Goal: Task Accomplishment & Management: Use online tool/utility

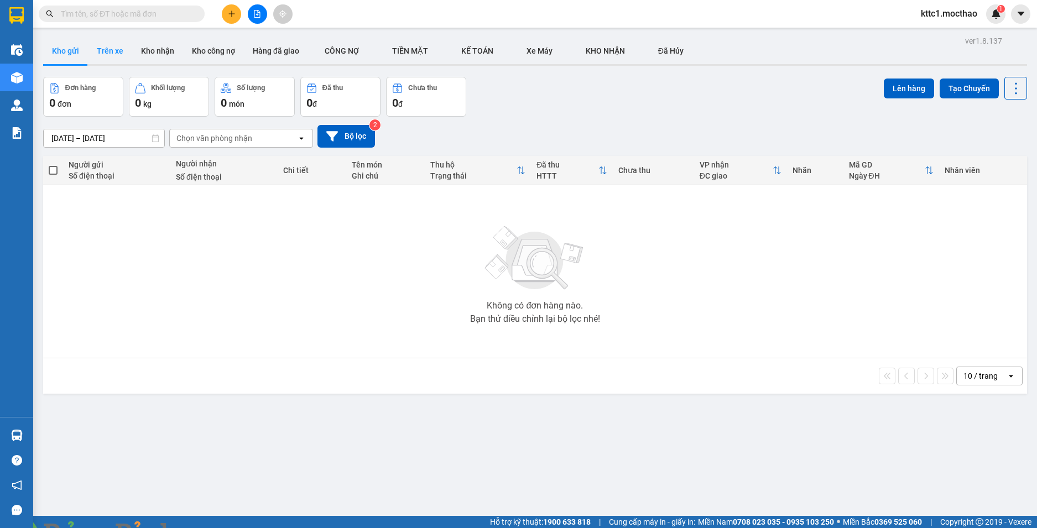
click at [114, 53] on button "Trên xe" at bounding box center [110, 51] width 44 height 27
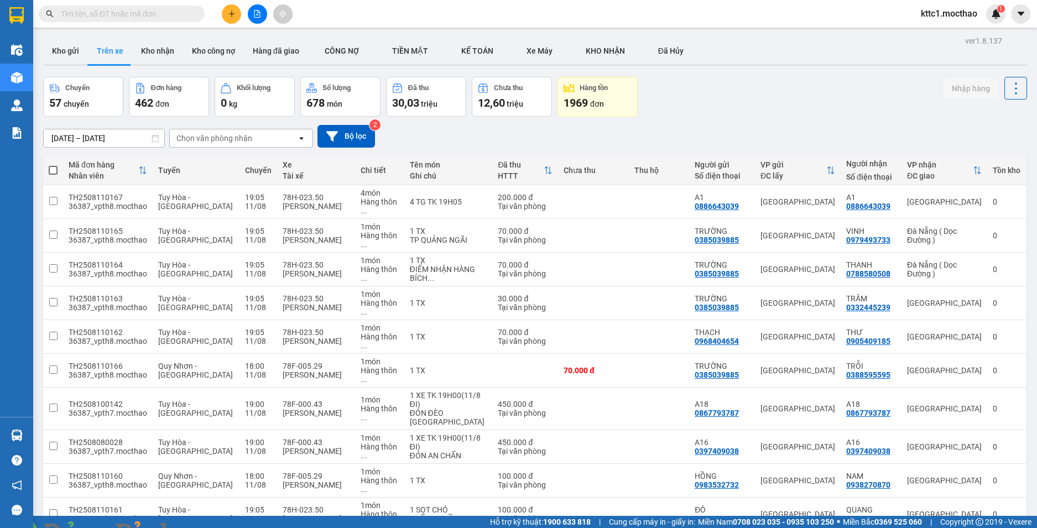
click at [966, 478] on div "100 / trang" at bounding box center [980, 472] width 66 height 20
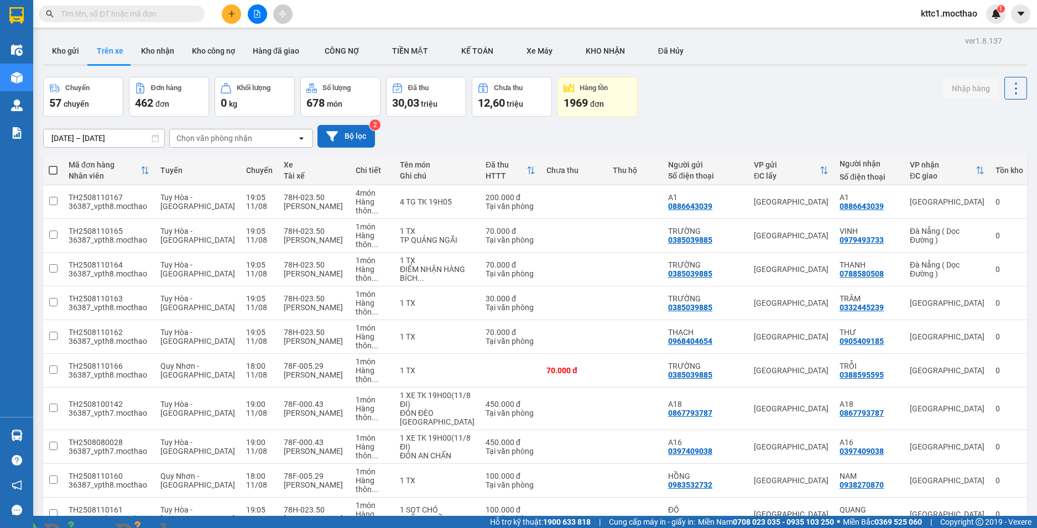
click at [343, 133] on button "Bộ lọc" at bounding box center [345, 136] width 57 height 23
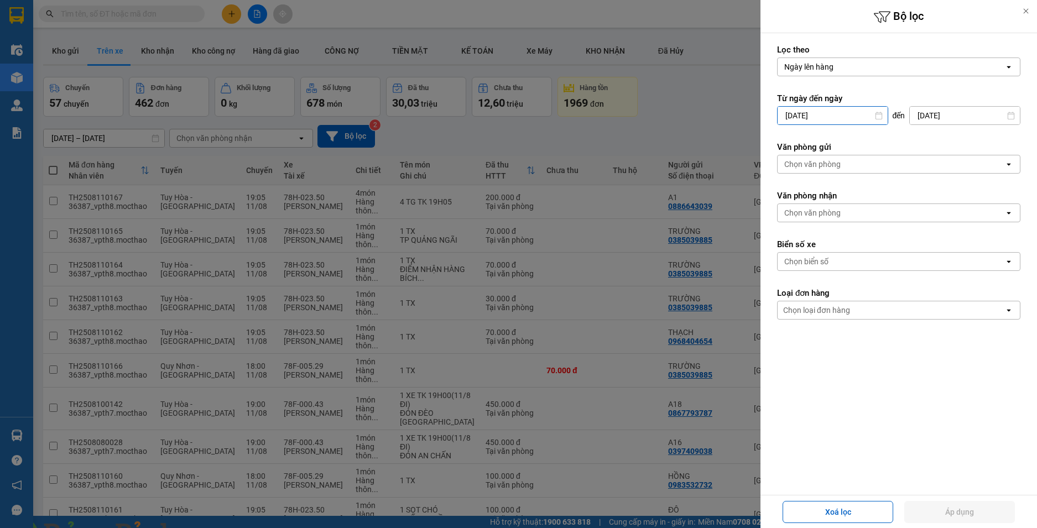
click at [852, 108] on input "09/08/2025" at bounding box center [832, 116] width 110 height 18
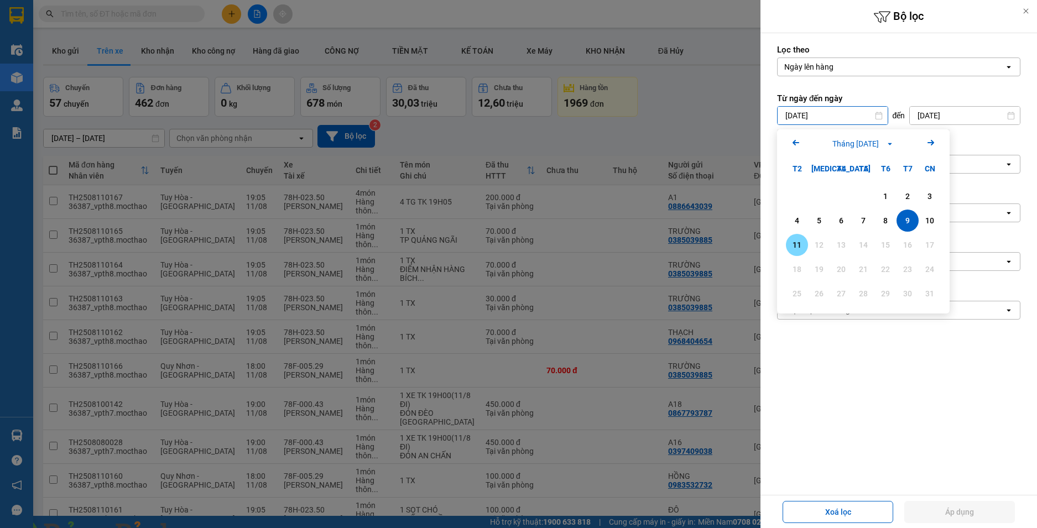
click at [792, 243] on div "11" at bounding box center [796, 244] width 15 height 13
type input "[DATE]"
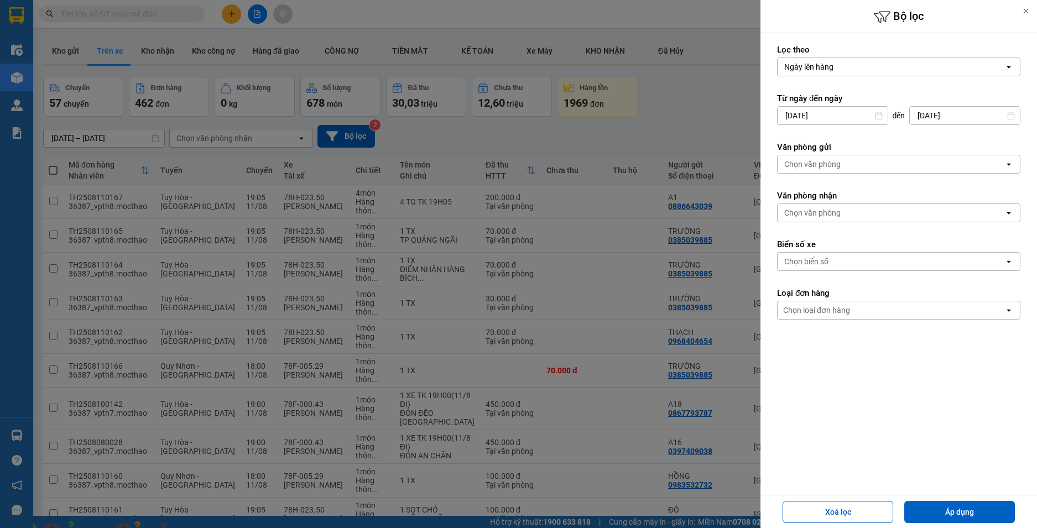
click at [852, 163] on div "Chọn văn phòng" at bounding box center [890, 164] width 227 height 18
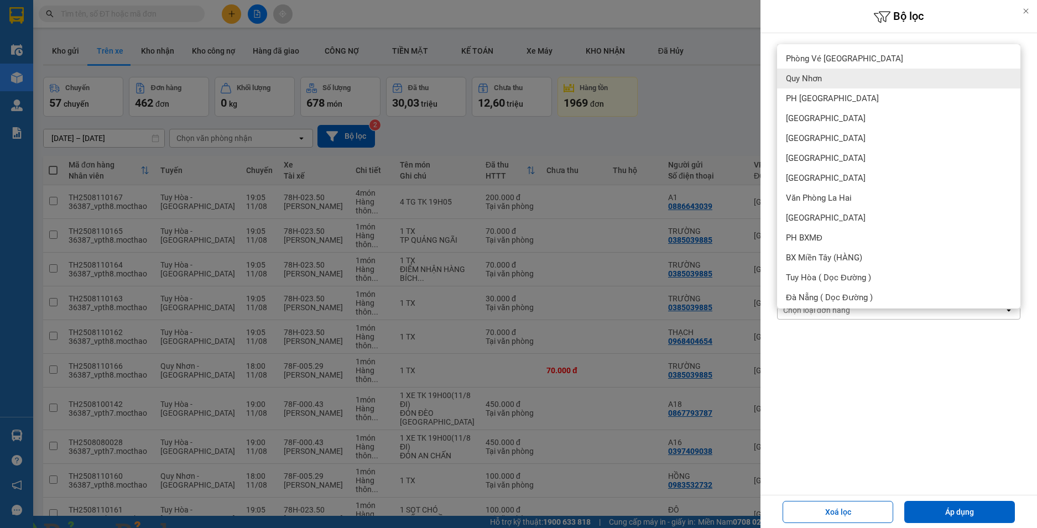
click at [803, 75] on span "Quy Nhơn" at bounding box center [804, 78] width 36 height 11
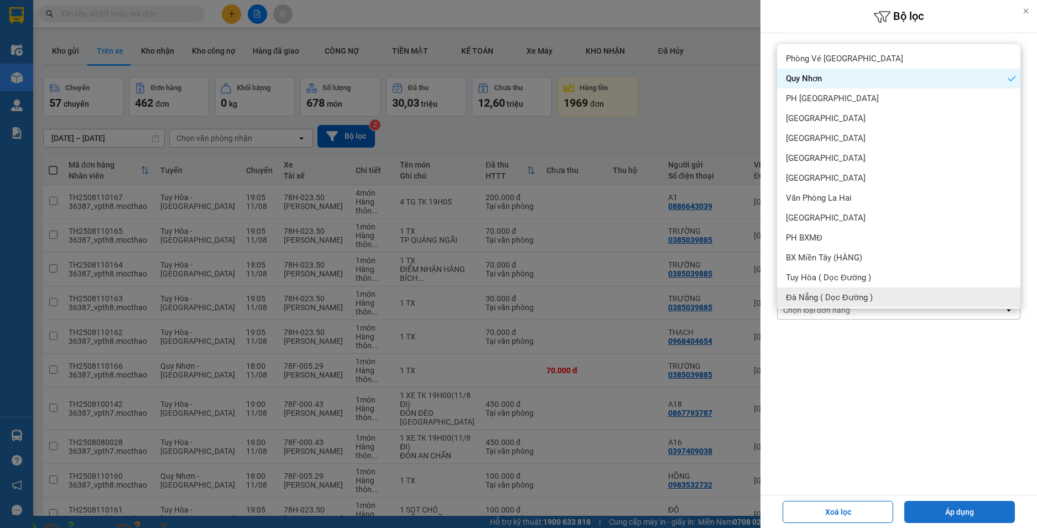
click at [962, 514] on button "Áp dụng" at bounding box center [959, 512] width 111 height 22
type input "[DATE] – [DATE]"
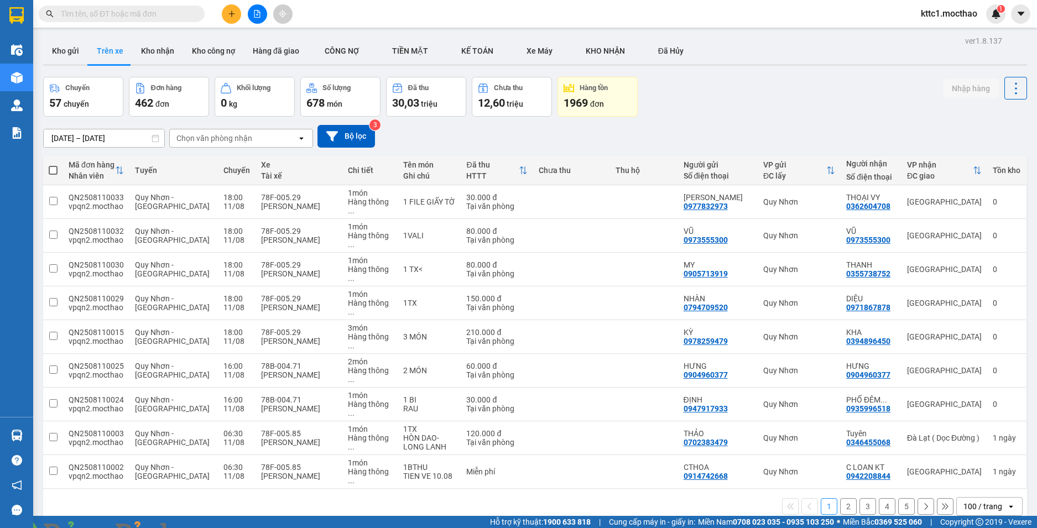
click at [963, 501] on div "100 / trang" at bounding box center [982, 506] width 39 height 11
click at [970, 415] on span "100 / trang" at bounding box center [977, 411] width 42 height 11
click at [338, 133] on button "Bộ lọc" at bounding box center [345, 136] width 57 height 23
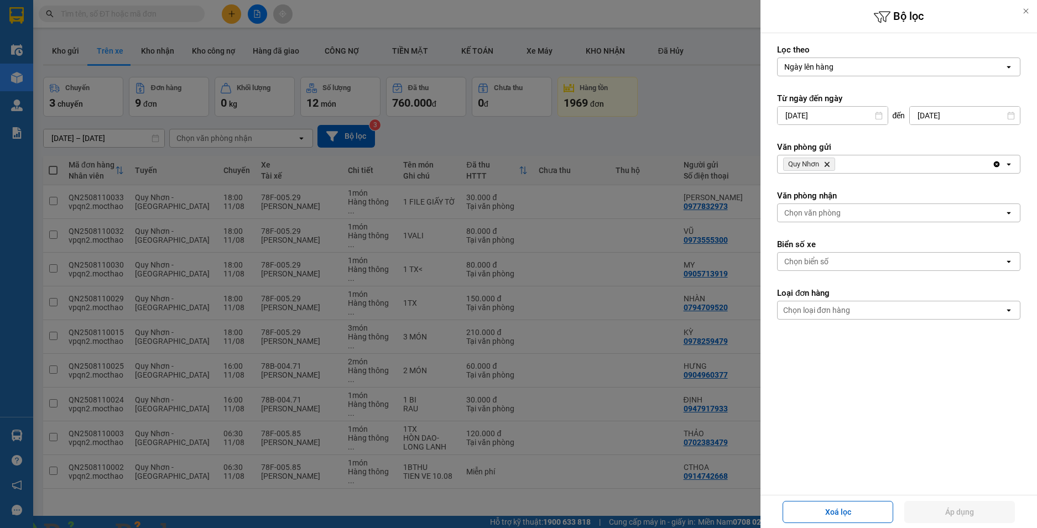
click at [825, 163] on icon "Quy Nhơn, close by backspace" at bounding box center [826, 164] width 5 height 5
click at [825, 163] on div "Chọn văn phòng" at bounding box center [812, 164] width 56 height 11
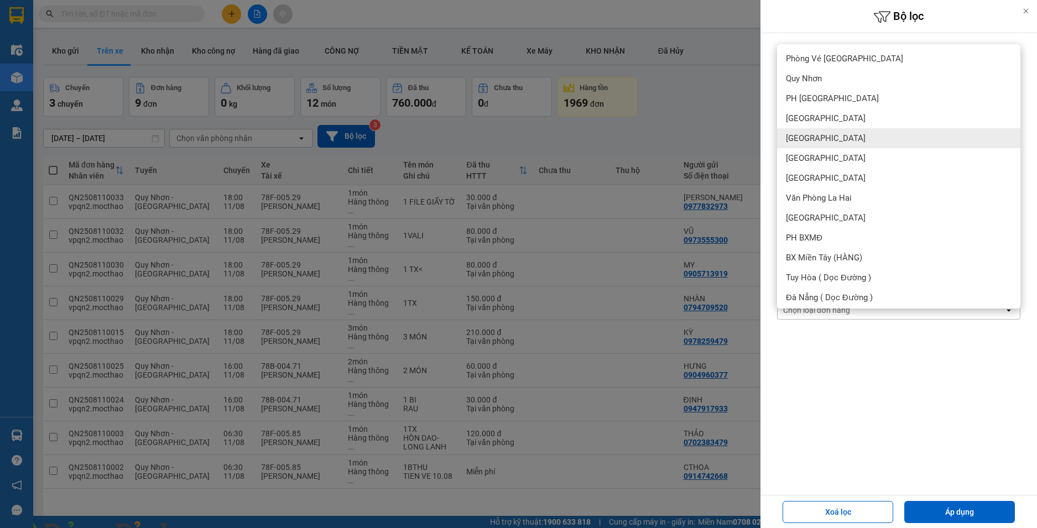
click at [820, 136] on div "[GEOGRAPHIC_DATA]" at bounding box center [898, 138] width 243 height 20
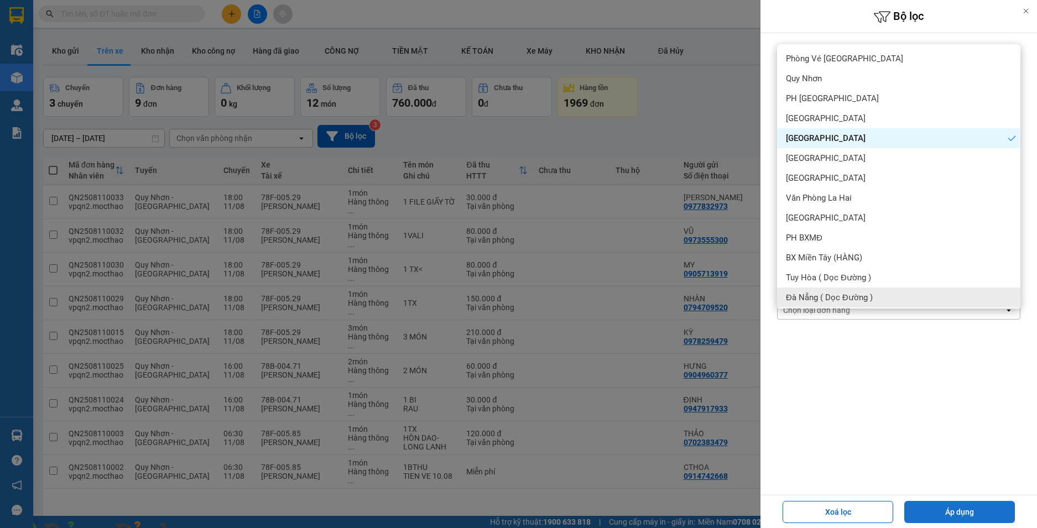
click at [970, 515] on button "Áp dụng" at bounding box center [959, 512] width 111 height 22
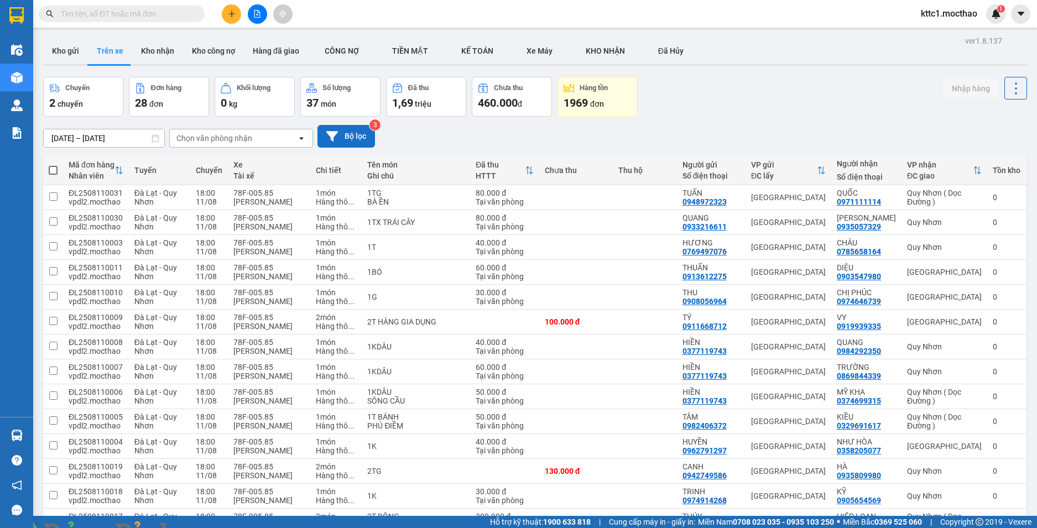
click at [359, 131] on button "Bộ lọc" at bounding box center [345, 136] width 57 height 23
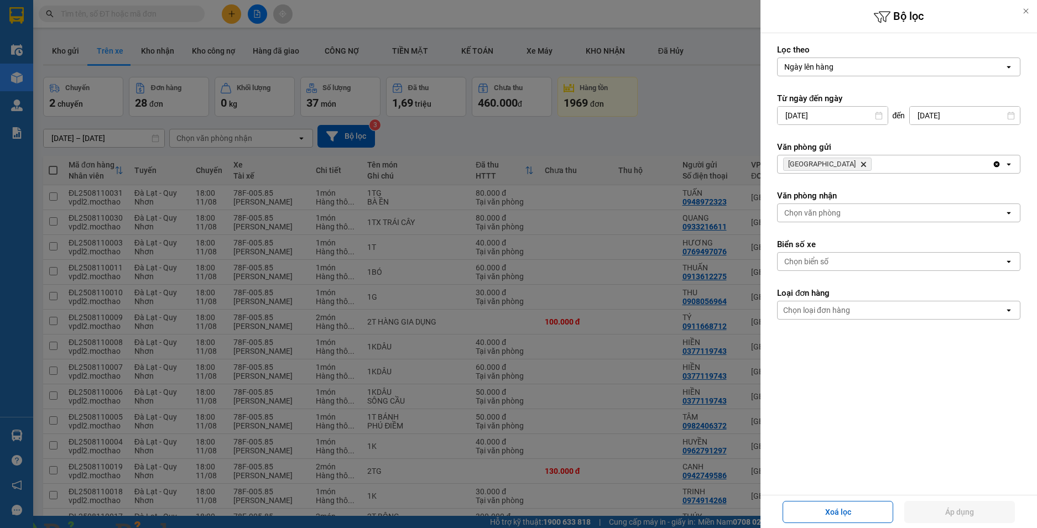
click at [814, 160] on span "Đà Lạt Delete" at bounding box center [827, 164] width 88 height 13
click at [860, 163] on icon "Delete" at bounding box center [863, 164] width 7 height 7
click at [817, 163] on div "Chọn văn phòng" at bounding box center [812, 164] width 56 height 11
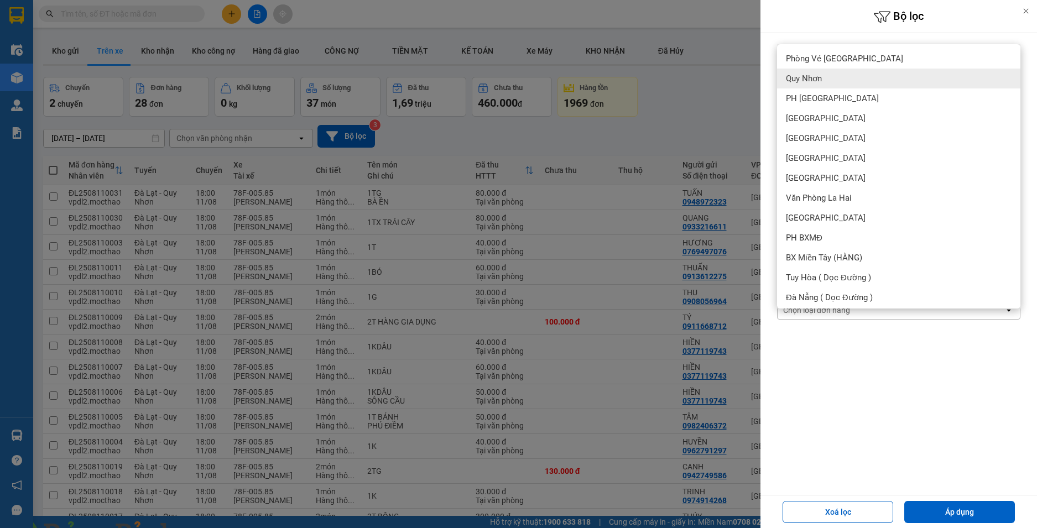
click at [809, 80] on span "Quy Nhơn" at bounding box center [804, 78] width 36 height 11
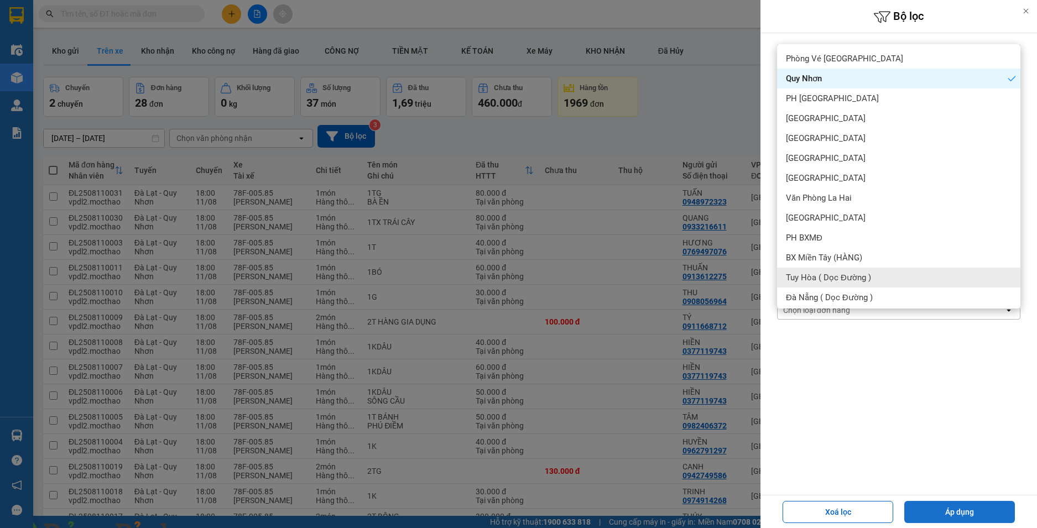
click at [965, 506] on button "Áp dụng" at bounding box center [959, 512] width 111 height 22
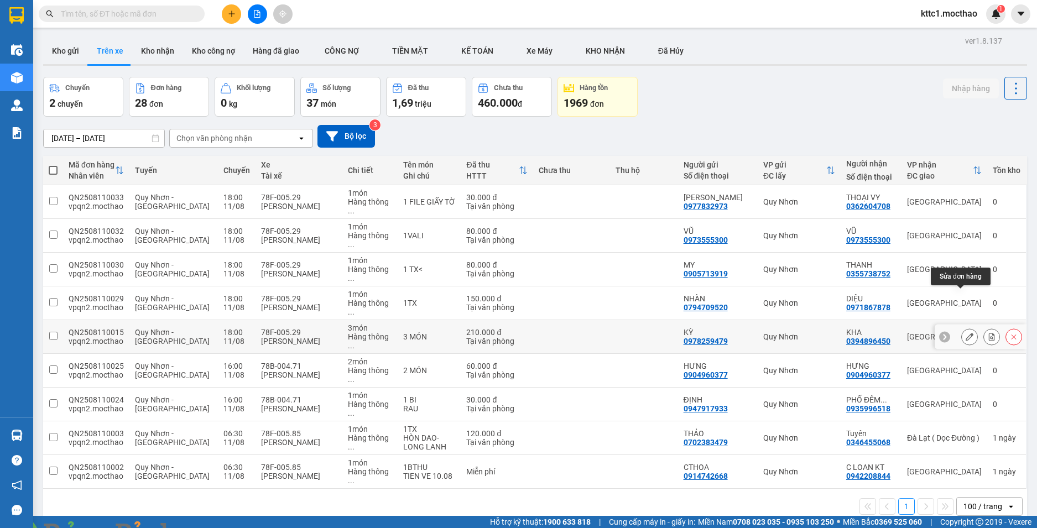
click at [965, 327] on button at bounding box center [968, 336] width 15 height 19
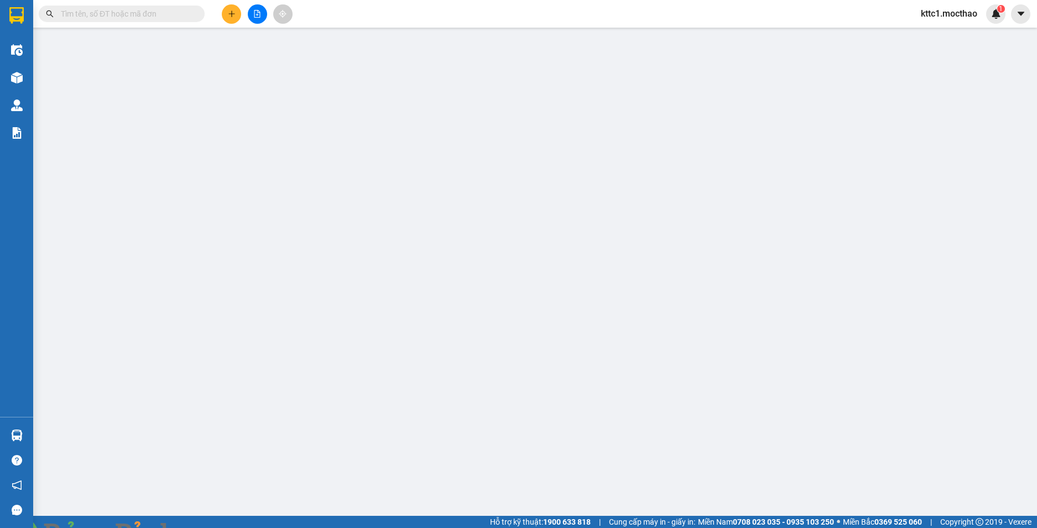
type input "0978259479"
type input "KỲ"
type input "0394896450"
type input "KHA"
type input "A"
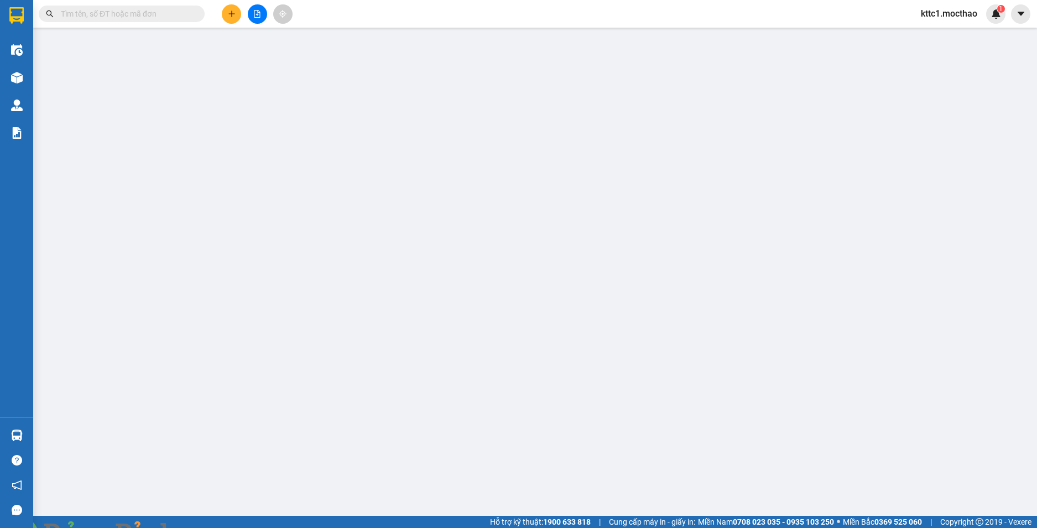
type input "210.000"
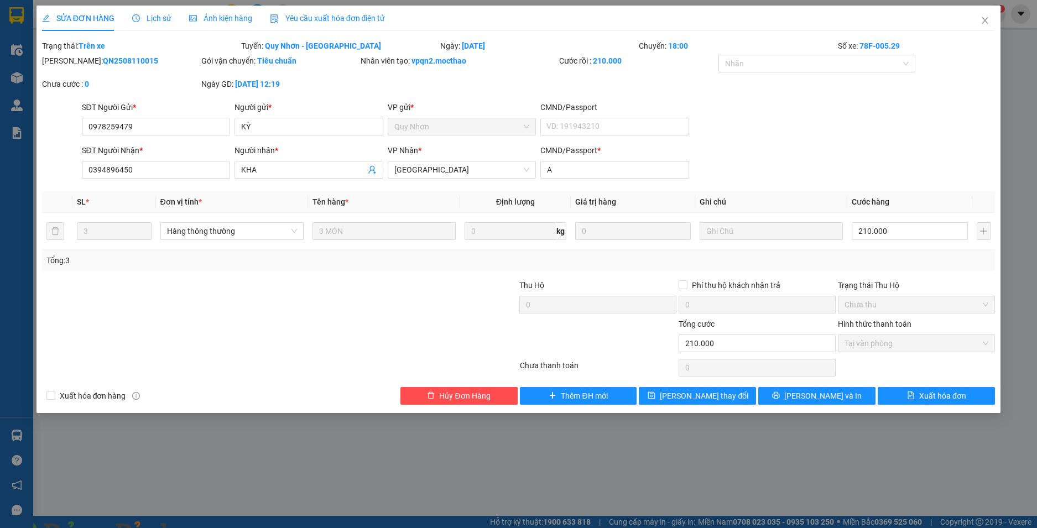
click at [328, 16] on span "Yêu cầu xuất hóa đơn điện tử" at bounding box center [328, 18] width 116 height 9
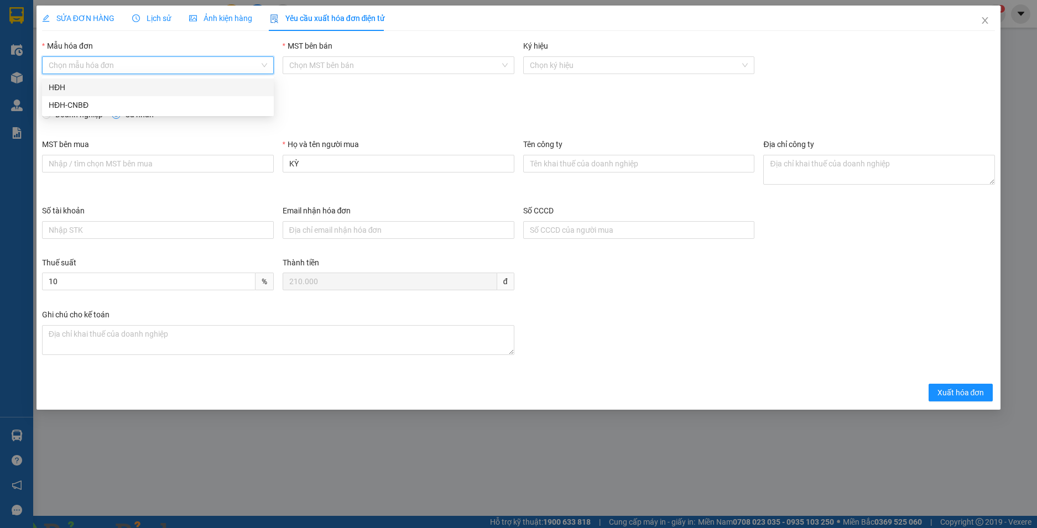
click at [153, 72] on input "Mẫu hóa đơn" at bounding box center [154, 65] width 211 height 17
click at [130, 103] on div "HĐH-CNBĐ" at bounding box center [158, 105] width 218 height 12
type input "8"
click at [971, 394] on span "Xuất hóa đơn" at bounding box center [960, 392] width 47 height 12
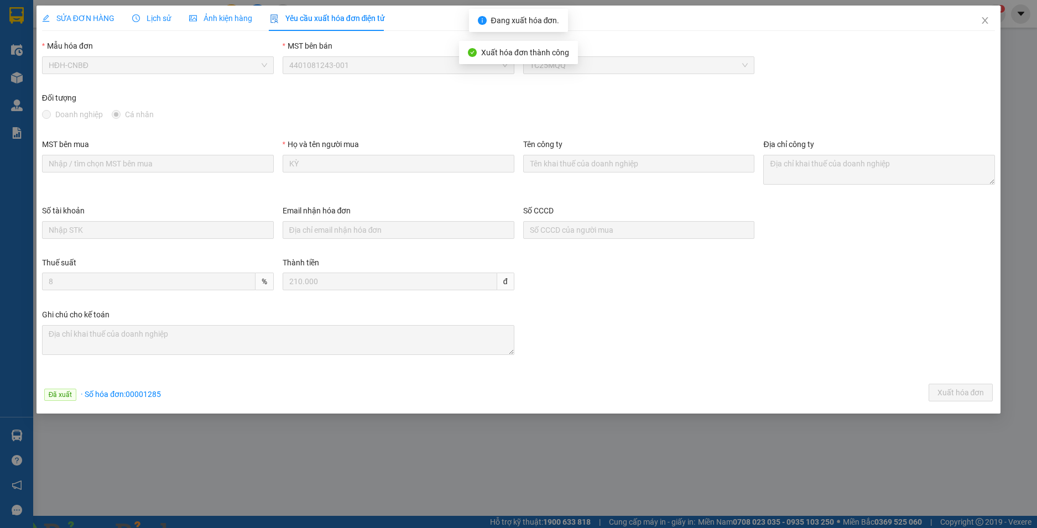
click at [203, 527] on img at bounding box center [200, 534] width 7 height 7
click at [989, 22] on icon "close" at bounding box center [984, 20] width 9 height 9
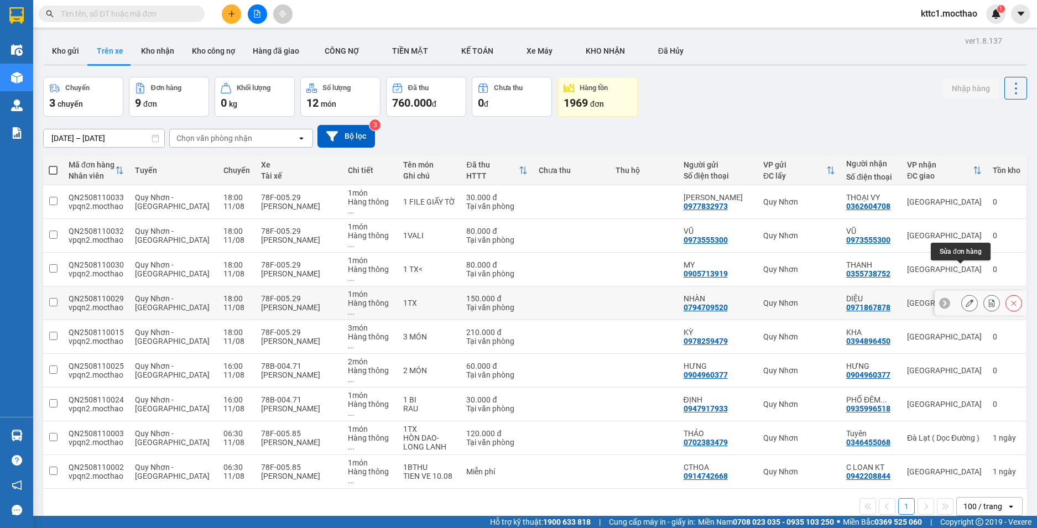
click at [961, 294] on button at bounding box center [968, 303] width 15 height 19
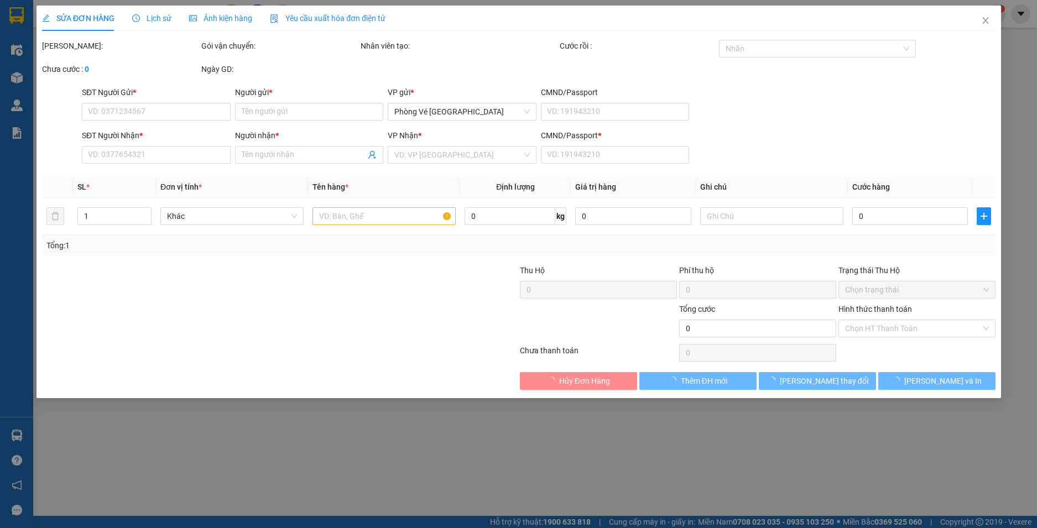
type input "0794709520"
type input "NHÀN"
type input "0971867878"
type input "DIỆU"
type input "V"
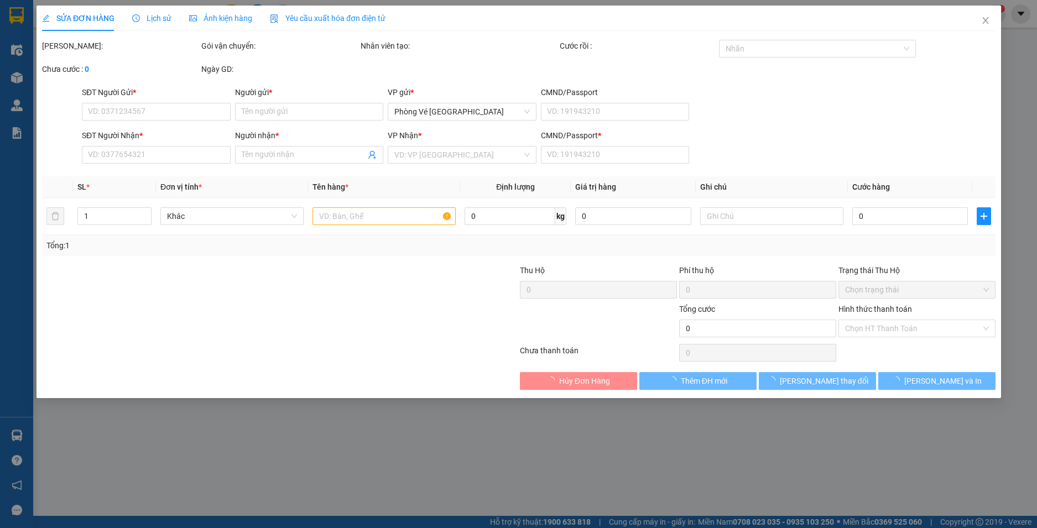
type input "150.000"
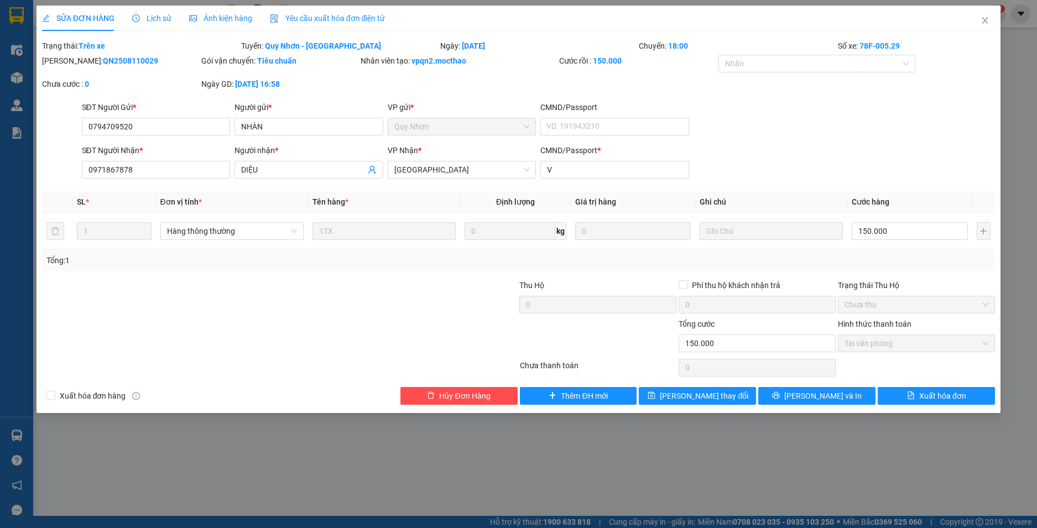
click at [344, 20] on span "Yêu cầu xuất hóa đơn điện tử" at bounding box center [328, 18] width 116 height 9
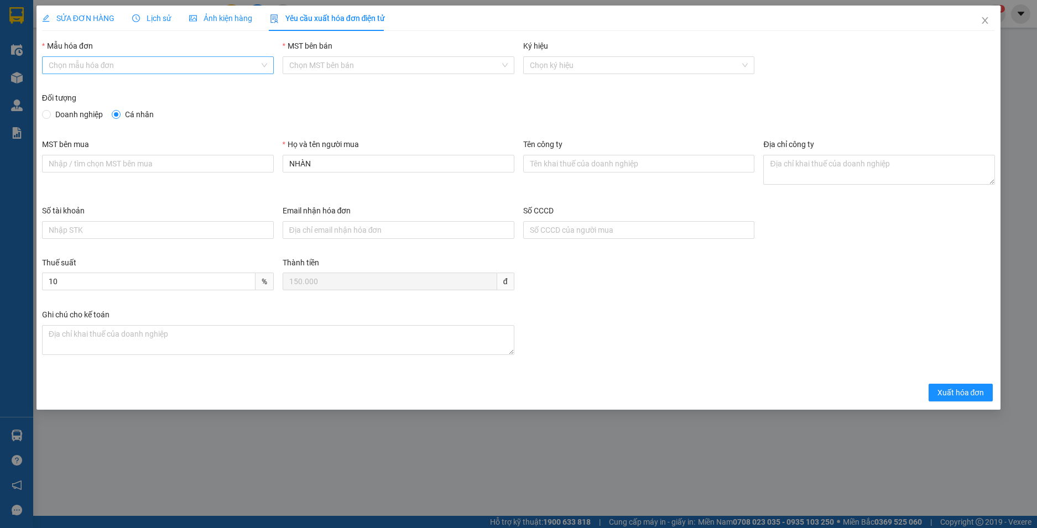
click at [170, 69] on input "Mẫu hóa đơn" at bounding box center [154, 65] width 211 height 17
click at [163, 108] on div "HĐH-CNBĐ" at bounding box center [158, 105] width 218 height 12
type input "8"
click at [974, 394] on span "Xuất hóa đơn" at bounding box center [960, 392] width 47 height 12
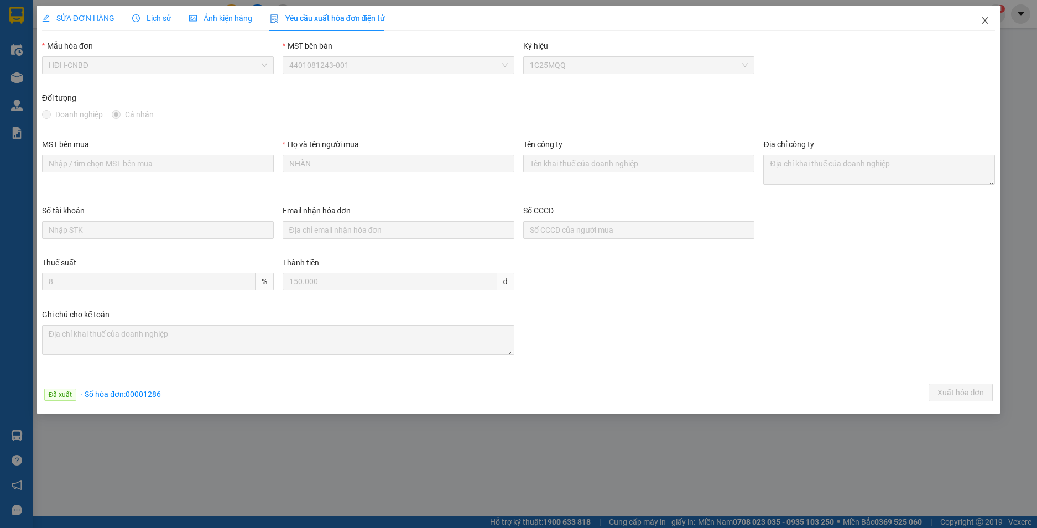
click at [984, 23] on icon "close" at bounding box center [985, 20] width 6 height 7
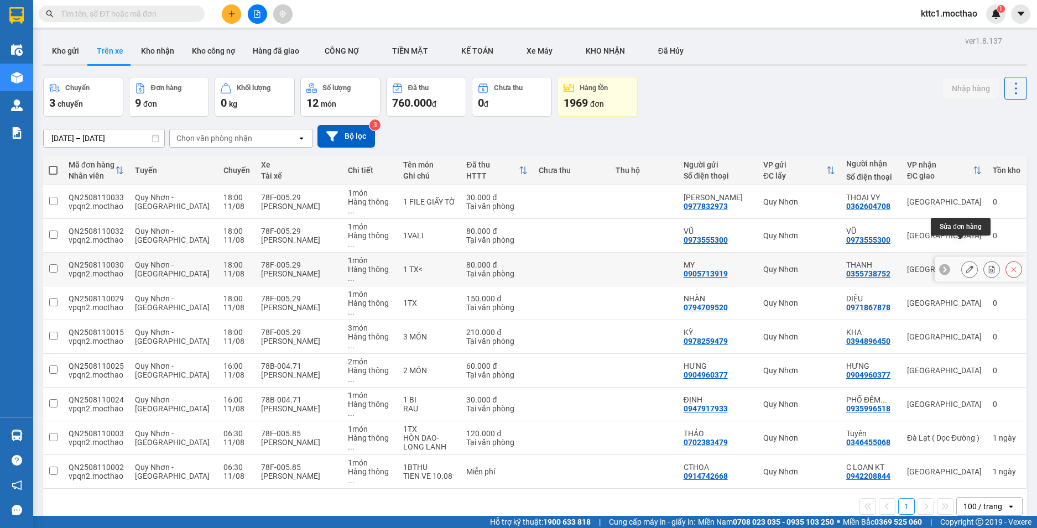
click at [965, 265] on icon at bounding box center [969, 269] width 8 height 8
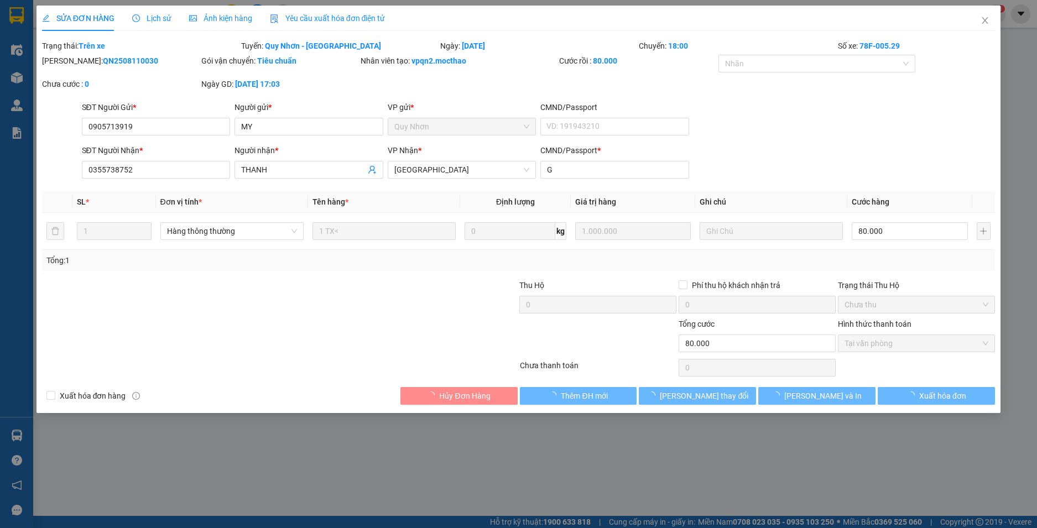
type input "0905713919"
type input "MY"
type input "0355738752"
type input "THANH"
type input "G"
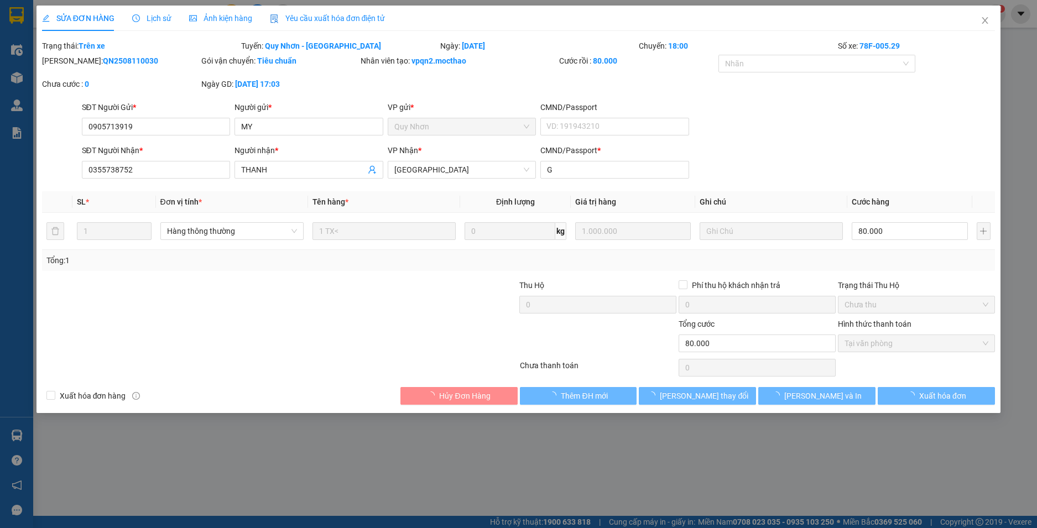
type input "80.000"
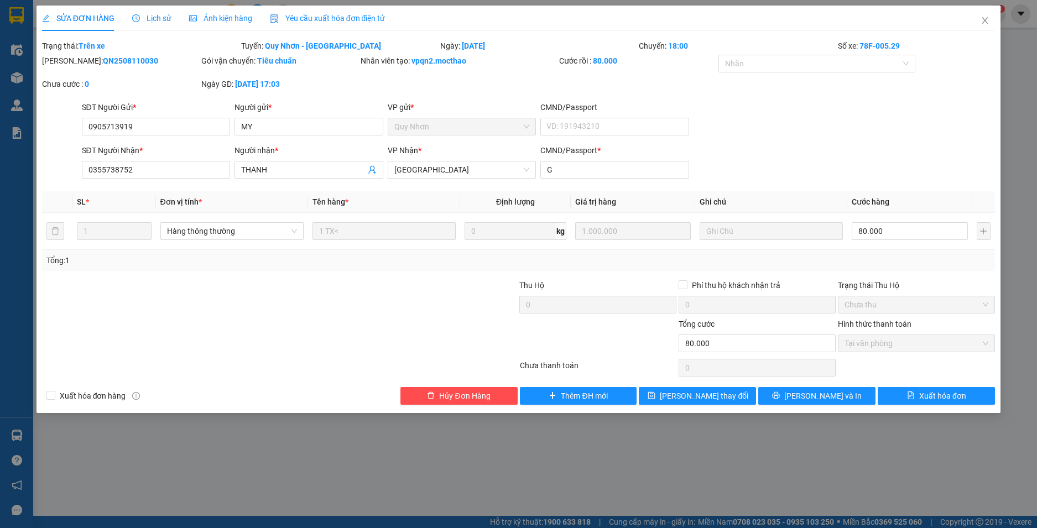
click at [297, 15] on span "Yêu cầu xuất hóa đơn điện tử" at bounding box center [328, 18] width 116 height 9
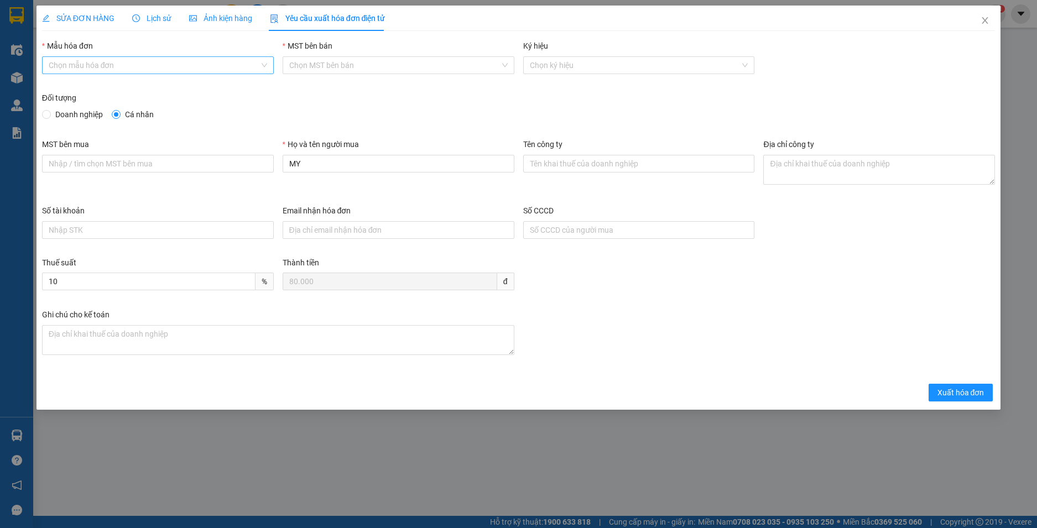
click at [198, 65] on input "Mẫu hóa đơn" at bounding box center [154, 65] width 211 height 17
click at [166, 111] on div "HĐH-CNBĐ" at bounding box center [158, 105] width 218 height 12
type input "8"
click at [946, 394] on span "Xuất hóa đơn" at bounding box center [960, 392] width 47 height 12
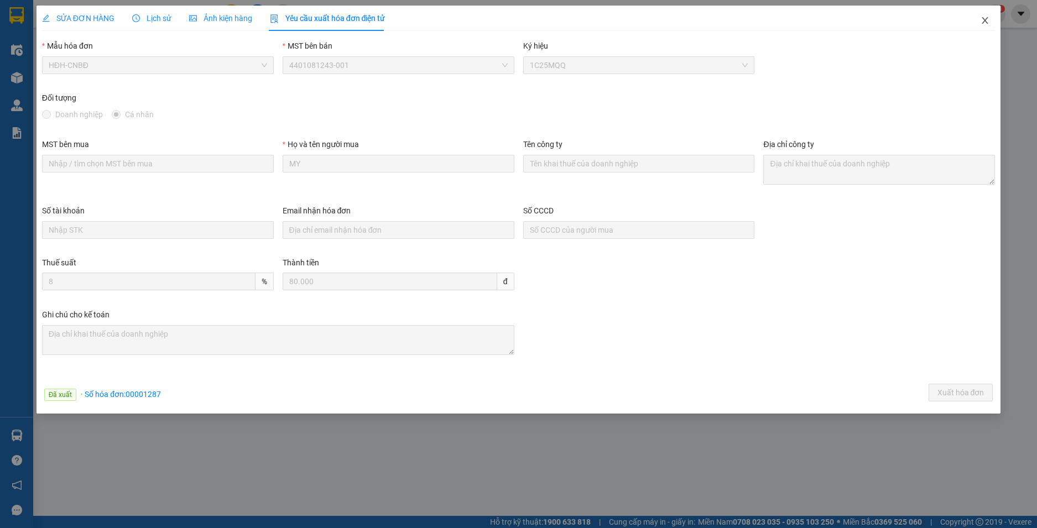
click at [987, 20] on icon "close" at bounding box center [984, 20] width 9 height 9
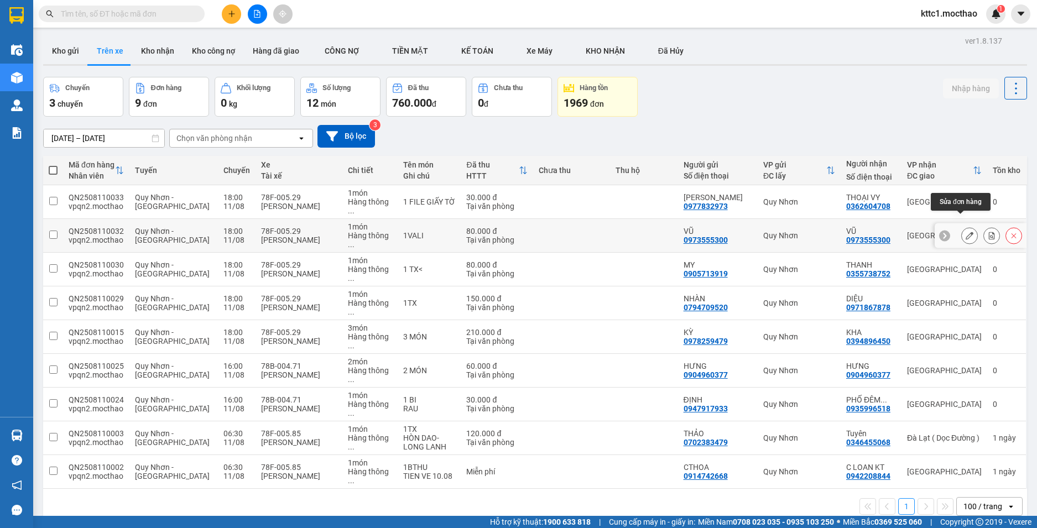
click at [965, 232] on icon at bounding box center [969, 236] width 8 height 8
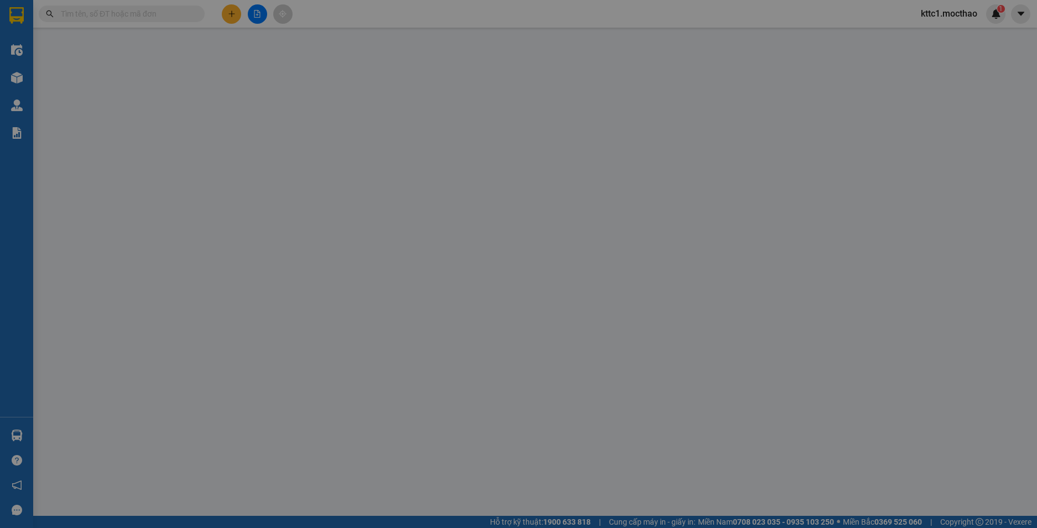
type input "0973555300"
type input "VŨ"
type input "0973555300"
type input "VŨ"
type input "H"
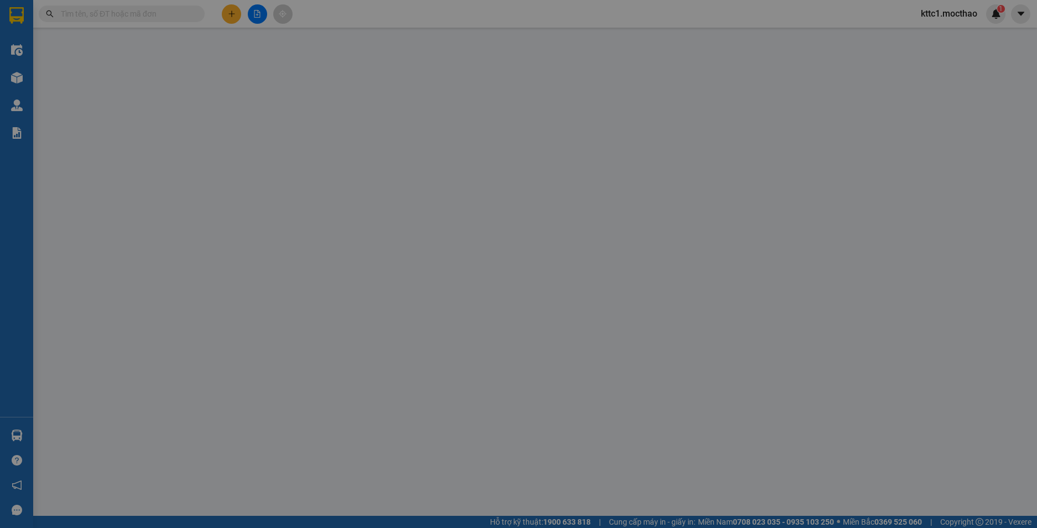
type input "80.000"
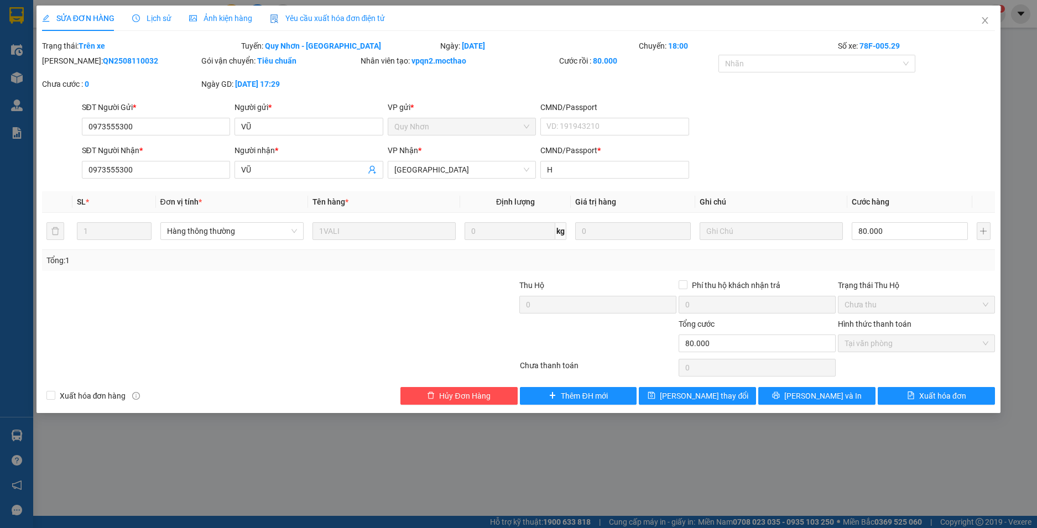
click at [353, 14] on span "Yêu cầu xuất hóa đơn điện tử" at bounding box center [328, 18] width 116 height 9
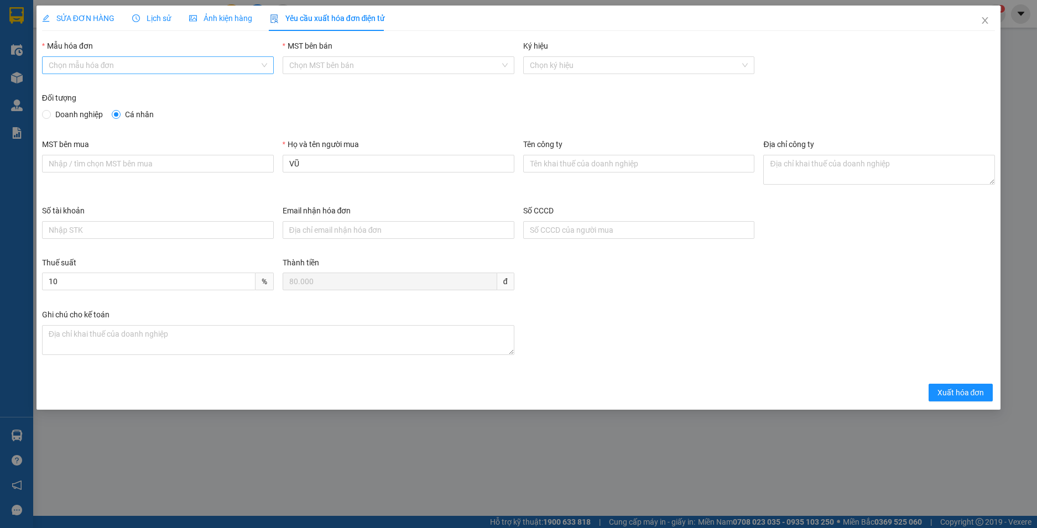
click at [217, 69] on input "Mẫu hóa đơn" at bounding box center [154, 65] width 211 height 17
click at [193, 106] on div "HĐH-CNBĐ" at bounding box center [158, 105] width 218 height 12
type input "8"
click at [959, 396] on span "Xuất hóa đơn" at bounding box center [960, 392] width 47 height 12
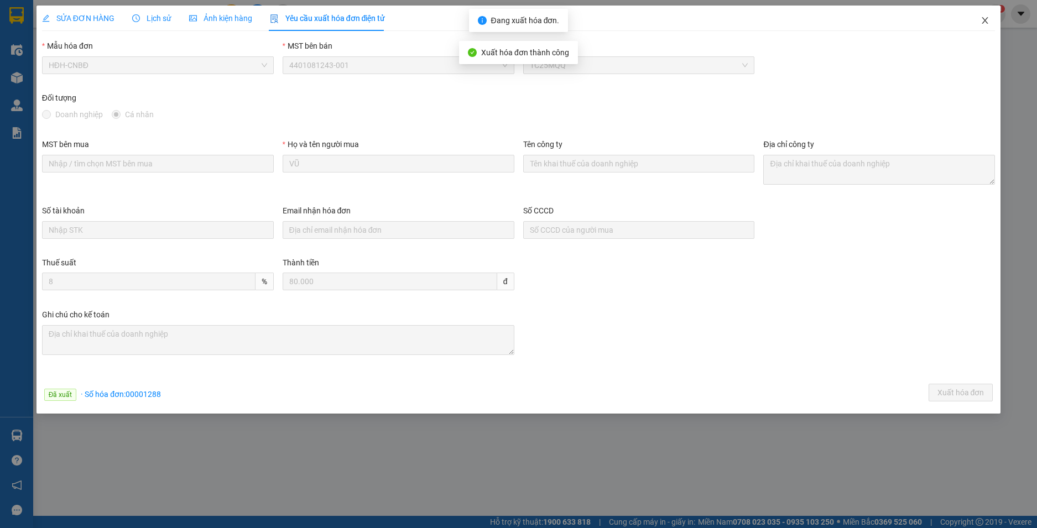
click at [985, 22] on icon "close" at bounding box center [985, 20] width 6 height 7
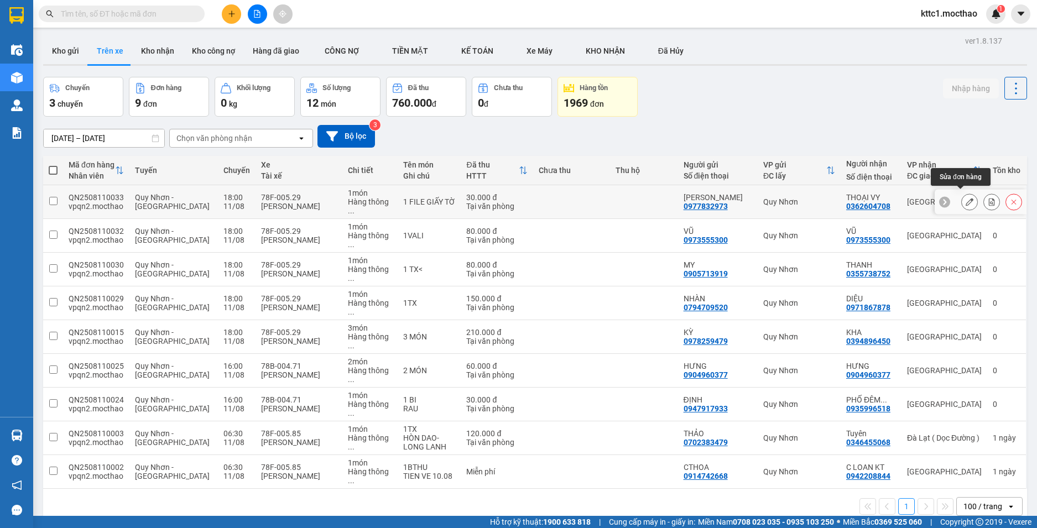
click at [965, 199] on icon at bounding box center [969, 202] width 8 height 8
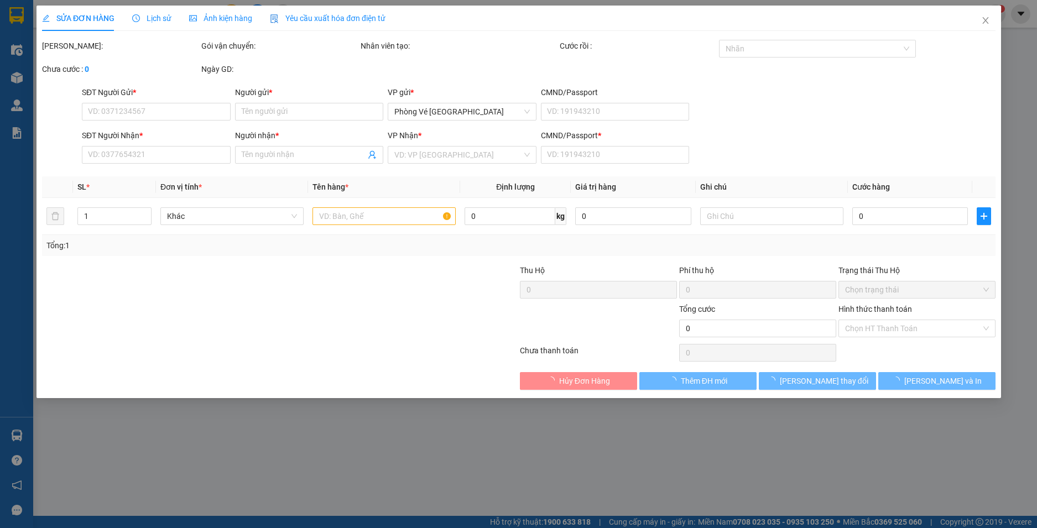
type input "0977832973"
type input "KIỀU OANH"
type input "0362604708"
type input "THOẠI VY"
type input "A"
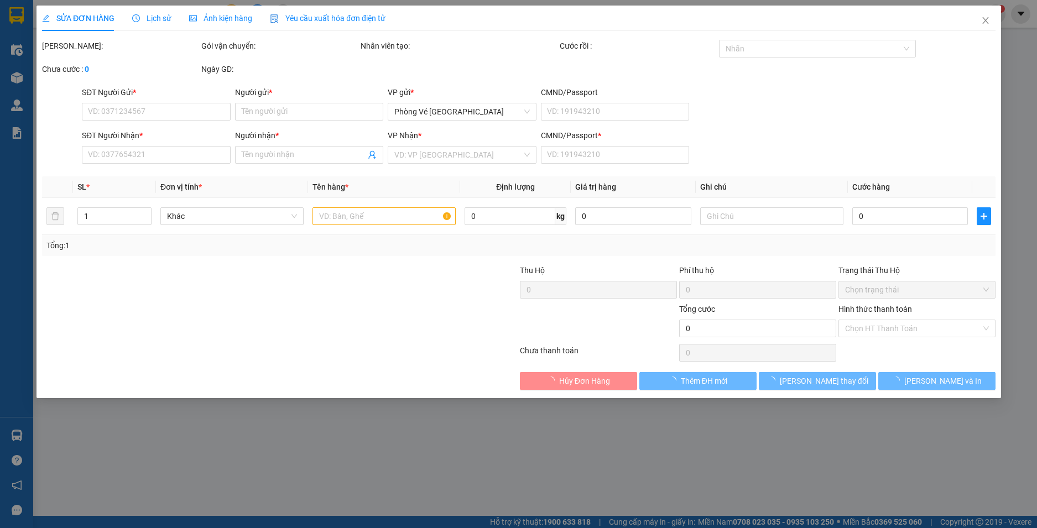
type input "30.000"
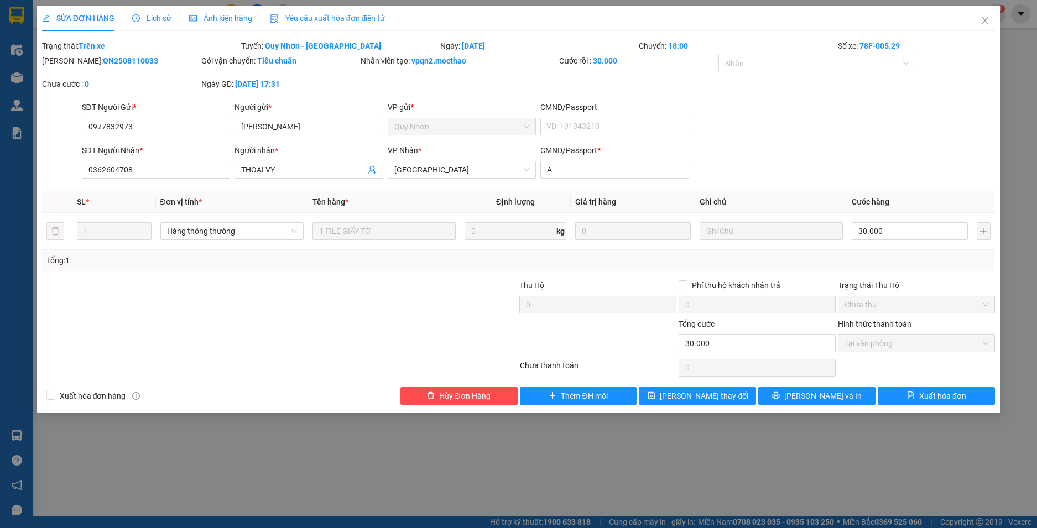
click at [321, 18] on span "Yêu cầu xuất hóa đơn điện tử" at bounding box center [328, 18] width 116 height 9
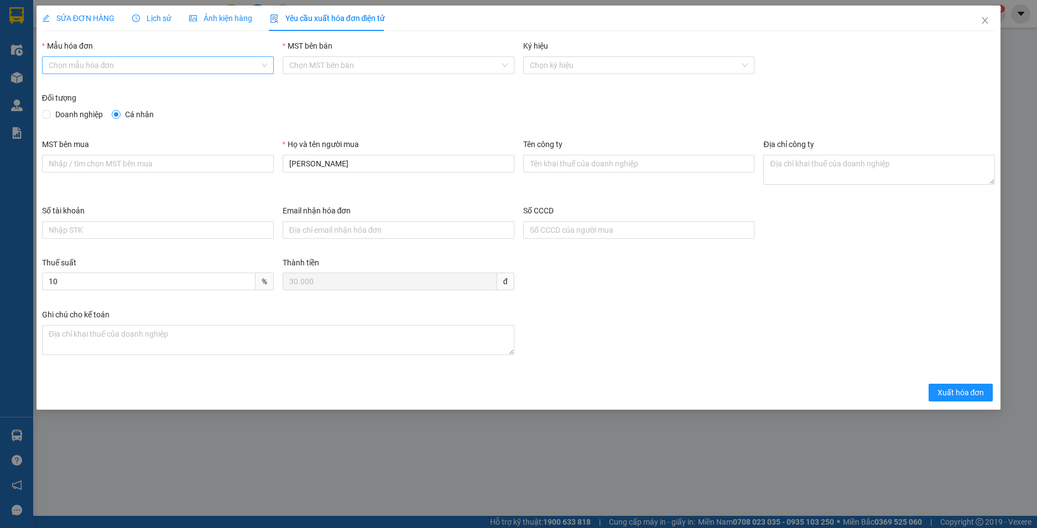
click at [247, 61] on input "Mẫu hóa đơn" at bounding box center [154, 65] width 211 height 17
click at [222, 108] on div "HĐH-CNBĐ" at bounding box center [158, 105] width 218 height 12
type input "8"
click at [949, 396] on span "Xuất hóa đơn" at bounding box center [960, 392] width 47 height 12
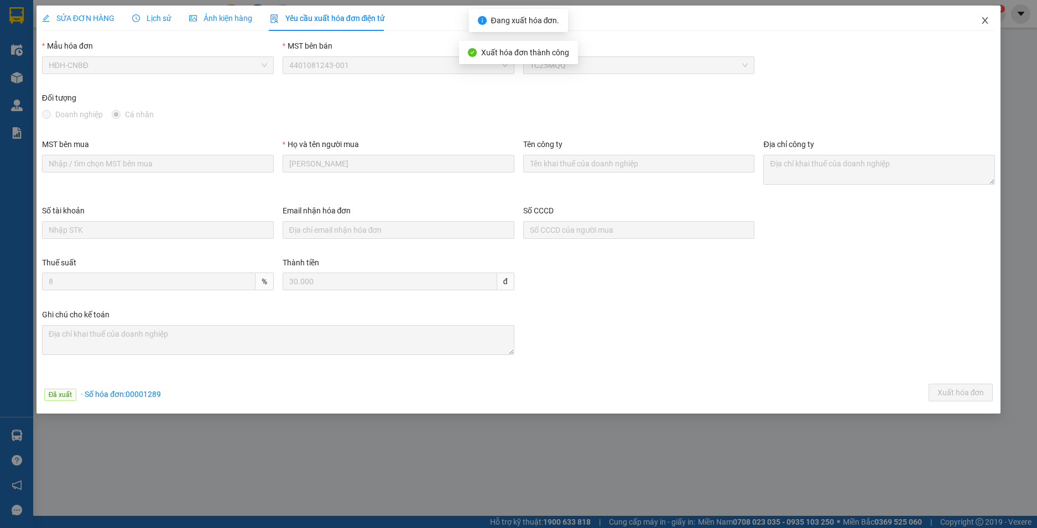
click at [982, 19] on icon "close" at bounding box center [984, 20] width 9 height 9
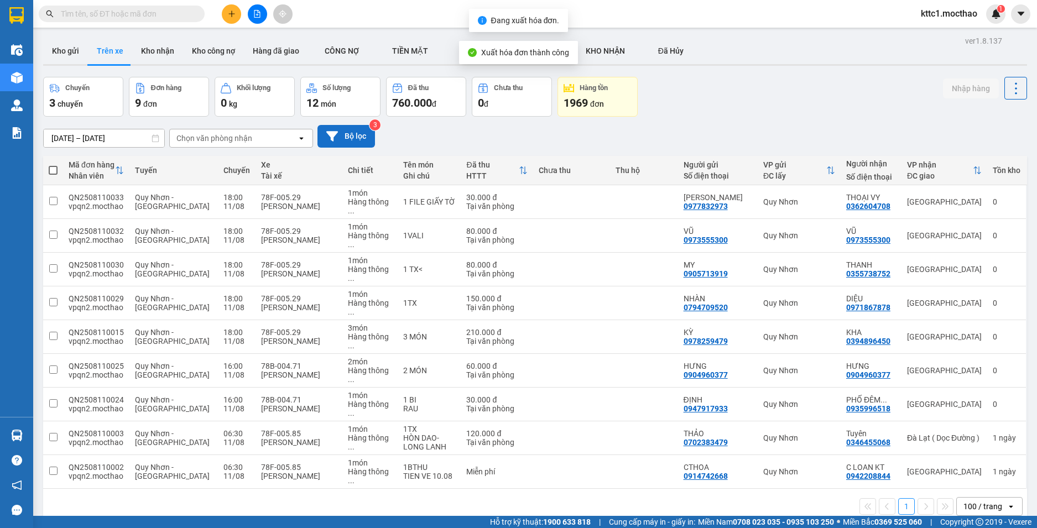
click at [350, 138] on button "Bộ lọc" at bounding box center [345, 136] width 57 height 23
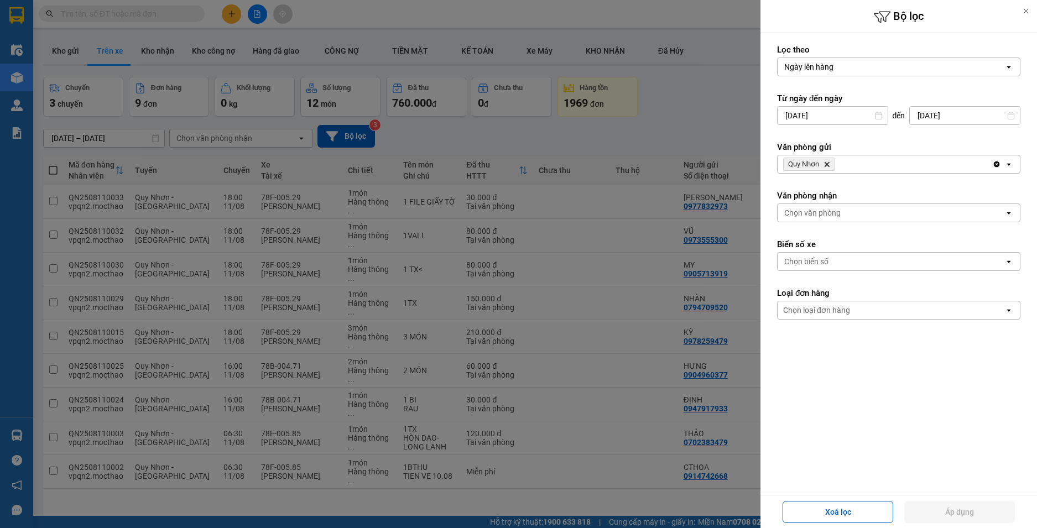
click at [825, 164] on icon "Delete" at bounding box center [826, 164] width 7 height 7
click at [824, 164] on div "Chọn văn phòng" at bounding box center [812, 164] width 56 height 11
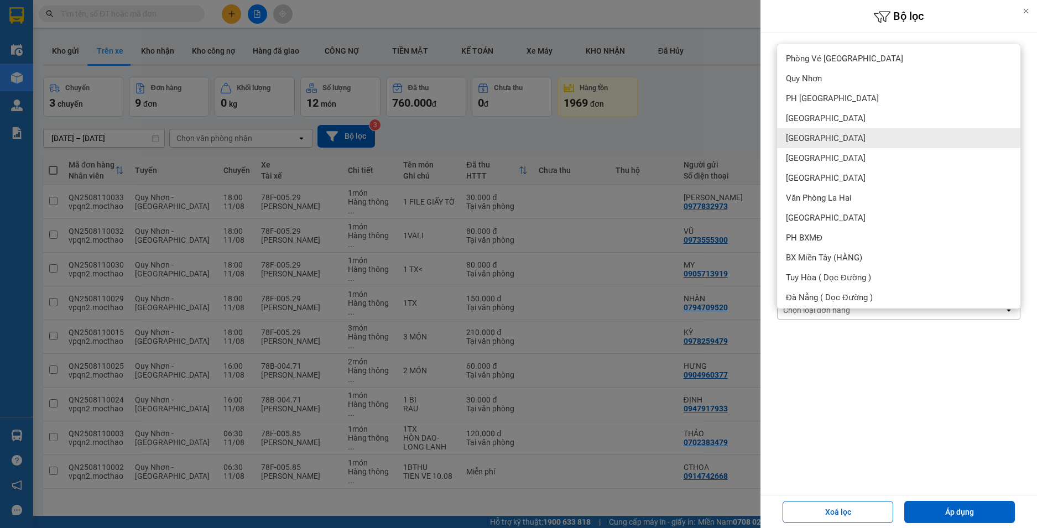
click at [817, 139] on div "[GEOGRAPHIC_DATA]" at bounding box center [898, 138] width 243 height 20
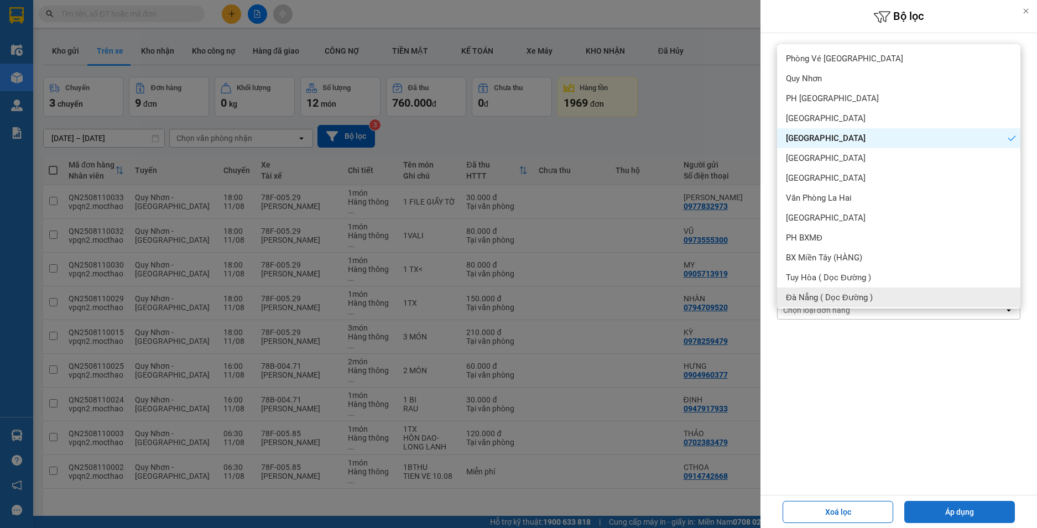
click at [958, 513] on button "Áp dụng" at bounding box center [959, 512] width 111 height 22
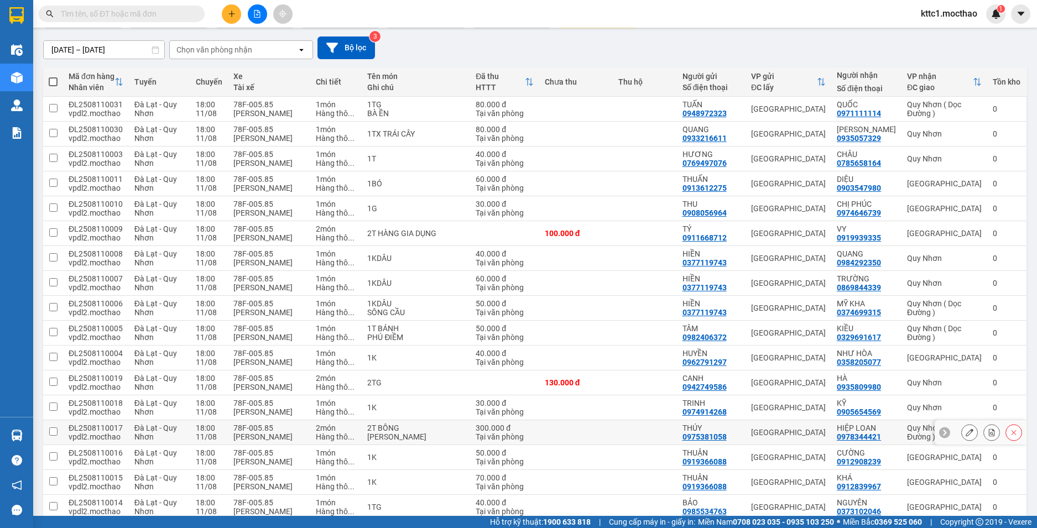
scroll to position [420, 0]
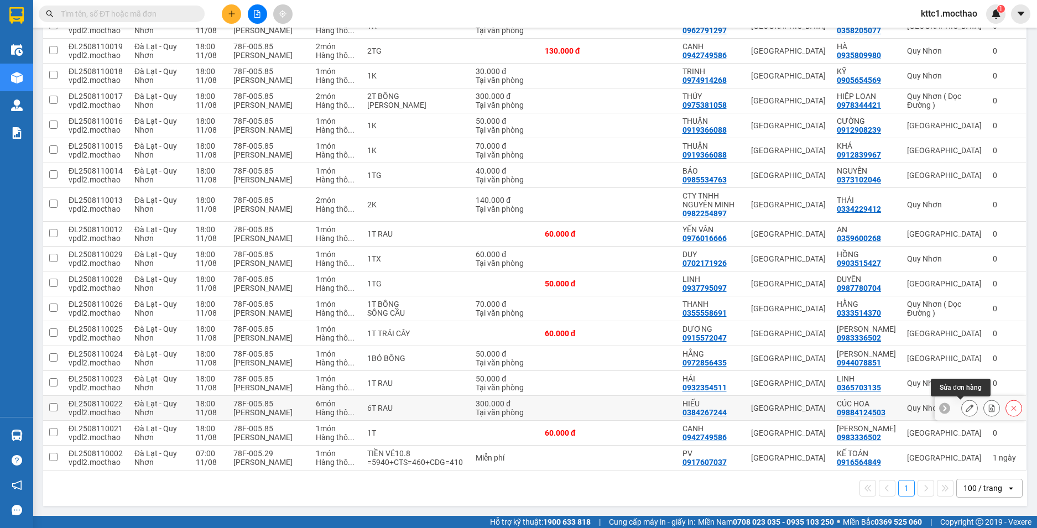
click at [961, 409] on button at bounding box center [968, 408] width 15 height 19
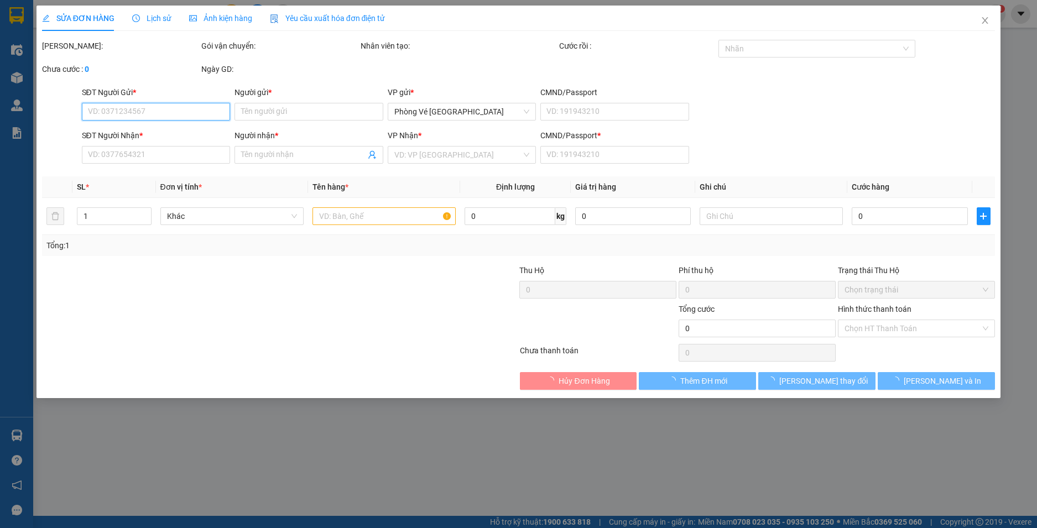
type input "0384267244"
type input "HIẾU"
type input "09884124503"
type input "CÚC HOA"
type input "0"
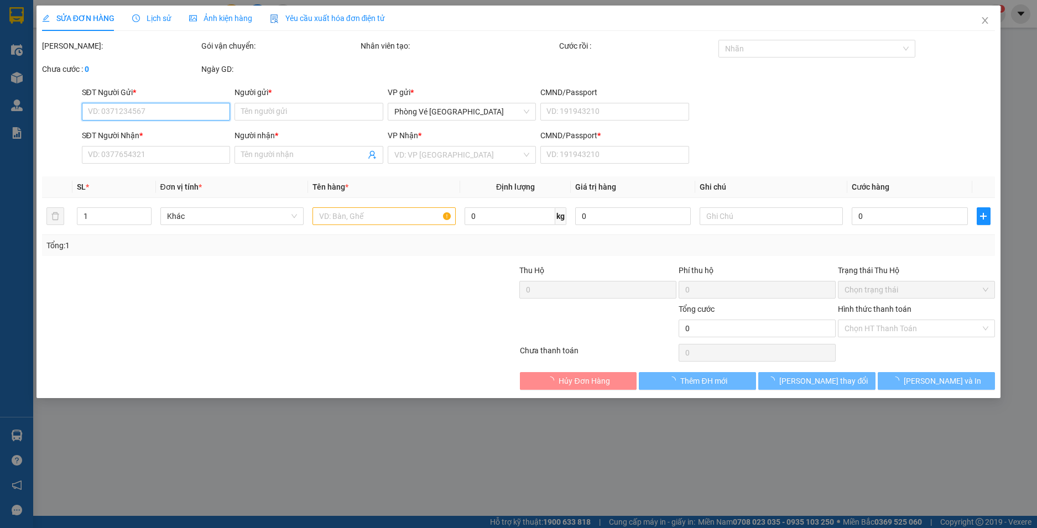
type input "300.000"
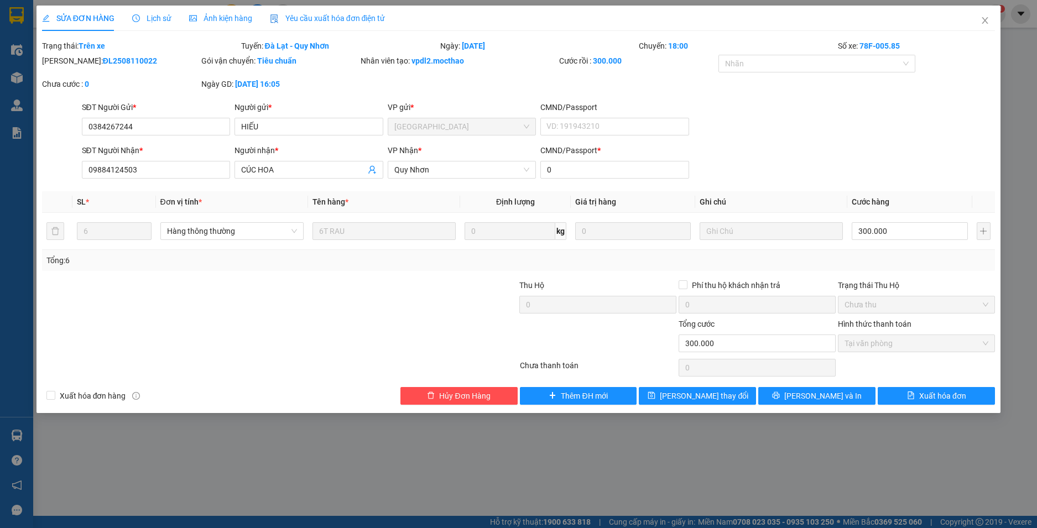
click at [296, 21] on span "Yêu cầu xuất hóa đơn điện tử" at bounding box center [328, 18] width 116 height 9
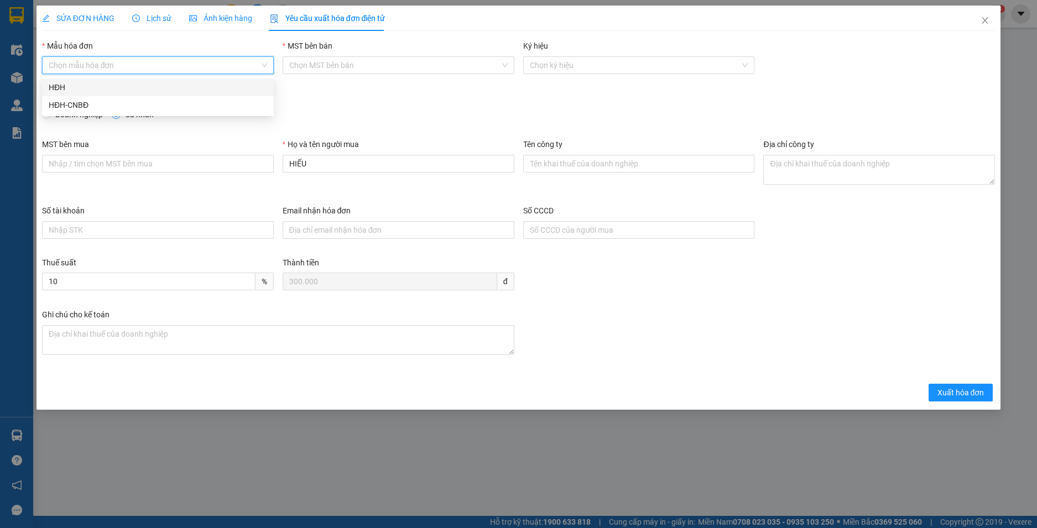
click at [191, 61] on input "Mẫu hóa đơn" at bounding box center [154, 65] width 211 height 17
click at [167, 106] on div "HĐH-CNBĐ" at bounding box center [158, 105] width 218 height 12
type input "8"
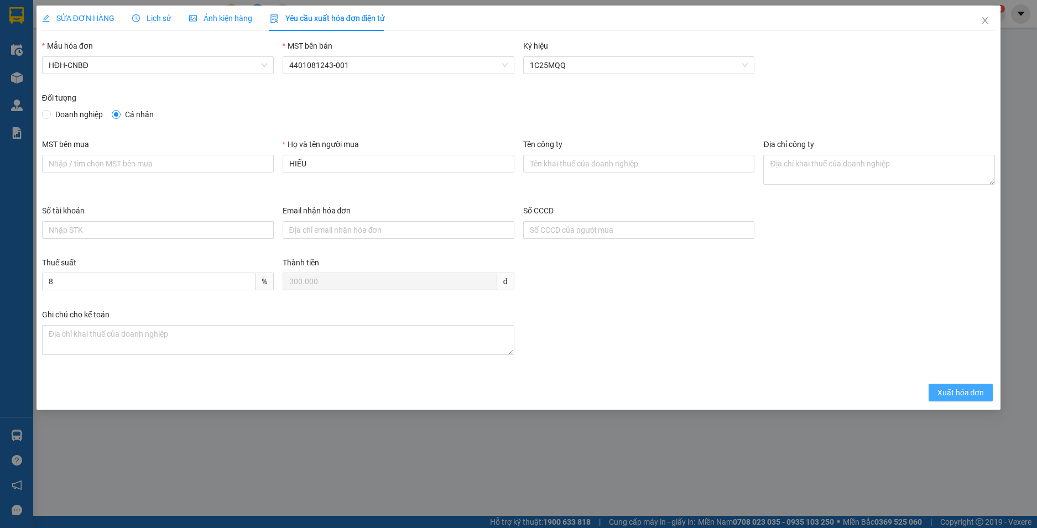
click at [976, 399] on button "Xuất hóa đơn" at bounding box center [960, 393] width 65 height 18
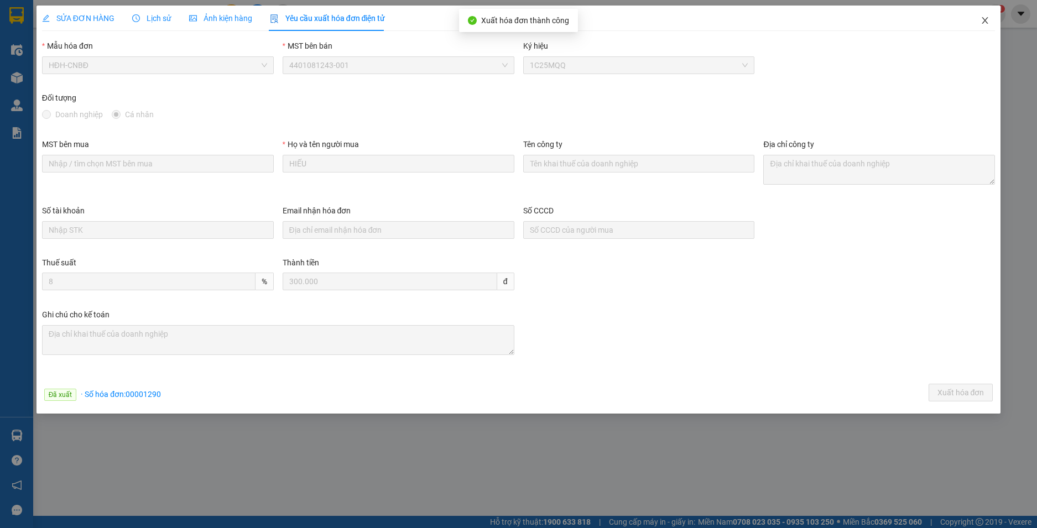
click at [985, 21] on icon "close" at bounding box center [985, 20] width 6 height 7
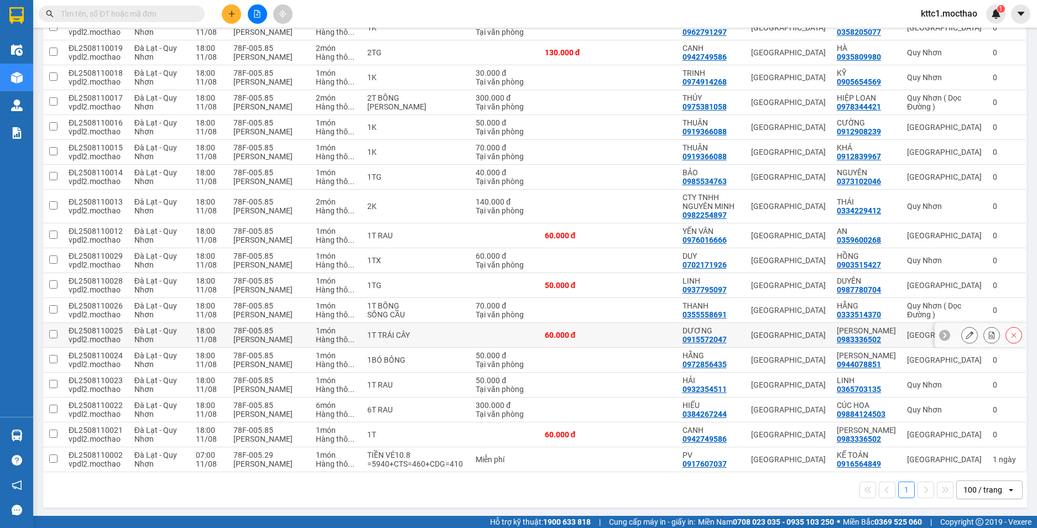
scroll to position [420, 0]
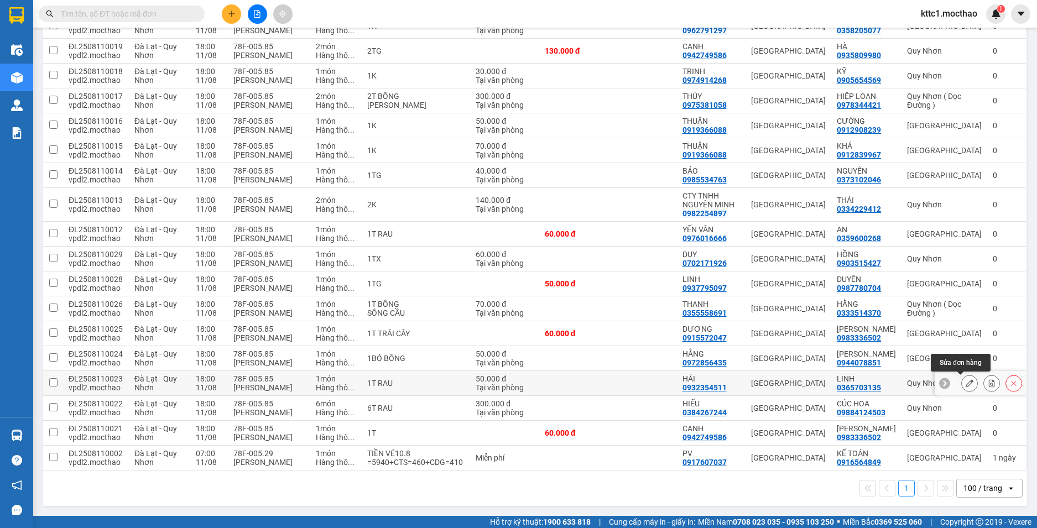
click at [965, 385] on icon at bounding box center [969, 383] width 8 height 8
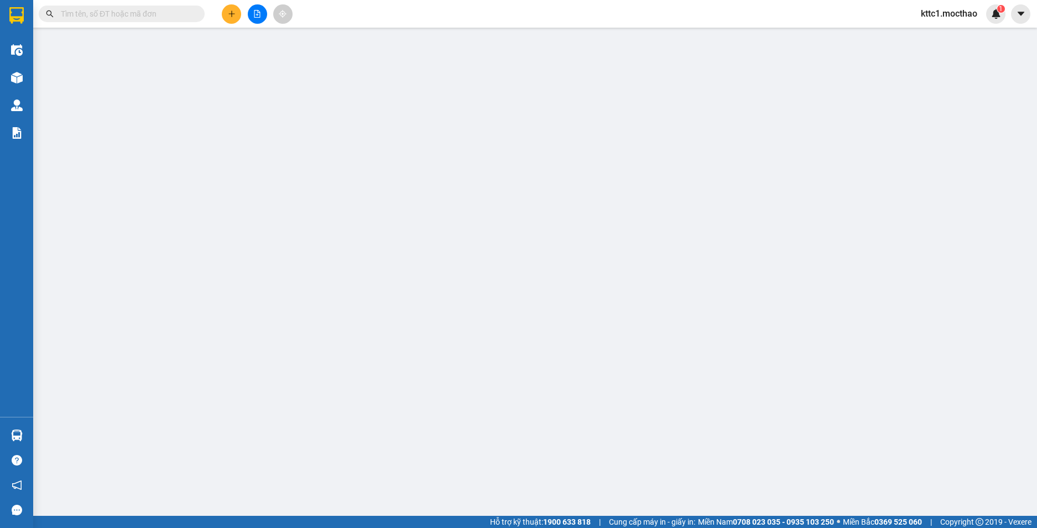
type input "0932354511"
type input "HẢI"
type input "0365703135"
type input "LINH"
type input "0"
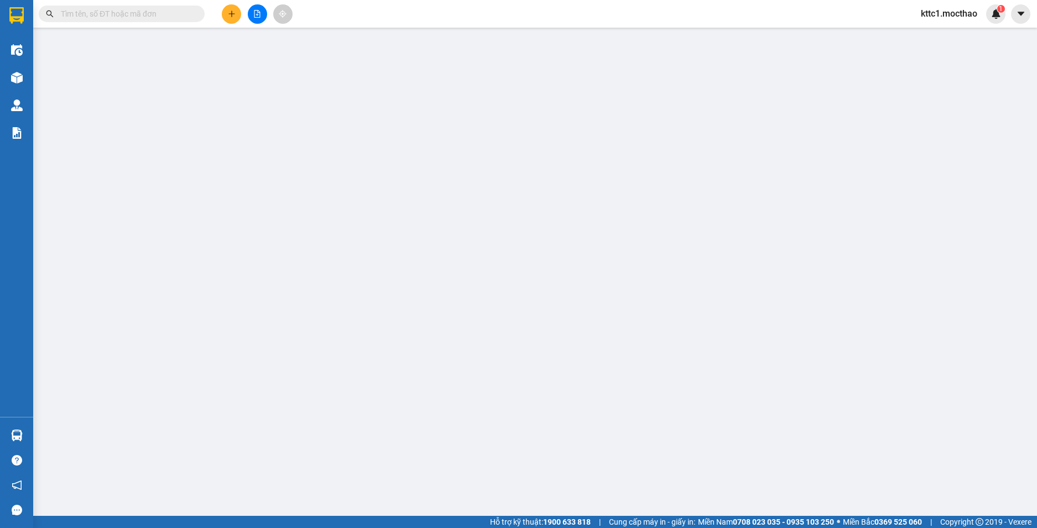
type input "50.000"
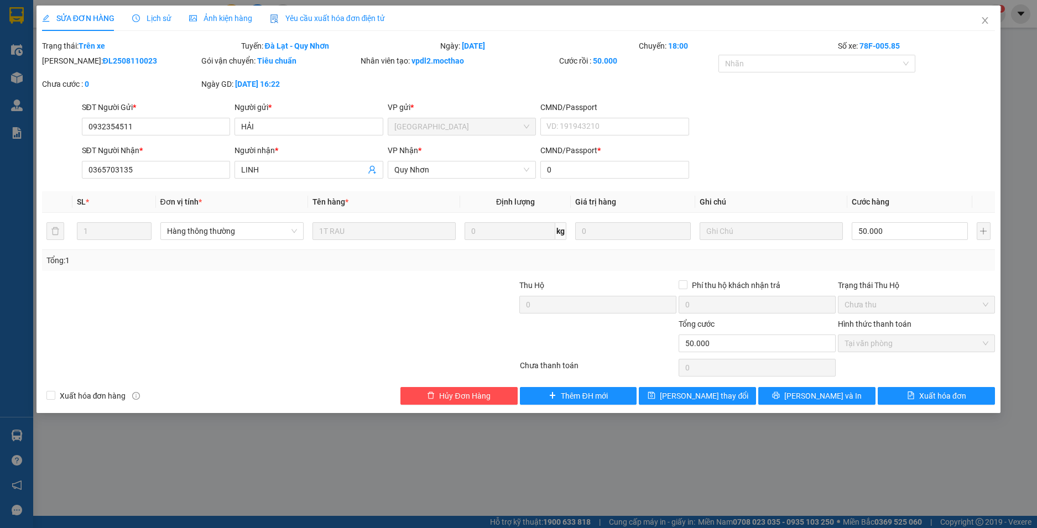
click at [338, 20] on span "Yêu cầu xuất hóa đơn điện tử" at bounding box center [328, 18] width 116 height 9
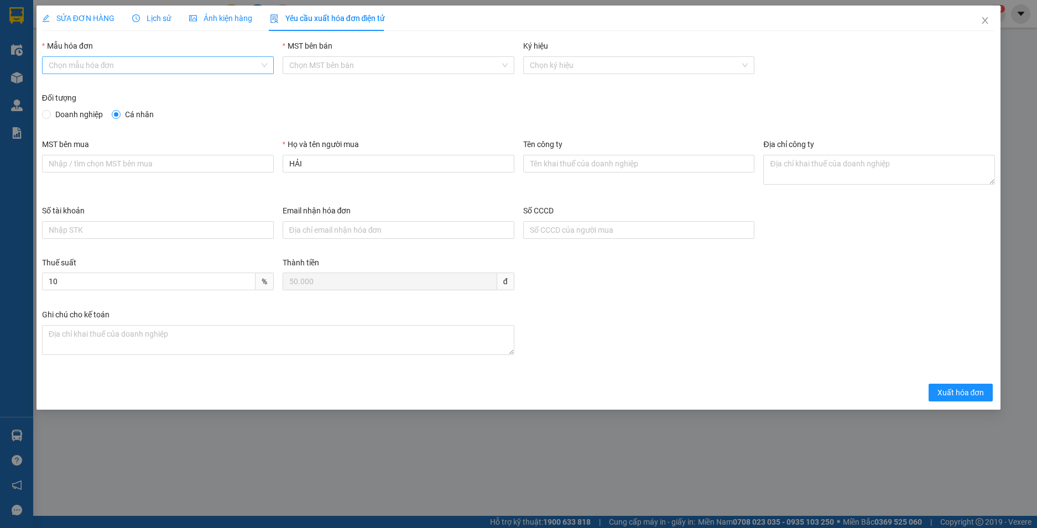
click at [201, 66] on input "Mẫu hóa đơn" at bounding box center [154, 65] width 211 height 17
click at [181, 108] on div "HĐH-CNBĐ" at bounding box center [158, 105] width 218 height 12
type input "8"
click at [966, 388] on span "Xuất hóa đơn" at bounding box center [960, 392] width 47 height 12
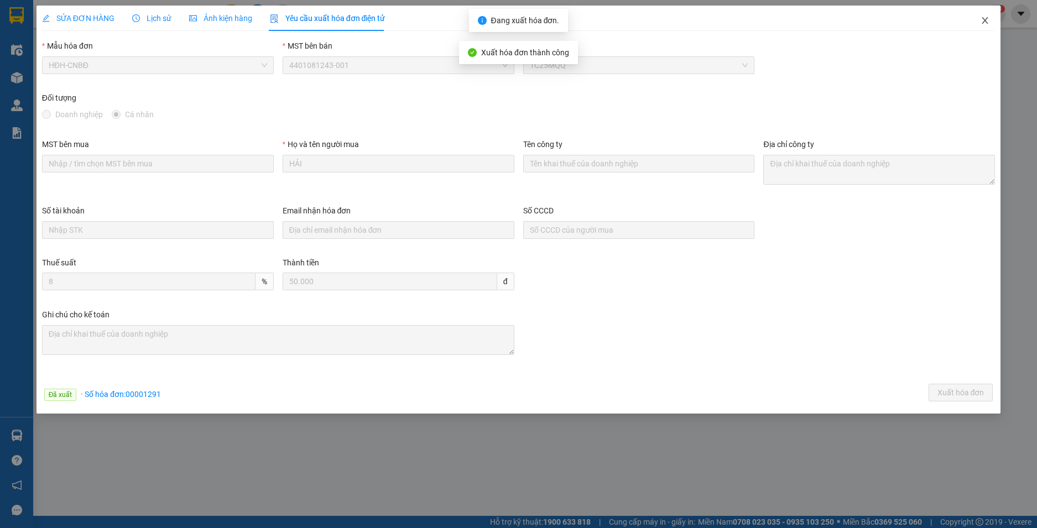
click at [985, 20] on icon "close" at bounding box center [984, 20] width 9 height 9
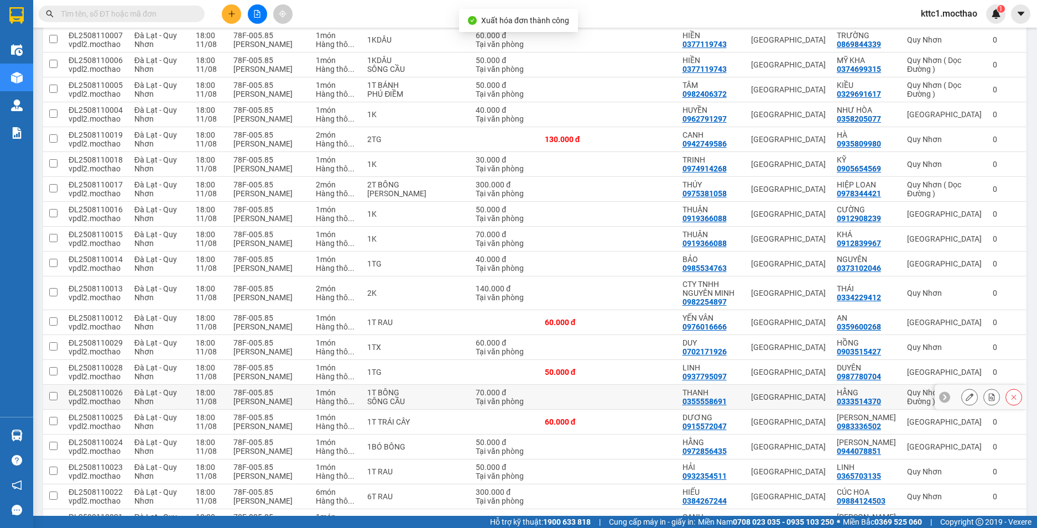
scroll to position [387, 0]
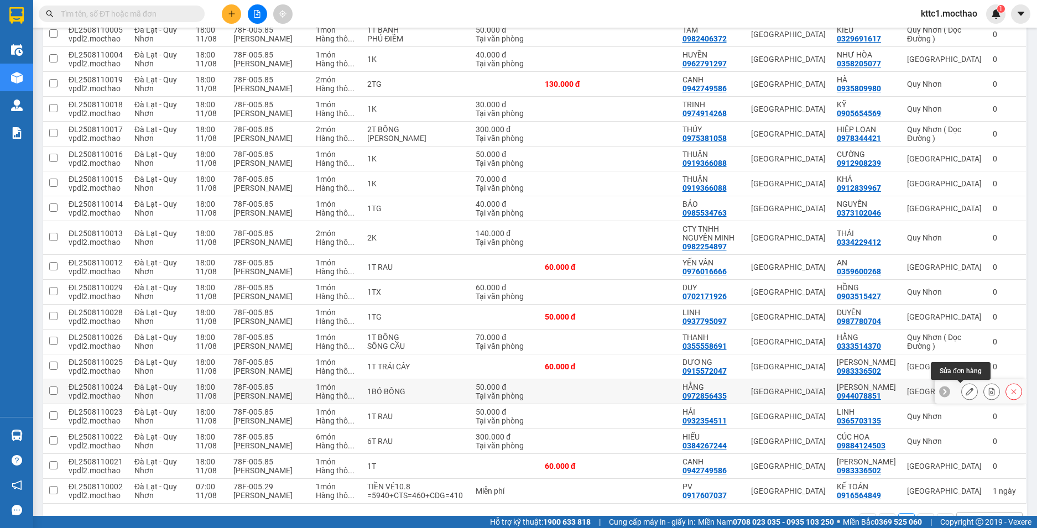
click at [965, 389] on icon at bounding box center [969, 392] width 8 height 8
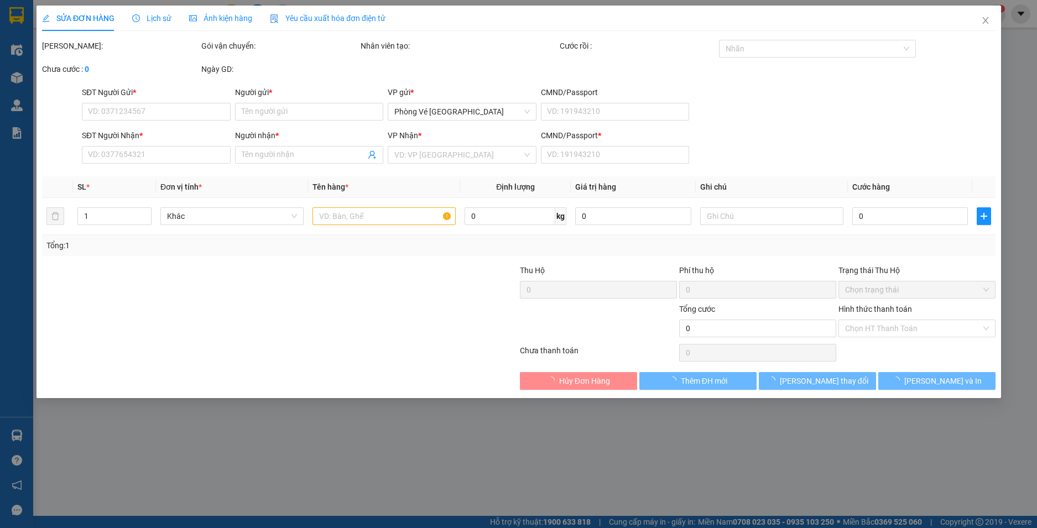
type input "0972856435"
type input "HẰNG"
type input "0944078851"
type input "DUY NGUYỄN"
type input "0"
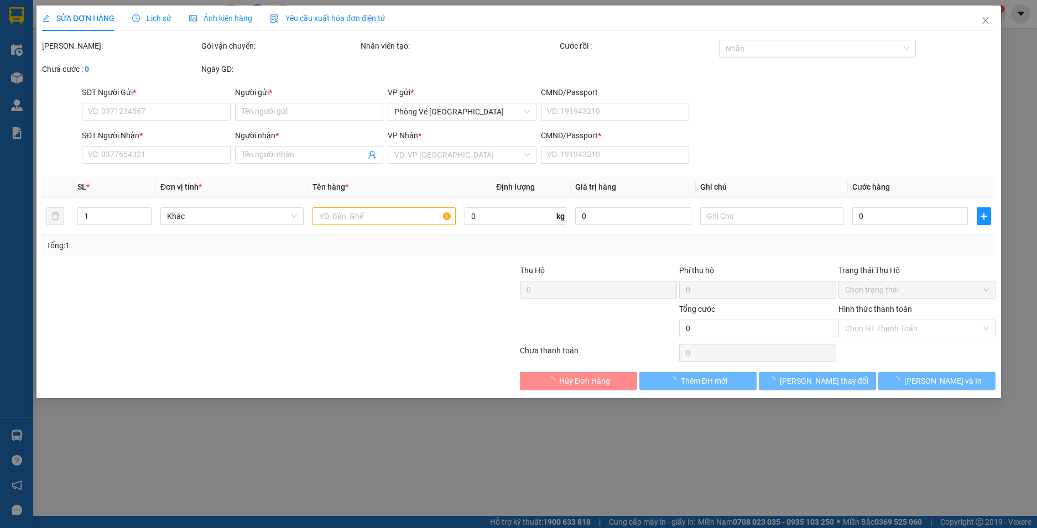
type input "50.000"
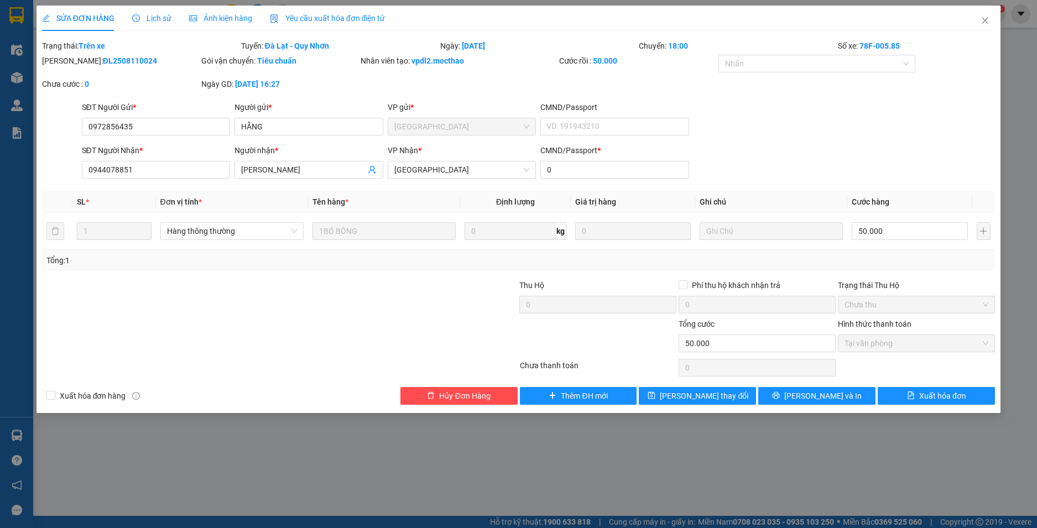
click at [321, 17] on span "Yêu cầu xuất hóa đơn điện tử" at bounding box center [328, 18] width 116 height 9
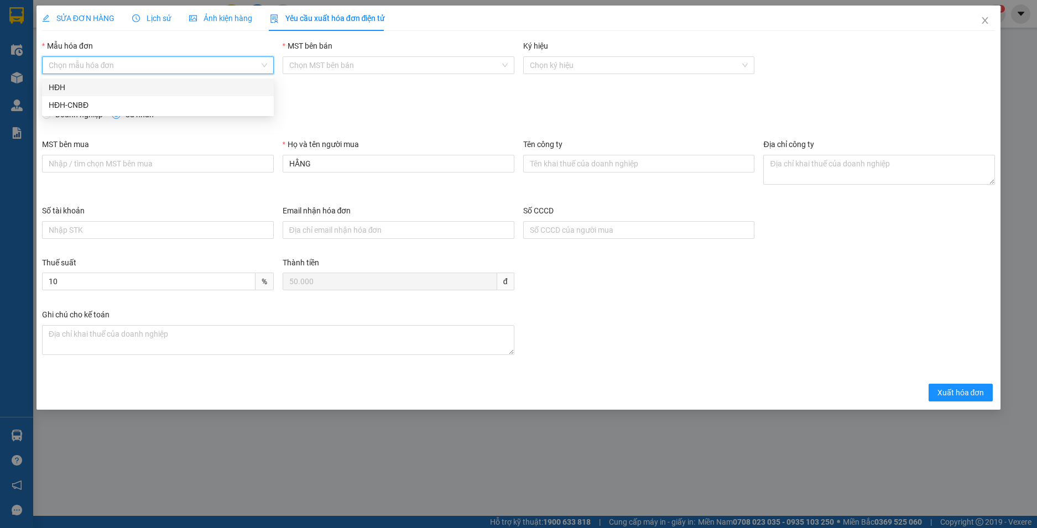
click at [198, 64] on input "Mẫu hóa đơn" at bounding box center [154, 65] width 211 height 17
click at [186, 112] on div "HĐH-CNBĐ" at bounding box center [158, 105] width 232 height 18
type input "8"
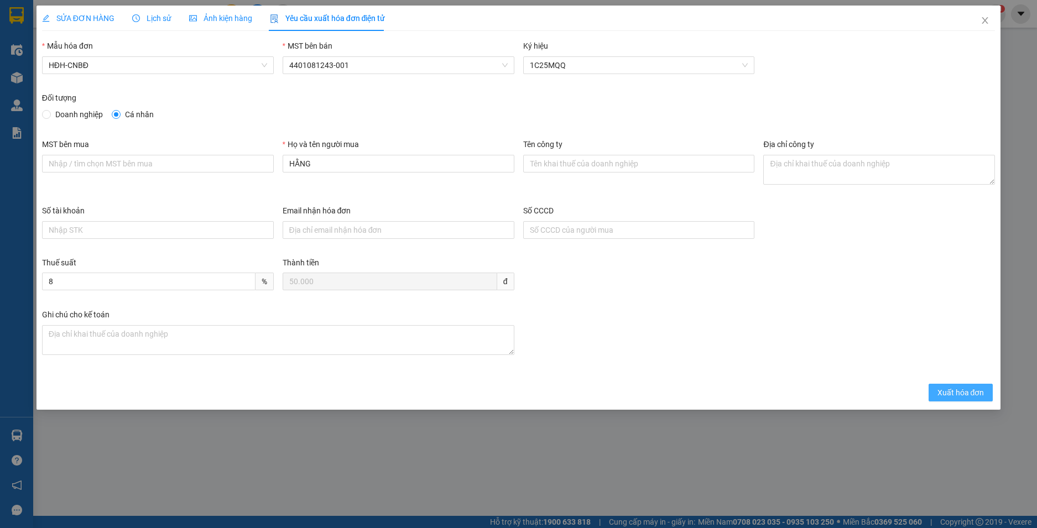
click at [959, 393] on span "Xuất hóa đơn" at bounding box center [960, 392] width 47 height 12
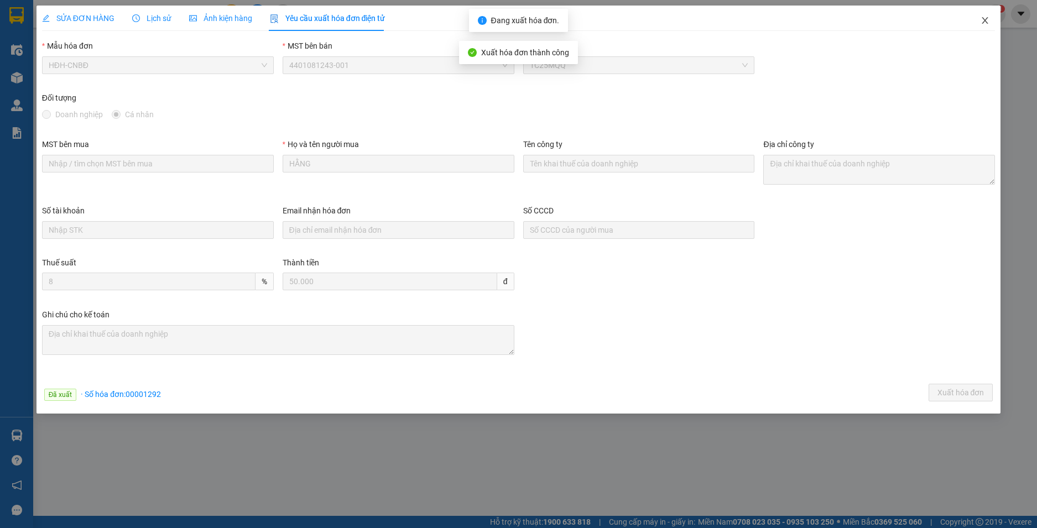
click at [985, 20] on icon "close" at bounding box center [984, 20] width 9 height 9
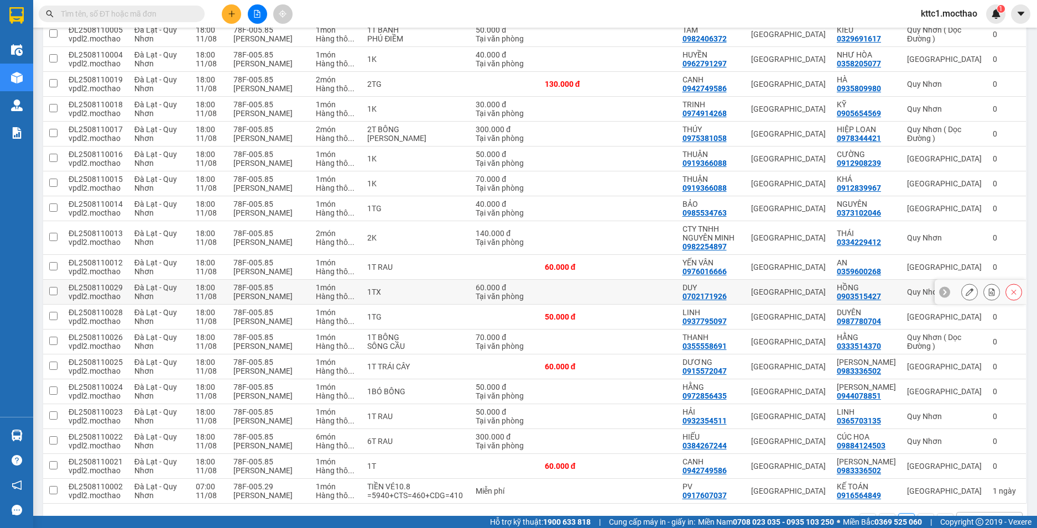
scroll to position [420, 0]
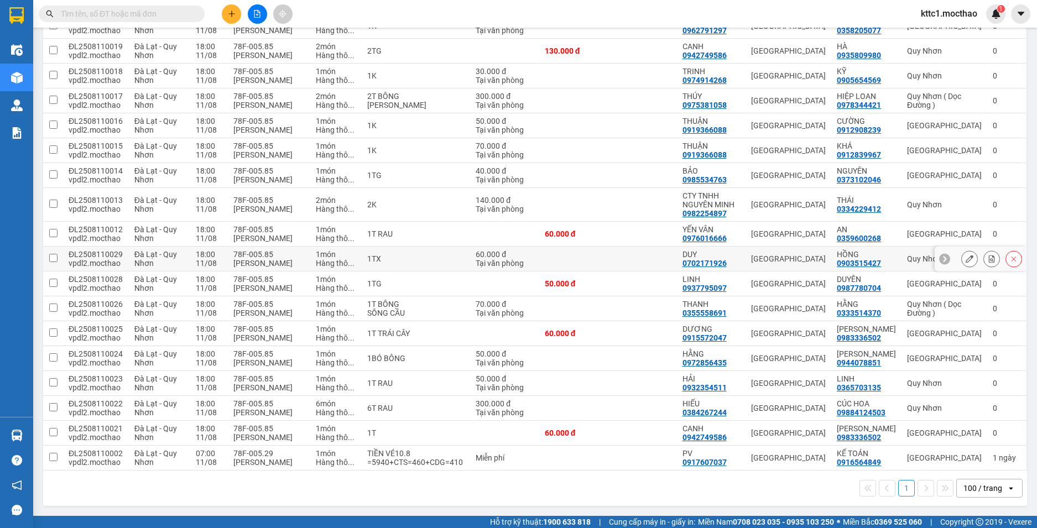
click at [965, 257] on icon at bounding box center [969, 259] width 8 height 8
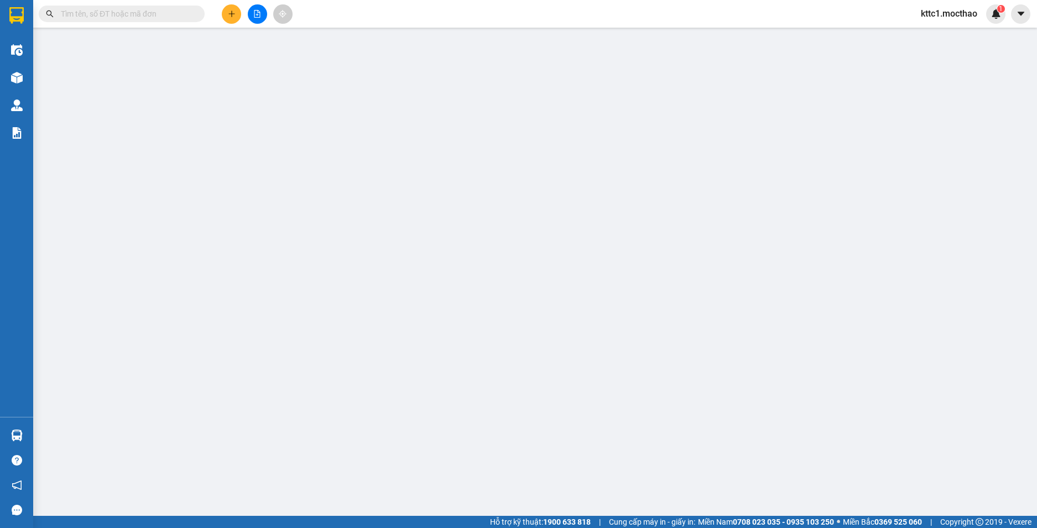
type input "0702171926"
type input "DUY"
type input "0903515427"
type input "HỒNG"
type input "0"
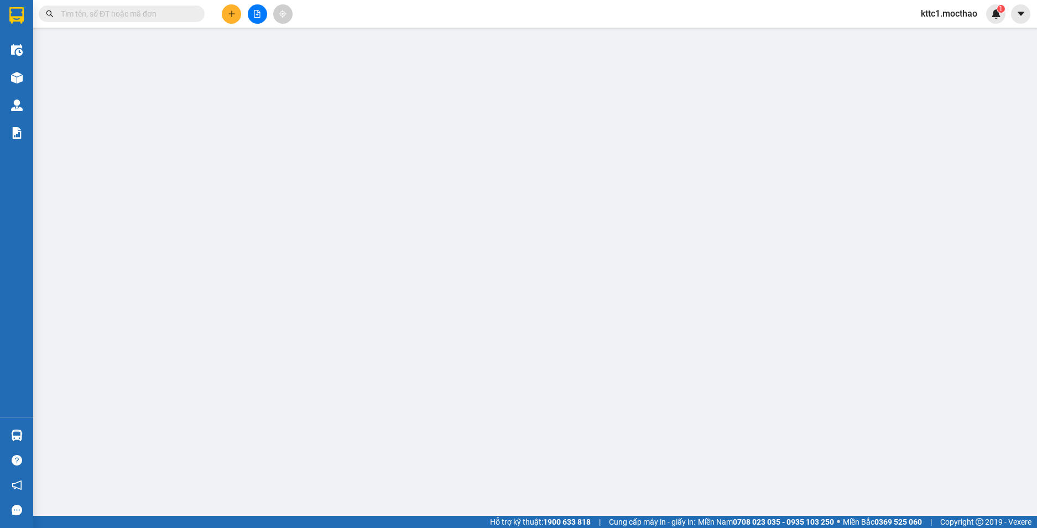
type input "60.000"
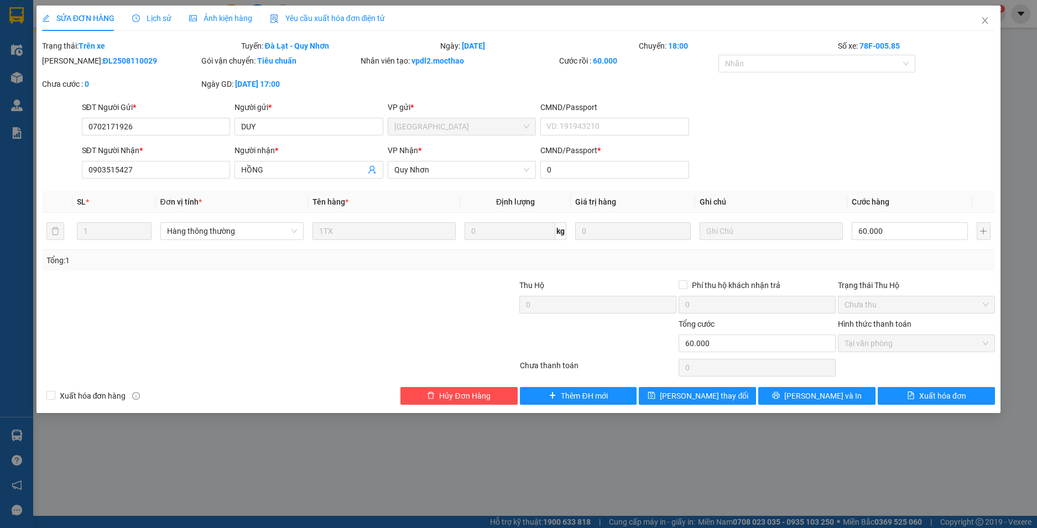
click at [308, 16] on span "Yêu cầu xuất hóa đơn điện tử" at bounding box center [328, 18] width 116 height 9
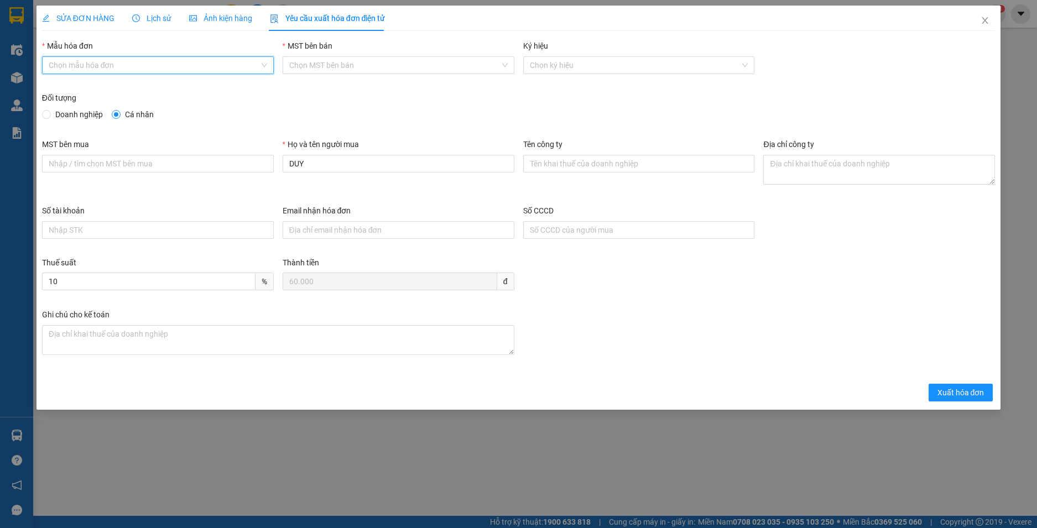
click at [226, 67] on input "Mẫu hóa đơn" at bounding box center [154, 65] width 211 height 17
click at [197, 108] on div "HĐH-CNBĐ" at bounding box center [158, 105] width 218 height 12
type input "8"
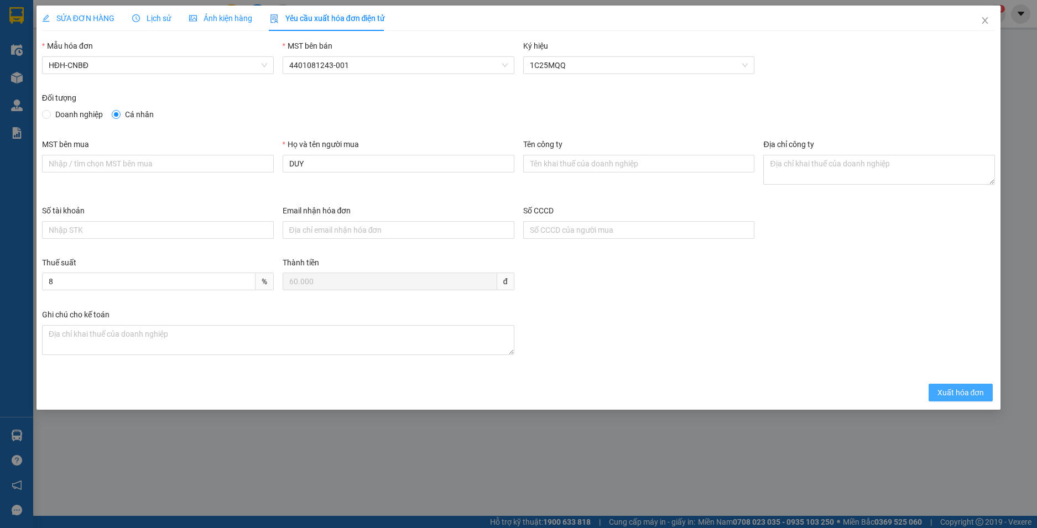
click at [991, 393] on button "Xuất hóa đơn" at bounding box center [960, 393] width 65 height 18
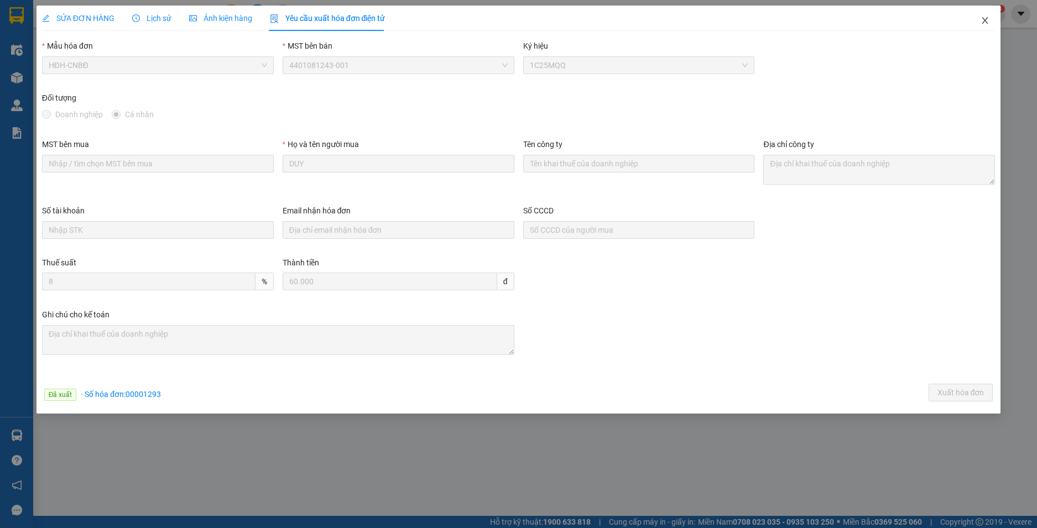
click at [986, 19] on icon "close" at bounding box center [985, 20] width 6 height 7
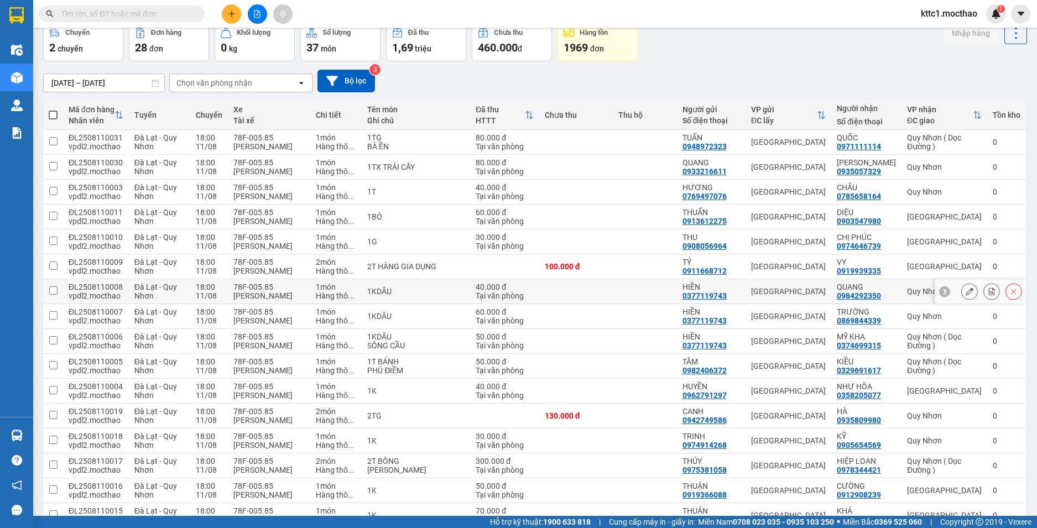
scroll to position [276, 0]
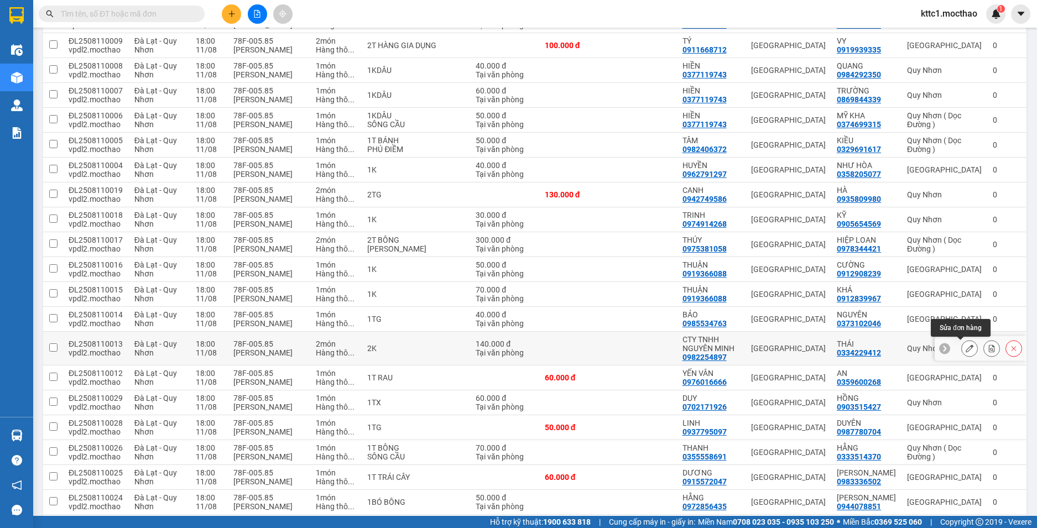
click at [965, 349] on icon at bounding box center [969, 348] width 8 height 8
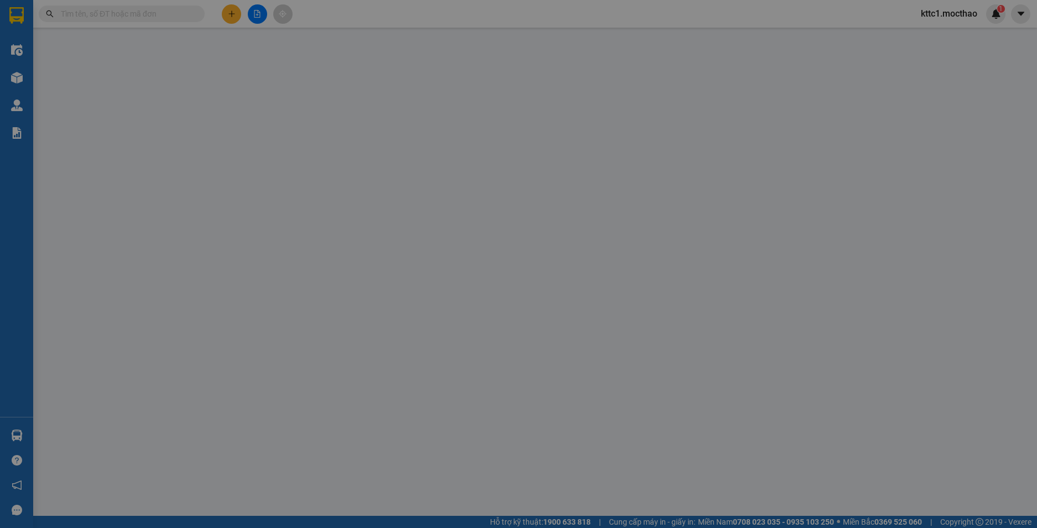
type input "0982254897"
type input "CTY TNHH NGUYÊN MINH"
type input "0334229412"
type input "THÁI"
type input "0"
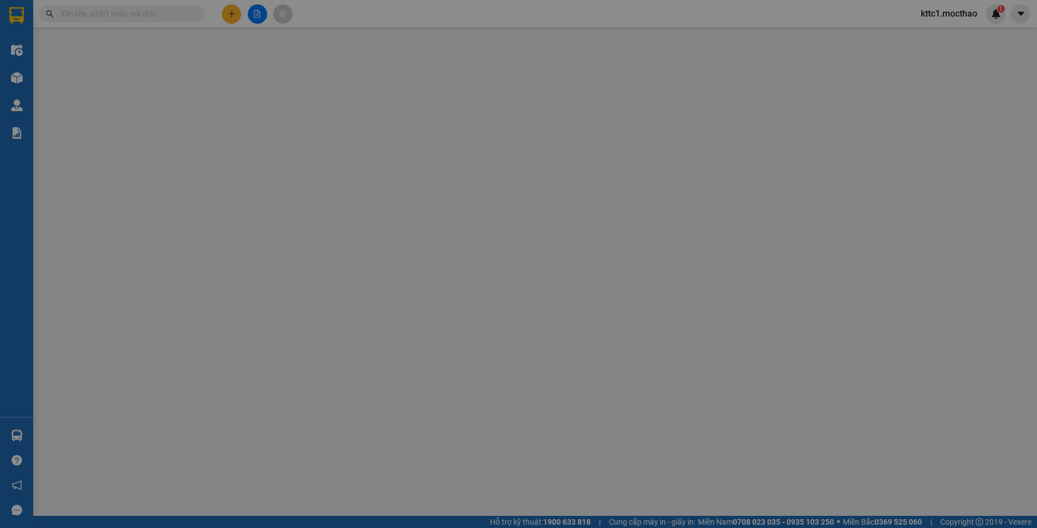
type input "140.000"
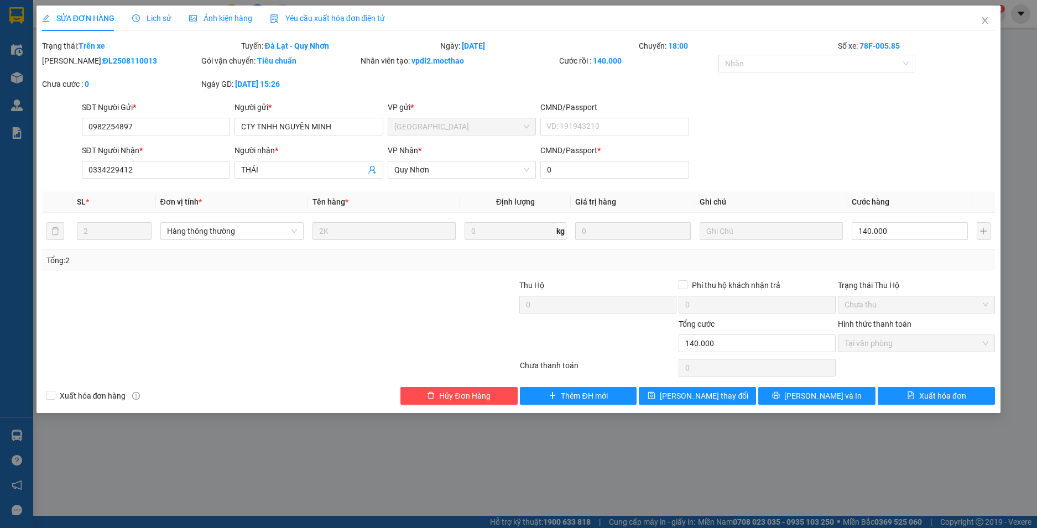
click at [325, 19] on span "Yêu cầu xuất hóa đơn điện tử" at bounding box center [328, 18] width 116 height 9
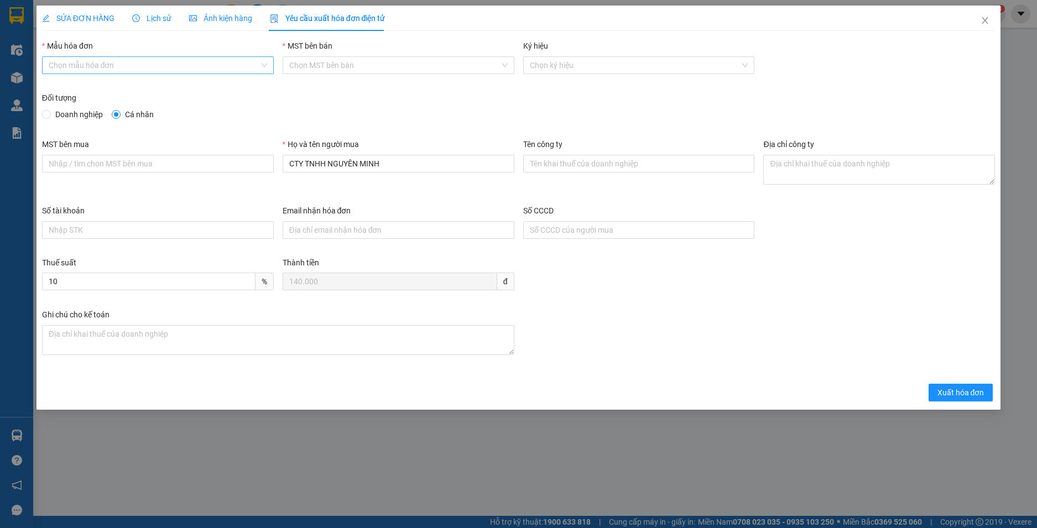
click at [145, 62] on input "Mẫu hóa đơn" at bounding box center [154, 65] width 211 height 17
click at [127, 109] on div "HĐH-CNBĐ" at bounding box center [158, 105] width 218 height 12
type input "8"
click at [77, 117] on span "Doanh nghiệp" at bounding box center [79, 114] width 56 height 12
click at [50, 117] on input "Doanh nghiệp" at bounding box center [46, 114] width 8 height 8
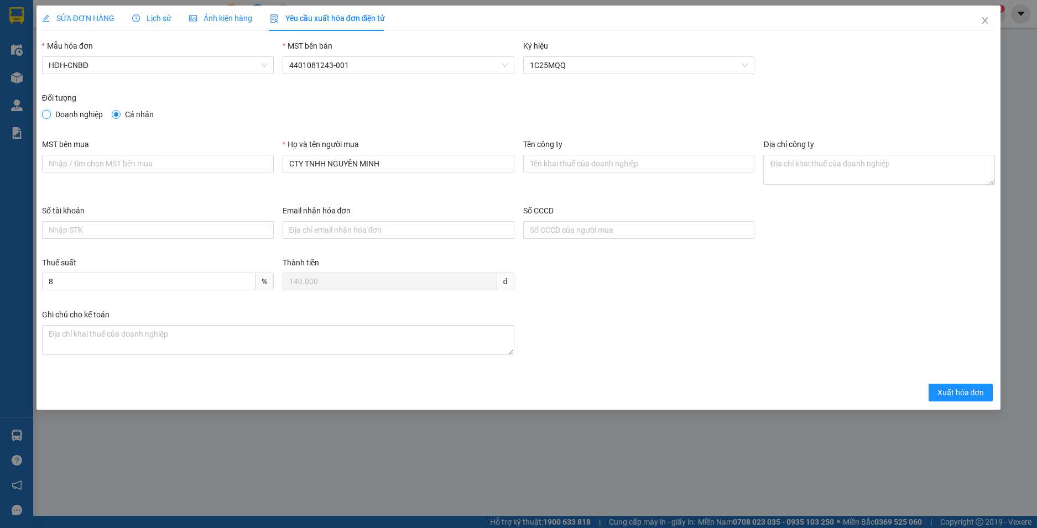
radio input "true"
radio input "false"
drag, startPoint x: 410, startPoint y: 160, endPoint x: 186, endPoint y: 191, distance: 226.6
click at [186, 191] on div "MST bên mua Họ và tên người mua CTY TNHH NGUYÊN MINH Tên công ty Địa chỉ công ty" at bounding box center [519, 171] width 962 height 66
paste input "ÔNG TY TNHH NÔNG SẢN THỰC PHẨM"
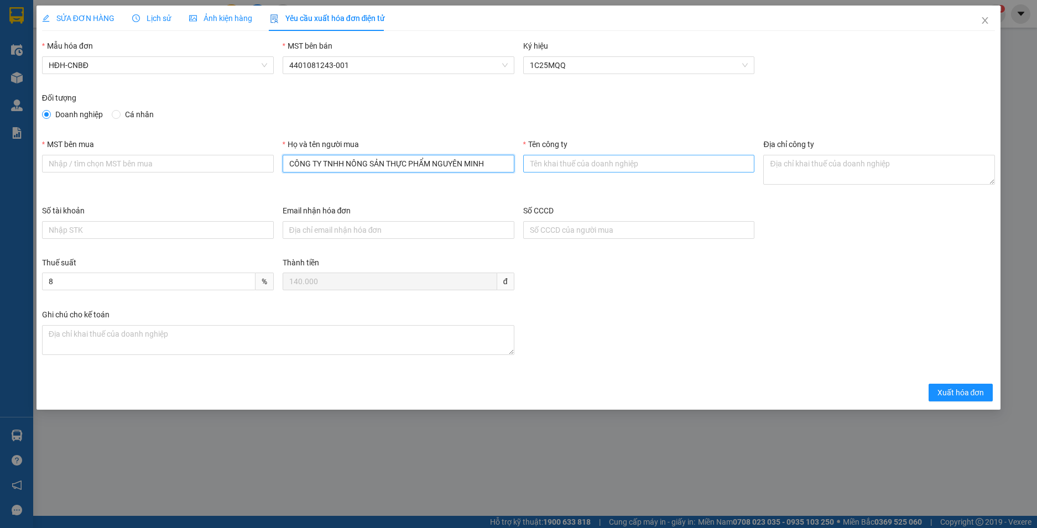
type input "CÔNG TY TNHH NÔNG SẢN THỰC PHẨM NGUYÊN MINH"
click at [613, 166] on input "Tên công ty" at bounding box center [639, 164] width 232 height 18
paste input "CÔNG TY TNHH NÔNG SẢN THỰC PHẨM NGUYÊN MINH"
type input "CÔNG TY TNHH NÔNG SẢN THỰC PHẨM NGUYÊN MINH"
click at [197, 148] on div "MST bên mua" at bounding box center [158, 146] width 232 height 17
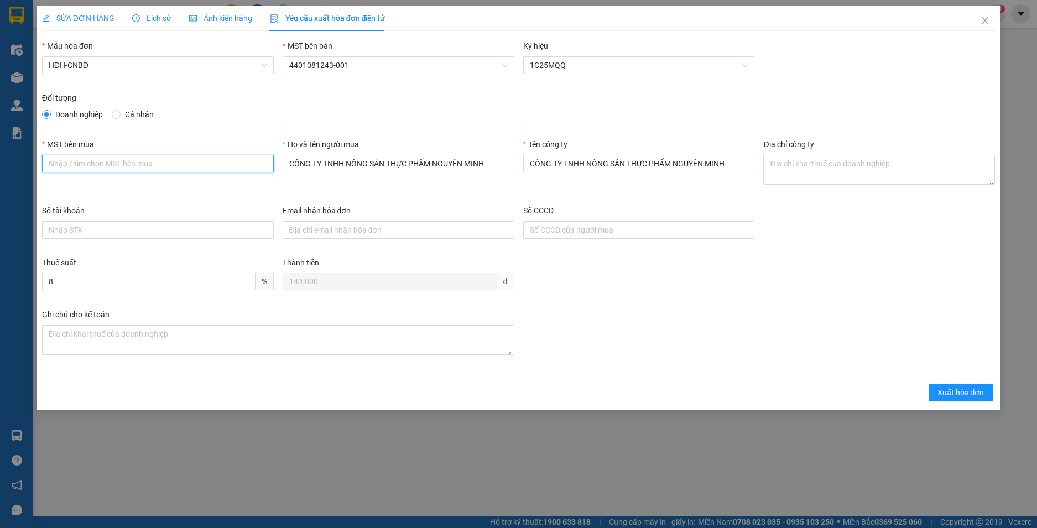
click at [196, 163] on input "MST bên mua" at bounding box center [158, 164] width 232 height 18
paste input "5801272678"
type input "5801272678"
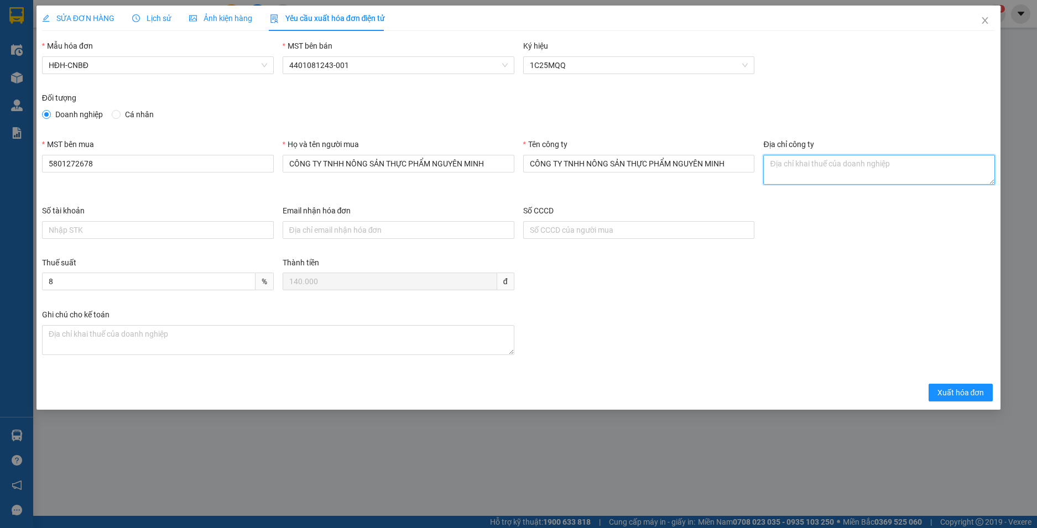
click at [860, 176] on textarea "Địa chỉ công ty" at bounding box center [879, 170] width 232 height 30
paste textarea "Số 232/5 Phan Đình Phùng, Phường Xuân Hương - Đà Lạt, Tỉnh Lâm Đồng, Việt Nam"
type textarea "Số 232/5 Phan Đình Phùng, Phường Xuân Hương - Đà Lạt, Tỉnh Lâm Đồng, Việt Nam"
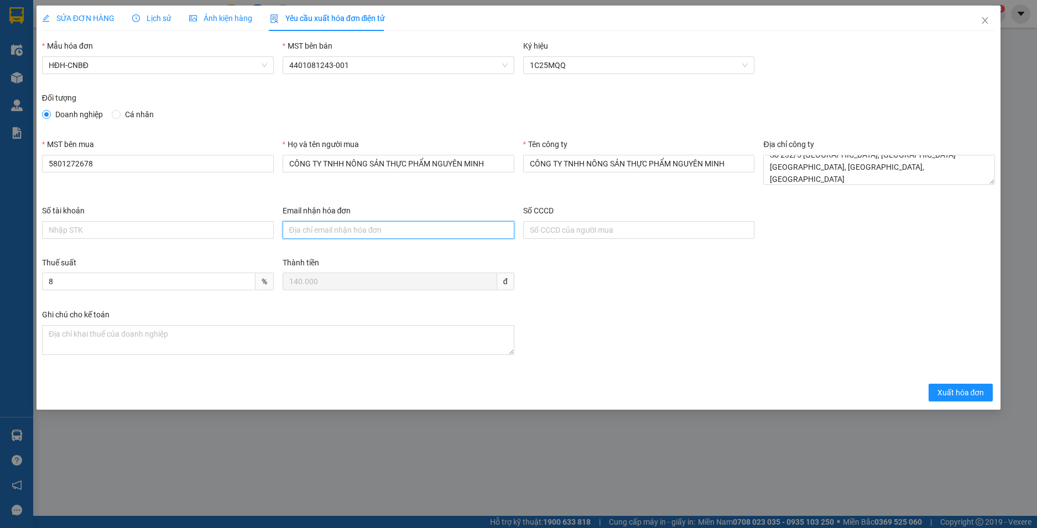
click at [396, 231] on input "Email nhận hóa đơn" at bounding box center [399, 230] width 232 height 18
paste input "hoadoncongtynguyenminh@gmail.com"
type input "hoadoncongtynguyenminh@gmail.com"
click at [974, 399] on button "Xuất hóa đơn" at bounding box center [960, 393] width 65 height 18
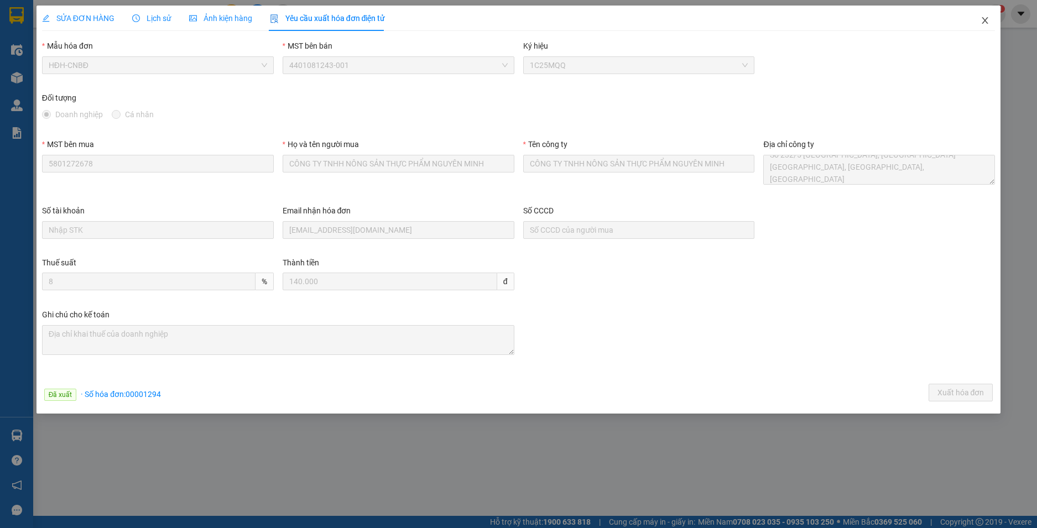
click at [987, 20] on icon "close" at bounding box center [984, 20] width 9 height 9
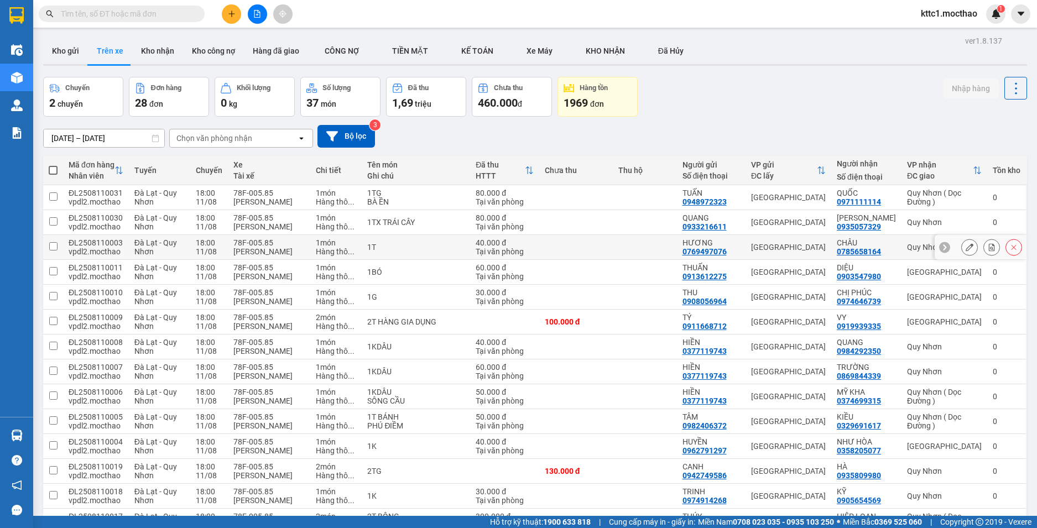
scroll to position [166, 0]
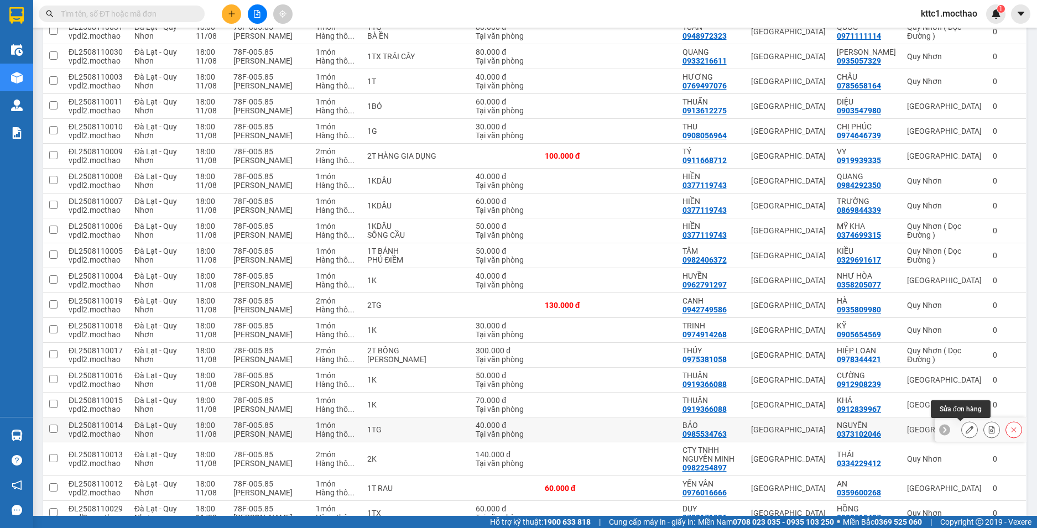
click at [965, 430] on icon at bounding box center [969, 430] width 8 height 8
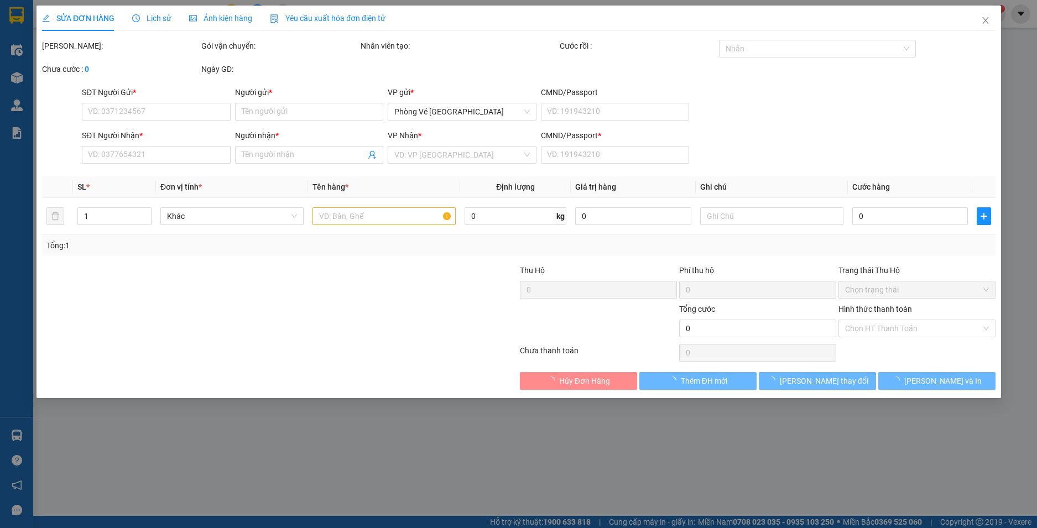
type input "0985534763"
type input "BẢO"
type input "0373102046"
type input "NGUYÊN"
type input "0"
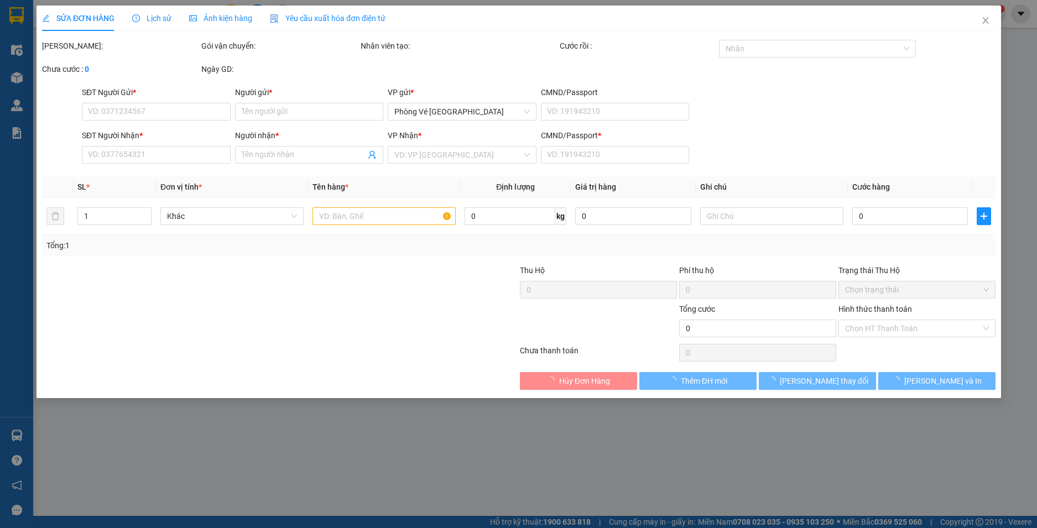
type input "40.000"
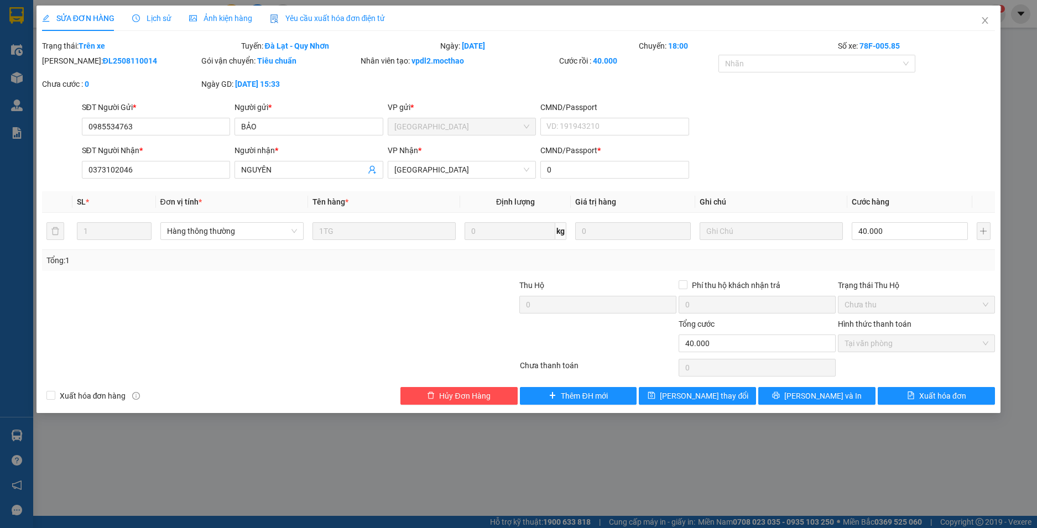
click at [314, 19] on span "Yêu cầu xuất hóa đơn điện tử" at bounding box center [328, 18] width 116 height 9
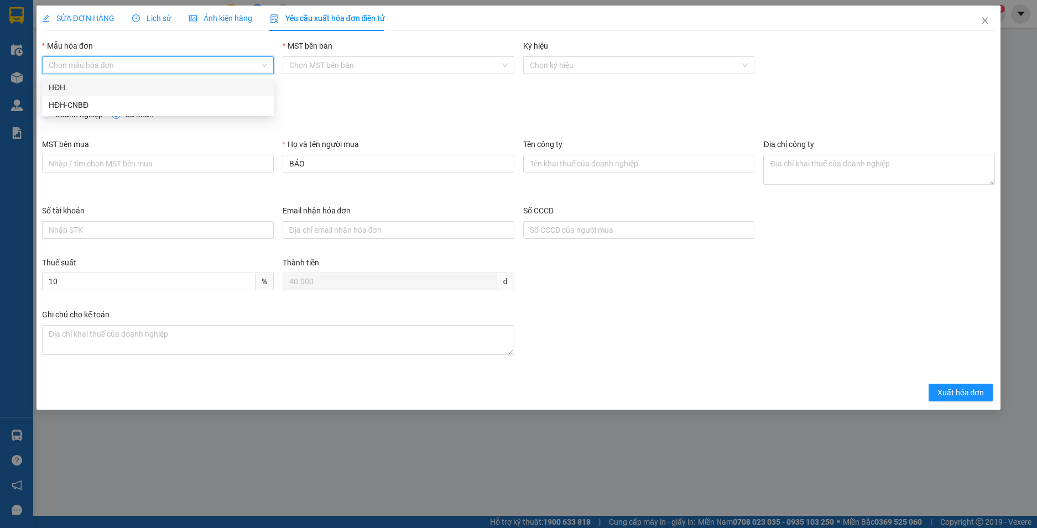
click at [172, 63] on input "Mẫu hóa đơn" at bounding box center [154, 65] width 211 height 17
click at [148, 109] on div "HĐH-CNBĐ" at bounding box center [158, 105] width 218 height 12
type input "8"
click at [969, 395] on span "Xuất hóa đơn" at bounding box center [960, 392] width 47 height 12
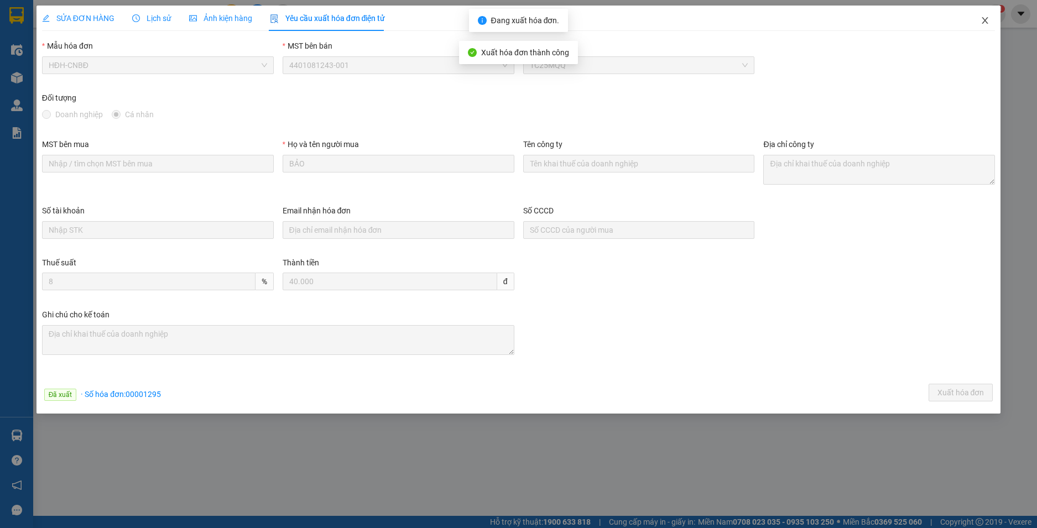
click at [985, 20] on icon "close" at bounding box center [985, 20] width 6 height 7
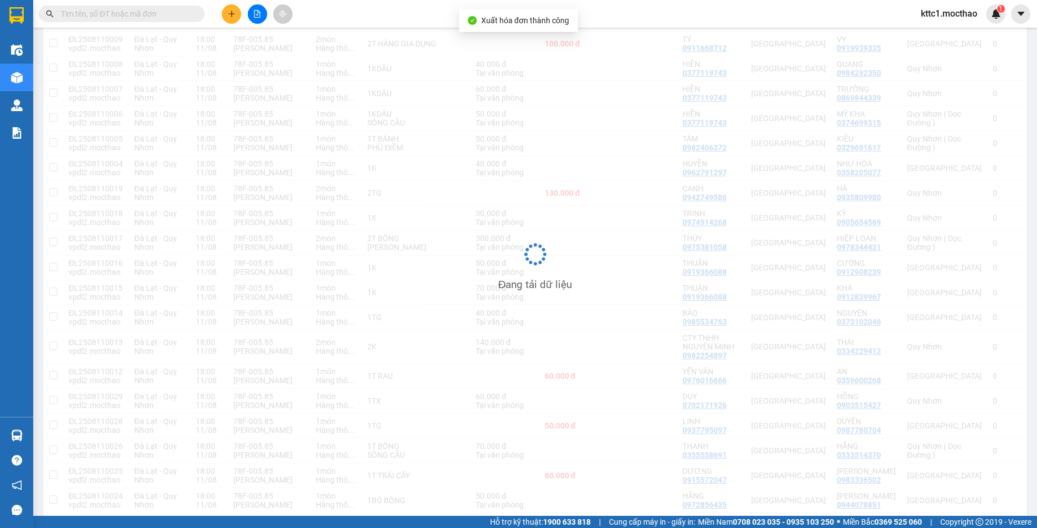
scroll to position [333, 0]
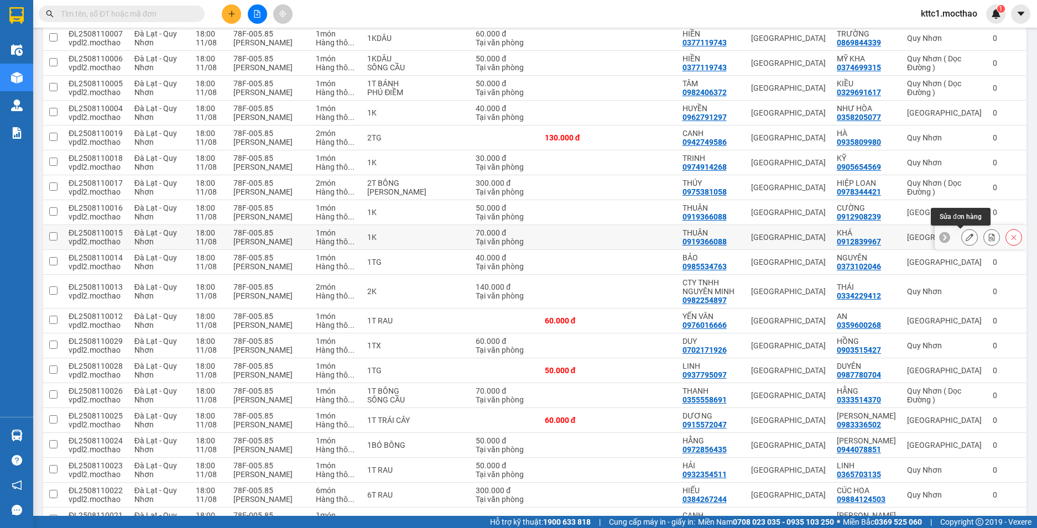
click at [965, 235] on icon at bounding box center [969, 237] width 8 height 8
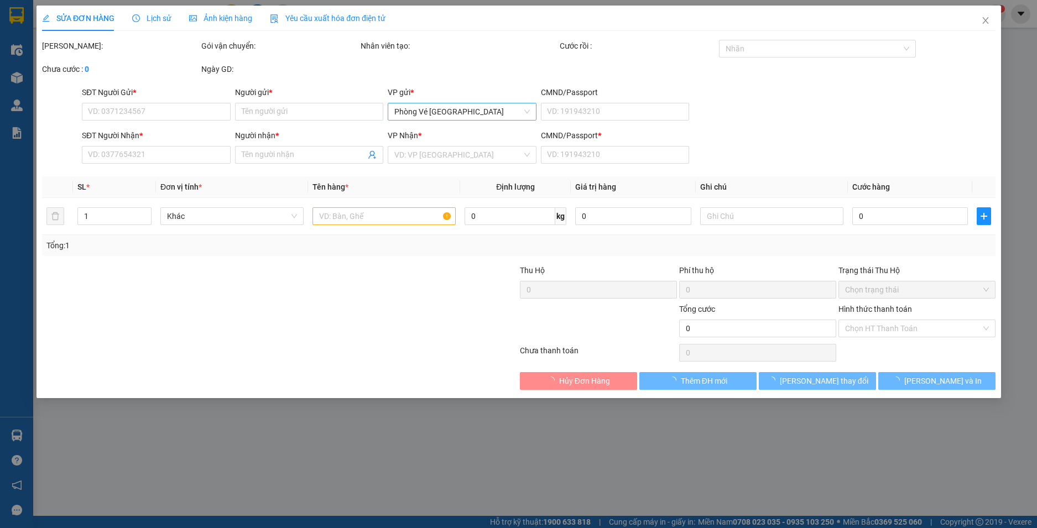
type input "0919366088"
type input "THUẬN"
type input "0912839967"
type input "KHÁ"
type input "A"
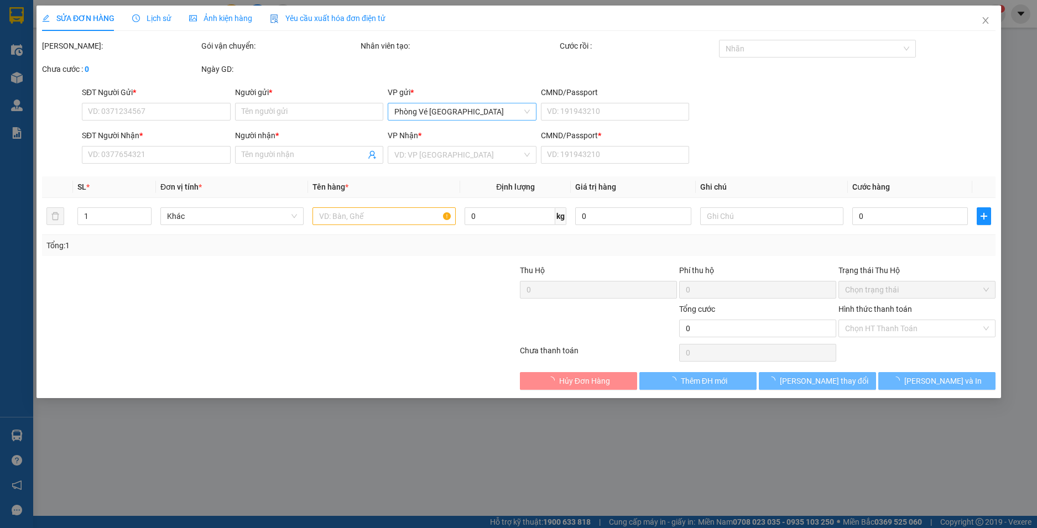
type input "70.000"
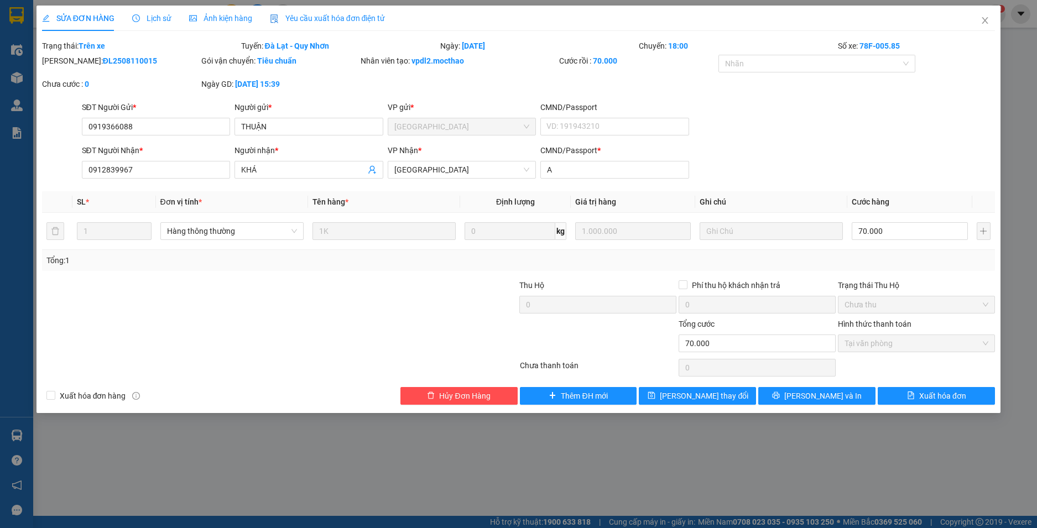
click at [343, 15] on span "Yêu cầu xuất hóa đơn điện tử" at bounding box center [328, 18] width 116 height 9
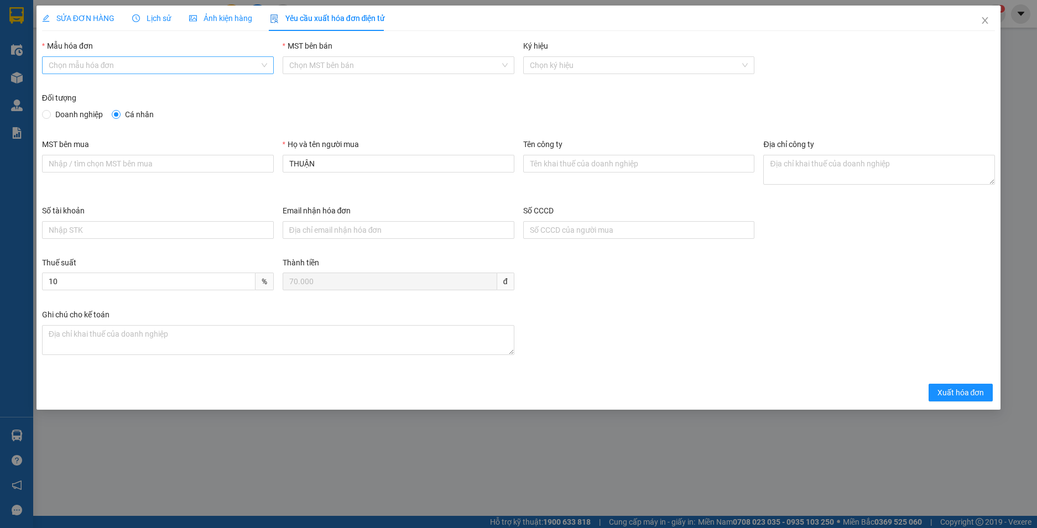
click at [209, 57] on input "Mẫu hóa đơn" at bounding box center [154, 65] width 211 height 17
click at [199, 108] on div "HĐH-CNBĐ" at bounding box center [158, 105] width 218 height 12
type input "8"
click at [961, 395] on span "Xuất hóa đơn" at bounding box center [960, 392] width 47 height 12
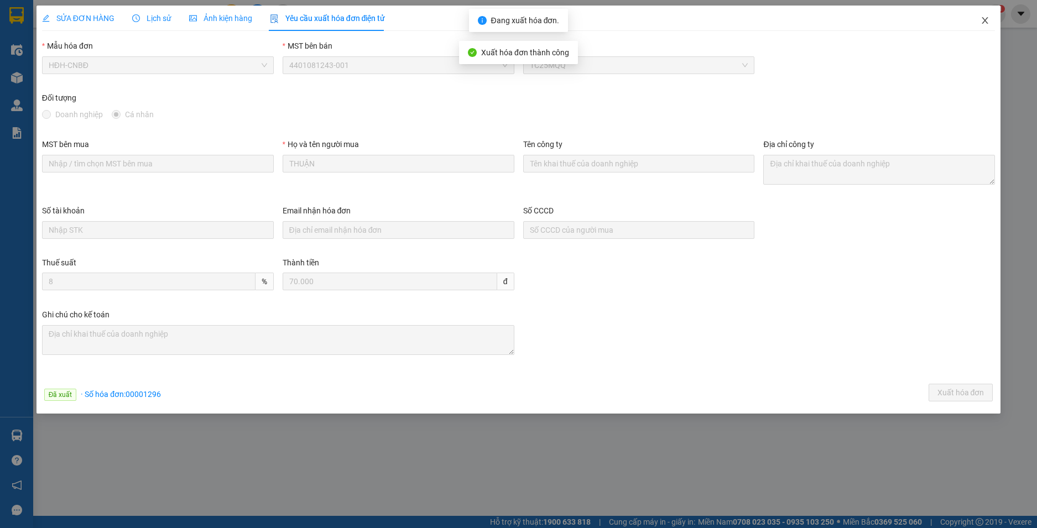
click at [980, 22] on icon "close" at bounding box center [984, 20] width 9 height 9
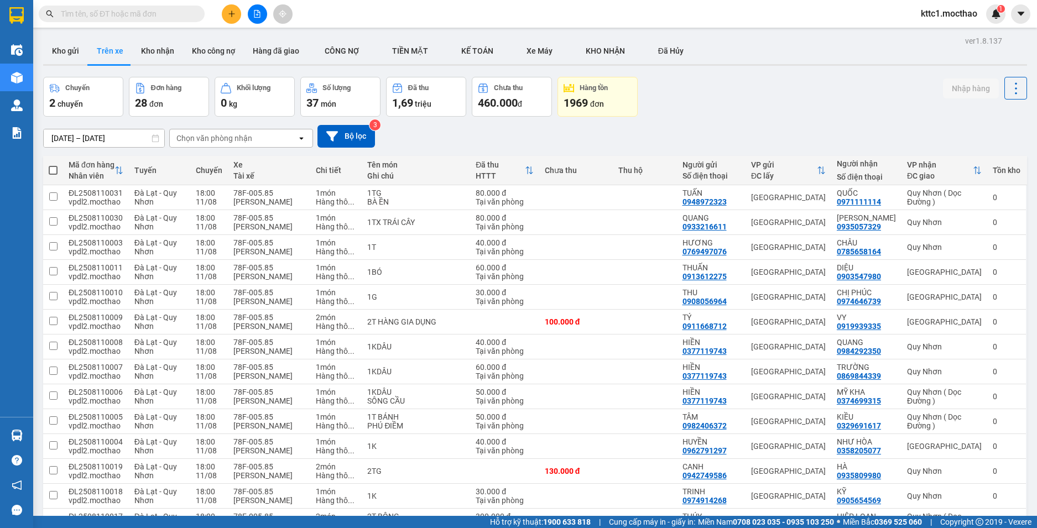
scroll to position [221, 0]
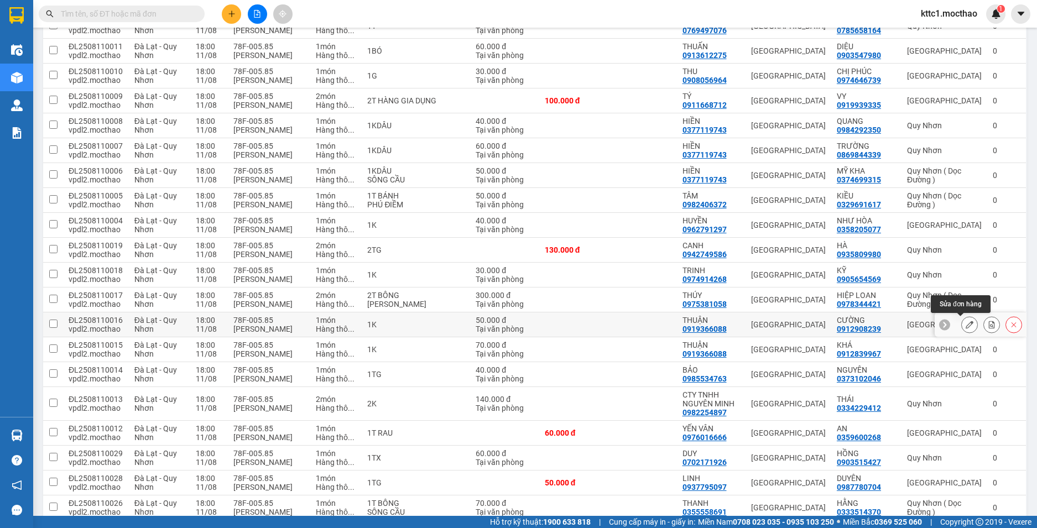
click at [965, 327] on icon at bounding box center [969, 325] width 8 height 8
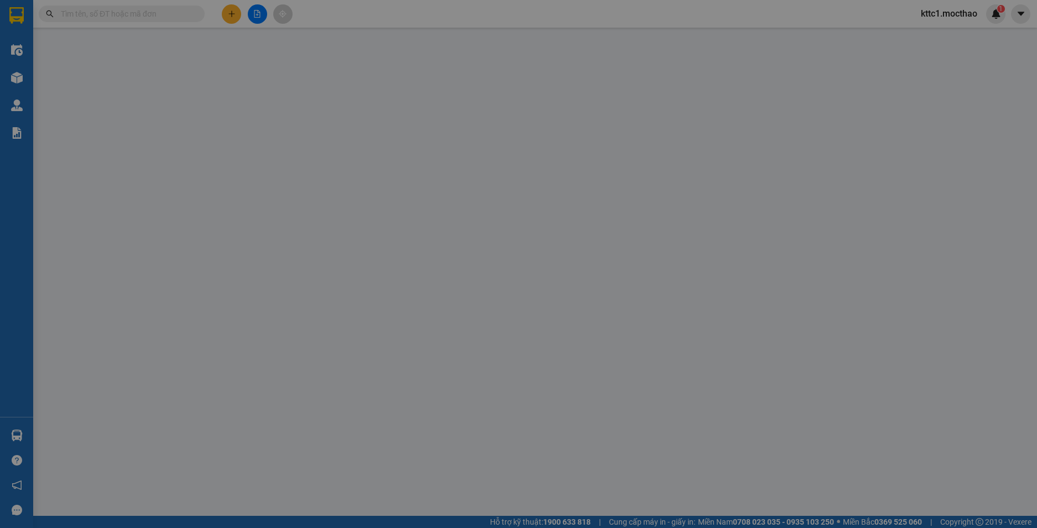
type input "0919366088"
type input "THUẬN"
type input "0912908239"
type input "CƯỜNG"
type input "0"
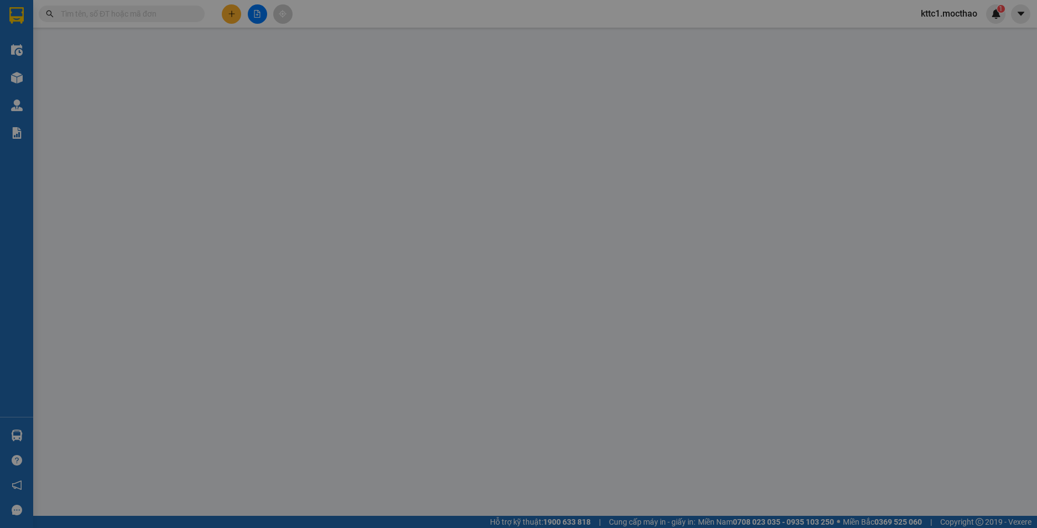
type input "50.000"
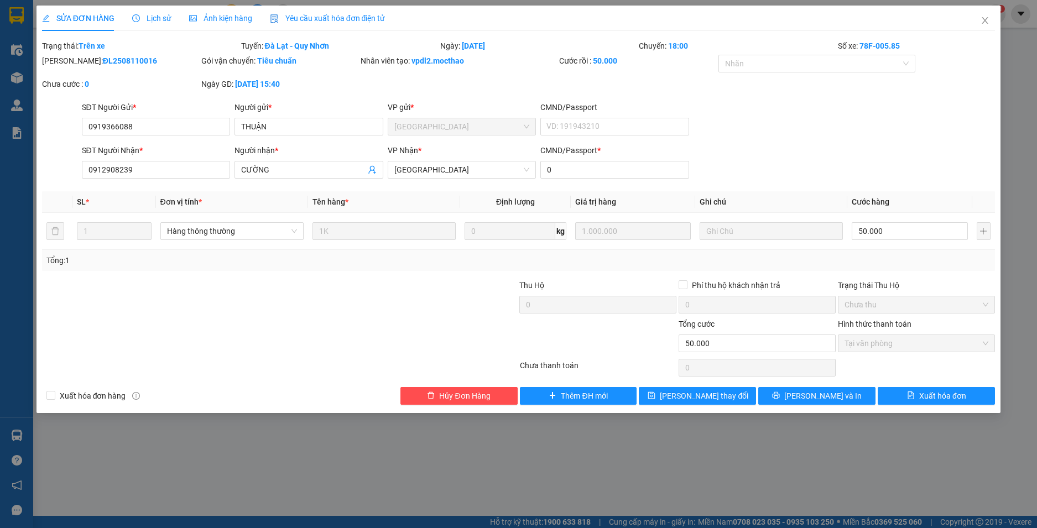
click at [379, 15] on span "Yêu cầu xuất hóa đơn điện tử" at bounding box center [328, 18] width 116 height 9
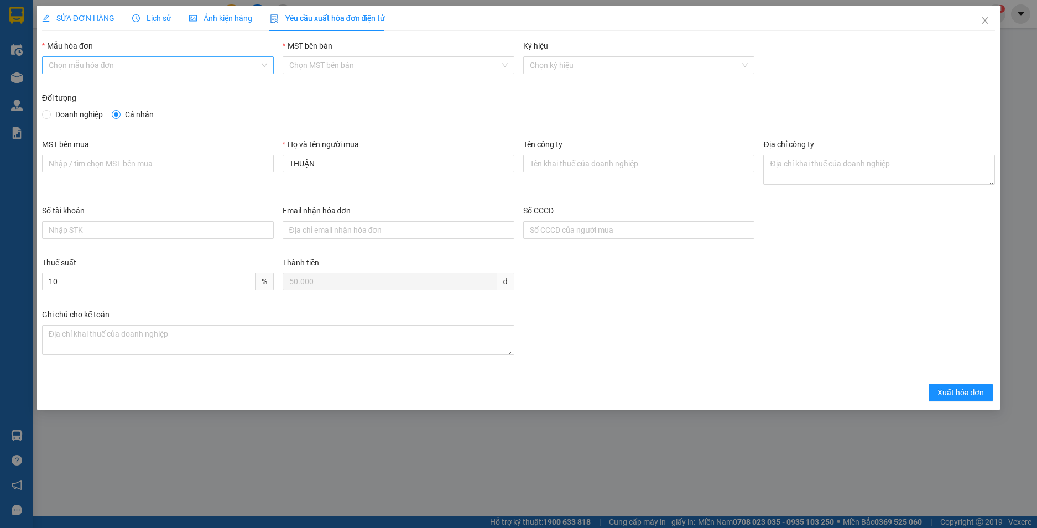
click at [247, 64] on input "Mẫu hóa đơn" at bounding box center [154, 65] width 211 height 17
drag, startPoint x: 223, startPoint y: 105, endPoint x: 254, endPoint y: 138, distance: 45.4
click at [223, 106] on div "HĐH-CNBĐ" at bounding box center [158, 105] width 218 height 12
type input "8"
click at [955, 396] on span "Xuất hóa đơn" at bounding box center [960, 392] width 47 height 12
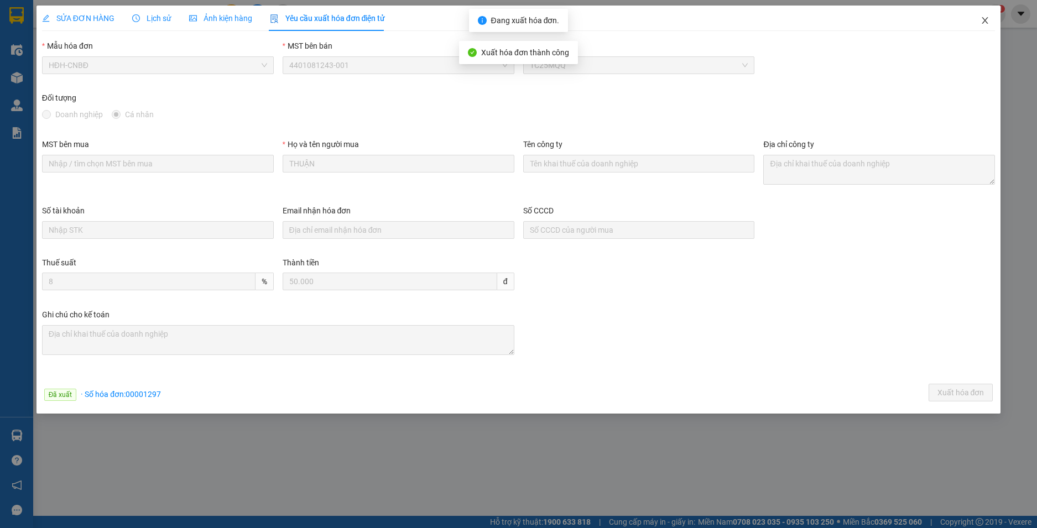
click at [986, 22] on icon "close" at bounding box center [984, 20] width 9 height 9
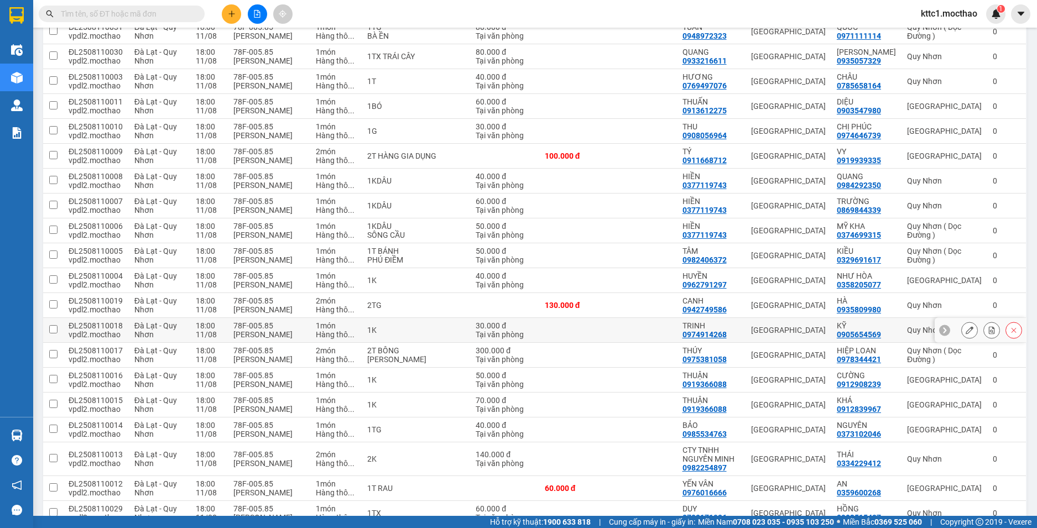
scroll to position [332, 0]
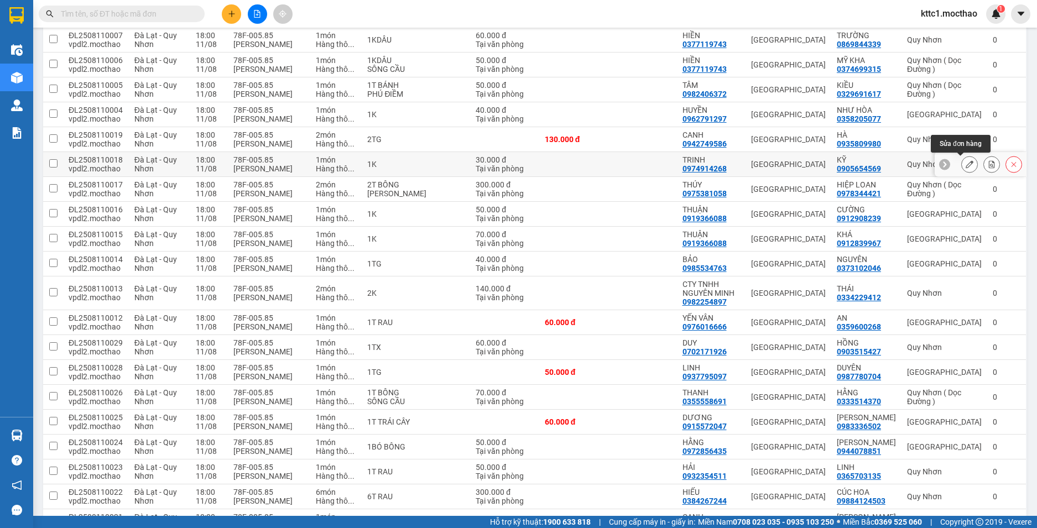
click at [965, 167] on icon at bounding box center [969, 164] width 8 height 8
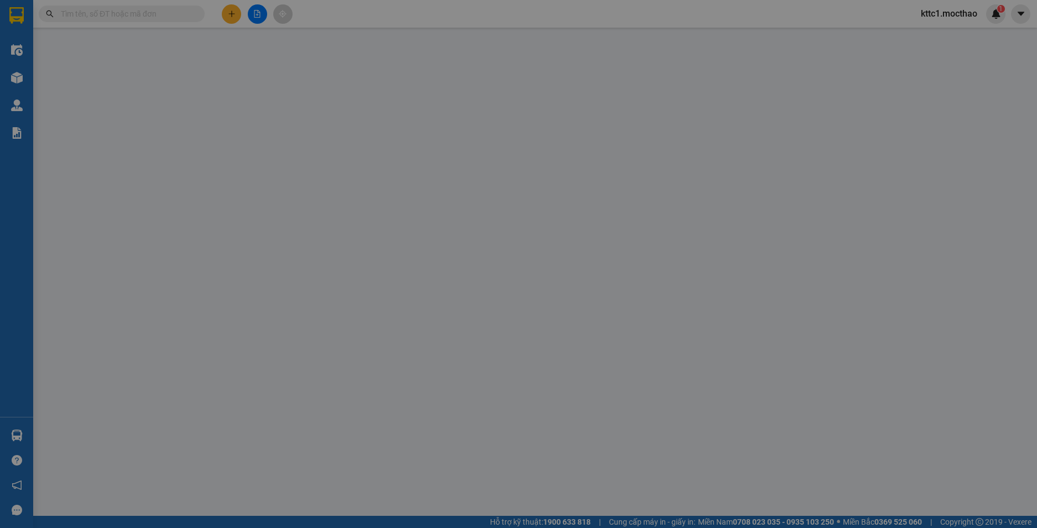
type input "0974914268"
type input "TRINH"
type input "0905654569"
type input "KỸ"
type input "0"
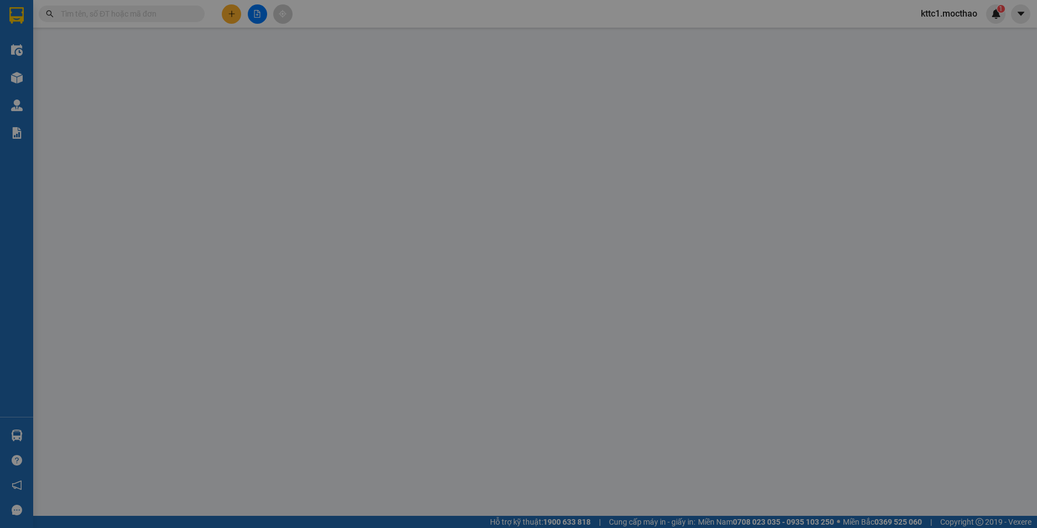
type input "30.000"
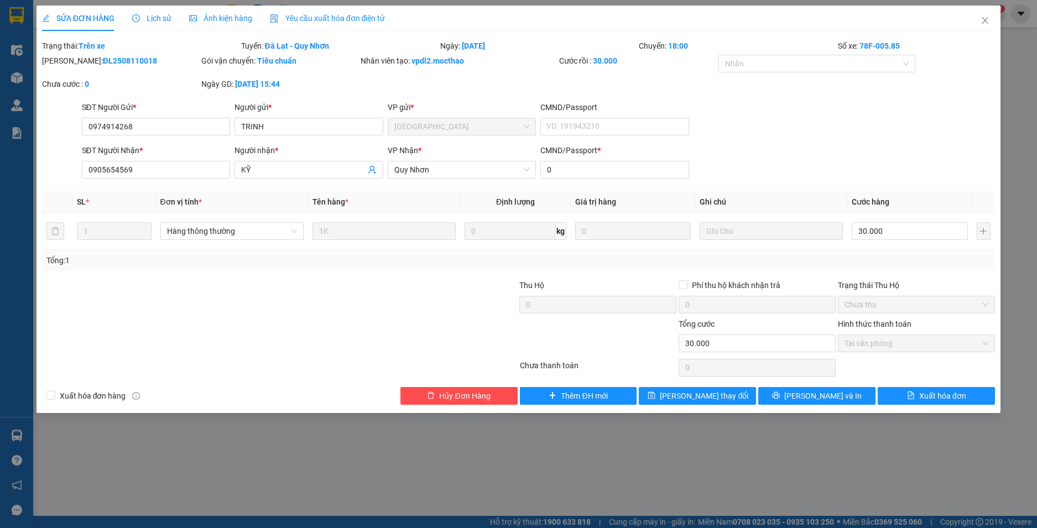
click at [328, 20] on span "Yêu cầu xuất hóa đơn điện tử" at bounding box center [328, 18] width 116 height 9
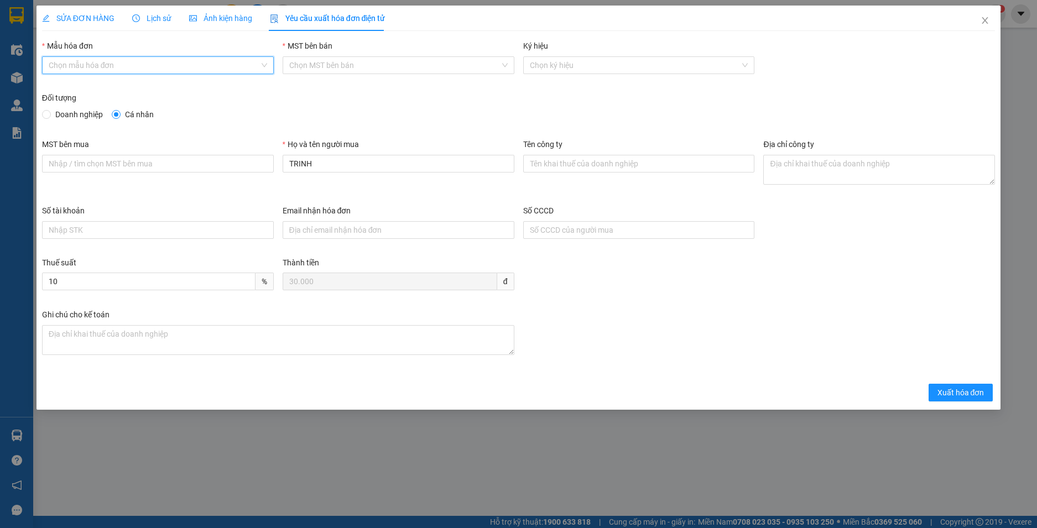
click at [164, 61] on input "Mẫu hóa đơn" at bounding box center [154, 65] width 211 height 17
click at [137, 110] on div "HĐH-CNBĐ" at bounding box center [158, 105] width 218 height 12
type input "8"
click at [964, 398] on span "Xuất hóa đơn" at bounding box center [960, 392] width 47 height 12
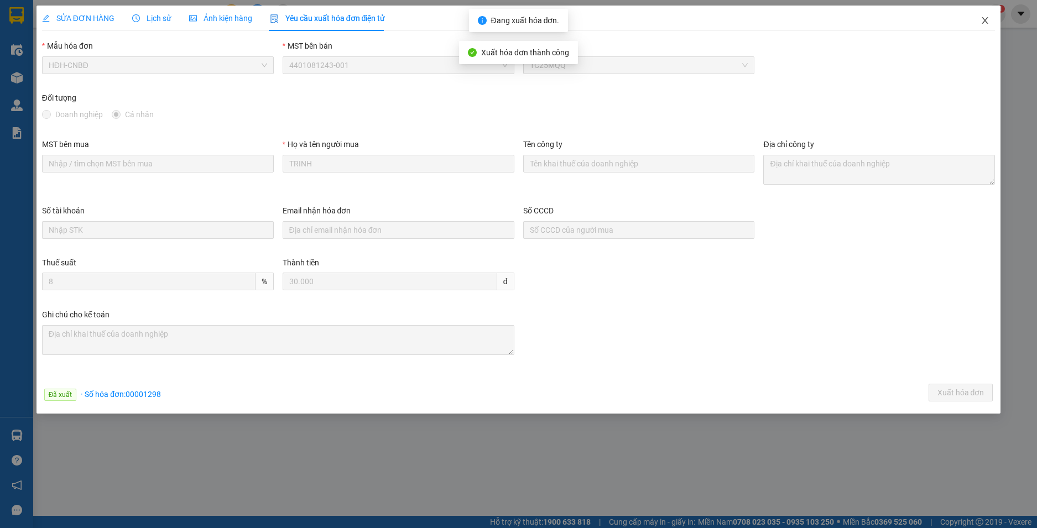
click at [986, 19] on icon "close" at bounding box center [984, 20] width 9 height 9
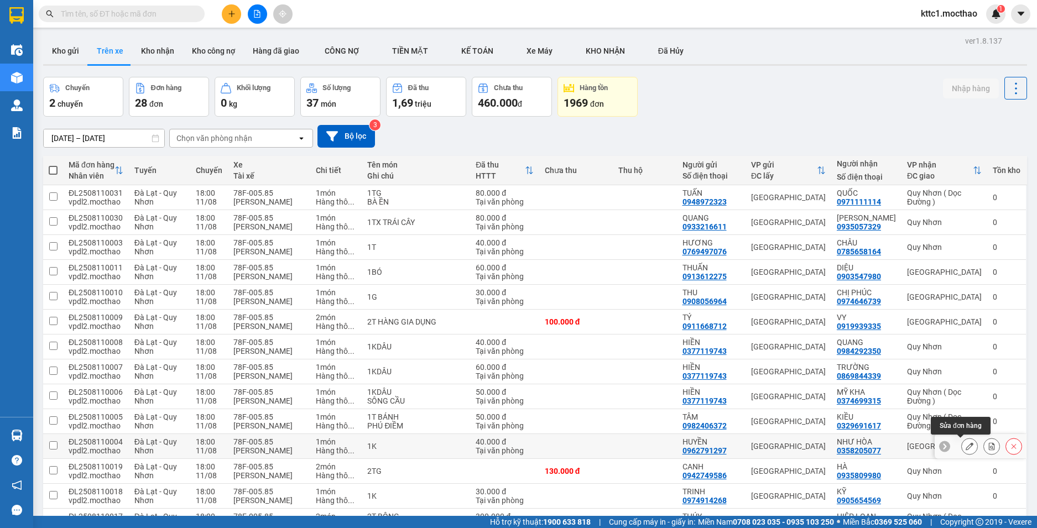
click at [965, 448] on icon at bounding box center [969, 446] width 8 height 8
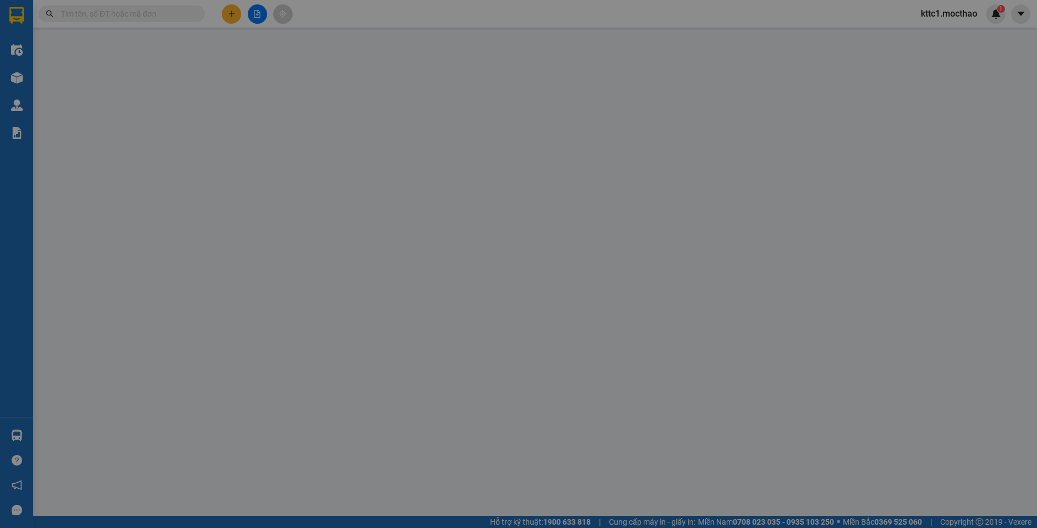
type input "0962791297"
type input "HUYỀN"
type input "0358205077"
type input "NHƯ HÒA"
type input "0"
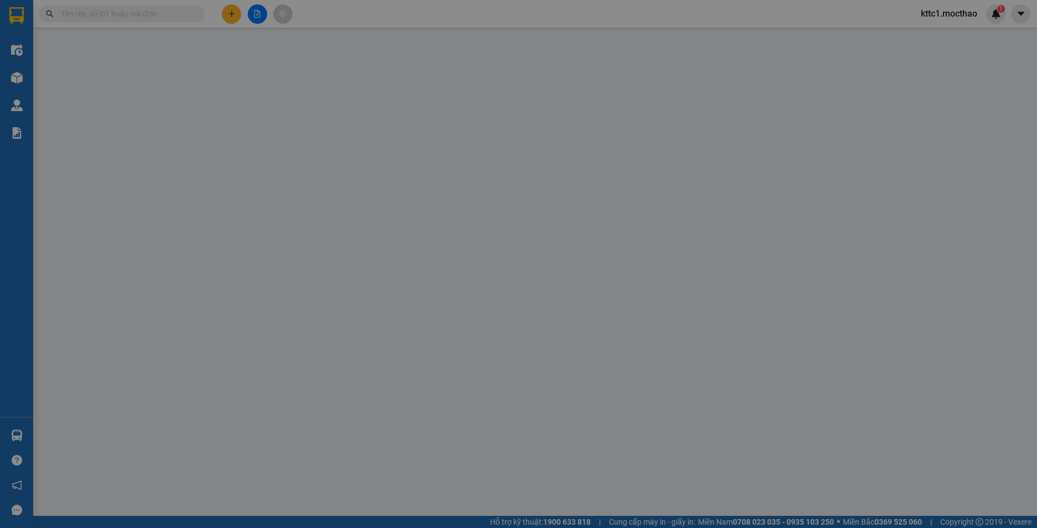
type input "40.000"
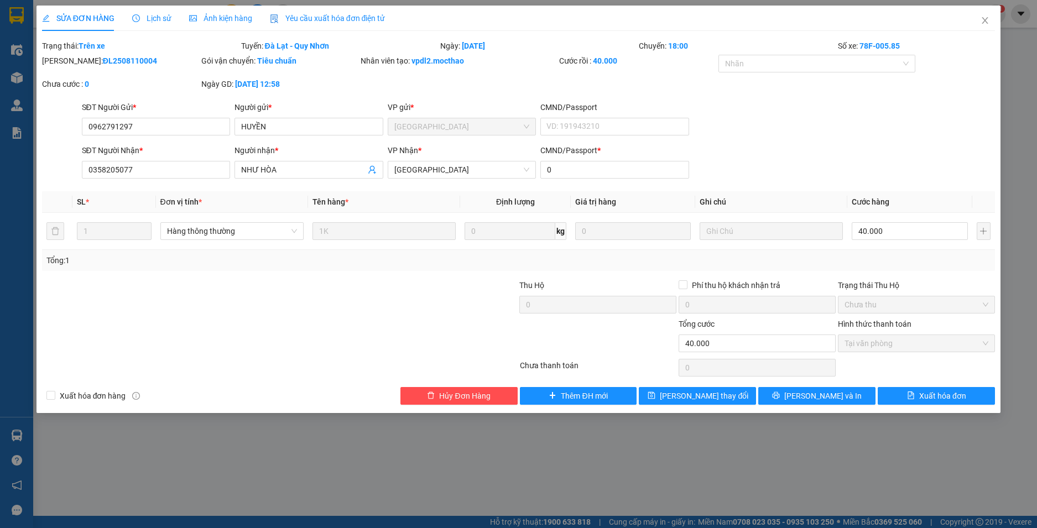
click at [331, 21] on span "Yêu cầu xuất hóa đơn điện tử" at bounding box center [328, 18] width 116 height 9
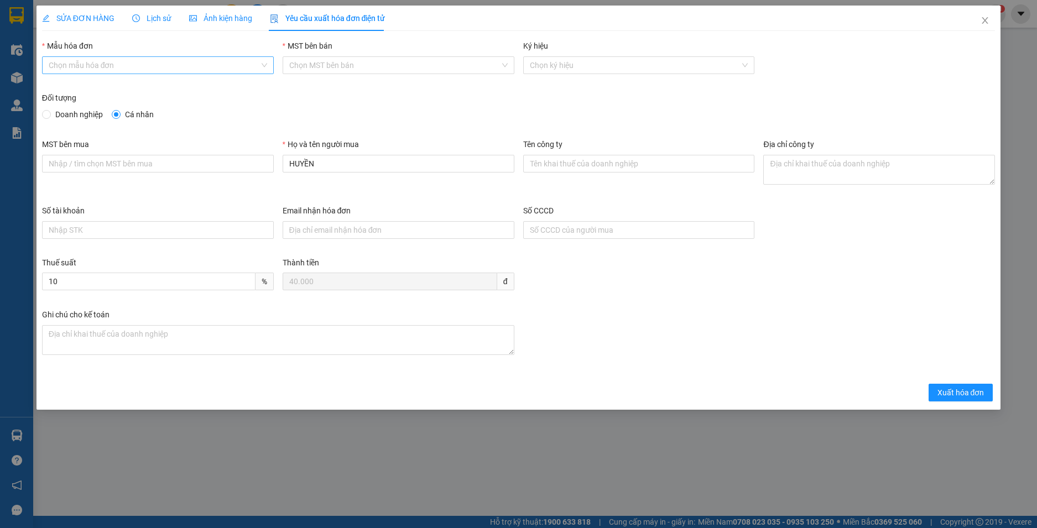
click at [222, 64] on input "Mẫu hóa đơn" at bounding box center [154, 65] width 211 height 17
click at [194, 109] on div "HĐH-CNBĐ" at bounding box center [158, 105] width 218 height 12
type input "8"
click at [952, 393] on span "Xuất hóa đơn" at bounding box center [960, 392] width 47 height 12
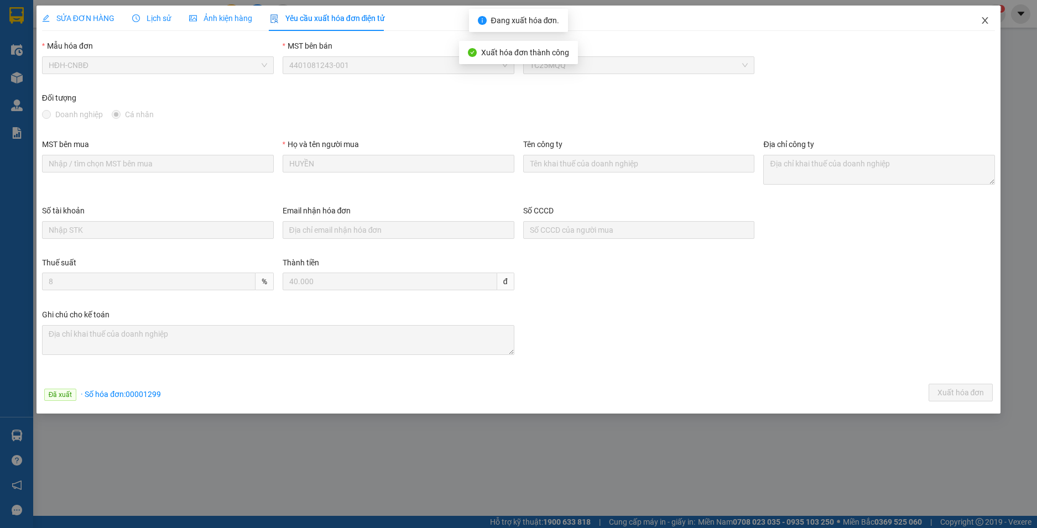
click at [982, 18] on icon "close" at bounding box center [985, 20] width 6 height 7
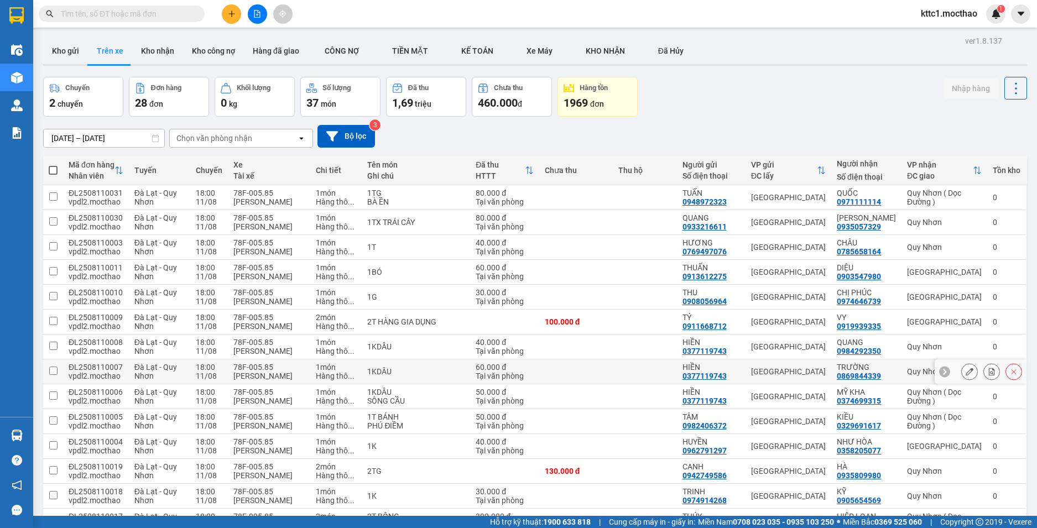
click at [965, 374] on icon at bounding box center [969, 372] width 8 height 8
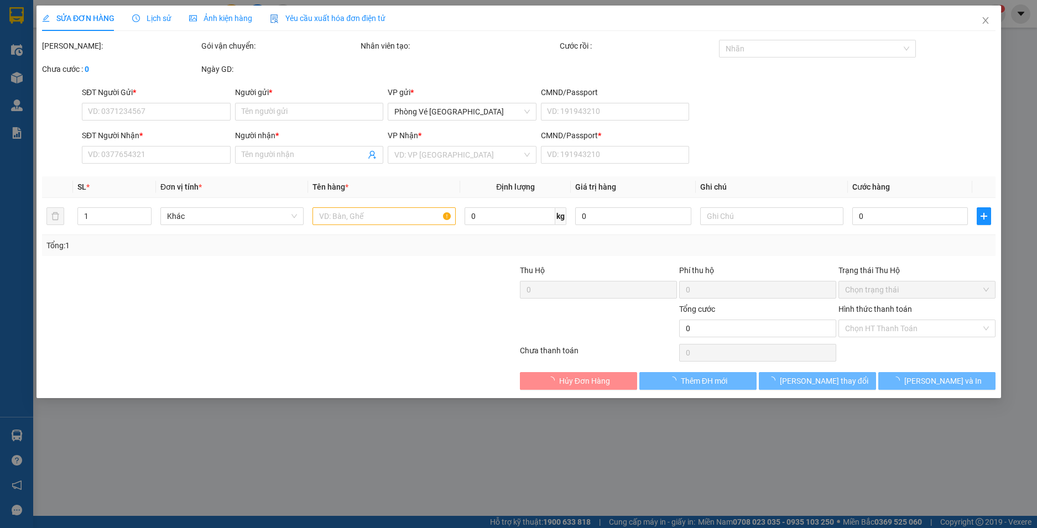
type input "0377119743"
type input "HIỀN"
type input "0869844339"
type input "TRƯỜNG"
type input "0"
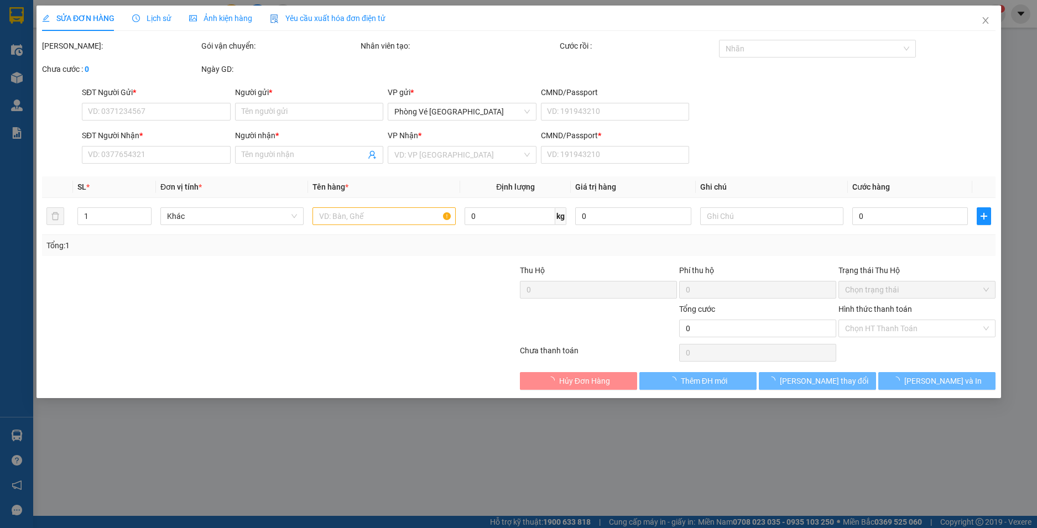
type input "60.000"
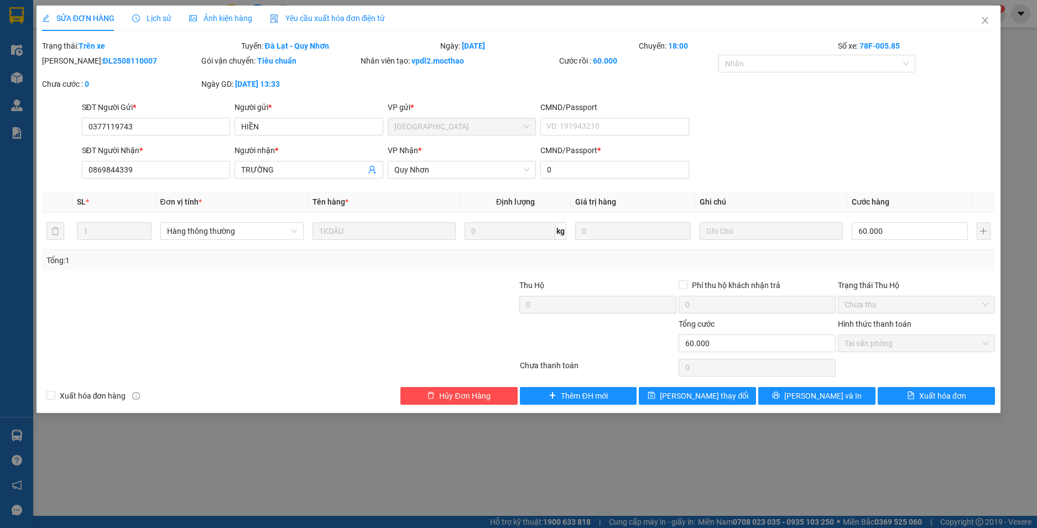
click at [358, 24] on div "Yêu cầu xuất hóa đơn điện tử" at bounding box center [328, 18] width 116 height 12
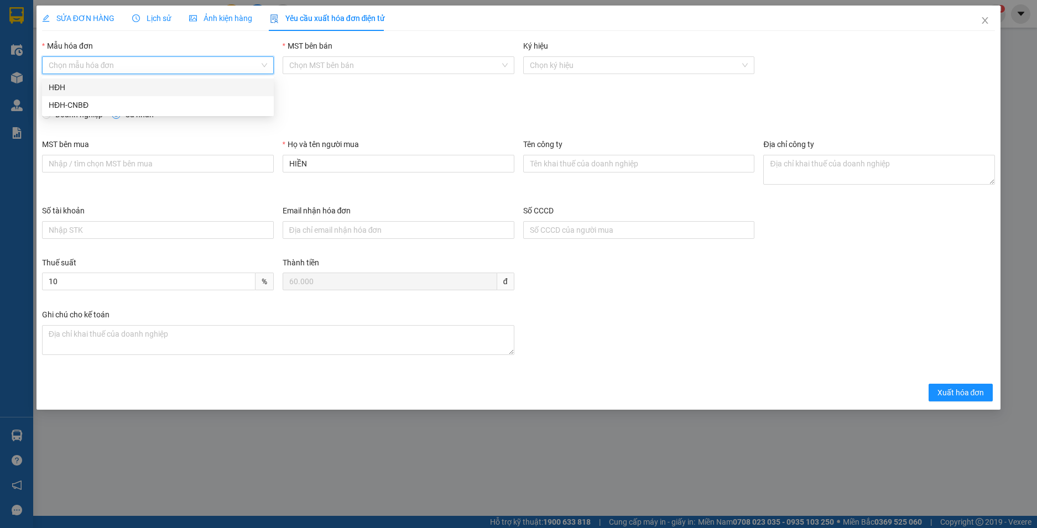
click at [184, 60] on input "Mẫu hóa đơn" at bounding box center [154, 65] width 211 height 17
click at [164, 109] on div "HĐH-CNBĐ" at bounding box center [158, 105] width 218 height 12
type input "8"
click at [969, 391] on span "Xuất hóa đơn" at bounding box center [960, 392] width 47 height 12
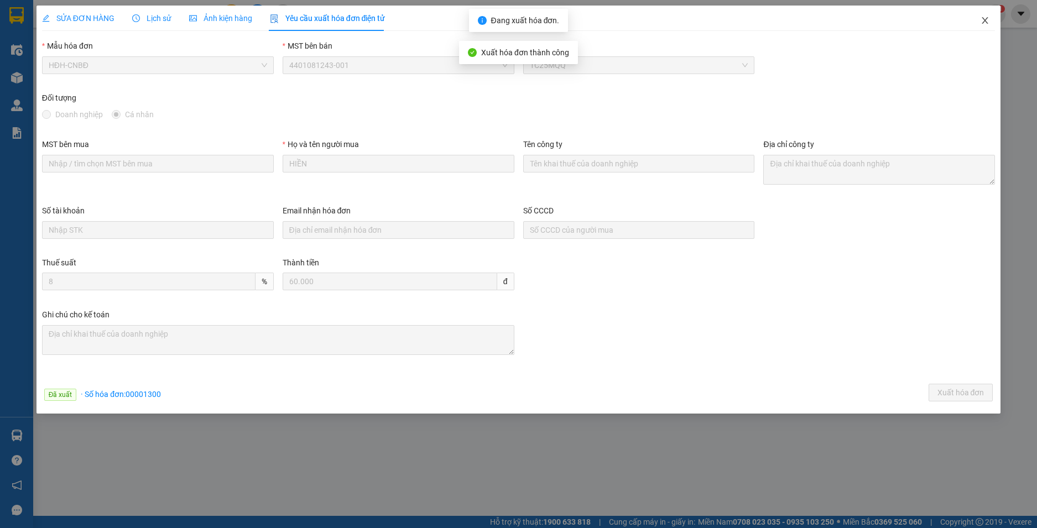
click at [985, 23] on icon "close" at bounding box center [984, 20] width 9 height 9
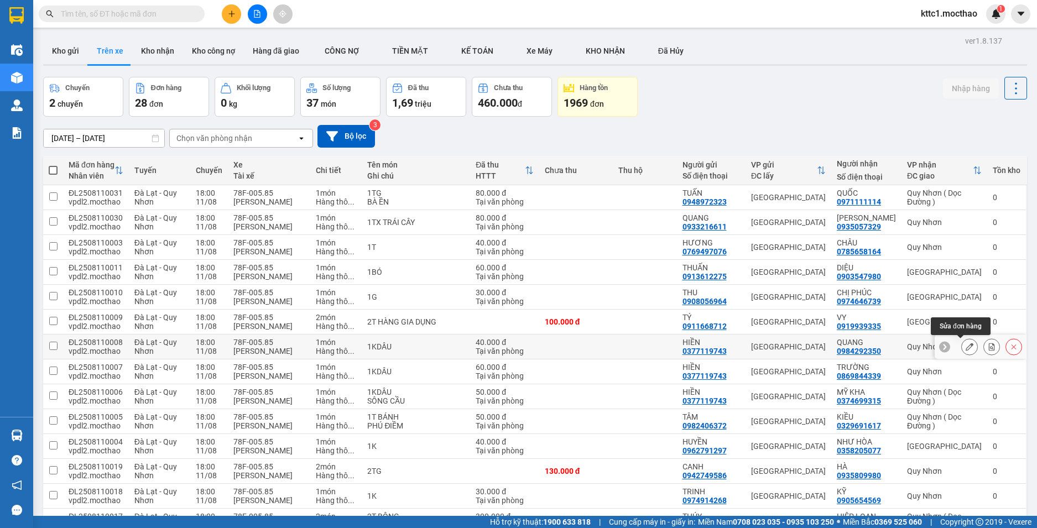
click at [961, 342] on button at bounding box center [968, 346] width 15 height 19
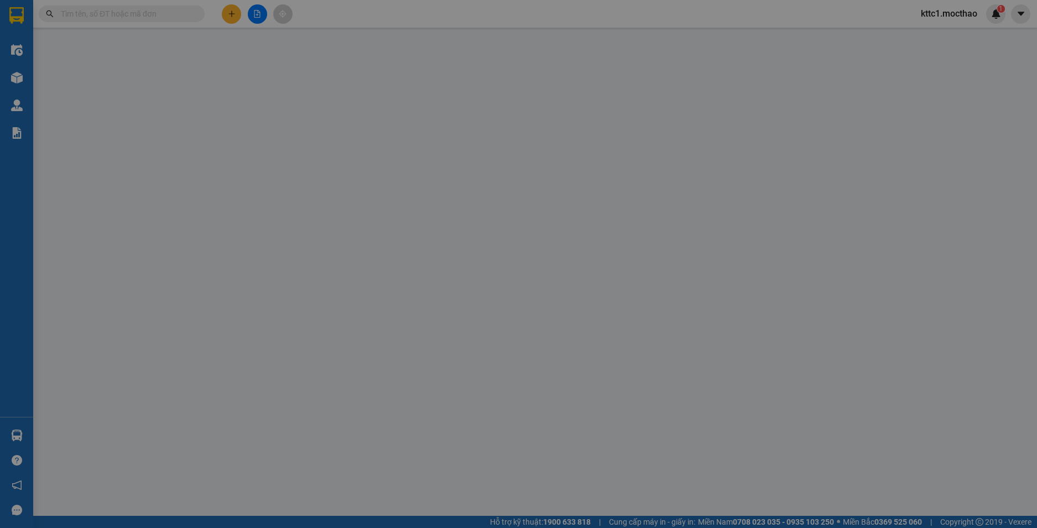
type input "0377119743"
type input "HIỀN"
type input "0984292350"
type input "QUANG"
type input "0"
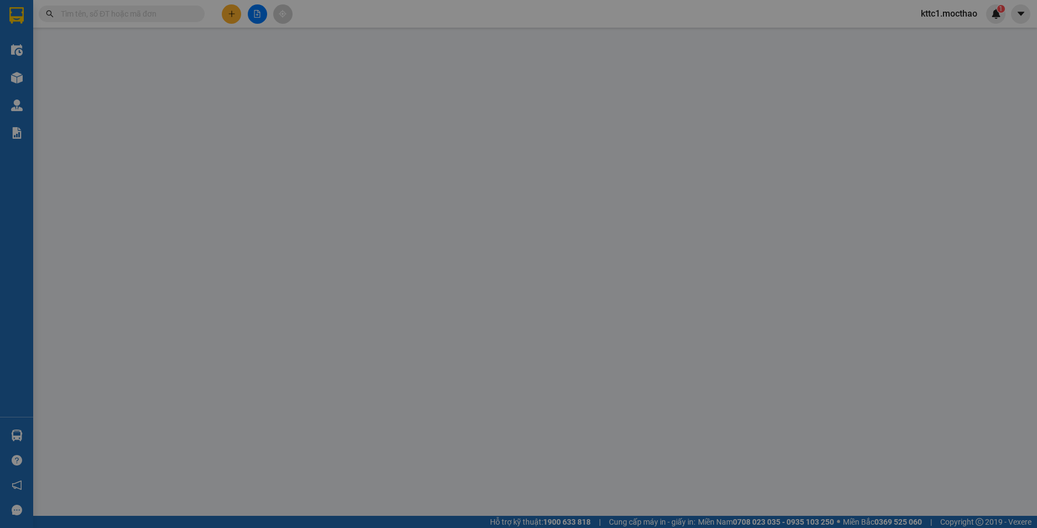
type input "40.000"
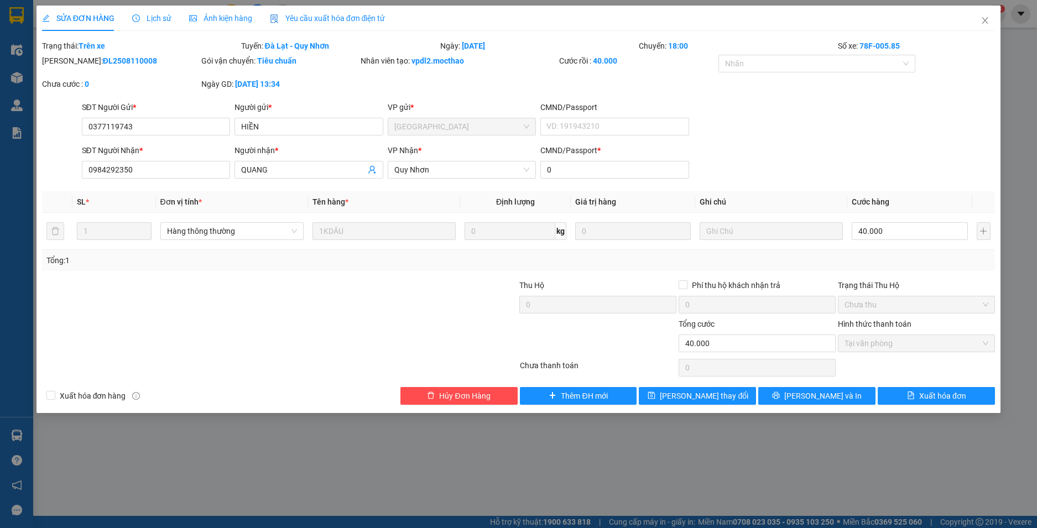
click at [303, 21] on span "Yêu cầu xuất hóa đơn điện tử" at bounding box center [328, 18] width 116 height 9
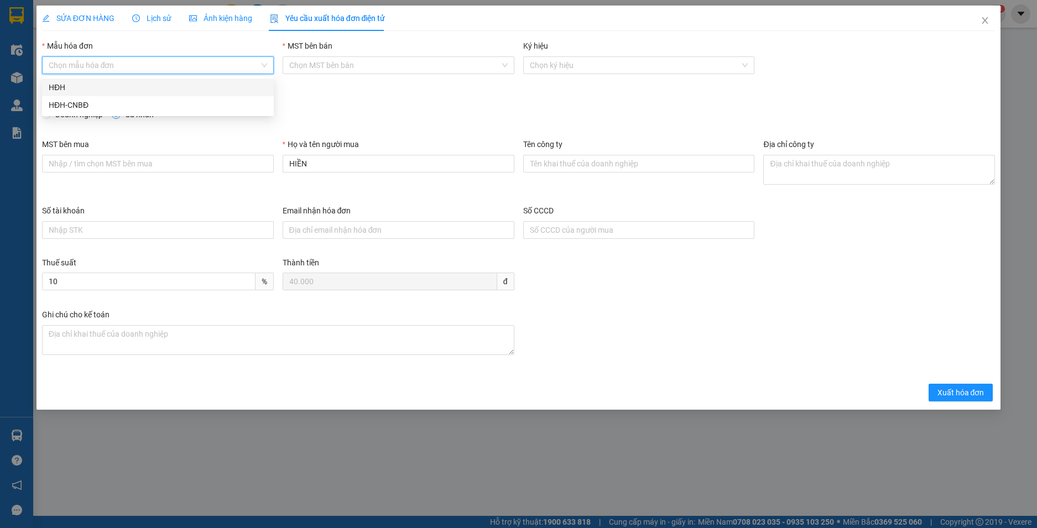
click at [180, 65] on input "Mẫu hóa đơn" at bounding box center [154, 65] width 211 height 17
click at [148, 107] on div "HĐH-CNBĐ" at bounding box center [158, 105] width 218 height 12
type input "8"
click at [944, 391] on span "Xuất hóa đơn" at bounding box center [960, 392] width 47 height 12
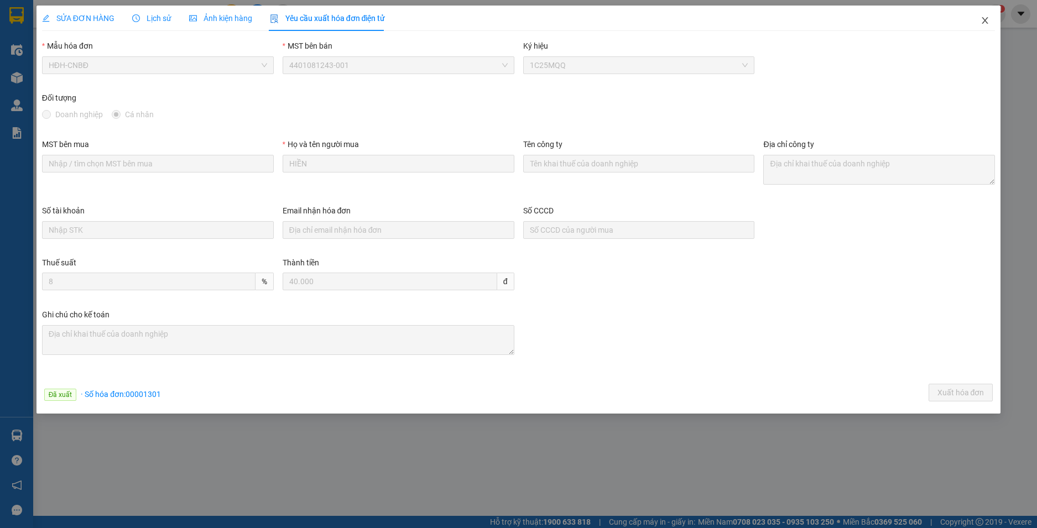
click at [982, 20] on icon "close" at bounding box center [984, 20] width 9 height 9
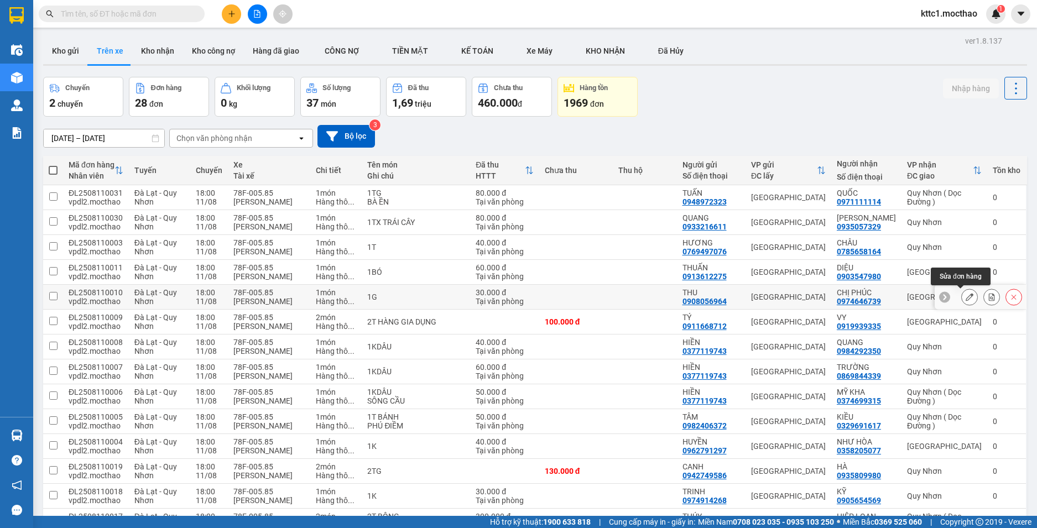
click at [965, 295] on icon at bounding box center [969, 297] width 8 height 8
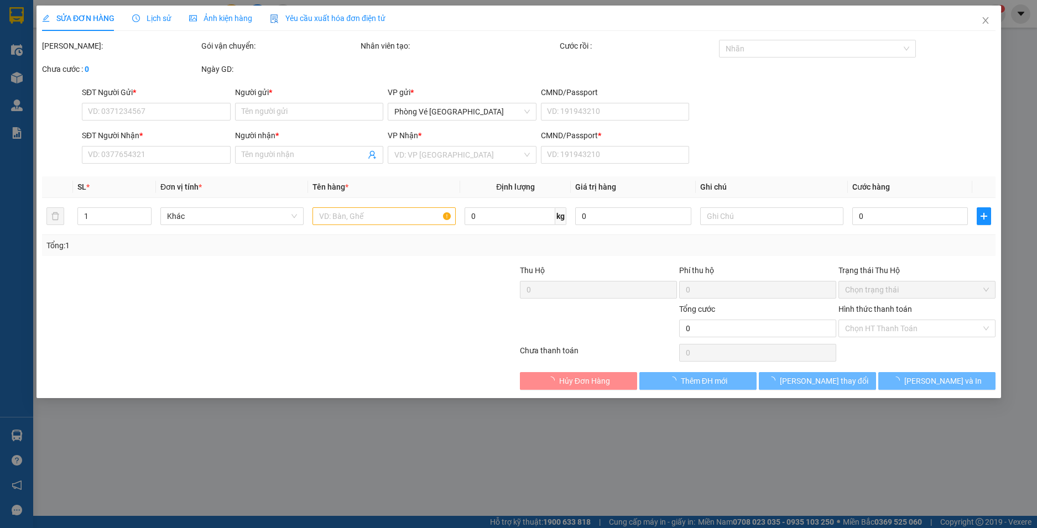
type input "0908056964"
type input "THU"
type input "0974646739"
type input "CHỊ PHÚC"
type input "0"
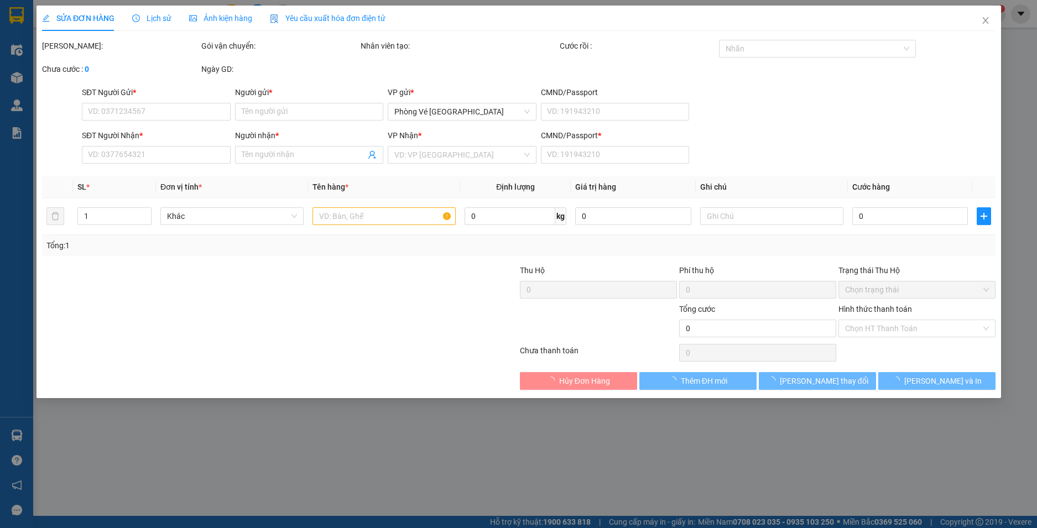
type input "30.000"
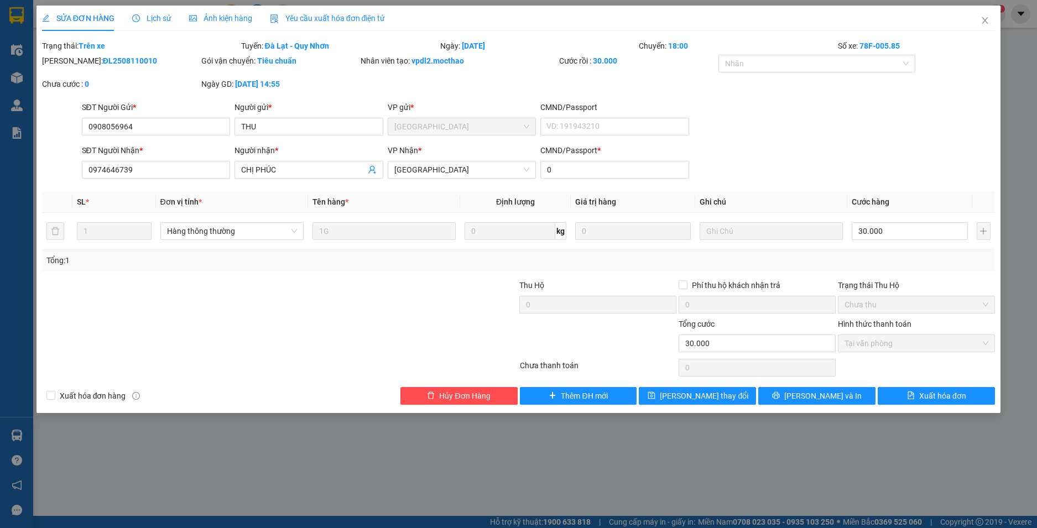
click at [372, 20] on span "Yêu cầu xuất hóa đơn điện tử" at bounding box center [328, 18] width 116 height 9
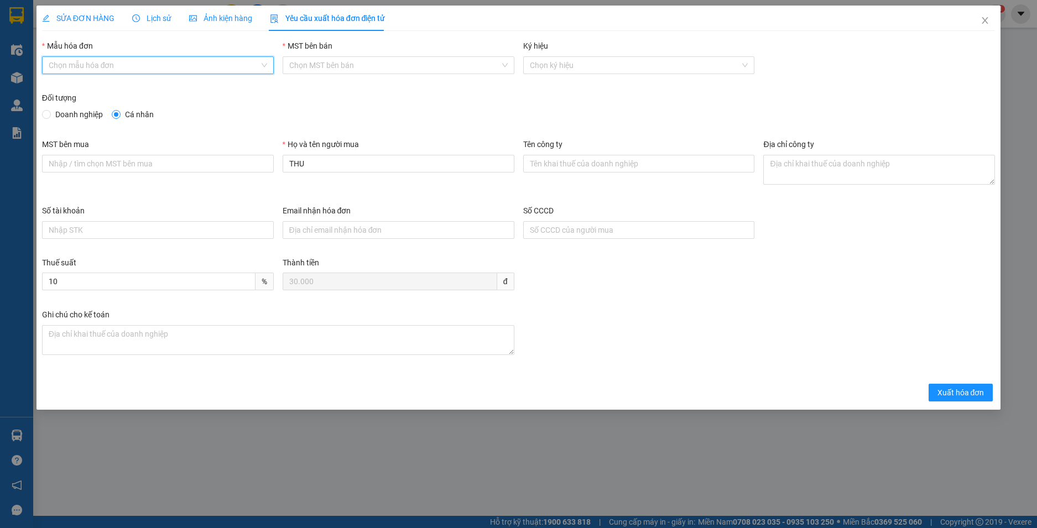
click at [202, 65] on input "Mẫu hóa đơn" at bounding box center [154, 65] width 211 height 17
click at [161, 103] on div "HĐH-CNBĐ" at bounding box center [158, 105] width 218 height 12
type input "8"
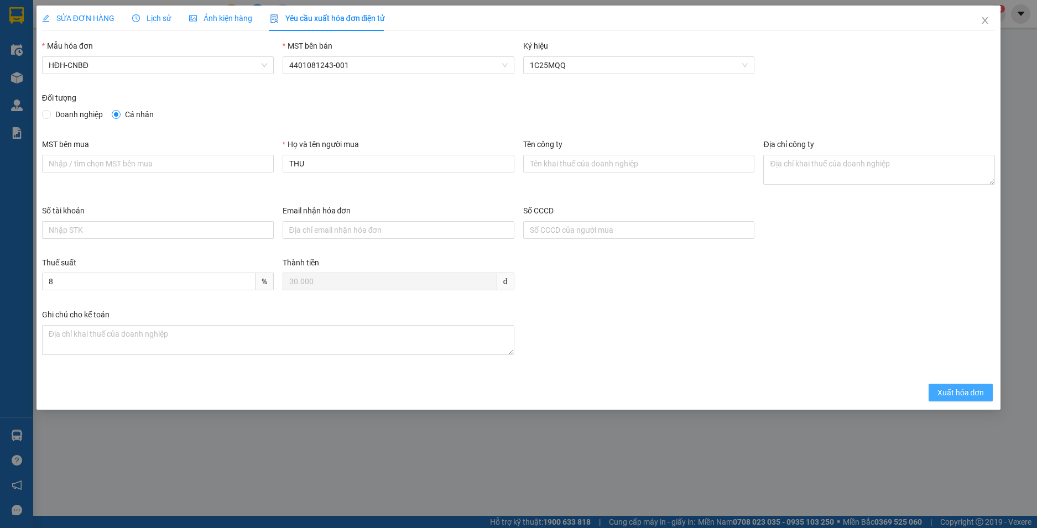
drag, startPoint x: 943, startPoint y: 397, endPoint x: 948, endPoint y: 377, distance: 21.1
click at [943, 398] on span "Xuất hóa đơn" at bounding box center [960, 392] width 47 height 12
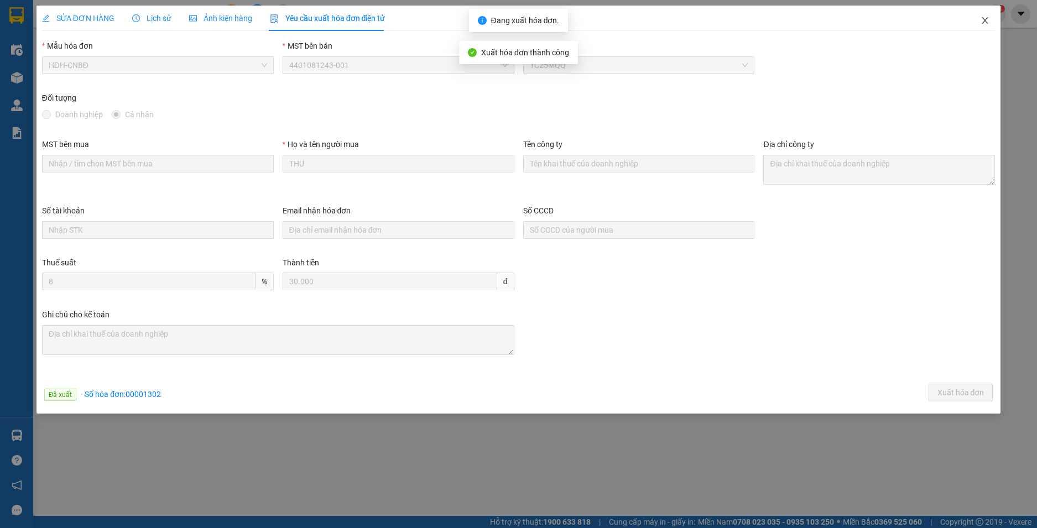
click at [983, 20] on icon "close" at bounding box center [984, 20] width 9 height 9
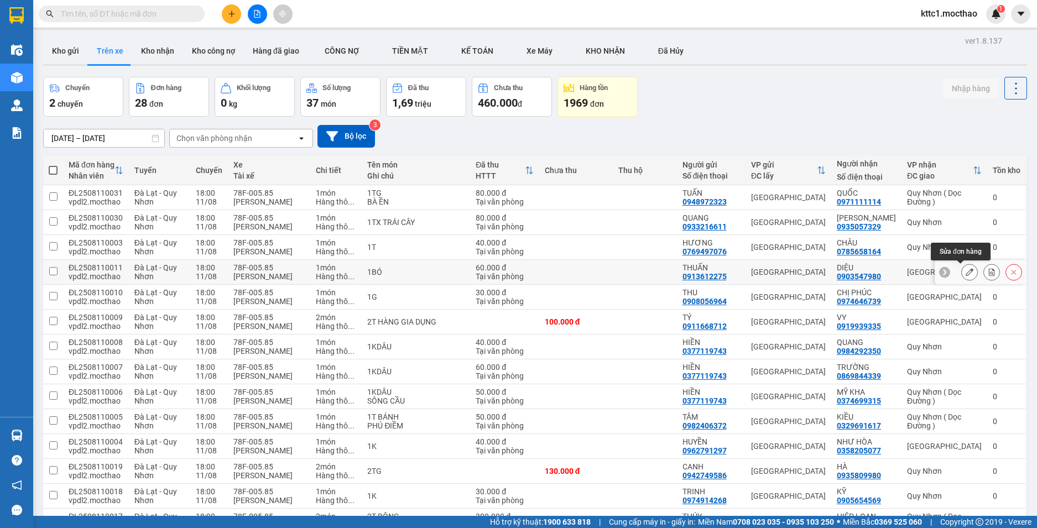
click at [965, 272] on icon at bounding box center [969, 272] width 8 height 8
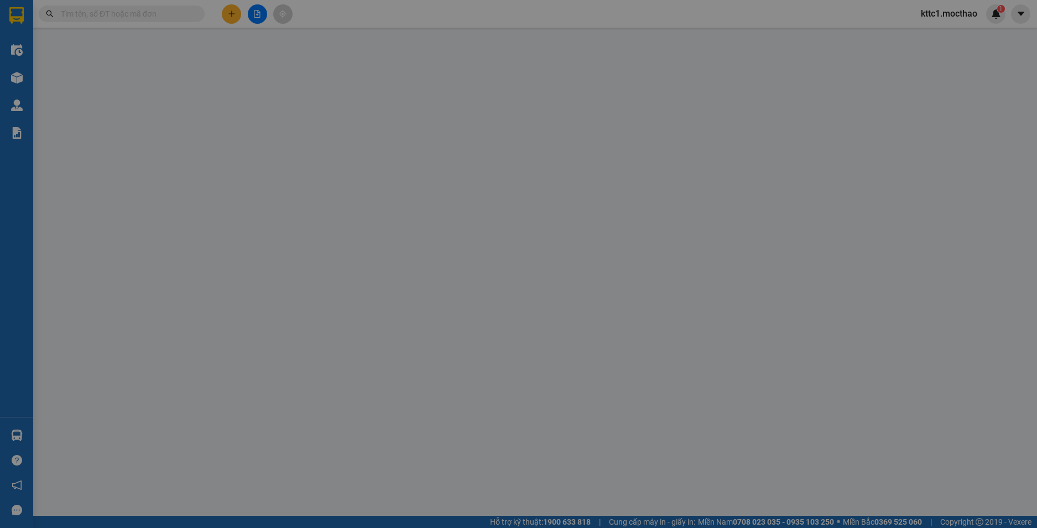
type input "0913612275"
type input "THUẤN"
type input "0903547980"
type input "DIỆU"
type input "0"
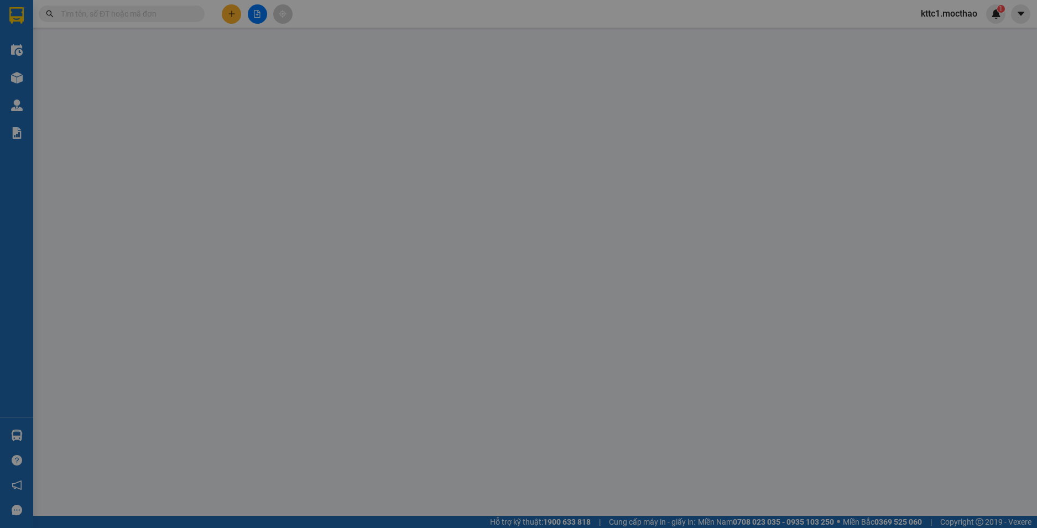
type input "60.000"
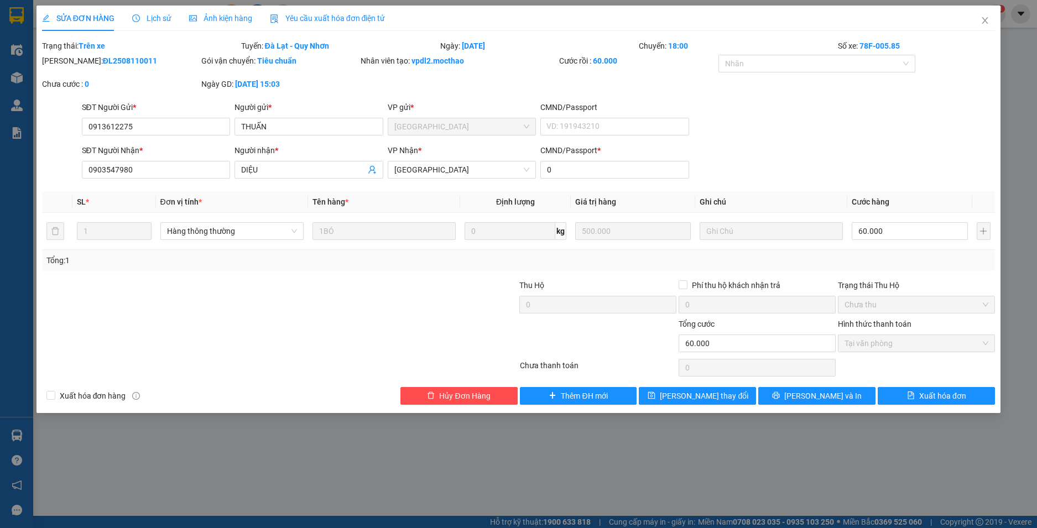
click at [333, 14] on span "Yêu cầu xuất hóa đơn điện tử" at bounding box center [328, 18] width 116 height 9
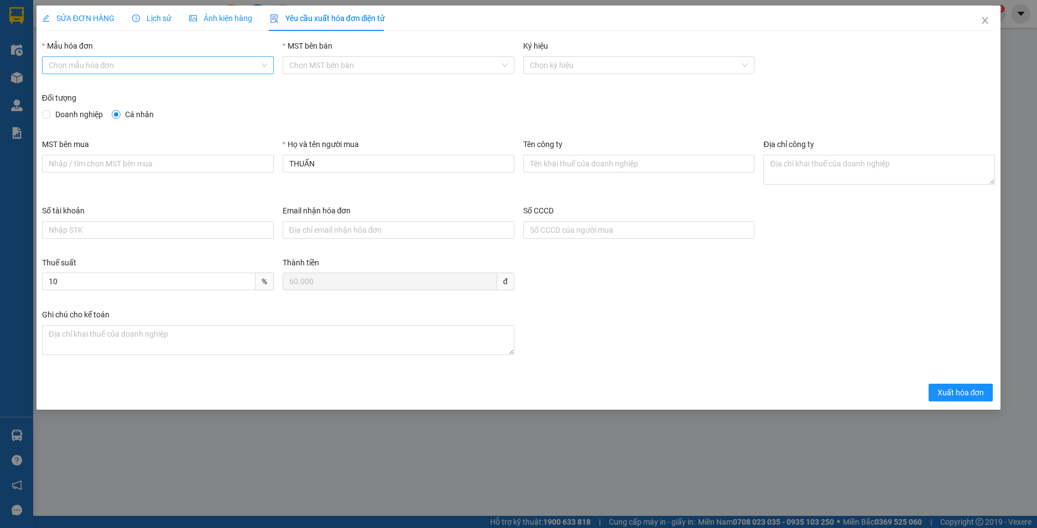
click at [227, 66] on input "Mẫu hóa đơn" at bounding box center [154, 65] width 211 height 17
click at [138, 105] on div "HĐH-CNBĐ" at bounding box center [158, 105] width 218 height 12
type input "8"
click at [955, 398] on span "Xuất hóa đơn" at bounding box center [960, 392] width 47 height 12
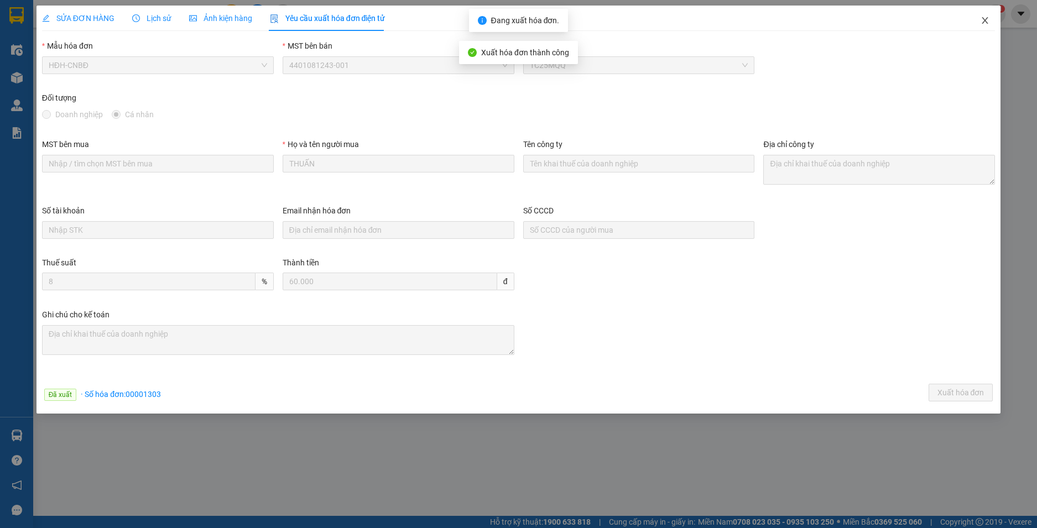
click at [987, 19] on icon "close" at bounding box center [985, 20] width 6 height 7
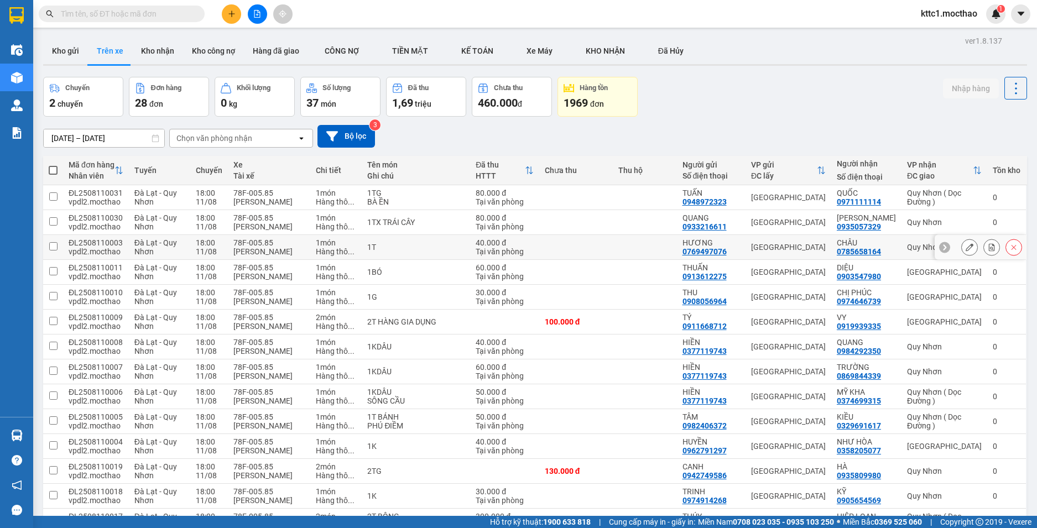
click at [965, 248] on icon at bounding box center [969, 247] width 8 height 8
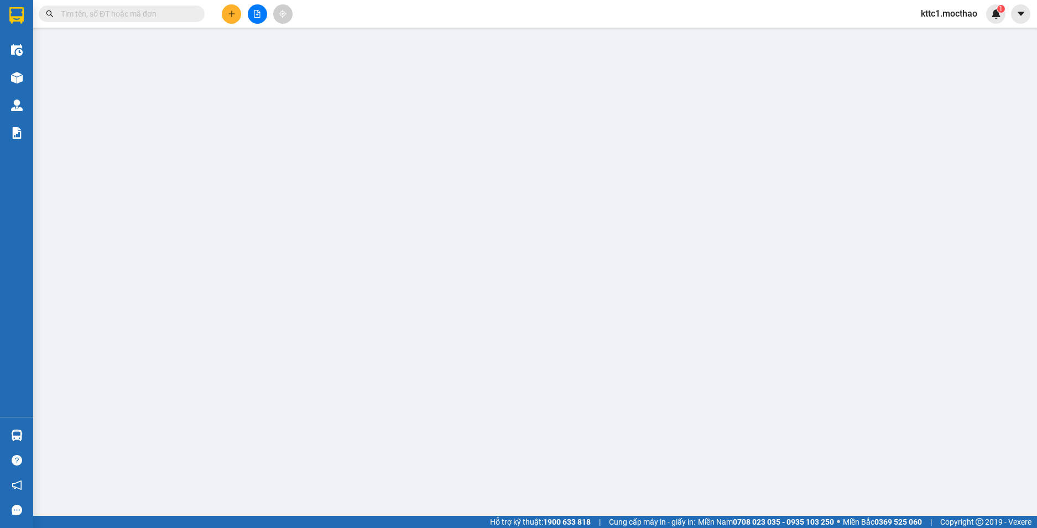
type input "0769497076"
type input "HƯƠNG"
type input "0785658164"
type input "CHÂU"
type input "0"
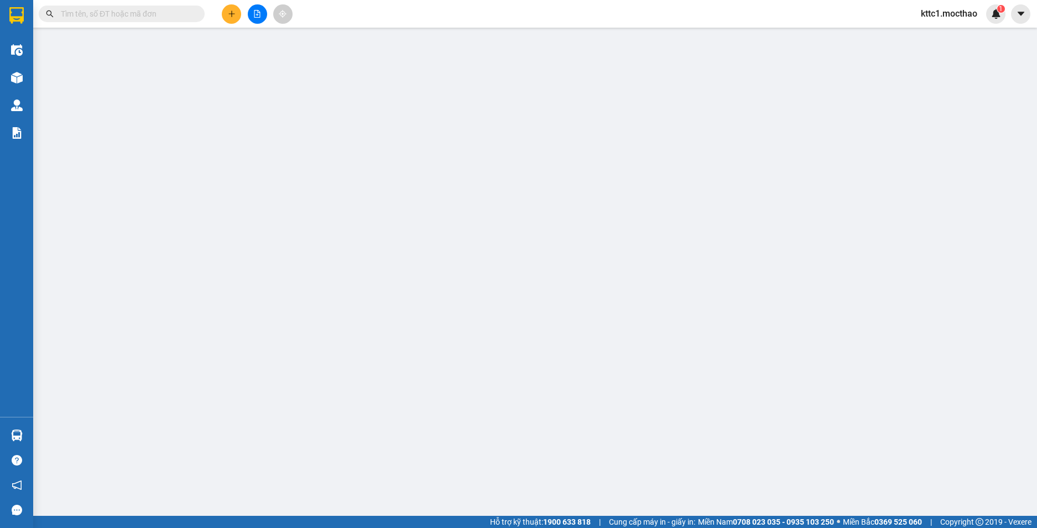
type input "40.000"
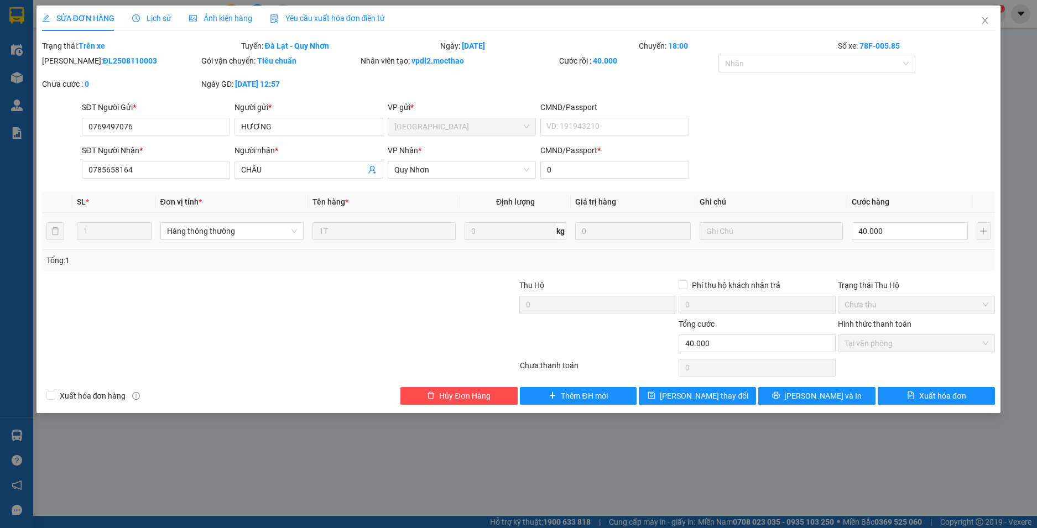
click at [314, 17] on span "Yêu cầu xuất hóa đơn điện tử" at bounding box center [328, 18] width 116 height 9
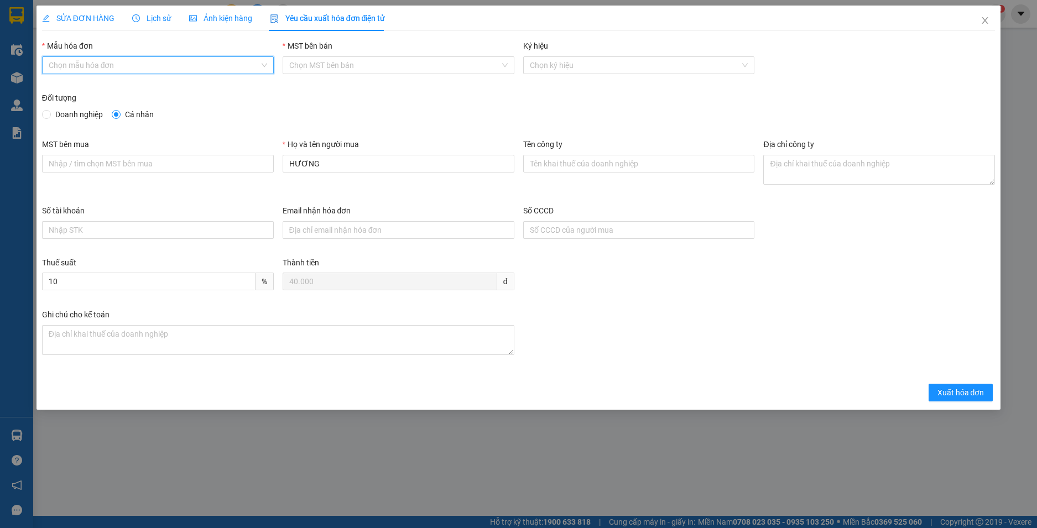
click at [122, 69] on input "Mẫu hóa đơn" at bounding box center [154, 65] width 211 height 17
click at [97, 104] on div "HĐH-CNBĐ" at bounding box center [158, 105] width 218 height 12
type input "8"
click at [955, 388] on span "Xuất hóa đơn" at bounding box center [960, 392] width 47 height 12
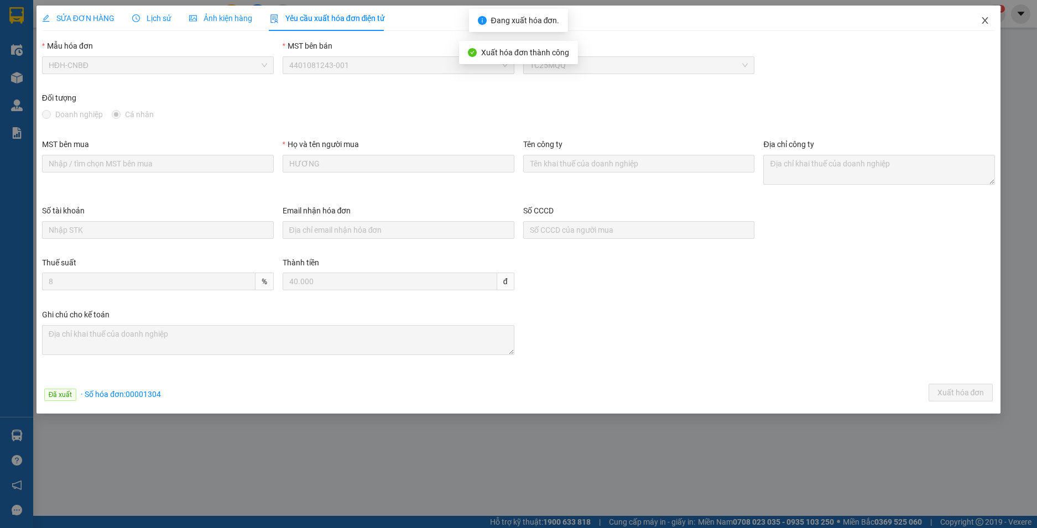
click at [983, 19] on icon "close" at bounding box center [985, 20] width 6 height 7
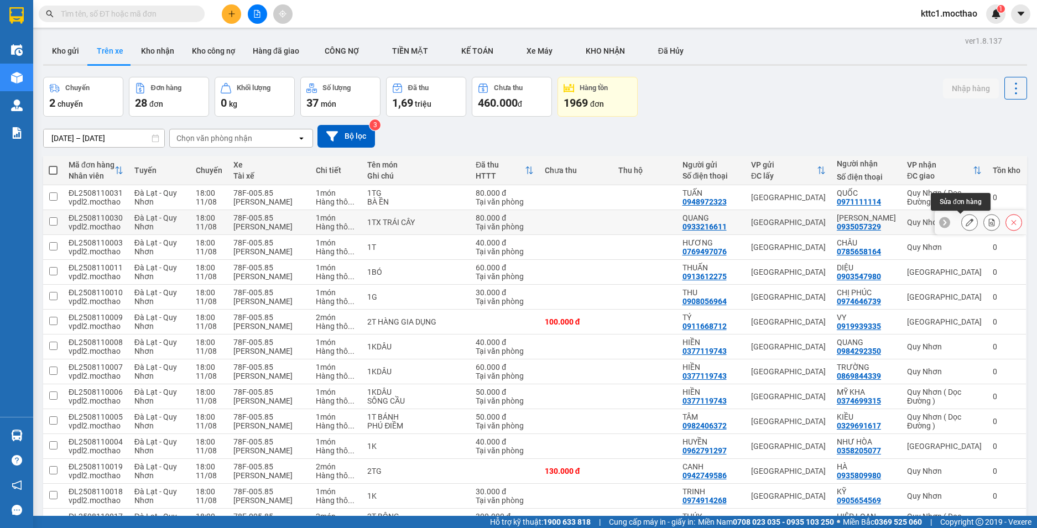
click at [965, 222] on icon at bounding box center [969, 222] width 8 height 8
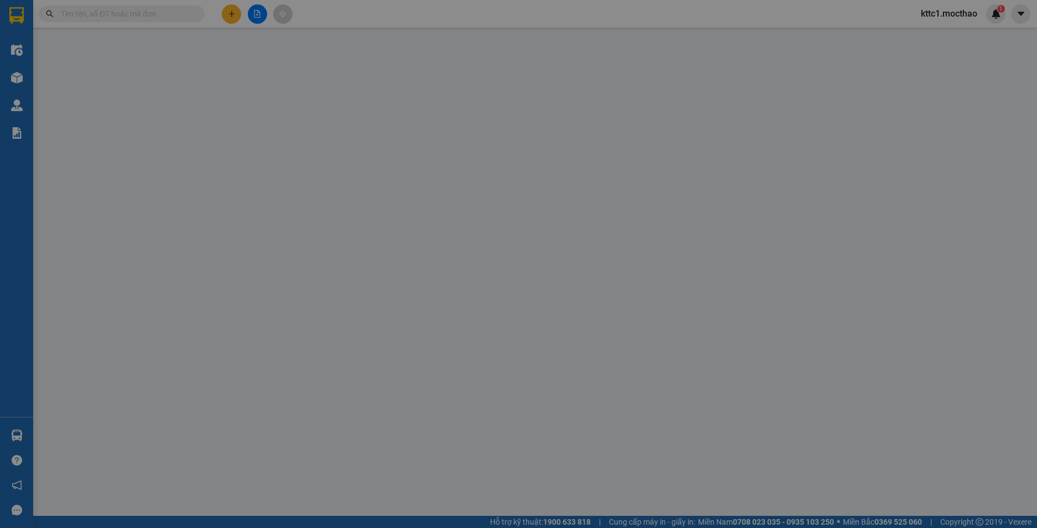
type input "0933216611"
type input "QUANG"
type input "0935057329"
type input "KHÁNH HOA"
type input "A"
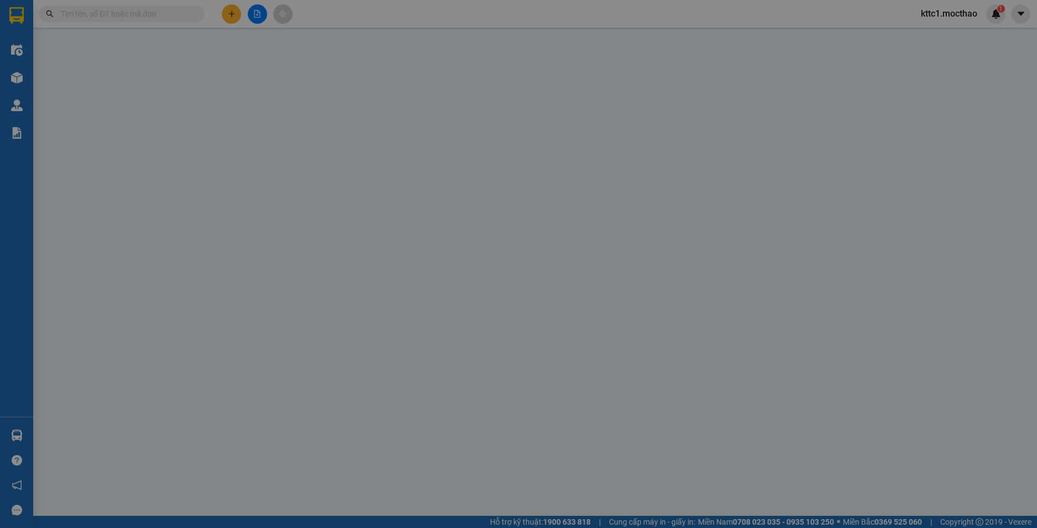
type input "80.000"
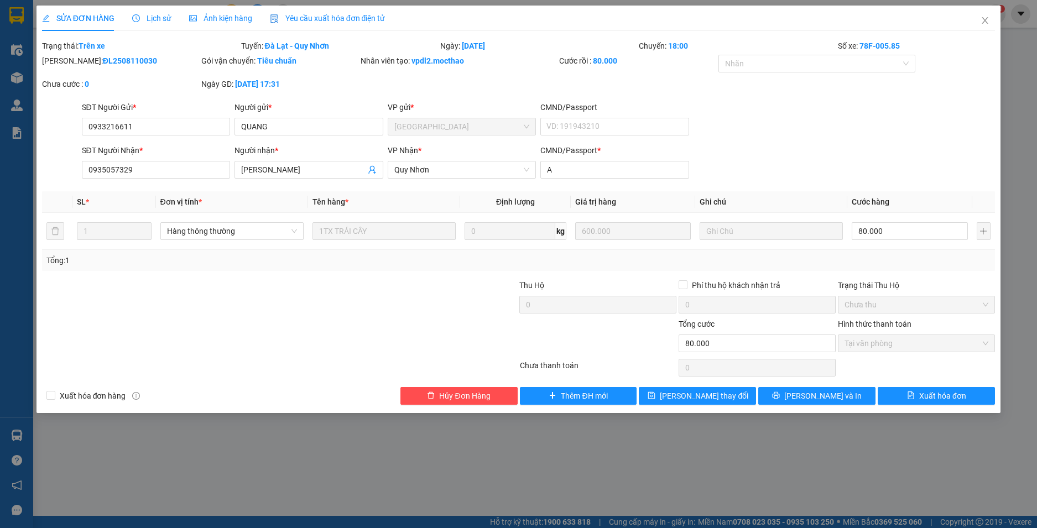
click at [320, 21] on span "Yêu cầu xuất hóa đơn điện tử" at bounding box center [328, 18] width 116 height 9
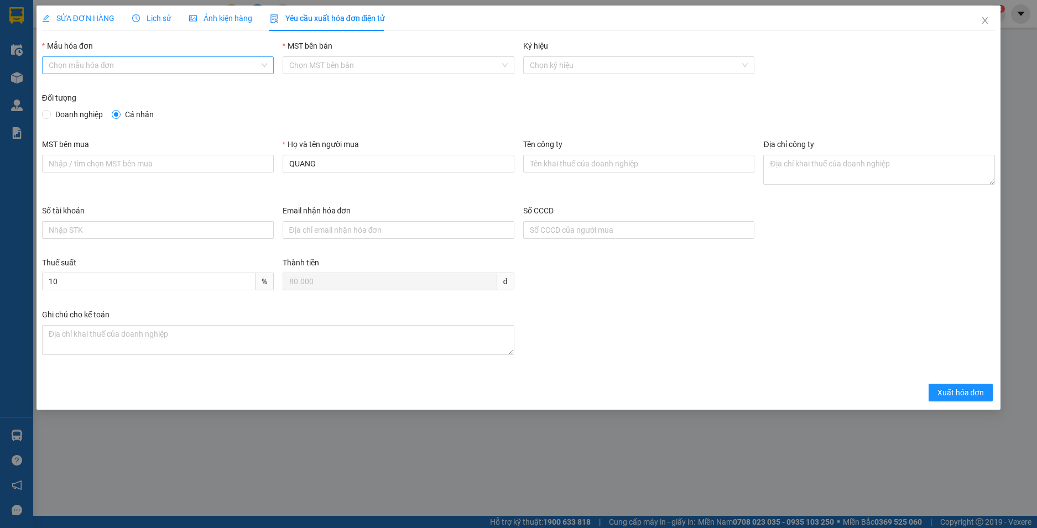
click at [136, 64] on input "Mẫu hóa đơn" at bounding box center [154, 65] width 211 height 17
click at [91, 106] on div "HĐH-CNBĐ" at bounding box center [158, 105] width 218 height 12
type input "8"
click at [960, 399] on button "Xuất hóa đơn" at bounding box center [960, 393] width 65 height 18
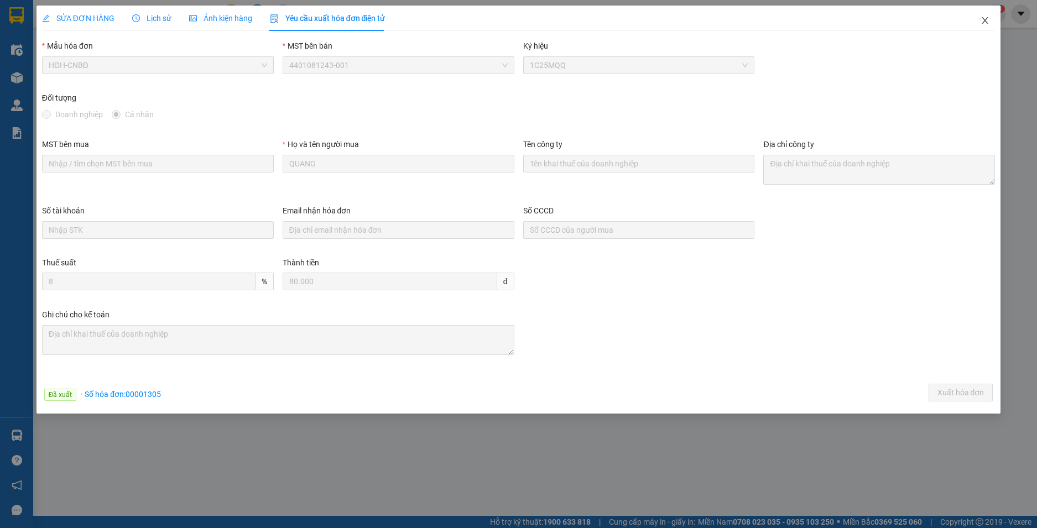
click at [985, 22] on icon "close" at bounding box center [985, 20] width 6 height 7
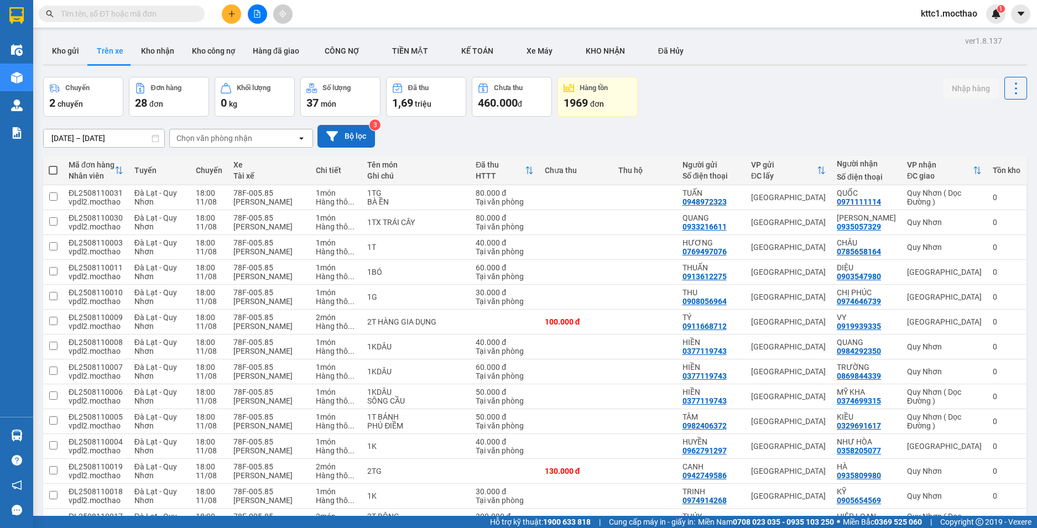
click at [337, 129] on button "Bộ lọc" at bounding box center [345, 136] width 57 height 23
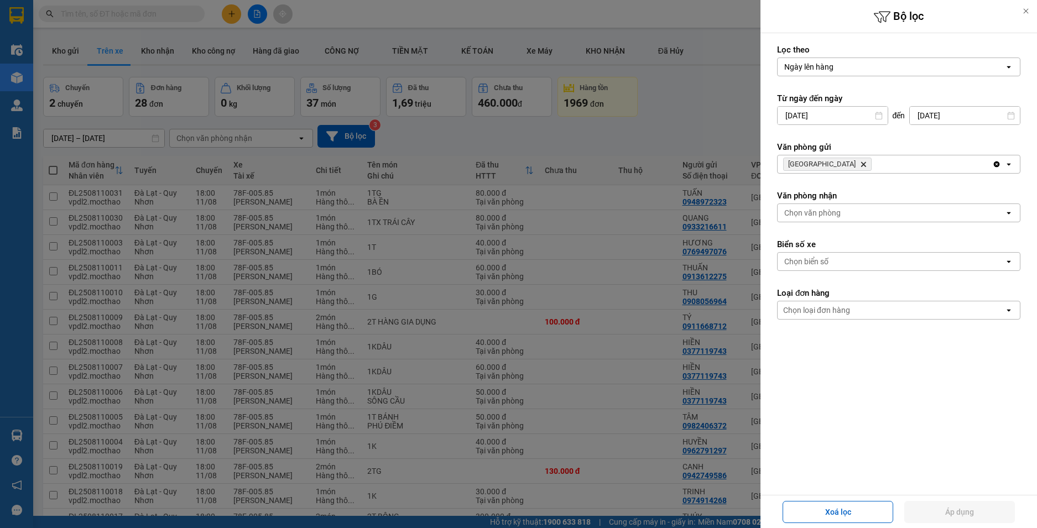
click at [861, 165] on icon "Đà Lạt, close by backspace" at bounding box center [863, 164] width 5 height 5
click at [817, 165] on div "Chọn văn phòng" at bounding box center [812, 164] width 56 height 11
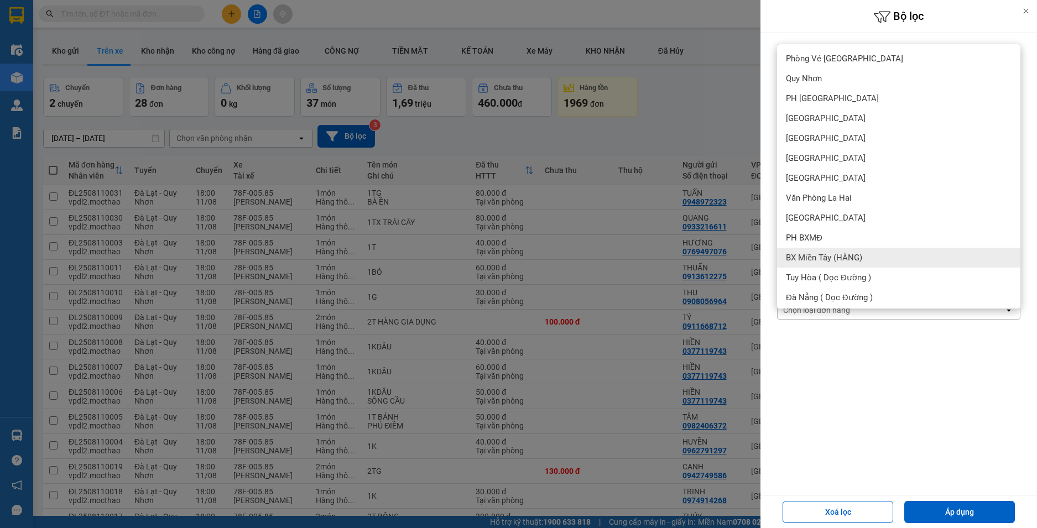
click at [822, 253] on span "BX Miền Tây (HÀNG)" at bounding box center [824, 257] width 76 height 11
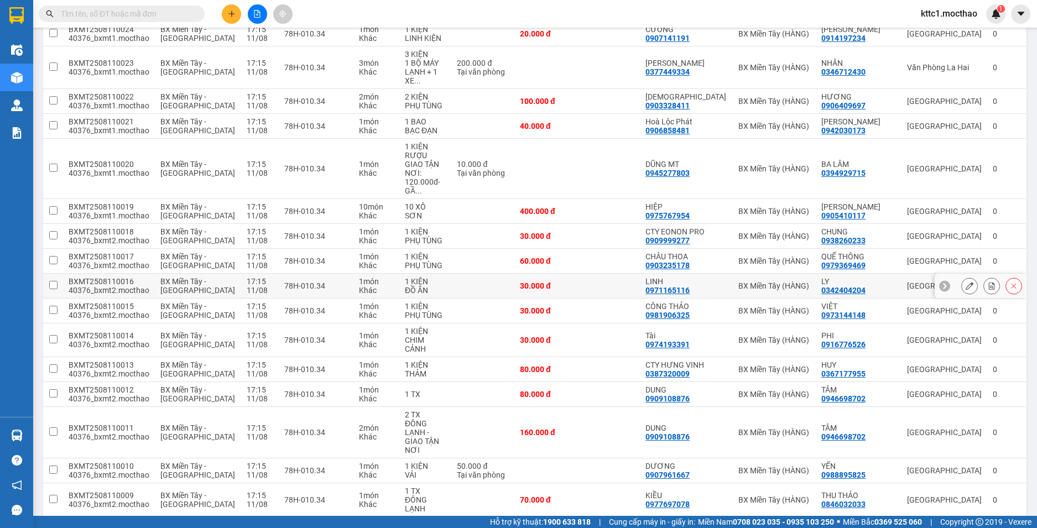
scroll to position [819, 0]
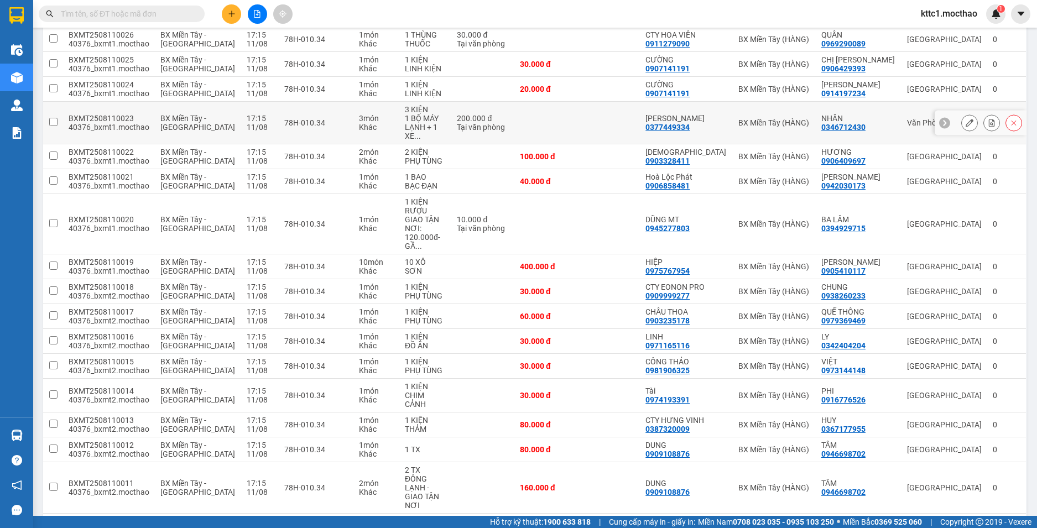
click at [965, 119] on icon at bounding box center [969, 123] width 8 height 8
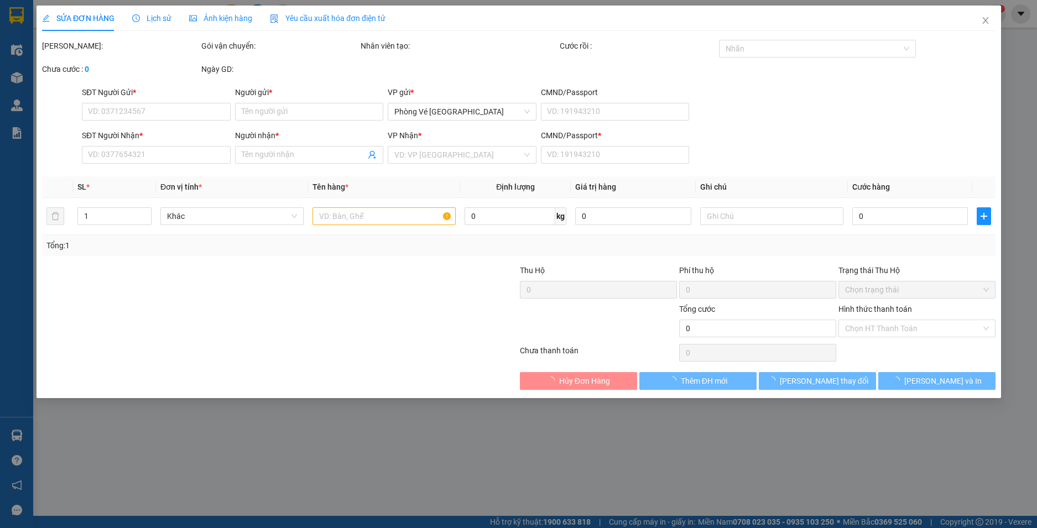
type input "0377449334"
type input "THANH NGUYÊN"
type input "0346712430"
type input "NHÂN"
type input "0"
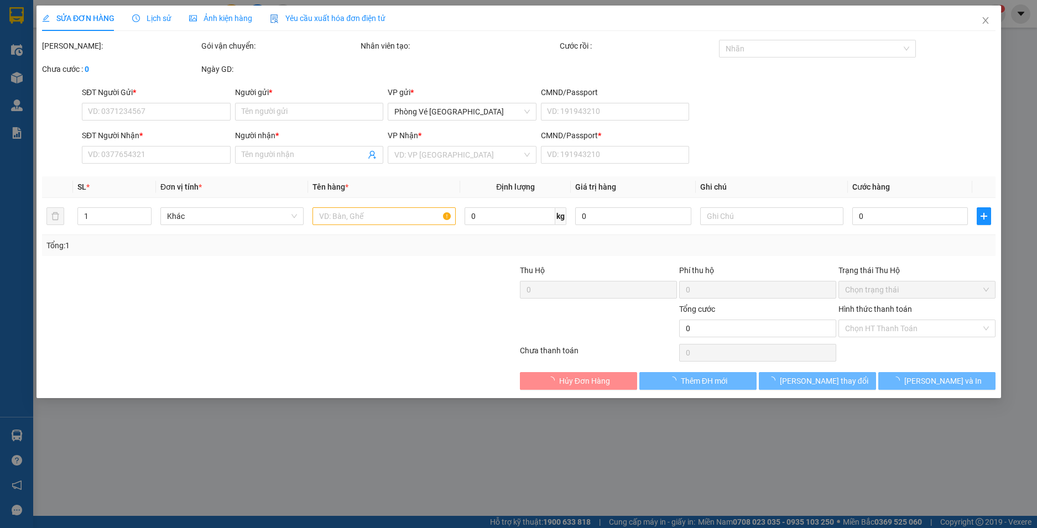
type input "200.000"
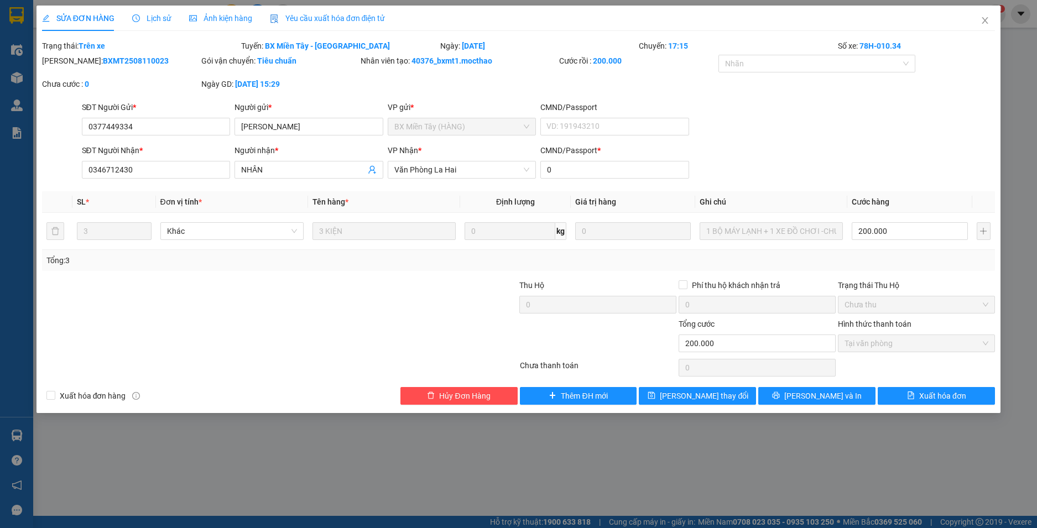
click at [959, 385] on div "Total Paid Fee 200.000 Total UnPaid Fee 0 Cash Collection Total Fee Trạng thái:…" at bounding box center [518, 222] width 953 height 365
click at [957, 398] on span "Xuất hóa đơn" at bounding box center [942, 396] width 47 height 12
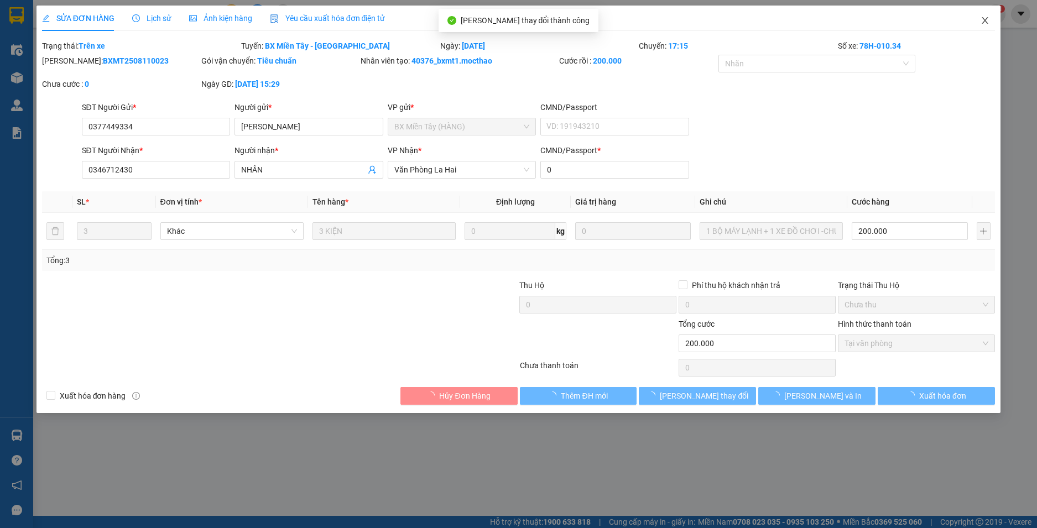
checkbox input "true"
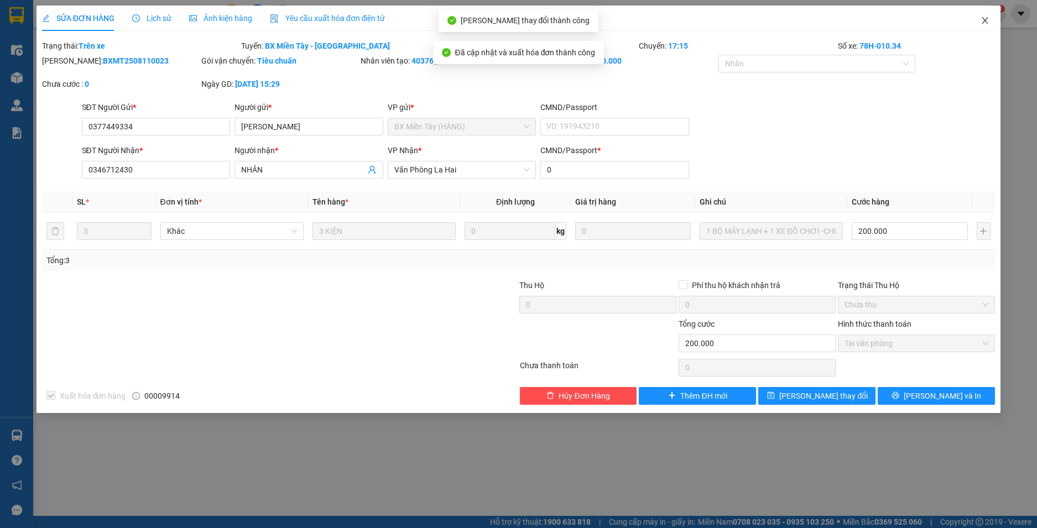
click at [987, 19] on icon "close" at bounding box center [984, 20] width 9 height 9
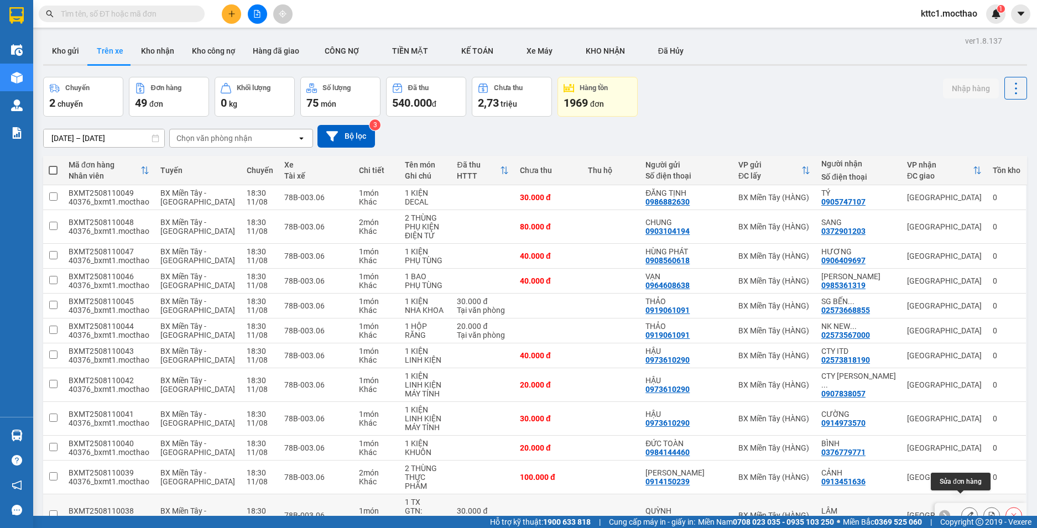
click at [965, 511] on icon at bounding box center [969, 515] width 8 height 8
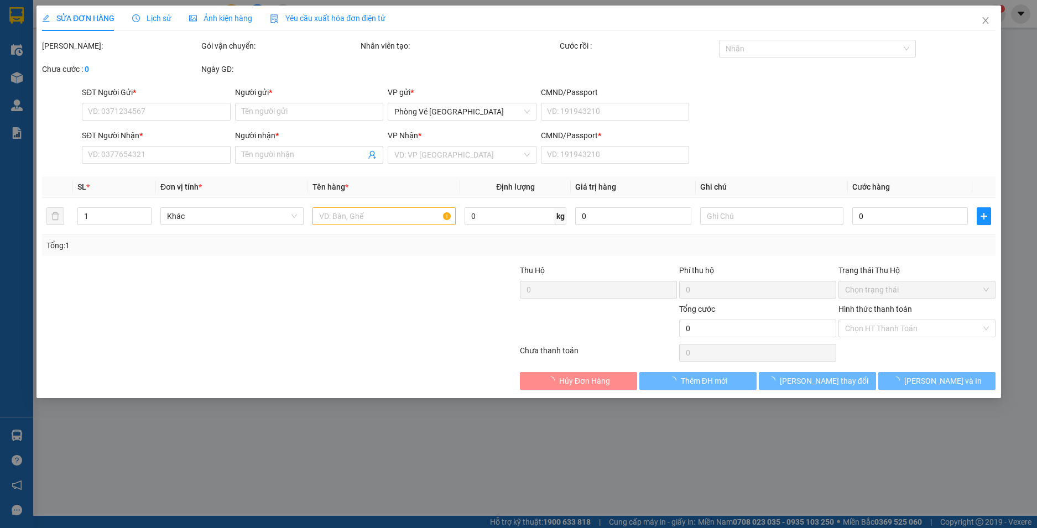
type input "0354984581"
type input "QUỲNH"
type input "0337352870"
type input "LÂM"
type input "0"
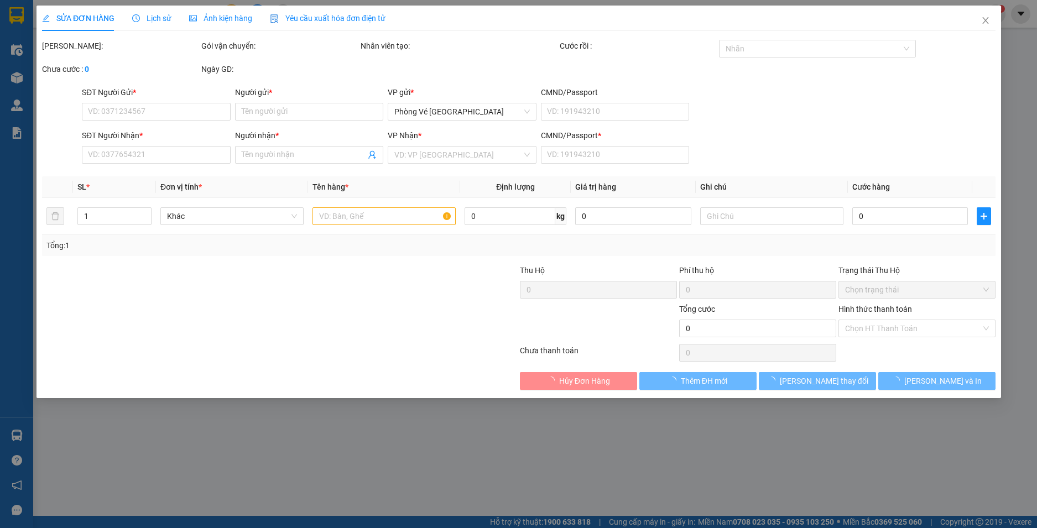
type input "30.000"
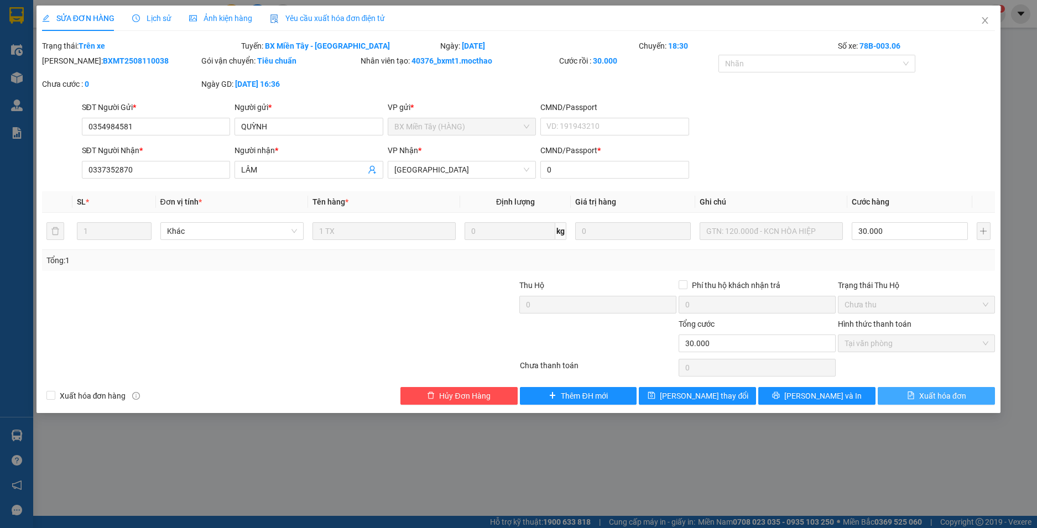
click at [951, 397] on span "Xuất hóa đơn" at bounding box center [942, 396] width 47 height 12
checkbox input "true"
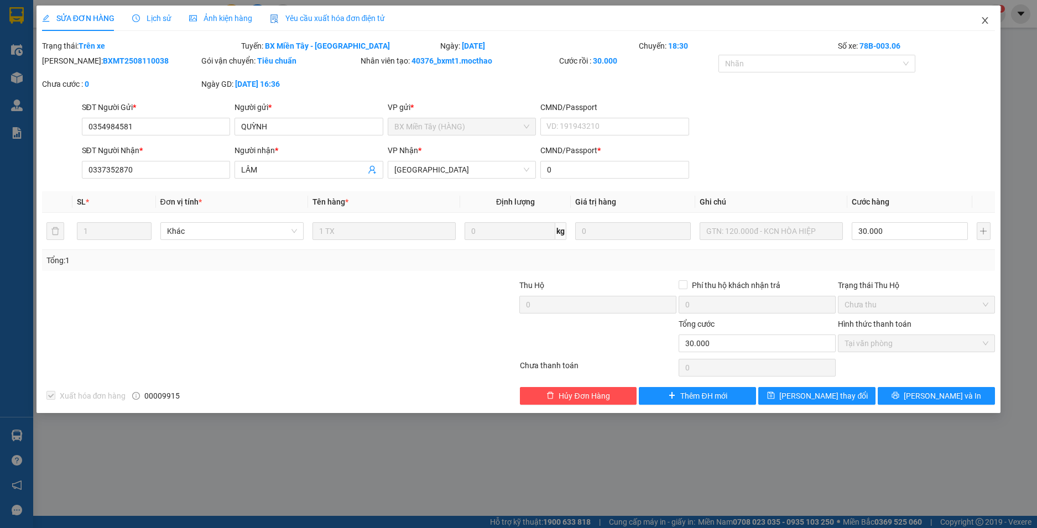
click at [984, 17] on icon "close" at bounding box center [984, 20] width 9 height 9
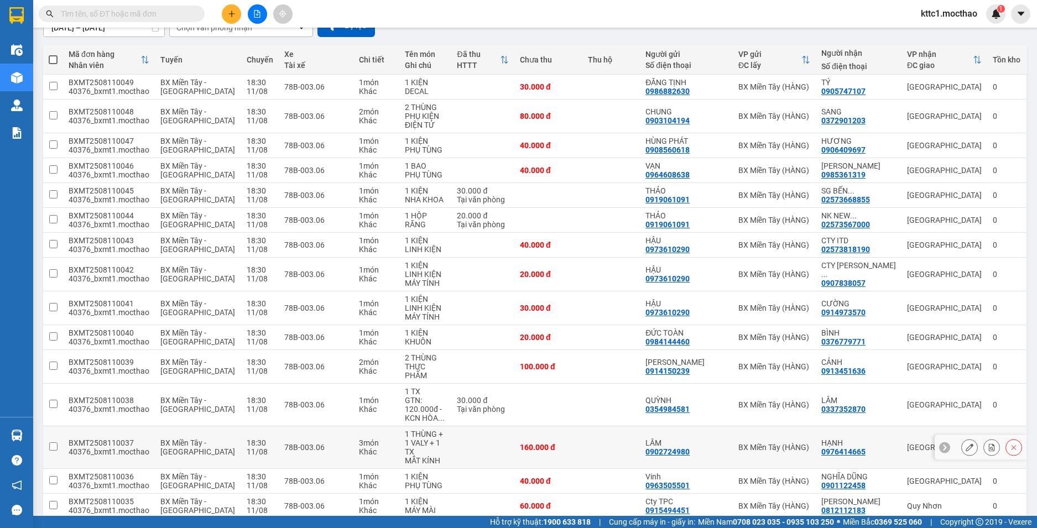
scroll to position [166, 0]
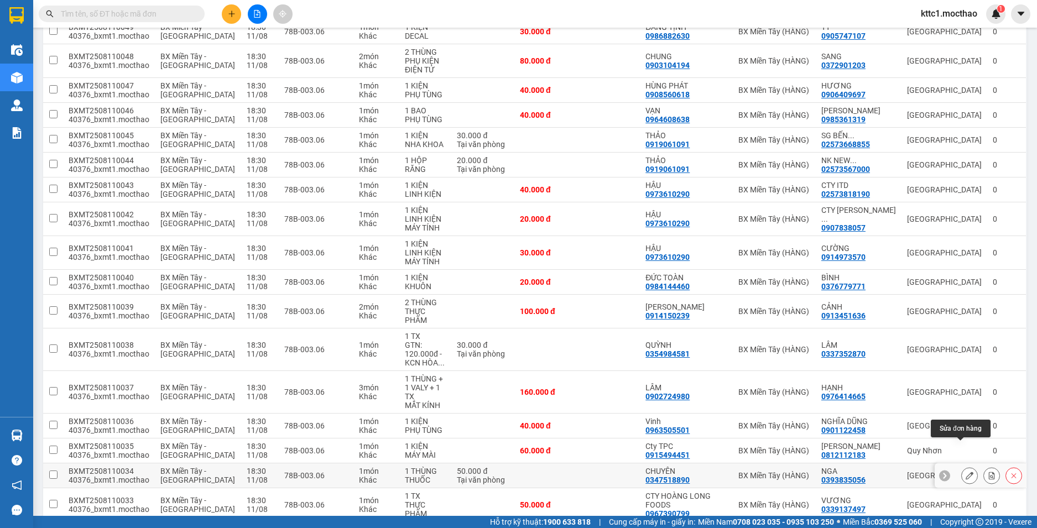
click at [961, 466] on button at bounding box center [968, 475] width 15 height 19
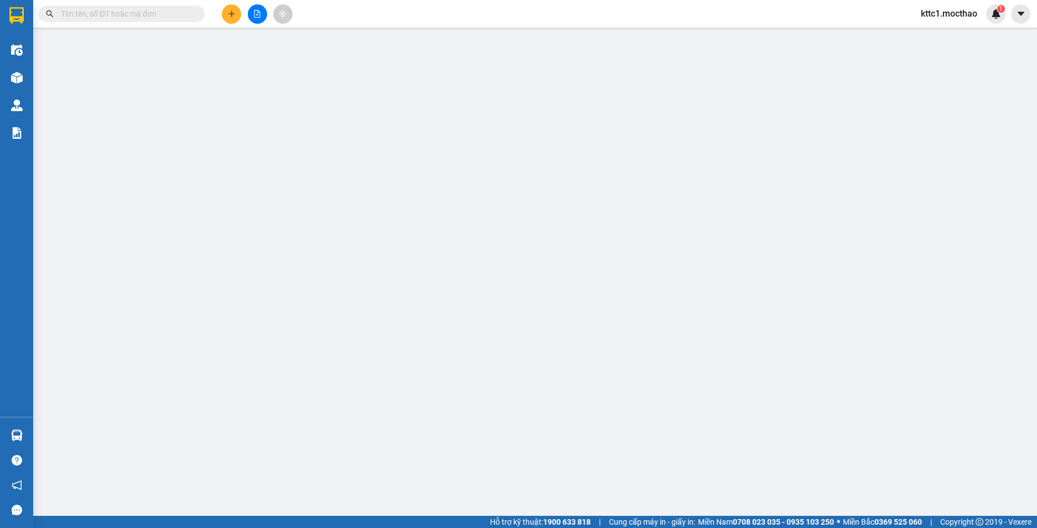
type input "0347518890"
type input "CHUYÊN"
type input "0393835056"
type input "NGA"
type input "0"
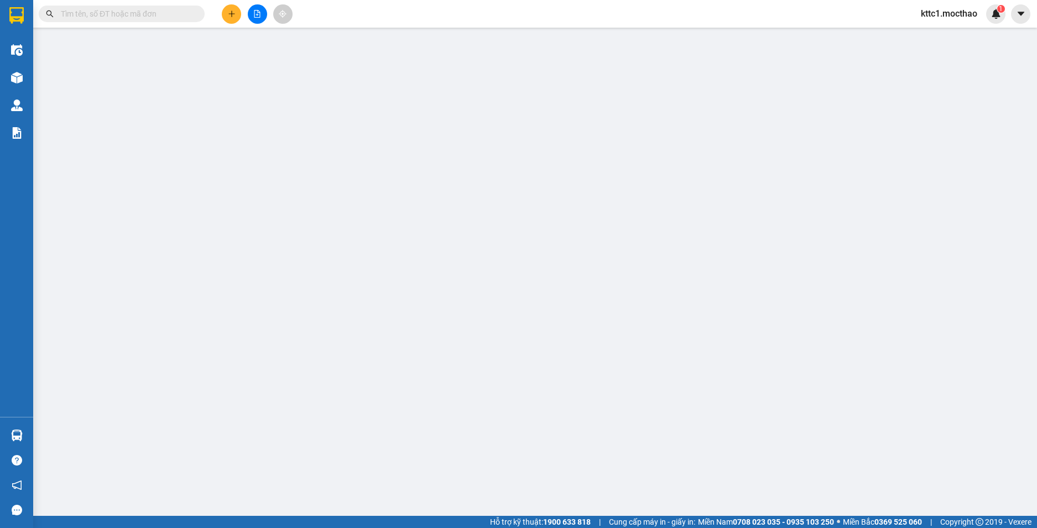
type input "50.000"
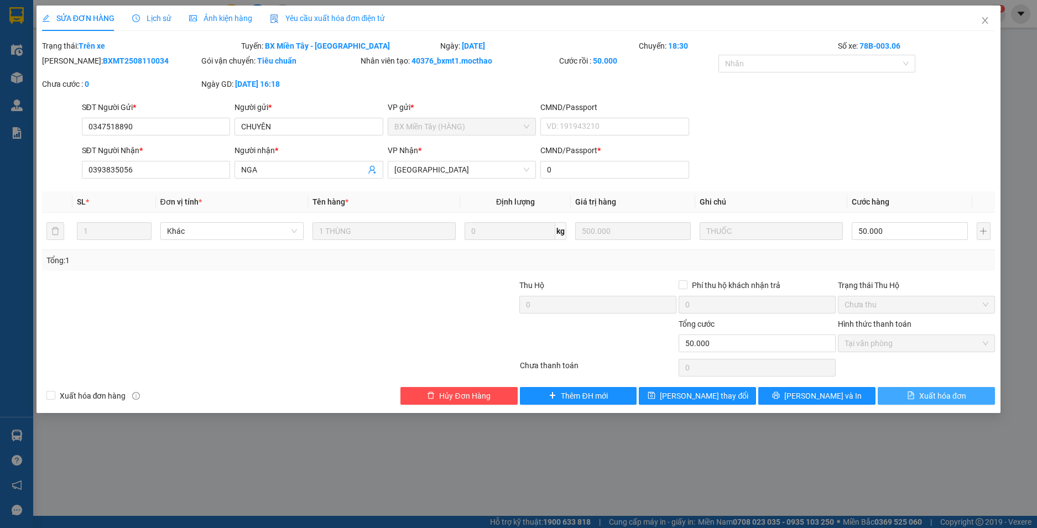
click at [946, 402] on button "Xuất hóa đơn" at bounding box center [935, 396] width 117 height 18
checkbox input "true"
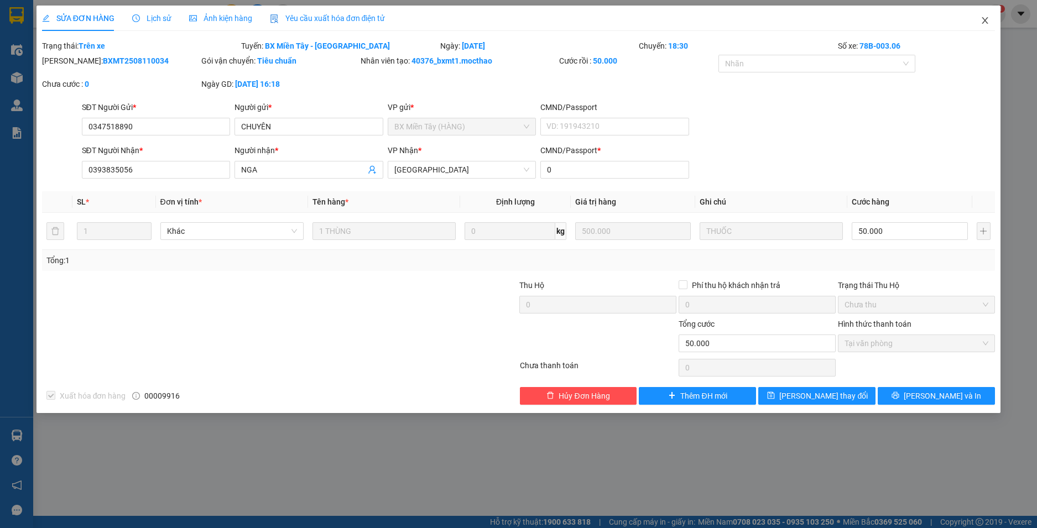
click at [984, 25] on icon "close" at bounding box center [984, 20] width 9 height 9
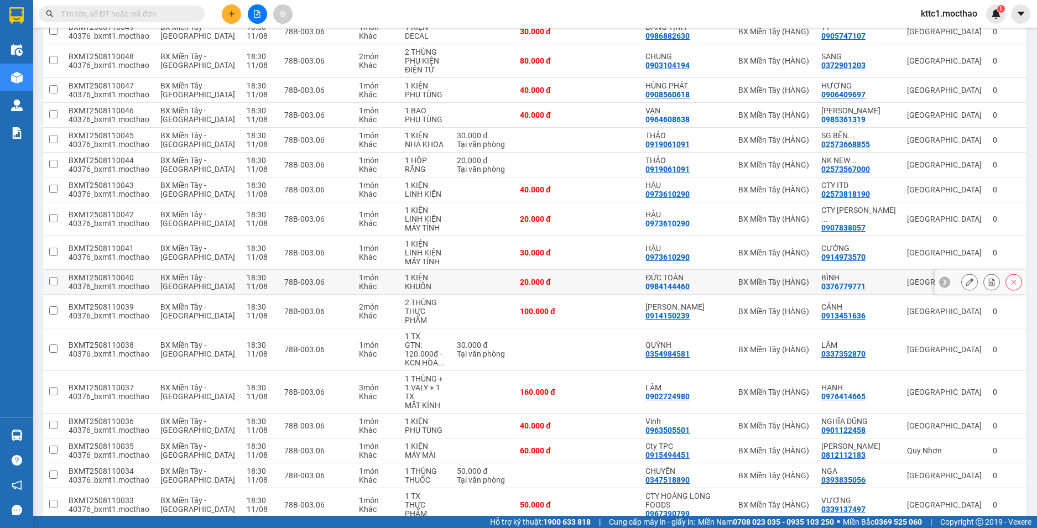
scroll to position [221, 0]
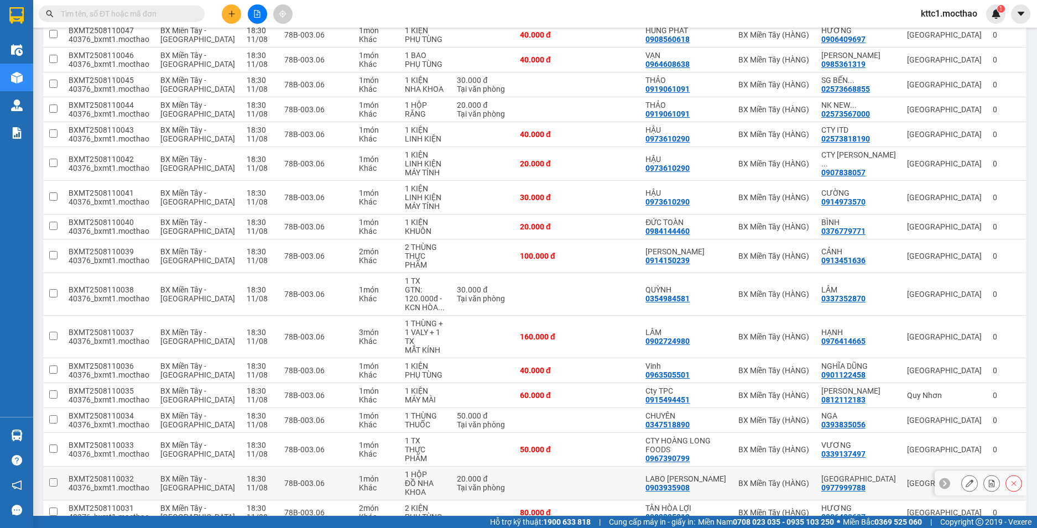
click at [961, 474] on button at bounding box center [968, 483] width 15 height 19
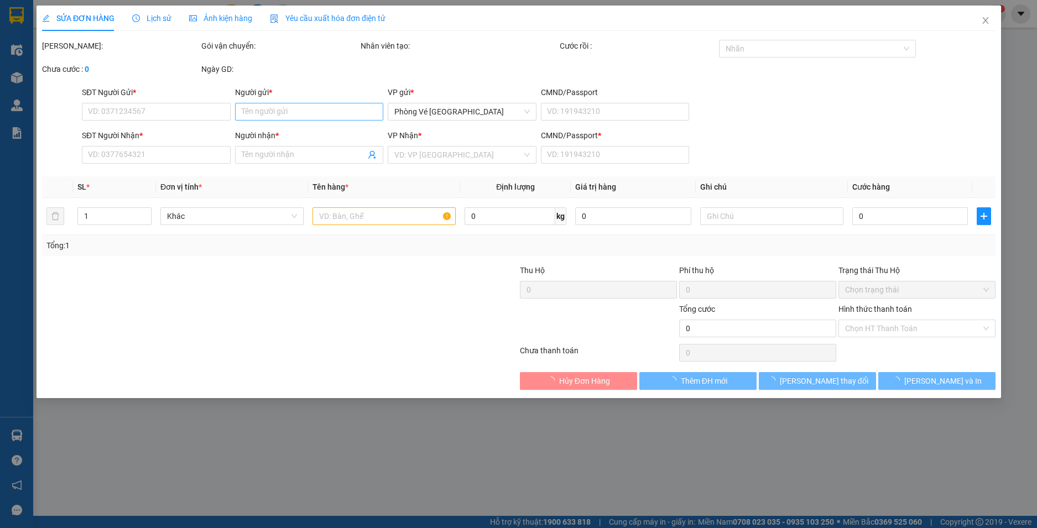
type input "0903935908"
type input "LABO LÝ THƯỜNG KIỆT"
type input "0977999788"
type input "MỸ NHA"
type input "0"
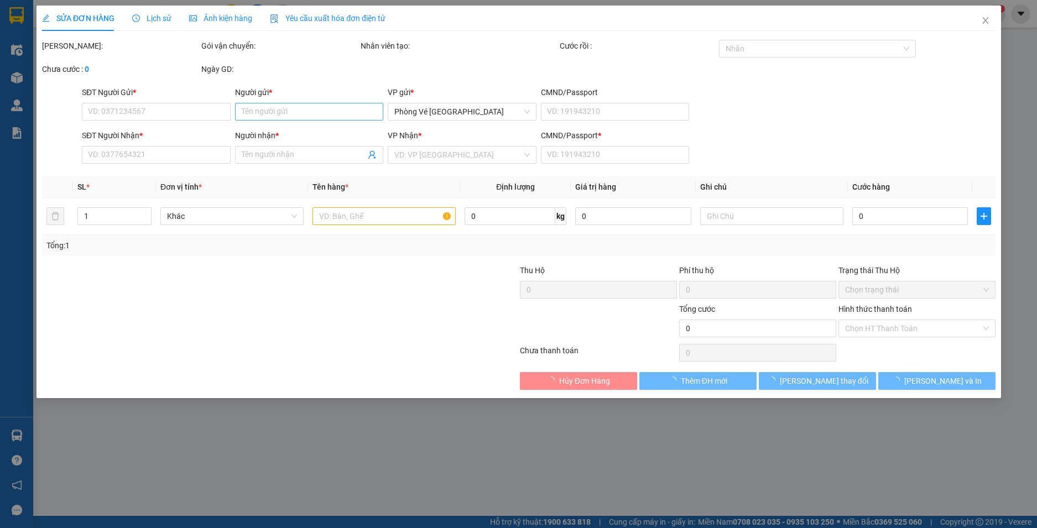
type input "20.000"
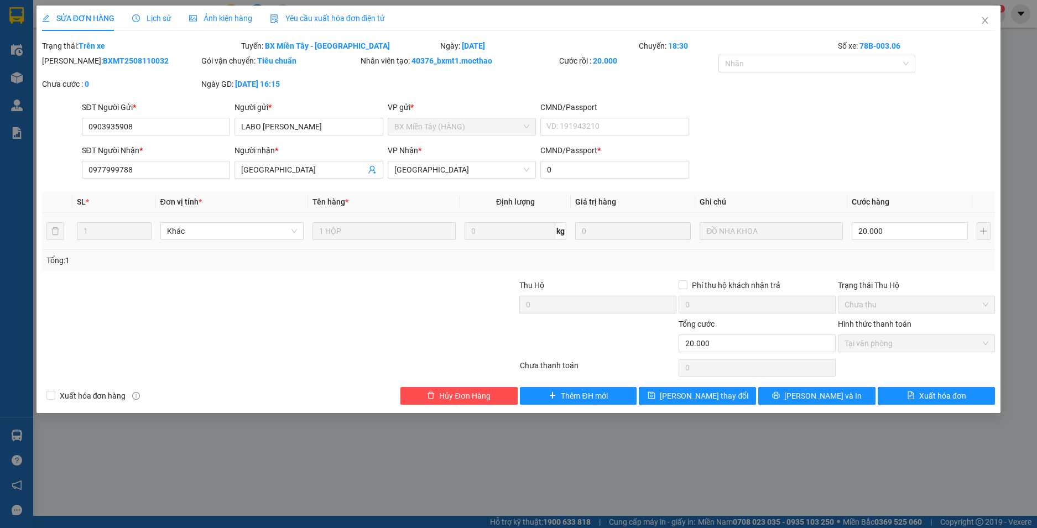
click at [284, 16] on span "Yêu cầu xuất hóa đơn điện tử" at bounding box center [328, 18] width 116 height 9
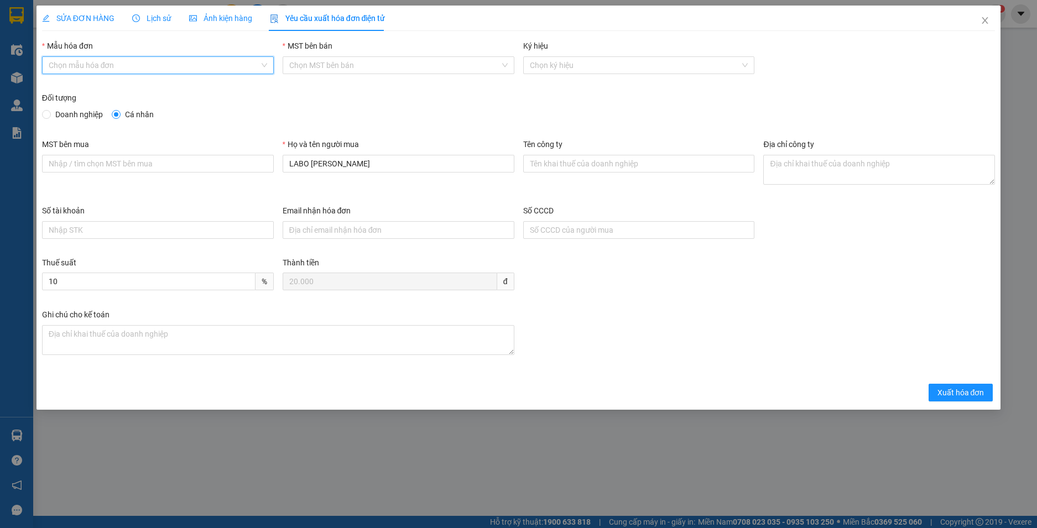
drag, startPoint x: 141, startPoint y: 62, endPoint x: 136, endPoint y: 67, distance: 7.0
click at [142, 62] on input "Mẫu hóa đơn" at bounding box center [154, 65] width 211 height 17
click at [96, 90] on div "HĐH" at bounding box center [158, 87] width 218 height 12
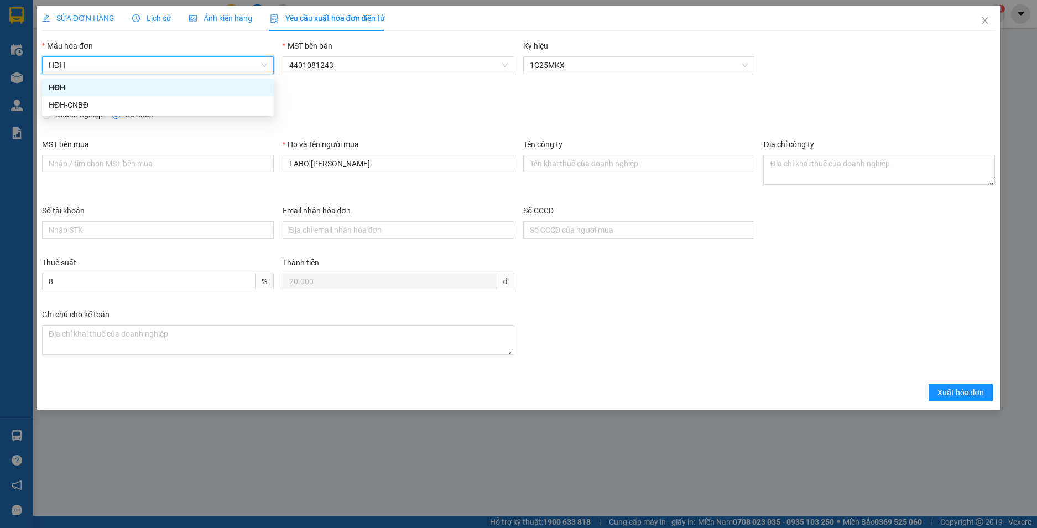
type input "8"
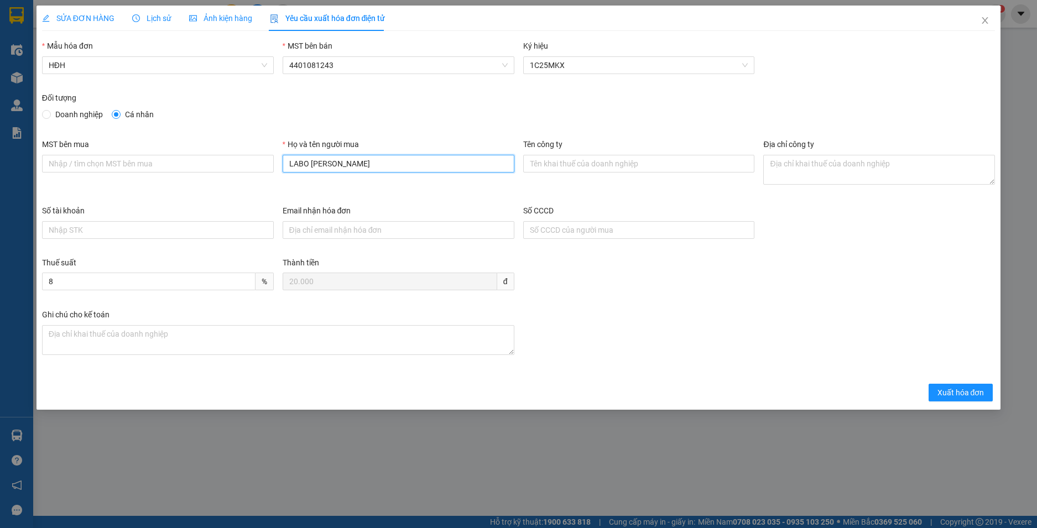
drag, startPoint x: 370, startPoint y: 163, endPoint x: 170, endPoint y: 132, distance: 202.5
click at [170, 132] on form "Mẫu hóa đơn HĐH MST bên bán 4401081243 Ký hiệu 1C25MKX Đối tượng Doanh nghiệp C…" at bounding box center [518, 221] width 953 height 362
type input "Người mua không cung cấp thông tin"
click at [970, 391] on span "Xuất hóa đơn" at bounding box center [960, 392] width 47 height 12
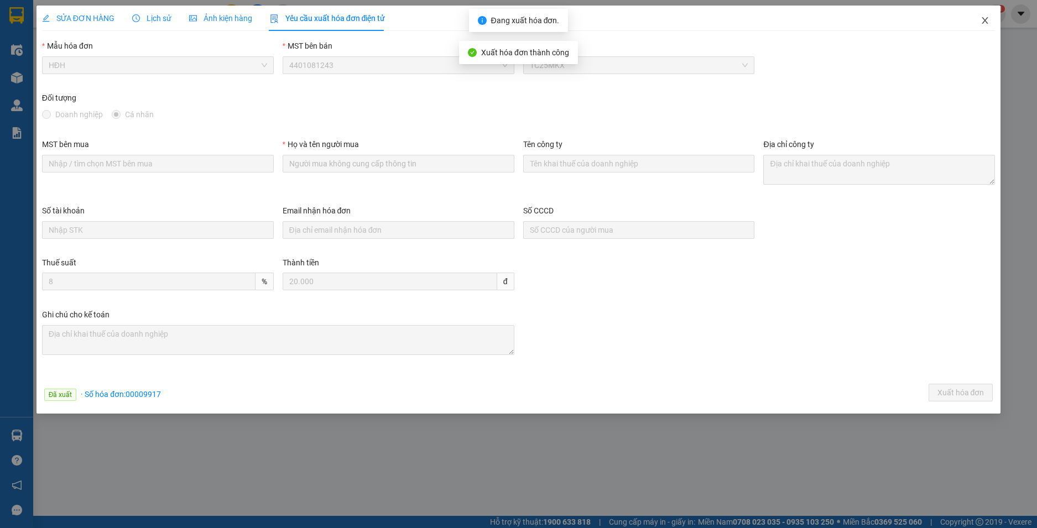
click at [986, 23] on icon "close" at bounding box center [985, 20] width 6 height 7
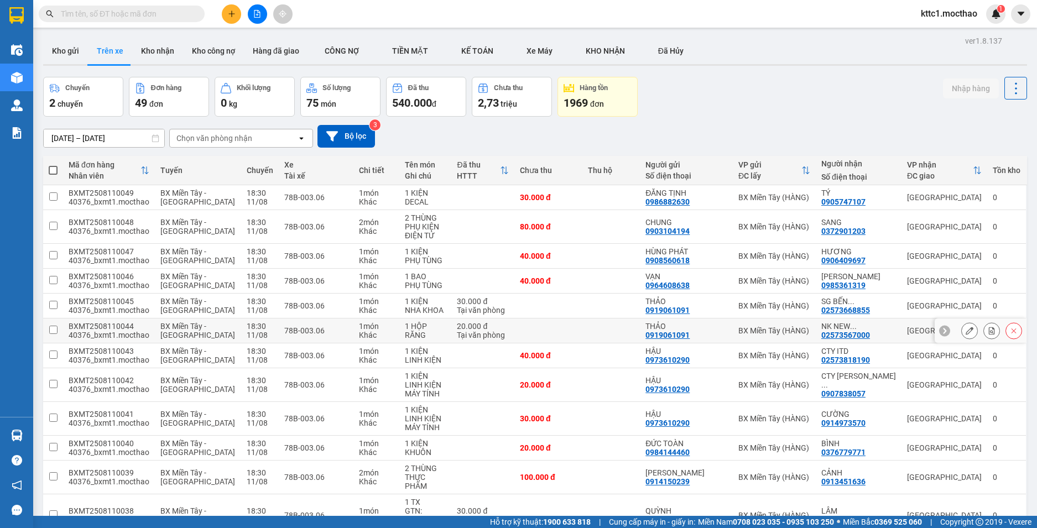
click at [965, 333] on icon at bounding box center [969, 331] width 8 height 8
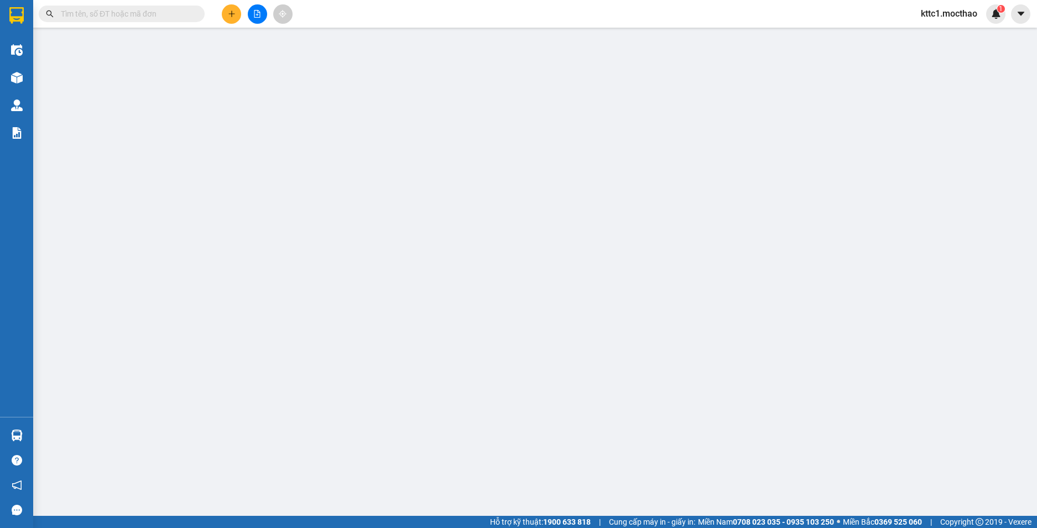
type input "0919061091"
type input "THẢO"
type input "02573567000"
type input "NK NEW SMILE"
type input "0"
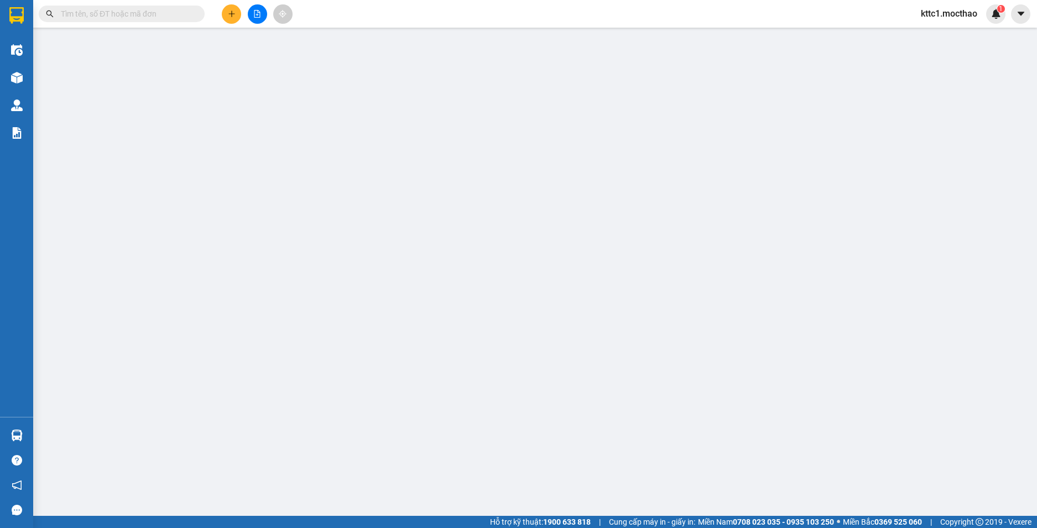
type input "20.000"
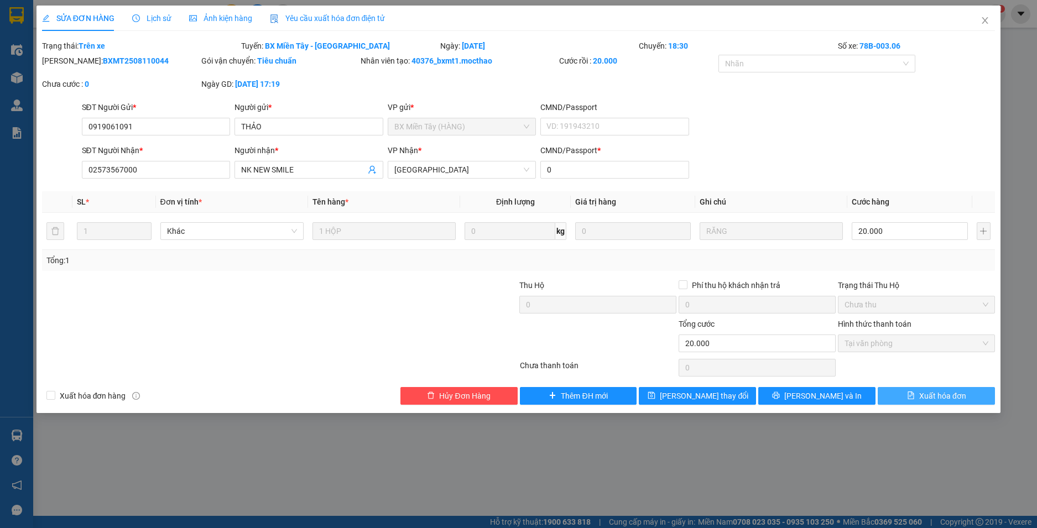
click at [938, 393] on span "Xuất hóa đơn" at bounding box center [942, 396] width 47 height 12
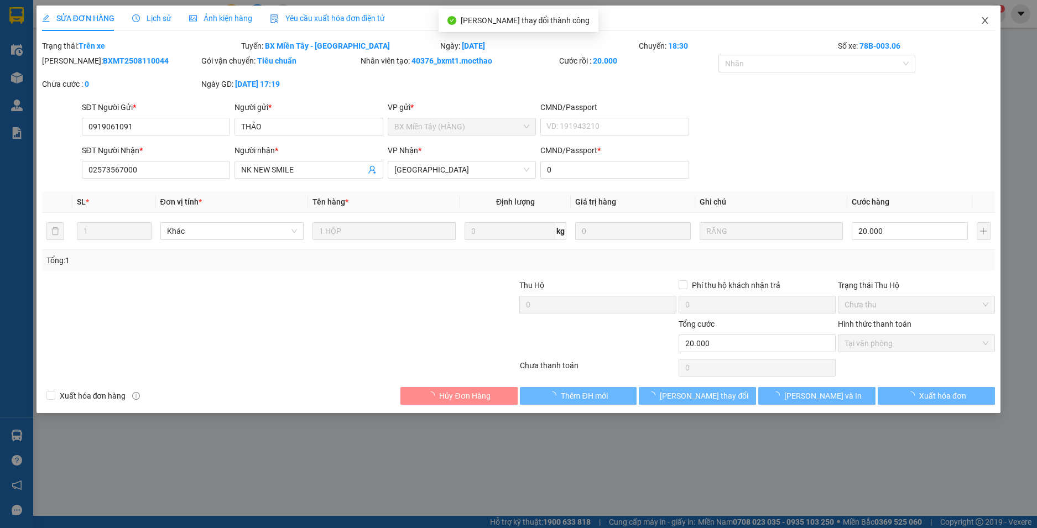
checkbox input "true"
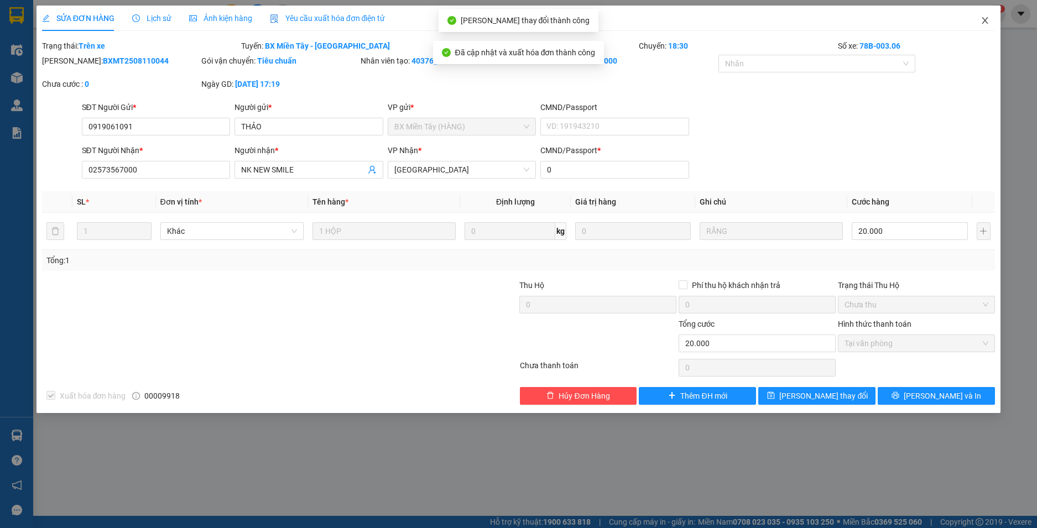
click at [986, 20] on icon "close" at bounding box center [984, 20] width 9 height 9
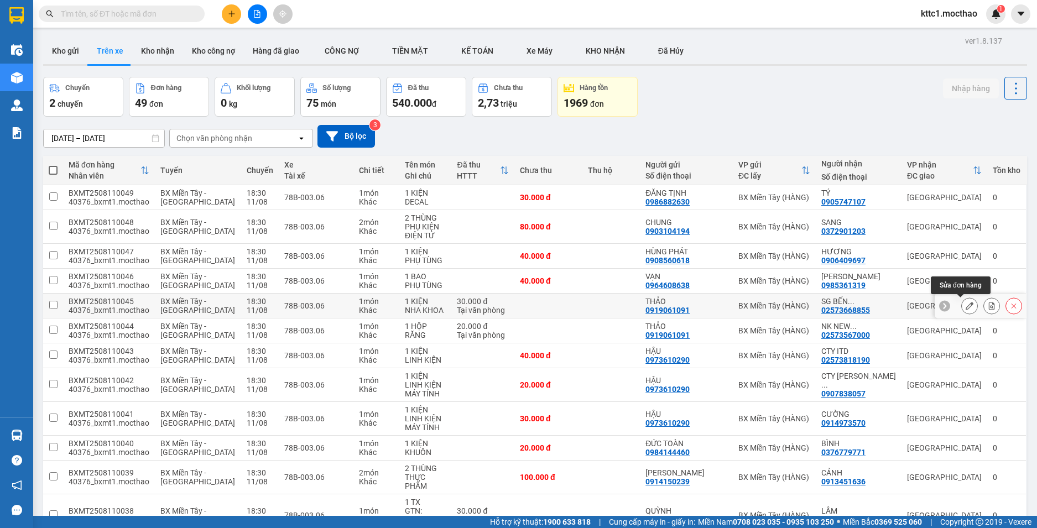
click at [961, 301] on button at bounding box center [968, 305] width 15 height 19
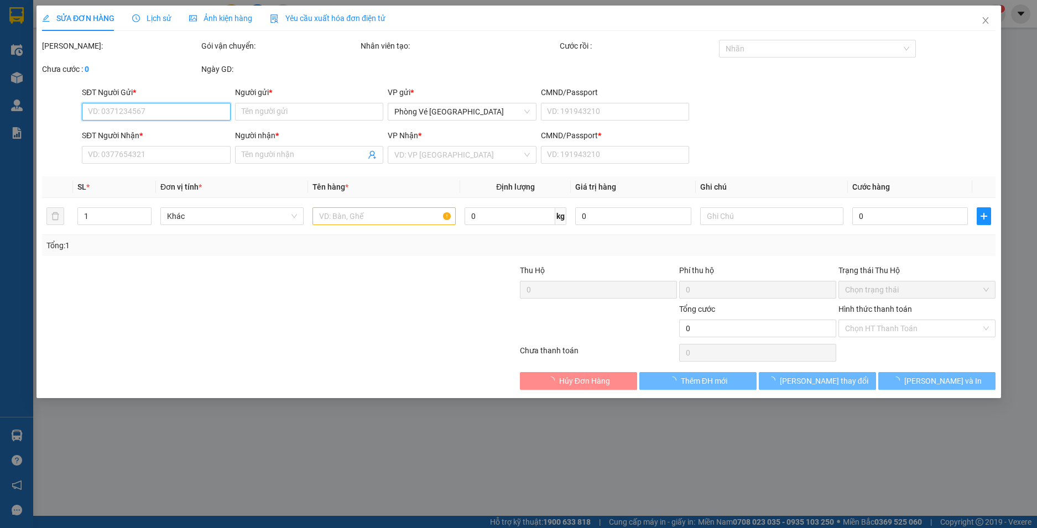
type input "0919061091"
type input "THẢO"
type input "02573668855"
type input "SG BẾN THÀNH"
type input "0"
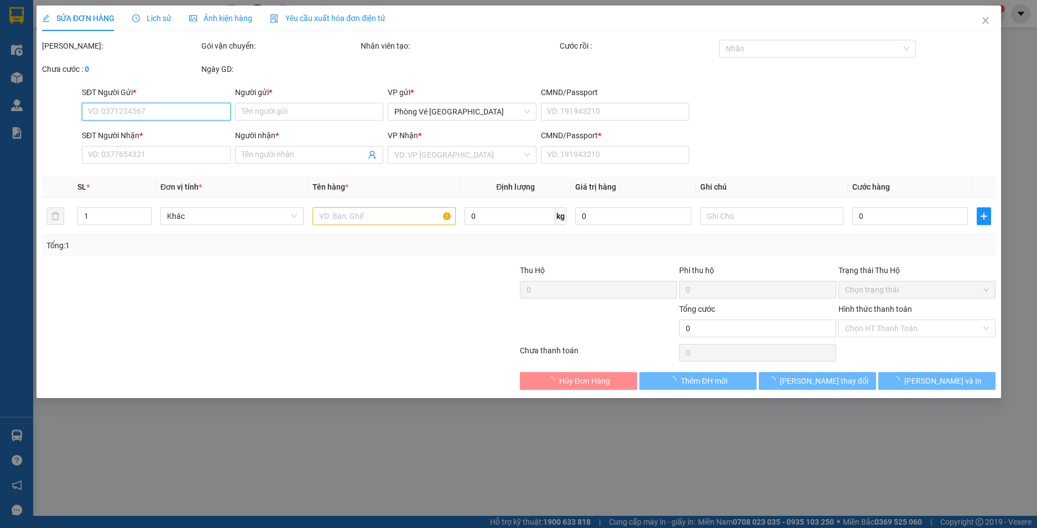
type input "30.000"
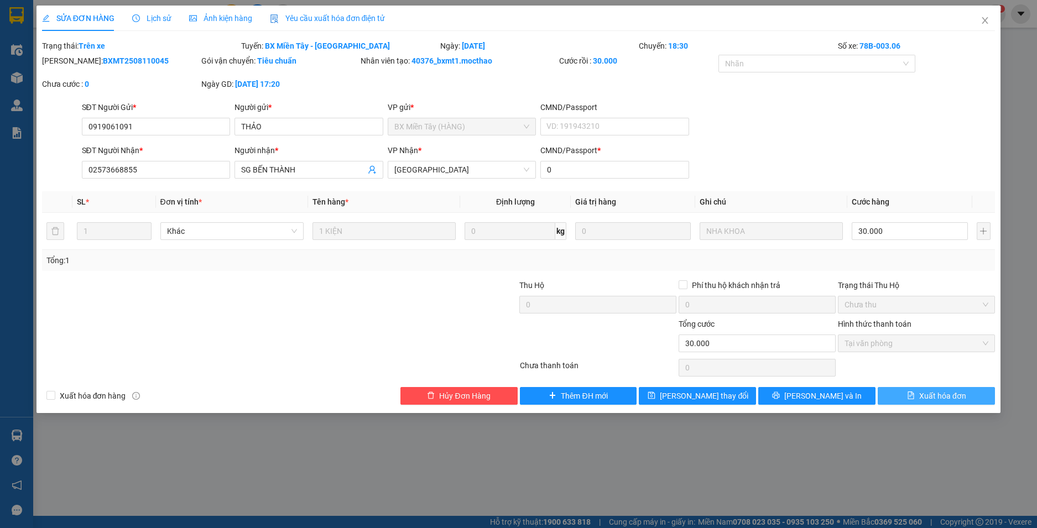
click at [937, 400] on span "Xuất hóa đơn" at bounding box center [942, 396] width 47 height 12
checkbox input "true"
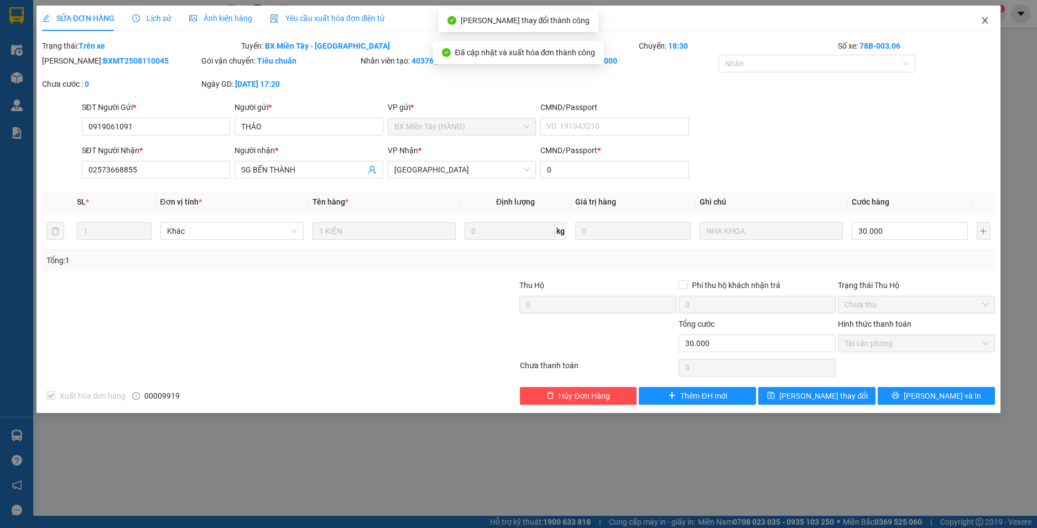
click at [984, 20] on icon "close" at bounding box center [985, 20] width 6 height 7
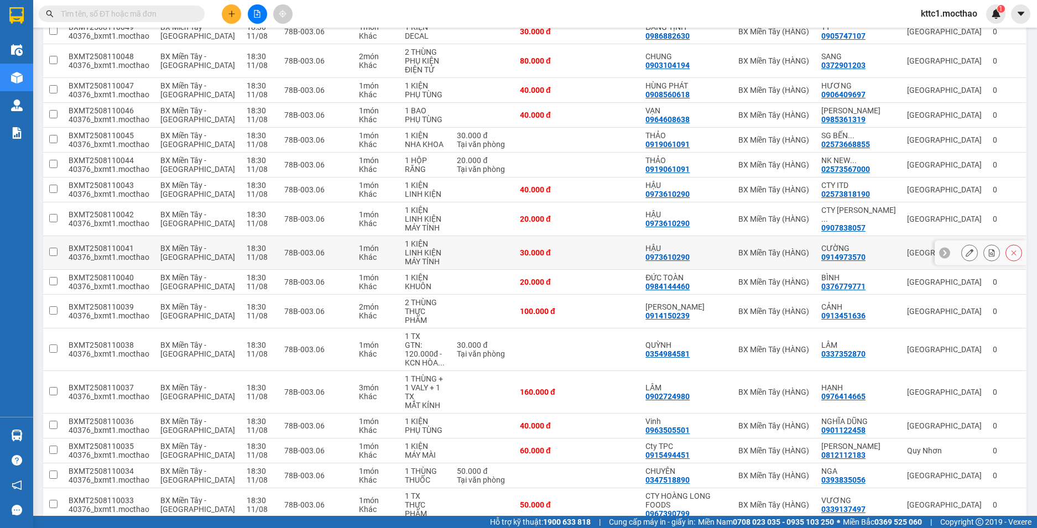
scroll to position [276, 0]
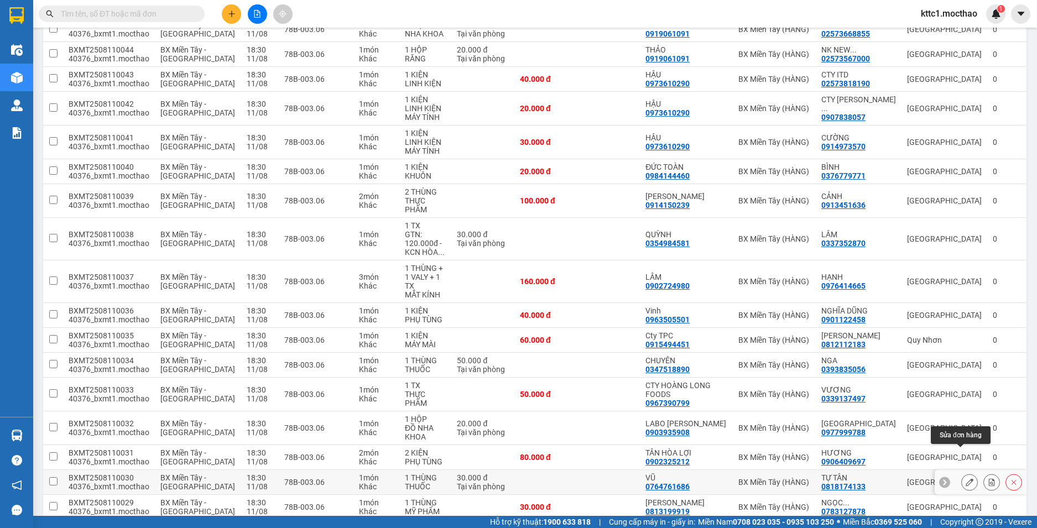
click at [962, 473] on button at bounding box center [968, 482] width 15 height 19
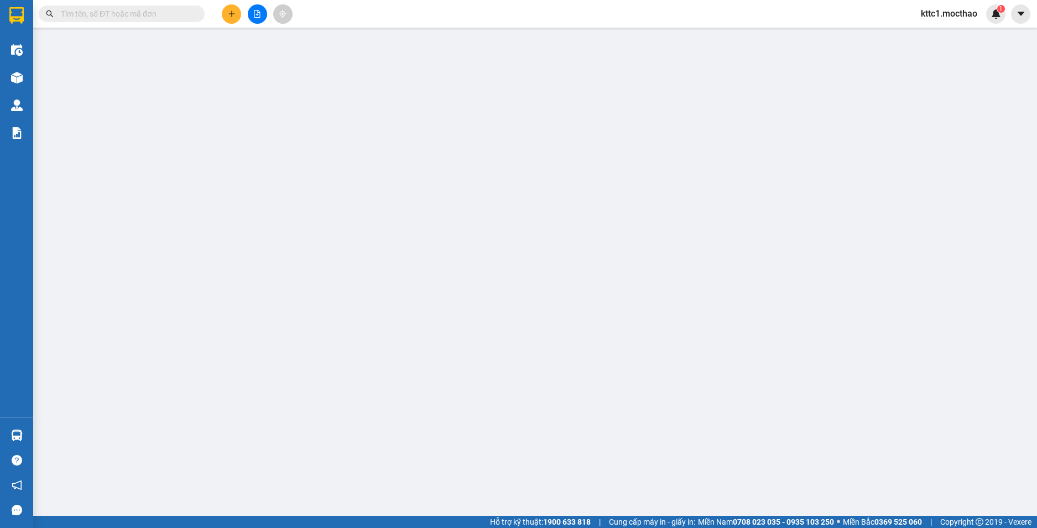
type input "0764761686"
type input "VŨ"
type input "0818174133"
type input "TỰ TÂN"
type input "0"
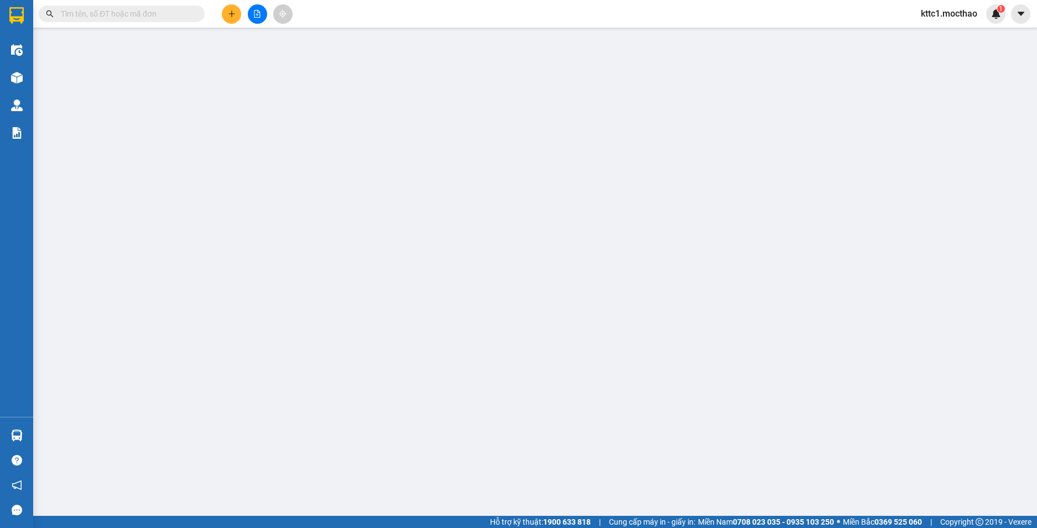
type input "30.000"
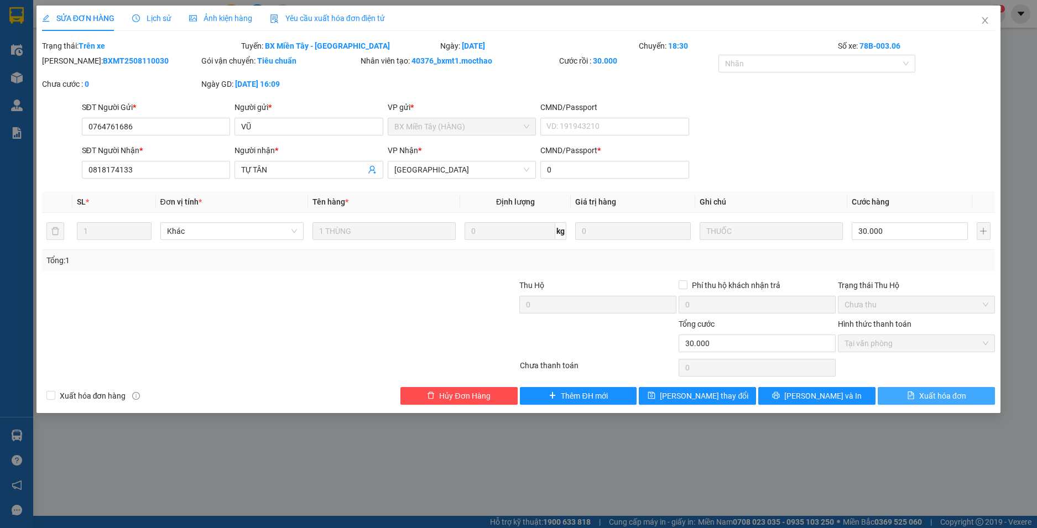
click at [954, 400] on span "Xuất hóa đơn" at bounding box center [942, 396] width 47 height 12
checkbox input "true"
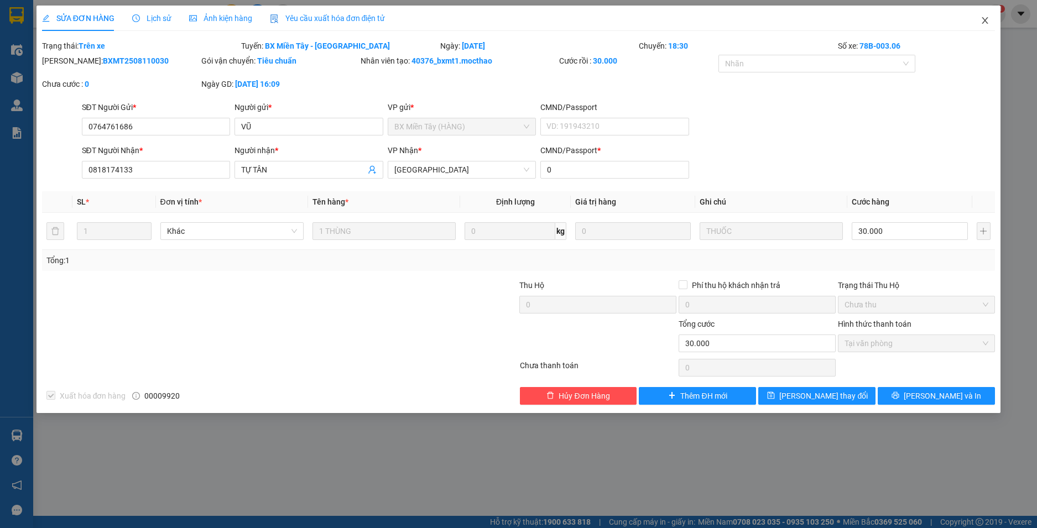
click at [987, 20] on icon "close" at bounding box center [984, 20] width 9 height 9
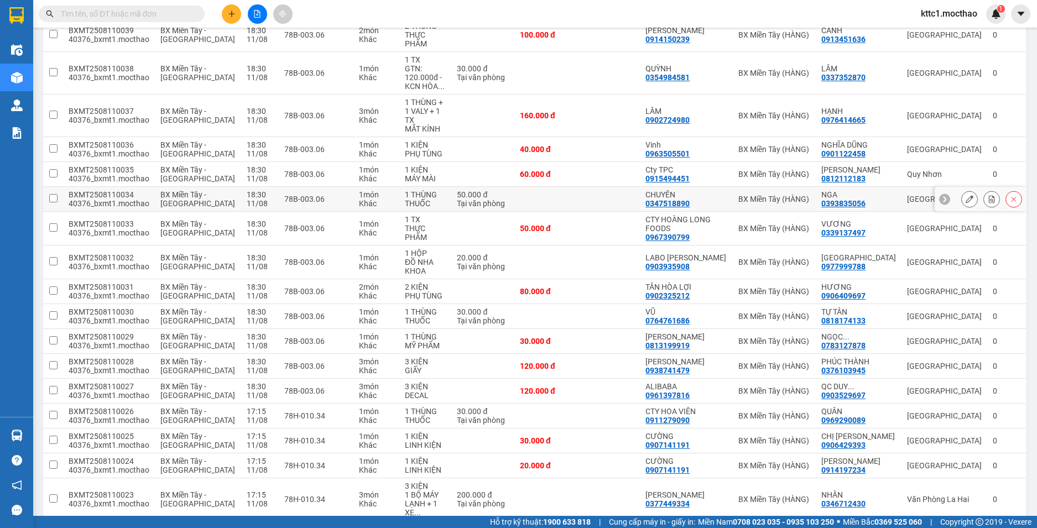
scroll to position [498, 0]
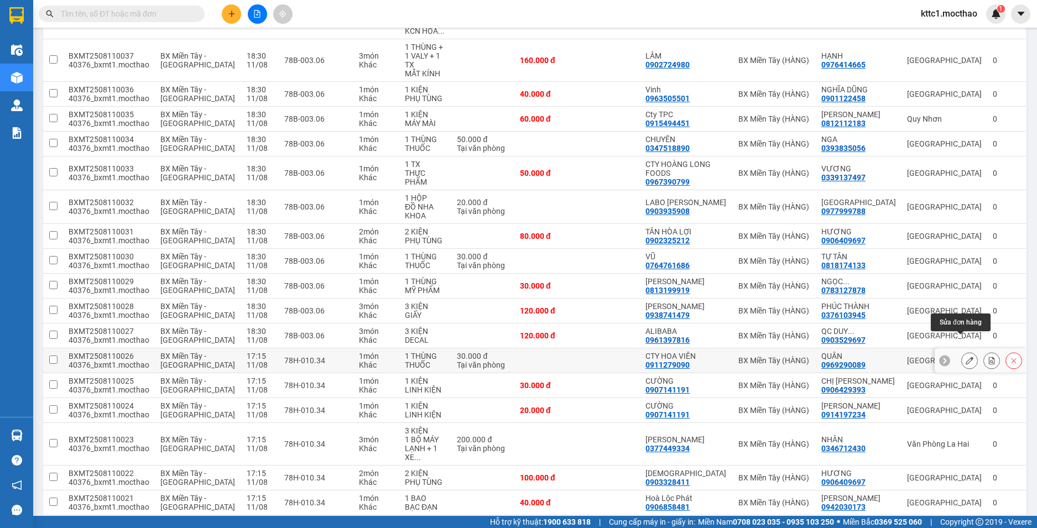
click at [965, 357] on icon at bounding box center [969, 361] width 8 height 8
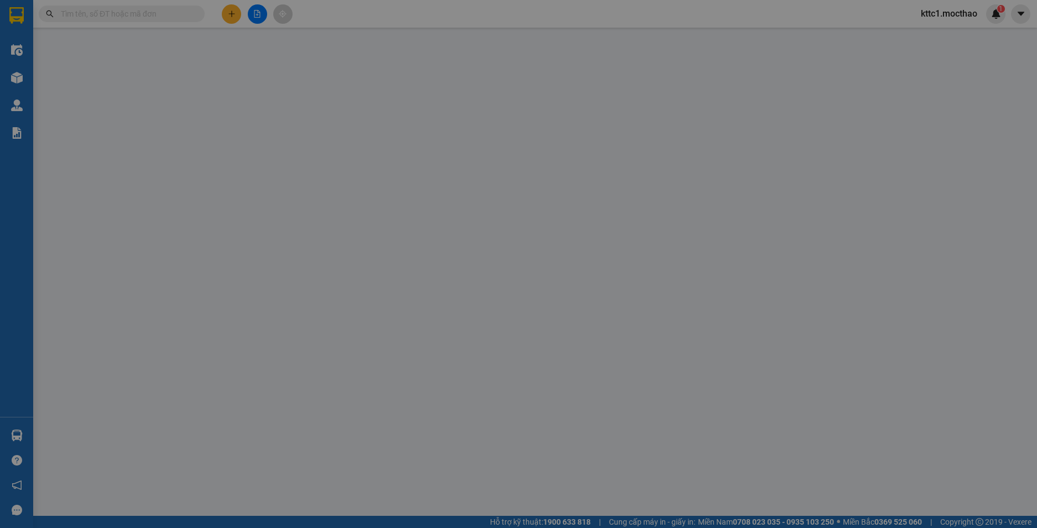
type input "0911279090"
type input "CTY HOA VIÊN"
type input "0969290089"
type input "QUÂN"
type input "0"
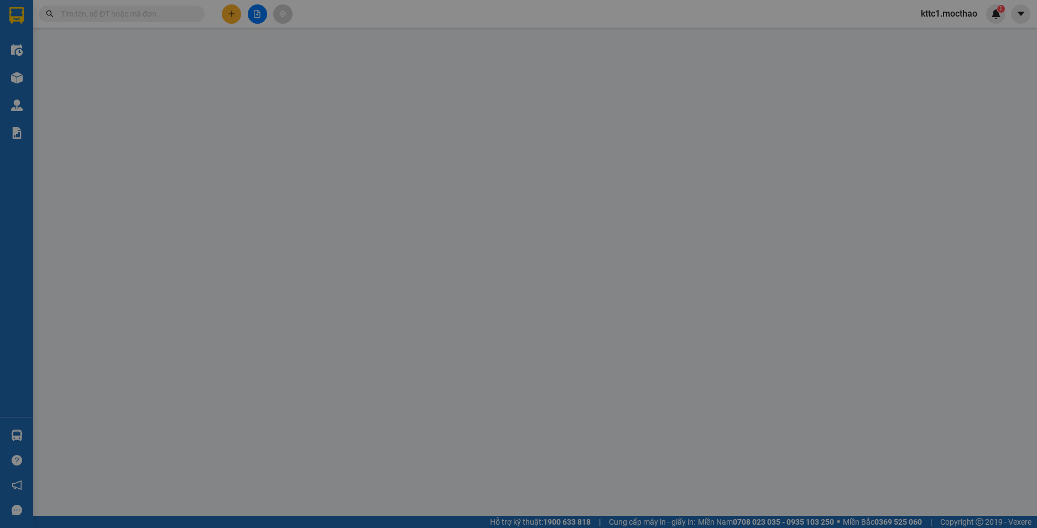
type input "30.000"
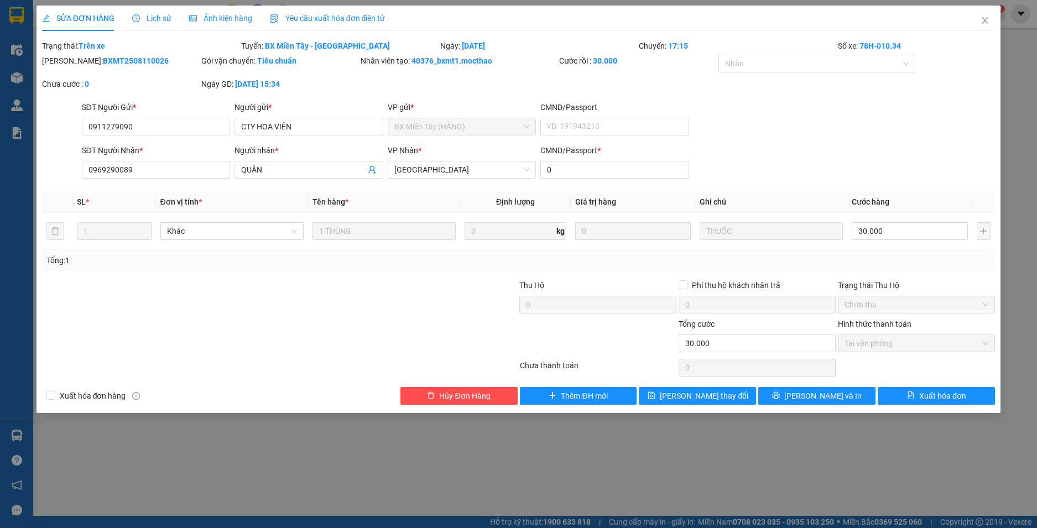
click at [336, 24] on div "Yêu cầu xuất hóa đơn điện tử" at bounding box center [328, 18] width 116 height 12
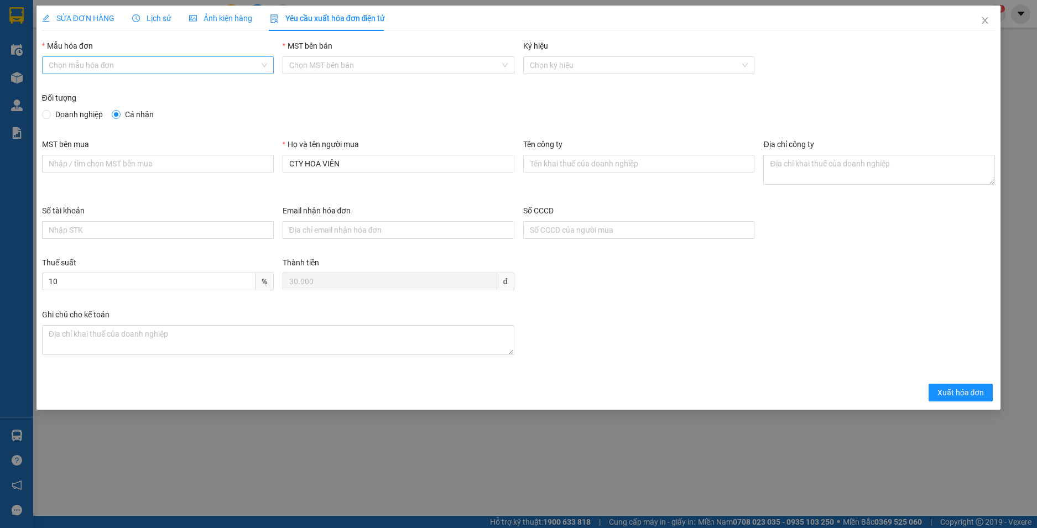
click at [142, 64] on input "Mẫu hóa đơn" at bounding box center [154, 65] width 211 height 17
click at [127, 93] on div "HĐH" at bounding box center [158, 87] width 218 height 12
type input "8"
drag, startPoint x: 367, startPoint y: 162, endPoint x: 177, endPoint y: 129, distance: 193.0
click at [177, 129] on form "Mẫu hóa đơn HĐH MST bên bán 4401081243 Ký hiệu 1C25MKX Đối tượng Doanh nghiệp C…" at bounding box center [518, 221] width 953 height 362
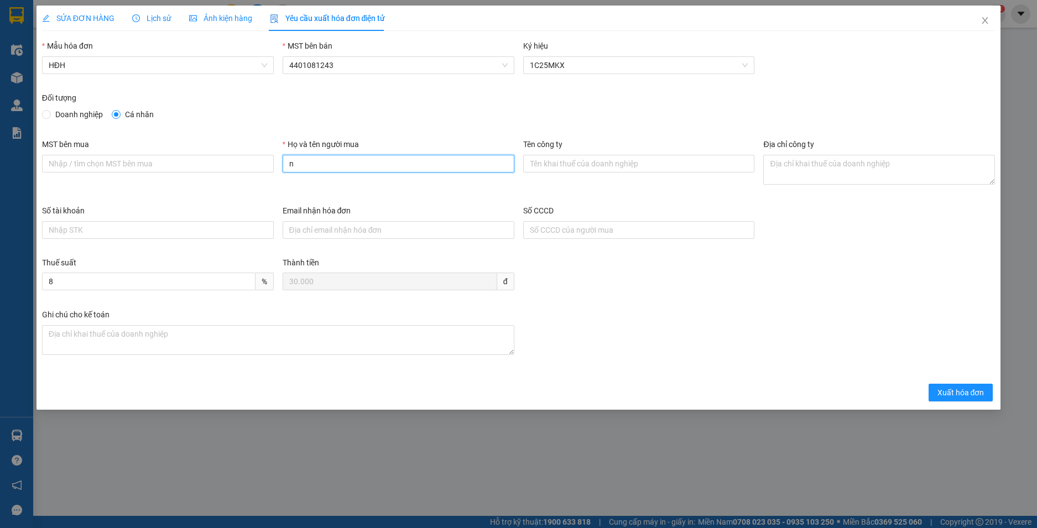
type input "Người mua không cung cấp thông tin"
click at [967, 396] on span "Xuất hóa đơn" at bounding box center [960, 392] width 47 height 12
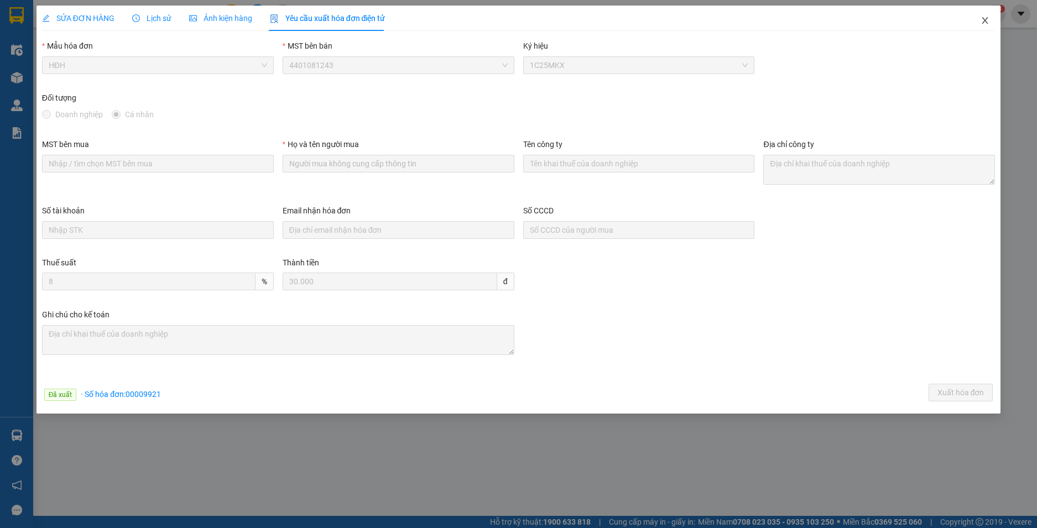
click at [985, 20] on icon "close" at bounding box center [984, 20] width 9 height 9
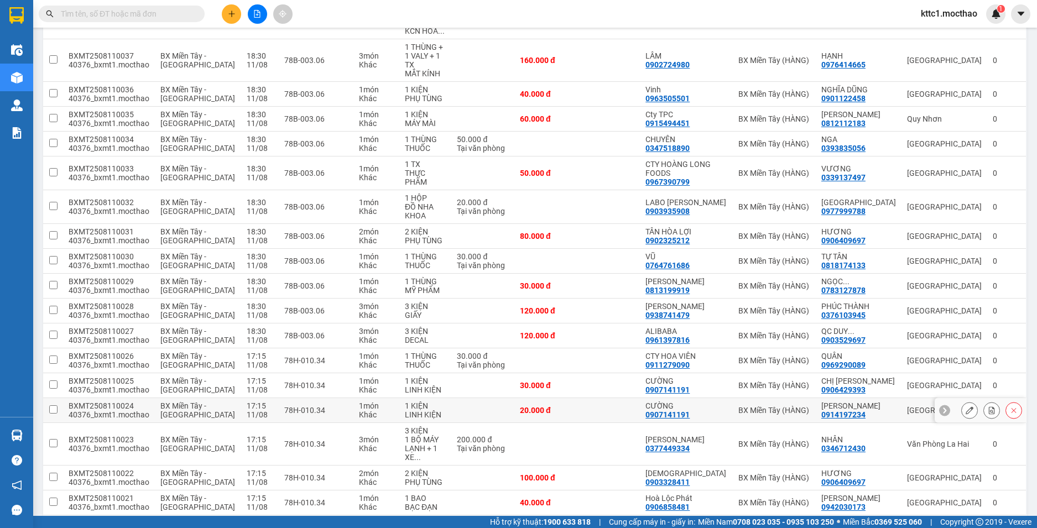
scroll to position [553, 0]
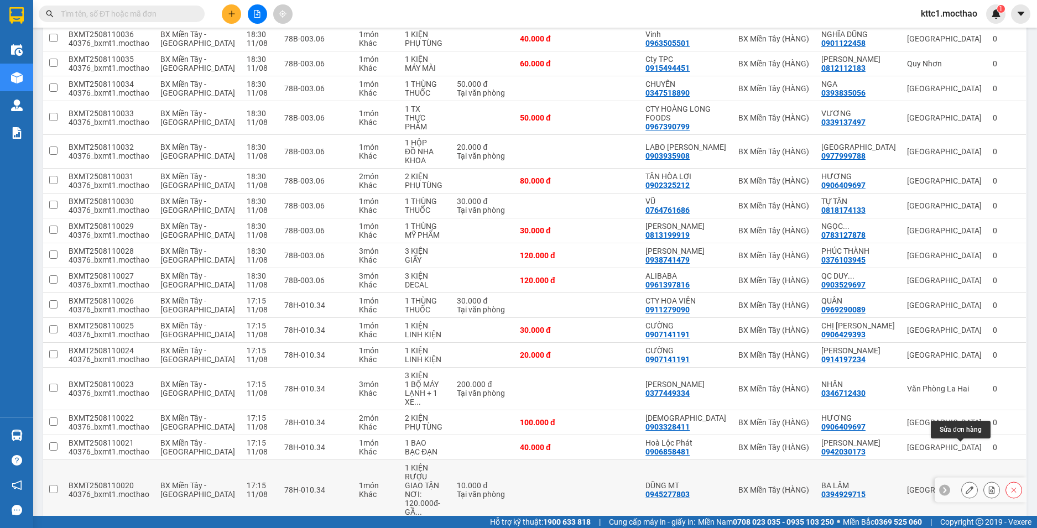
click at [961, 480] on button at bounding box center [968, 489] width 15 height 19
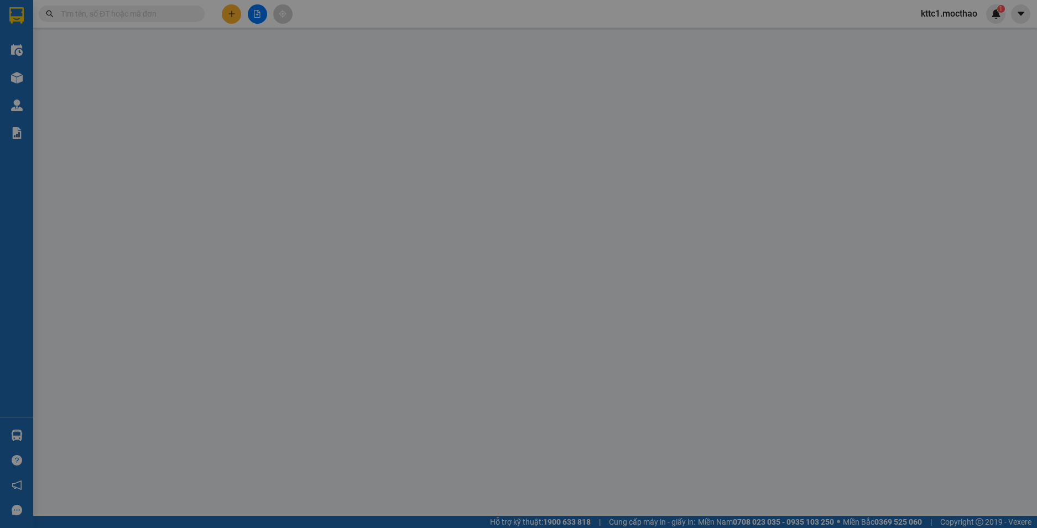
type input "0945277803"
type input "DŨNG MT"
type input "0394929715"
type input "BA LÂM"
type input "0"
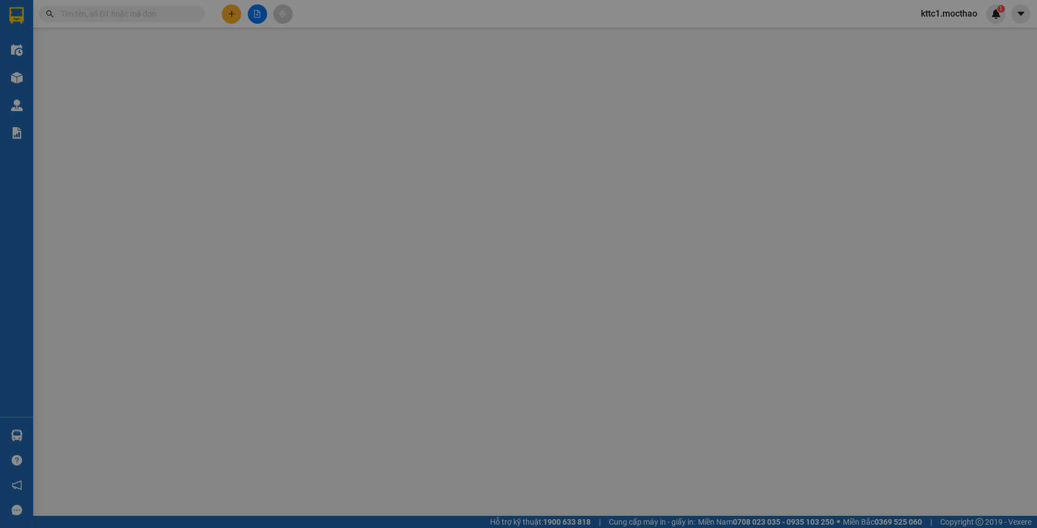
type input "10.000"
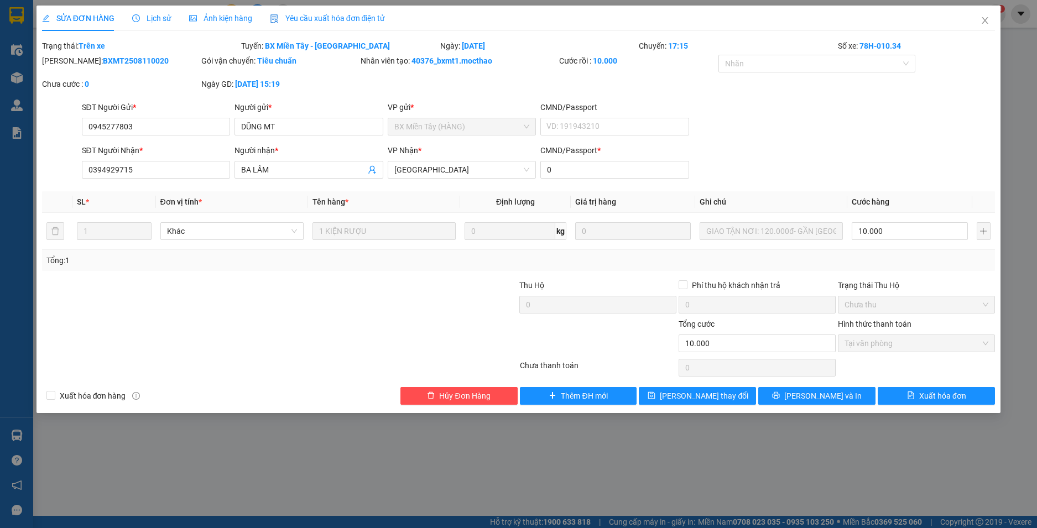
click at [327, 22] on span "Yêu cầu xuất hóa đơn điện tử" at bounding box center [328, 18] width 116 height 9
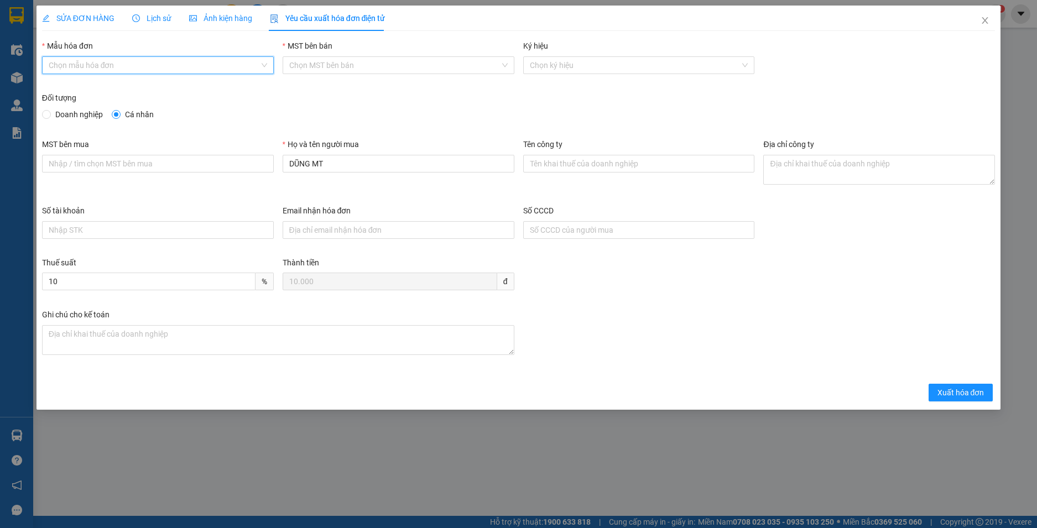
click at [123, 70] on input "Mẫu hóa đơn" at bounding box center [154, 65] width 211 height 17
click at [106, 79] on div "HĐH" at bounding box center [158, 88] width 232 height 18
type input "8"
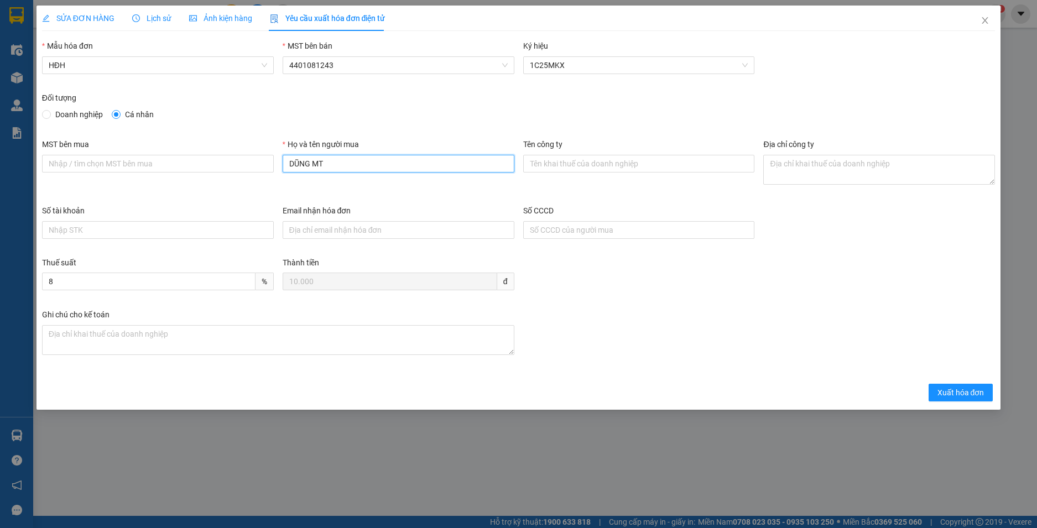
drag, startPoint x: 339, startPoint y: 161, endPoint x: 121, endPoint y: 128, distance: 221.4
click at [121, 130] on form "Mẫu hóa đơn HĐH MST bên bán 4401081243 Ký hiệu 1C25MKX Đối tượng Doanh nghiệp C…" at bounding box center [518, 221] width 953 height 362
type input "NGUYỄN QUỐC DŨNG"
click at [972, 397] on span "Xuất hóa đơn" at bounding box center [960, 392] width 47 height 12
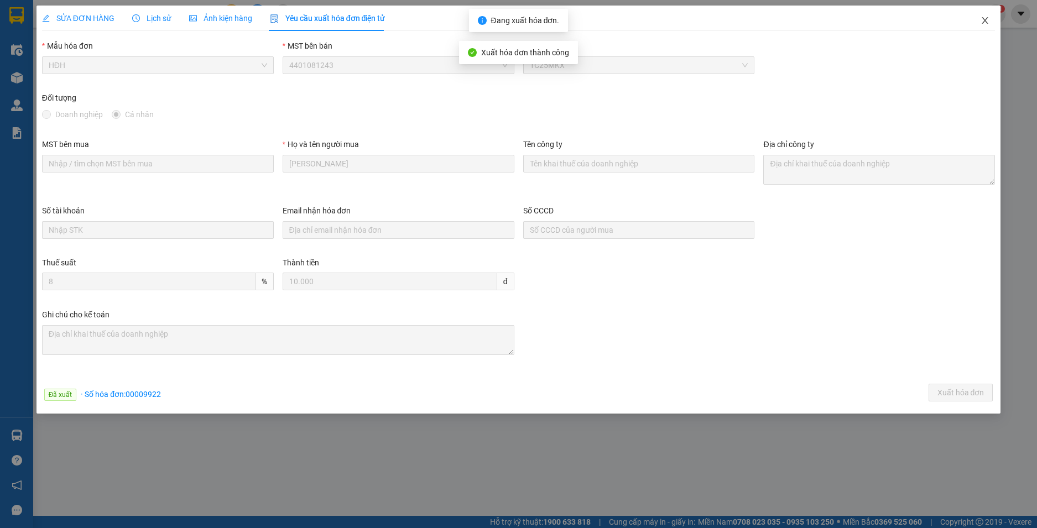
click at [983, 18] on icon "close" at bounding box center [985, 20] width 6 height 7
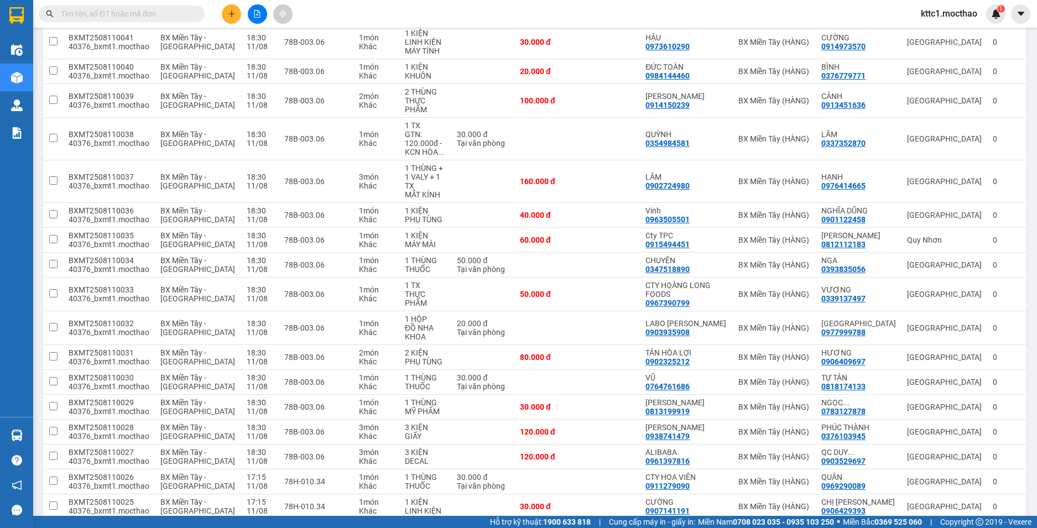
scroll to position [45, 0]
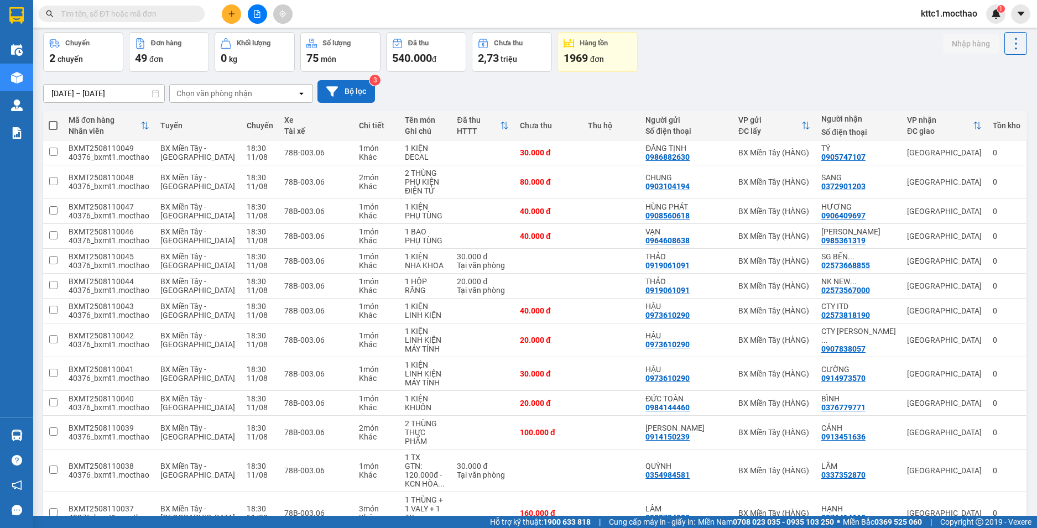
click at [364, 97] on button "Bộ lọc" at bounding box center [345, 91] width 57 height 23
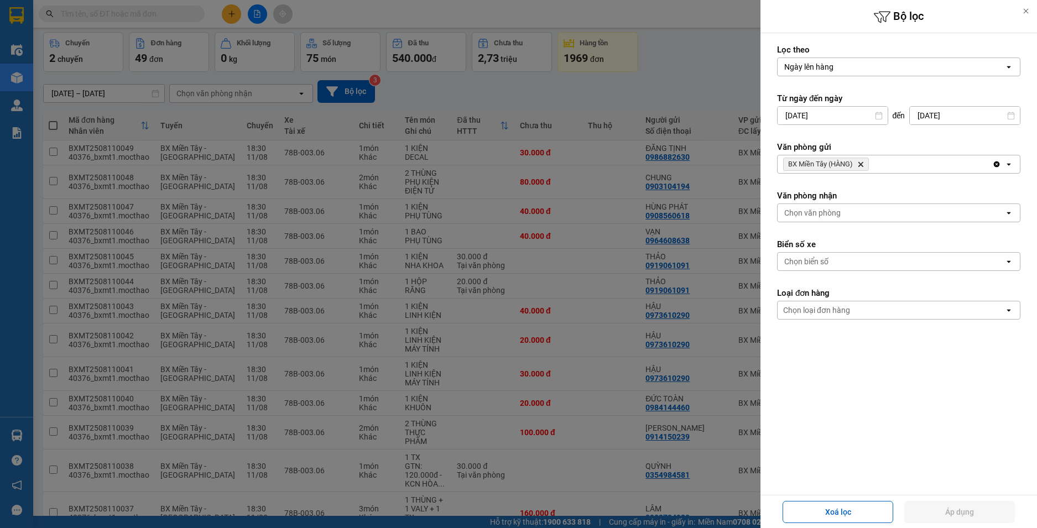
click at [861, 161] on icon "Delete" at bounding box center [860, 164] width 7 height 7
click at [851, 162] on div "Chọn văn phòng" at bounding box center [890, 164] width 227 height 18
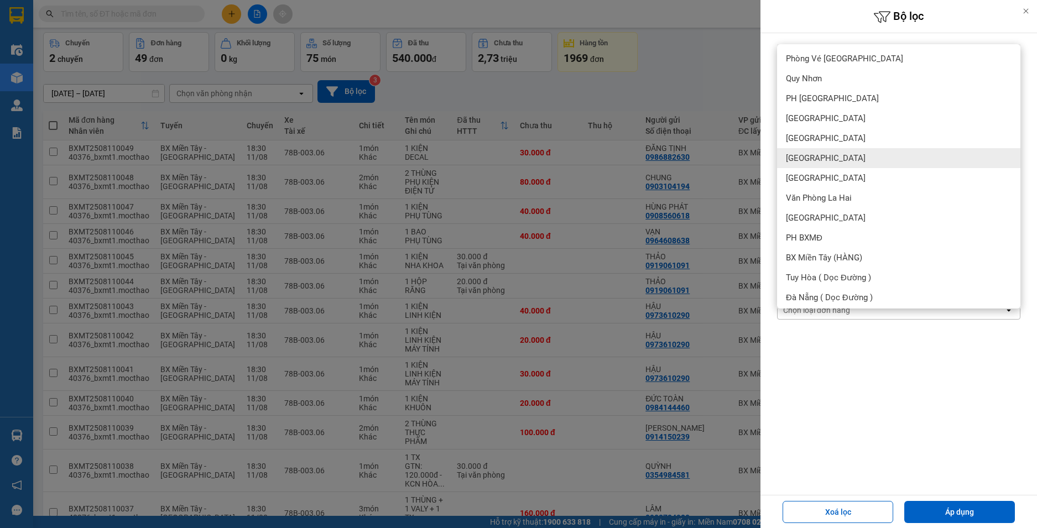
click at [827, 160] on div "[GEOGRAPHIC_DATA]" at bounding box center [898, 158] width 243 height 20
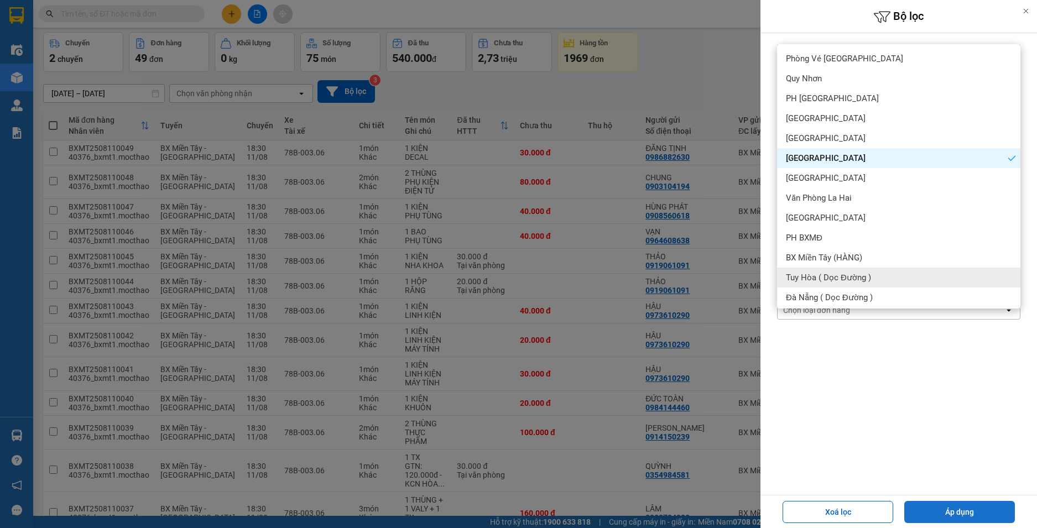
click at [961, 504] on button "Áp dụng" at bounding box center [959, 512] width 111 height 22
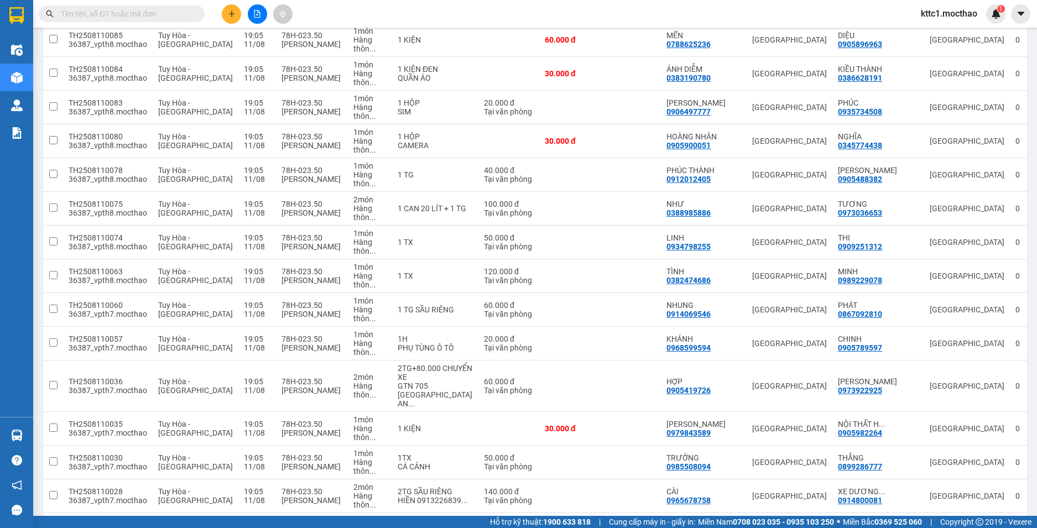
scroll to position [2547, 0]
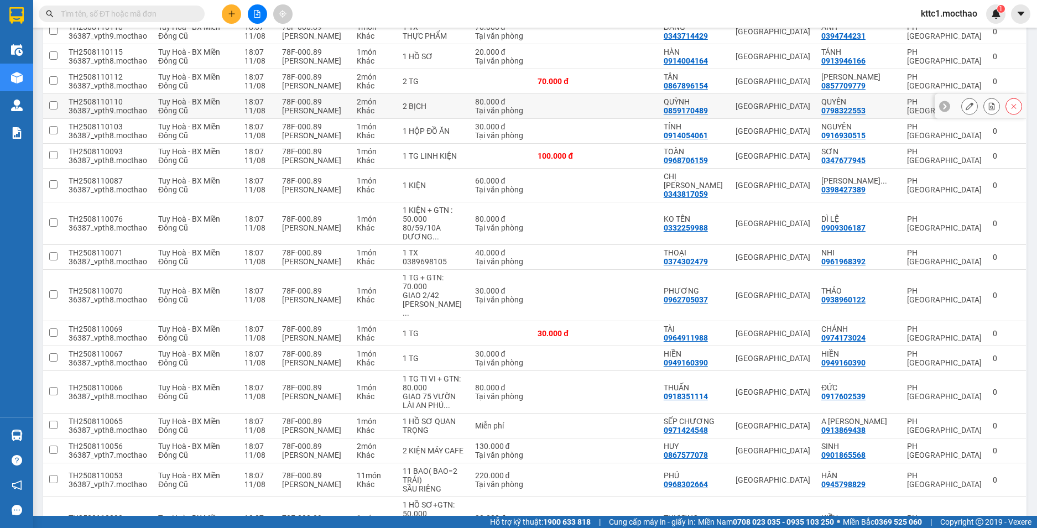
scroll to position [0, 0]
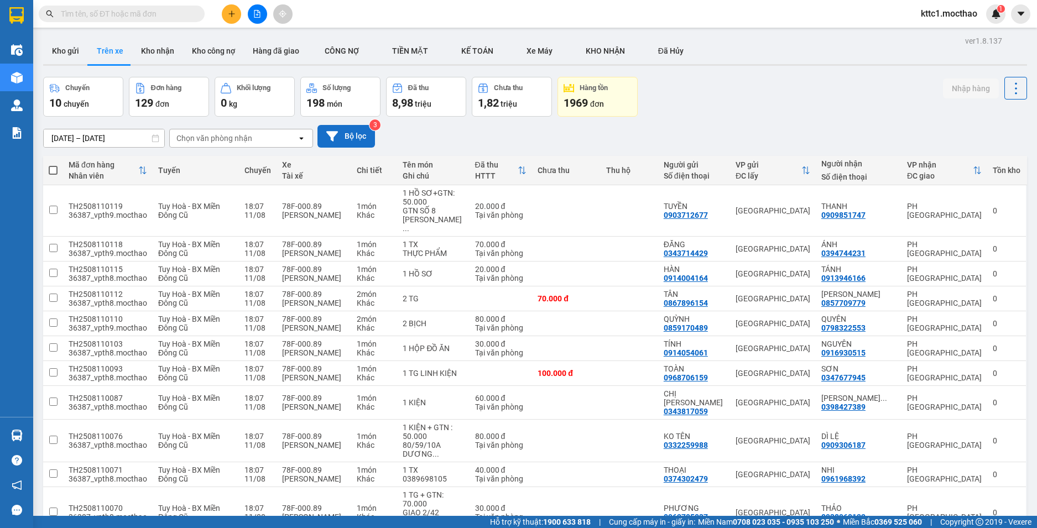
click at [327, 137] on icon at bounding box center [332, 136] width 12 height 12
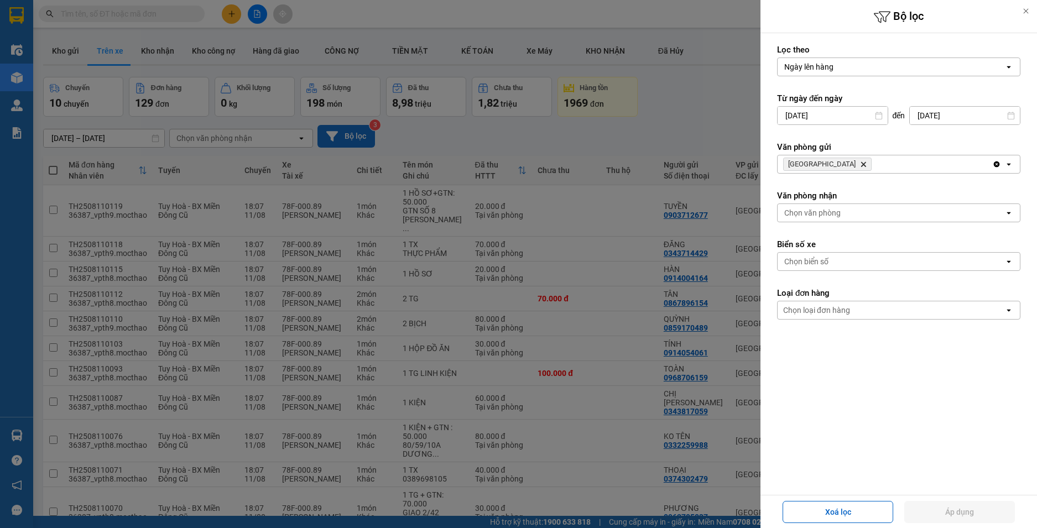
click at [824, 259] on div "Chọn biển số" at bounding box center [806, 261] width 44 height 11
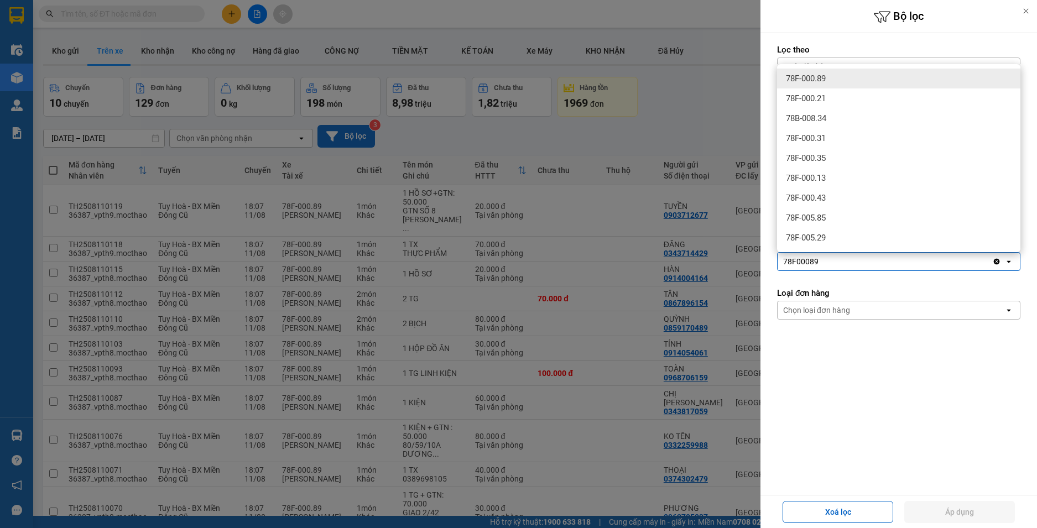
type input "78F00089"
click at [833, 80] on div "78F-000.89" at bounding box center [898, 79] width 243 height 20
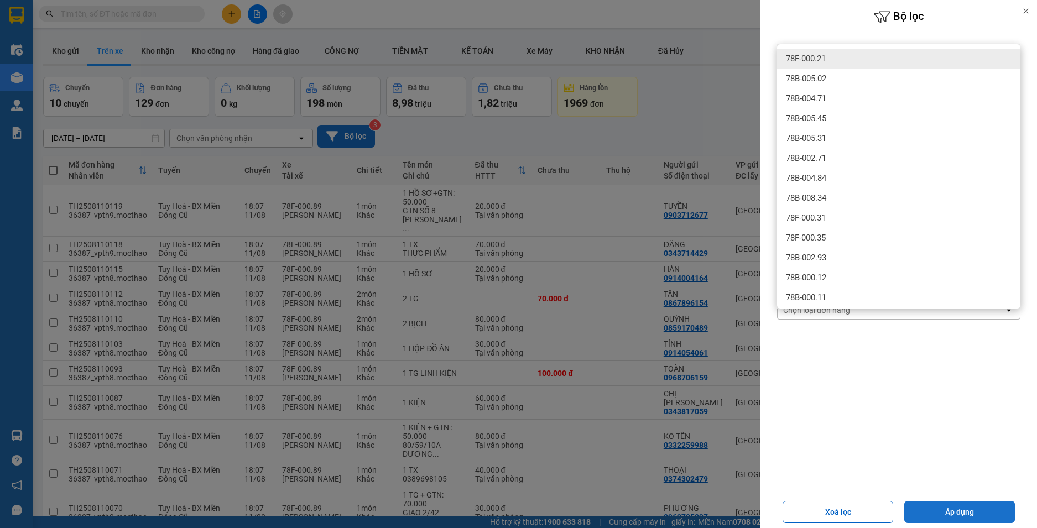
click at [946, 509] on button "Áp dụng" at bounding box center [959, 512] width 111 height 22
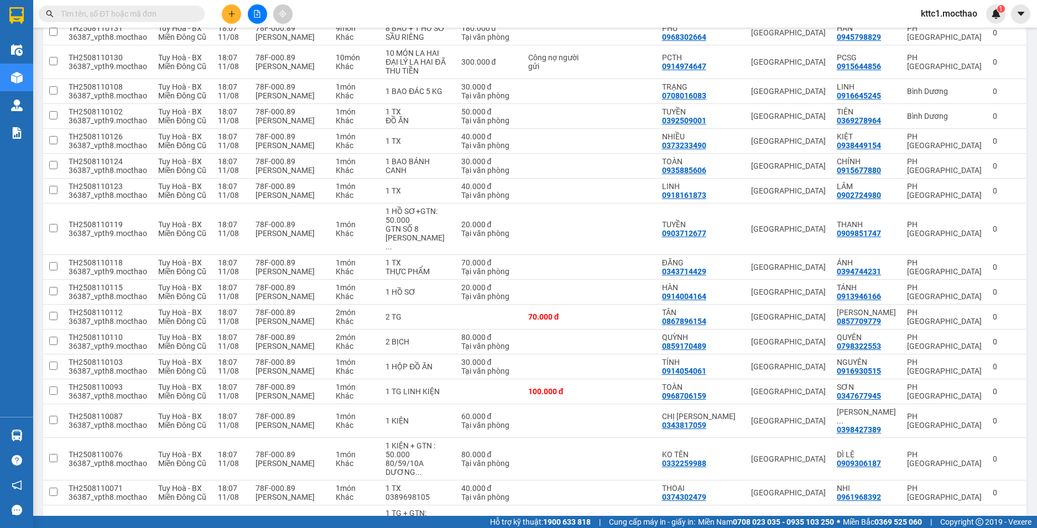
scroll to position [652, 0]
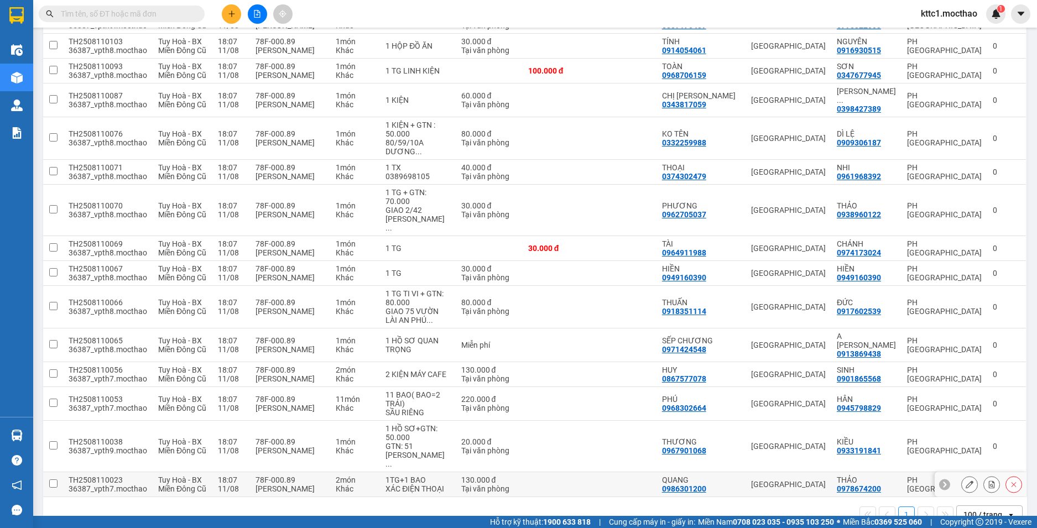
click at [965, 480] on icon at bounding box center [969, 484] width 8 height 8
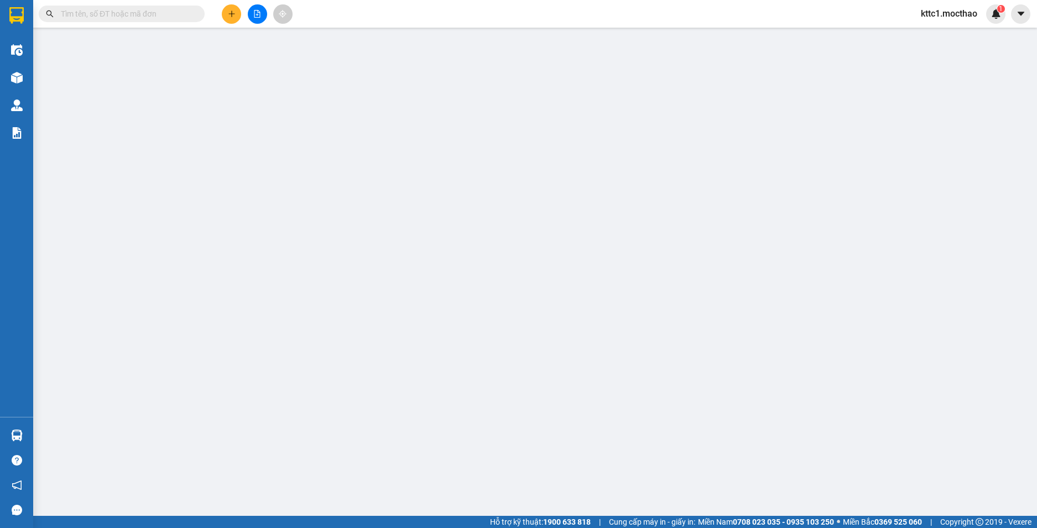
type input "0986301200"
type input "QUANG"
type input "0978674200"
type input "THẢO"
type input "1"
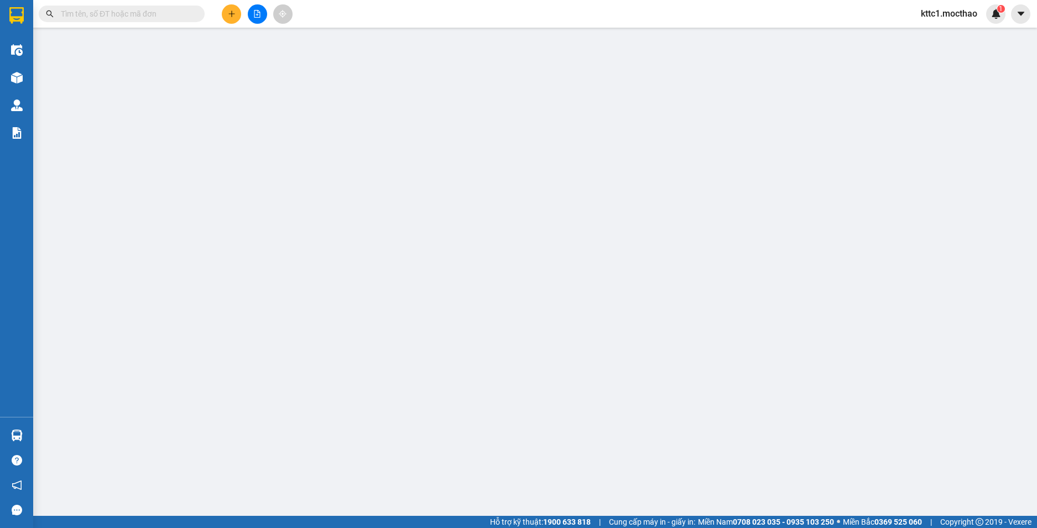
type input "130.000"
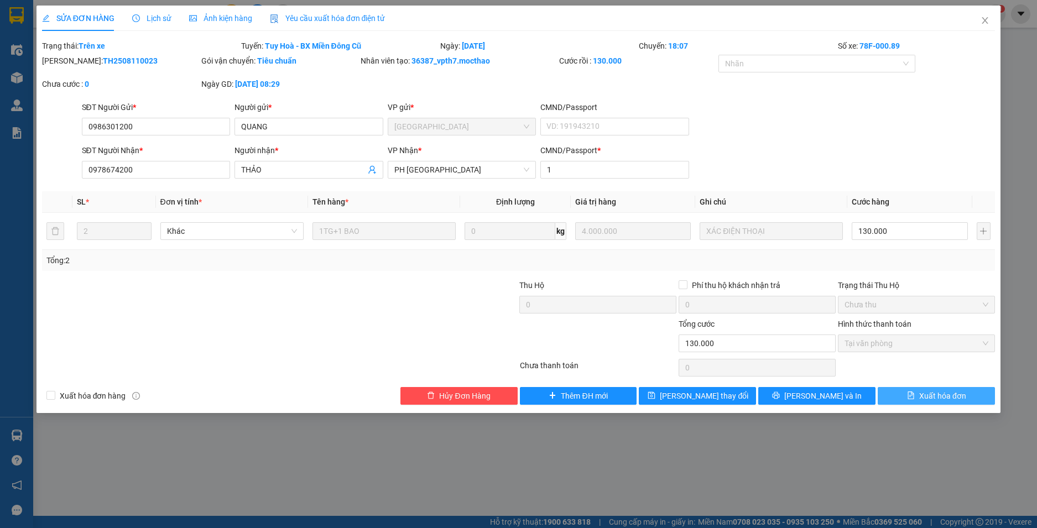
click at [946, 404] on button "Xuất hóa đơn" at bounding box center [935, 396] width 117 height 18
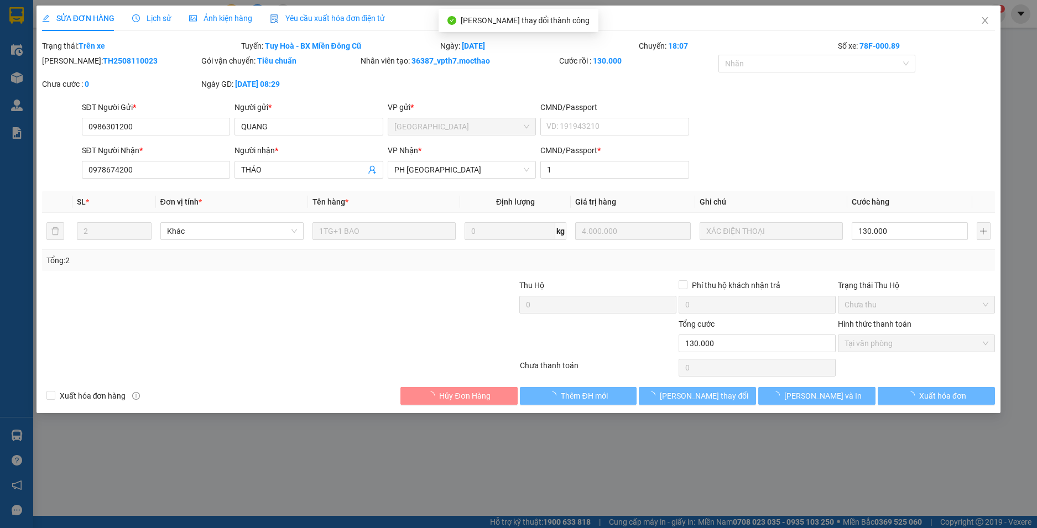
checkbox input "true"
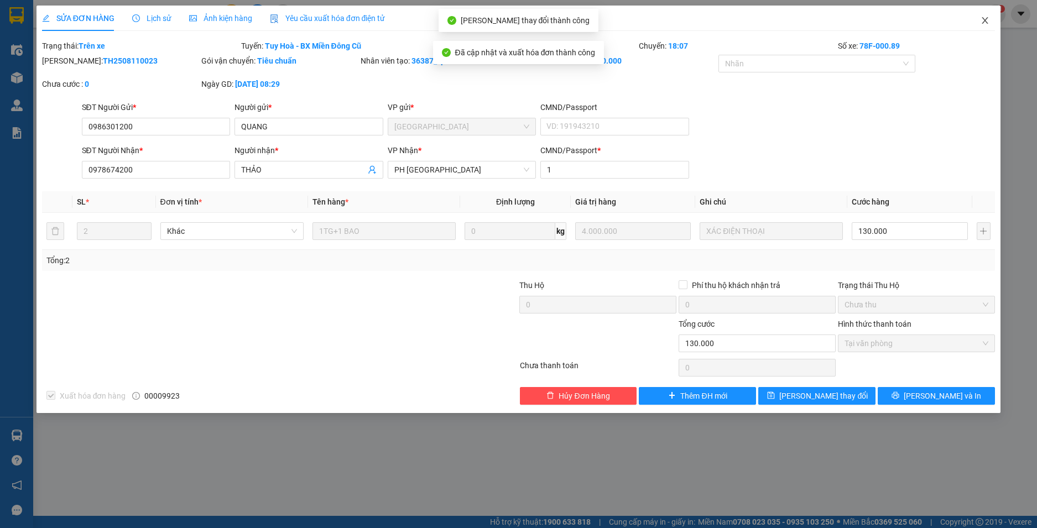
click at [984, 19] on icon "close" at bounding box center [985, 20] width 6 height 7
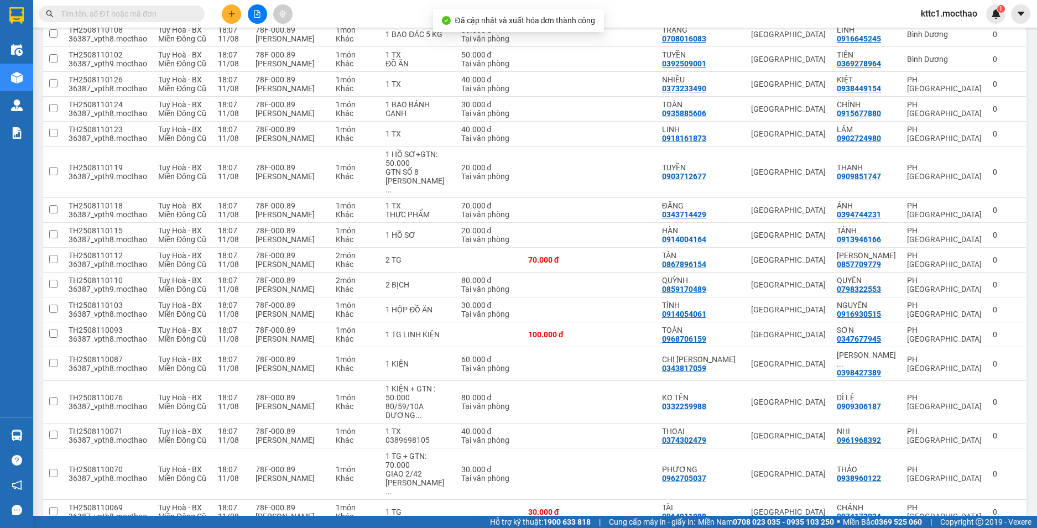
scroll to position [652, 0]
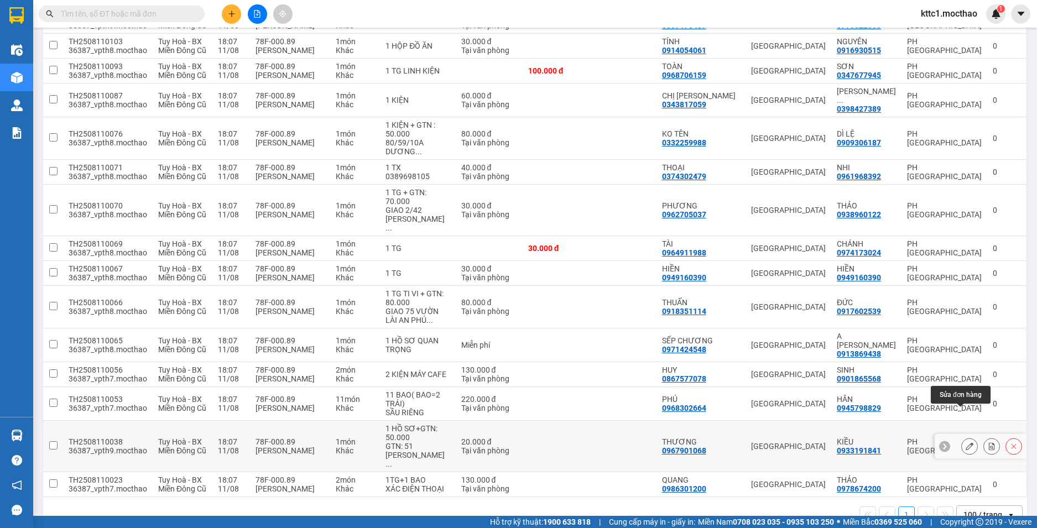
click at [965, 442] on icon at bounding box center [969, 446] width 8 height 8
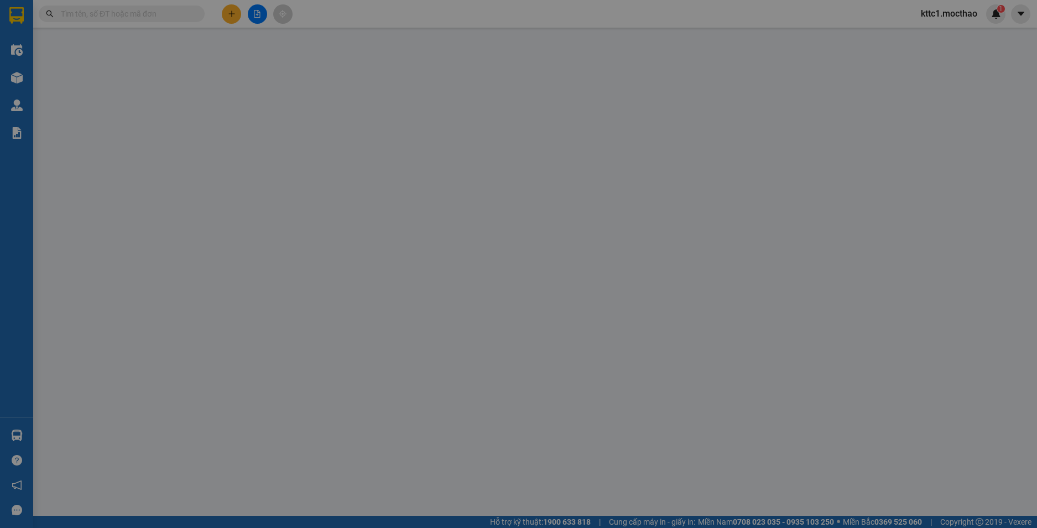
type input "0967901068"
type input "THƯƠNG"
type input "0933191841"
type input "KIỀU"
type input "1"
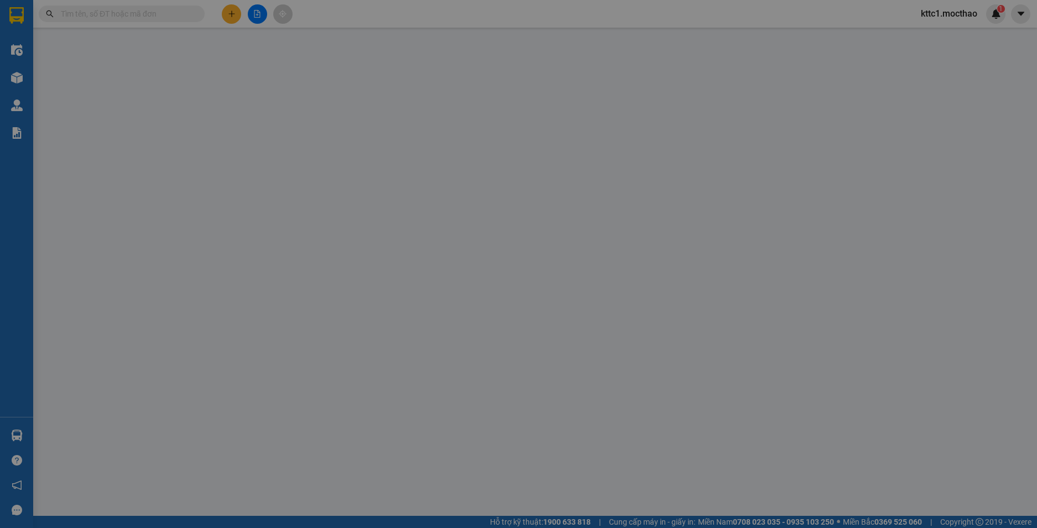
type input "20.000"
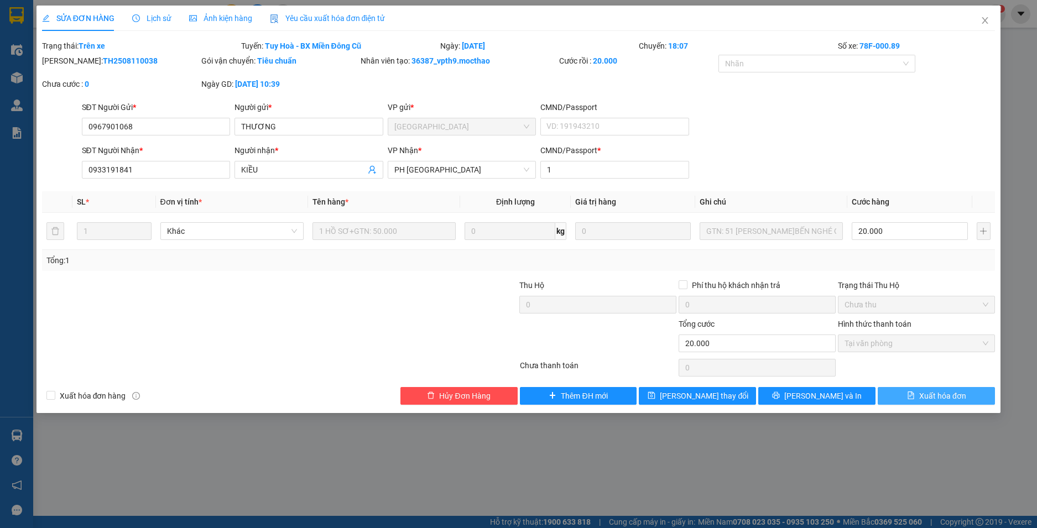
click at [951, 400] on span "Xuất hóa đơn" at bounding box center [942, 396] width 47 height 12
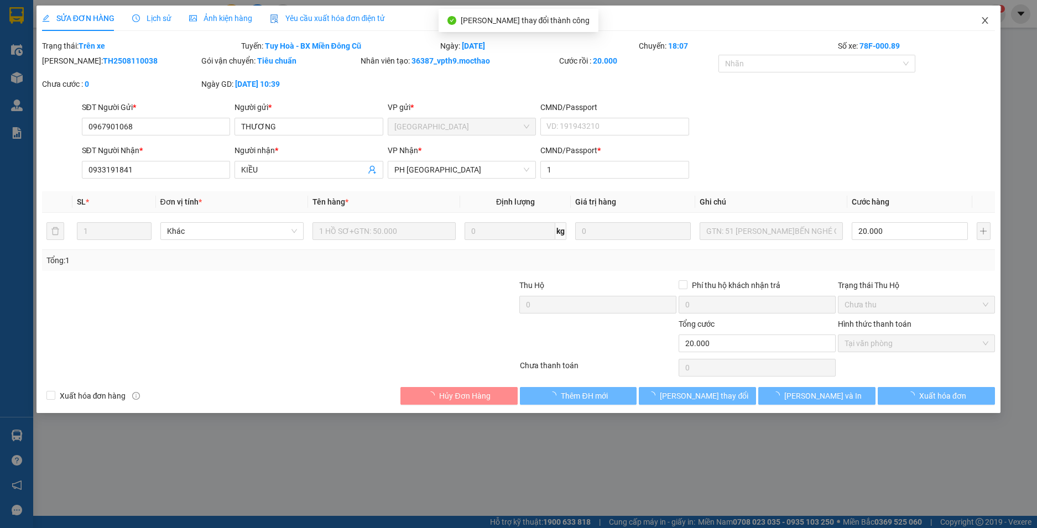
checkbox input "true"
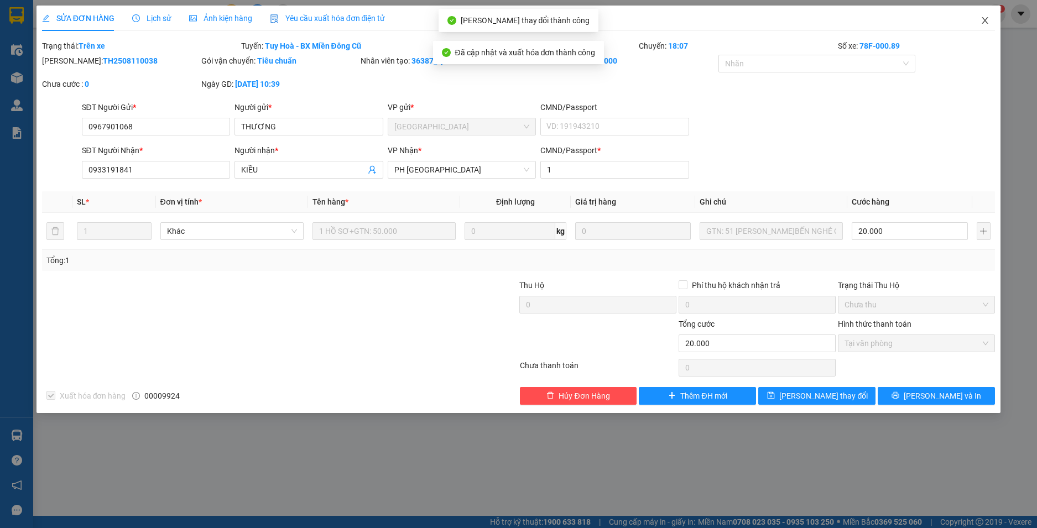
click at [988, 20] on icon "close" at bounding box center [984, 20] width 9 height 9
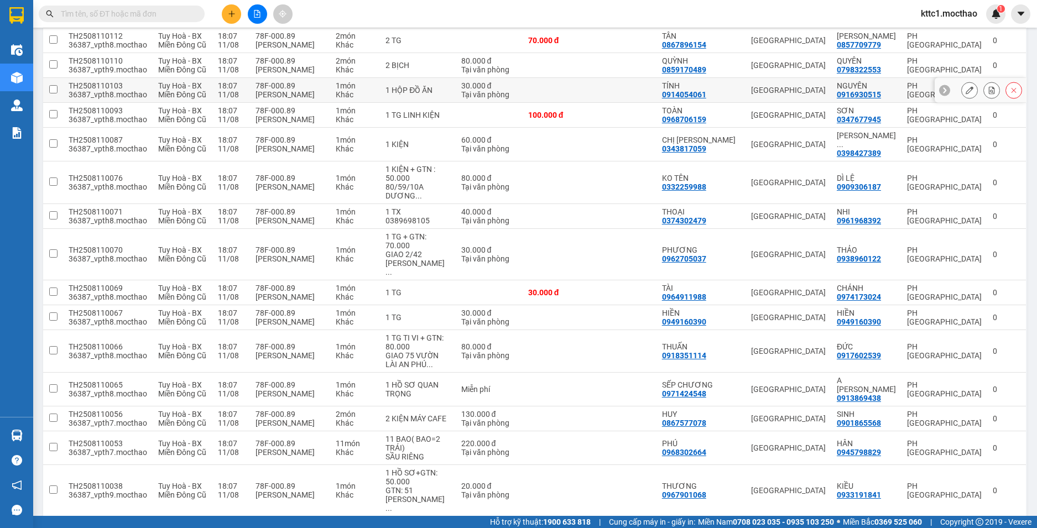
scroll to position [652, 0]
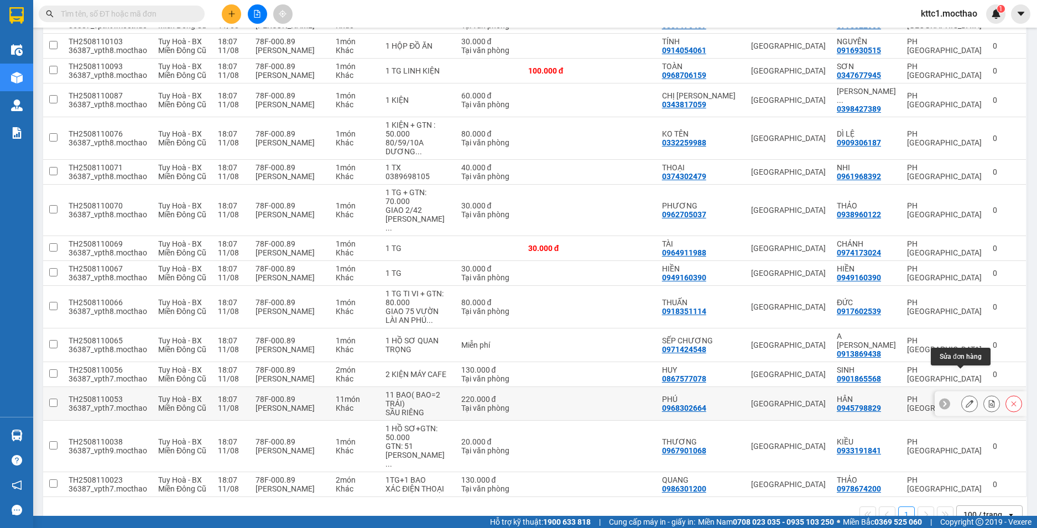
click at [961, 394] on button at bounding box center [968, 403] width 15 height 19
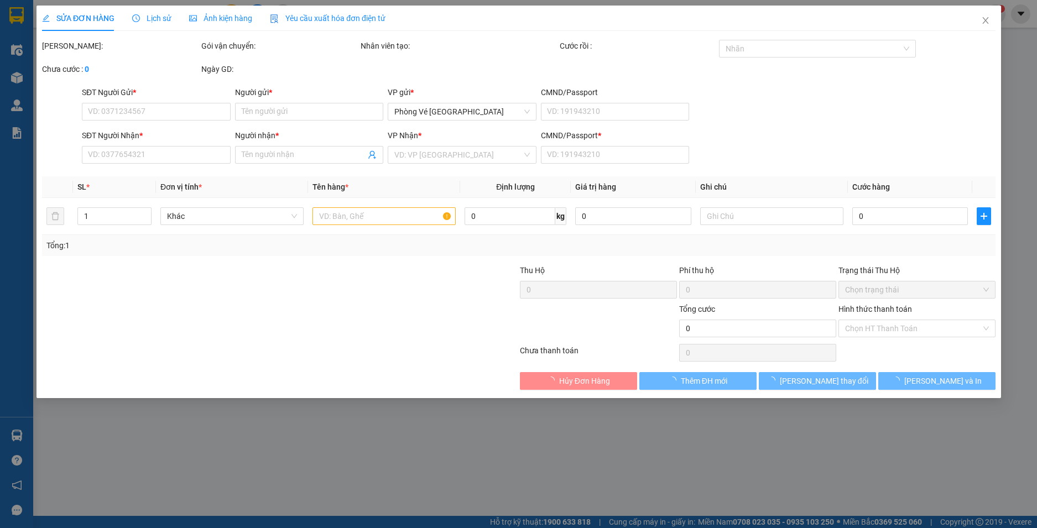
type input "0968302664"
type input "PHÚ"
type input "0945798829"
type input "HÂN"
type input "0"
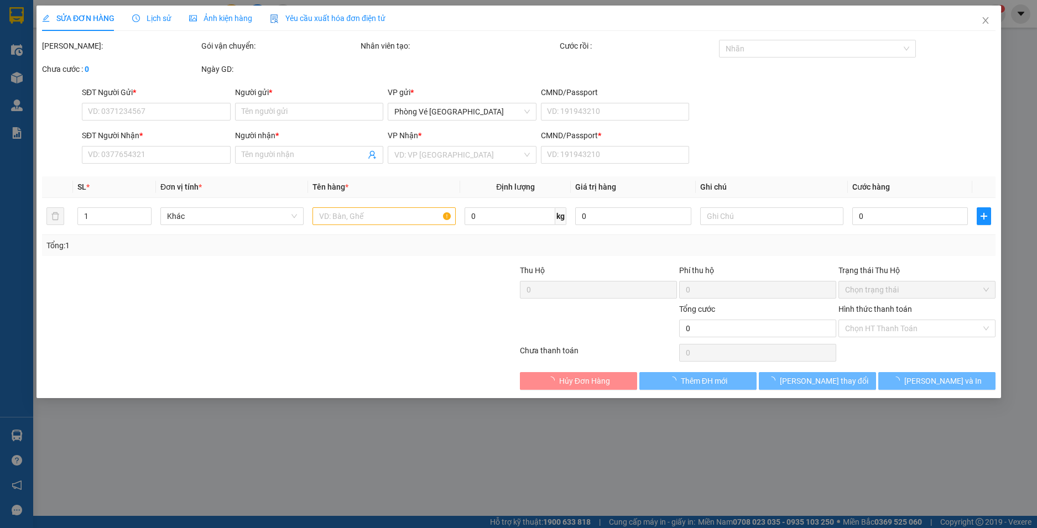
type input "220.000"
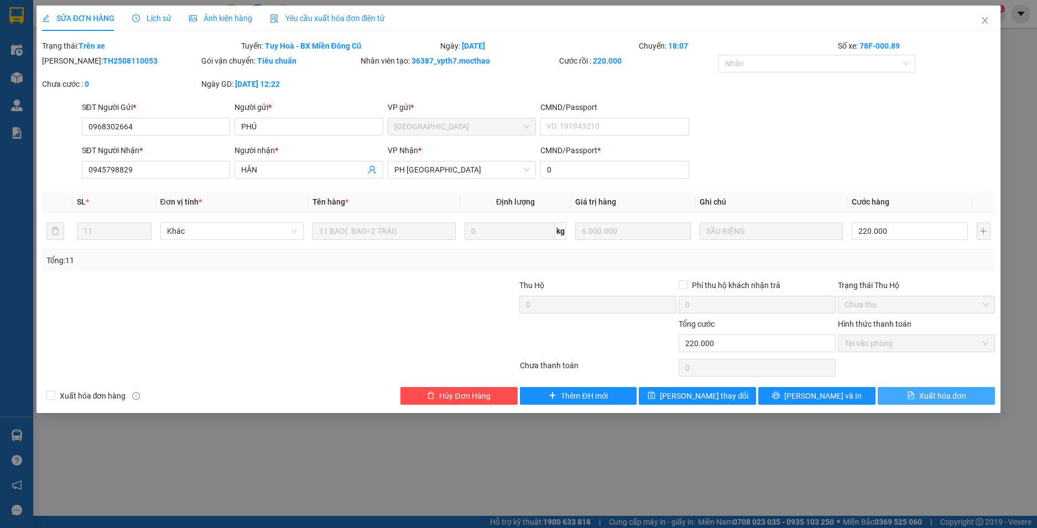
click at [945, 399] on span "Xuất hóa đơn" at bounding box center [942, 396] width 47 height 12
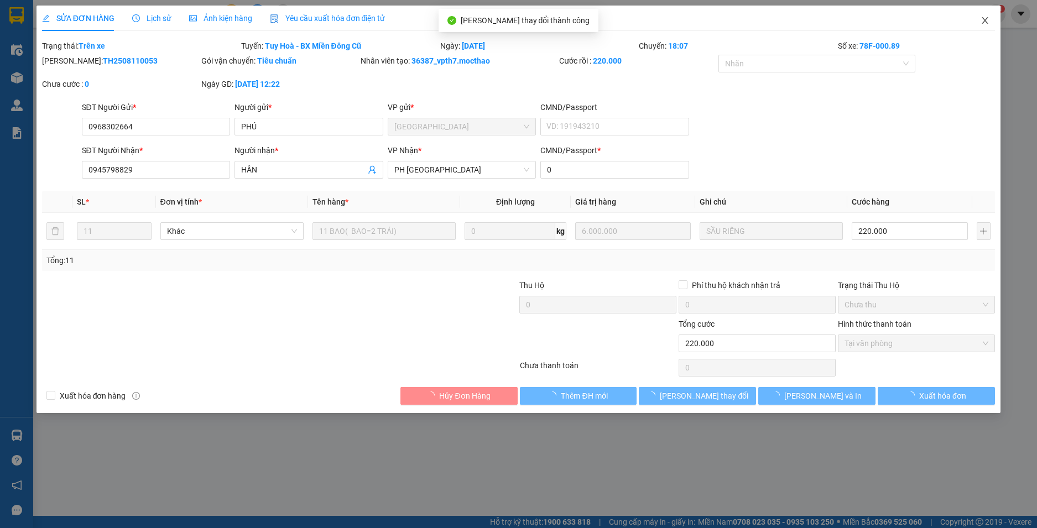
checkbox input "true"
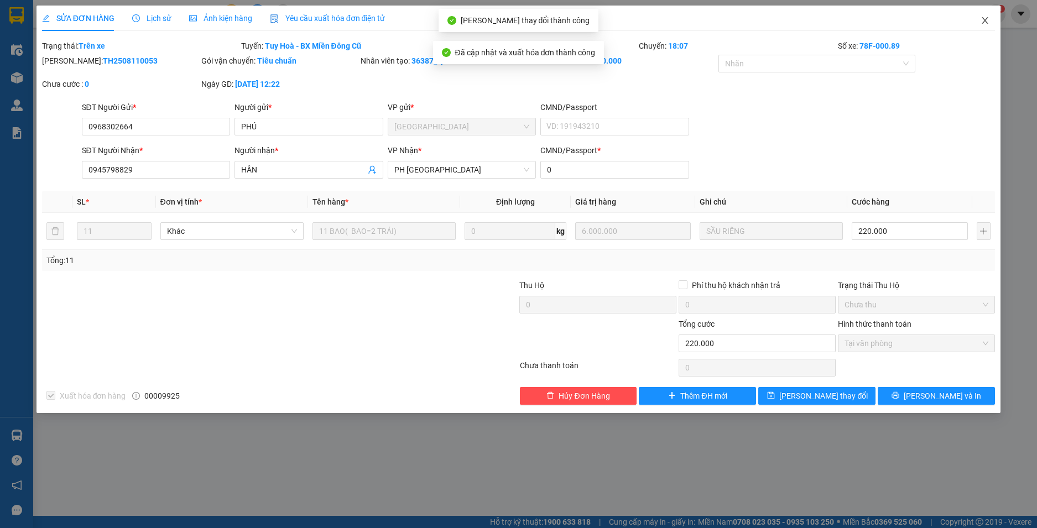
click at [986, 22] on icon "close" at bounding box center [985, 20] width 6 height 7
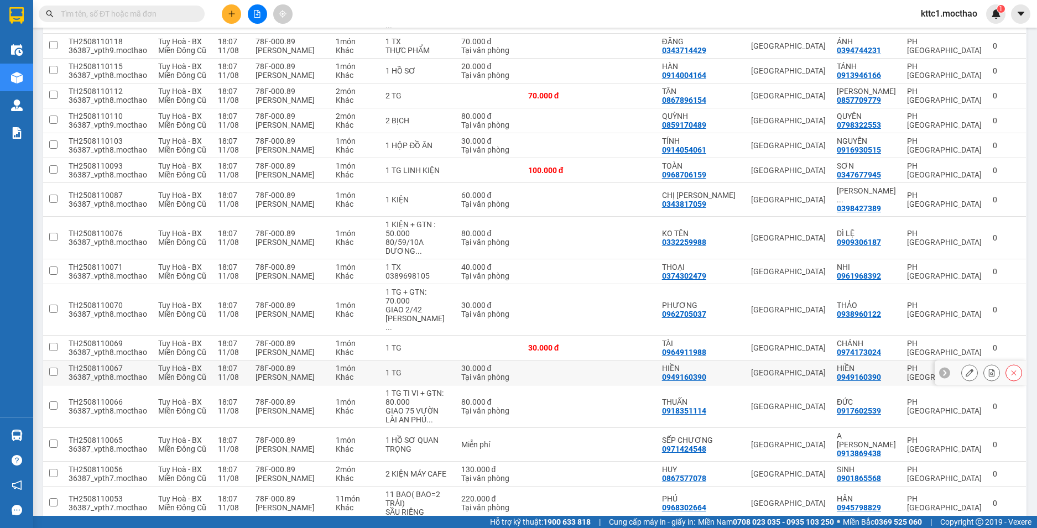
scroll to position [652, 0]
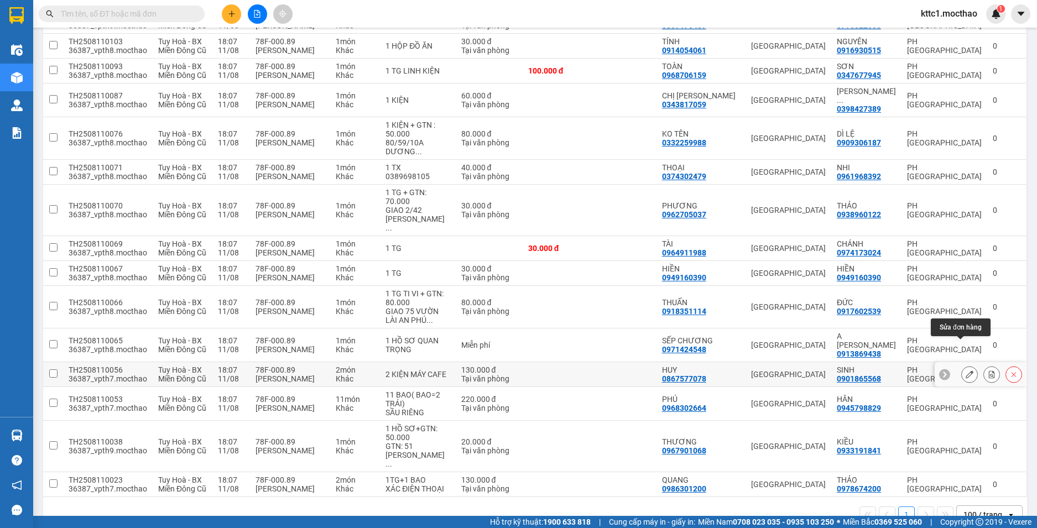
click at [965, 370] on icon at bounding box center [969, 374] width 8 height 8
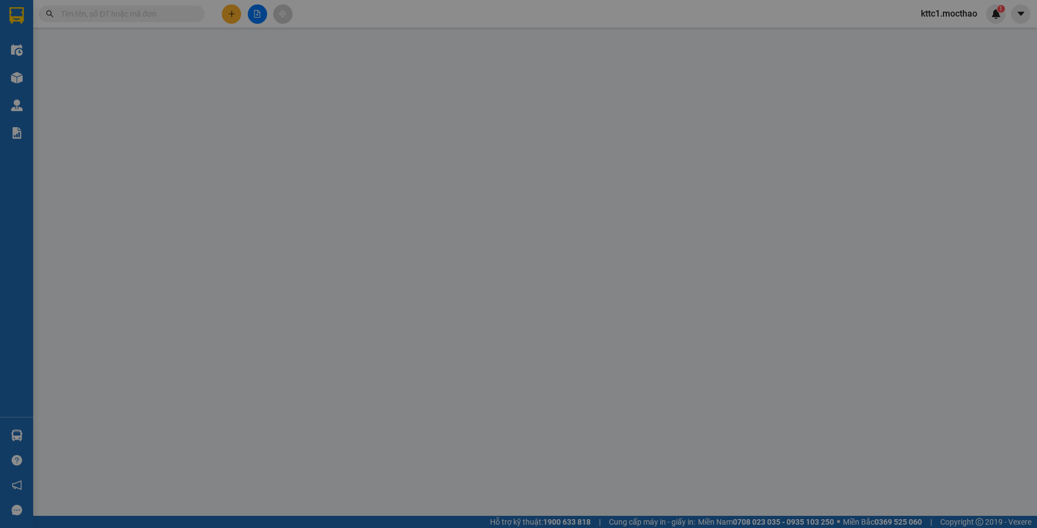
type input "0867577078"
type input "HUY"
type input "0901865568"
type input "SINH"
type input "1"
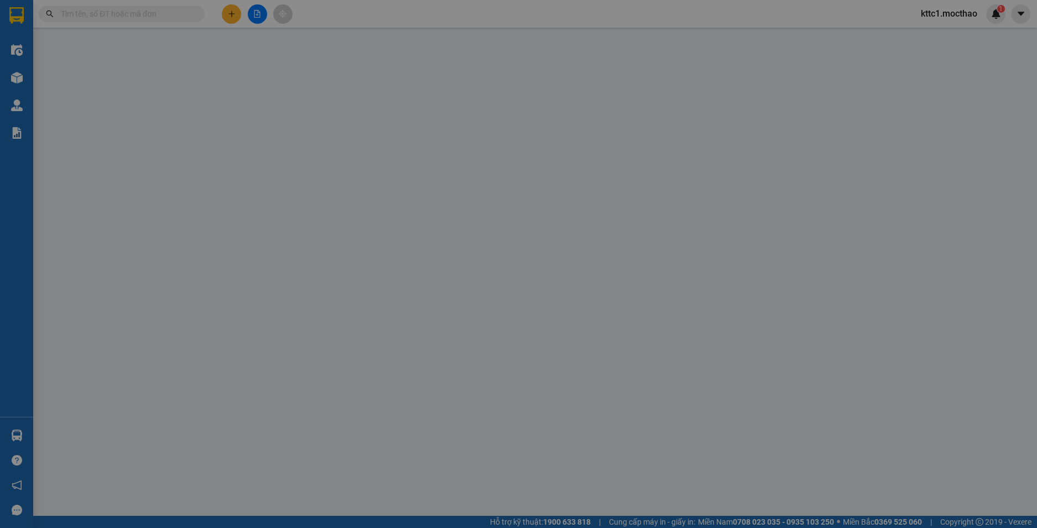
type input "130.000"
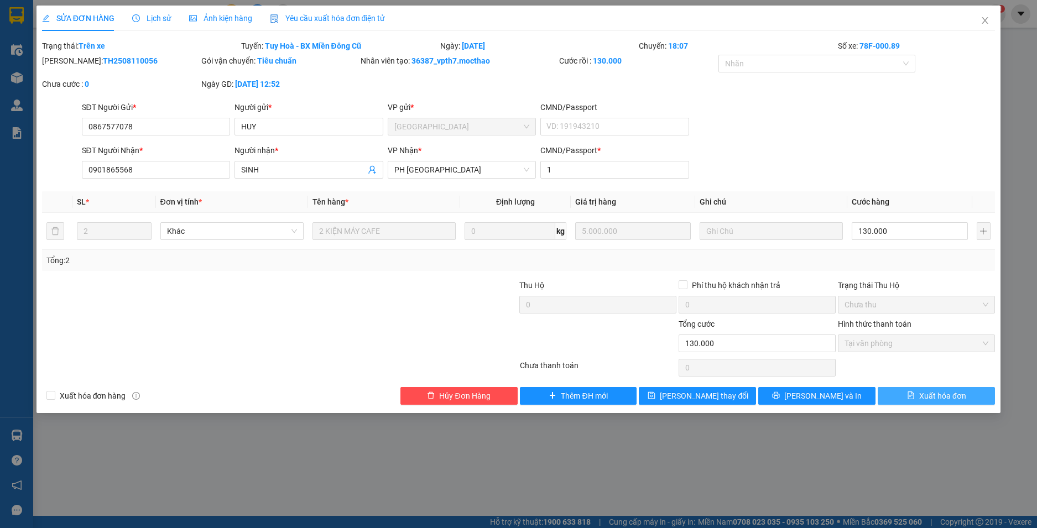
click at [949, 395] on span "Xuất hóa đơn" at bounding box center [942, 396] width 47 height 12
checkbox input "true"
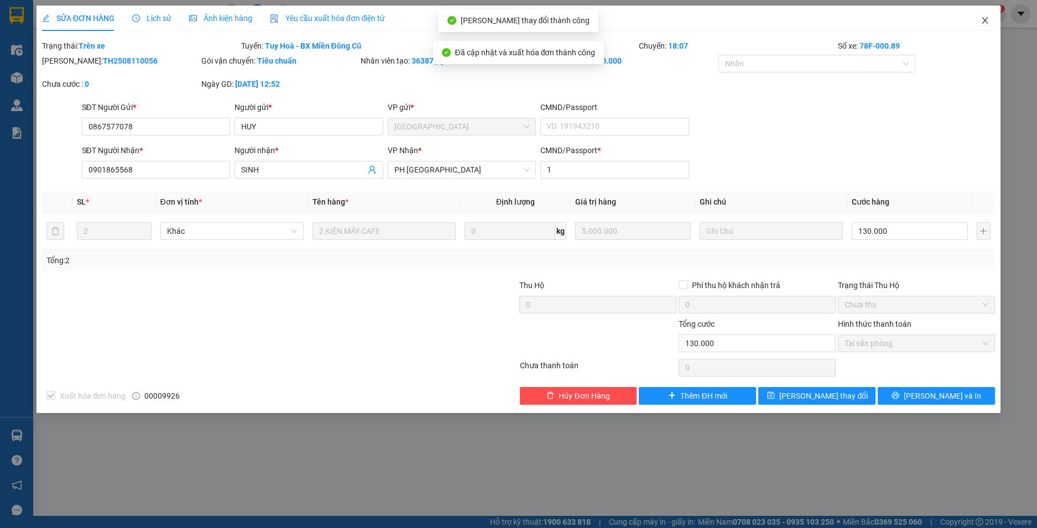
click at [985, 17] on icon "close" at bounding box center [984, 20] width 9 height 9
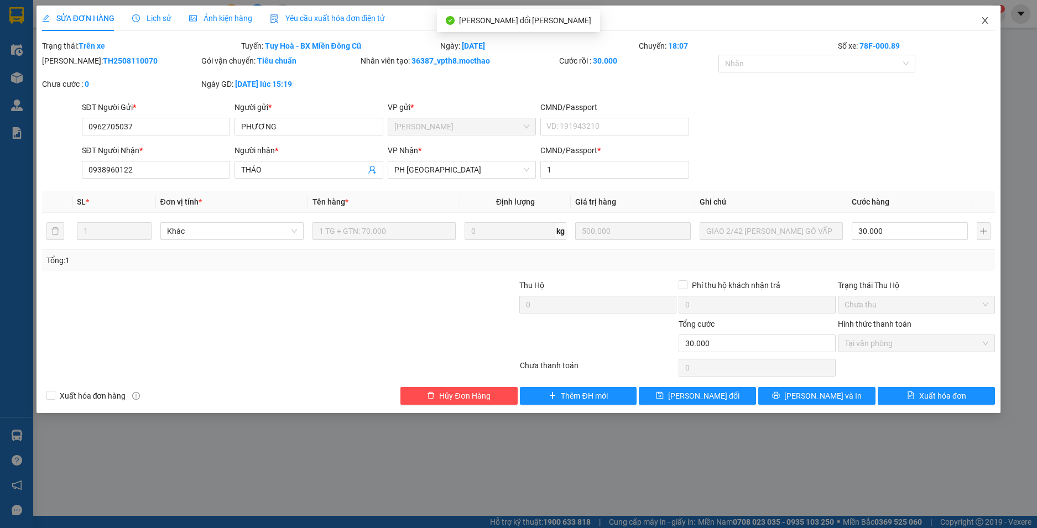
checkbox input "true"
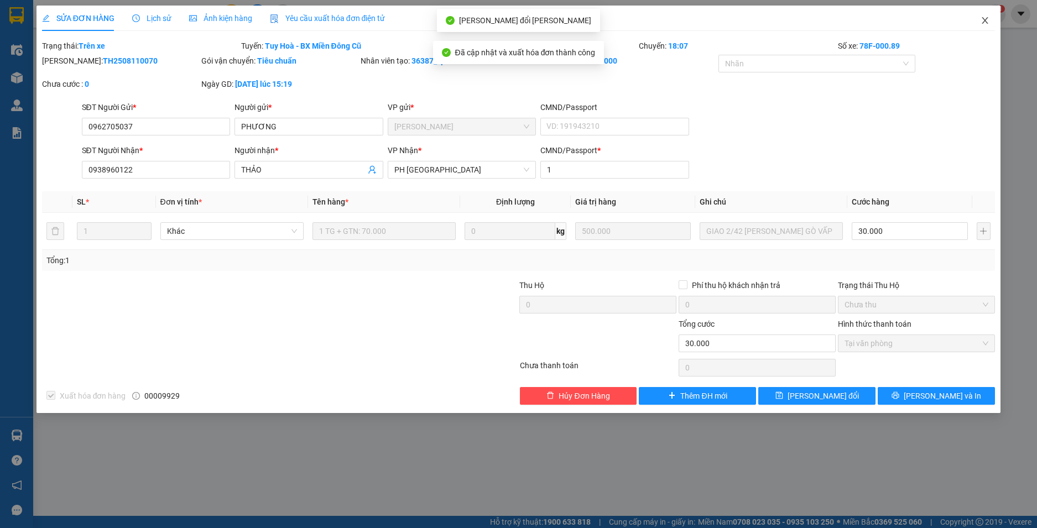
click at [986, 21] on icon "close" at bounding box center [984, 20] width 9 height 9
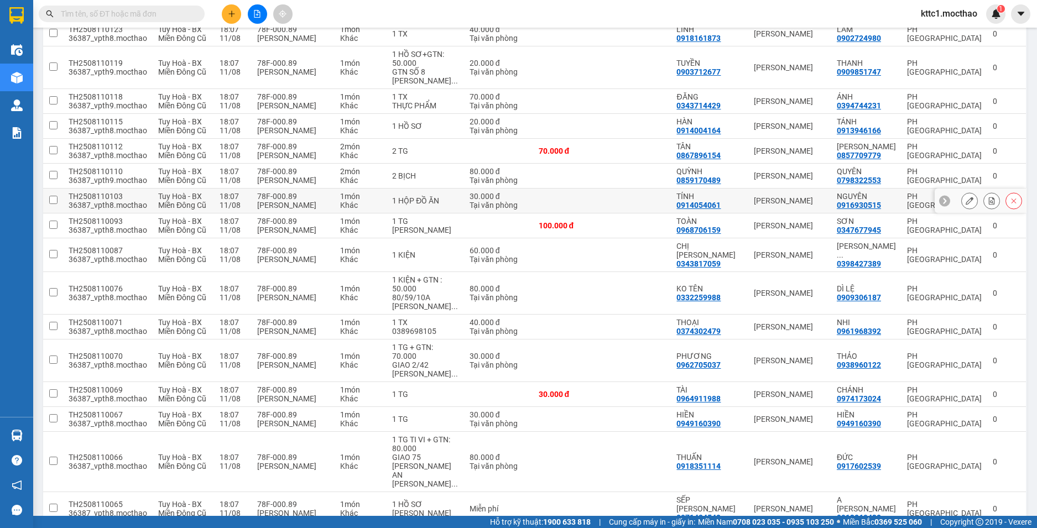
scroll to position [652, 0]
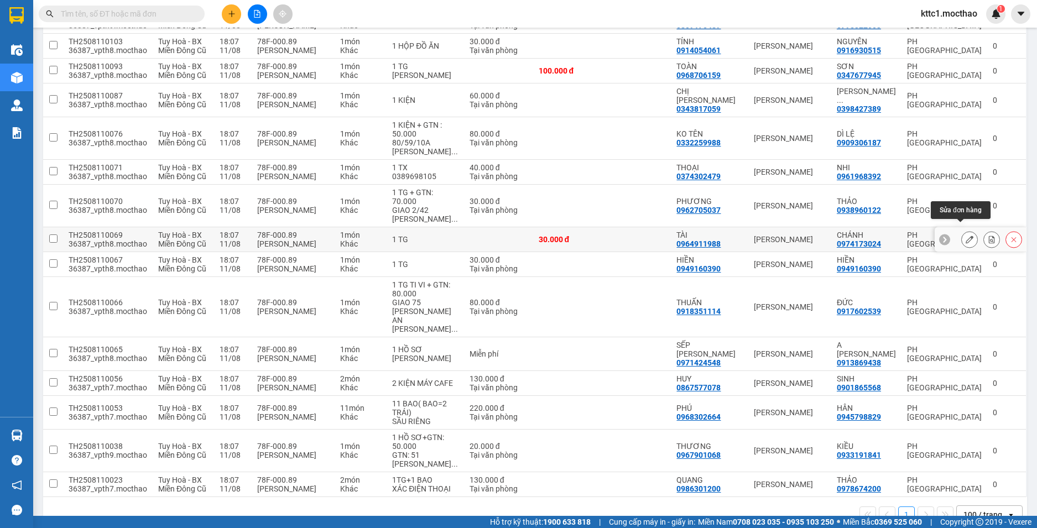
click at [964, 232] on button at bounding box center [968, 239] width 15 height 19
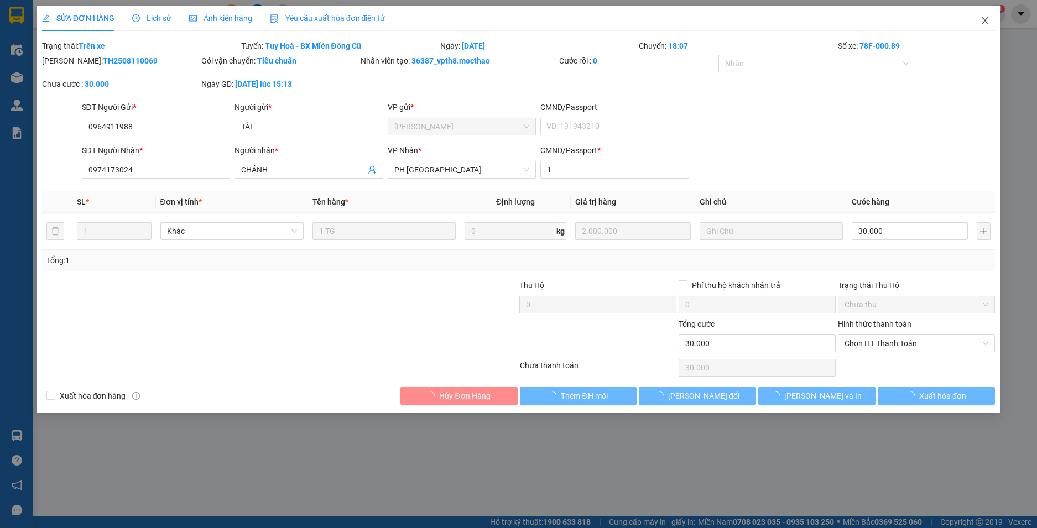
type input "0964911988"
type input "TÀI"
type input "0974173024"
type input "CHÁNH"
type input "1"
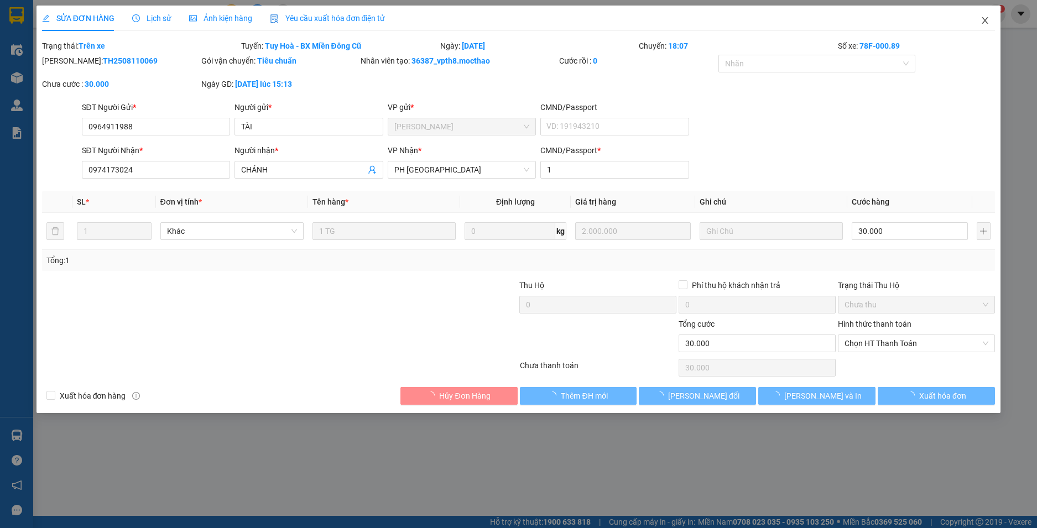
type input "30.000"
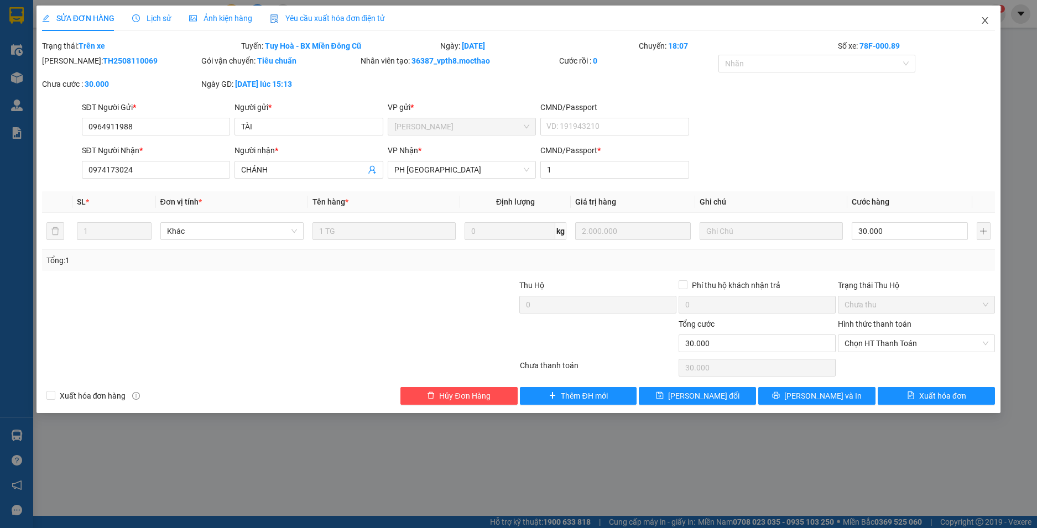
click at [986, 20] on icon "close" at bounding box center [985, 20] width 6 height 7
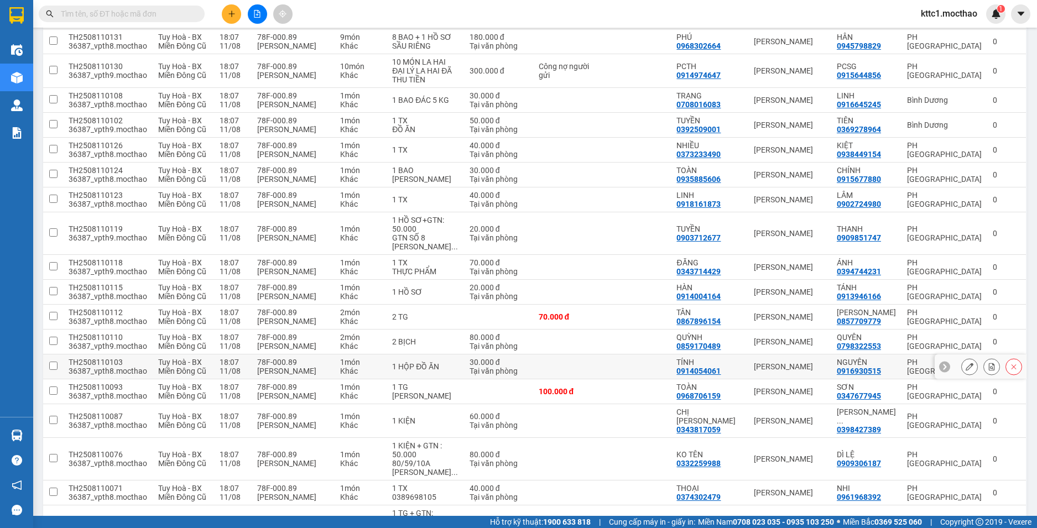
scroll to position [608, 0]
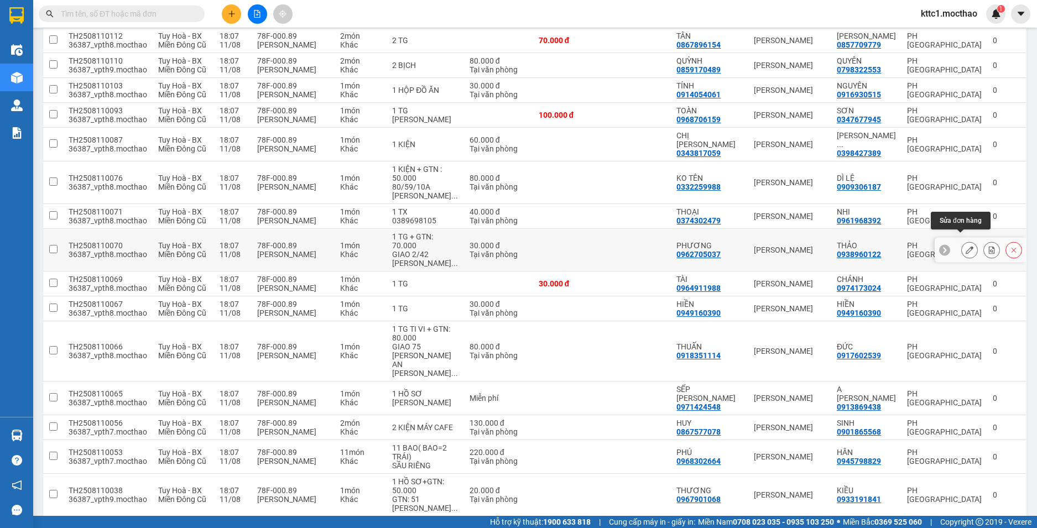
click at [961, 246] on button at bounding box center [968, 249] width 15 height 19
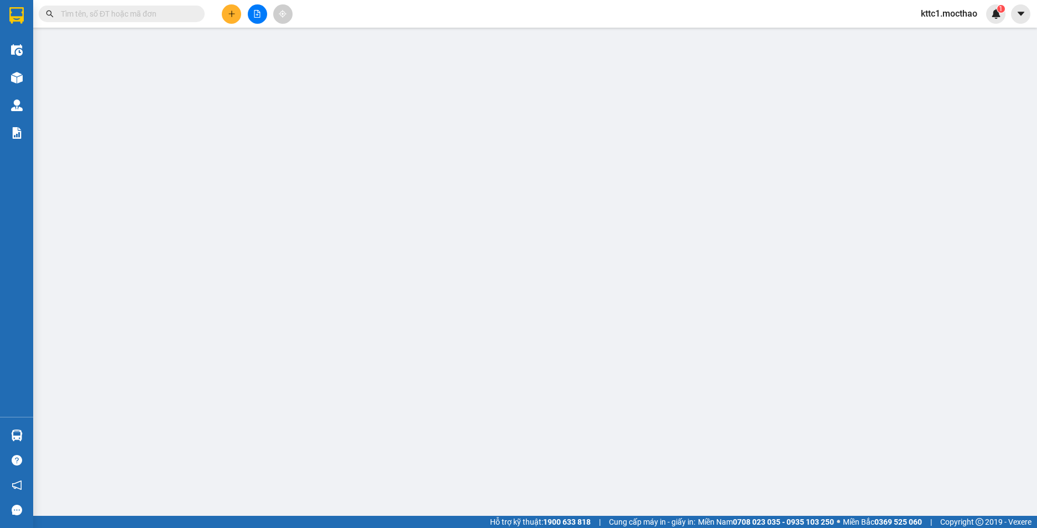
type input "0962705037"
type input "PHƯƠNG"
type input "0938960122"
type input "THẢO"
type input "1"
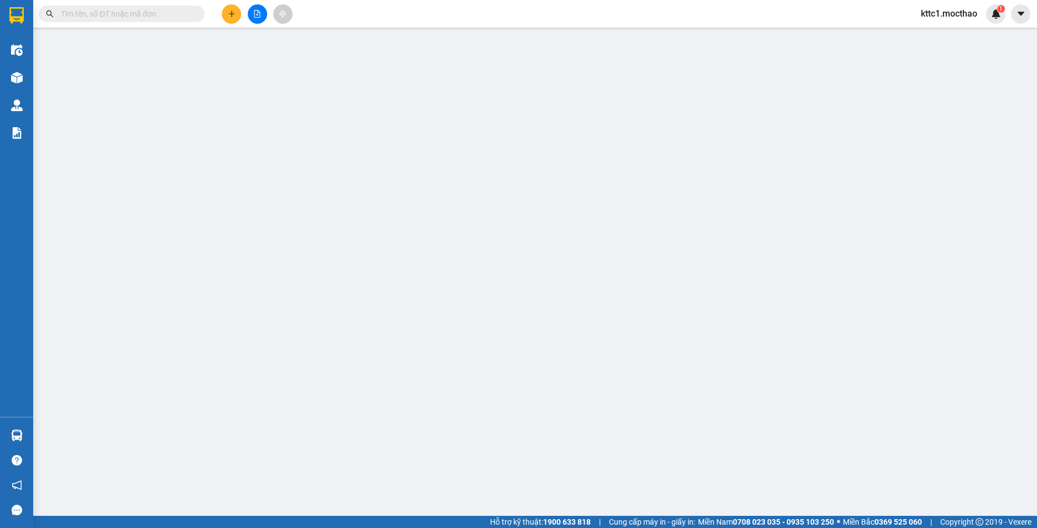
type input "30.000"
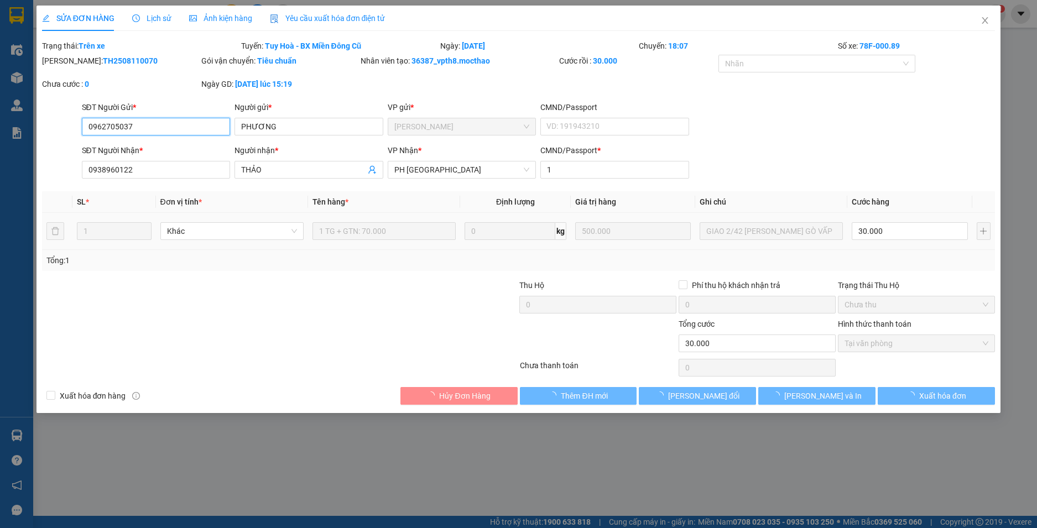
checkbox input "true"
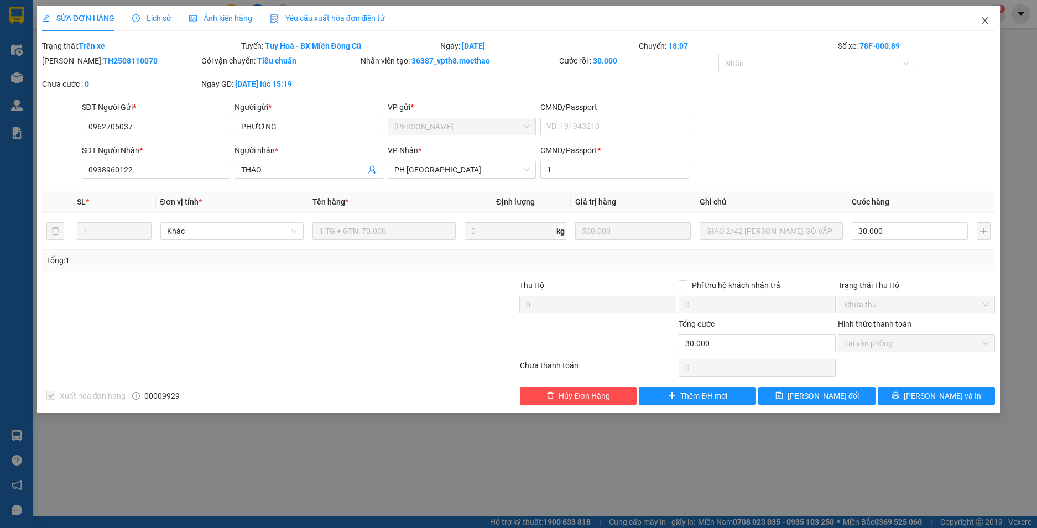
click at [984, 18] on icon "close" at bounding box center [984, 20] width 9 height 9
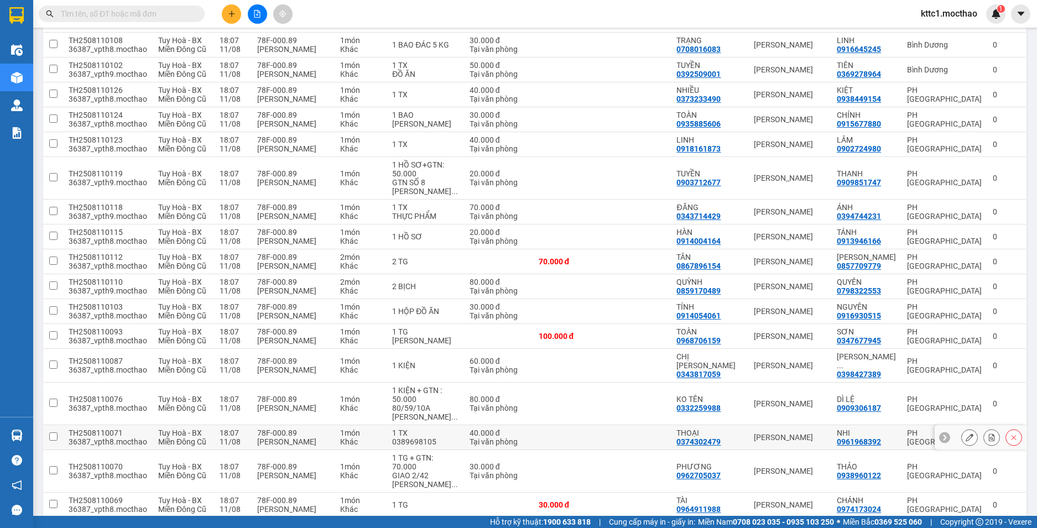
scroll to position [442, 0]
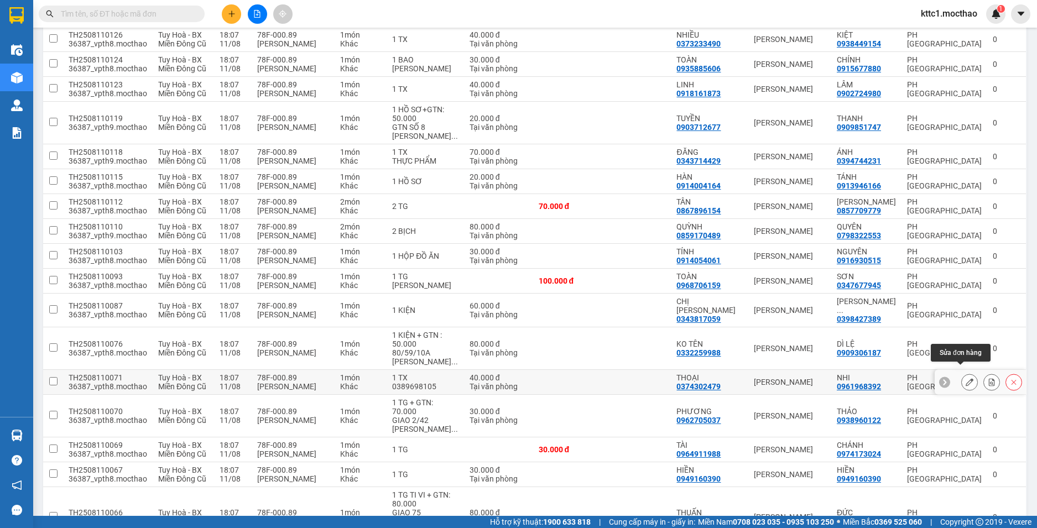
click at [965, 378] on icon at bounding box center [969, 382] width 8 height 8
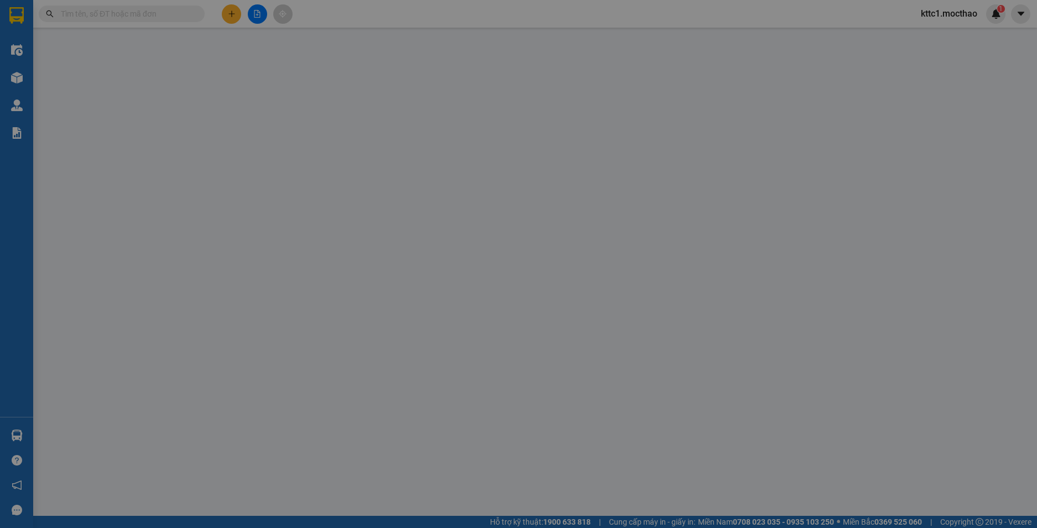
type input "0374302479"
type input "THOẠI"
type input "0961968392"
type input "NHI"
type input "1"
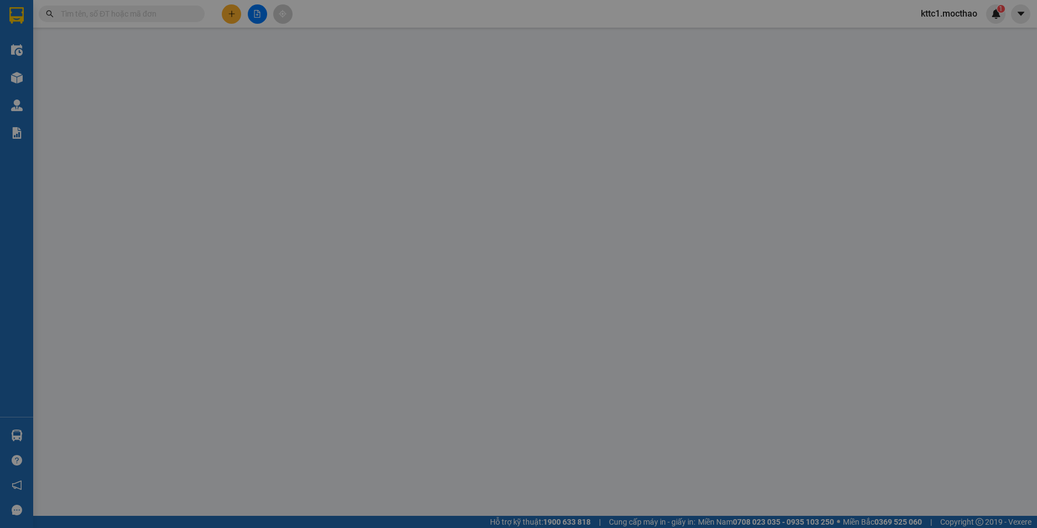
type input "40.000"
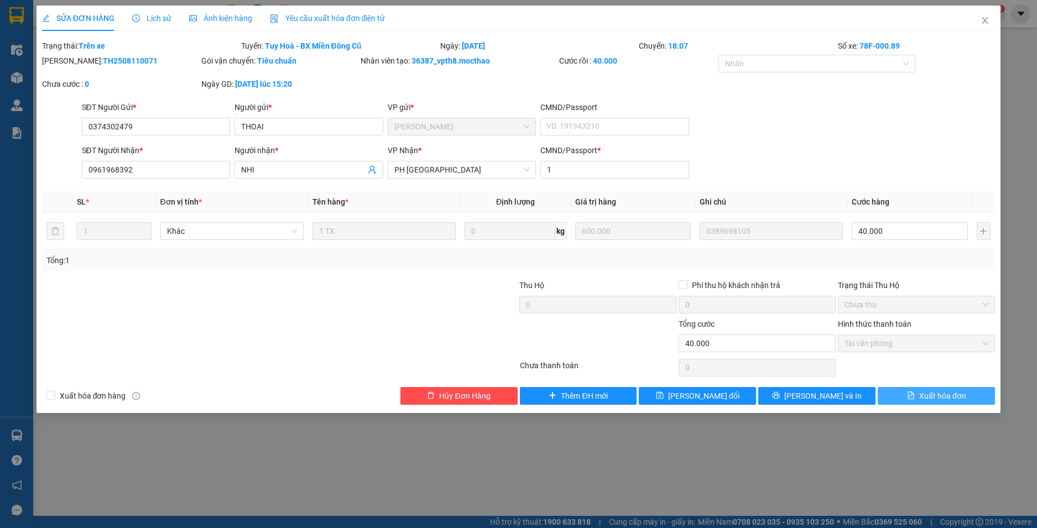
click at [944, 400] on span "Xuất hóa đơn" at bounding box center [942, 396] width 47 height 12
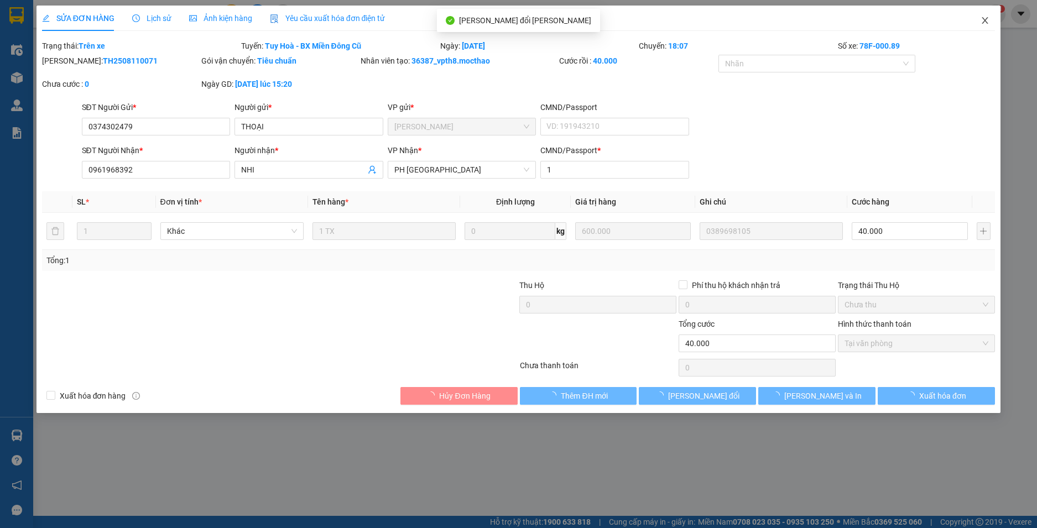
checkbox input "true"
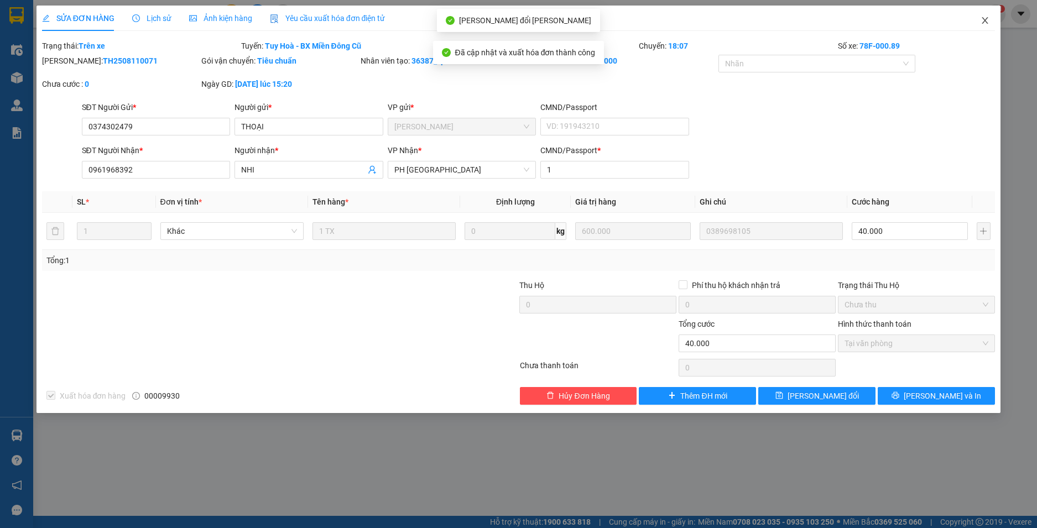
click at [985, 19] on icon "close" at bounding box center [984, 20] width 9 height 9
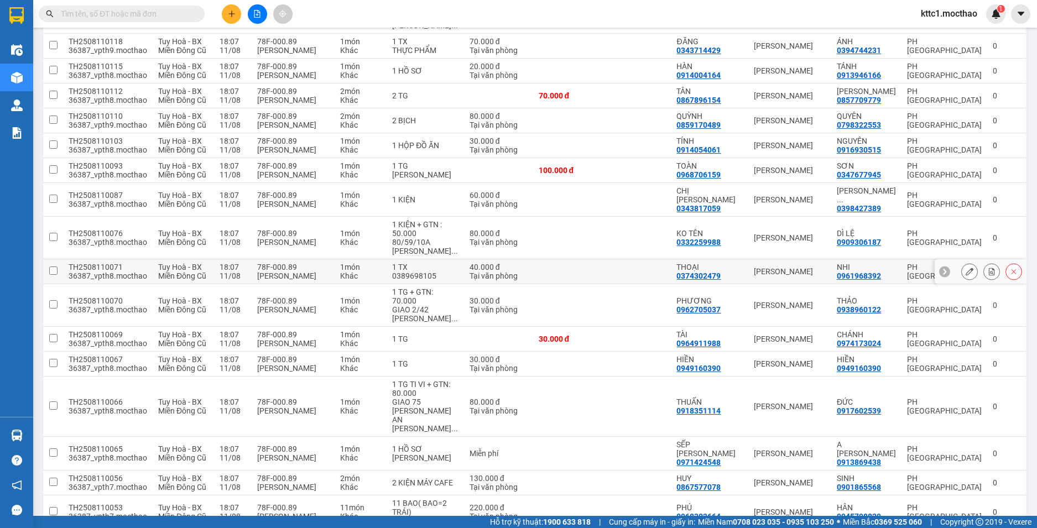
scroll to position [652, 0]
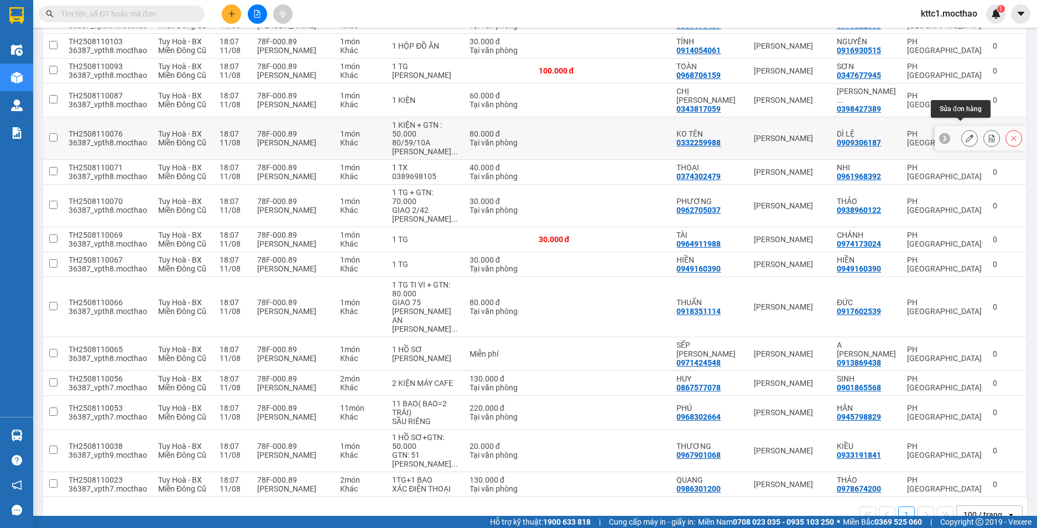
click at [965, 134] on icon at bounding box center [969, 138] width 8 height 8
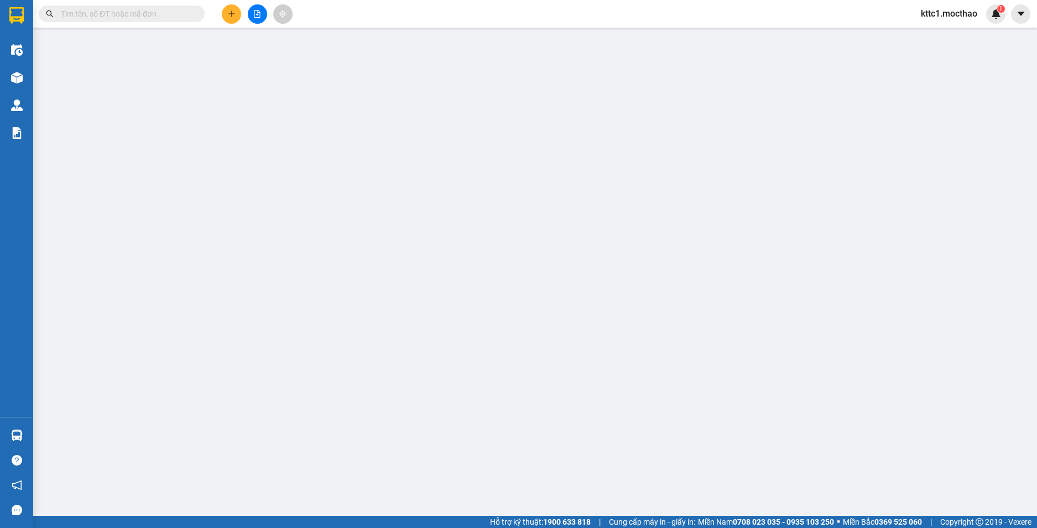
type input "0332259988"
type input "KO TÊN"
type input "0909306187"
type input "DÌ LỆ"
type input "1"
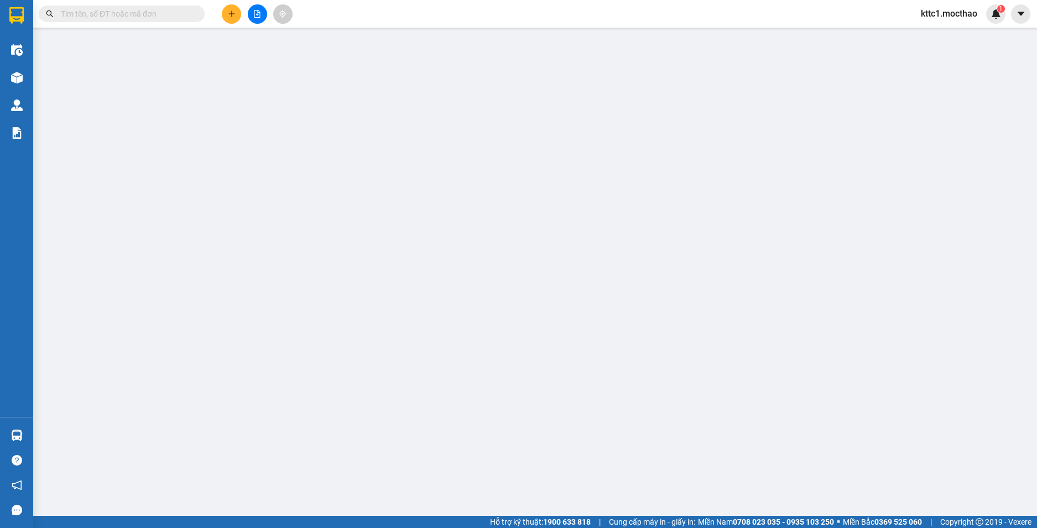
type input "80.000"
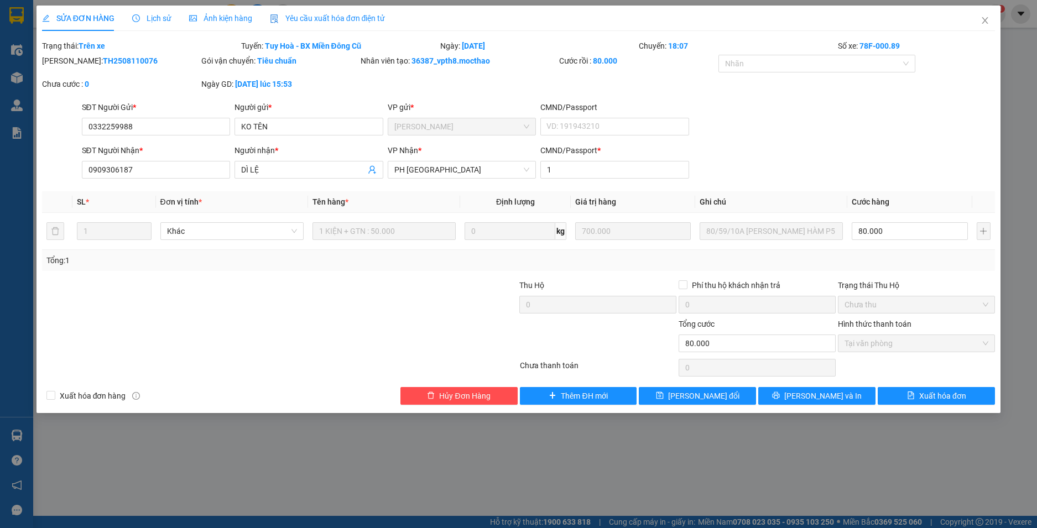
click at [337, 20] on span "Yêu cầu xuất hóa đơn điện tử" at bounding box center [328, 18] width 116 height 9
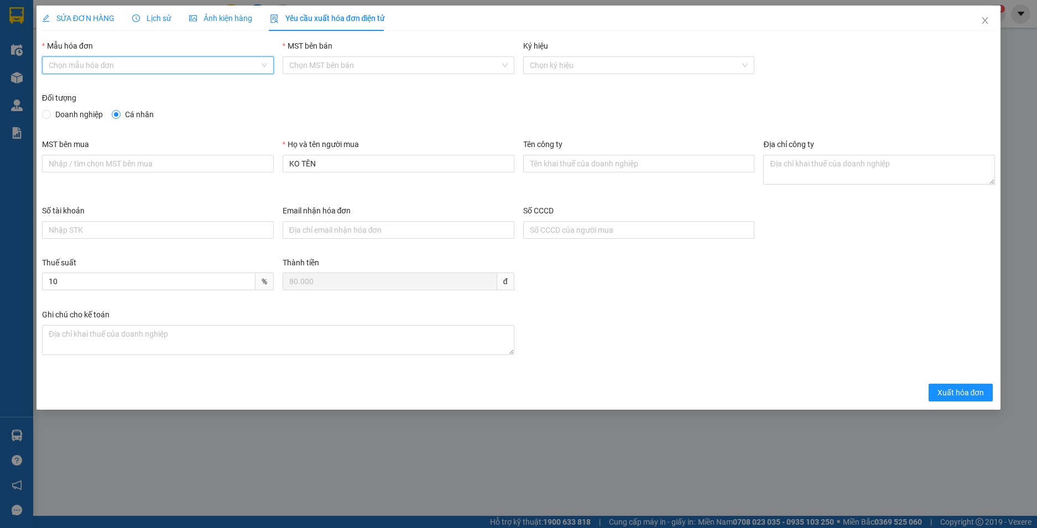
click at [200, 69] on input "Mẫu hóa đơn" at bounding box center [154, 65] width 211 height 17
click at [124, 88] on div "HĐH" at bounding box center [158, 87] width 218 height 12
type input "8"
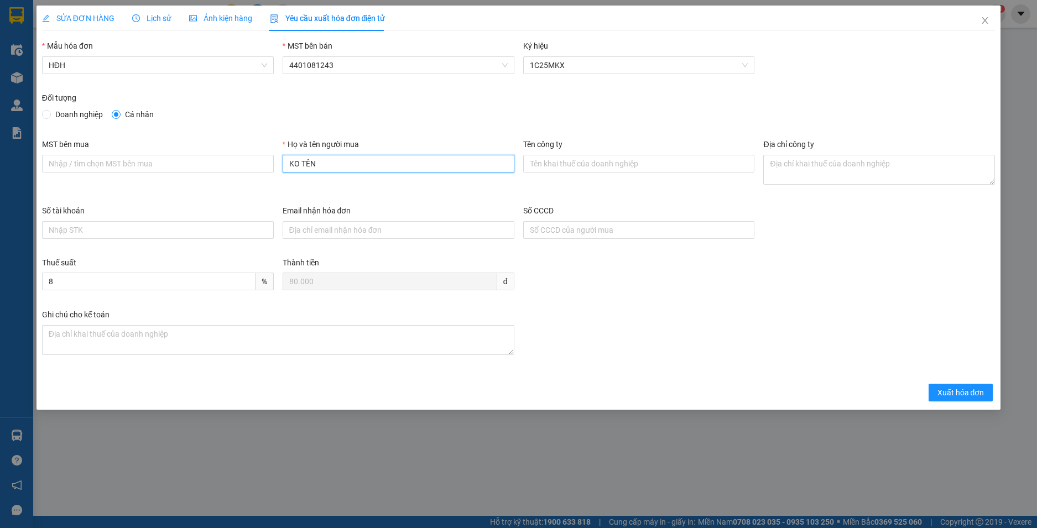
drag, startPoint x: 327, startPoint y: 161, endPoint x: 222, endPoint y: 153, distance: 105.4
click at [222, 153] on div "MST bên mua Họ và tên người mua KO TÊN Tên công ty Địa chỉ công ty" at bounding box center [519, 171] width 962 height 66
type input "Người mua không cung cấp thông tin"
click at [970, 396] on span "Xuất hóa đơn" at bounding box center [960, 392] width 47 height 12
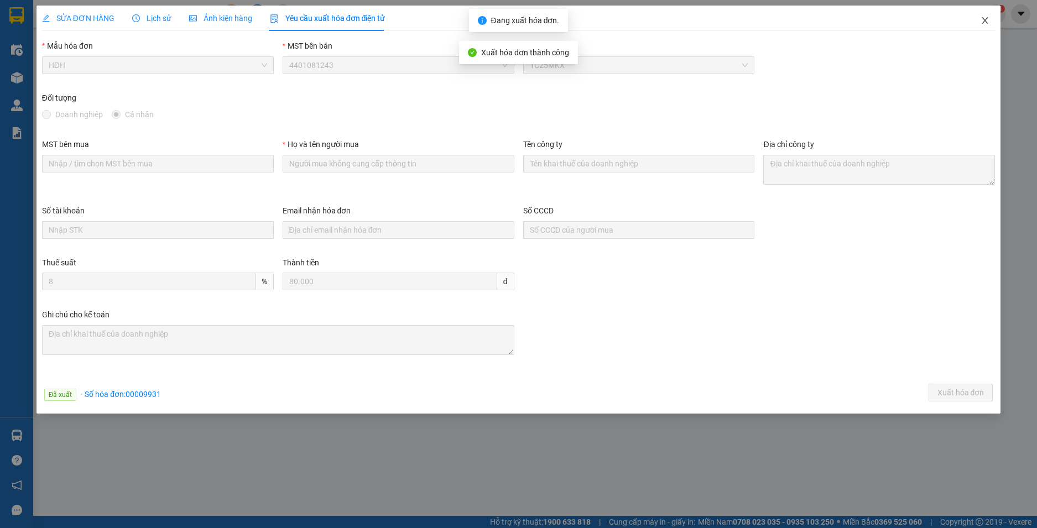
click at [984, 20] on icon "close" at bounding box center [985, 20] width 6 height 7
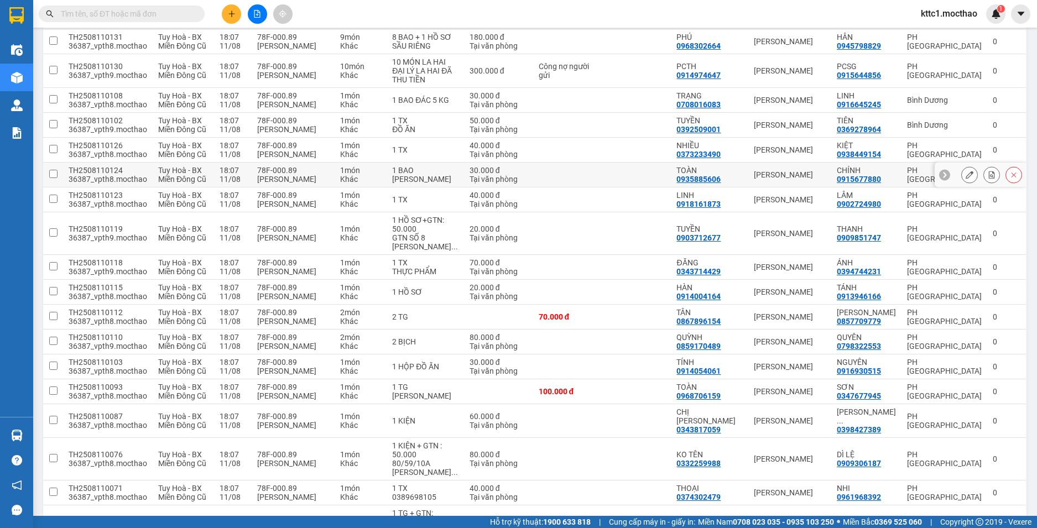
scroll to position [553, 0]
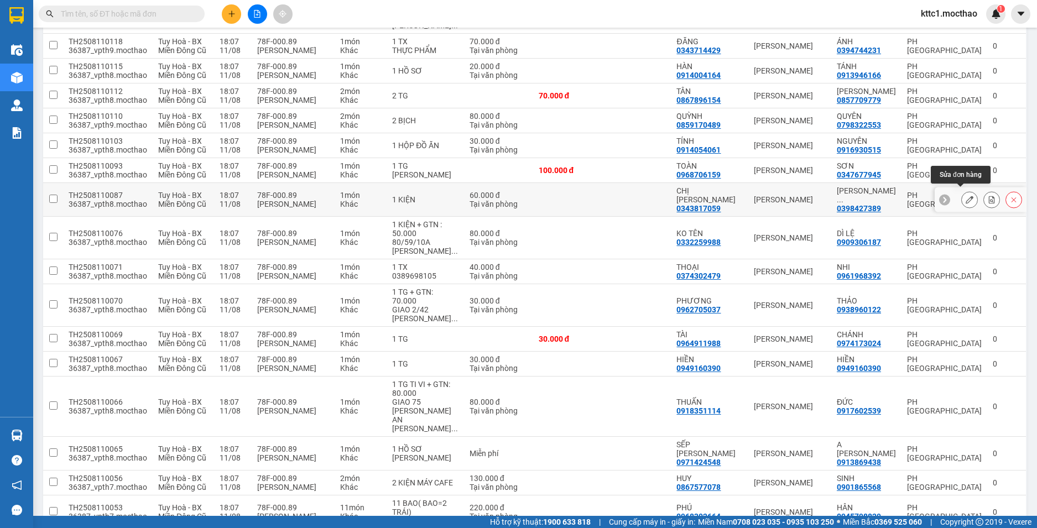
click at [963, 190] on button at bounding box center [968, 199] width 15 height 19
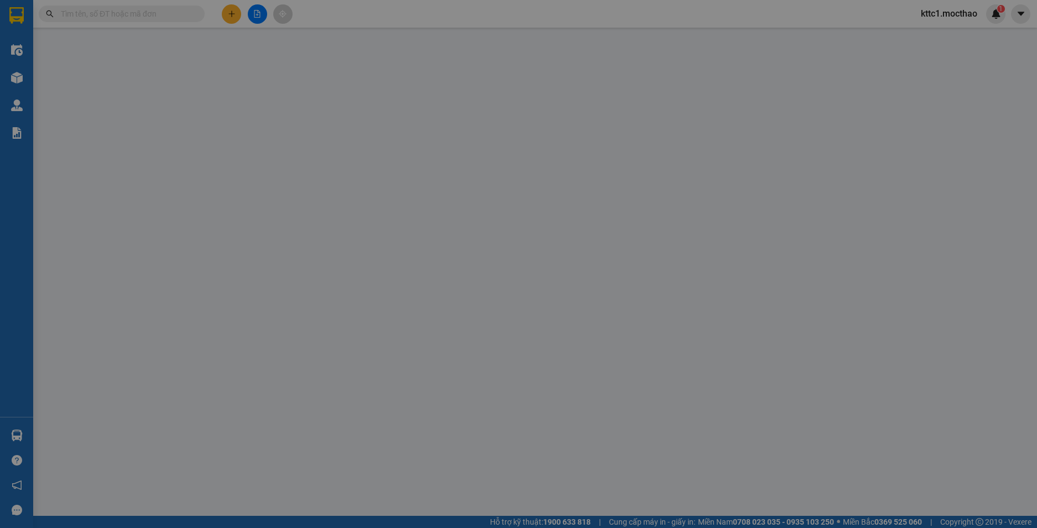
type input "0343817059"
type input "CHỊ VÂN"
type input "0398427389"
type input "NGUYỄN THÁI NGUYÊN"
type input "1"
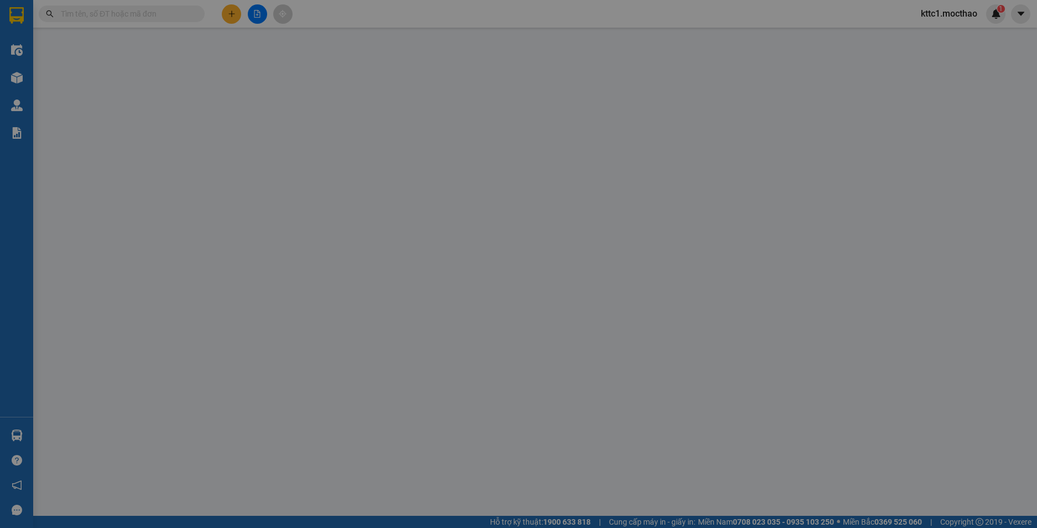
type input "60.000"
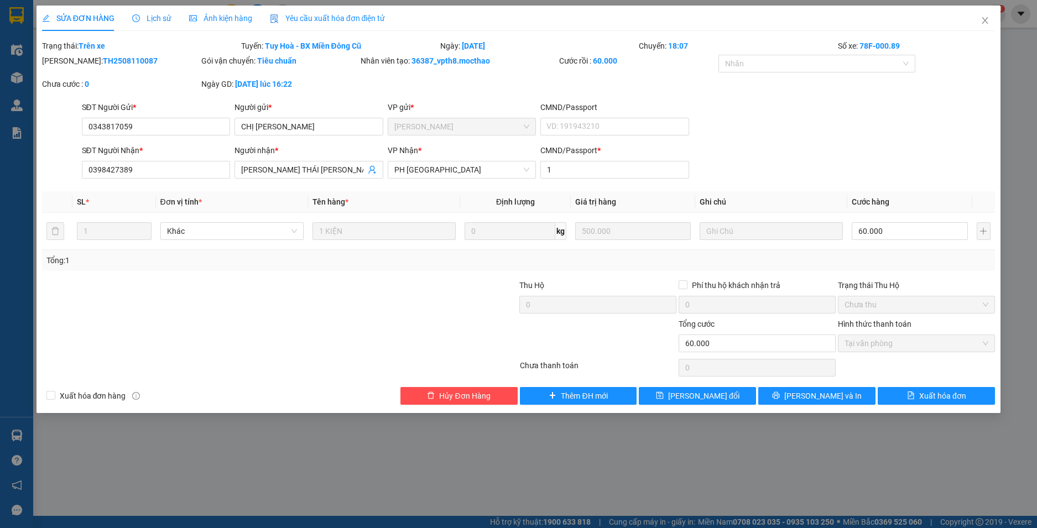
click at [311, 23] on span "Yêu cầu xuất hóa đơn điện tử" at bounding box center [328, 18] width 116 height 9
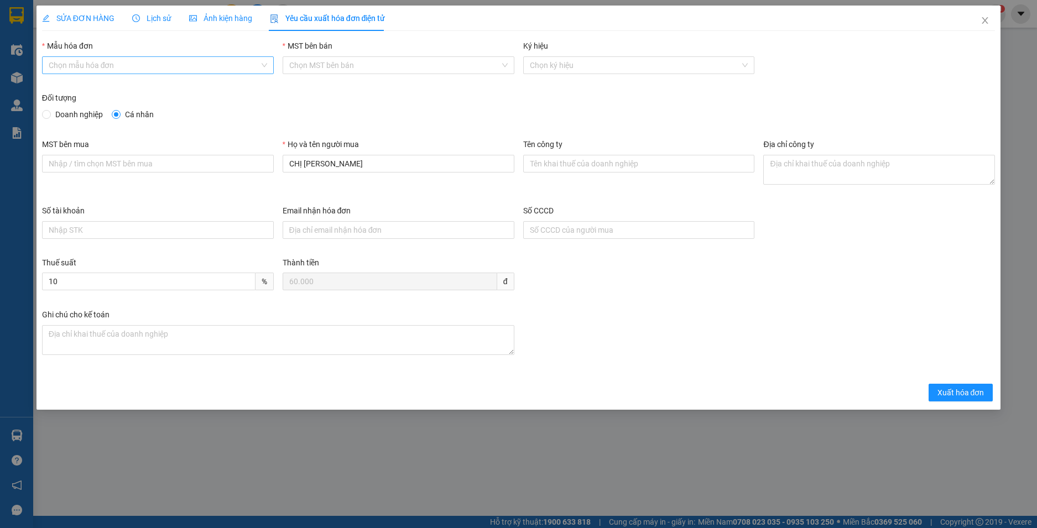
click at [170, 66] on input "Mẫu hóa đơn" at bounding box center [154, 65] width 211 height 17
click at [149, 83] on div "HĐH" at bounding box center [158, 87] width 218 height 12
type input "8"
drag, startPoint x: 304, startPoint y: 163, endPoint x: 259, endPoint y: 164, distance: 44.8
click at [259, 164] on div "MST bên mua Họ và tên người mua CHỊ VÂN Tên công ty Địa chỉ công ty" at bounding box center [519, 171] width 962 height 66
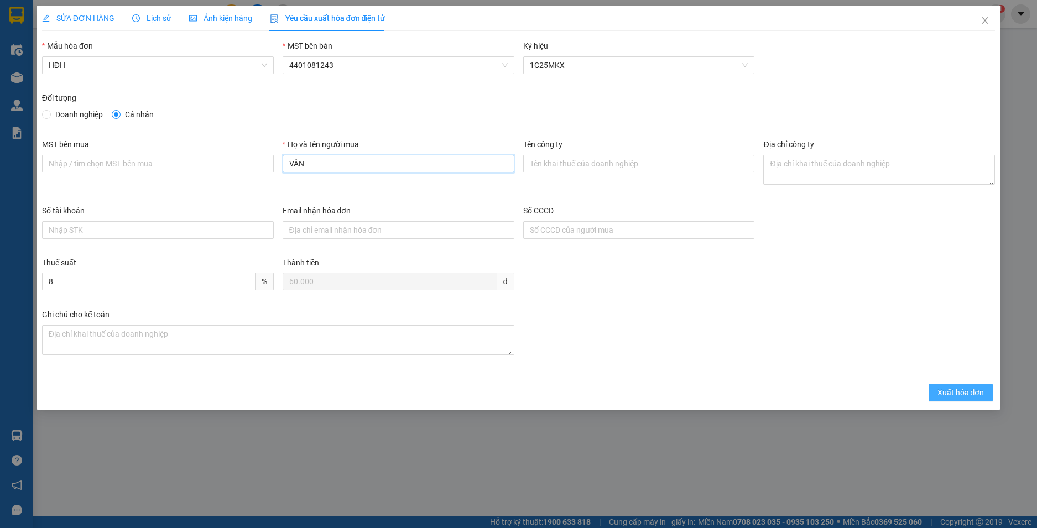
type input "VÂN"
click at [941, 398] on span "Xuất hóa đơn" at bounding box center [960, 392] width 47 height 12
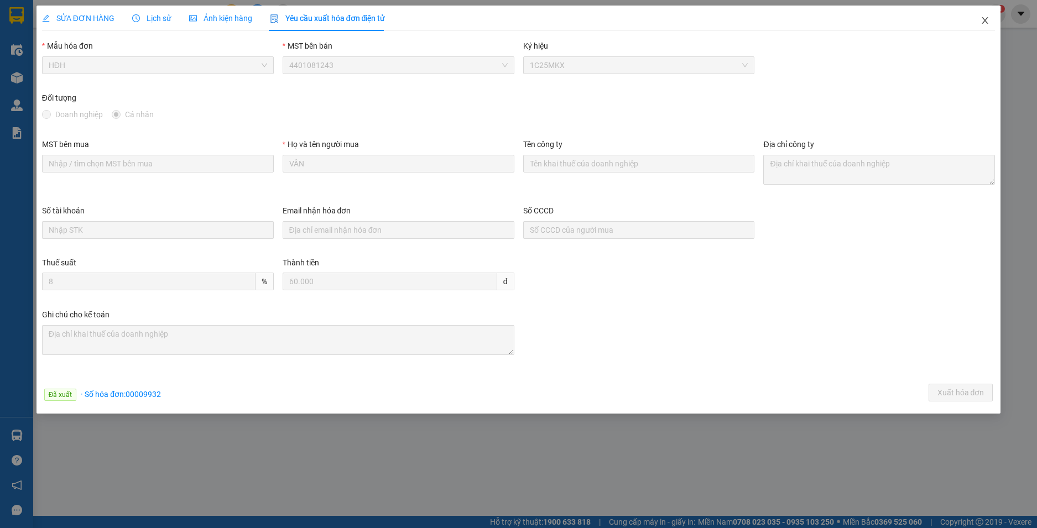
click at [985, 23] on icon "close" at bounding box center [984, 20] width 9 height 9
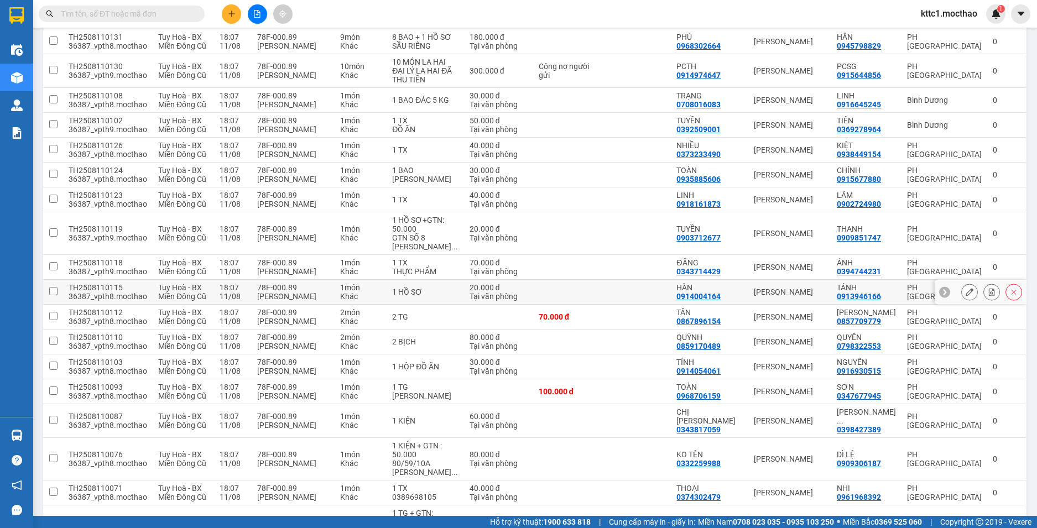
scroll to position [387, 0]
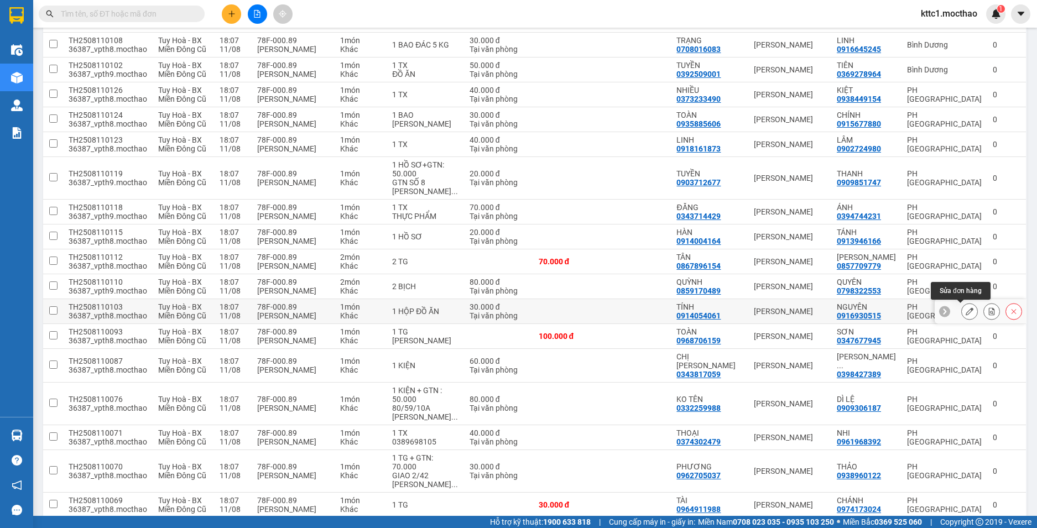
click at [965, 315] on icon at bounding box center [969, 311] width 8 height 8
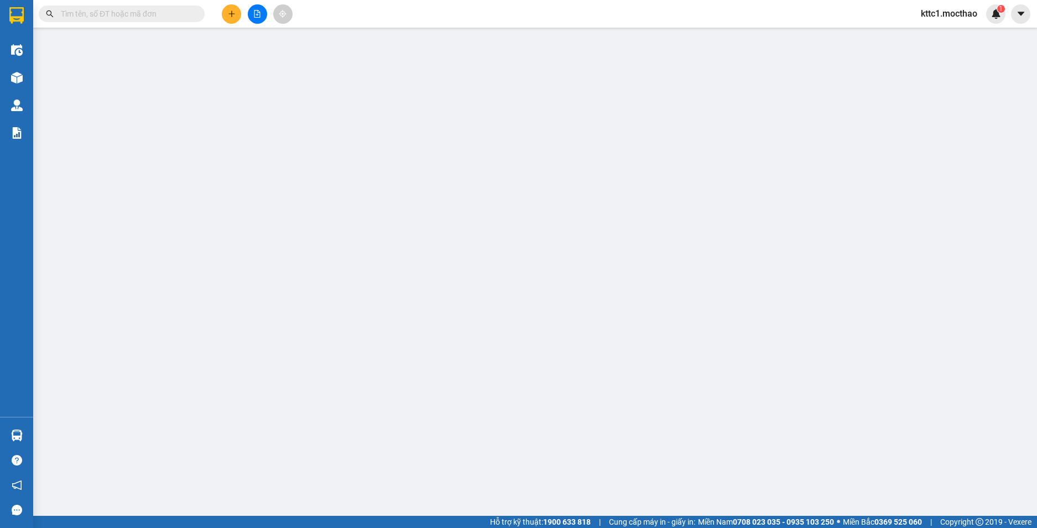
type input "0914054061"
type input "TÍNH"
type input "0916930515"
type input "NGUYÊN"
type input "0"
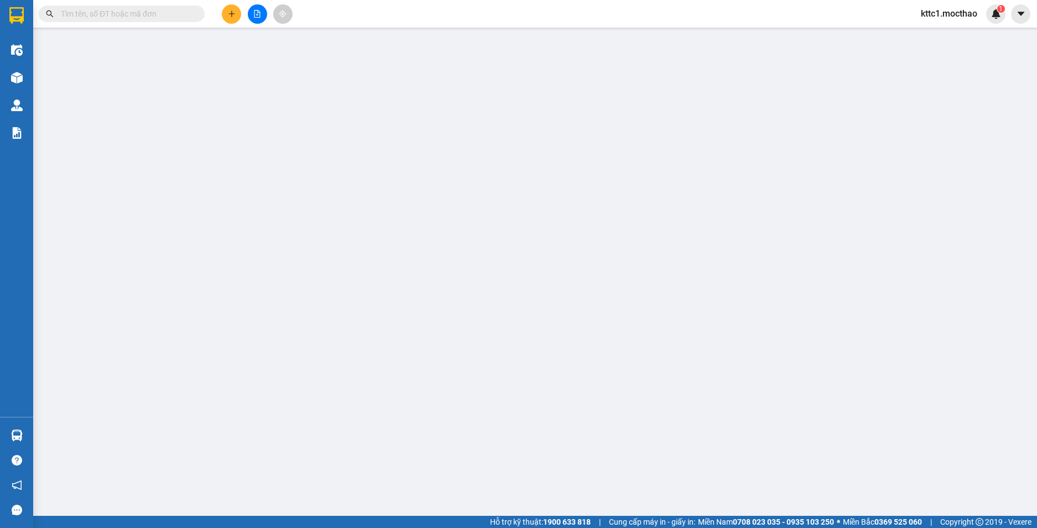
type input "30.000"
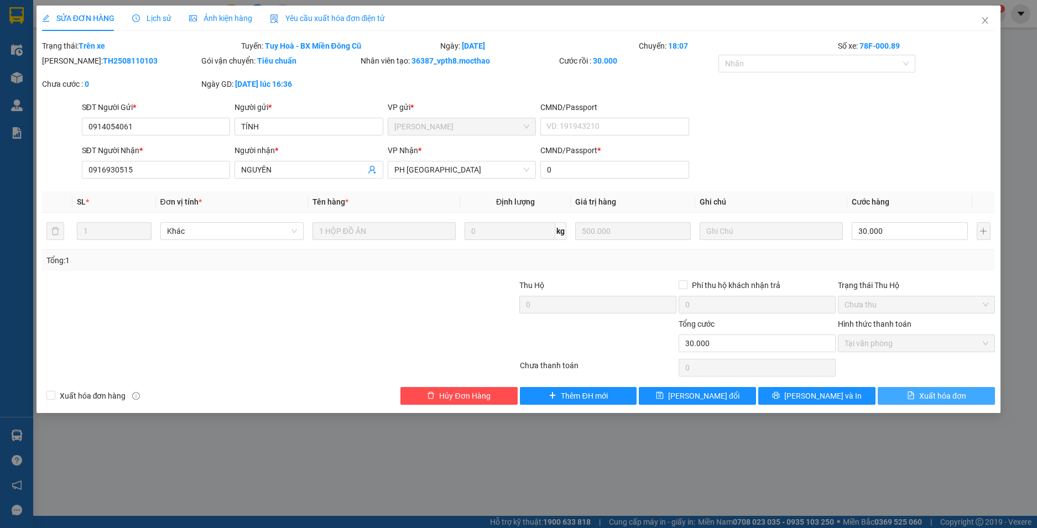
click at [946, 397] on span "Xuất hóa đơn" at bounding box center [942, 396] width 47 height 12
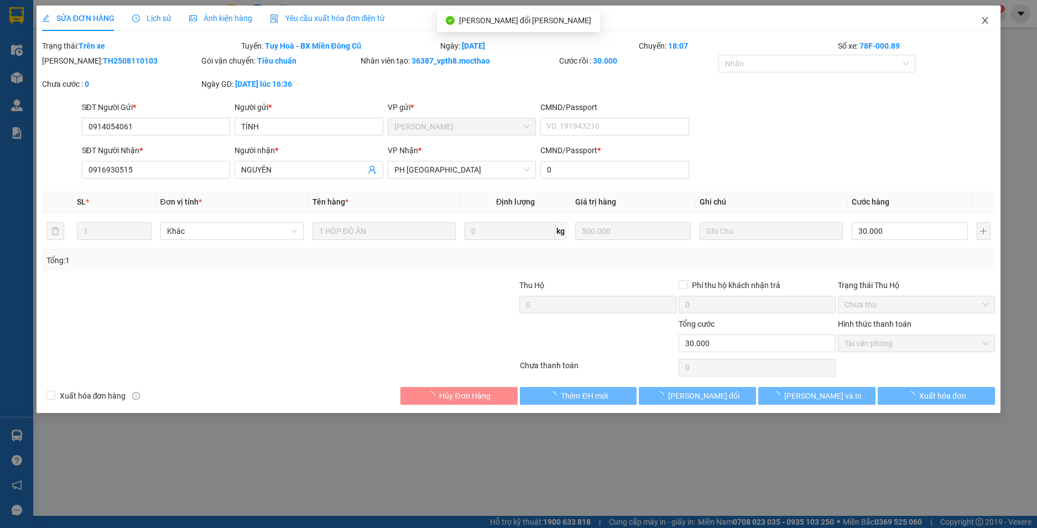
checkbox input "true"
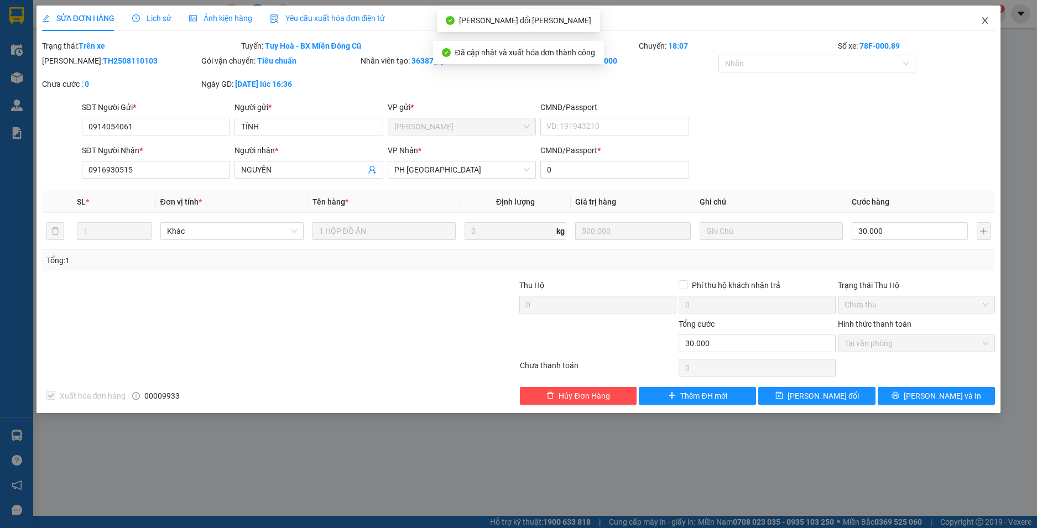
click at [988, 19] on icon "close" at bounding box center [984, 20] width 9 height 9
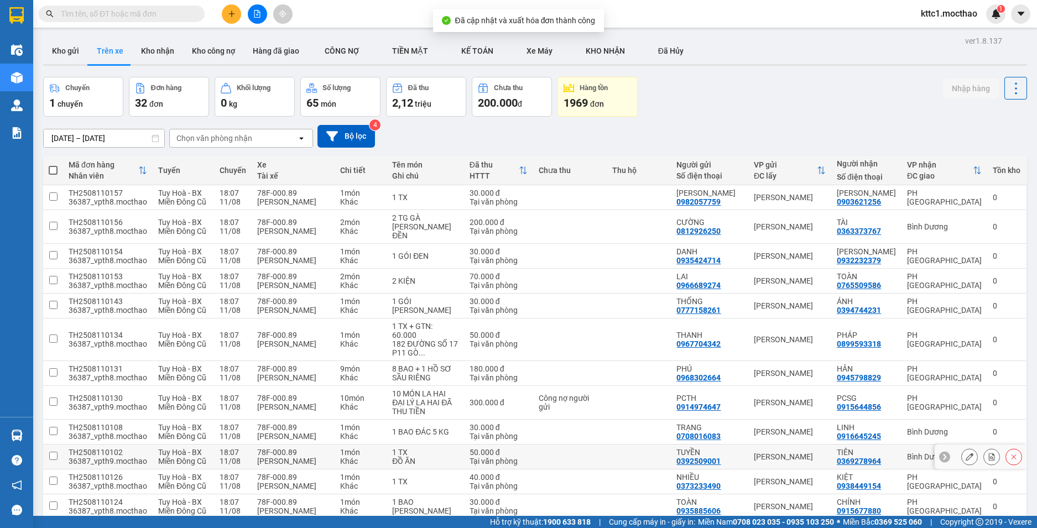
scroll to position [276, 0]
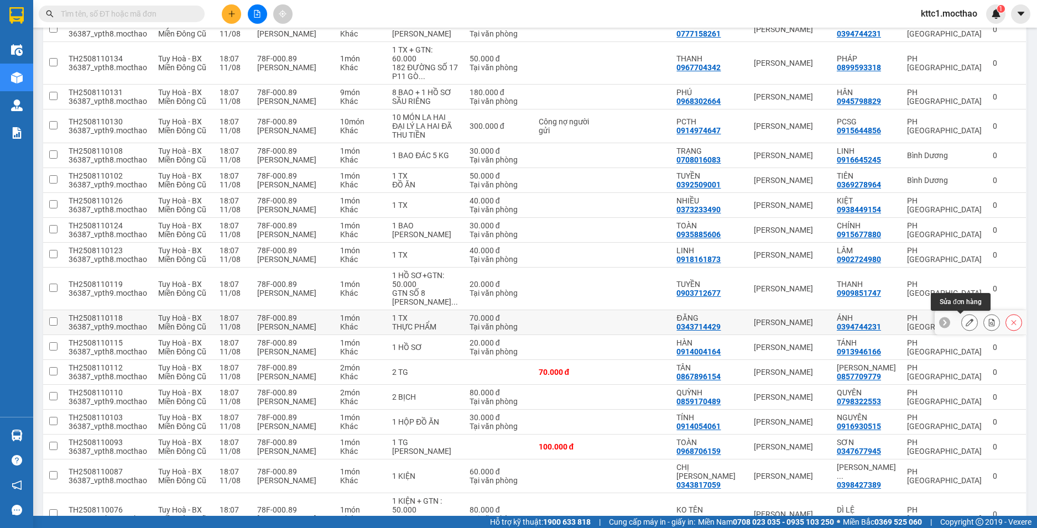
click at [964, 318] on button at bounding box center [968, 322] width 15 height 19
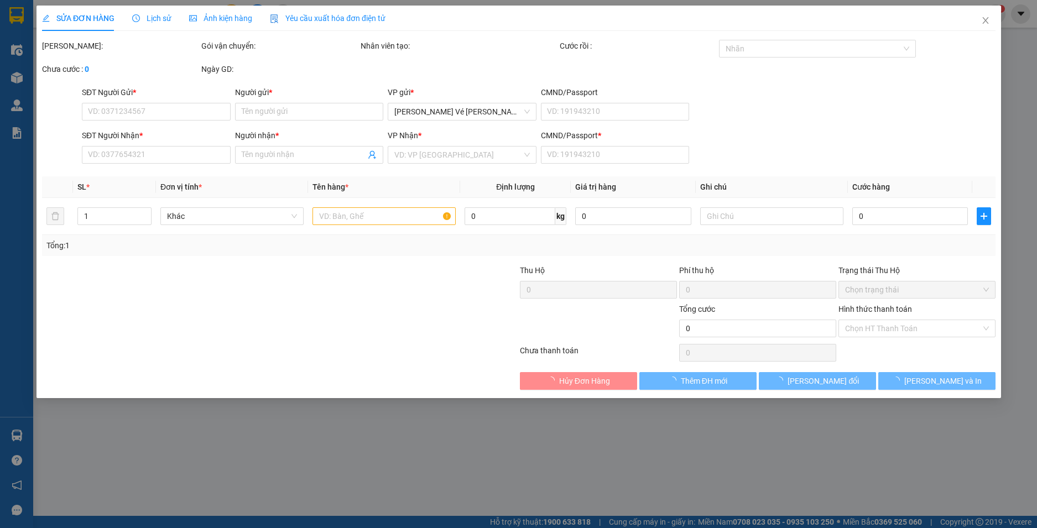
type input "0343714429"
type input "ĐĂNG"
type input "0394744231"
type input "ÁNH"
type input "1"
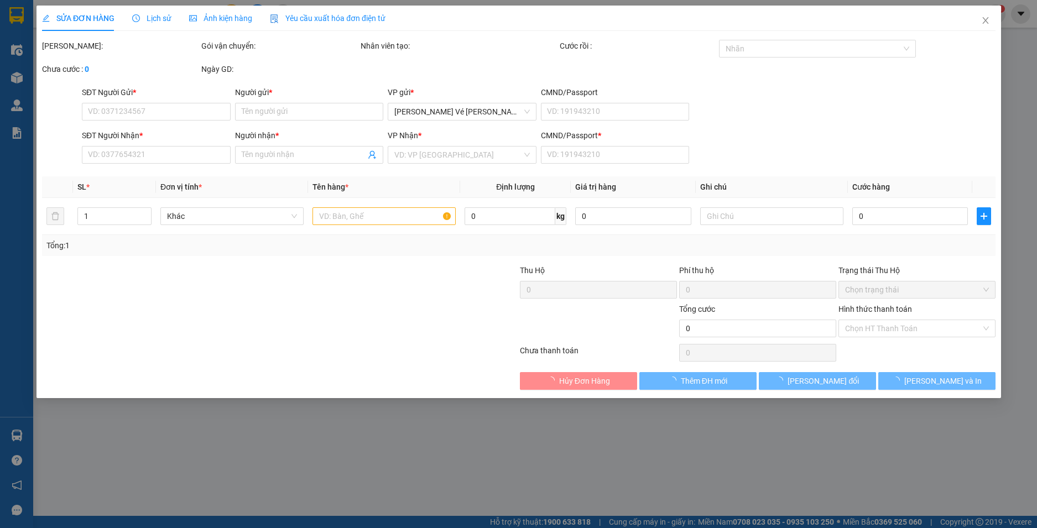
type input "70.000"
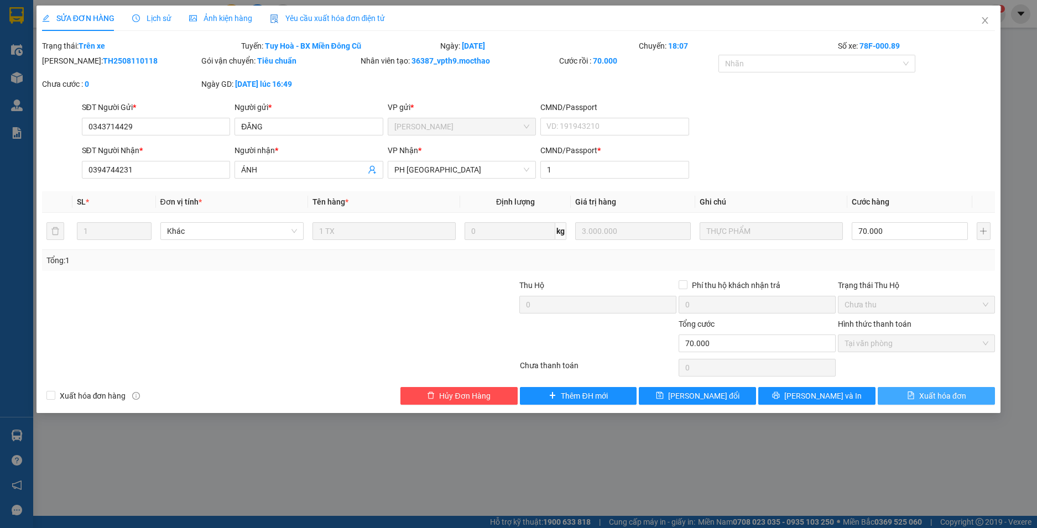
click at [940, 393] on span "Xuất hóa đơn" at bounding box center [942, 396] width 47 height 12
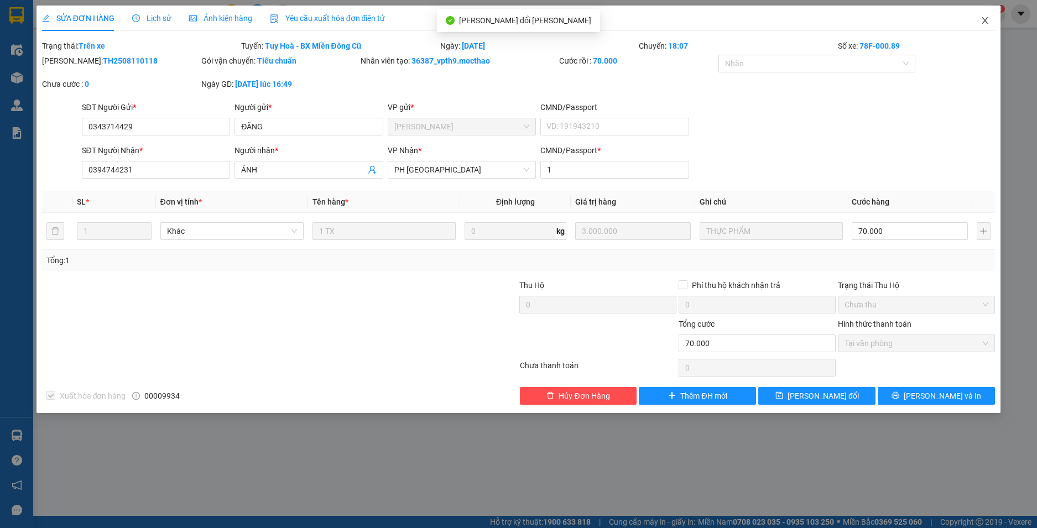
checkbox input "true"
click at [984, 22] on icon "close" at bounding box center [985, 20] width 6 height 7
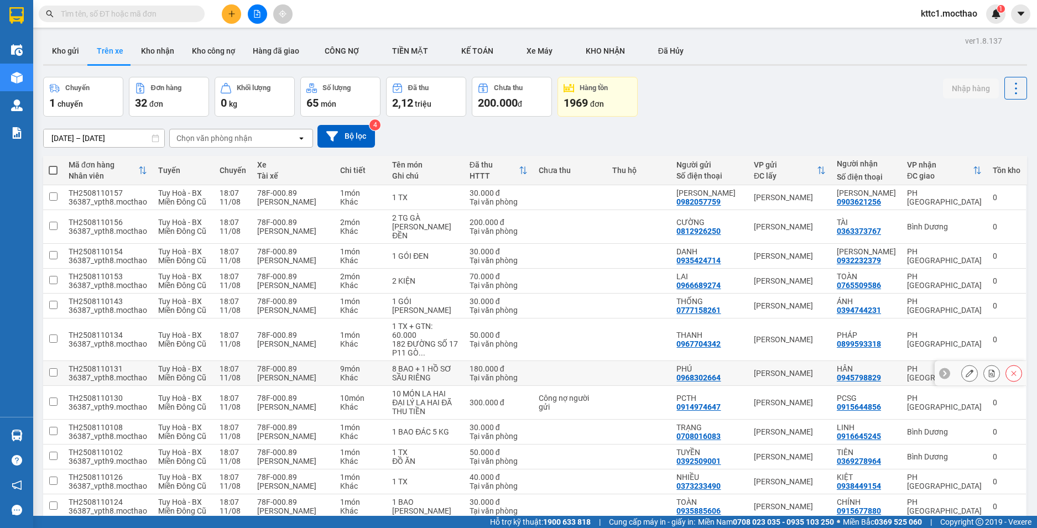
scroll to position [166, 0]
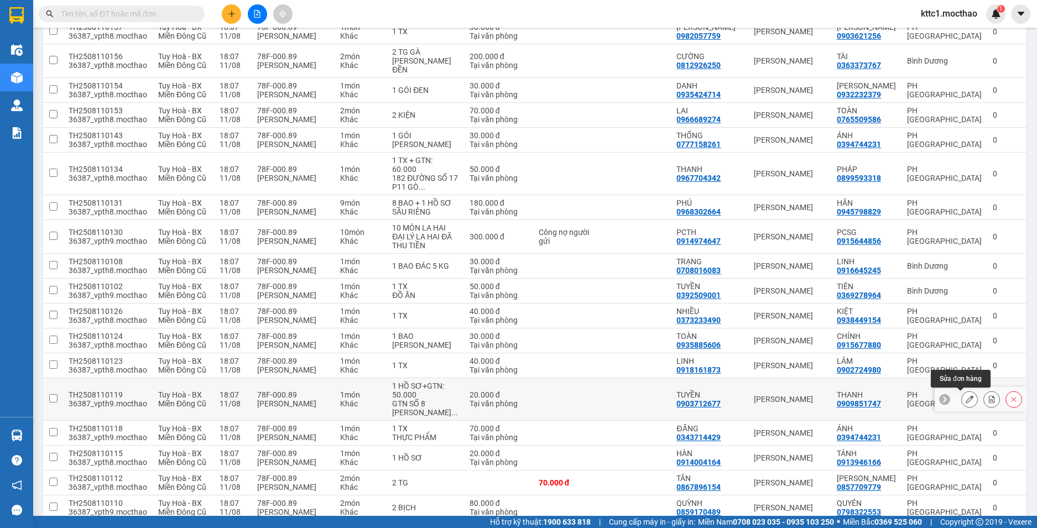
click at [965, 396] on icon at bounding box center [969, 399] width 8 height 8
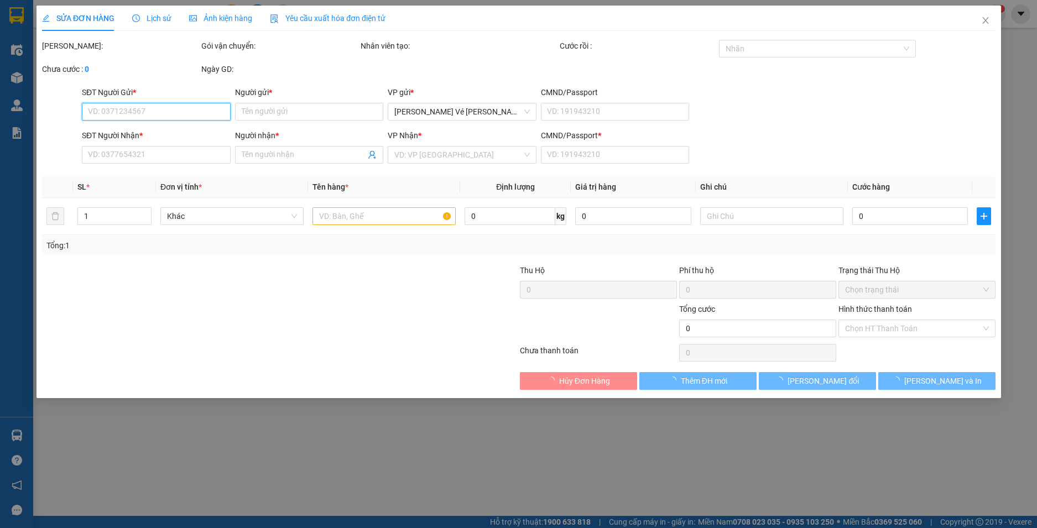
type input "0903712677"
type input "TUYỀN"
type input "0909851747"
type input "THANH"
type input "1"
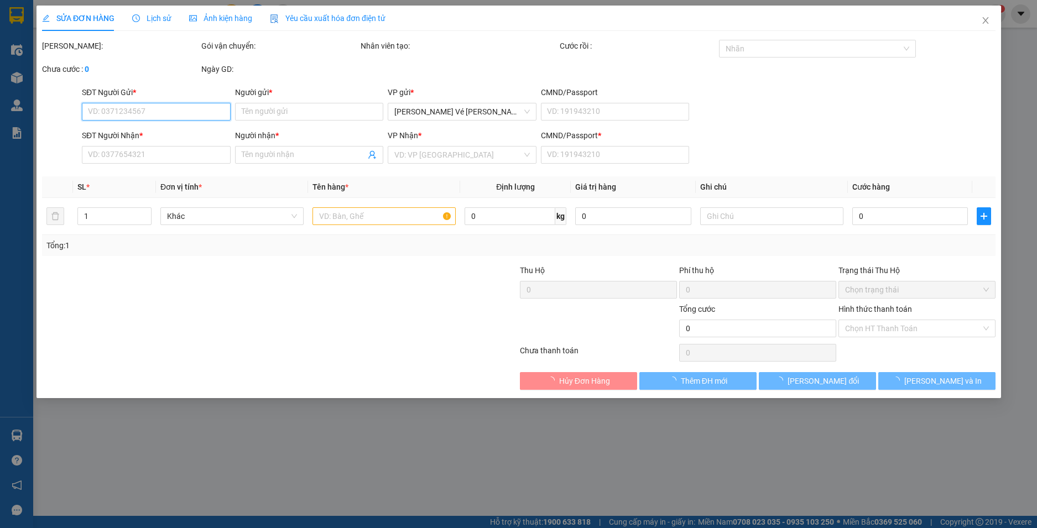
type input "20.000"
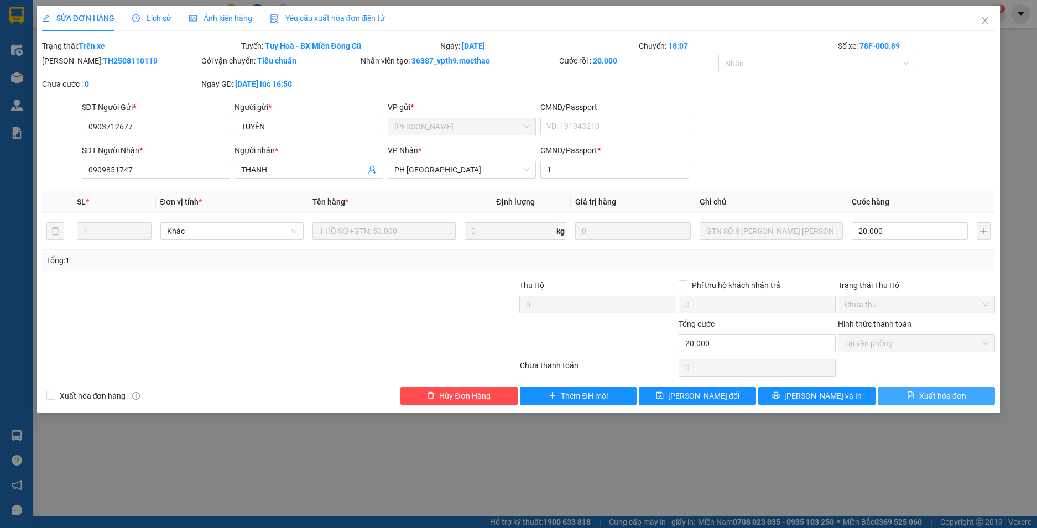
click at [955, 392] on span "Xuất hóa đơn" at bounding box center [942, 396] width 47 height 12
checkbox input "true"
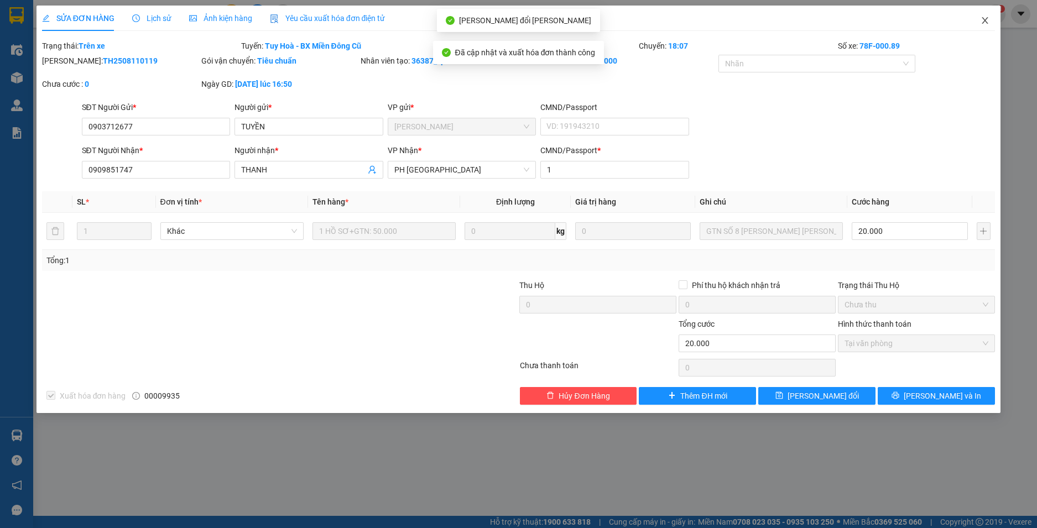
click at [982, 19] on icon "close" at bounding box center [984, 20] width 9 height 9
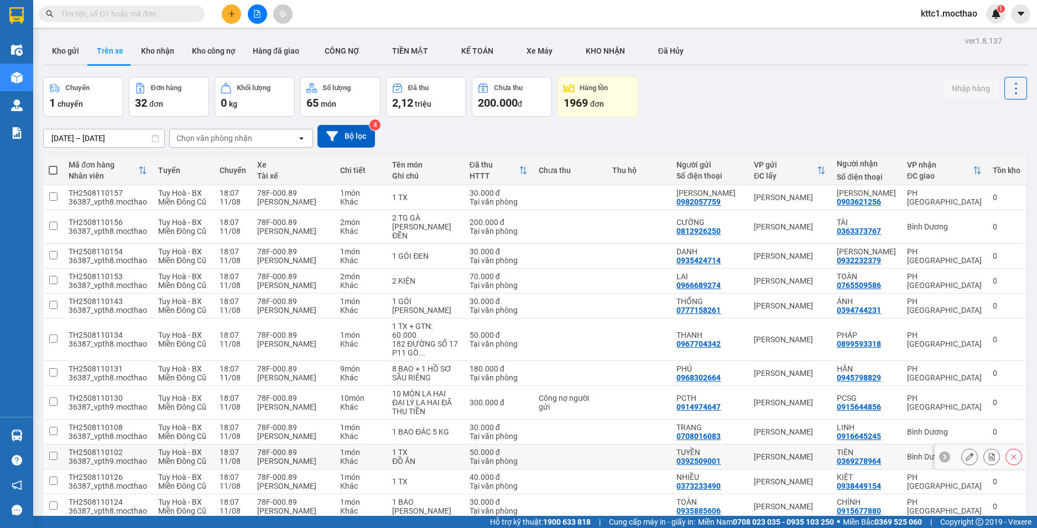
scroll to position [111, 0]
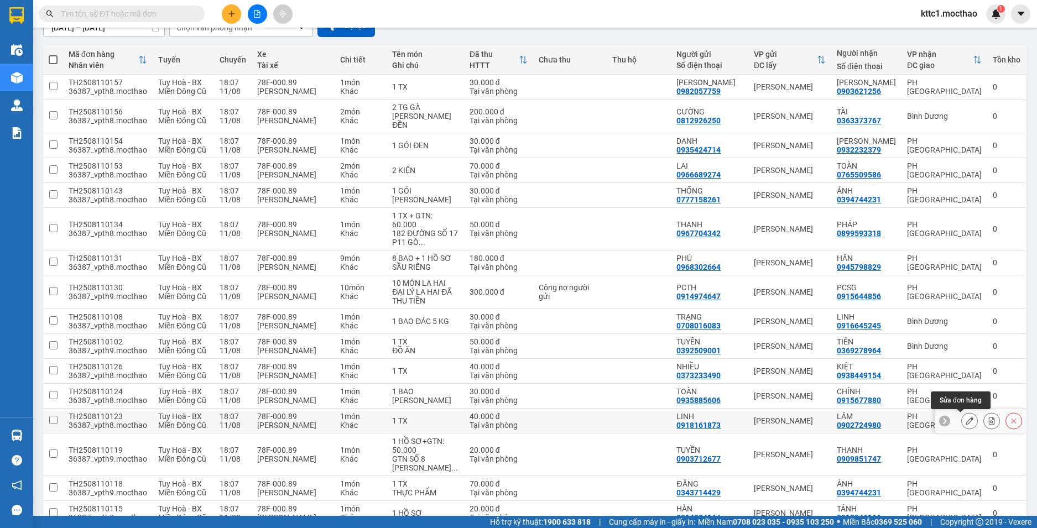
click at [965, 422] on icon at bounding box center [969, 421] width 8 height 8
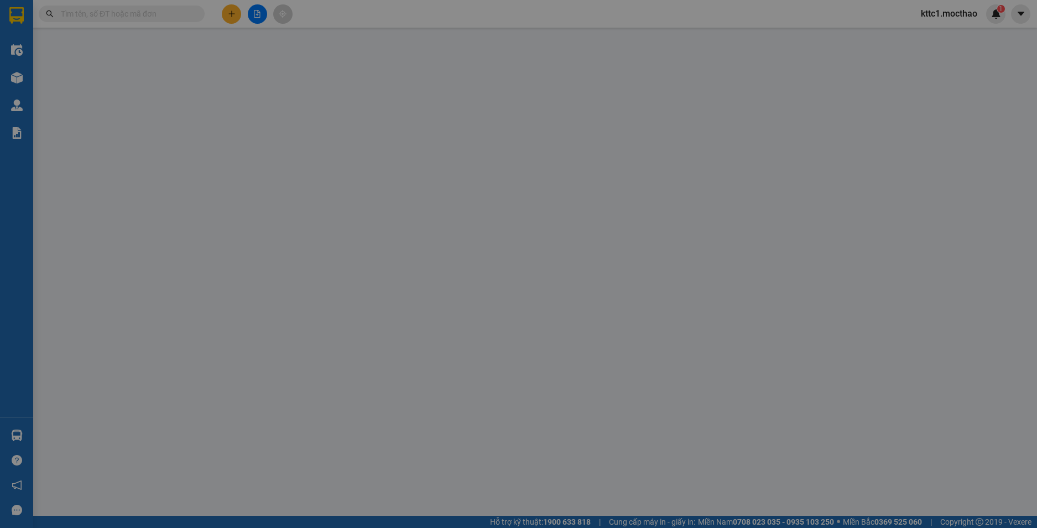
type input "0918161873"
type input "LINH"
type input "0902724980"
type input "LÂM"
type input "1"
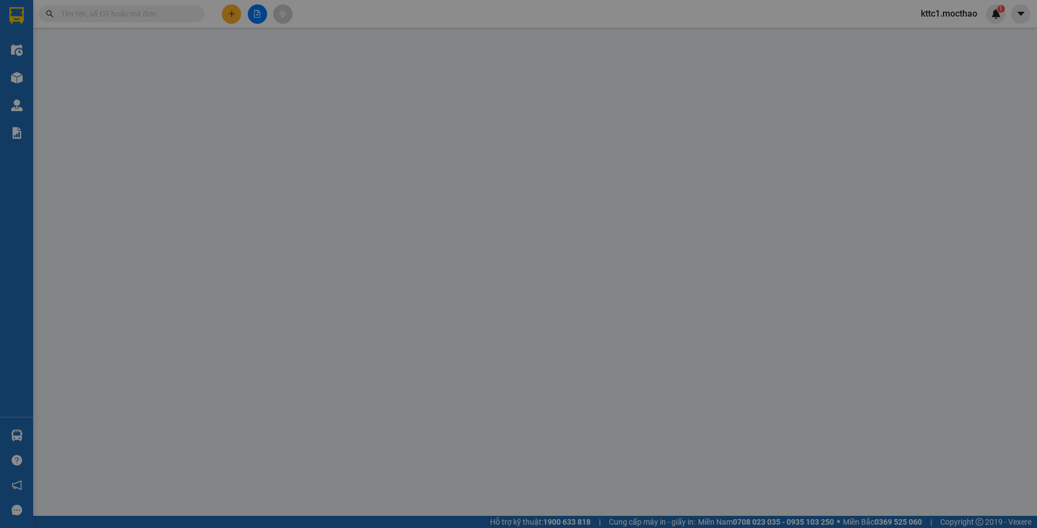
type input "40.000"
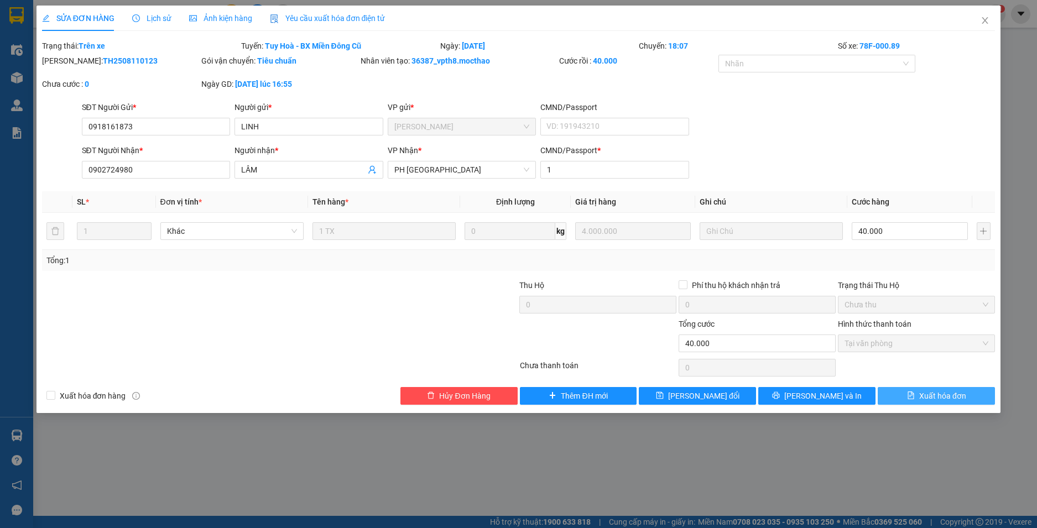
click at [942, 404] on button "Xuất hóa đơn" at bounding box center [935, 396] width 117 height 18
checkbox input "true"
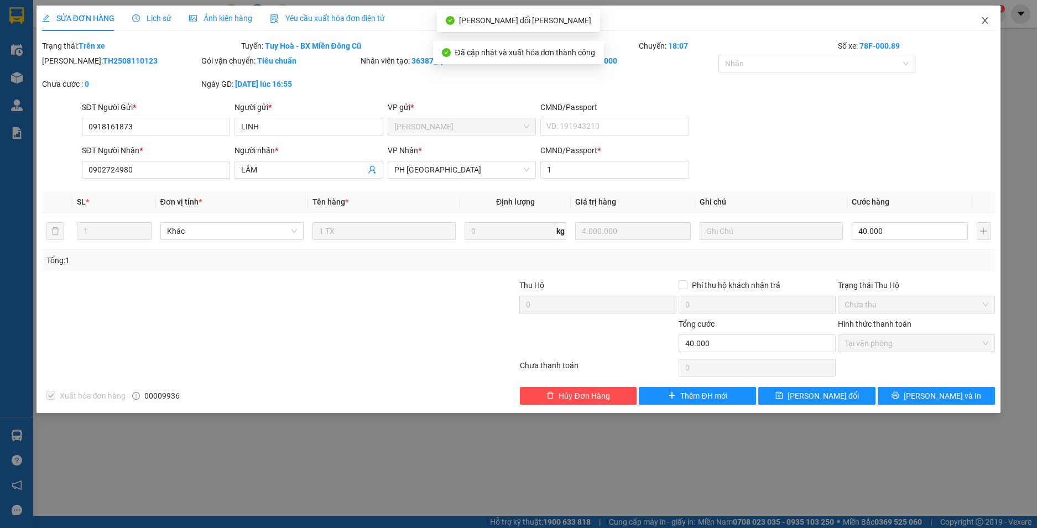
click at [985, 17] on icon "close" at bounding box center [984, 20] width 9 height 9
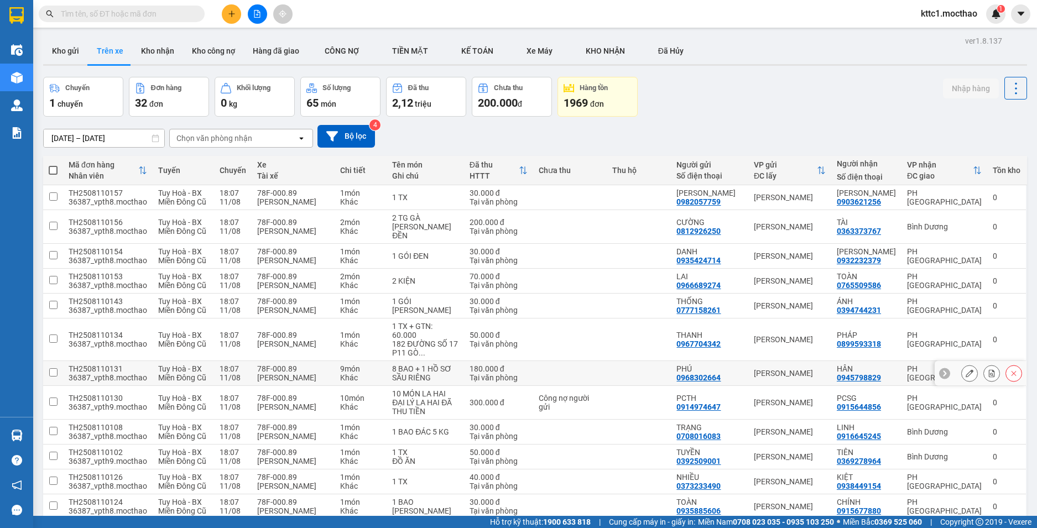
scroll to position [111, 0]
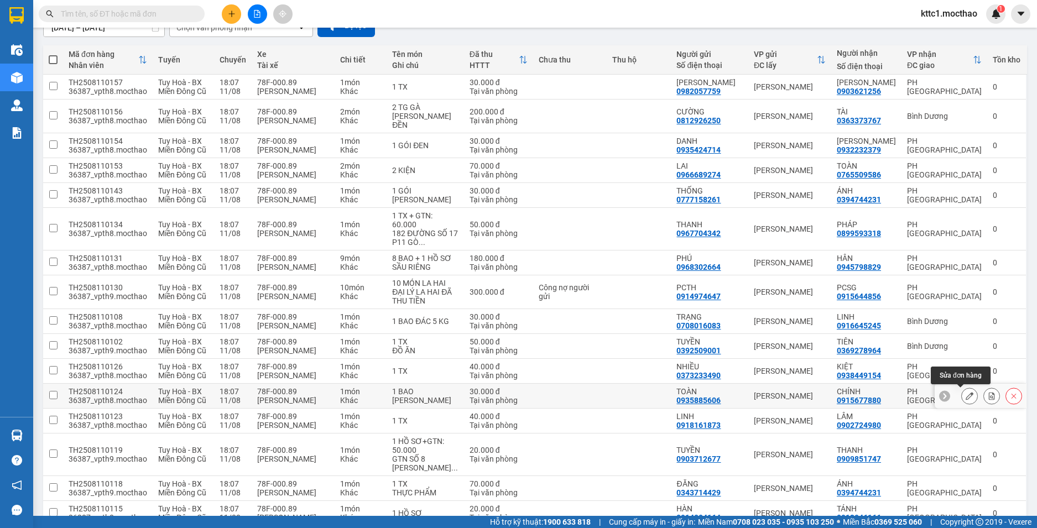
click at [965, 397] on icon at bounding box center [969, 396] width 8 height 8
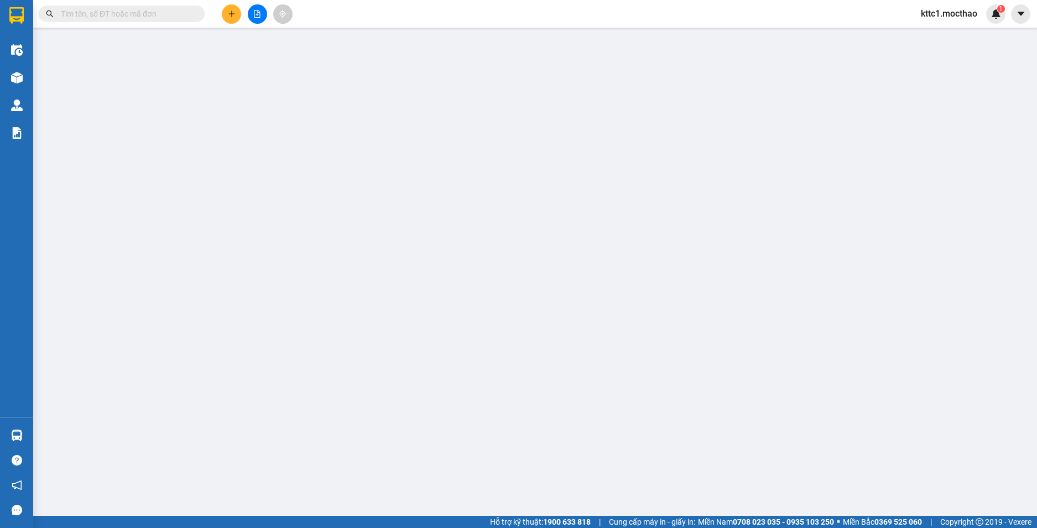
type input "0935885606"
type input "TOÀN"
type input "0915677880"
type input "CHÍNH"
type input "1"
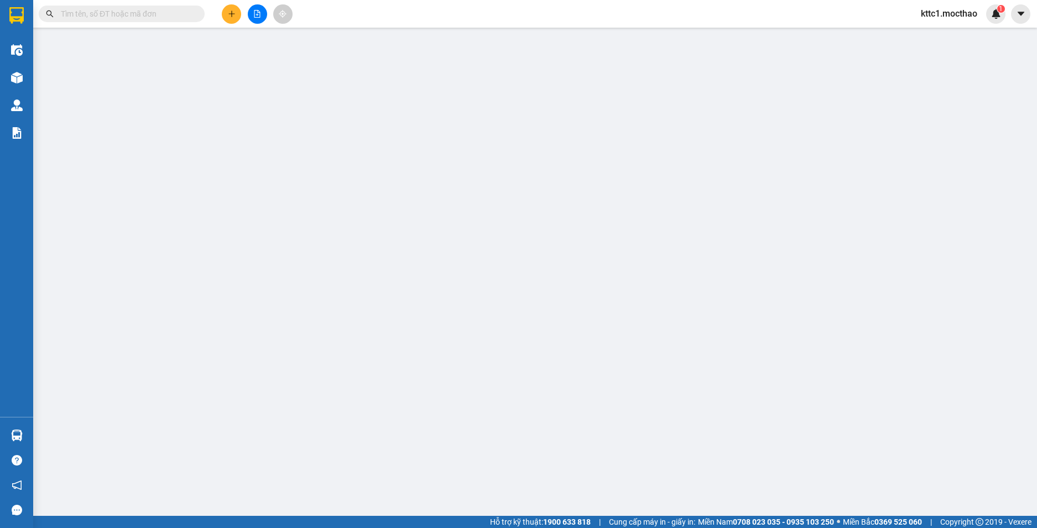
type input "30.000"
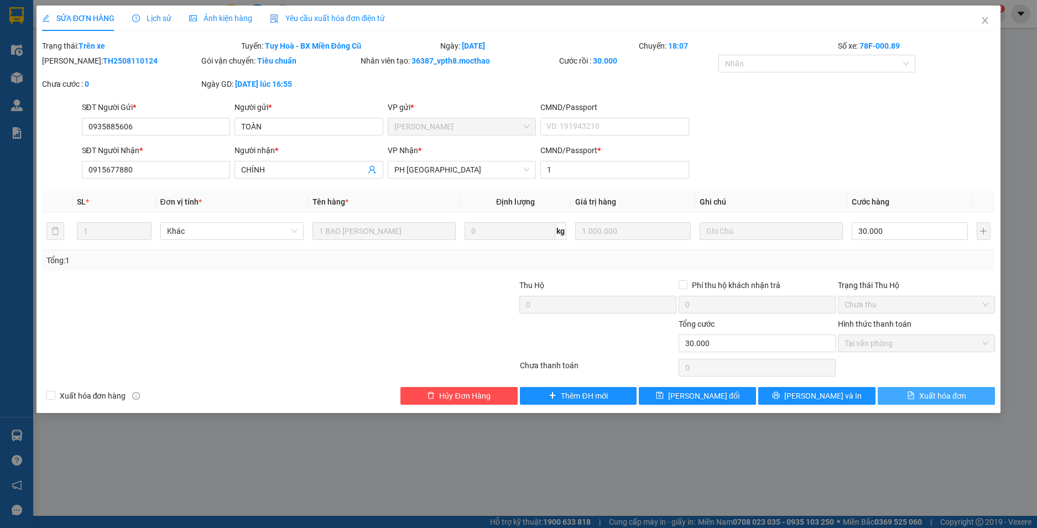
click at [949, 398] on span "Xuất hóa đơn" at bounding box center [942, 396] width 47 height 12
checkbox input "true"
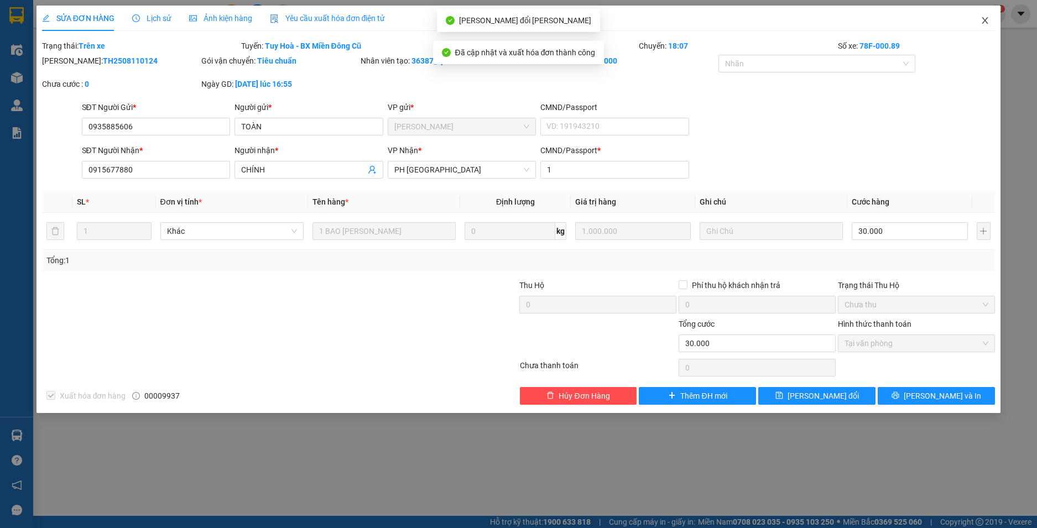
click at [985, 20] on icon "close" at bounding box center [984, 20] width 9 height 9
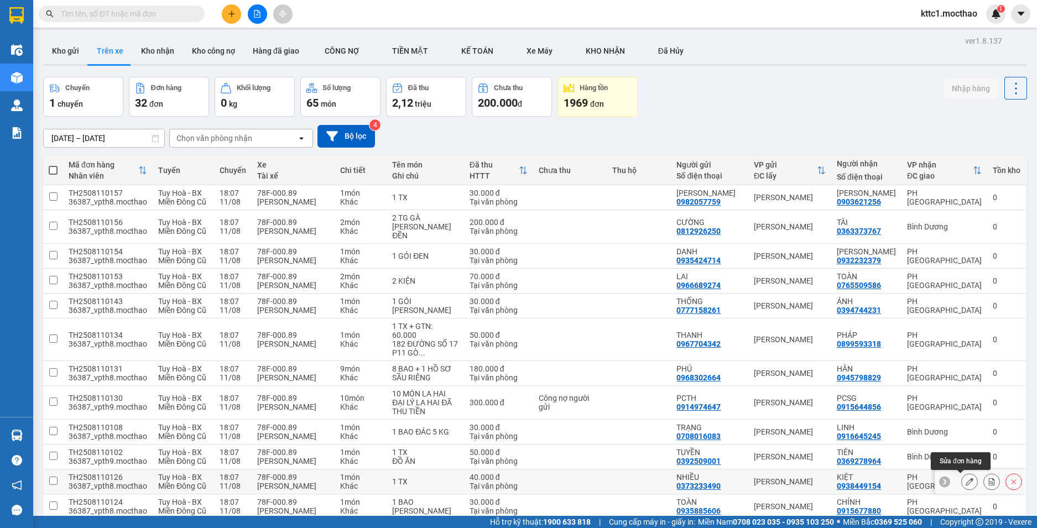
click at [965, 481] on button at bounding box center [968, 481] width 15 height 19
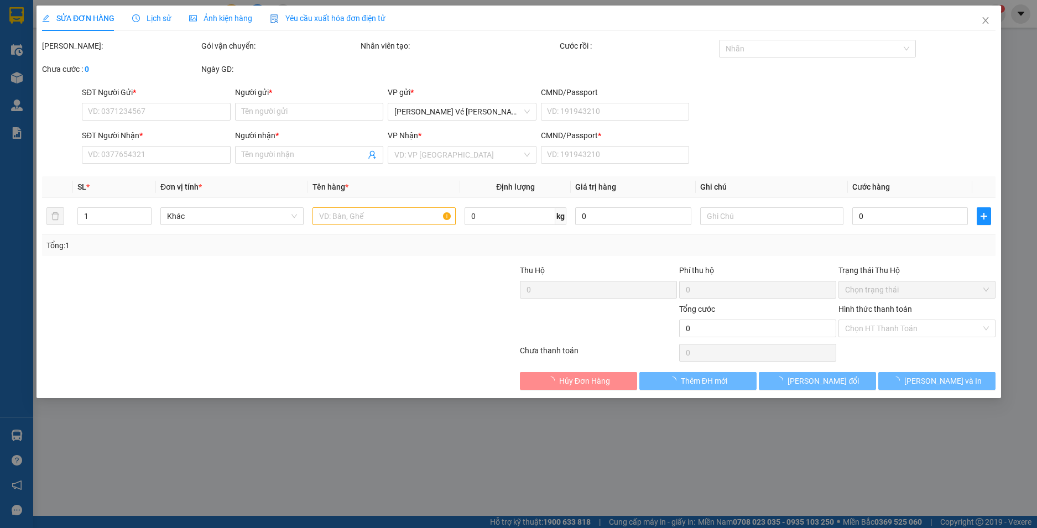
type input "0373233490"
type input "NHIỀU"
type input "0938449154"
type input "KIỆT"
type input "1"
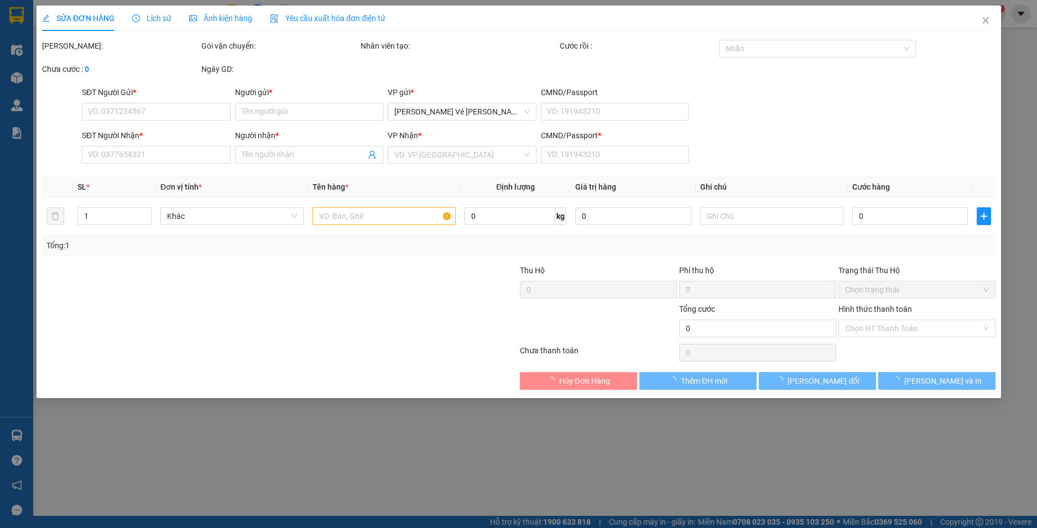
type input "40.000"
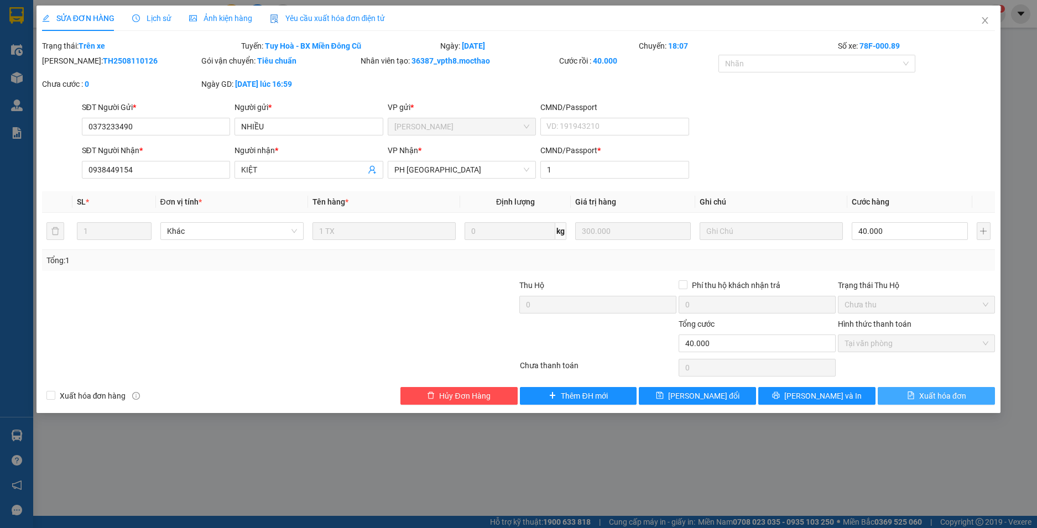
click at [945, 390] on span "Xuất hóa đơn" at bounding box center [942, 396] width 47 height 12
checkbox input "true"
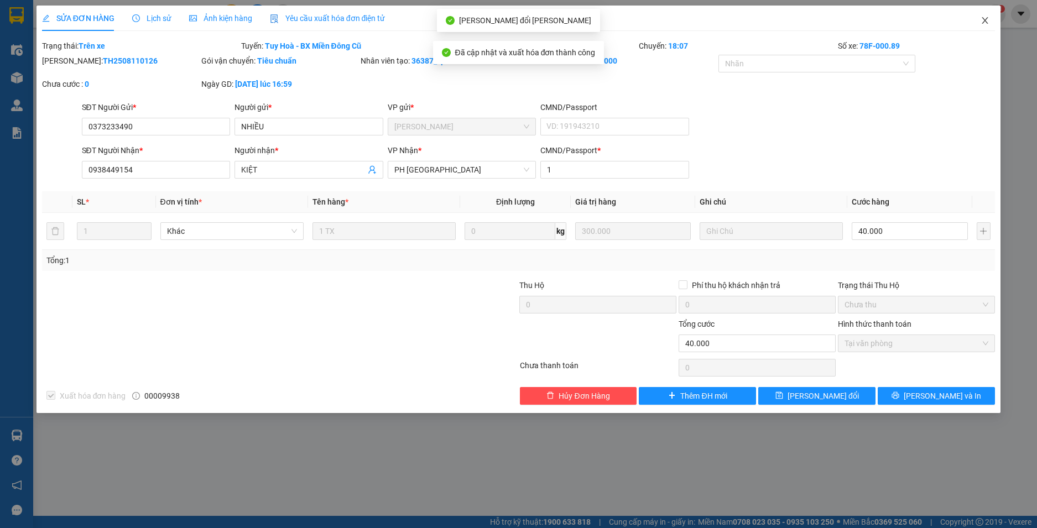
click at [986, 18] on icon "close" at bounding box center [984, 20] width 9 height 9
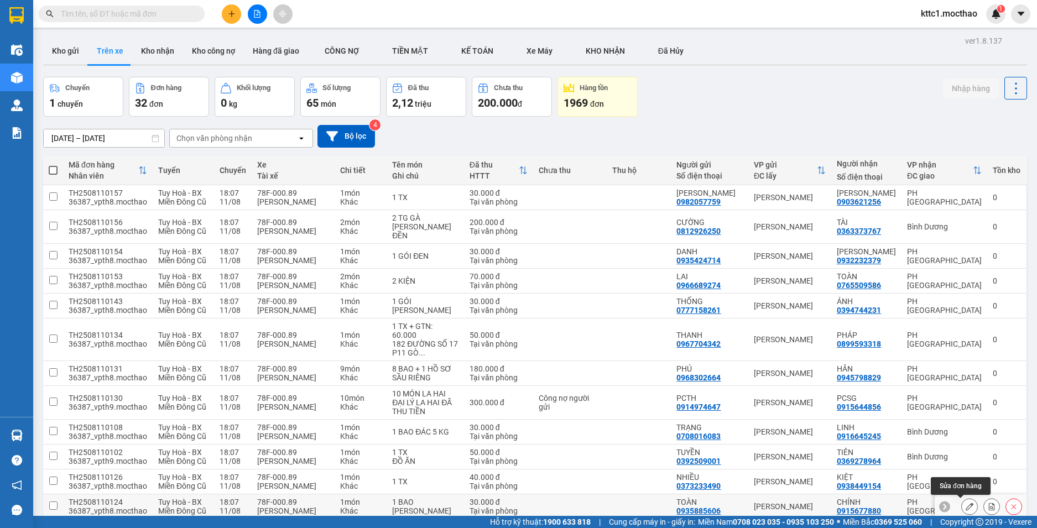
click at [965, 504] on icon at bounding box center [969, 507] width 8 height 8
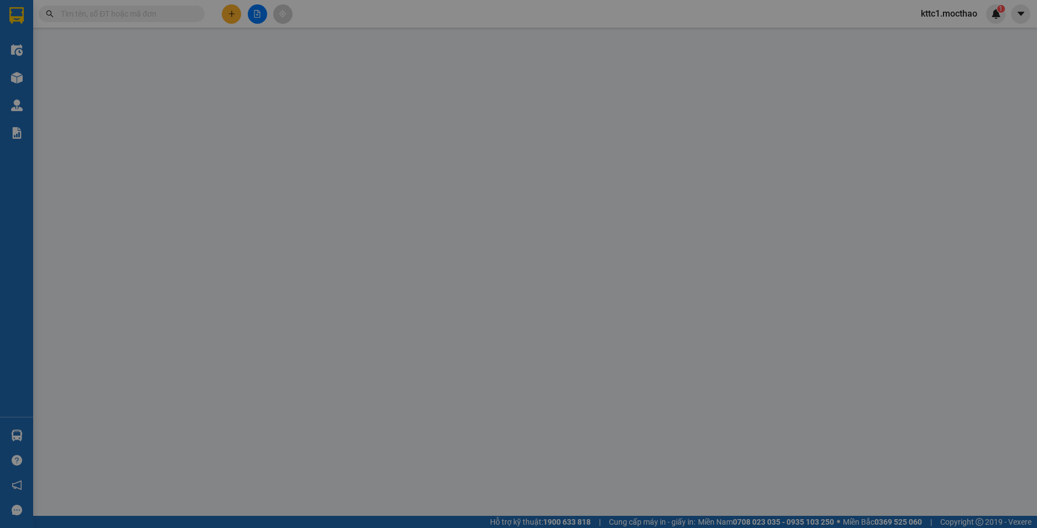
type input "0935885606"
type input "TOÀN"
type input "0915677880"
type input "CHÍNH"
type input "1"
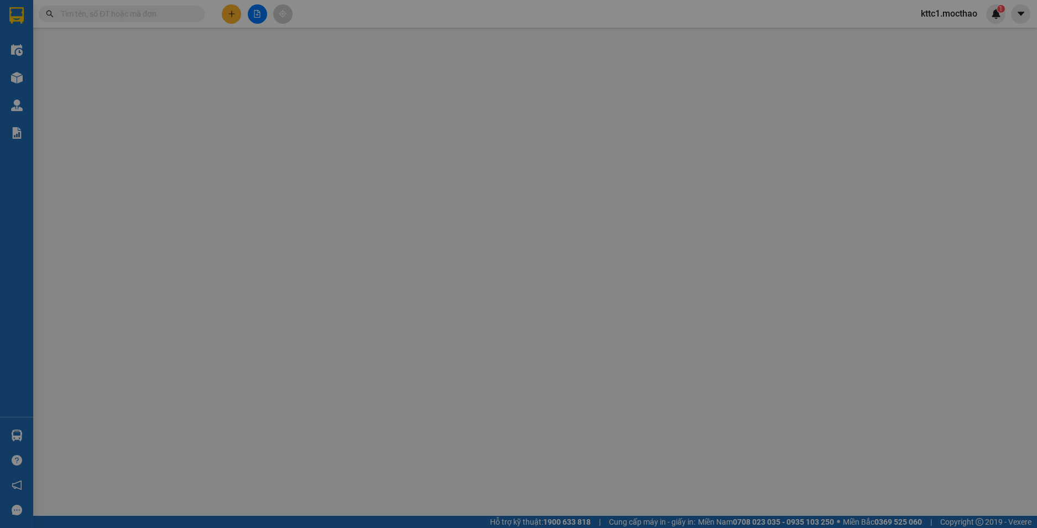
type input "30.000"
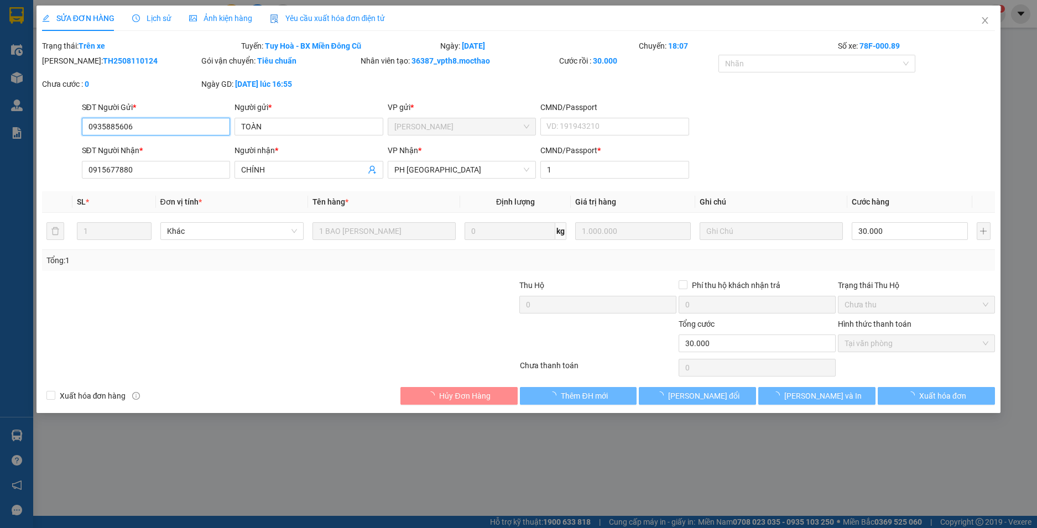
checkbox input "true"
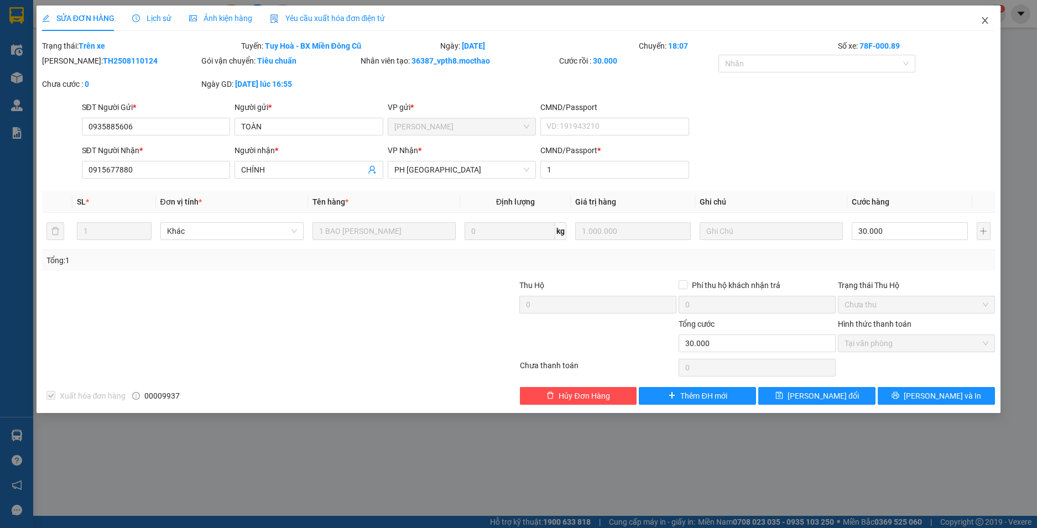
click at [987, 22] on icon "close" at bounding box center [984, 20] width 9 height 9
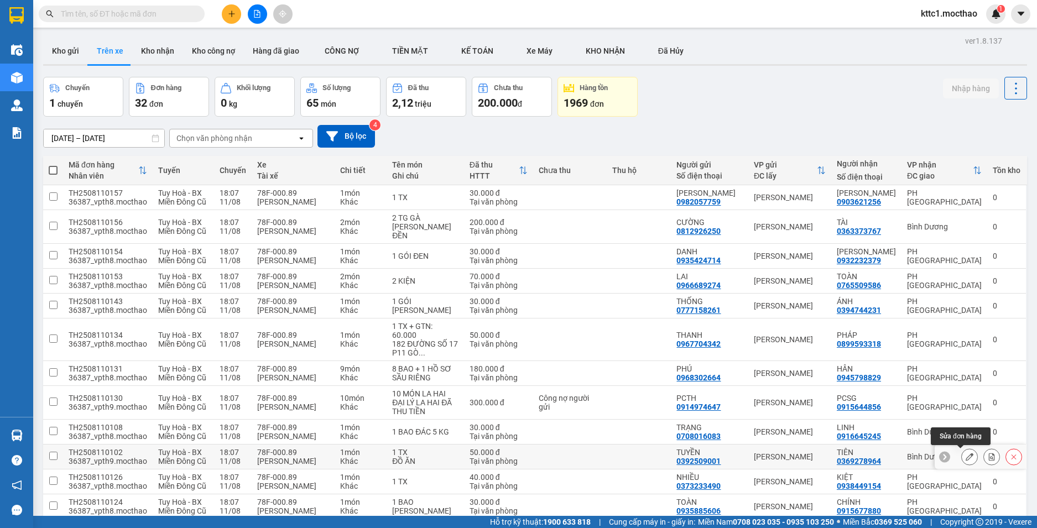
click at [965, 458] on icon at bounding box center [969, 457] width 8 height 8
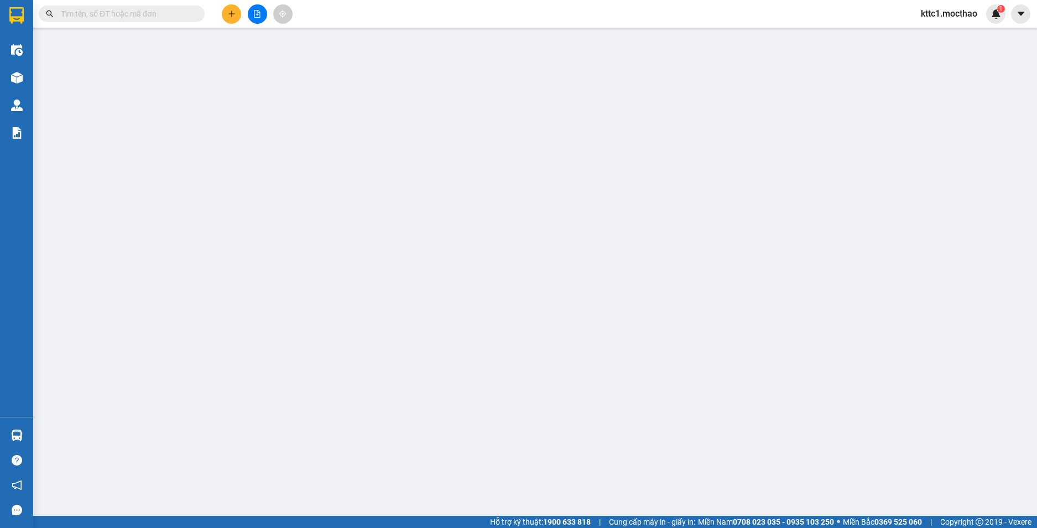
type input "0392509001"
type input "TUYỀN"
type input "0369278964"
type input "TIÊN"
type input "1"
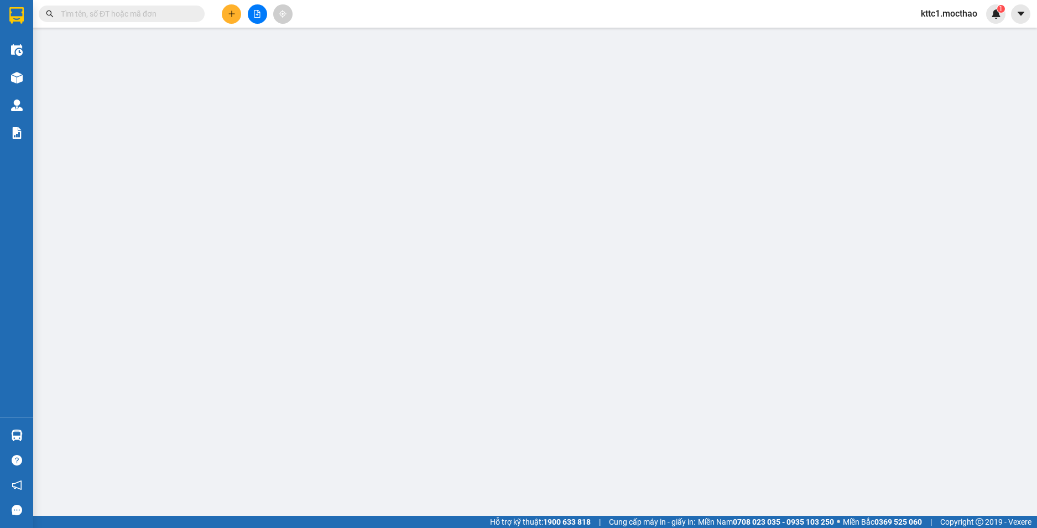
type input "50.000"
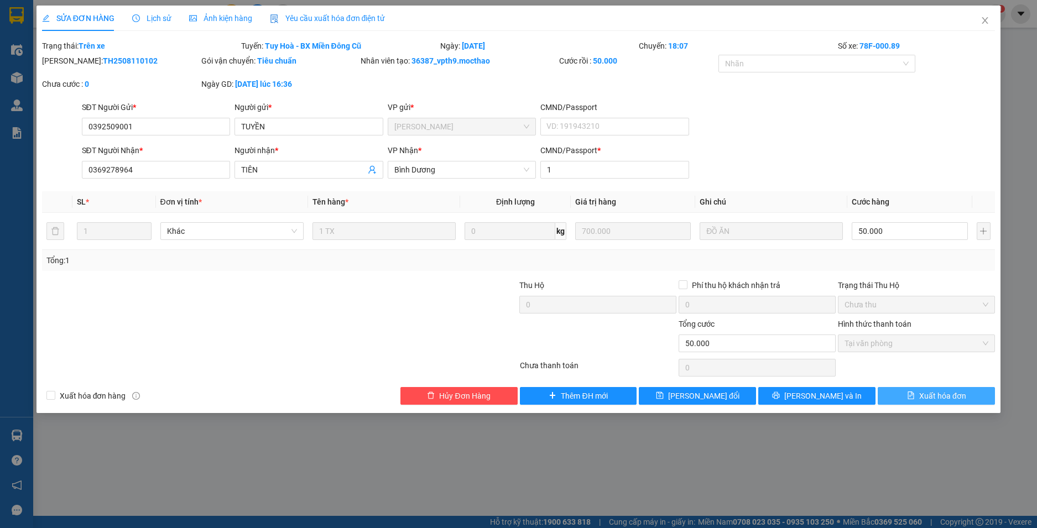
click at [936, 394] on span "Xuất hóa đơn" at bounding box center [942, 396] width 47 height 12
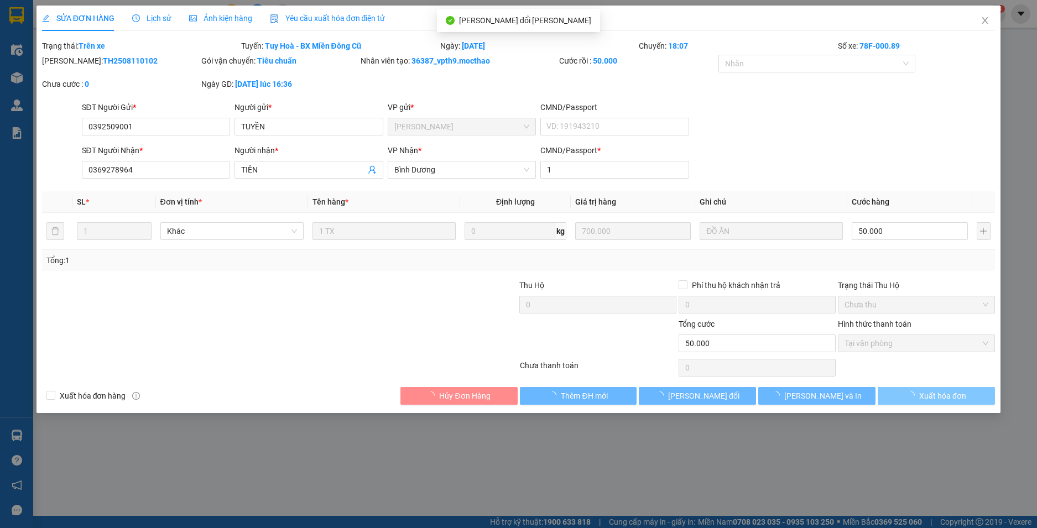
checkbox input "true"
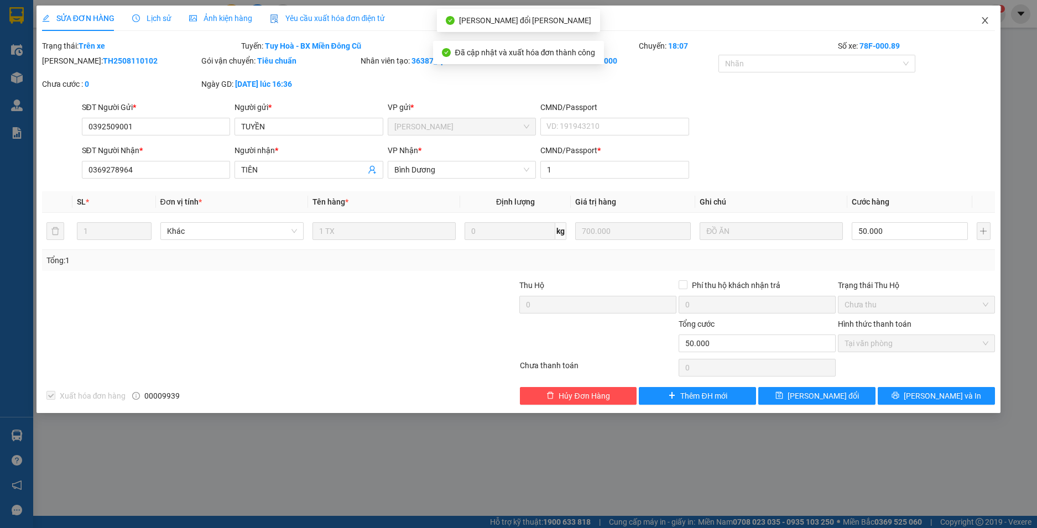
click at [985, 17] on icon "close" at bounding box center [984, 20] width 9 height 9
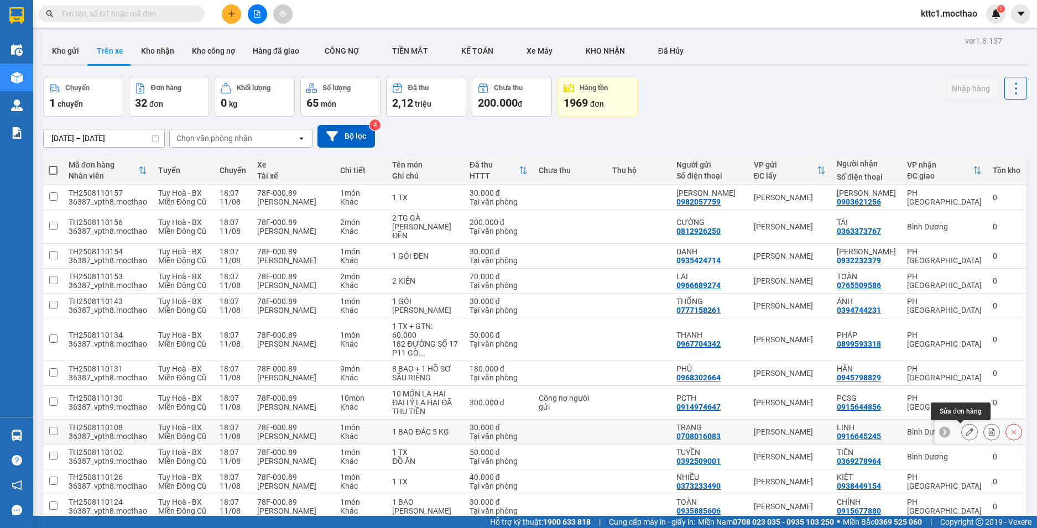
click at [961, 427] on button at bounding box center [968, 431] width 15 height 19
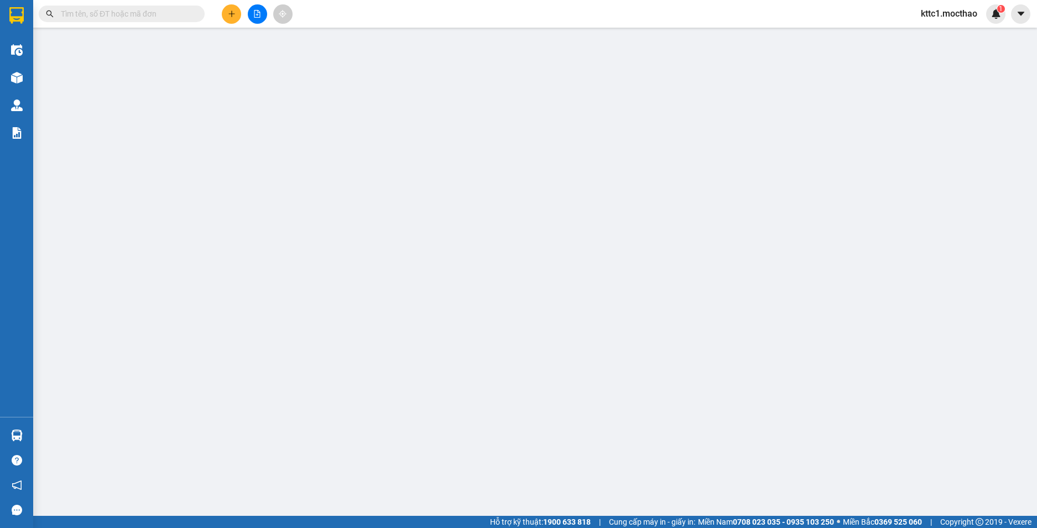
type input "0708016083"
type input "TRẠNG"
type input "0916645245"
type input "LINH"
type input "1"
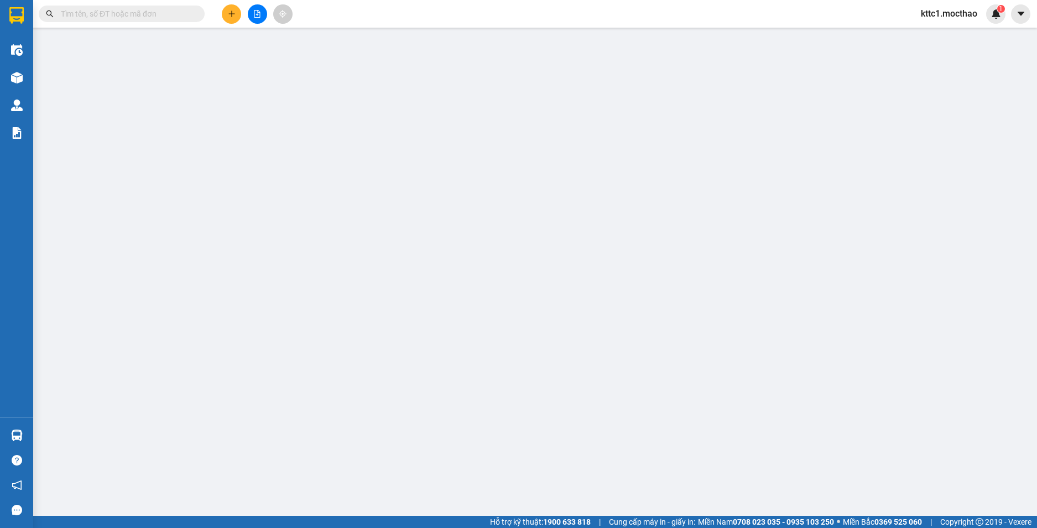
type input "30.000"
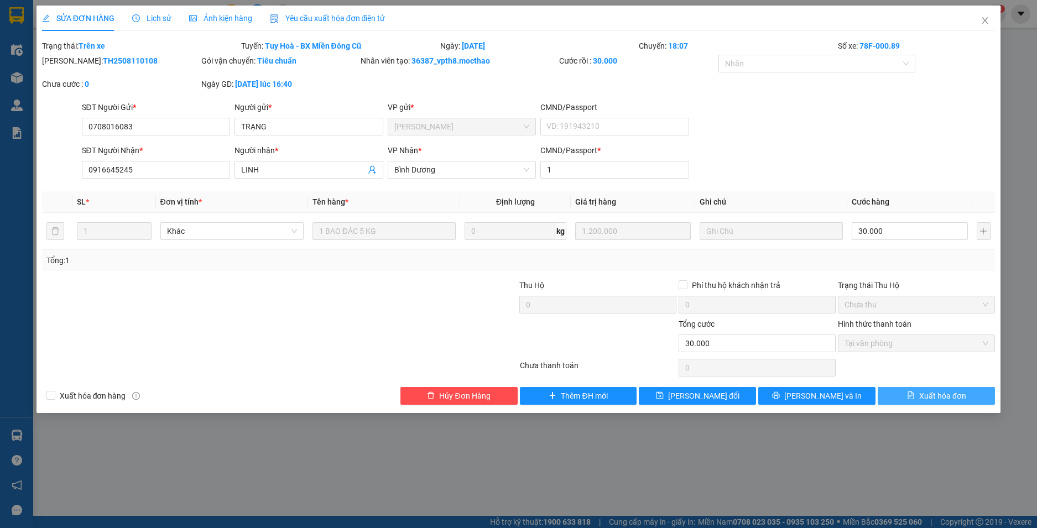
click at [913, 398] on icon "file-text" at bounding box center [910, 395] width 6 height 8
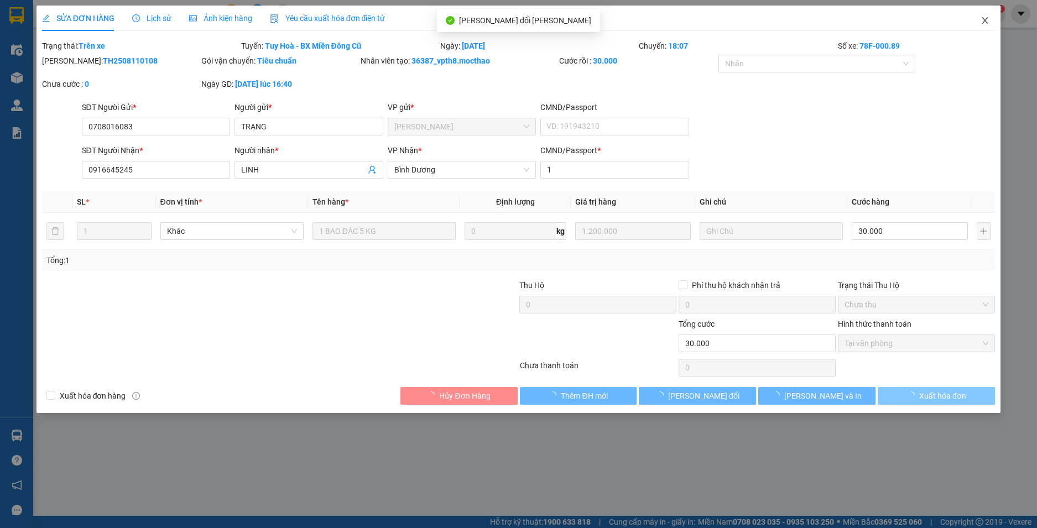
checkbox input "true"
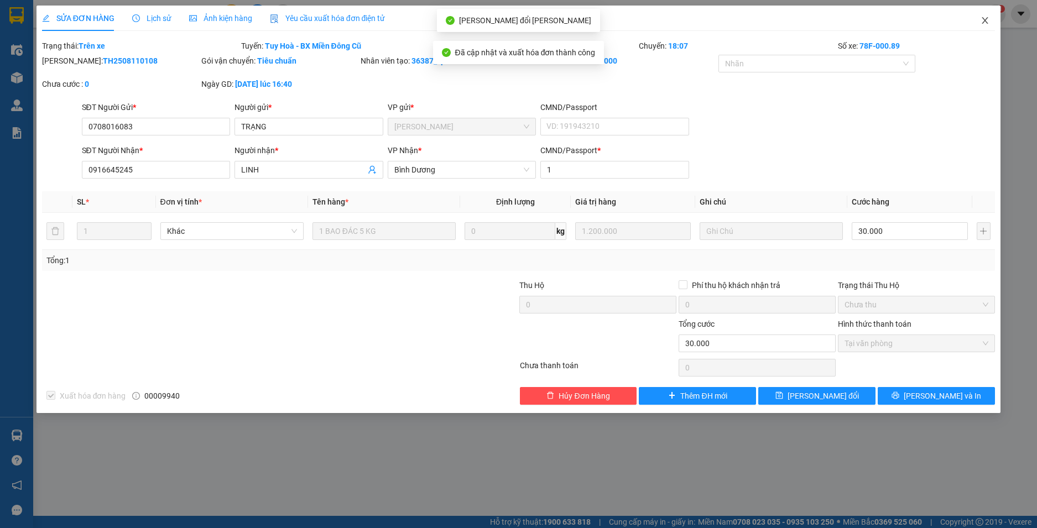
click at [984, 22] on icon "close" at bounding box center [984, 20] width 9 height 9
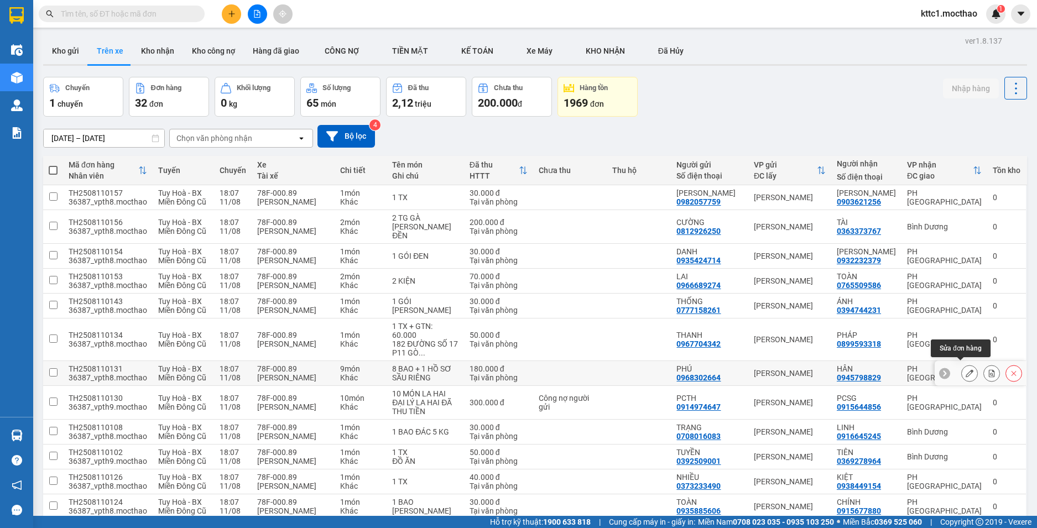
click at [965, 369] on icon at bounding box center [969, 373] width 8 height 8
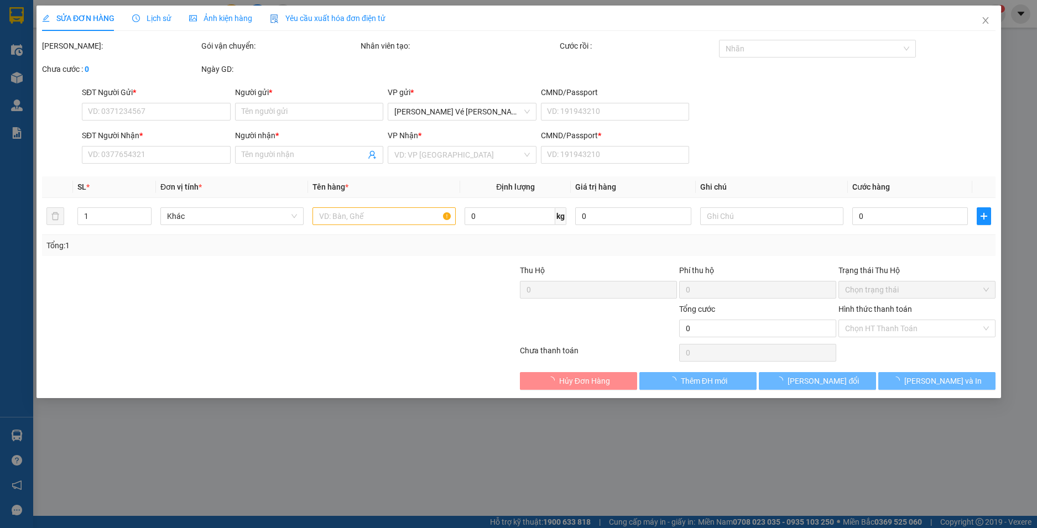
type input "0968302664"
type input "PHÚ"
type input "0945798829"
type input "HÂN"
type input "0"
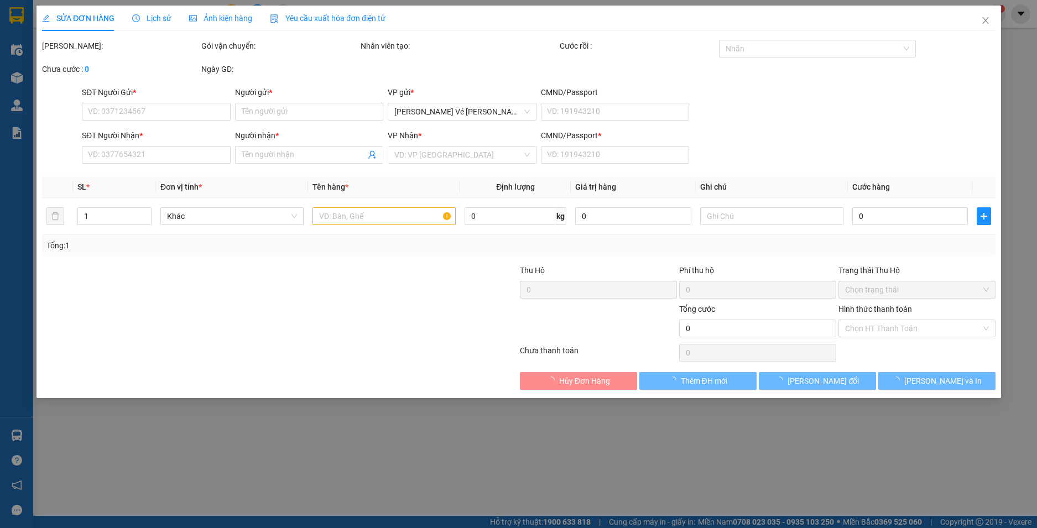
type input "180.000"
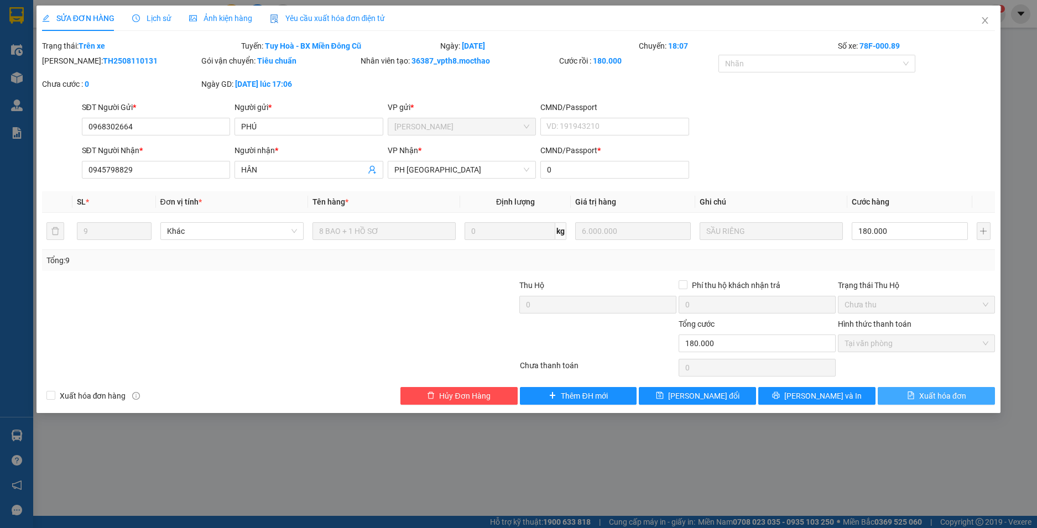
click at [949, 396] on span "Xuất hóa đơn" at bounding box center [942, 396] width 47 height 12
checkbox input "true"
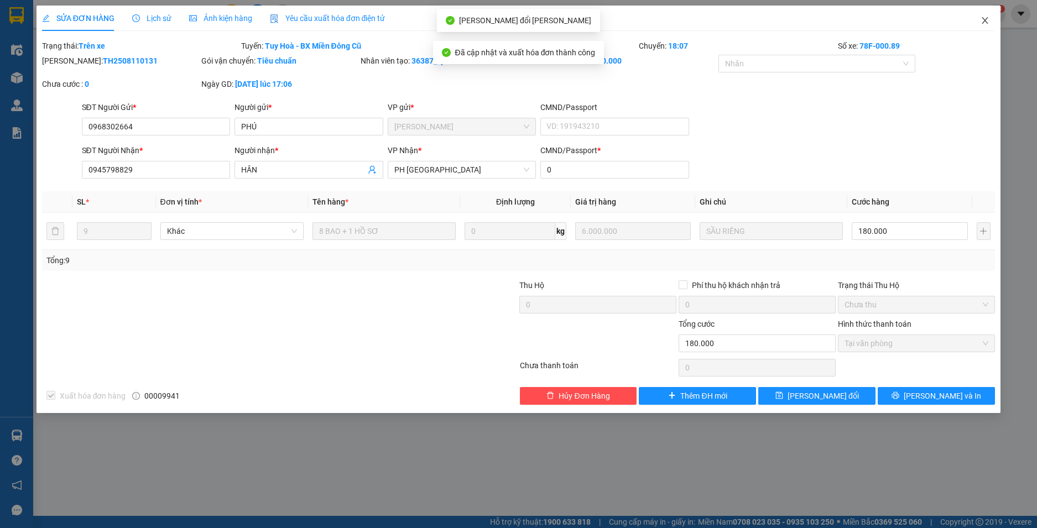
click at [987, 20] on icon "close" at bounding box center [984, 20] width 9 height 9
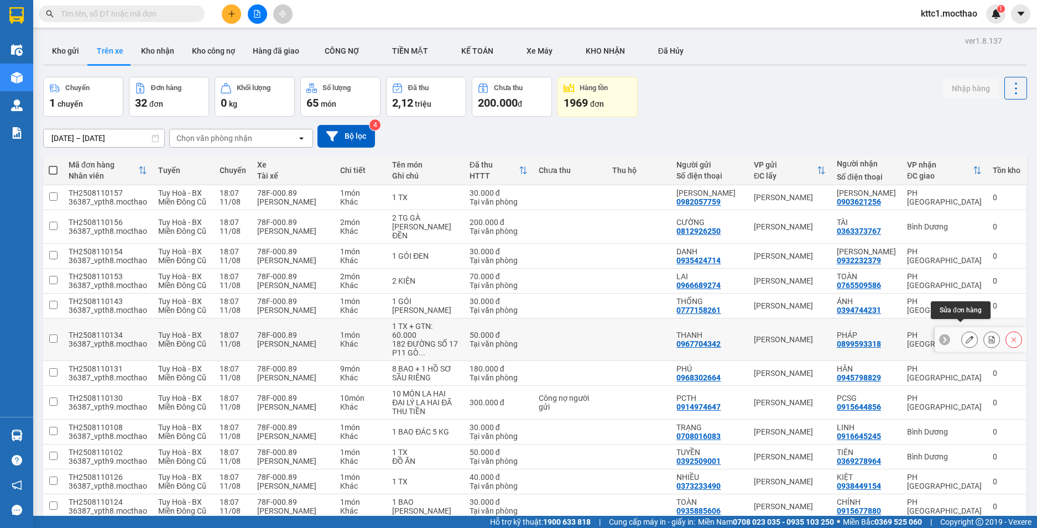
click at [965, 336] on icon at bounding box center [969, 340] width 8 height 8
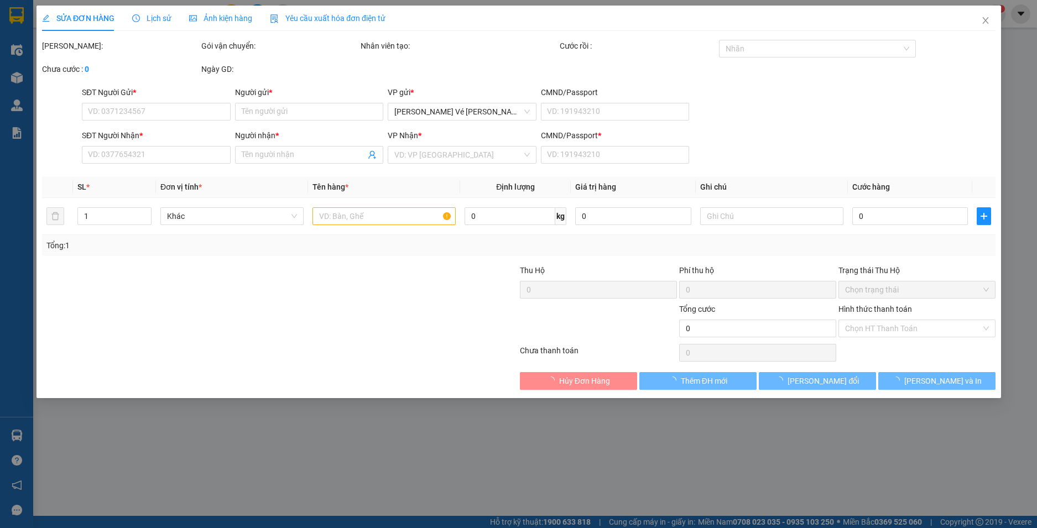
type input "0967704342"
type input "THANH"
type input "0899593318"
type input "PHÁP"
type input "1"
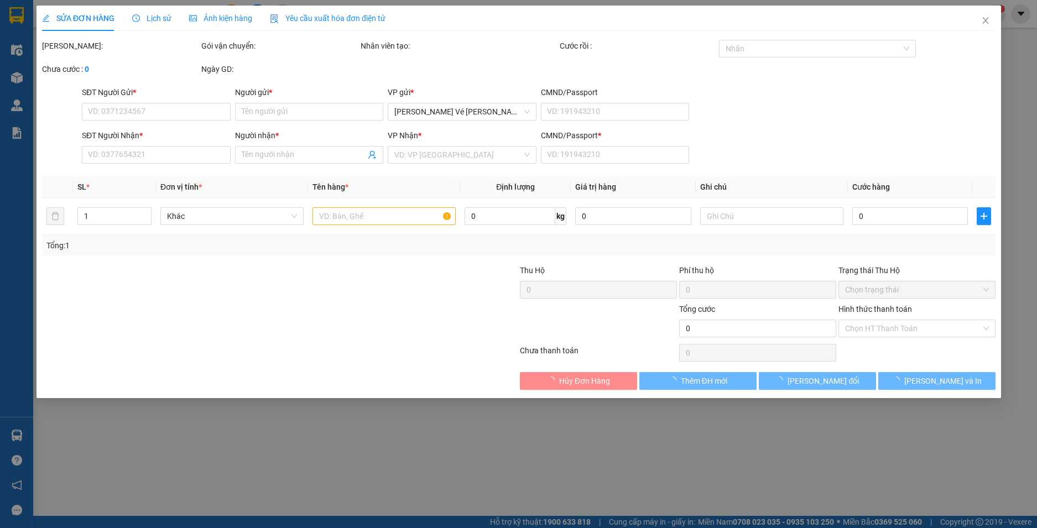
type input "50.000"
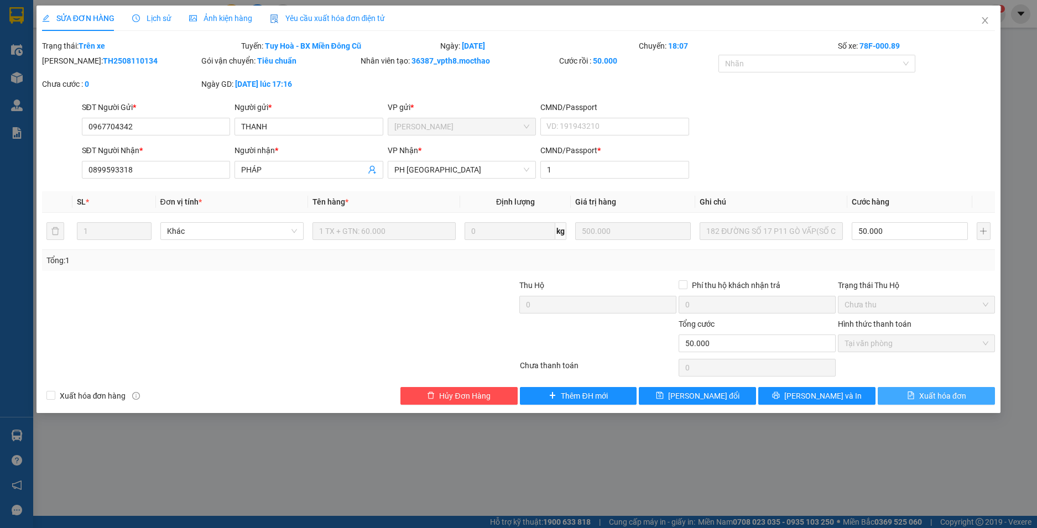
click at [941, 396] on span "Xuất hóa đơn" at bounding box center [942, 396] width 47 height 12
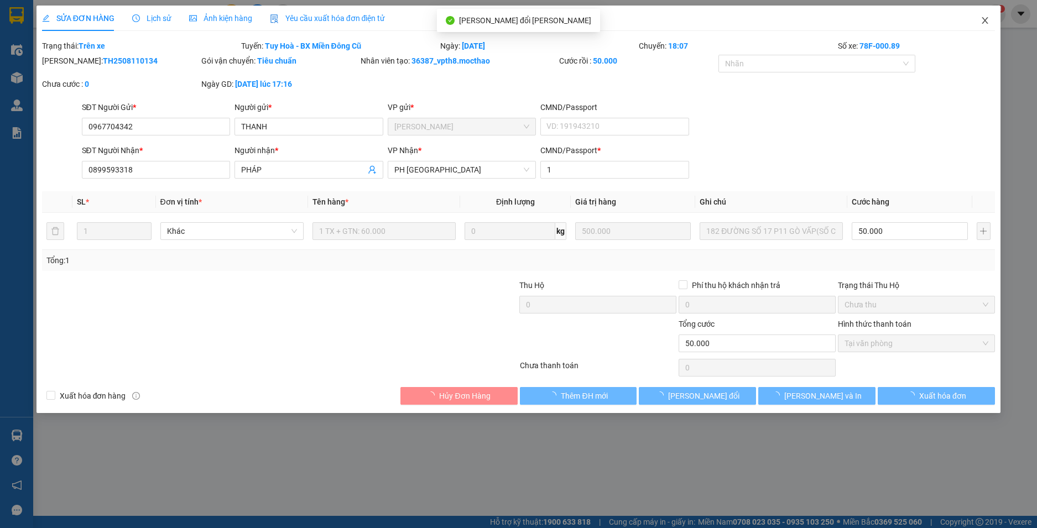
checkbox input "true"
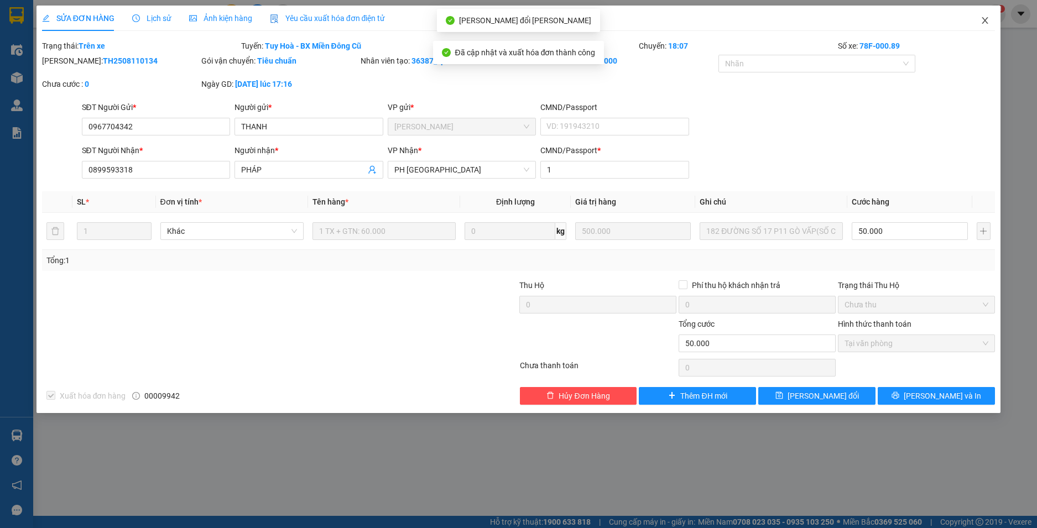
click at [985, 19] on icon "close" at bounding box center [984, 20] width 9 height 9
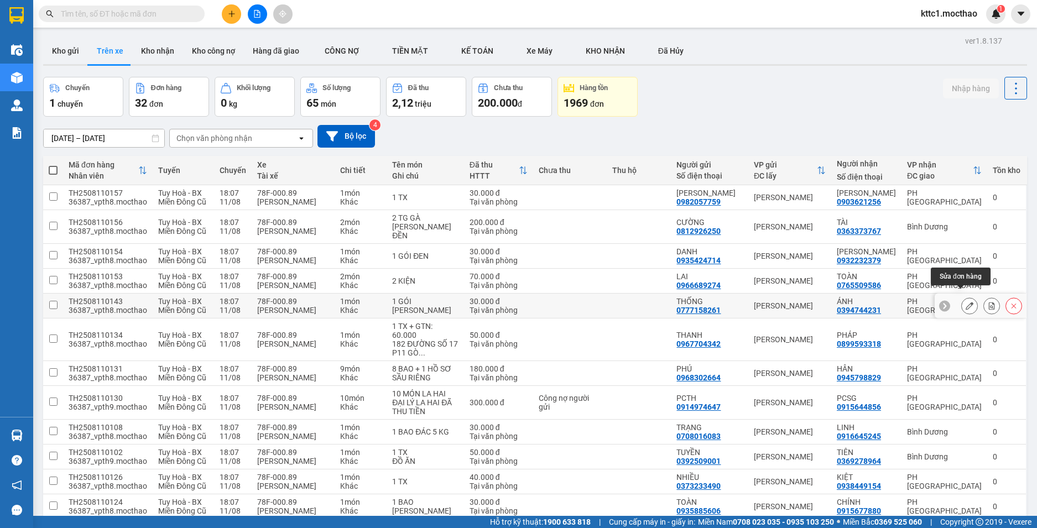
click at [965, 302] on icon at bounding box center [969, 306] width 8 height 8
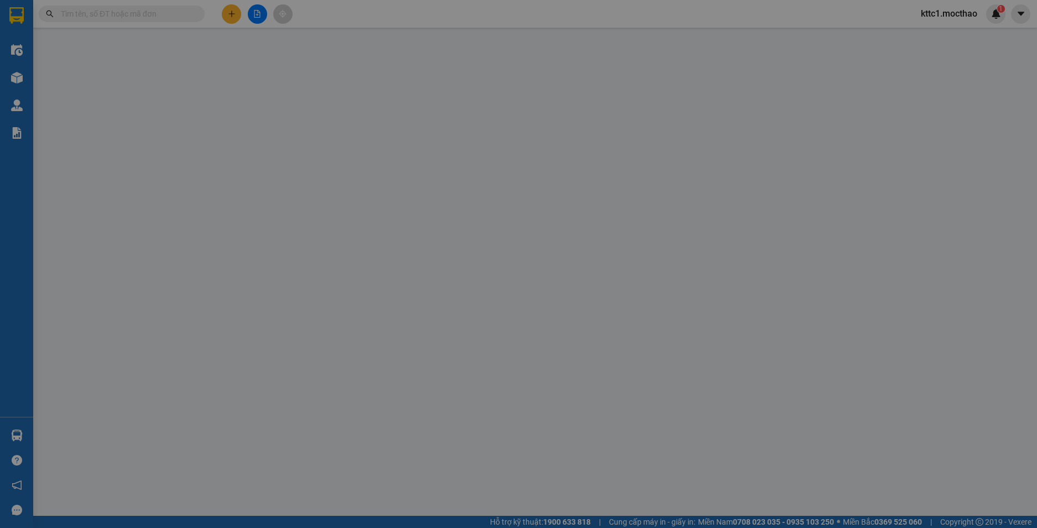
type input "0777158261"
type input "THỐNG"
type input "0394744231"
type input "ÁNH"
type input "1"
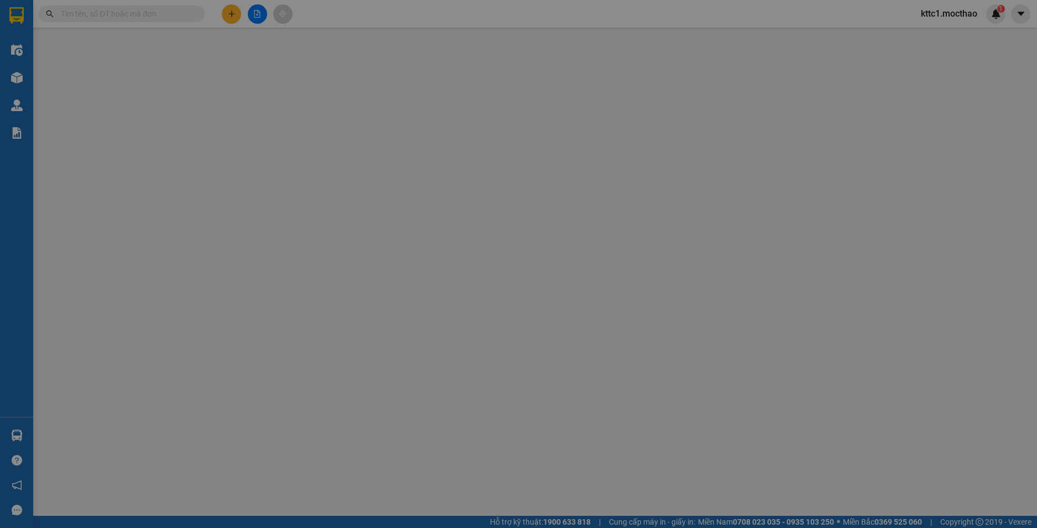
type input "30.000"
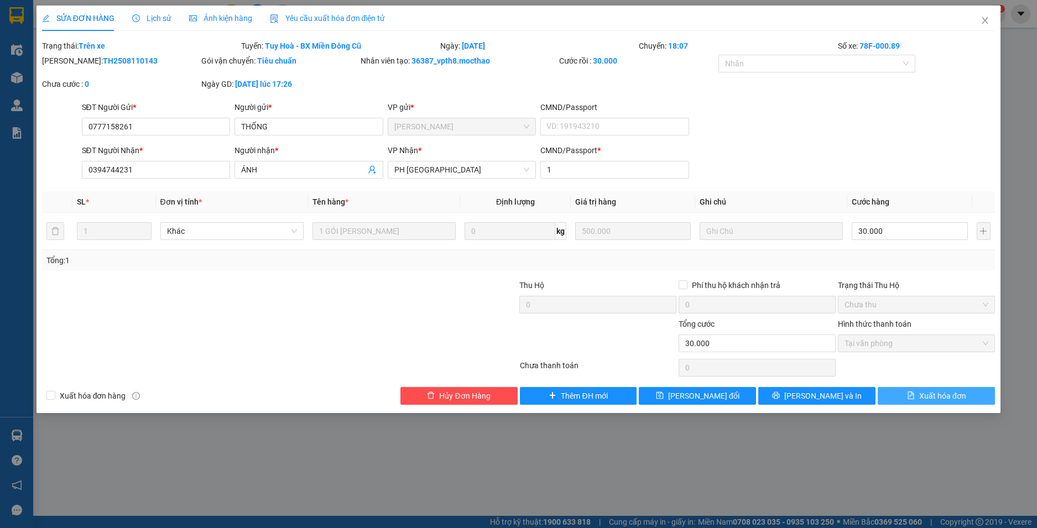
click at [925, 395] on span "Xuất hóa đơn" at bounding box center [942, 396] width 47 height 12
checkbox input "true"
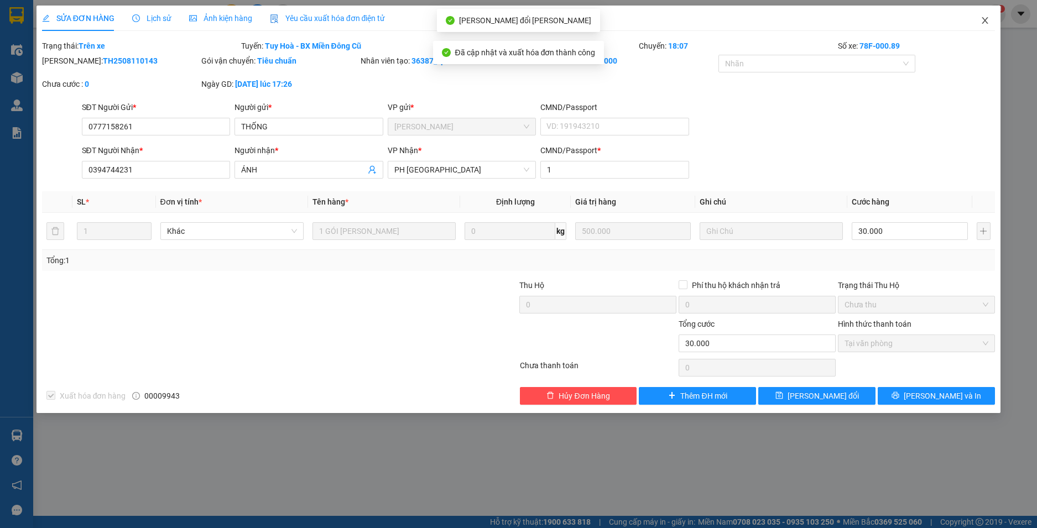
click at [985, 23] on icon "close" at bounding box center [984, 20] width 9 height 9
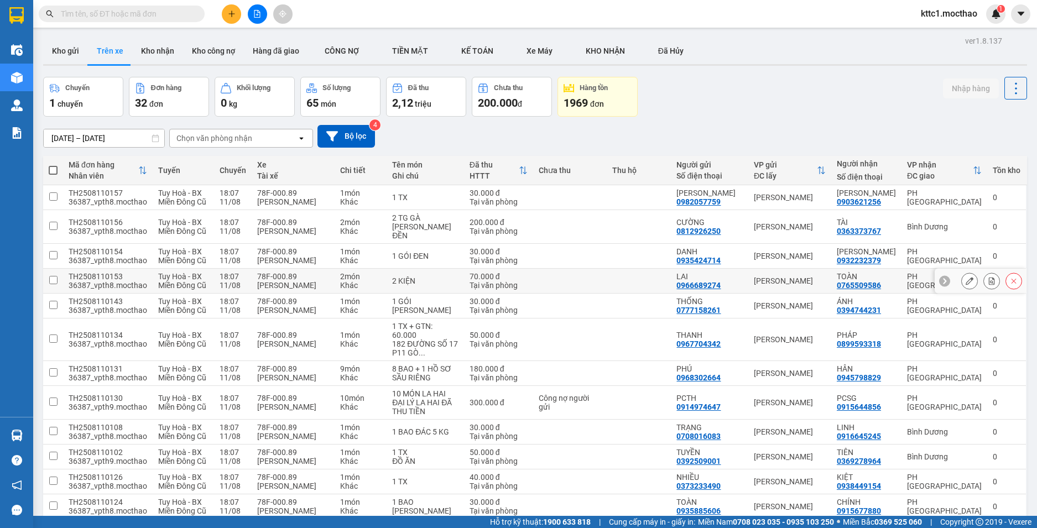
click at [961, 271] on button at bounding box center [968, 280] width 15 height 19
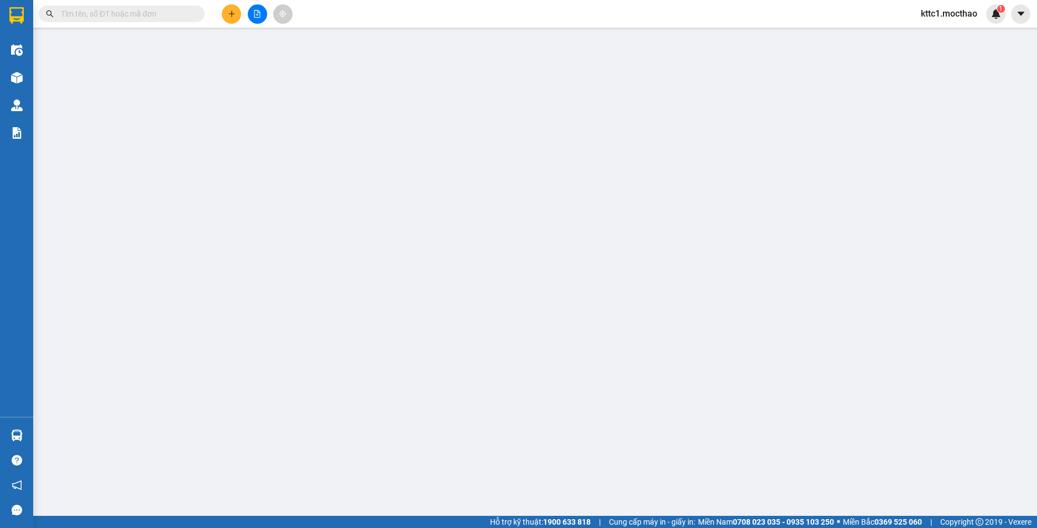
type input "0966689274"
type input "LAI"
type input "0765509586"
type input "TOÀN"
type input "1"
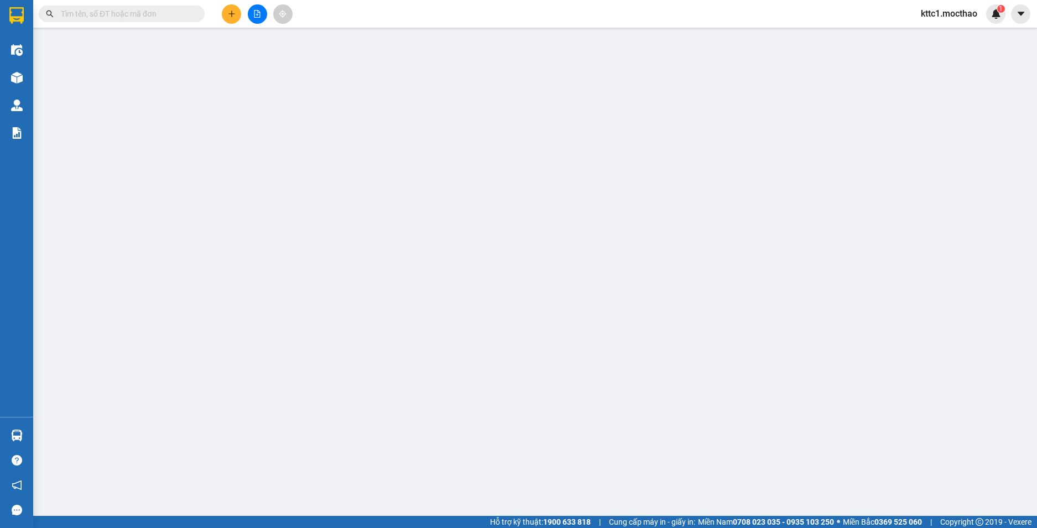
type input "70.000"
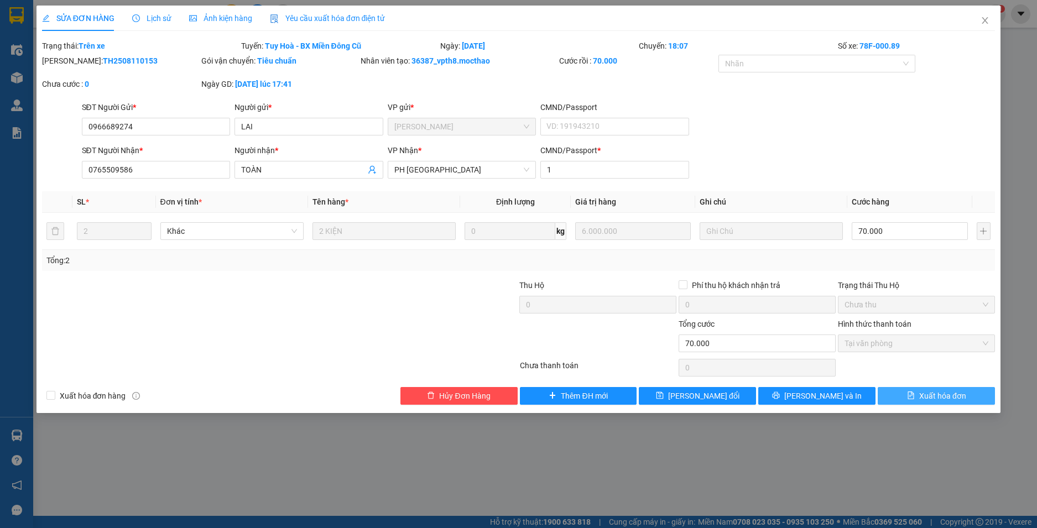
click at [951, 401] on span "Xuất hóa đơn" at bounding box center [942, 396] width 47 height 12
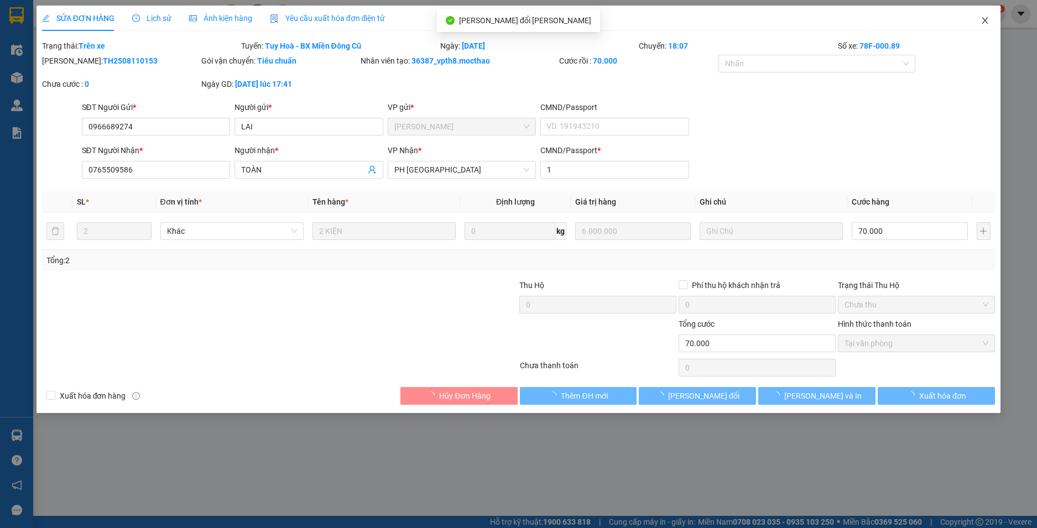
checkbox input "true"
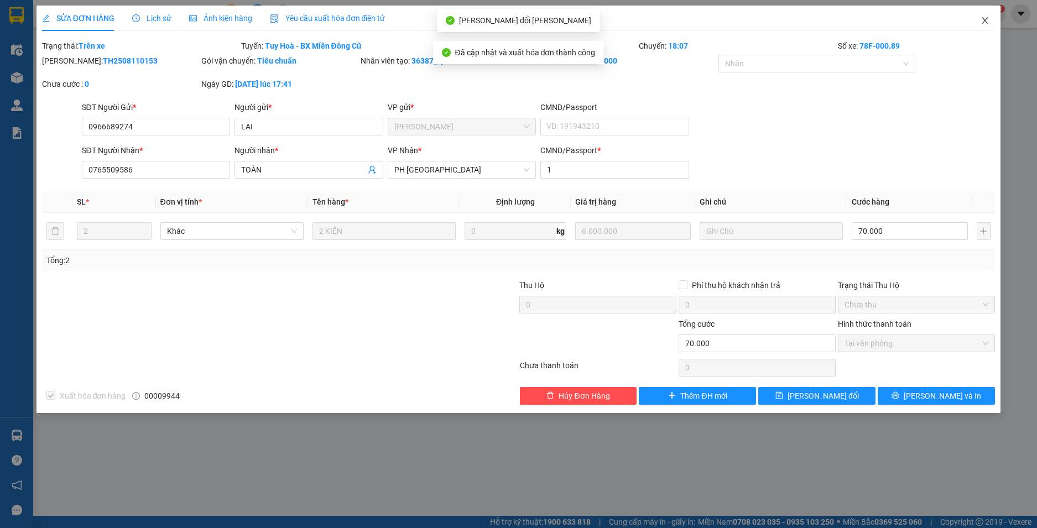
click at [985, 19] on icon "close" at bounding box center [984, 20] width 9 height 9
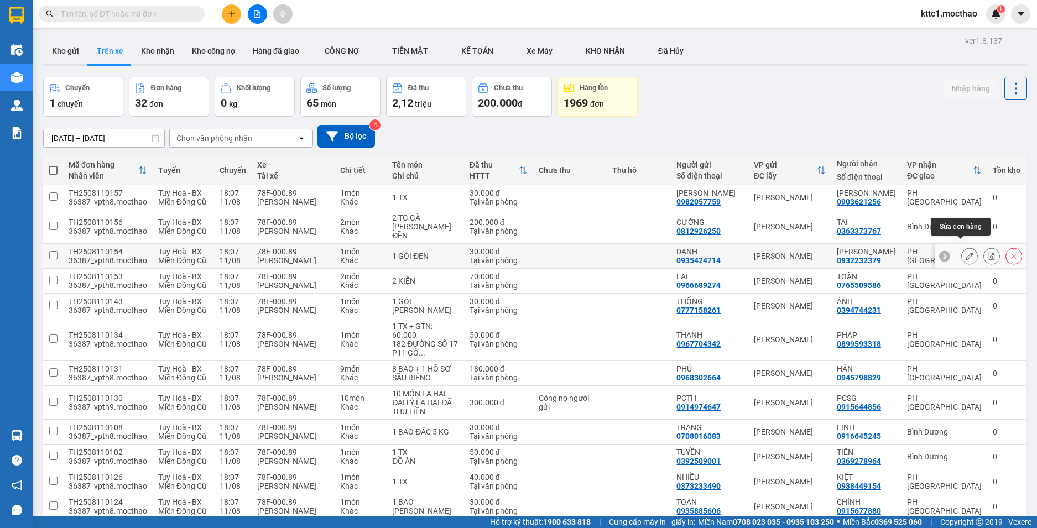
click at [965, 252] on icon at bounding box center [969, 256] width 8 height 8
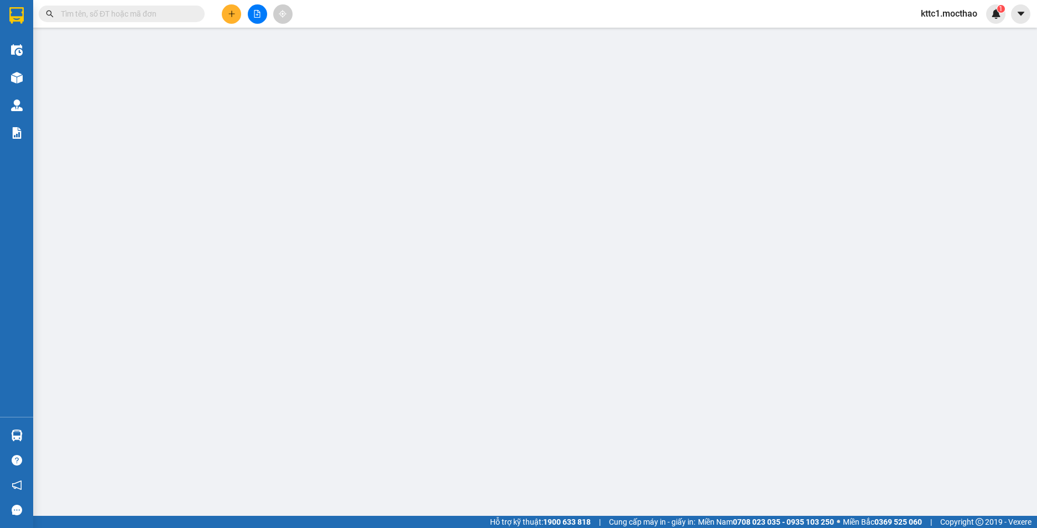
type input "0935424714"
type input "DANH"
type input "0932232379"
type input "[PERSON_NAME]"
type input "1"
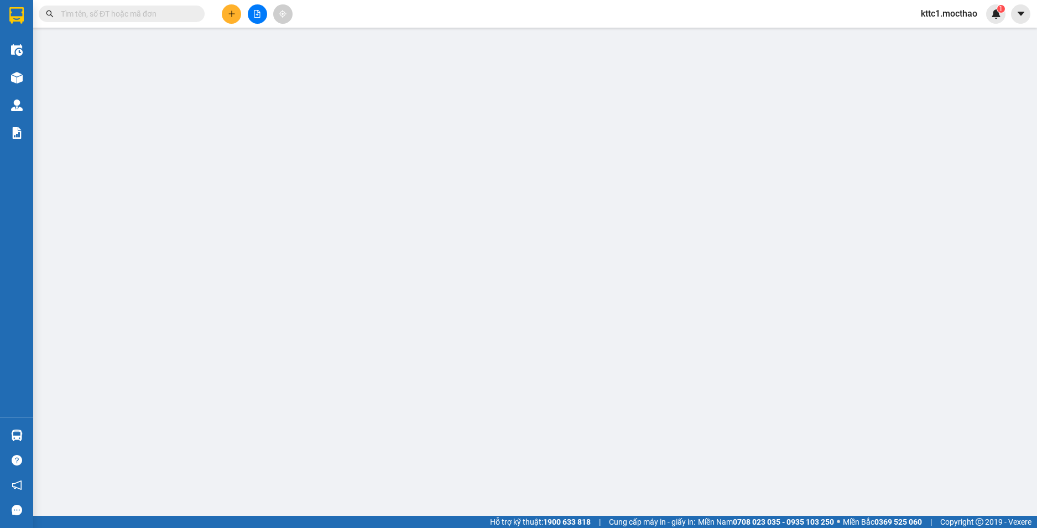
type input "30.000"
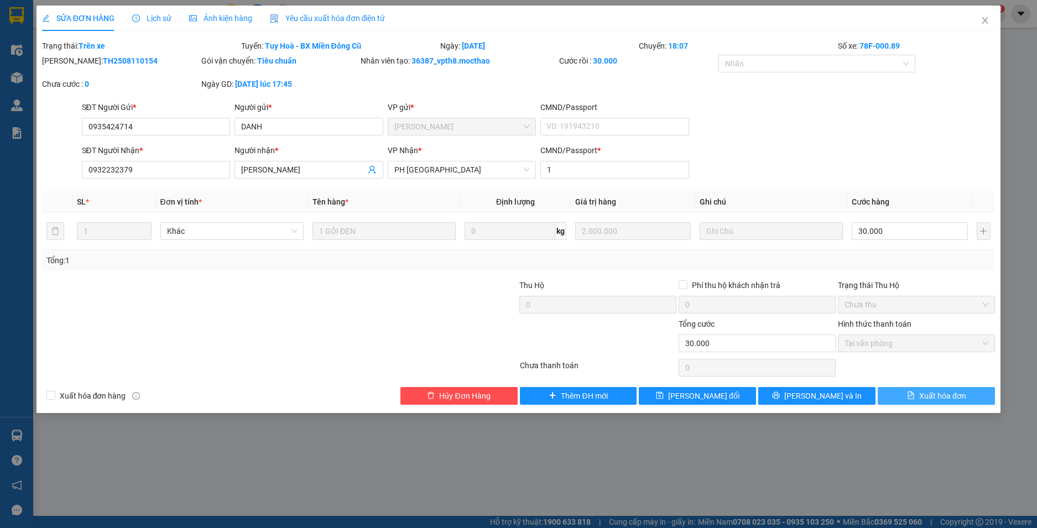
click at [948, 400] on span "Xuất hóa đơn" at bounding box center [942, 396] width 47 height 12
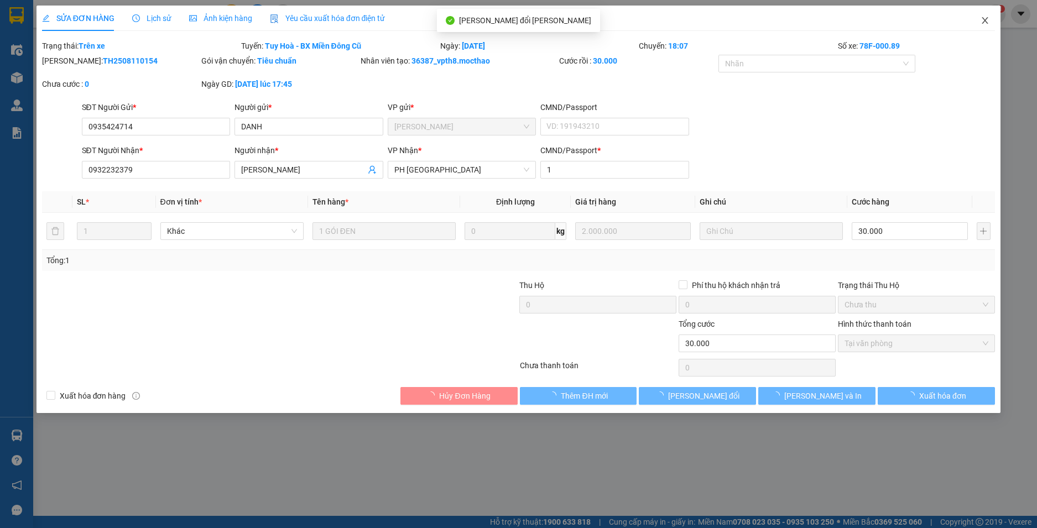
checkbox input "true"
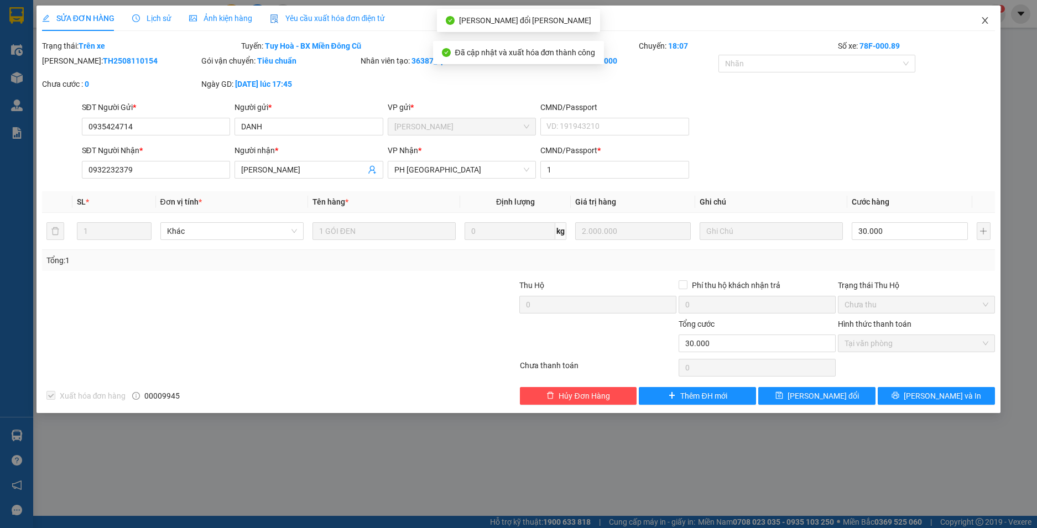
click at [984, 20] on icon "close" at bounding box center [985, 20] width 6 height 7
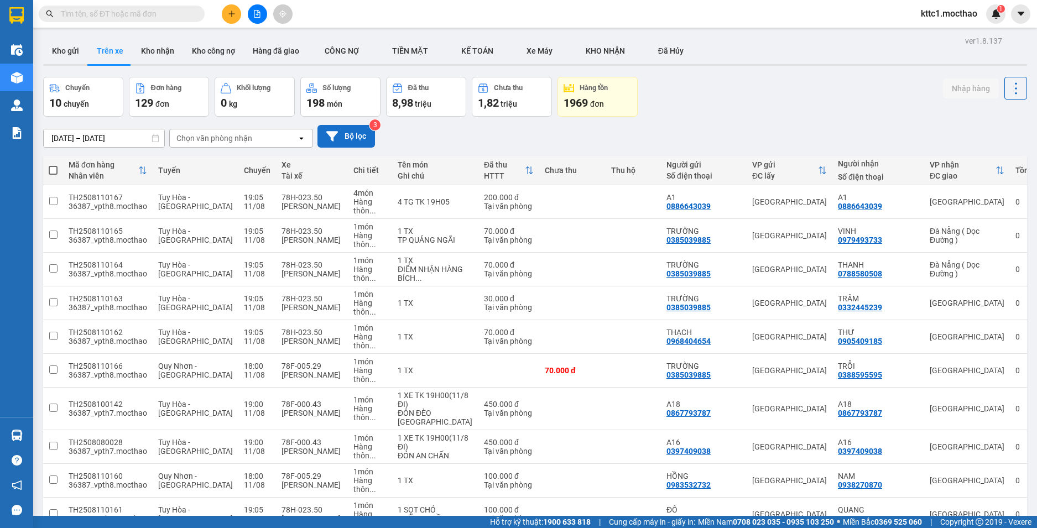
click at [358, 138] on button "Bộ lọc" at bounding box center [345, 136] width 57 height 23
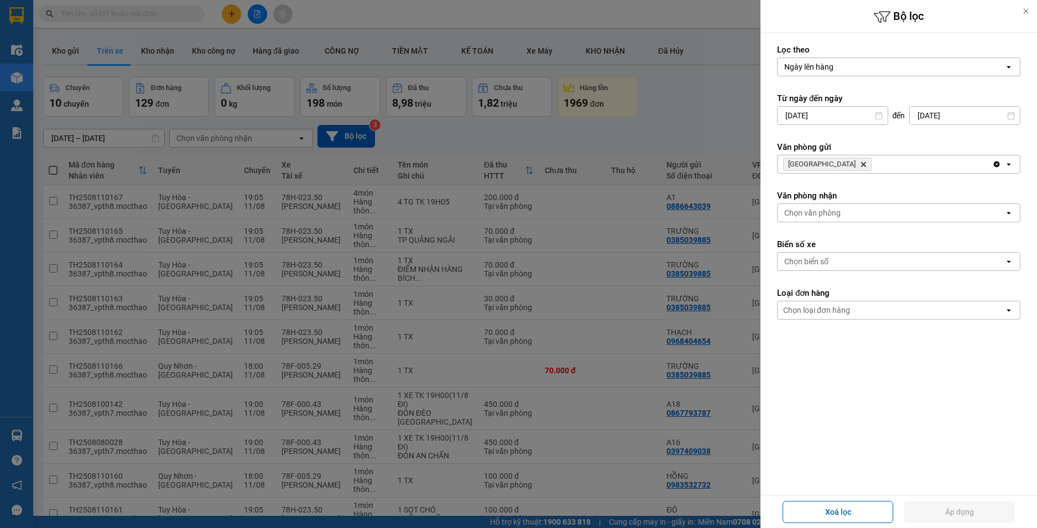
click at [846, 261] on div "Chọn biển số" at bounding box center [890, 262] width 227 height 18
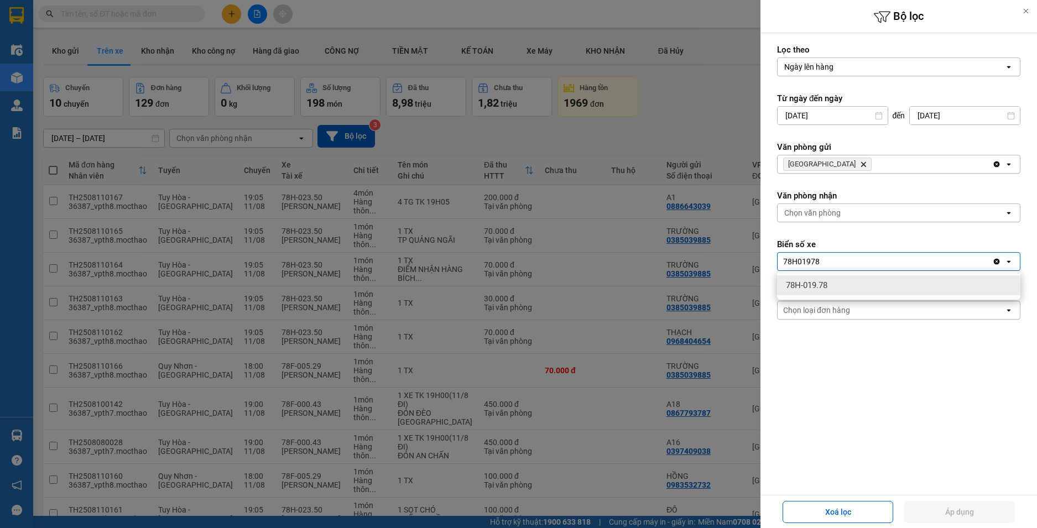
type input "78H01978"
click at [819, 289] on span "78H-019.78" at bounding box center [806, 285] width 41 height 11
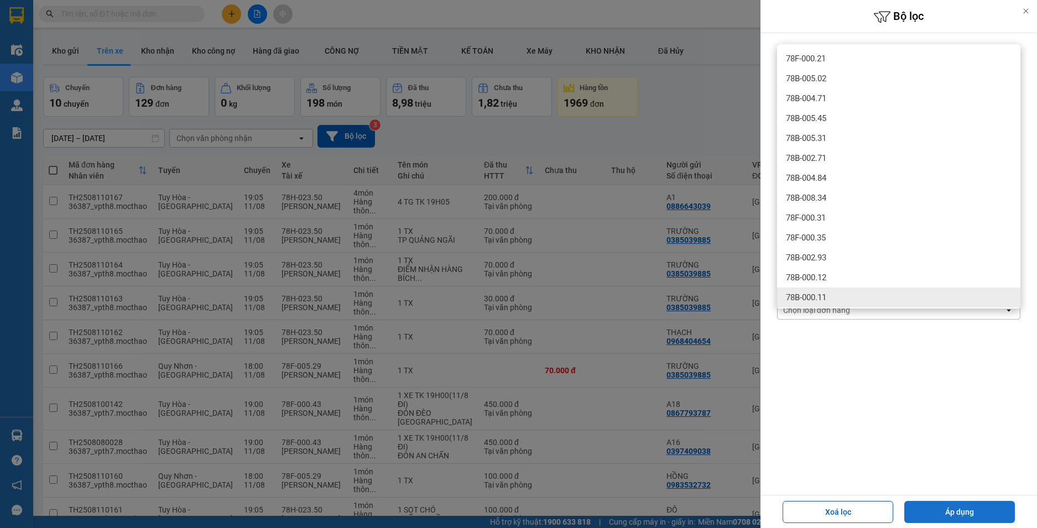
click at [966, 512] on button "Áp dụng" at bounding box center [959, 512] width 111 height 22
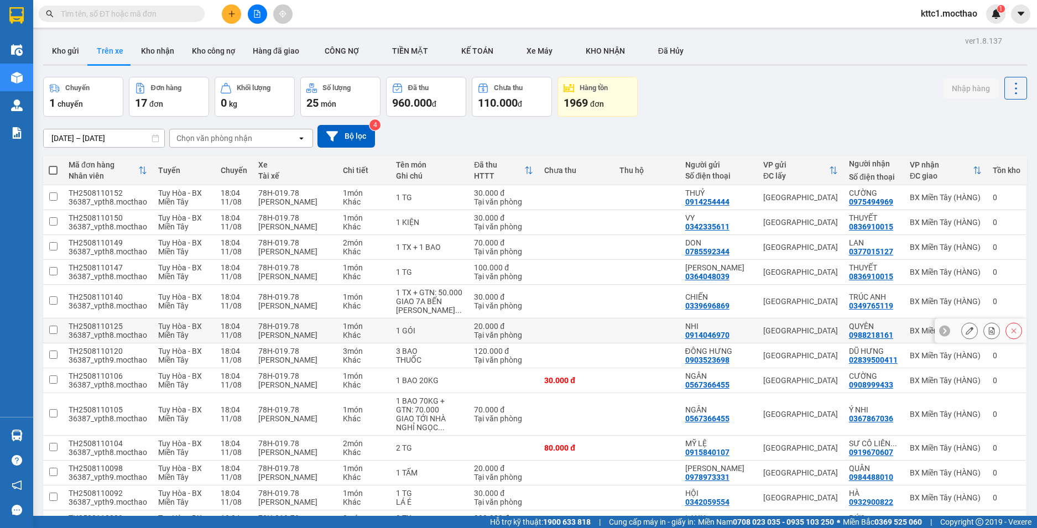
scroll to position [173, 0]
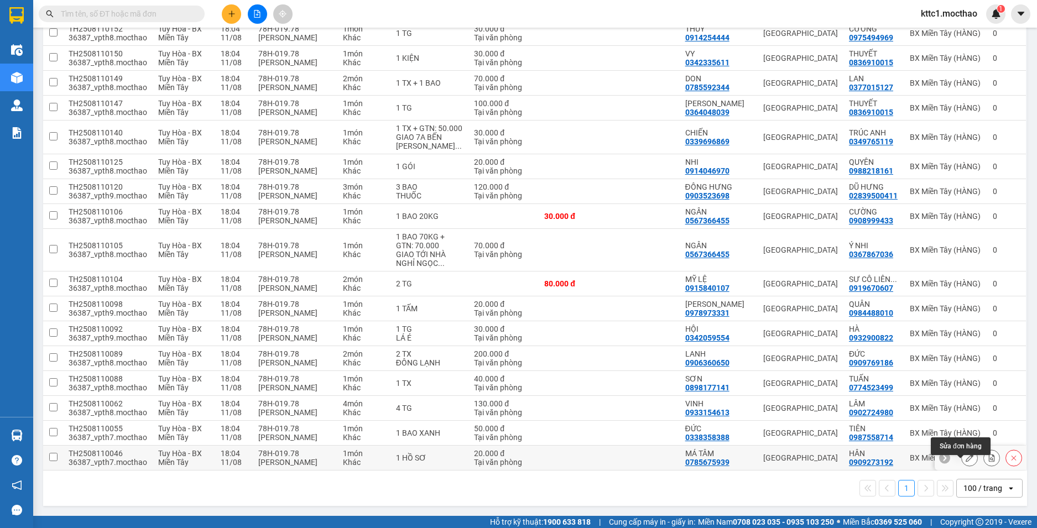
click at [965, 459] on icon at bounding box center [969, 458] width 8 height 8
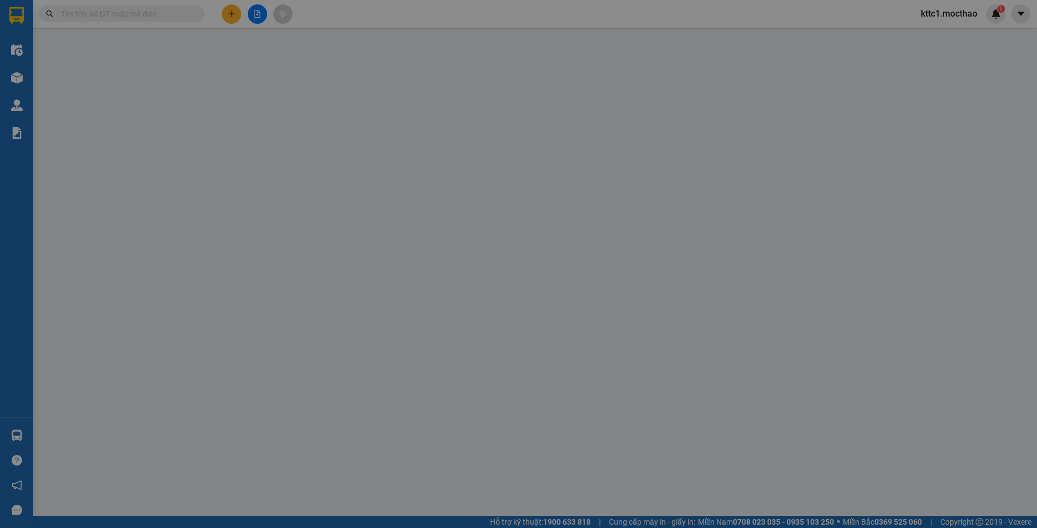
type input "0785675939"
type input "MÁ TÂM"
type input "0909273192"
type input "HÂN"
type input "0"
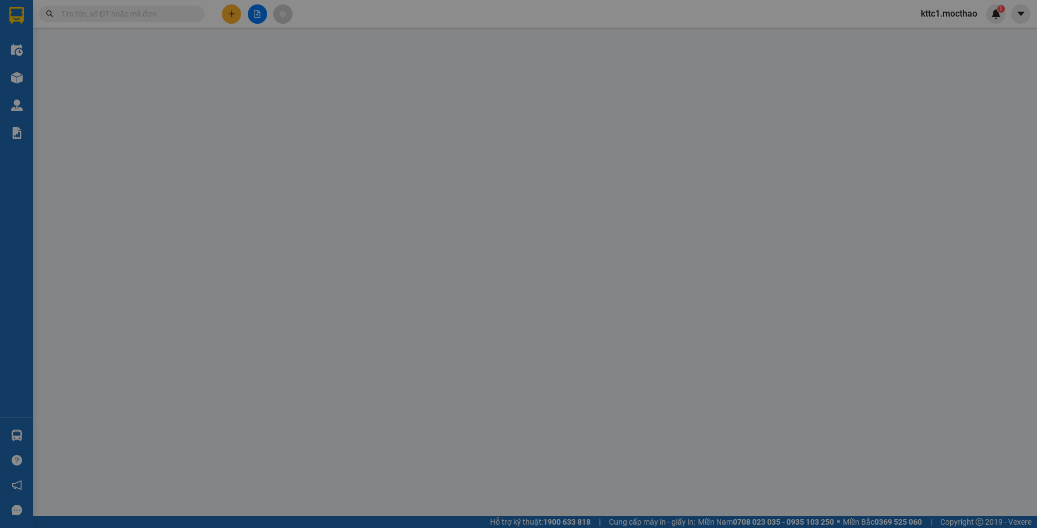
type input "20.000"
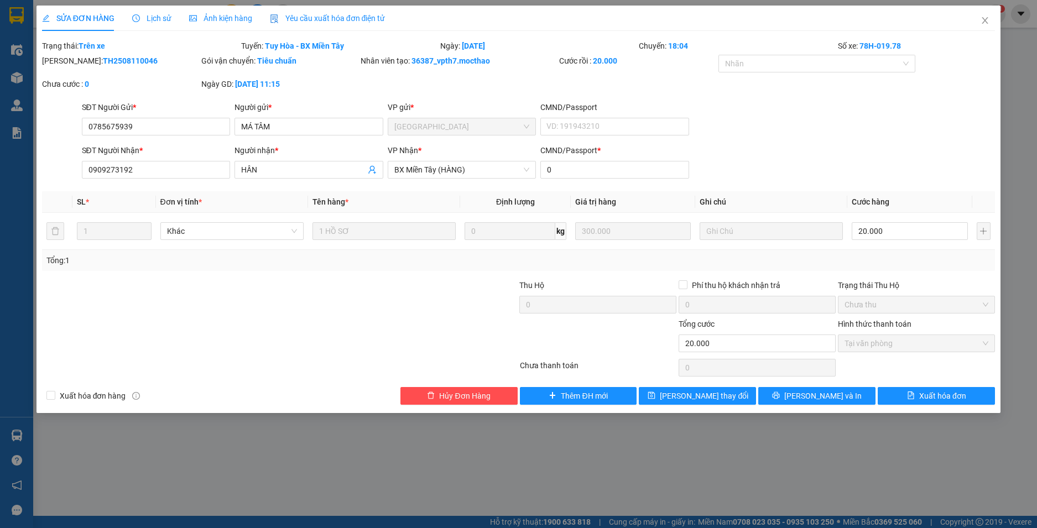
click at [310, 20] on div "Yêu cầu xuất hóa đơn điện tử" at bounding box center [328, 18] width 116 height 12
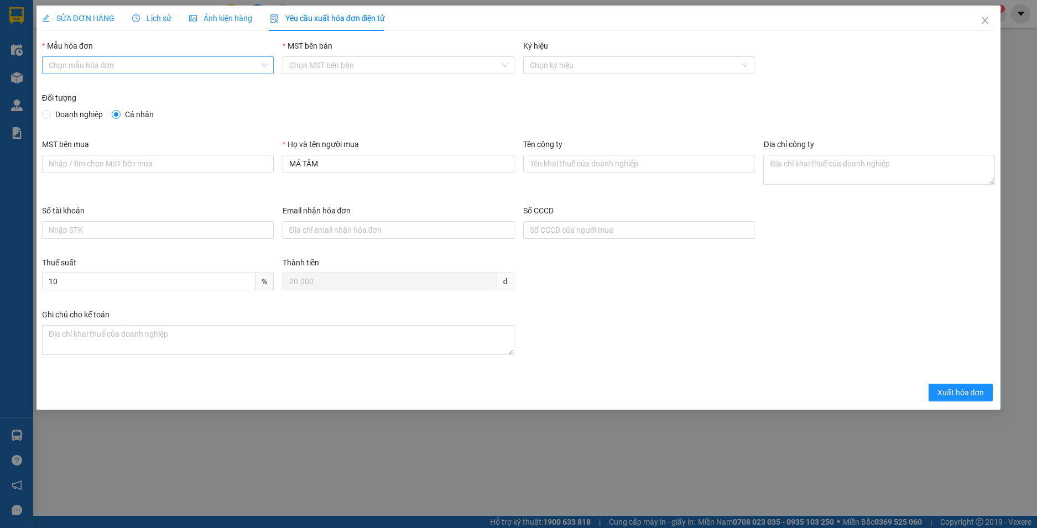
click at [161, 71] on input "Mẫu hóa đơn" at bounding box center [154, 65] width 211 height 17
click at [125, 85] on div "HĐH" at bounding box center [158, 87] width 218 height 12
type input "8"
drag, startPoint x: 304, startPoint y: 163, endPoint x: 236, endPoint y: 152, distance: 69.4
click at [236, 153] on div "MST bên mua Họ và tên người mua MÁ TÂM Tên công ty Địa chỉ công ty" at bounding box center [519, 171] width 962 height 66
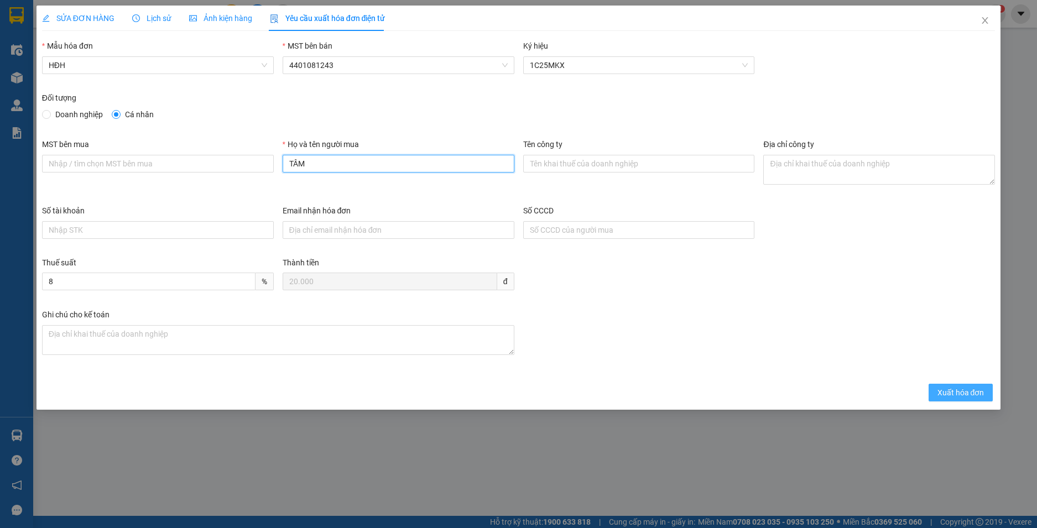
type input "TÂM"
click at [961, 399] on button "Xuất hóa đơn" at bounding box center [960, 393] width 65 height 18
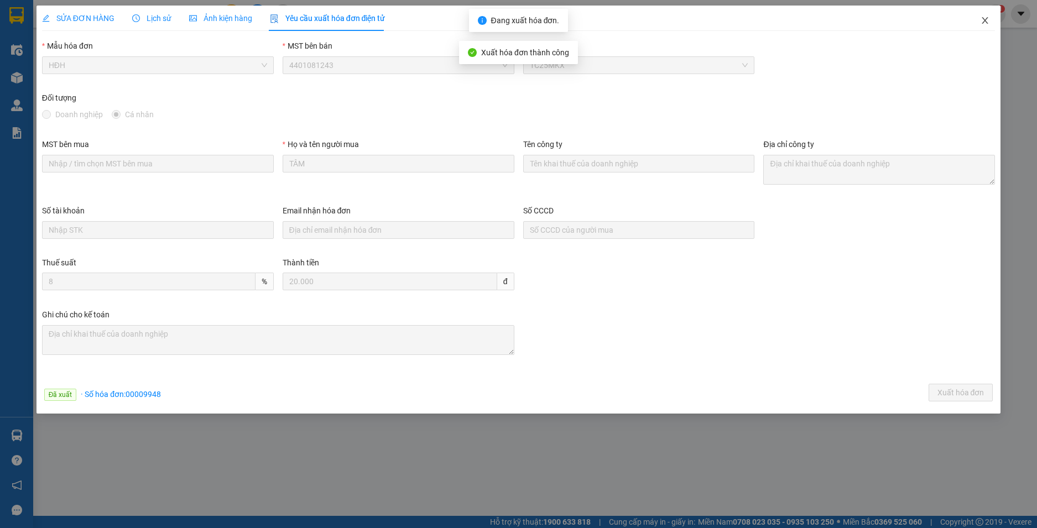
click at [985, 19] on icon "close" at bounding box center [984, 20] width 9 height 9
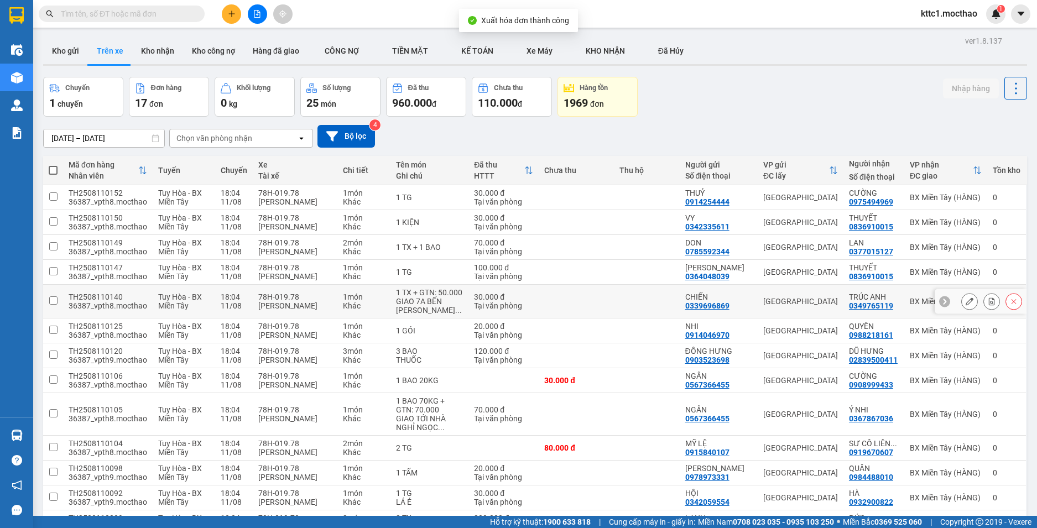
scroll to position [173, 0]
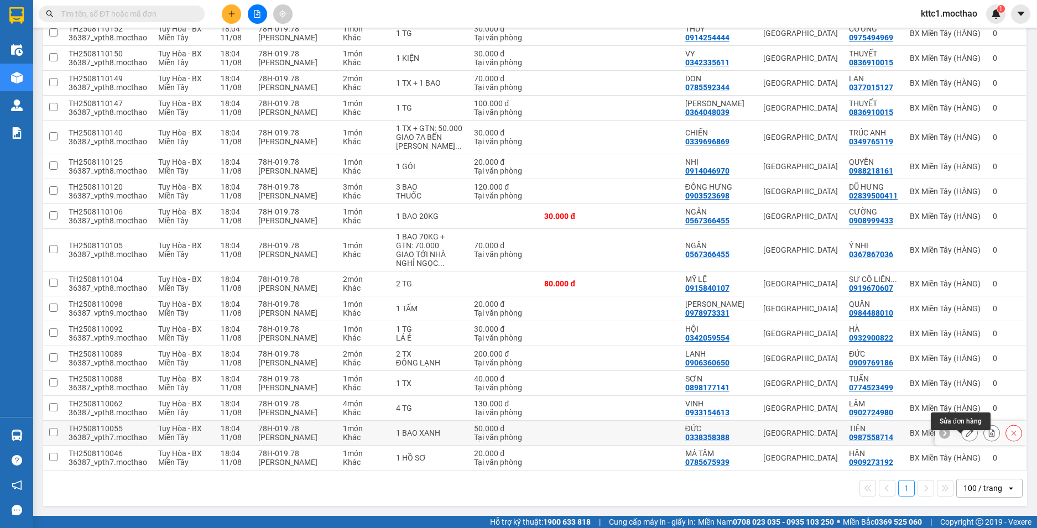
click at [965, 433] on icon at bounding box center [969, 433] width 8 height 8
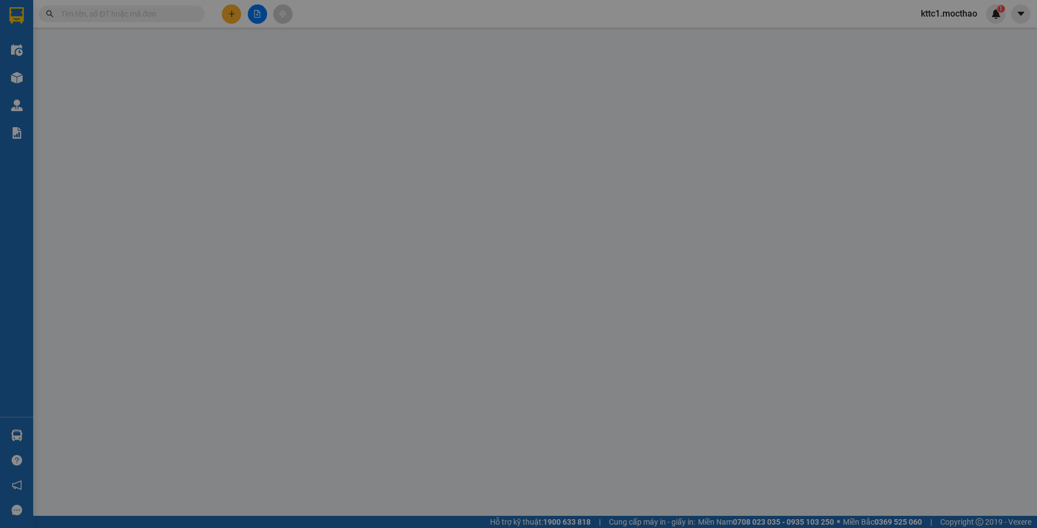
type input "0338358388"
type input "ĐỨC"
type input "0987558714"
type input "TIÊN"
type input "1"
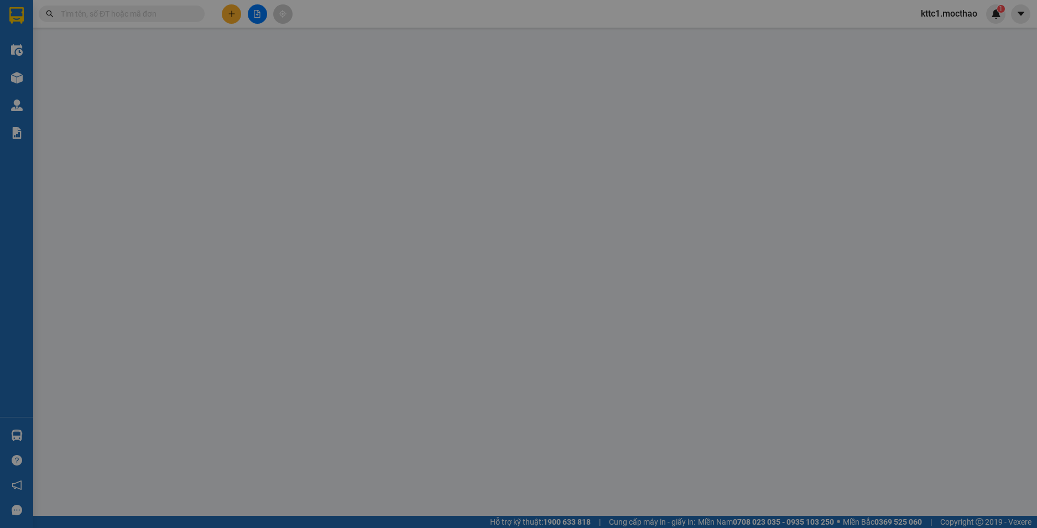
type input "50.000"
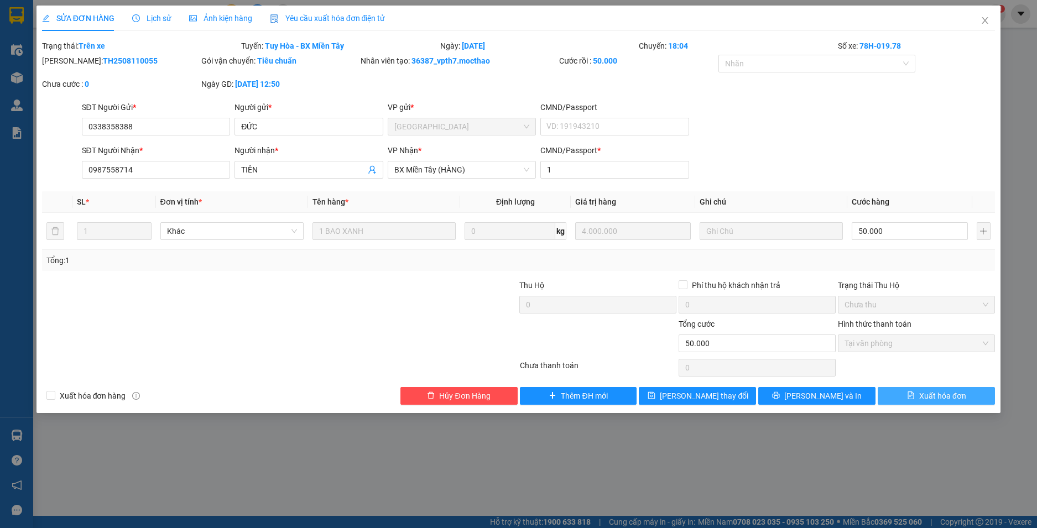
click at [955, 403] on button "Xuất hóa đơn" at bounding box center [935, 396] width 117 height 18
checkbox input "true"
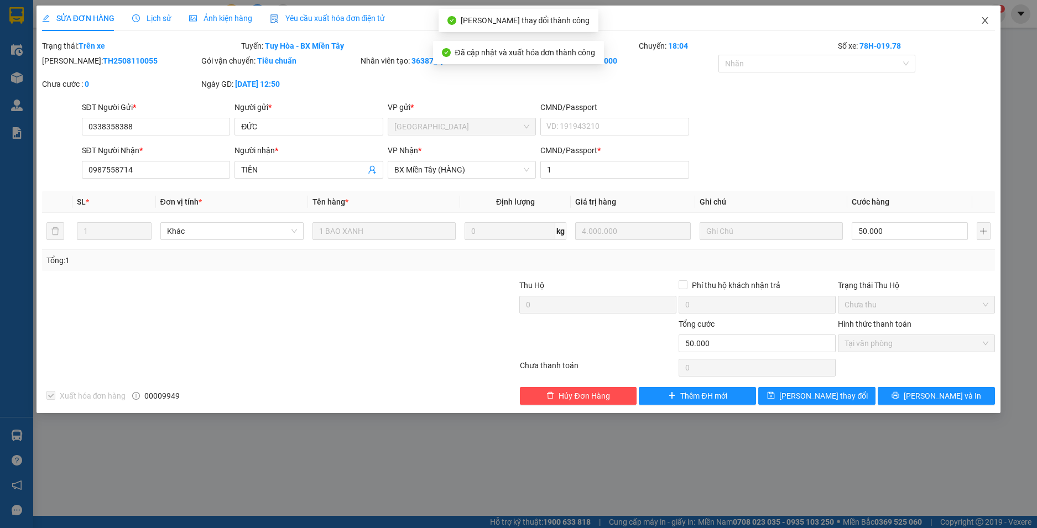
click at [984, 23] on icon "close" at bounding box center [985, 20] width 6 height 7
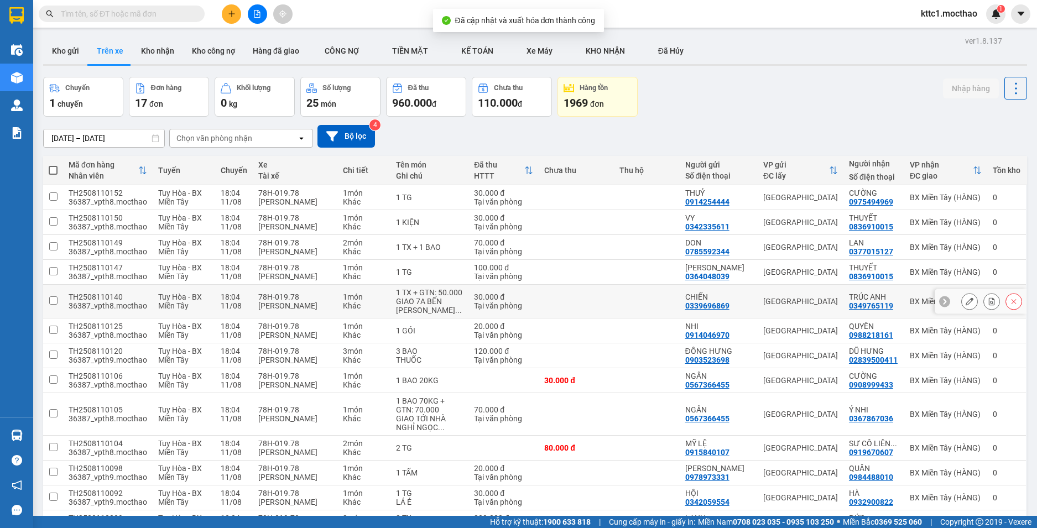
scroll to position [173, 0]
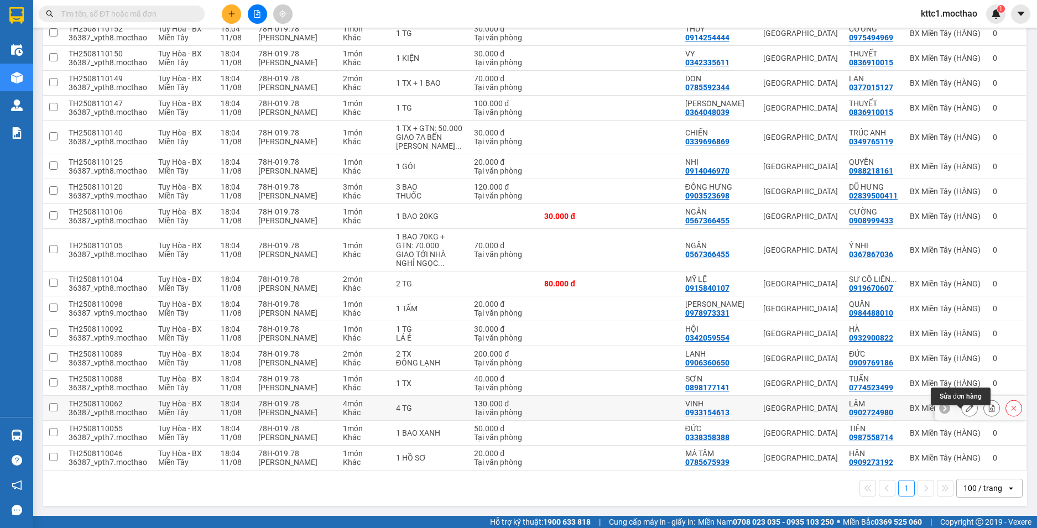
click at [965, 406] on icon at bounding box center [969, 408] width 8 height 8
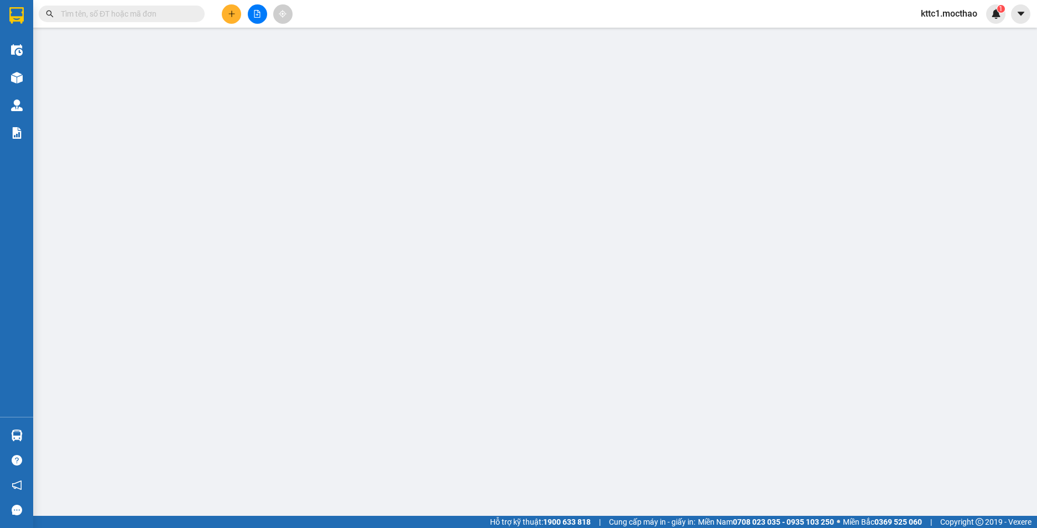
type input "0933154613"
type input "VINH"
type input "0902724980"
type input "LÂM"
type input "1"
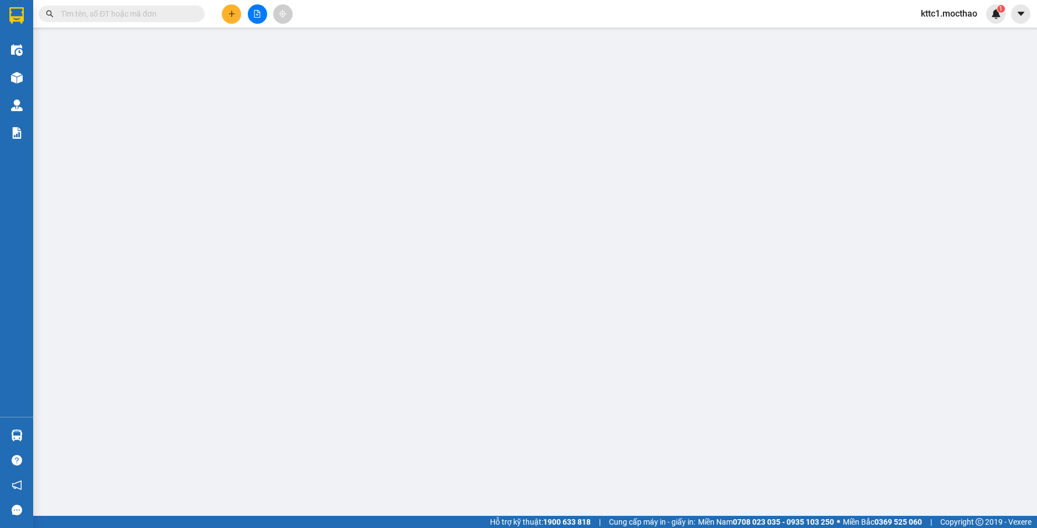
type input "130.000"
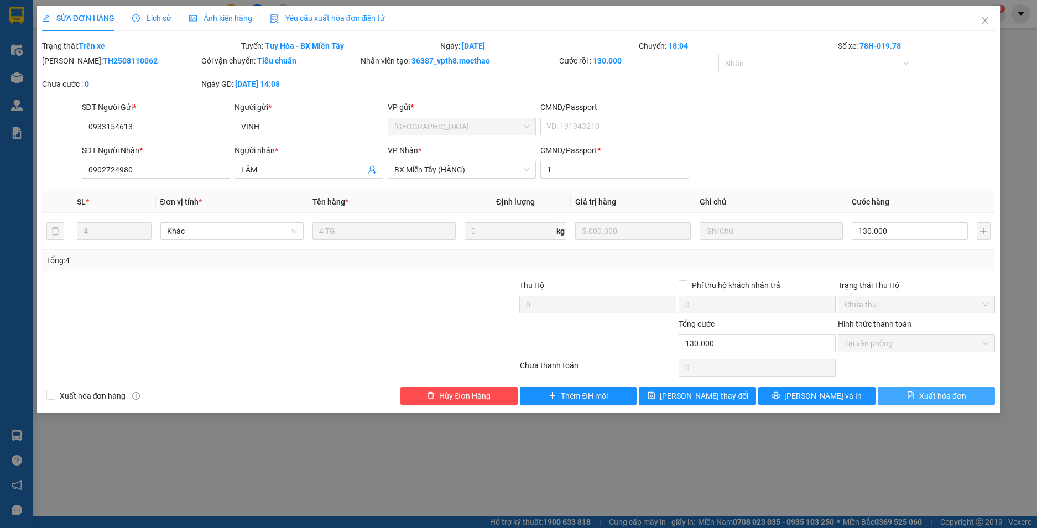
click at [951, 395] on span "Xuất hóa đơn" at bounding box center [942, 396] width 47 height 12
checkbox input "true"
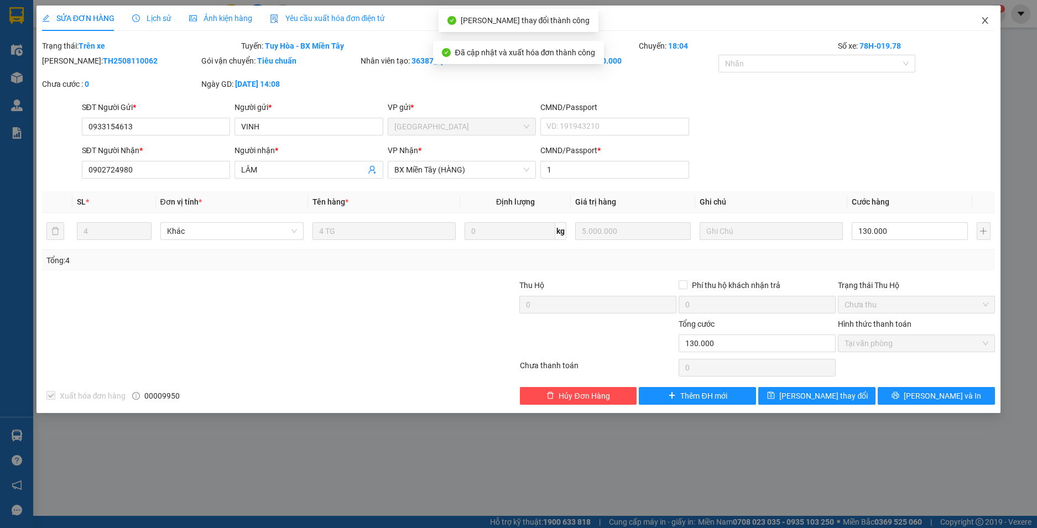
click at [986, 17] on icon "close" at bounding box center [984, 20] width 9 height 9
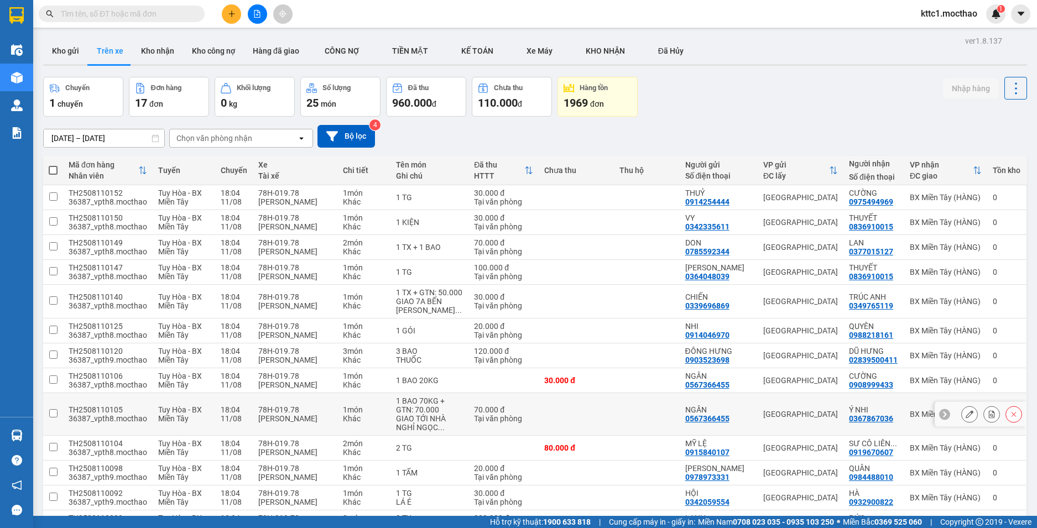
scroll to position [173, 0]
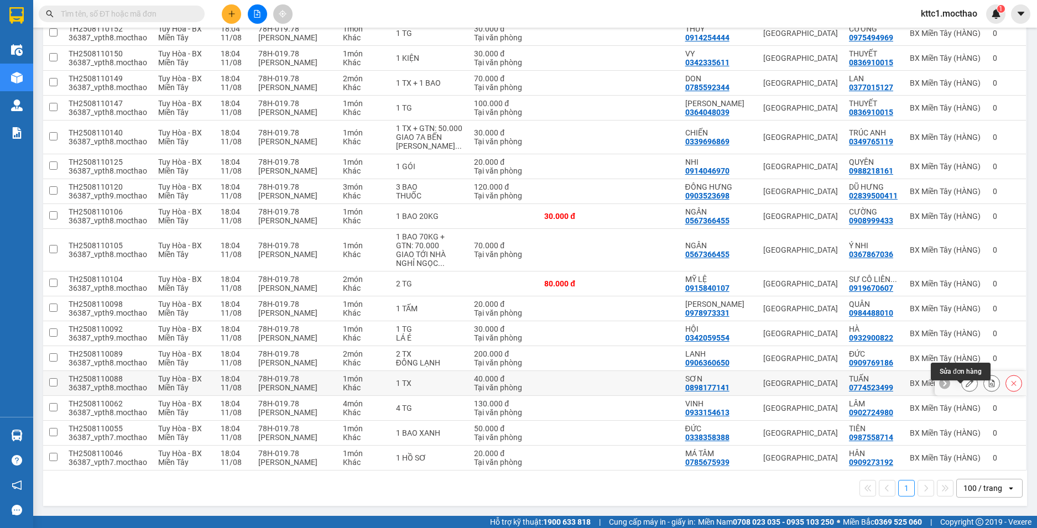
click at [965, 384] on icon at bounding box center [969, 383] width 8 height 8
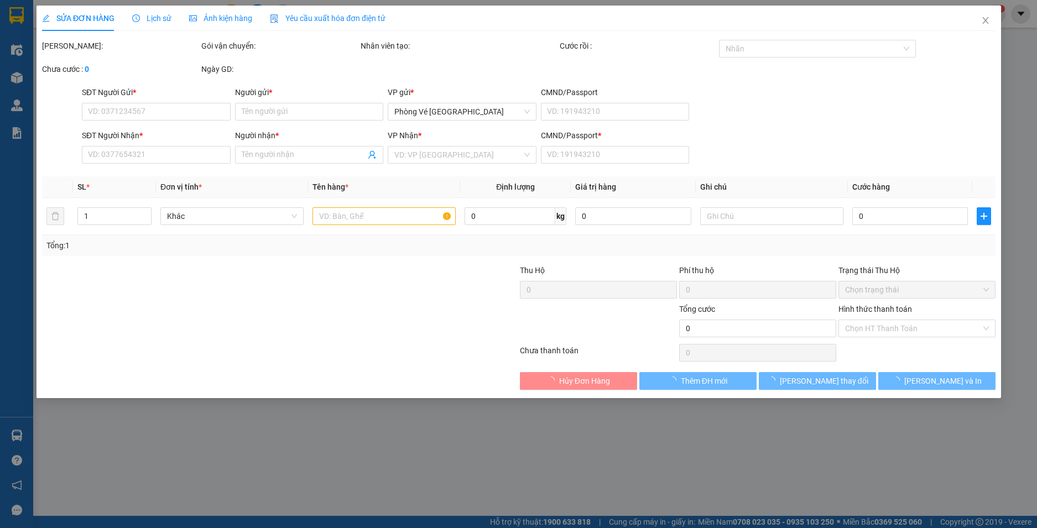
type input "0898177141"
type input "SƠN"
type input "0774523499"
type input "TUẤN"
type input "1"
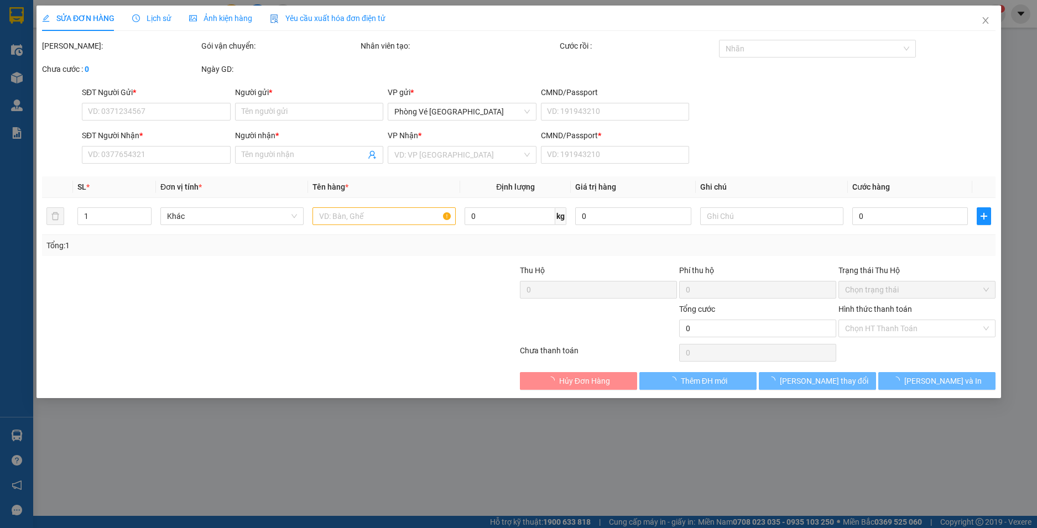
type input "40.000"
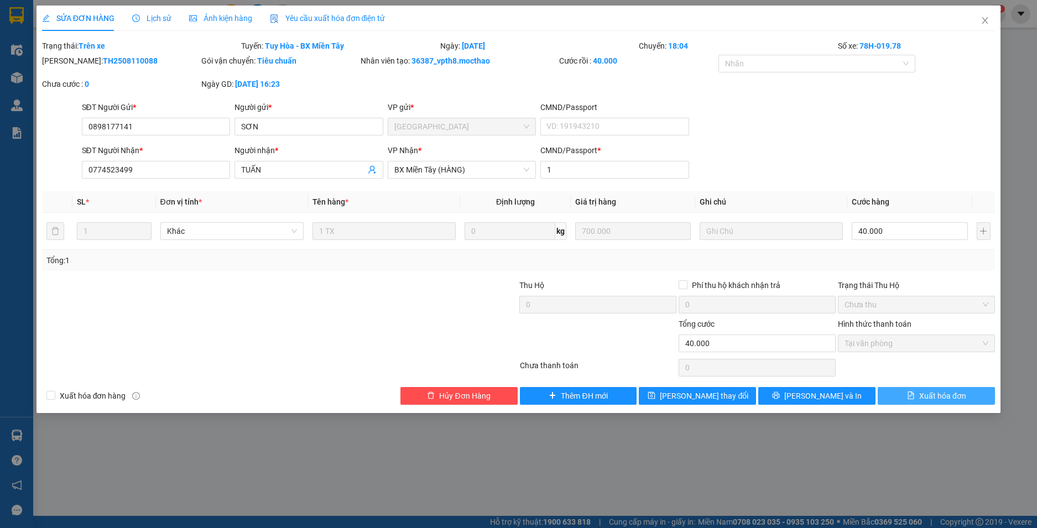
click at [943, 396] on span "Xuất hóa đơn" at bounding box center [942, 396] width 47 height 12
checkbox input "true"
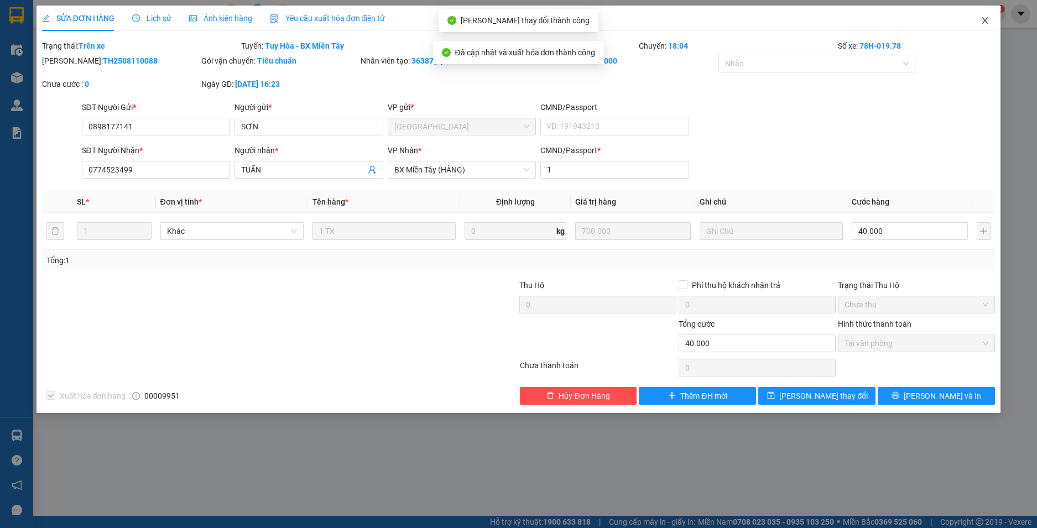
click at [986, 19] on icon "close" at bounding box center [985, 20] width 6 height 7
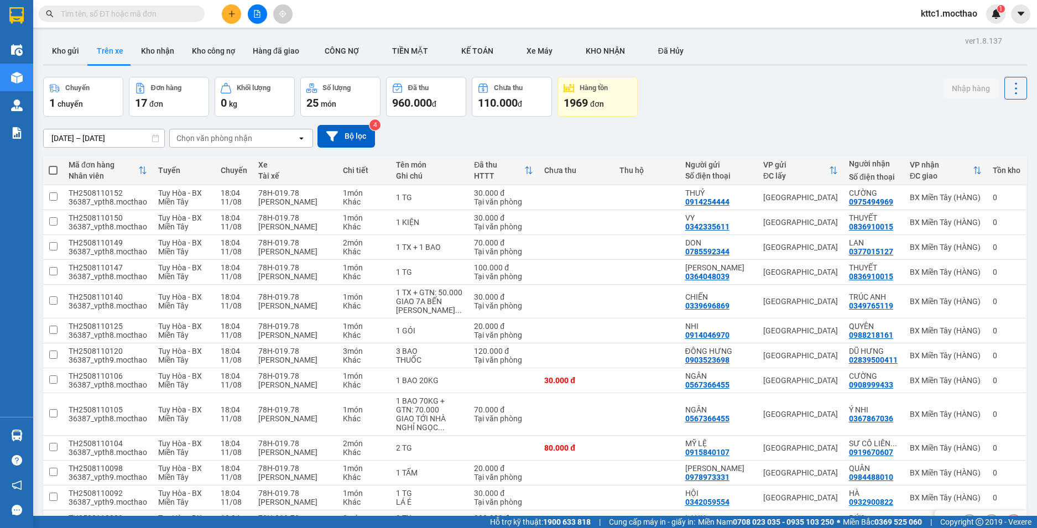
scroll to position [173, 0]
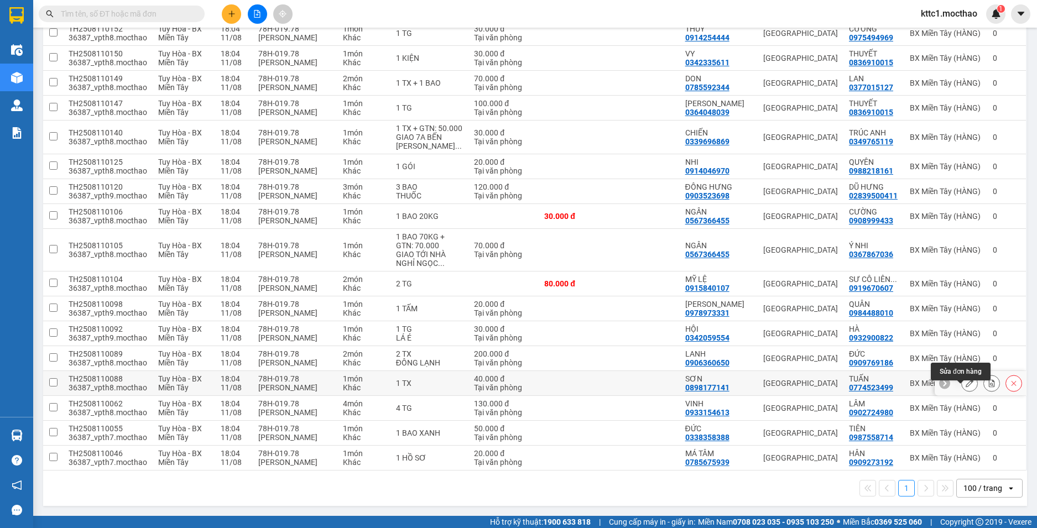
click at [965, 385] on icon at bounding box center [969, 383] width 8 height 8
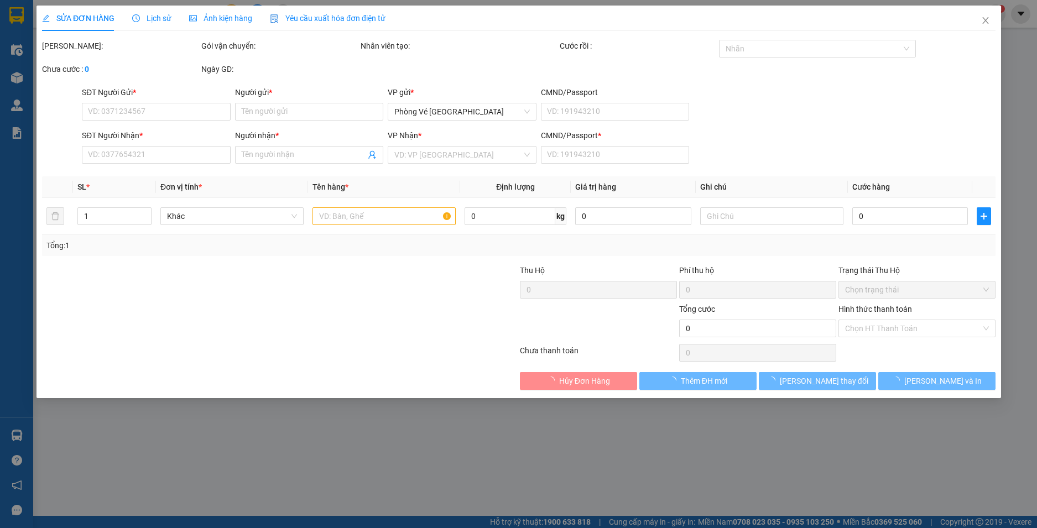
type input "0898177141"
type input "SƠN"
type input "0774523499"
type input "TUẤN"
type input "1"
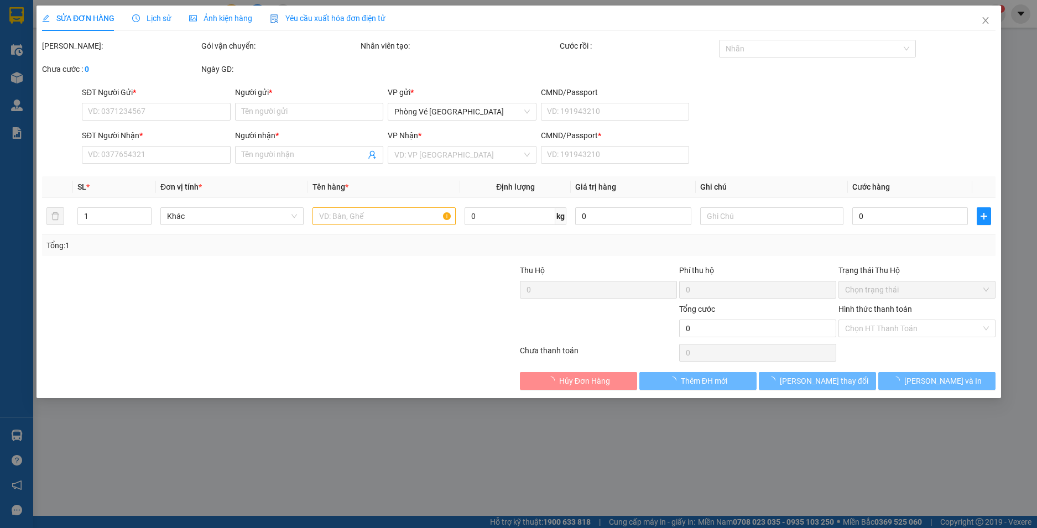
type input "40.000"
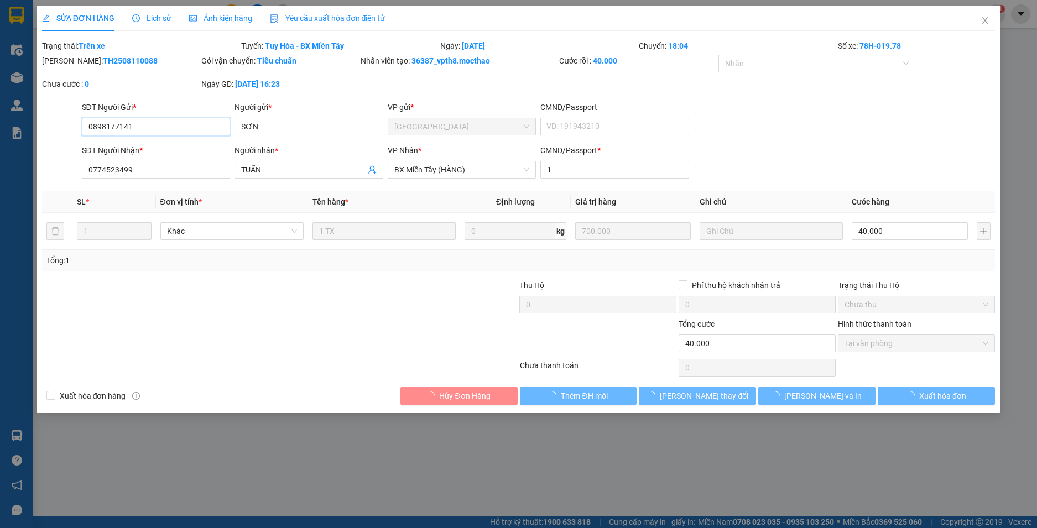
checkbox input "true"
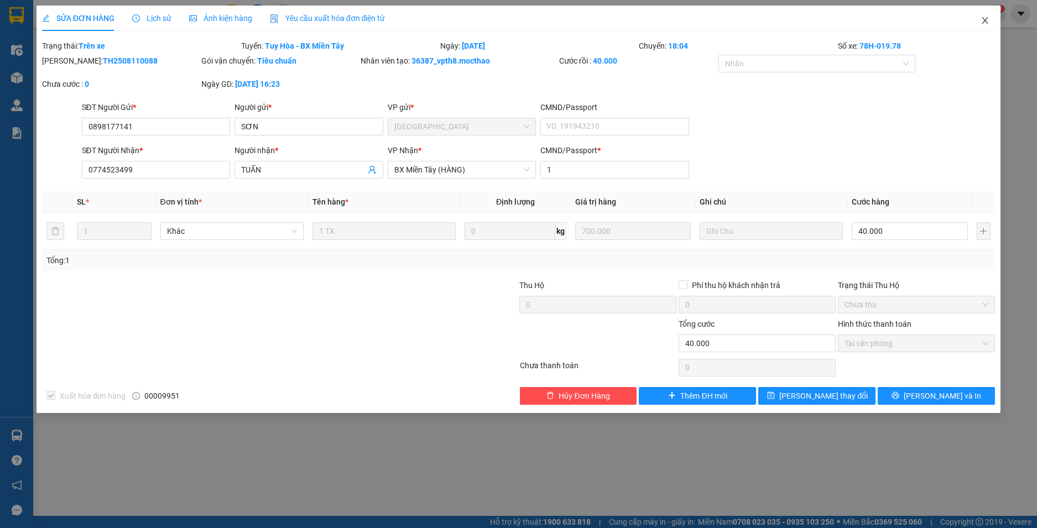
click at [986, 20] on icon "close" at bounding box center [985, 20] width 6 height 7
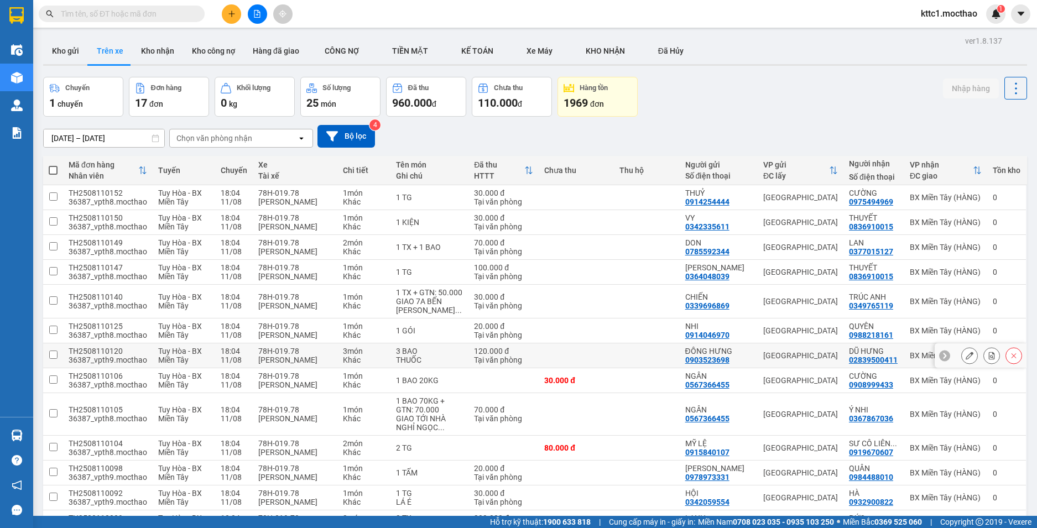
scroll to position [173, 0]
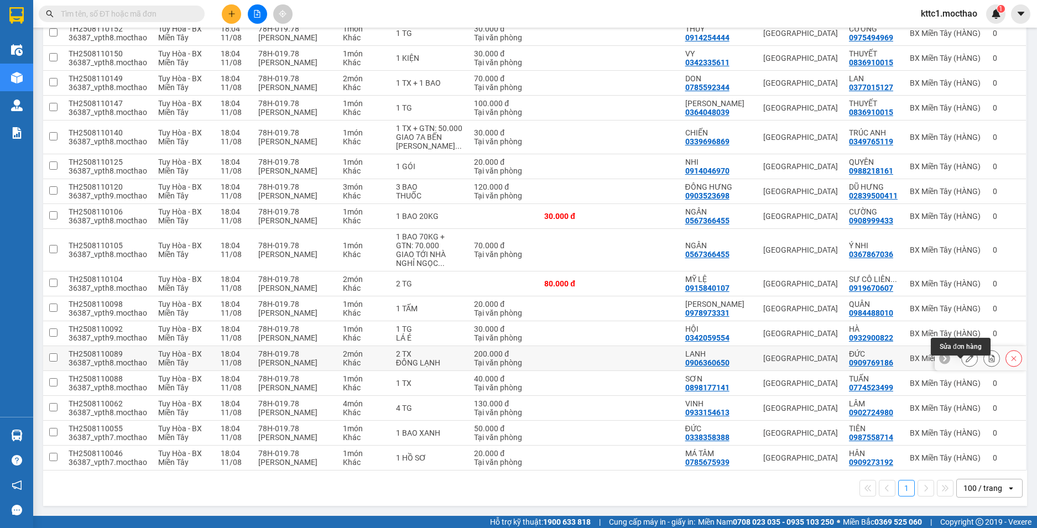
click at [965, 355] on icon at bounding box center [969, 358] width 8 height 8
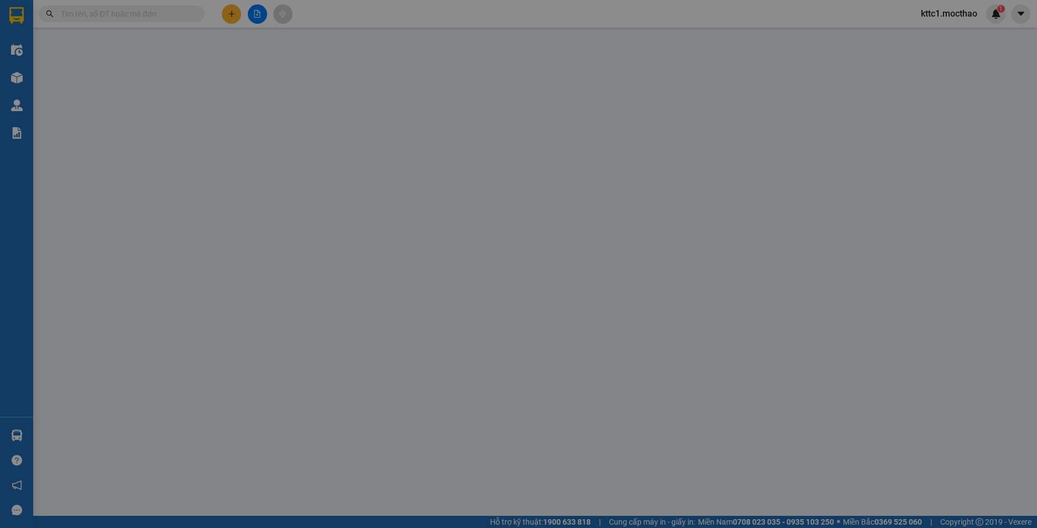
type input "0906360650"
type input "LANH"
type input "0909769186"
type input "ĐỨC"
type input "1"
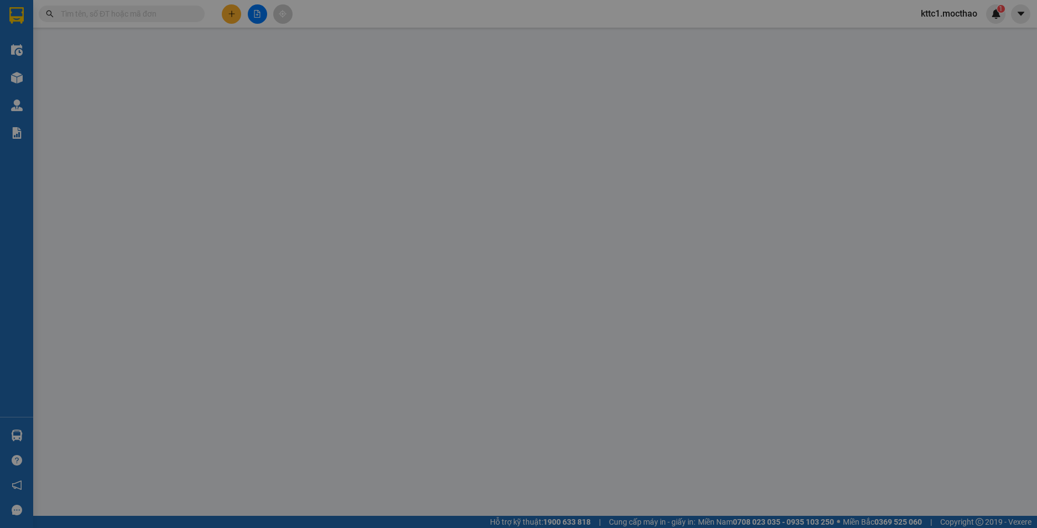
type input "200.000"
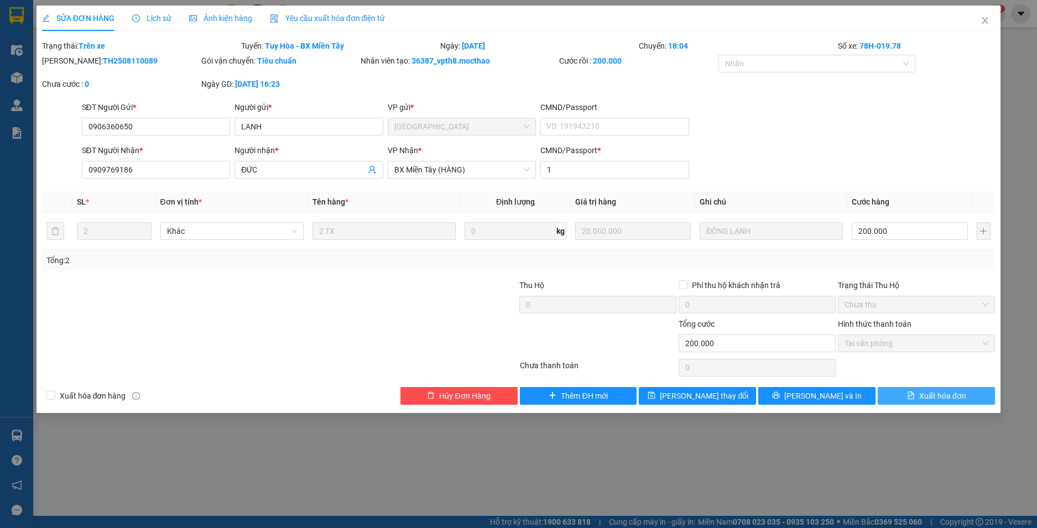
click at [932, 393] on span "Xuất hóa đơn" at bounding box center [942, 396] width 47 height 12
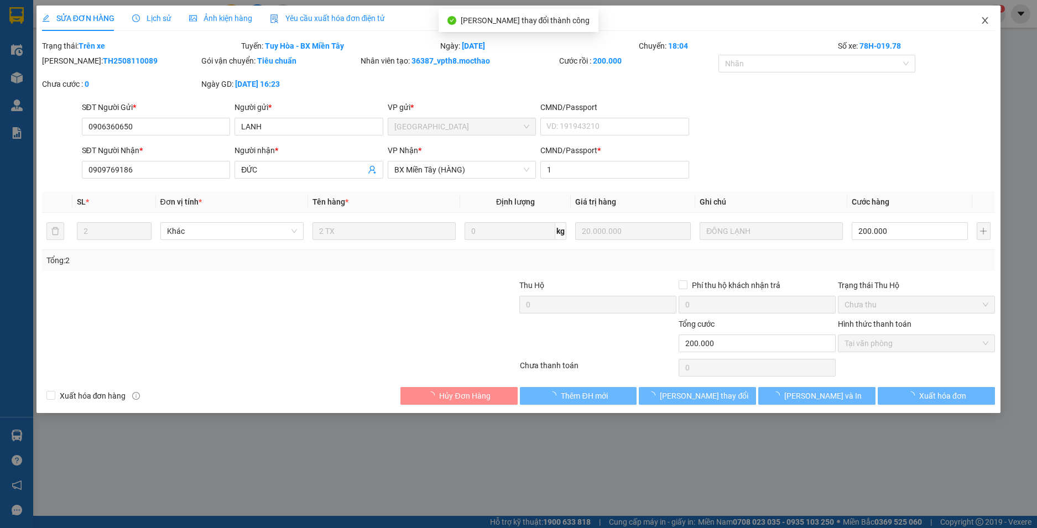
checkbox input "true"
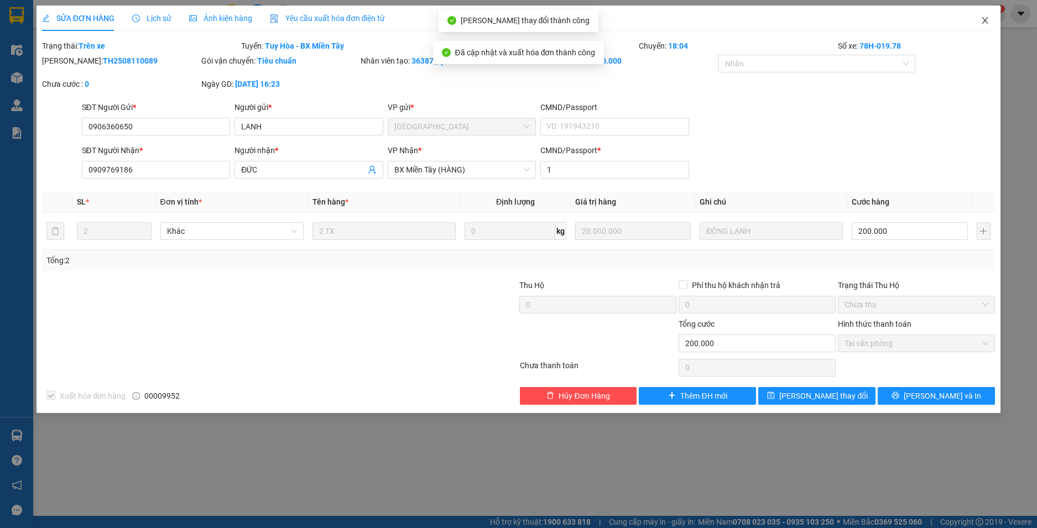
click at [986, 21] on icon "close" at bounding box center [984, 20] width 9 height 9
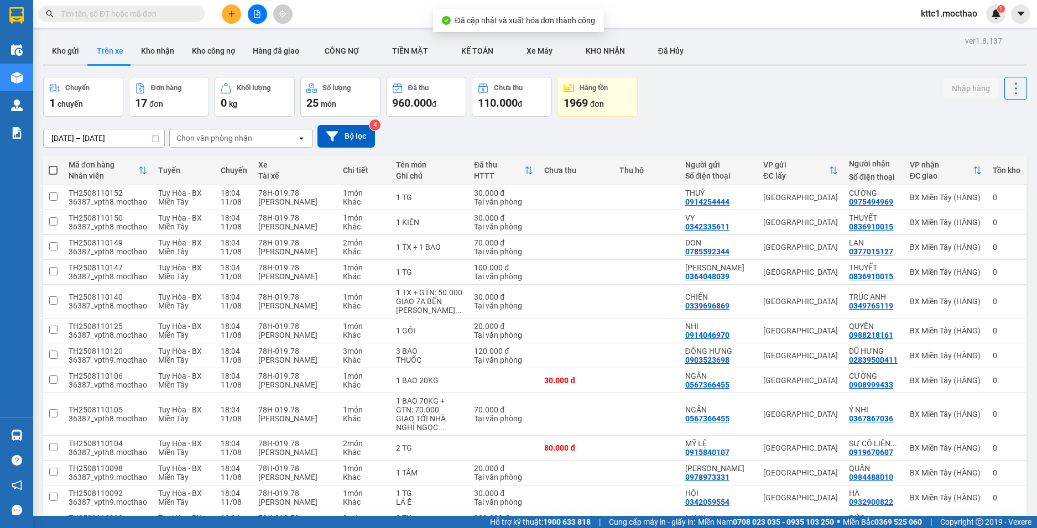
scroll to position [173, 0]
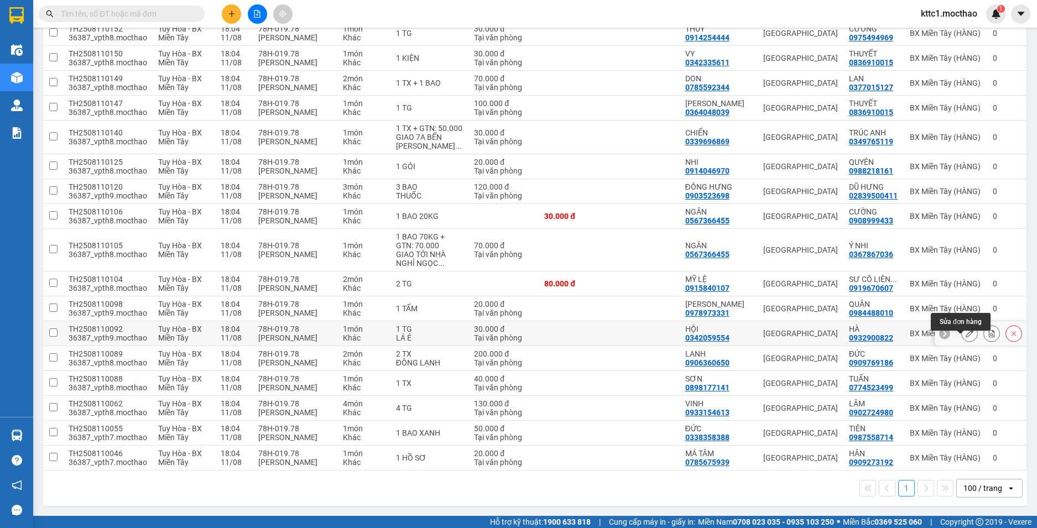
click at [961, 332] on button at bounding box center [968, 333] width 15 height 19
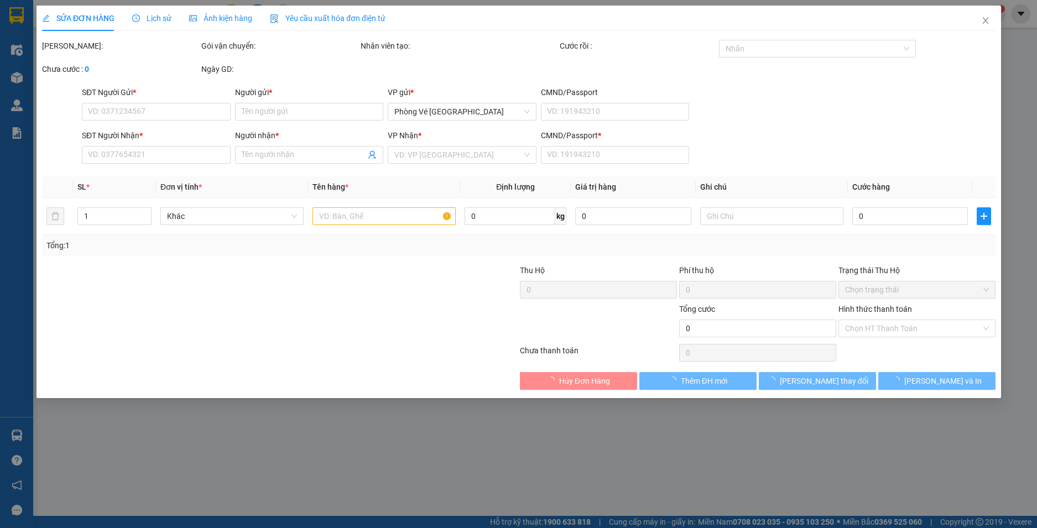
type input "0342059554"
type input "HỘI"
type input "0932900822"
type input "HÀ"
type input "1"
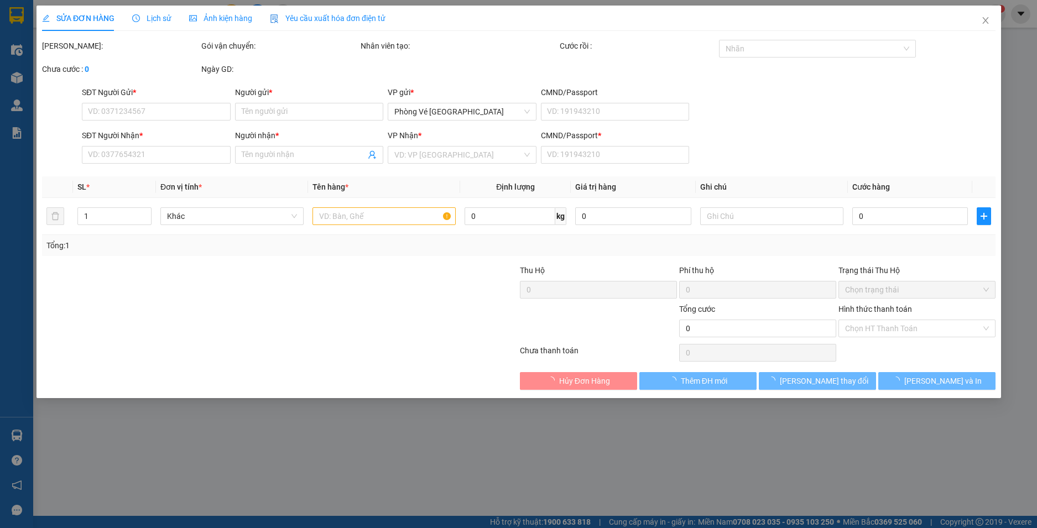
type input "30.000"
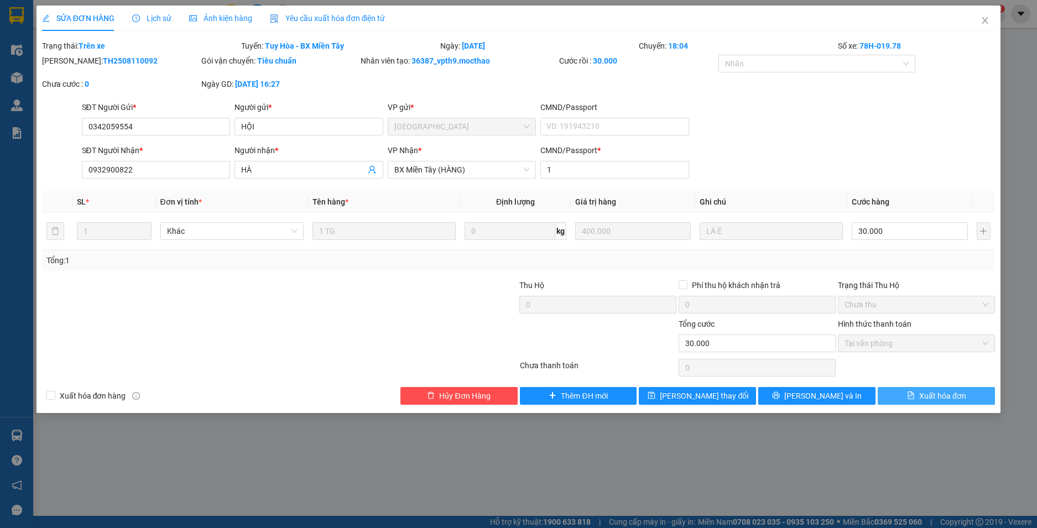
click at [937, 399] on span "Xuất hóa đơn" at bounding box center [942, 396] width 47 height 12
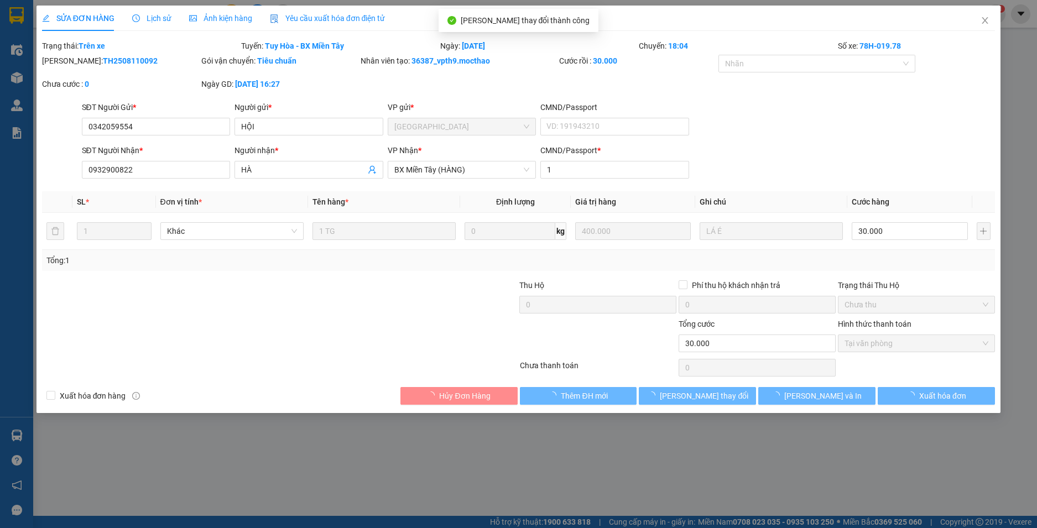
checkbox input "true"
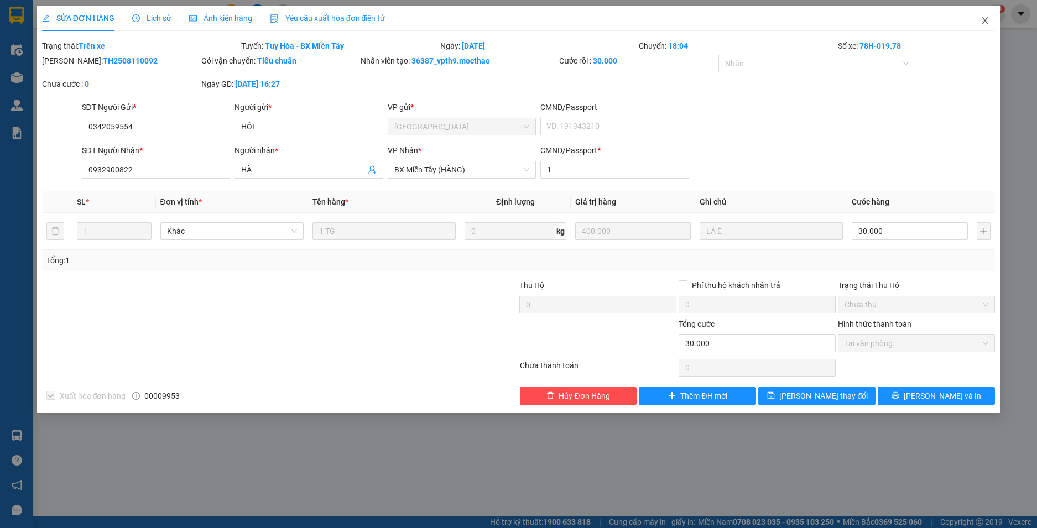
click at [983, 23] on icon "close" at bounding box center [985, 20] width 6 height 7
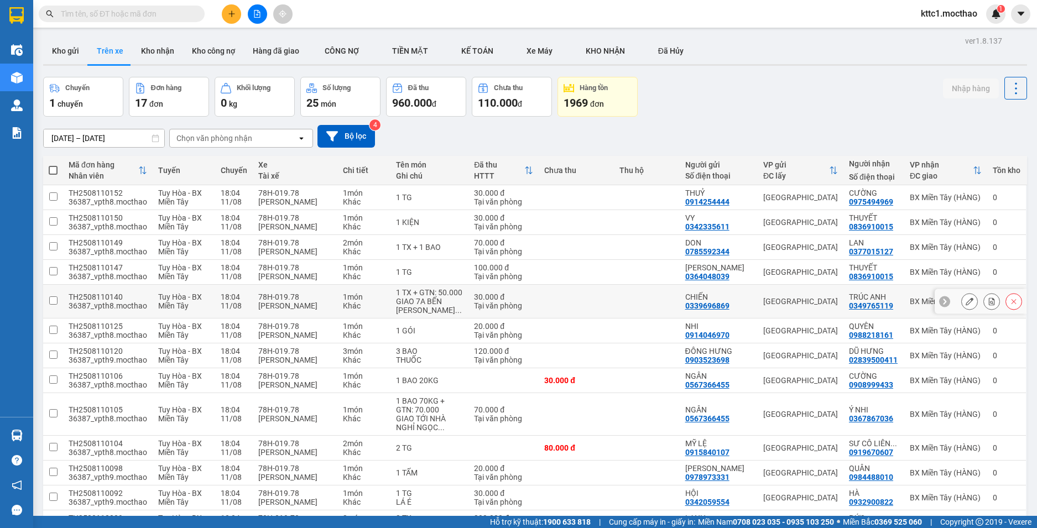
scroll to position [173, 0]
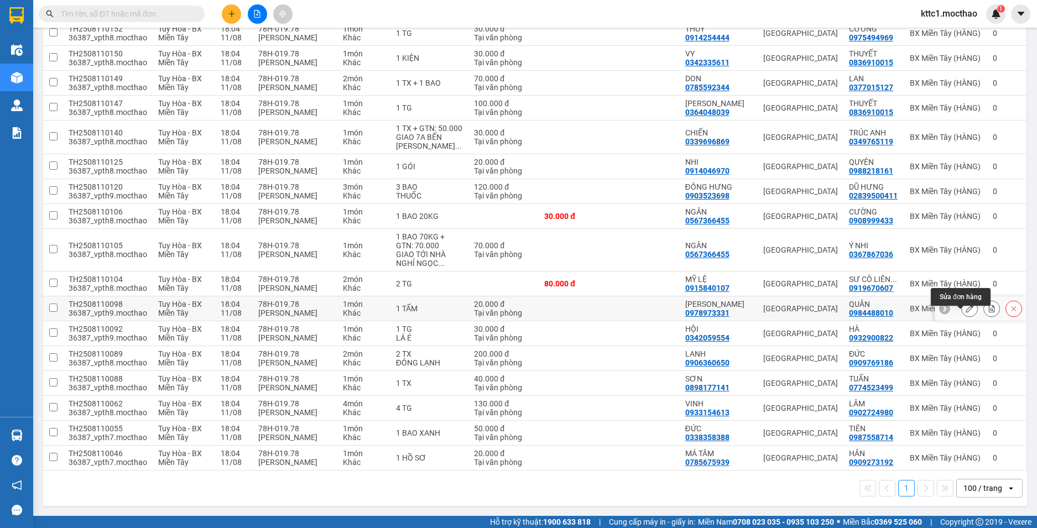
click at [965, 309] on icon at bounding box center [969, 309] width 8 height 8
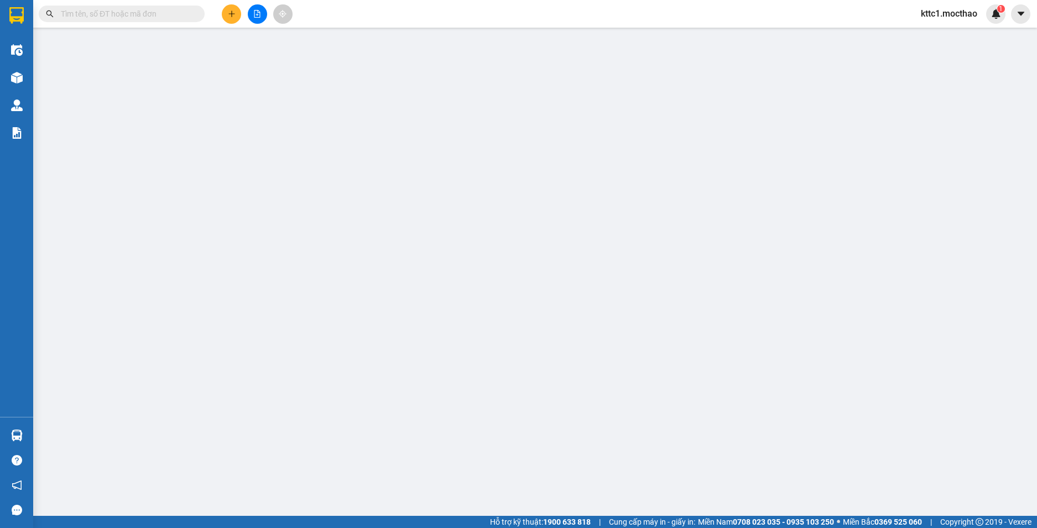
type input "0978973331"
type input "MINH HUY"
type input "0984488010"
type input "QUÂN"
type input "0"
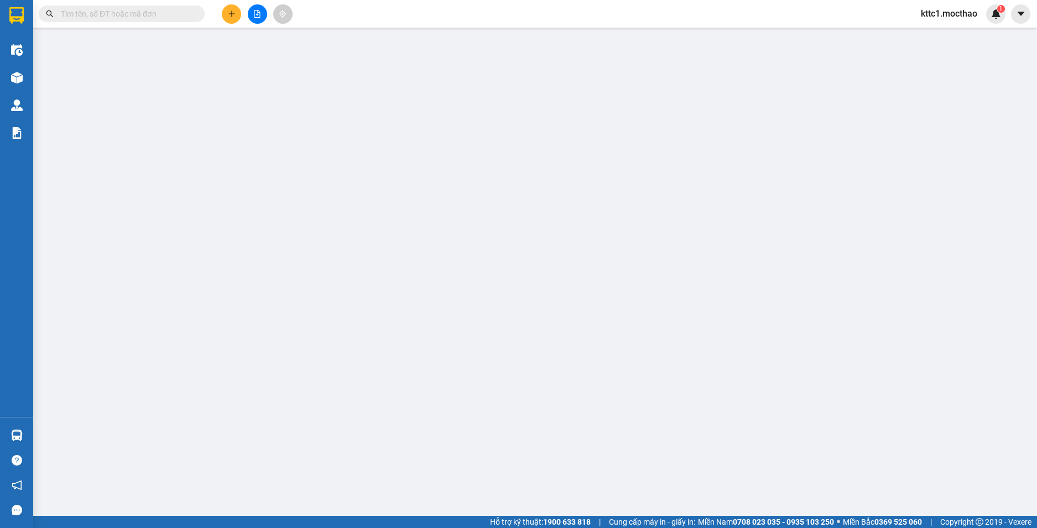
type input "20.000"
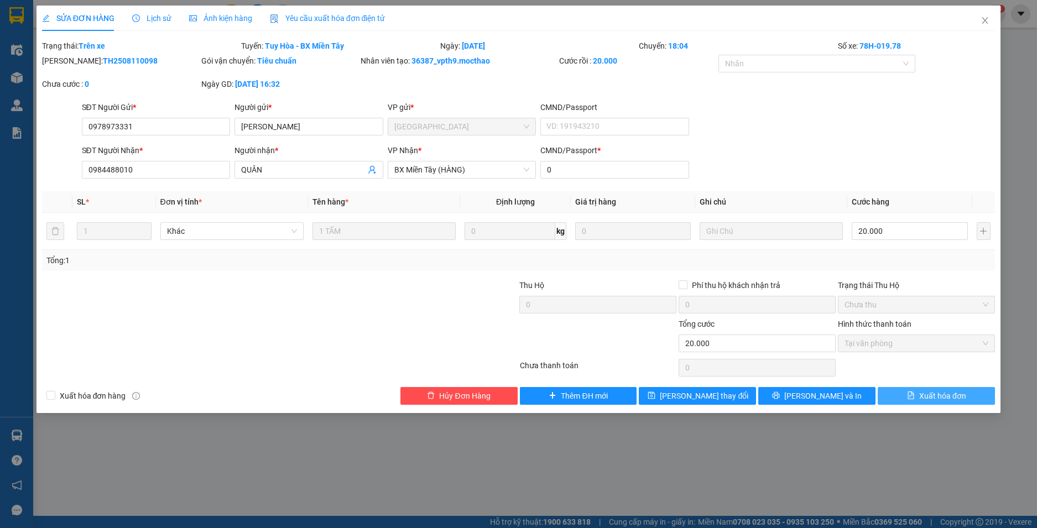
click at [940, 391] on span "Xuất hóa đơn" at bounding box center [942, 396] width 47 height 12
checkbox input "true"
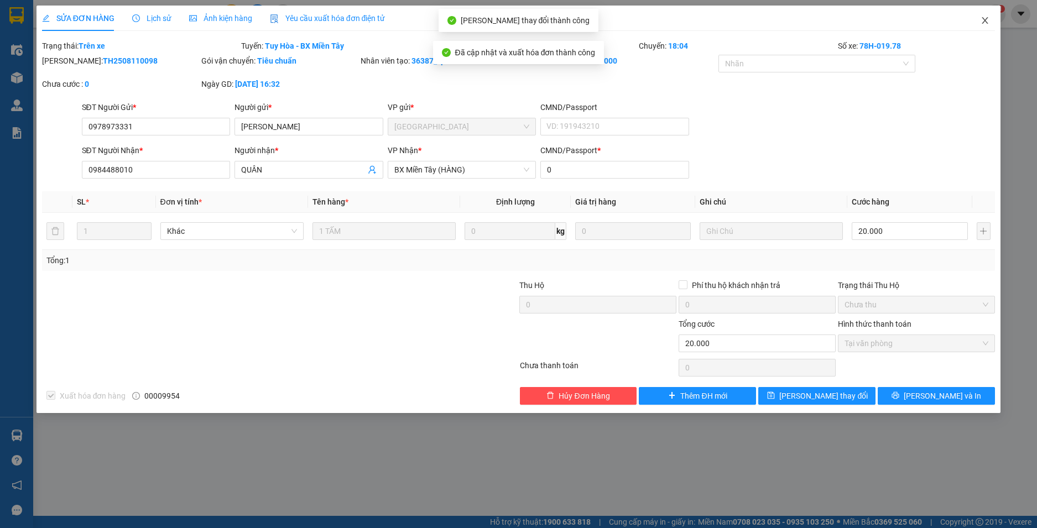
click at [985, 22] on icon "close" at bounding box center [985, 20] width 6 height 7
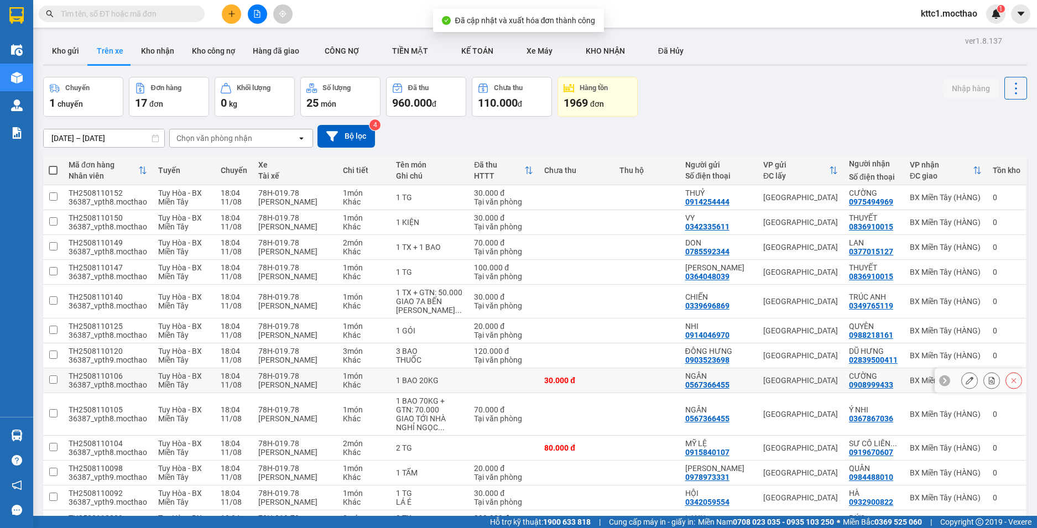
scroll to position [173, 0]
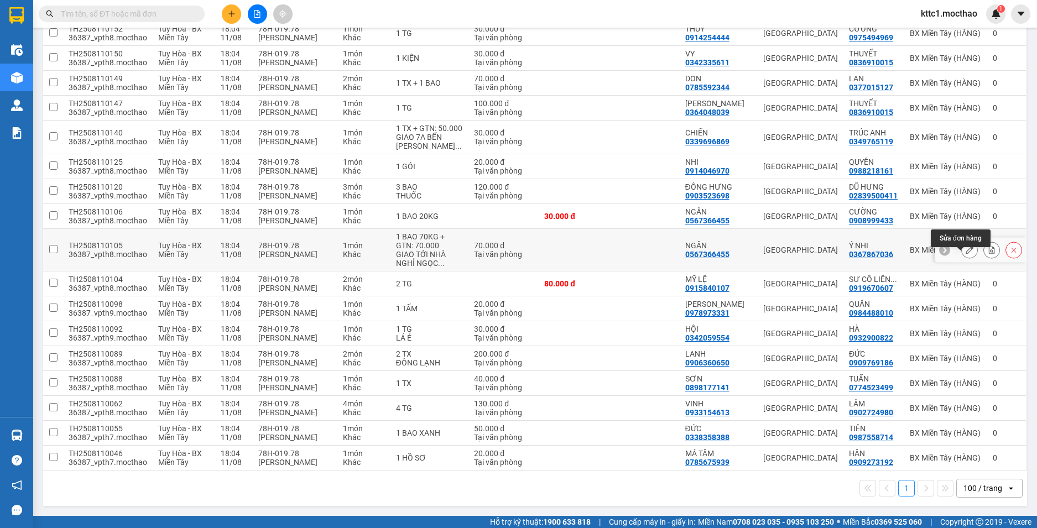
click at [965, 248] on icon at bounding box center [969, 250] width 8 height 8
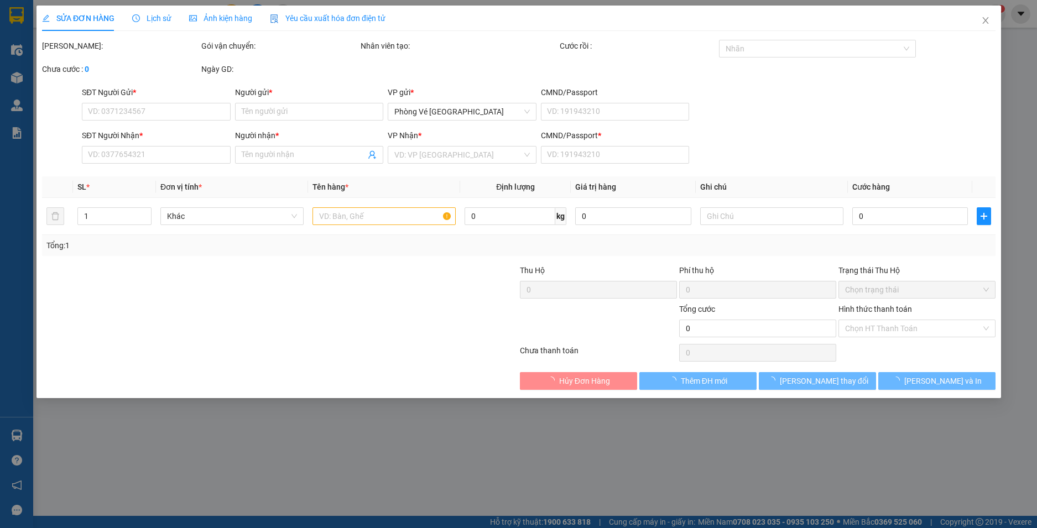
type input "0567366455"
type input "NGÂN"
type input "0367867036"
type input "Ý NHI"
type input "1"
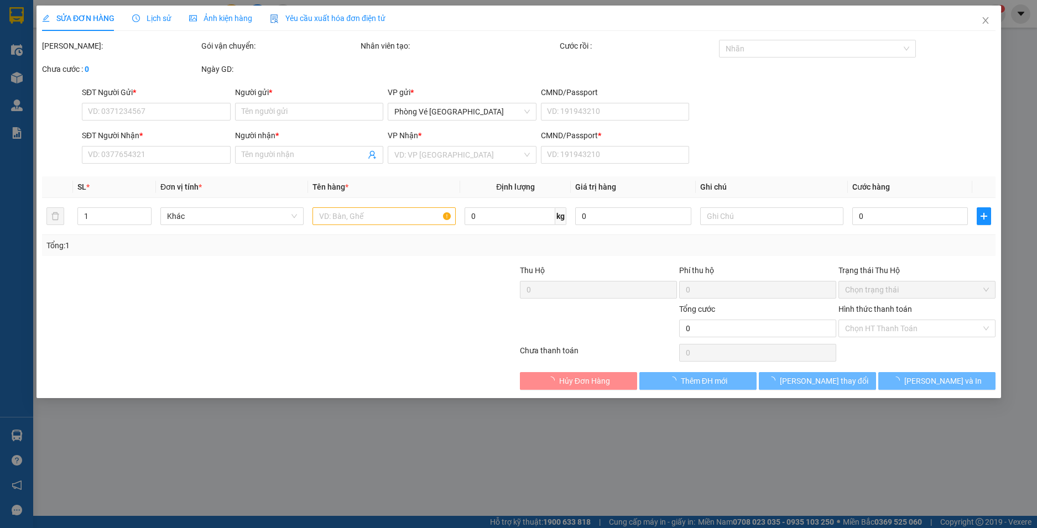
type input "70.000"
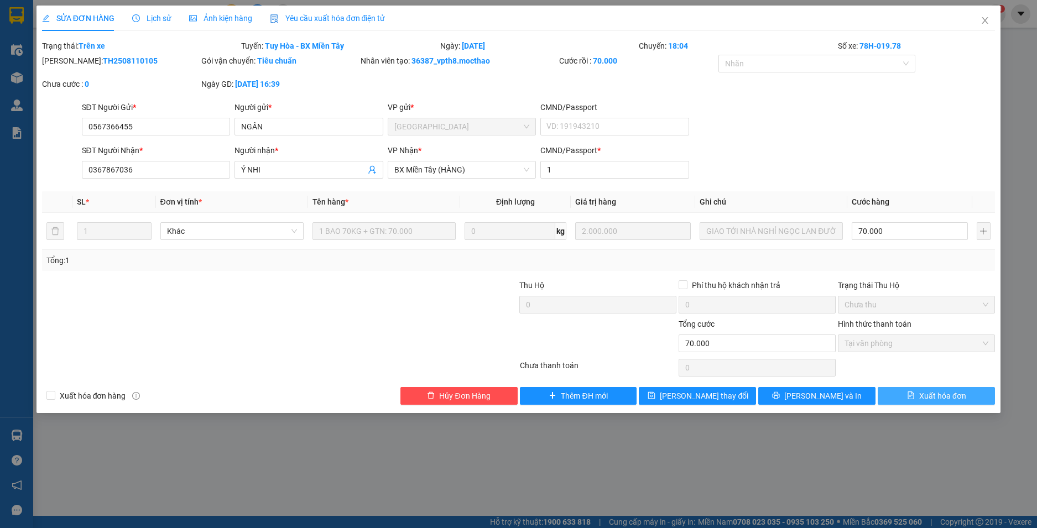
click at [924, 392] on span "Xuất hóa đơn" at bounding box center [942, 396] width 47 height 12
checkbox input "true"
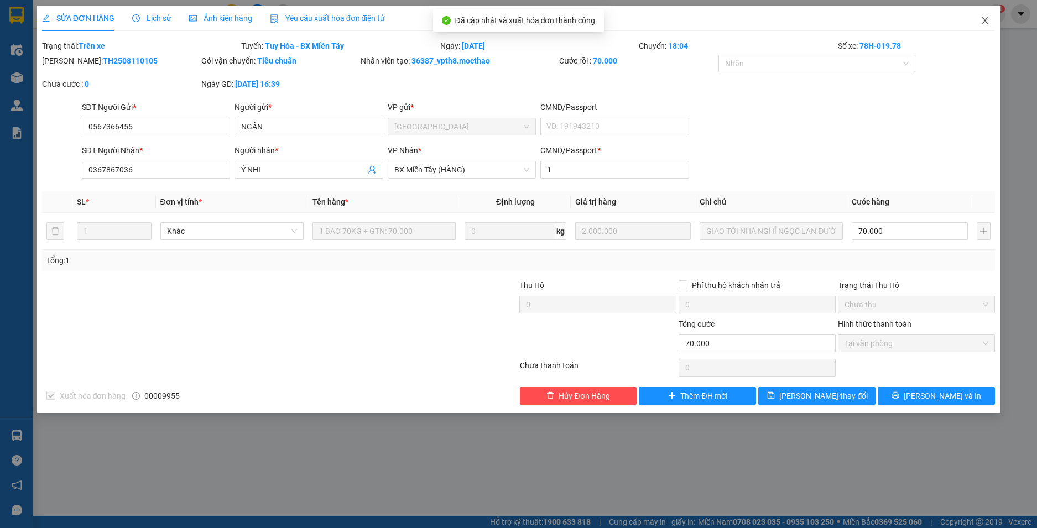
click at [985, 21] on icon "close" at bounding box center [985, 20] width 6 height 7
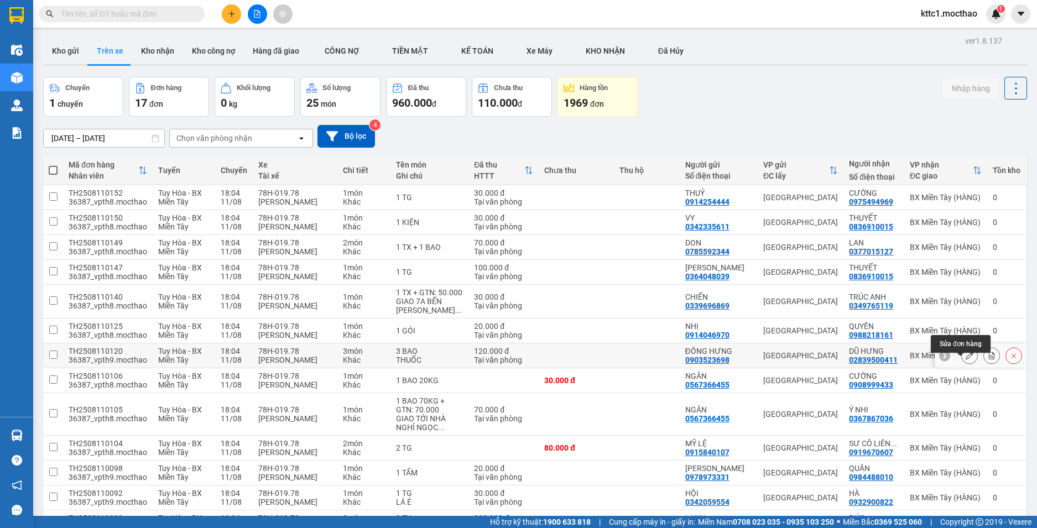
click at [965, 359] on icon at bounding box center [969, 356] width 8 height 8
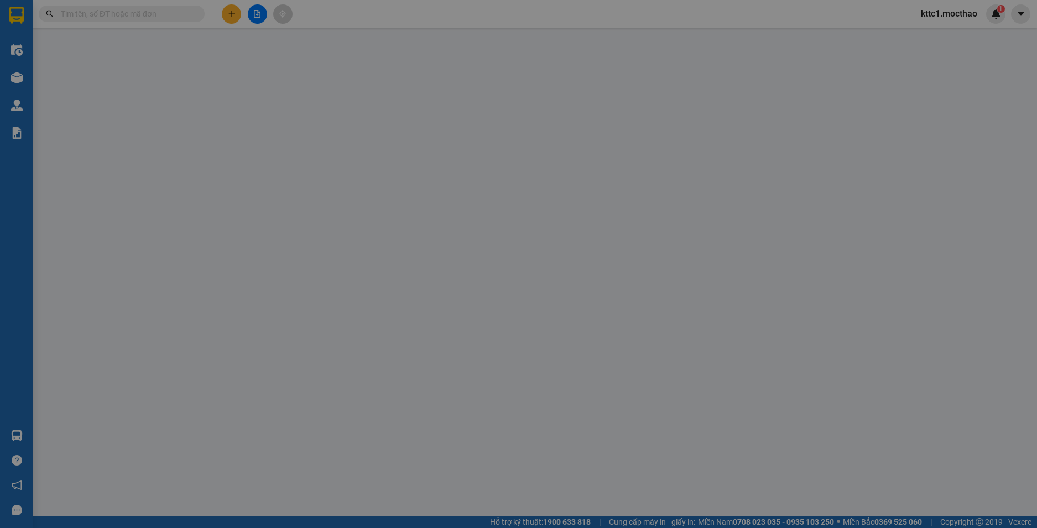
type input "0903523698"
type input "ĐÔNG HƯNG"
type input "02839500411"
type input "DŨ HƯNG"
type input "1"
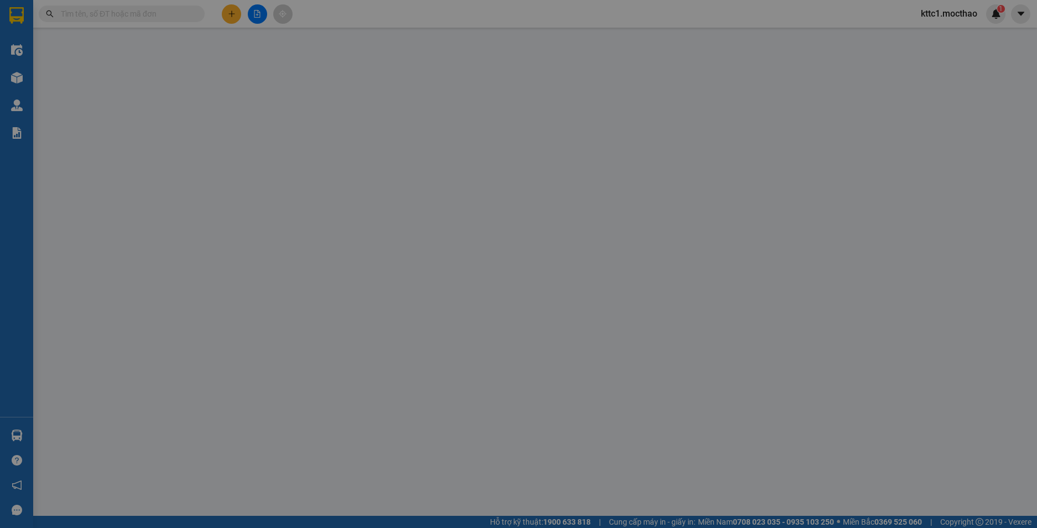
type input "120.000"
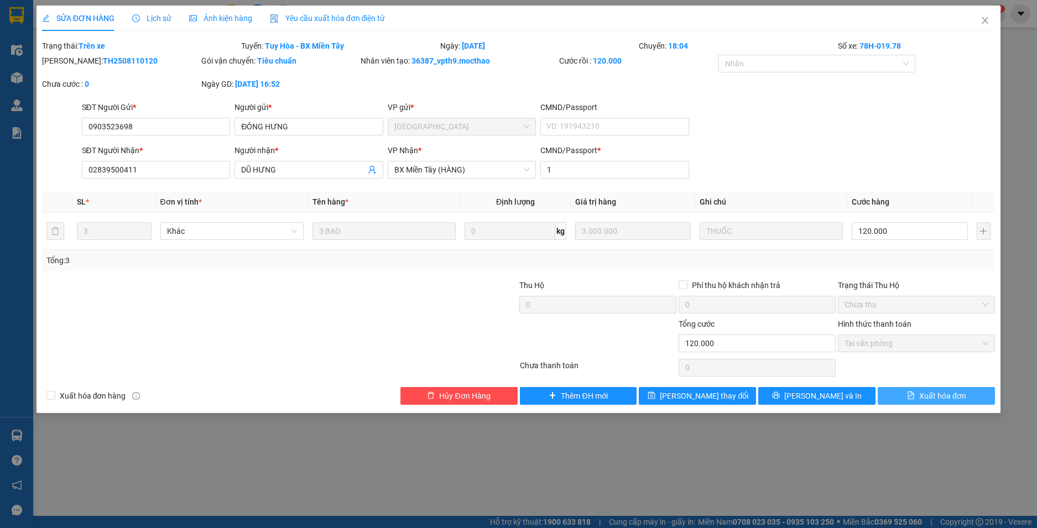
click at [949, 399] on span "Xuất hóa đơn" at bounding box center [942, 396] width 47 height 12
checkbox input "true"
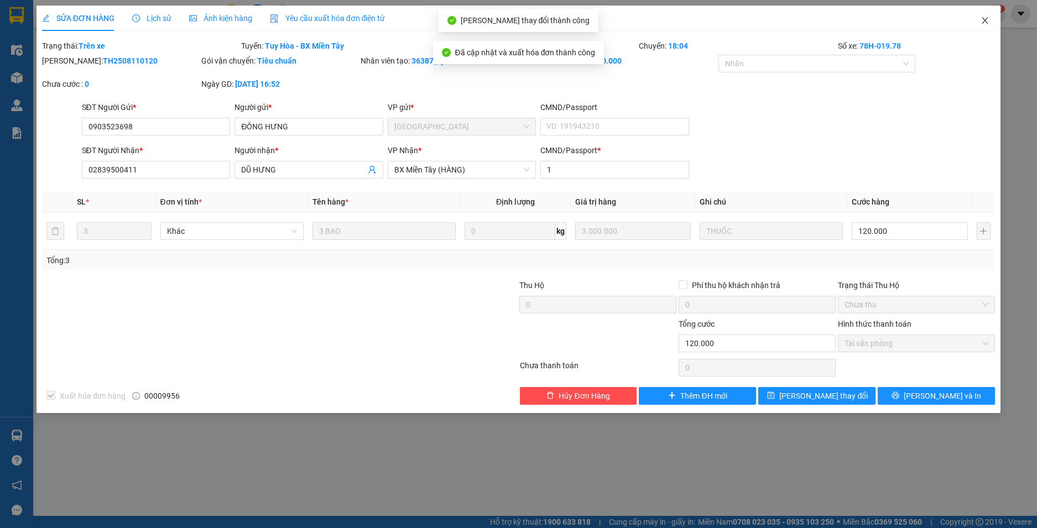
click at [983, 22] on icon "close" at bounding box center [984, 20] width 9 height 9
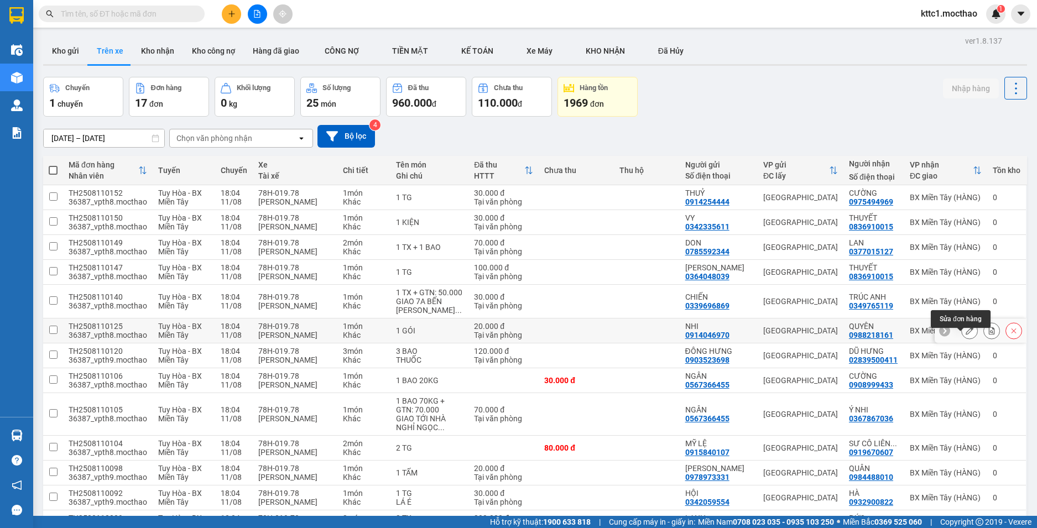
click at [965, 334] on icon at bounding box center [969, 331] width 8 height 8
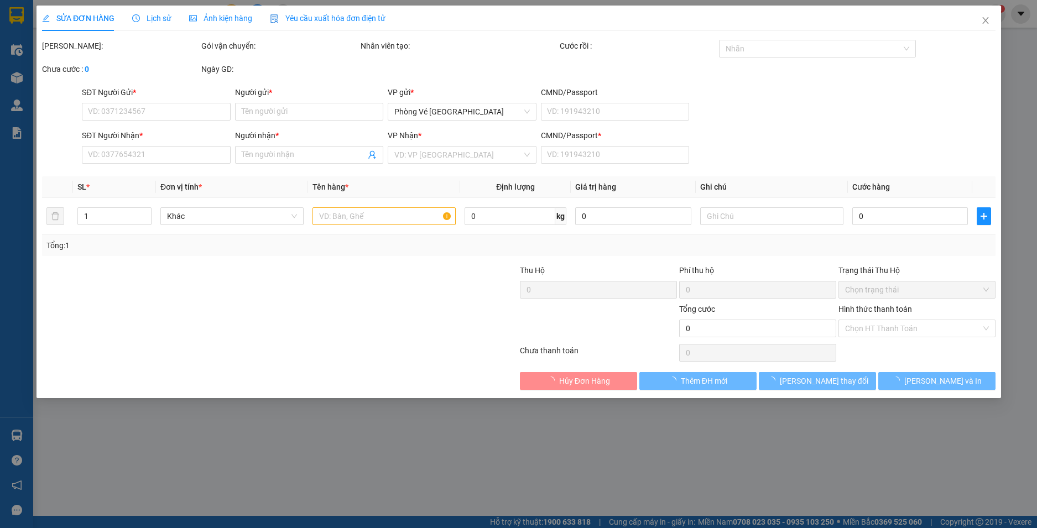
type input "0914046970"
type input "NHI"
type input "0988218161"
type input "QUYÊN"
type input "1"
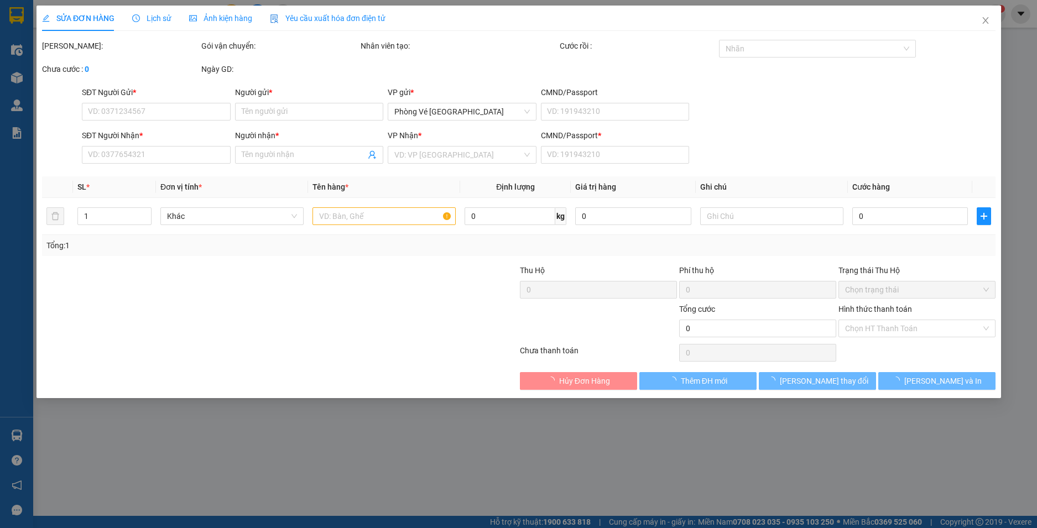
type input "20.000"
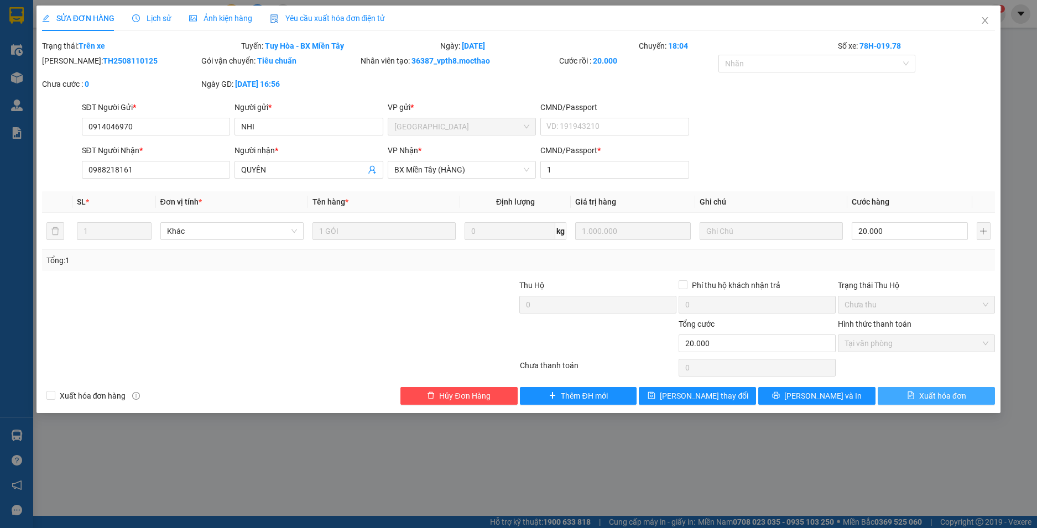
click at [943, 397] on span "Xuất hóa đơn" at bounding box center [942, 396] width 47 height 12
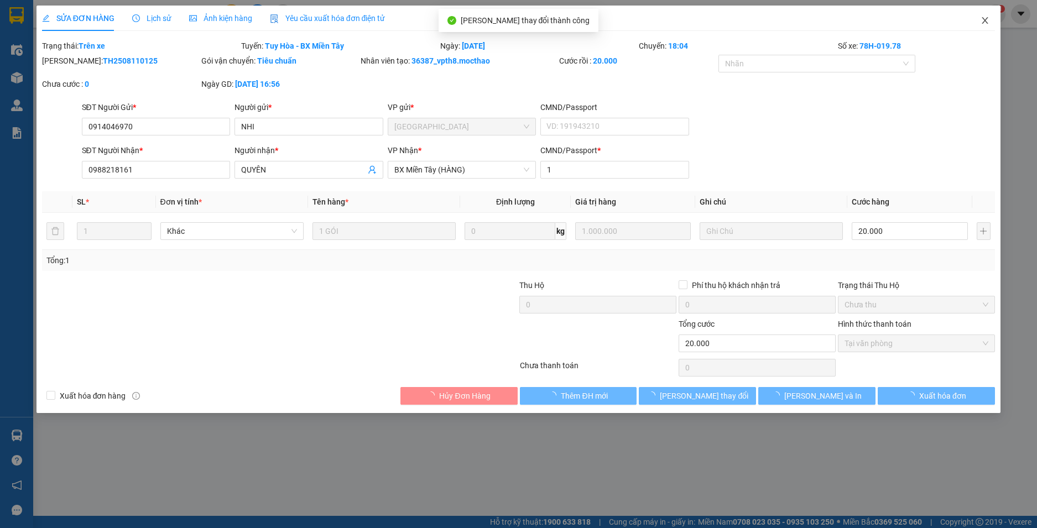
checkbox input "true"
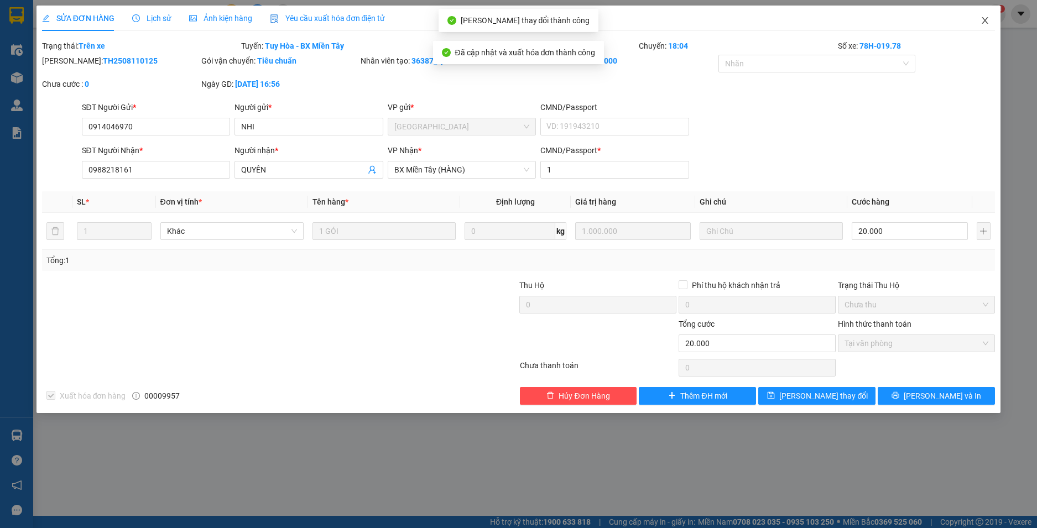
click at [987, 17] on icon "close" at bounding box center [984, 20] width 9 height 9
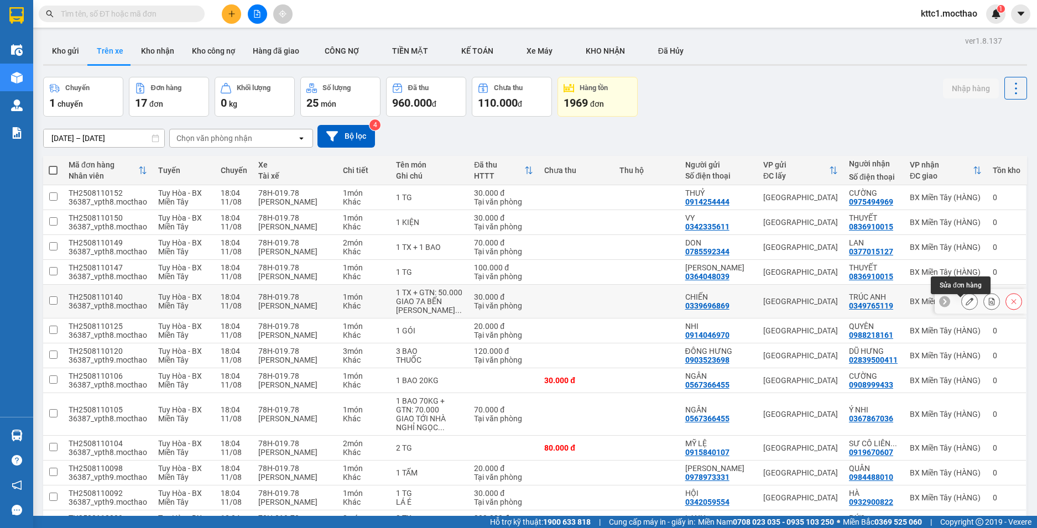
click at [965, 305] on icon at bounding box center [969, 301] width 8 height 8
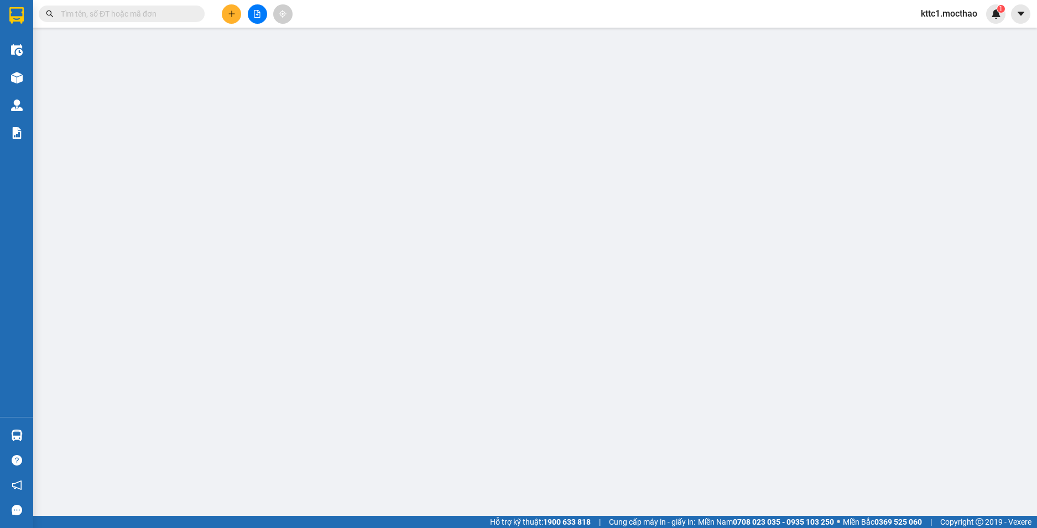
type input "0339696869"
type input "CHIẾN"
type input "0349765119"
type input "TRÚC ANH"
type input "1"
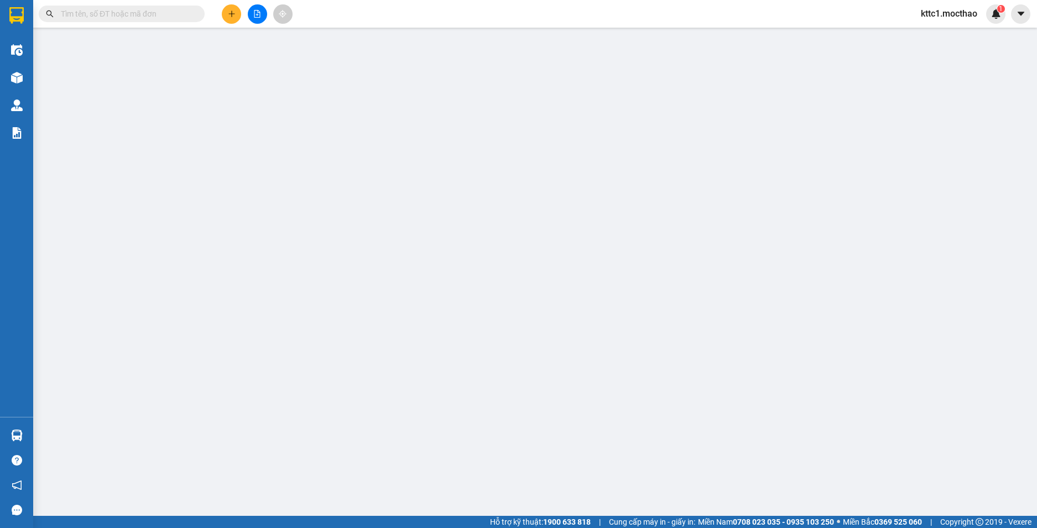
type input "30.000"
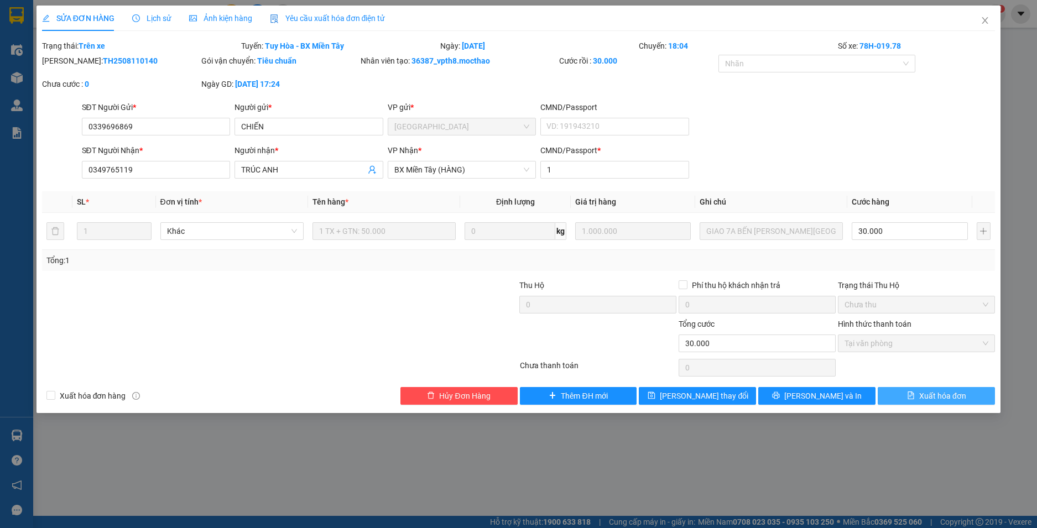
click at [938, 395] on span "Xuất hóa đơn" at bounding box center [942, 396] width 47 height 12
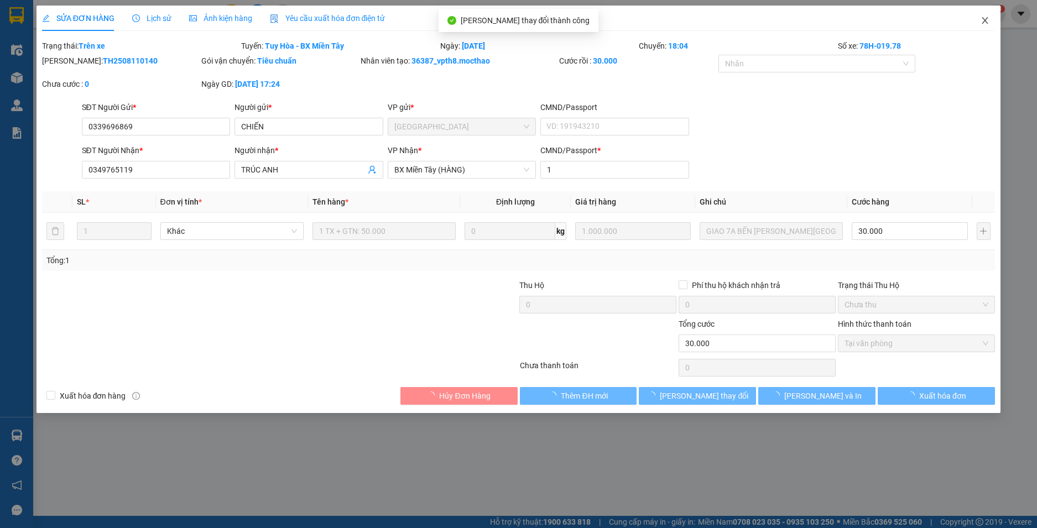
checkbox input "true"
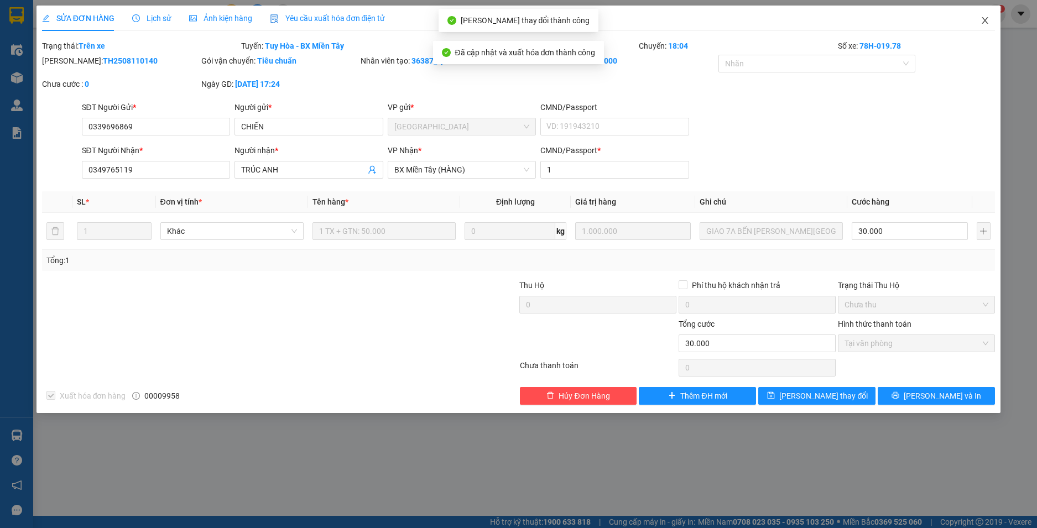
click at [985, 20] on icon "close" at bounding box center [984, 20] width 9 height 9
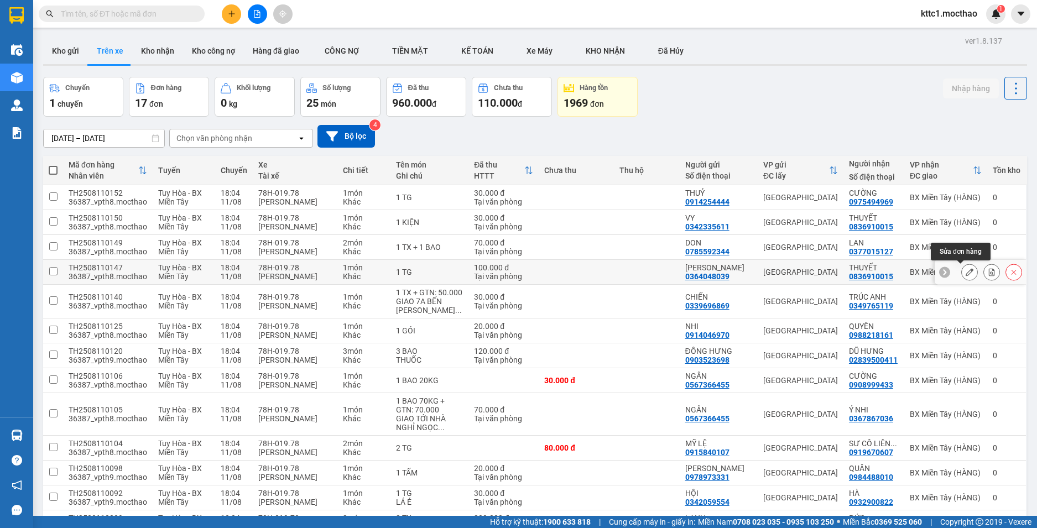
click at [965, 270] on icon at bounding box center [969, 272] width 8 height 8
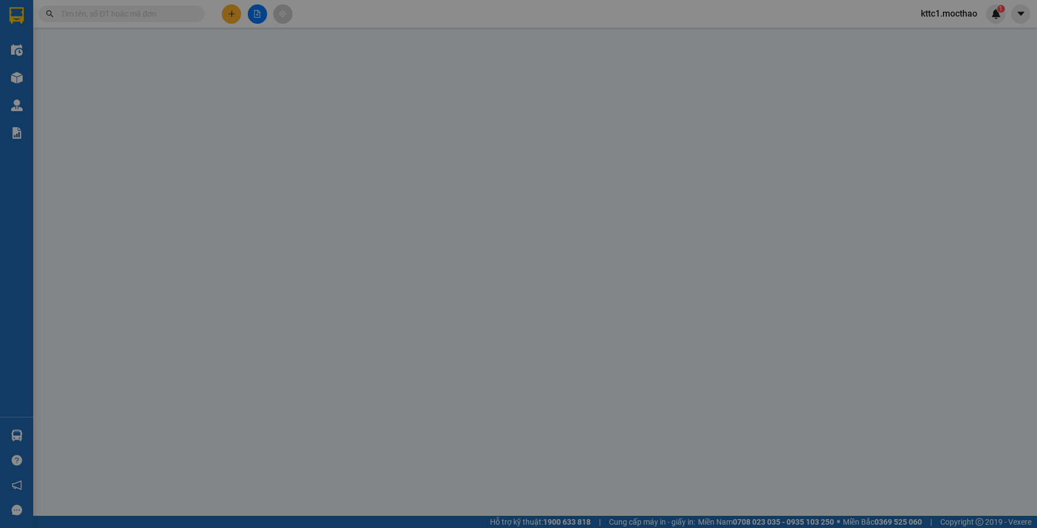
type input "0364048039"
type input "[PERSON_NAME]"
type input "0836910015"
type input "THUYẾT"
type input "1"
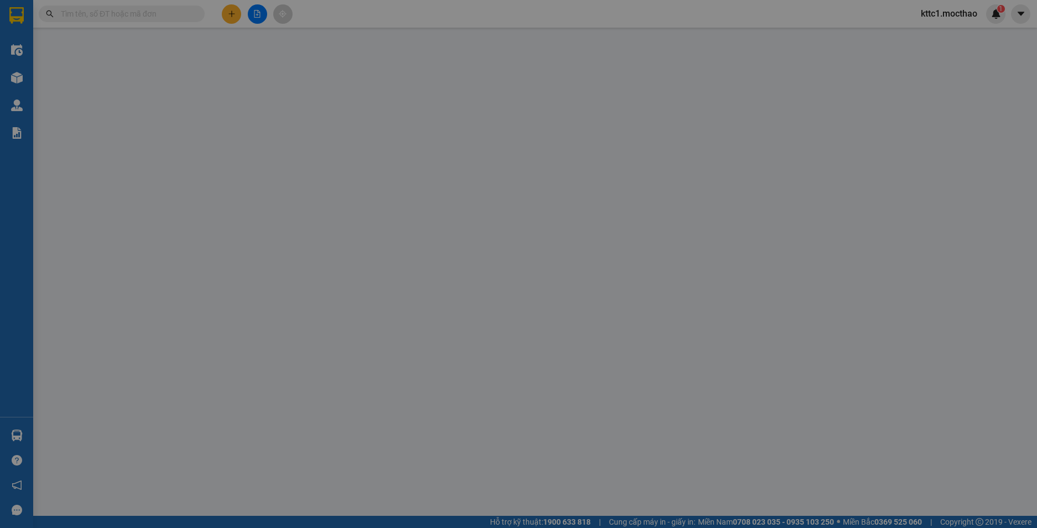
type input "100.000"
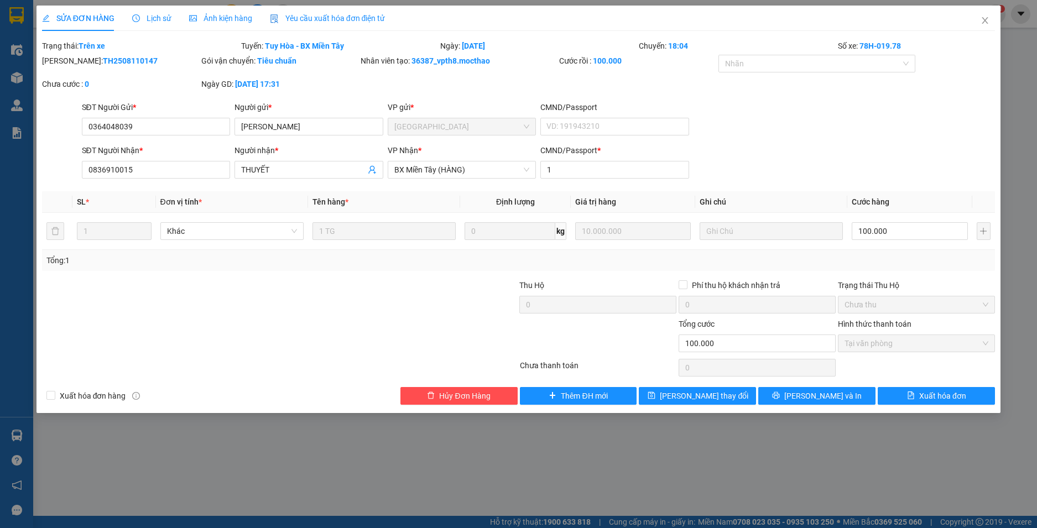
click at [324, 15] on span "Yêu cầu xuất hóa đơn điện tử" at bounding box center [328, 18] width 116 height 9
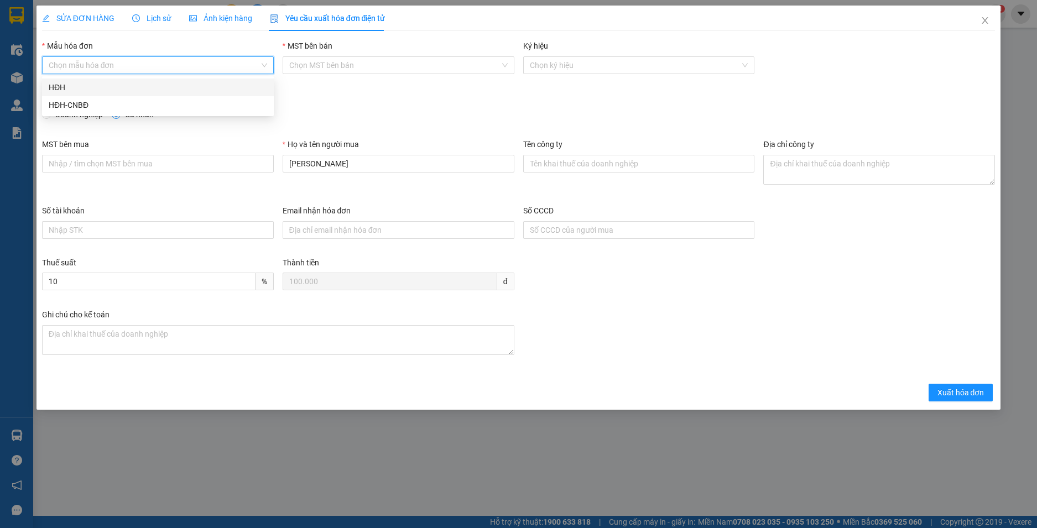
click at [155, 70] on input "Mẫu hóa đơn" at bounding box center [154, 65] width 211 height 17
click at [106, 89] on div "HĐH" at bounding box center [158, 87] width 218 height 12
type input "8"
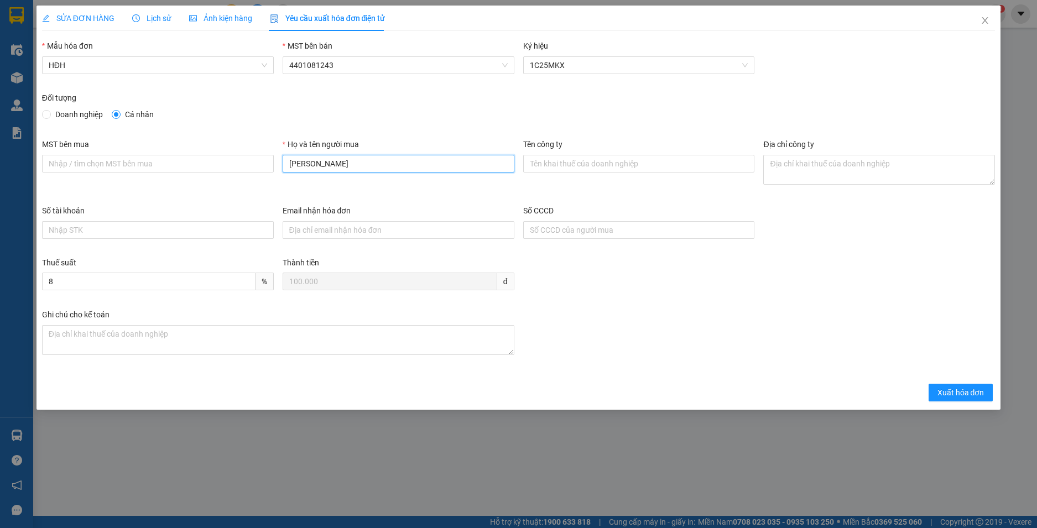
drag, startPoint x: 165, startPoint y: 147, endPoint x: 144, endPoint y: 147, distance: 21.6
click at [144, 147] on div "MST bên mua Họ và tên người mua THU BÁ HẢI Tên công ty Địa chỉ công ty" at bounding box center [519, 171] width 962 height 66
type input "Người mua không cung cấp thông tin"
click at [948, 391] on span "Xuất hóa đơn" at bounding box center [960, 392] width 47 height 12
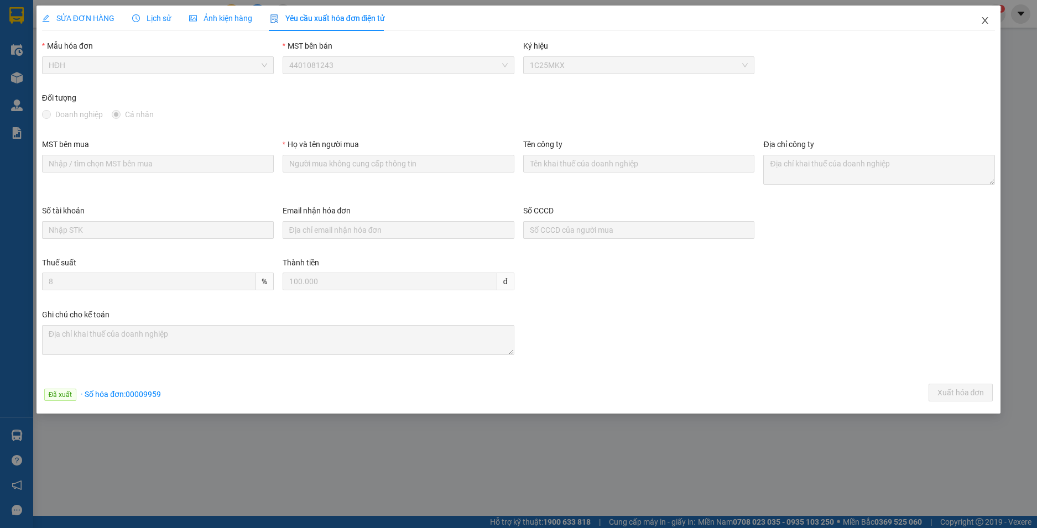
click at [981, 20] on icon "close" at bounding box center [984, 20] width 9 height 9
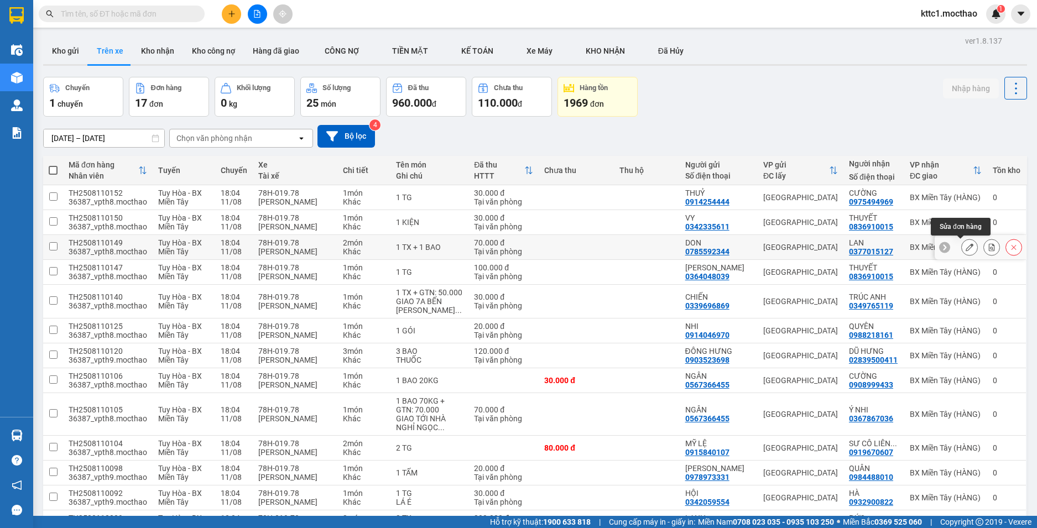
click at [965, 244] on icon at bounding box center [969, 247] width 8 height 8
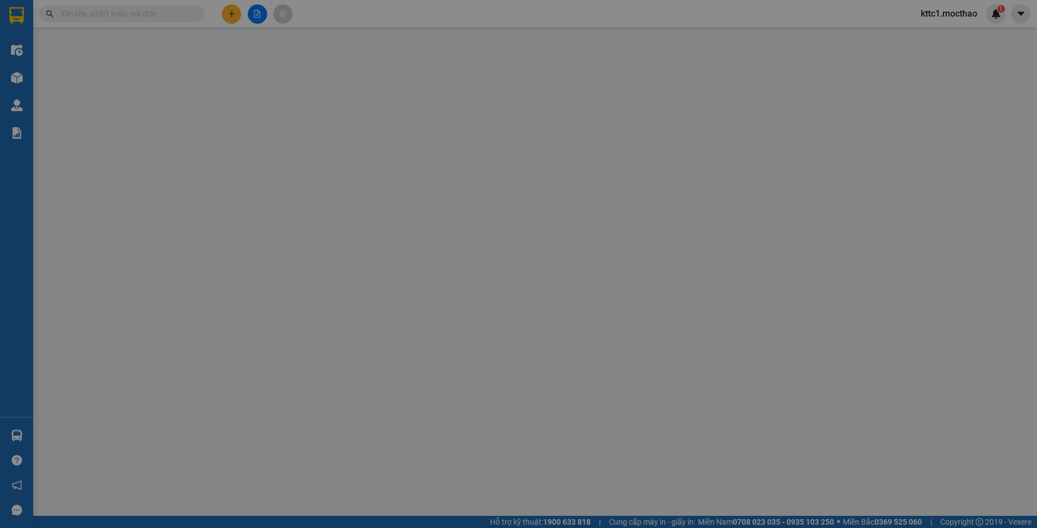
type input "0785592344"
type input "DON"
type input "0377015127"
type input "LAN"
type input "1"
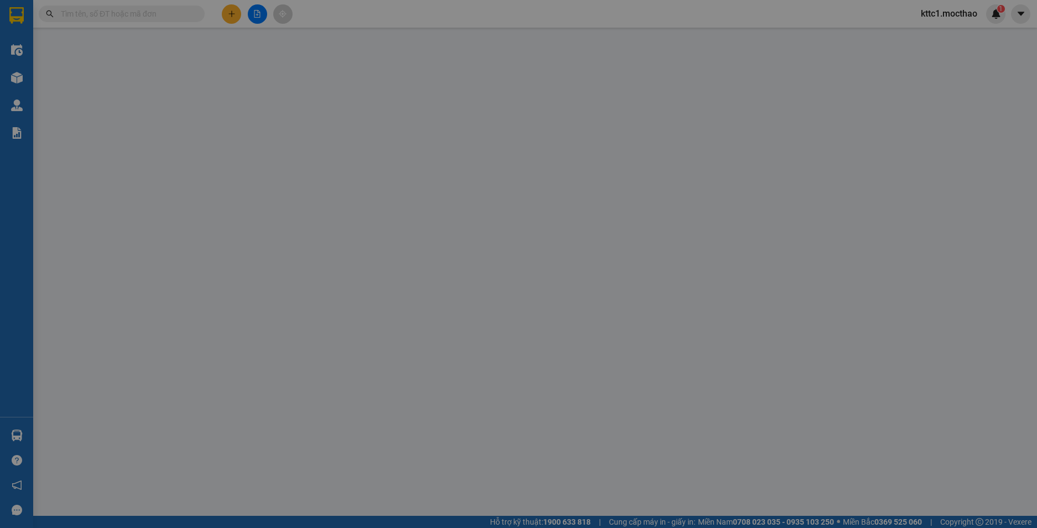
type input "70.000"
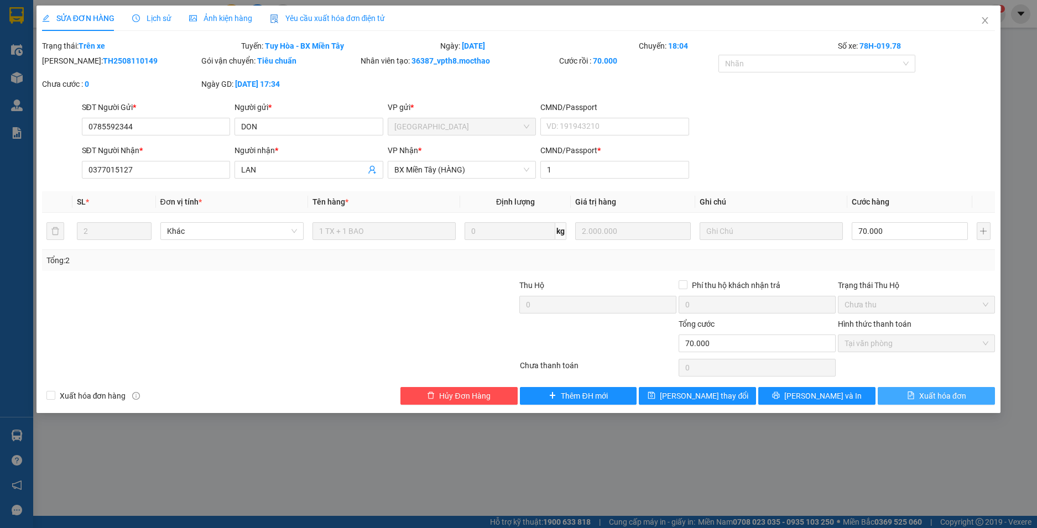
drag, startPoint x: 929, startPoint y: 391, endPoint x: 933, endPoint y: 384, distance: 7.7
click at [929, 390] on span "Xuất hóa đơn" at bounding box center [942, 396] width 47 height 12
checkbox input "true"
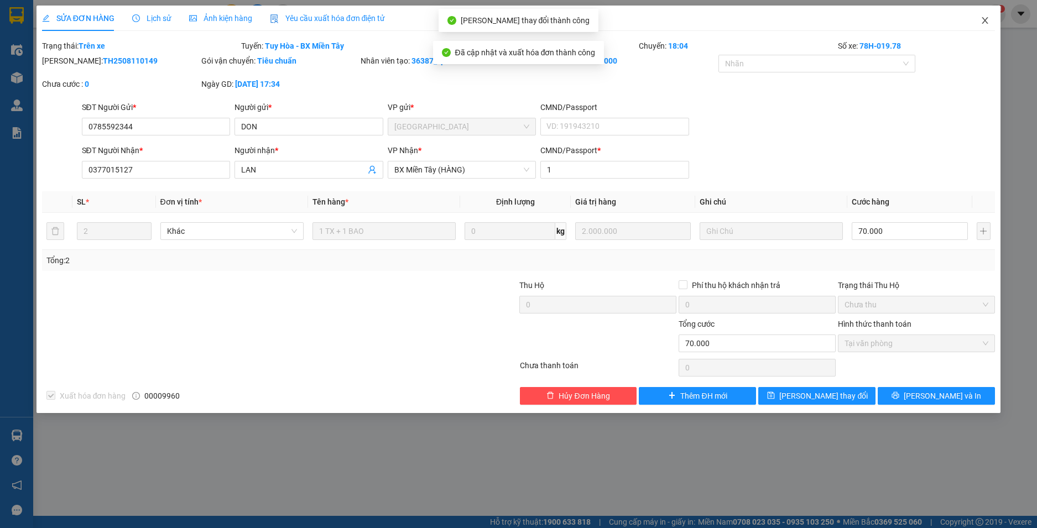
click at [986, 19] on icon "close" at bounding box center [985, 20] width 6 height 7
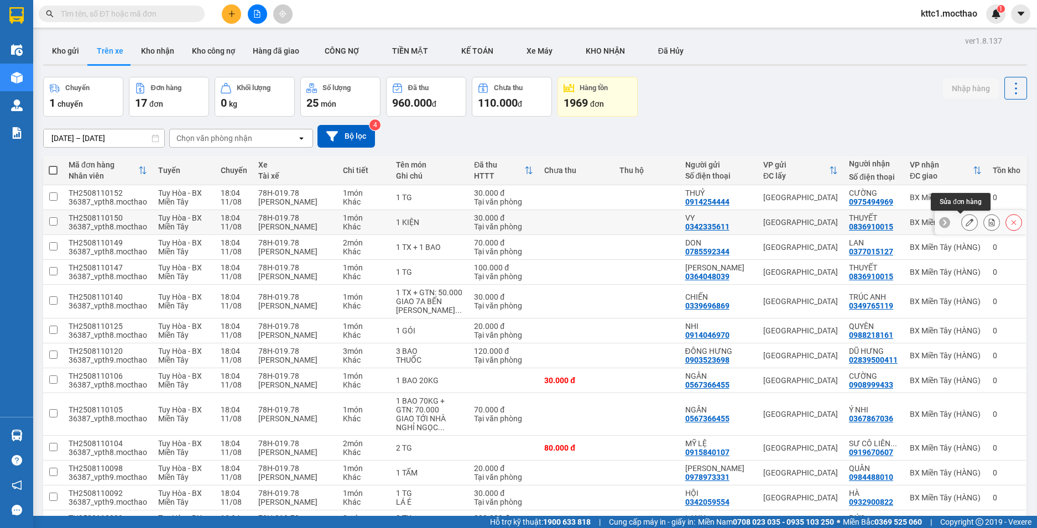
click at [965, 221] on icon at bounding box center [969, 222] width 8 height 8
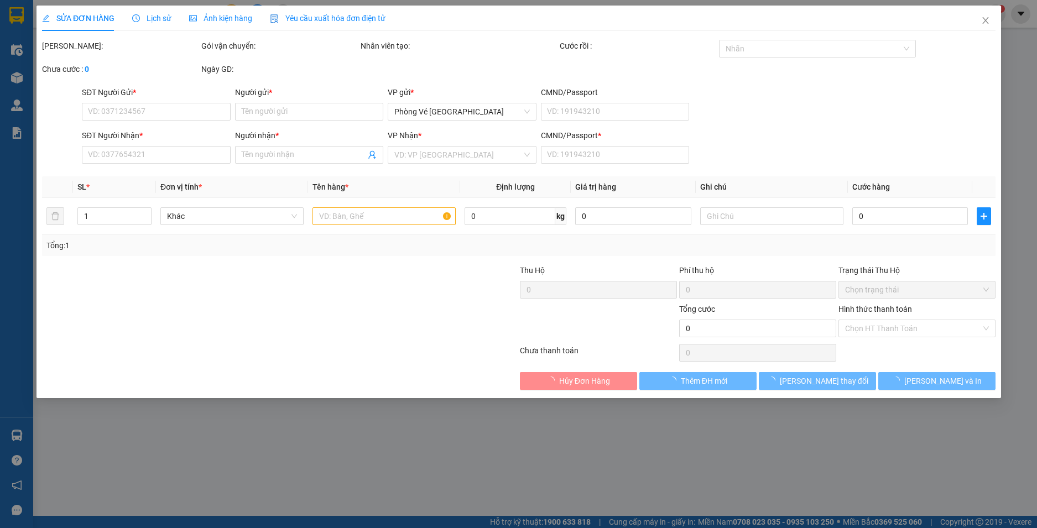
type input "0342335611"
type input "VY"
type input "0836910015"
type input "THUYẾT"
type input "0"
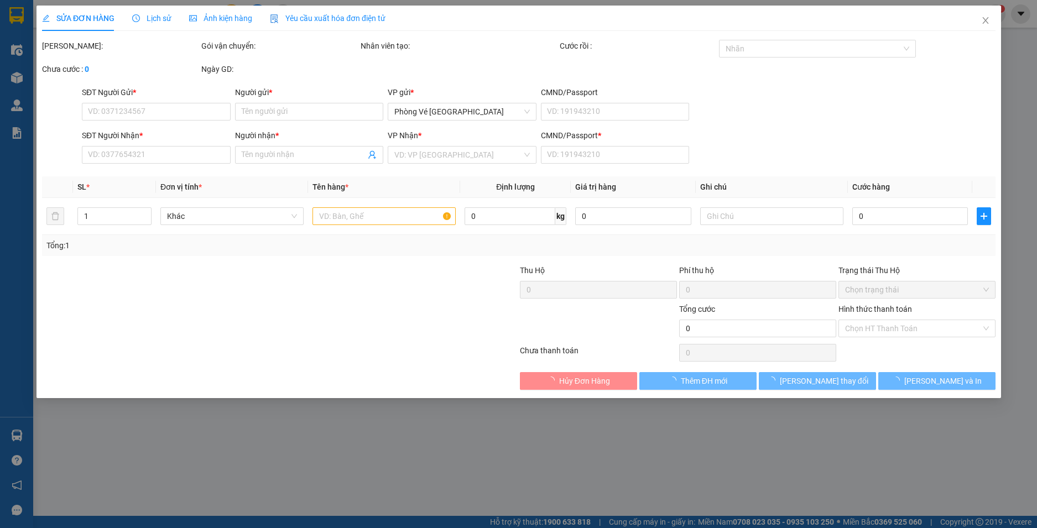
type input "30.000"
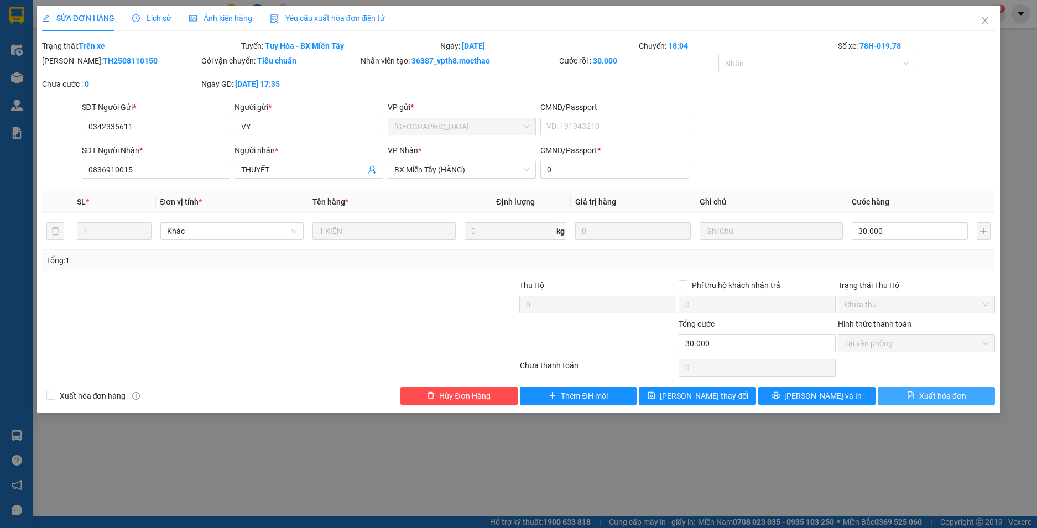
click at [942, 394] on span "Xuất hóa đơn" at bounding box center [942, 396] width 47 height 12
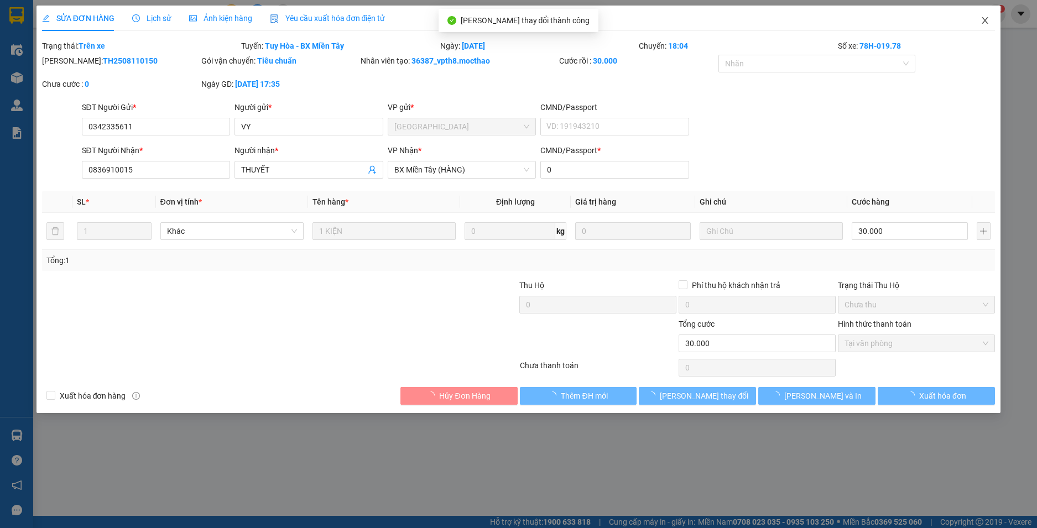
checkbox input "true"
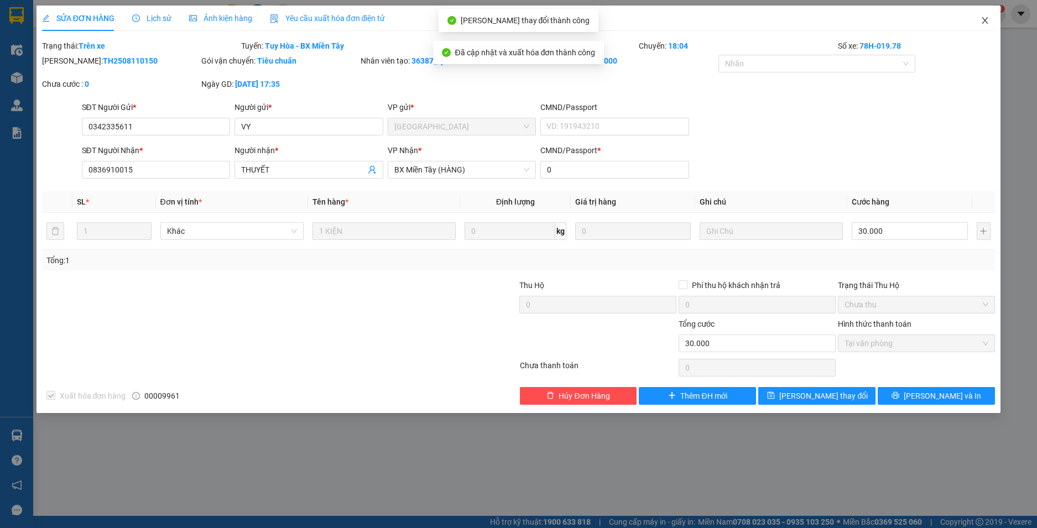
click at [984, 20] on icon "close" at bounding box center [985, 20] width 6 height 7
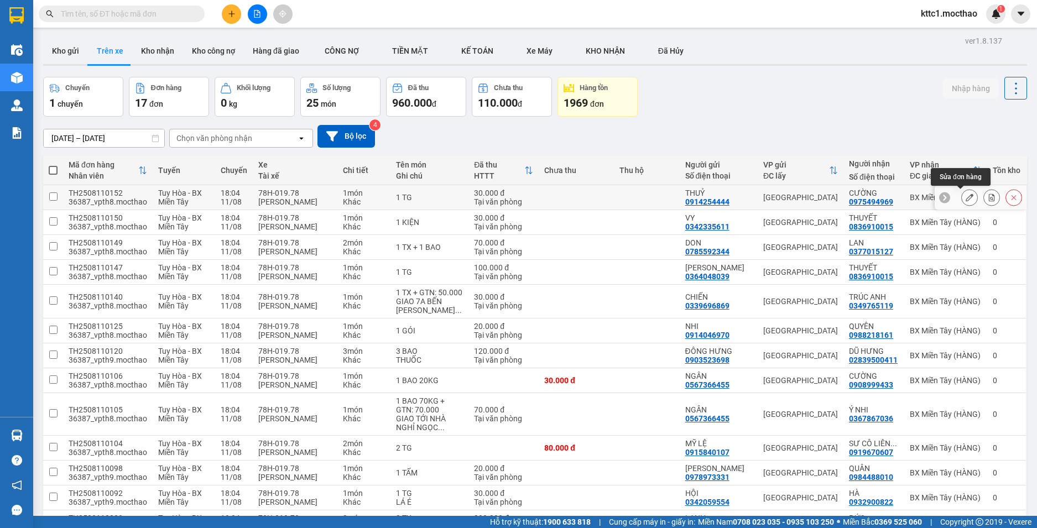
click at [965, 196] on icon at bounding box center [969, 197] width 8 height 8
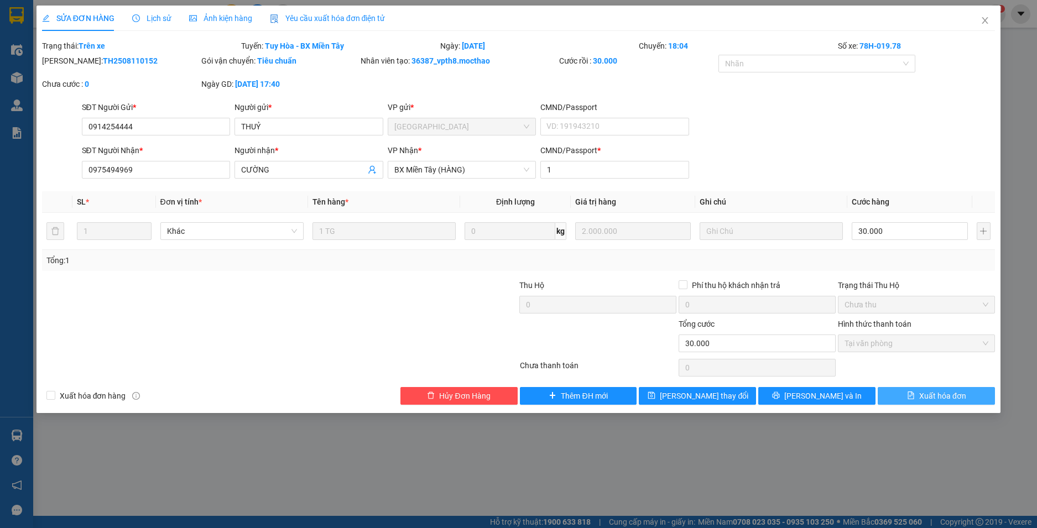
click at [901, 392] on button "Xuất hóa đơn" at bounding box center [935, 396] width 117 height 18
checkbox input "true"
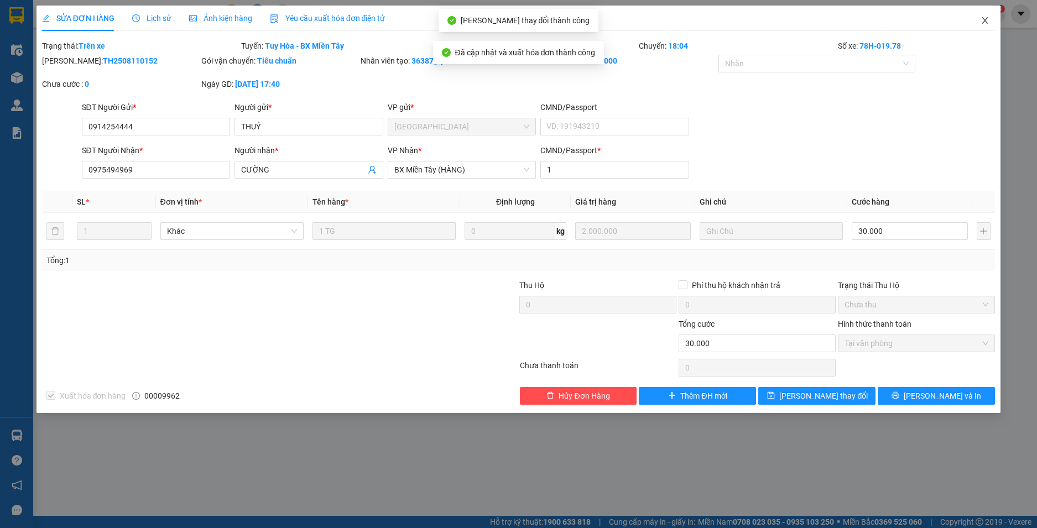
click at [984, 18] on icon "close" at bounding box center [984, 20] width 9 height 9
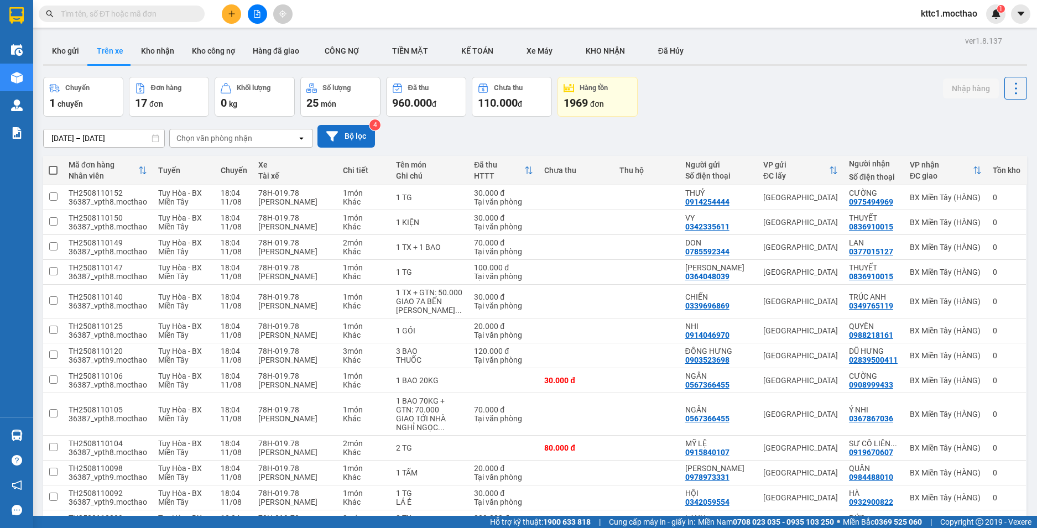
click at [358, 138] on button "Bộ lọc" at bounding box center [345, 136] width 57 height 23
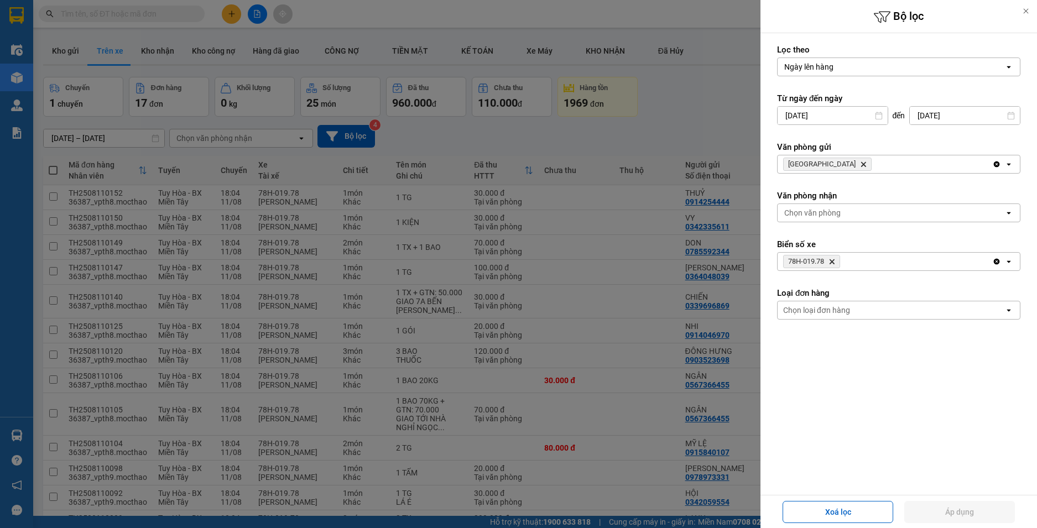
click at [834, 264] on icon "Delete" at bounding box center [831, 261] width 7 height 7
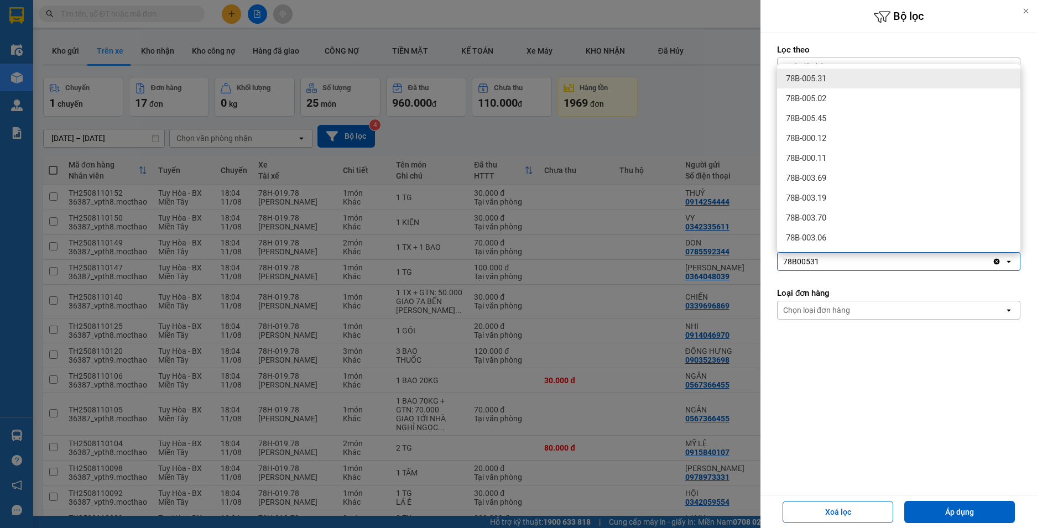
type input "78B00531"
click at [798, 69] on div "78B-005.31" at bounding box center [898, 79] width 243 height 20
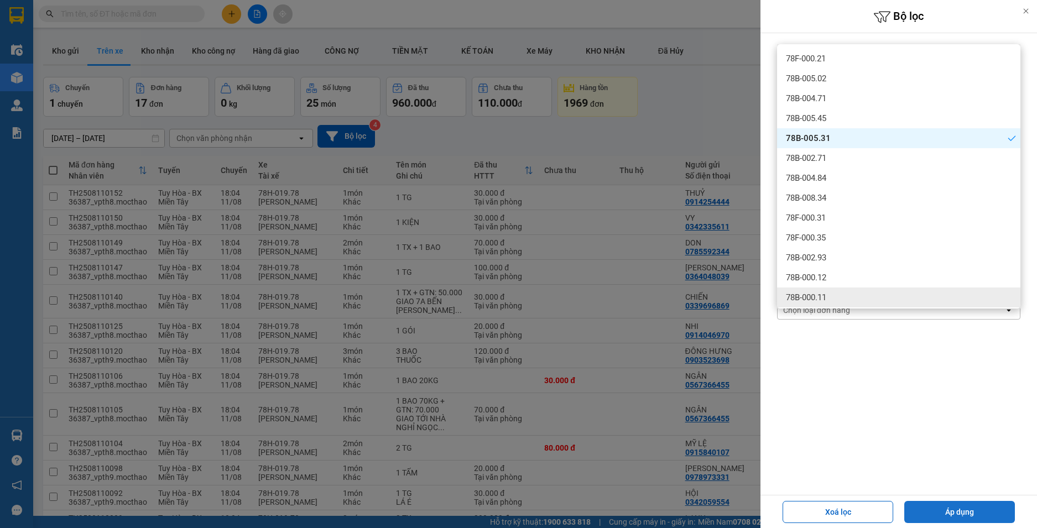
click at [954, 502] on button "Áp dụng" at bounding box center [959, 512] width 111 height 22
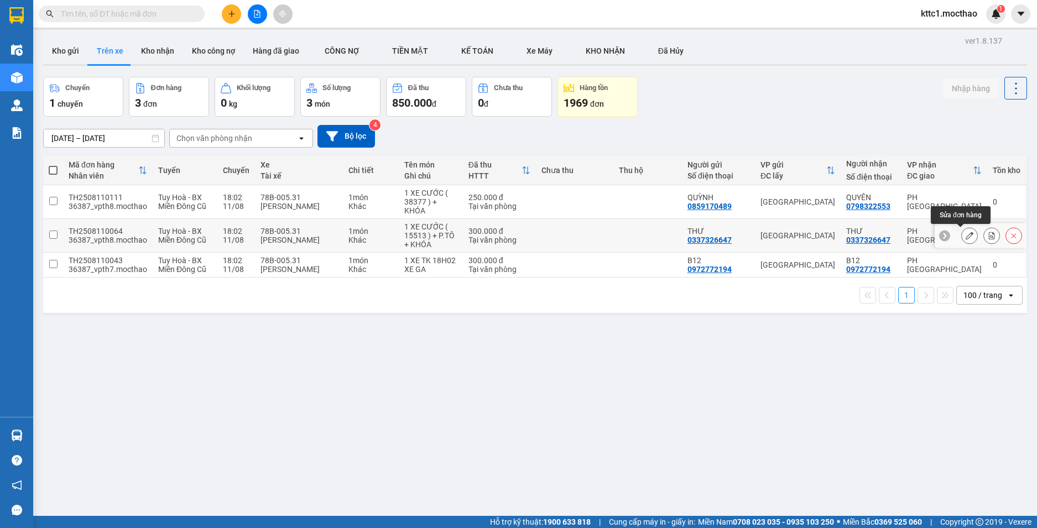
click at [965, 238] on icon at bounding box center [969, 236] width 8 height 8
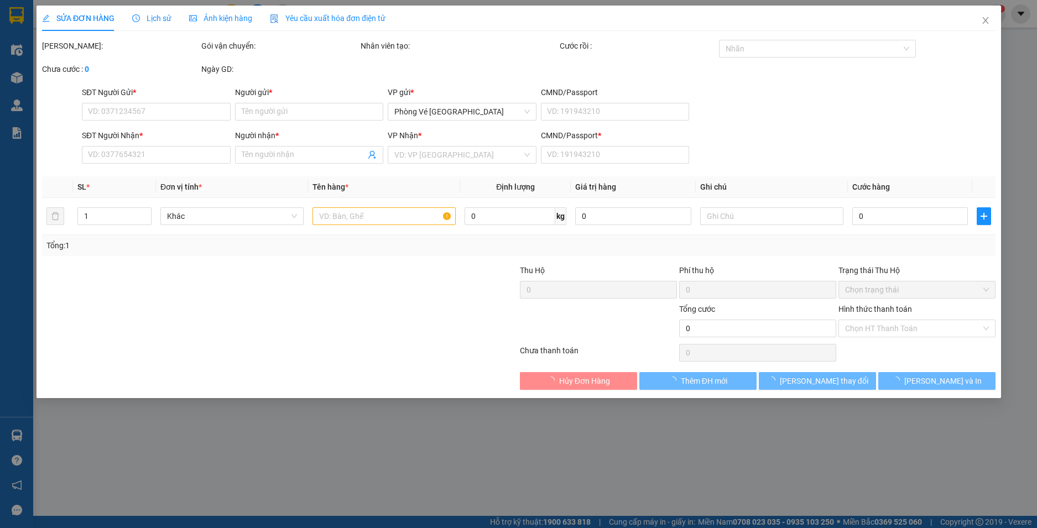
type input "0337326647"
type input "THƯ"
type input "0337326647"
type input "THƯ"
type input "1"
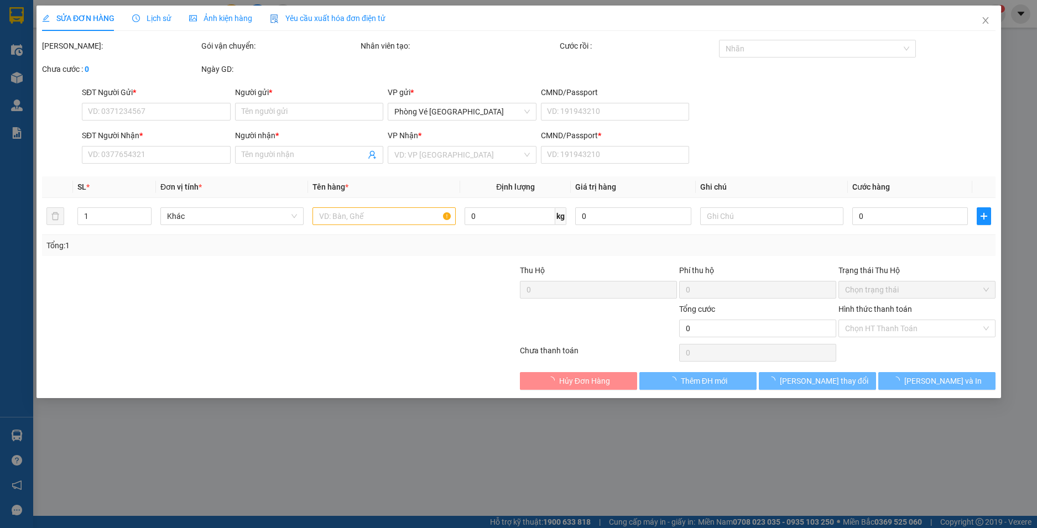
type input "300.000"
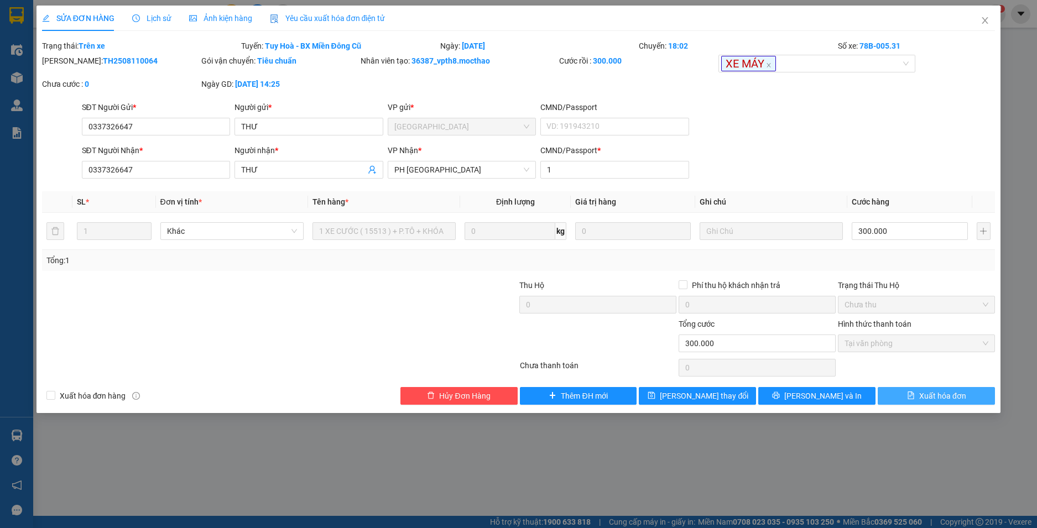
click at [937, 393] on span "Xuất hóa đơn" at bounding box center [942, 396] width 47 height 12
checkbox input "true"
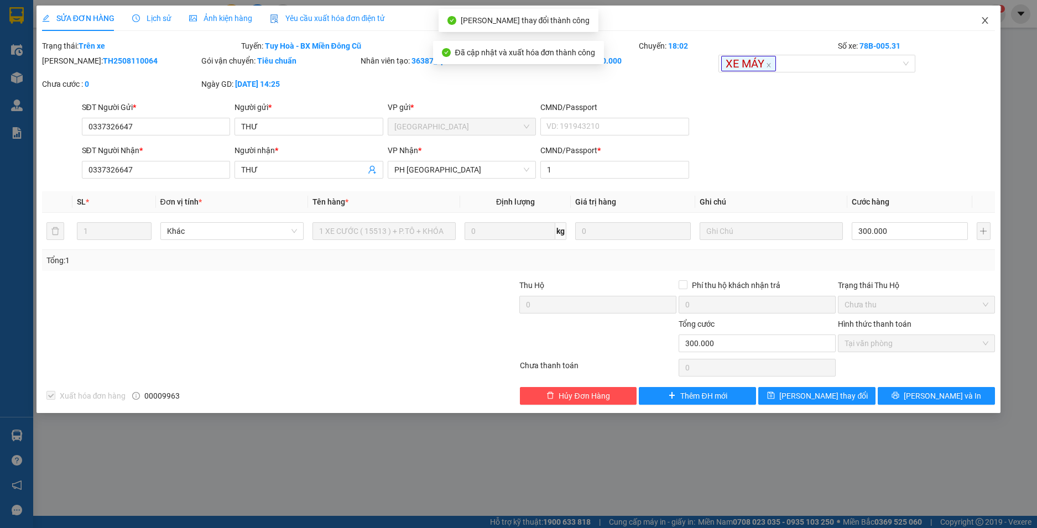
click at [986, 23] on icon "close" at bounding box center [985, 20] width 6 height 7
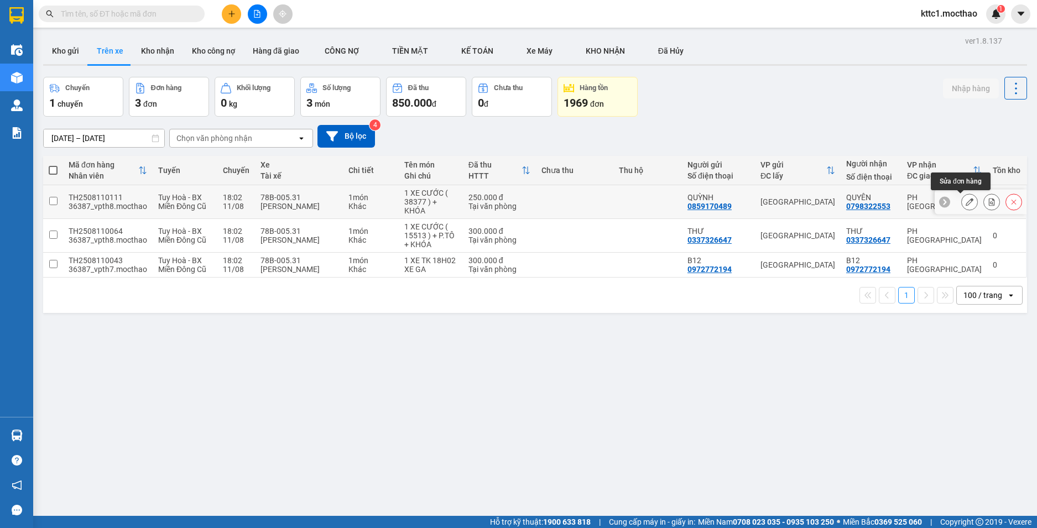
click at [965, 200] on icon at bounding box center [969, 202] width 8 height 8
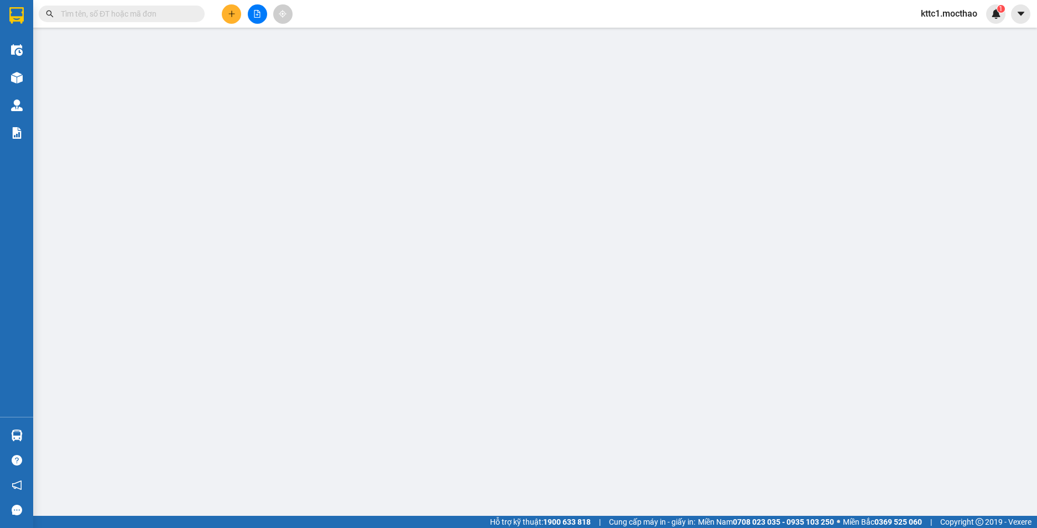
type input "0859170489"
type input "QUỲNH"
type input "0798322553"
type input "QUYÊN"
type input "1"
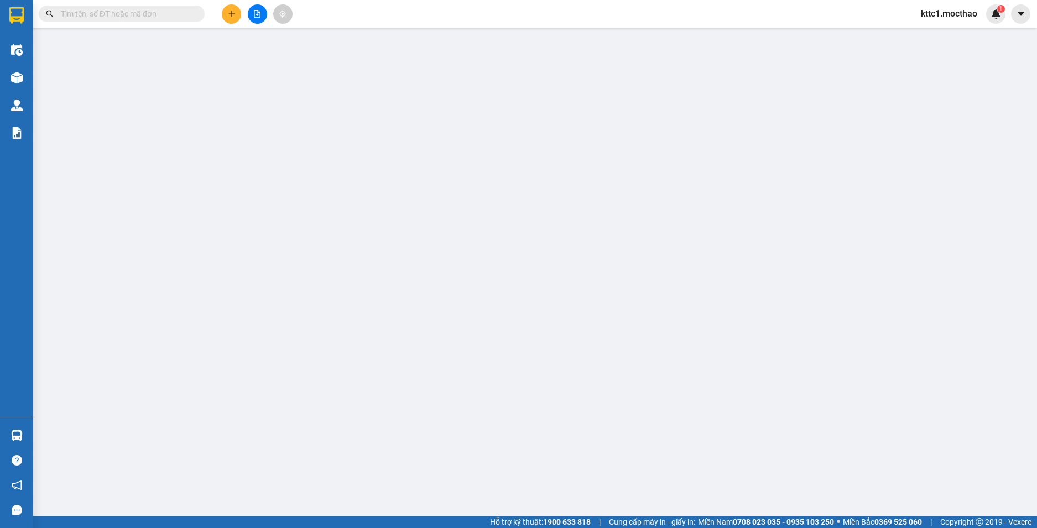
type input "250.000"
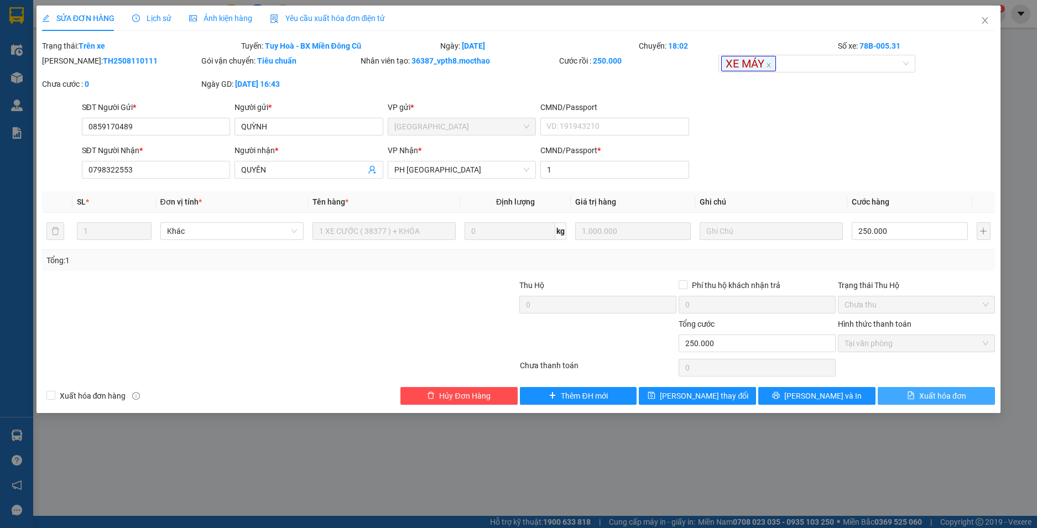
click at [929, 399] on span "Xuất hóa đơn" at bounding box center [942, 396] width 47 height 12
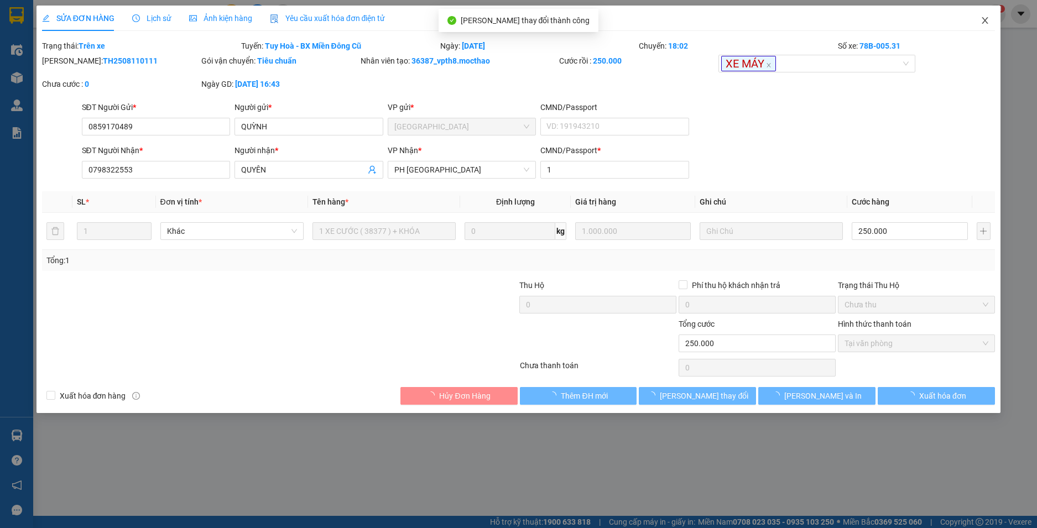
checkbox input "true"
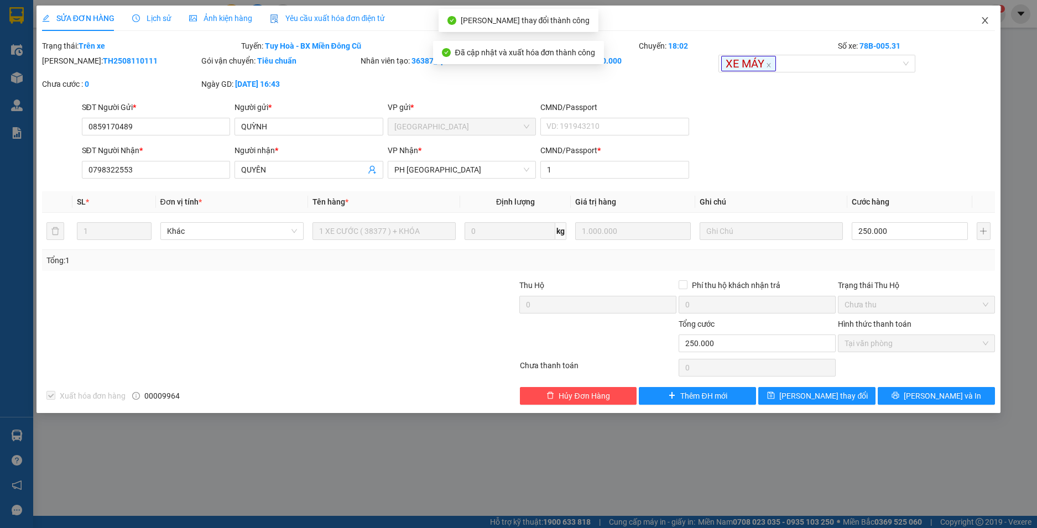
click at [985, 23] on icon "close" at bounding box center [984, 20] width 9 height 9
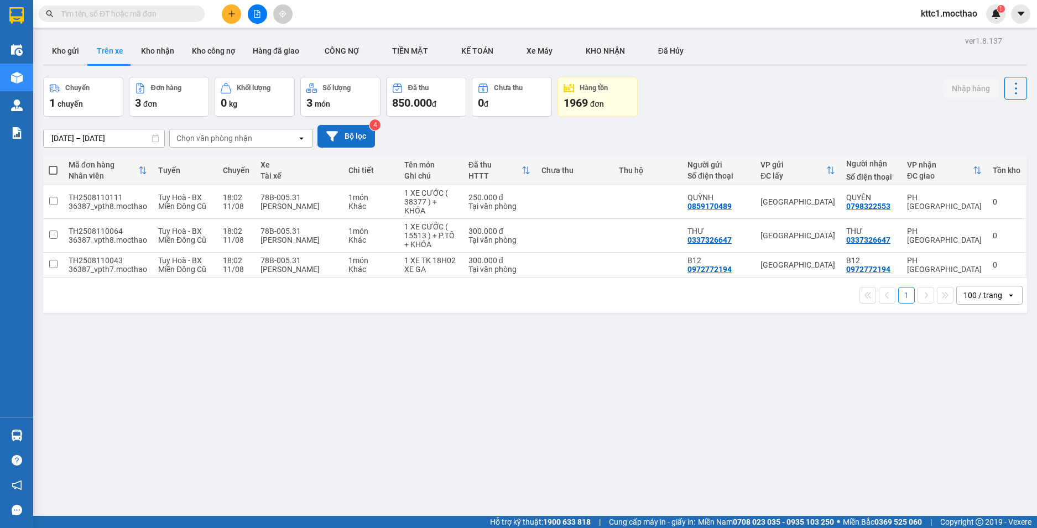
click at [347, 136] on button "Bộ lọc" at bounding box center [345, 136] width 57 height 23
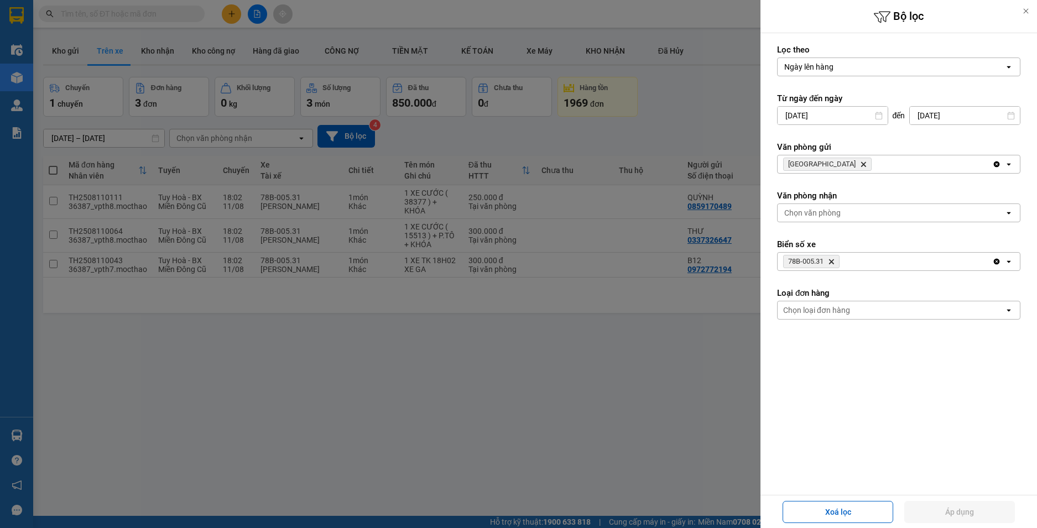
click at [831, 260] on icon "78B-005.31, close by backspace" at bounding box center [831, 261] width 5 height 5
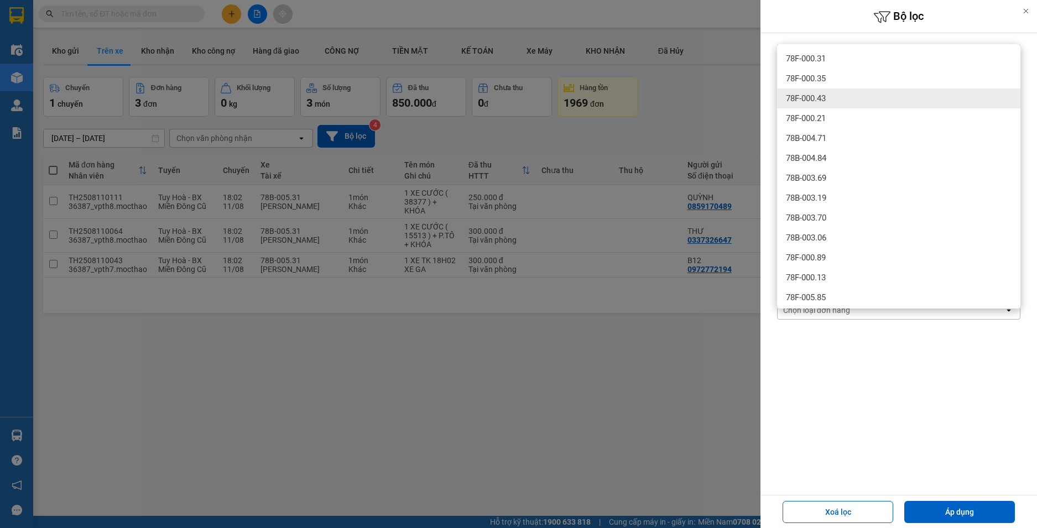
type input "78F00043"
click at [835, 97] on div "78F-000.43" at bounding box center [898, 98] width 243 height 20
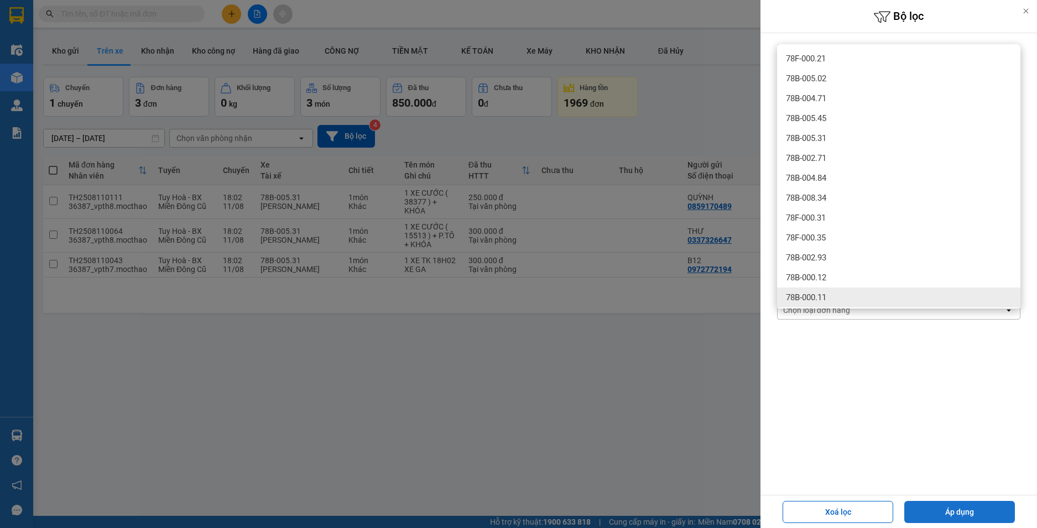
drag, startPoint x: 953, startPoint y: 514, endPoint x: 934, endPoint y: 507, distance: 20.1
click at [953, 514] on button "Áp dụng" at bounding box center [959, 512] width 111 height 22
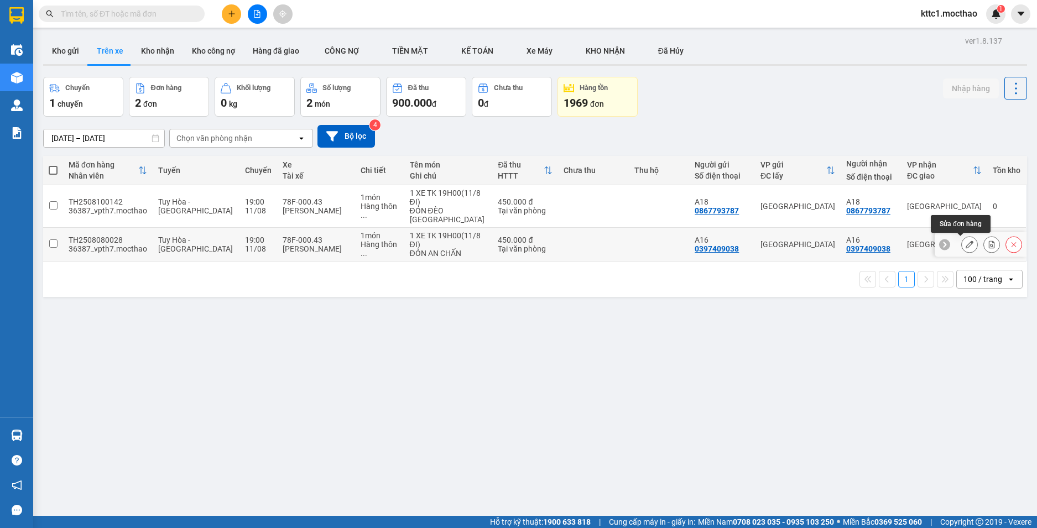
click at [965, 243] on icon at bounding box center [969, 244] width 8 height 8
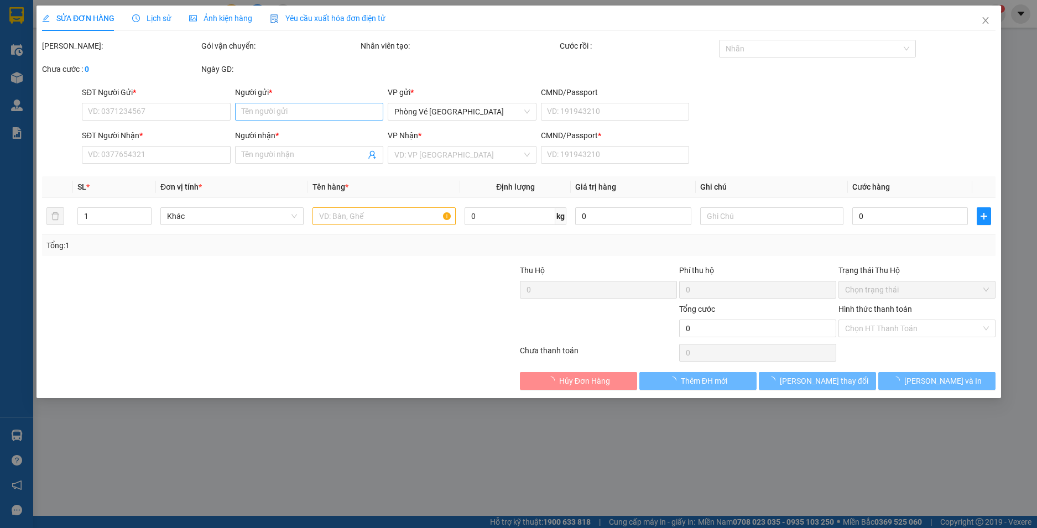
type input "0397409038"
type input "A16"
type input "0397409038"
type input "A16"
type input "1"
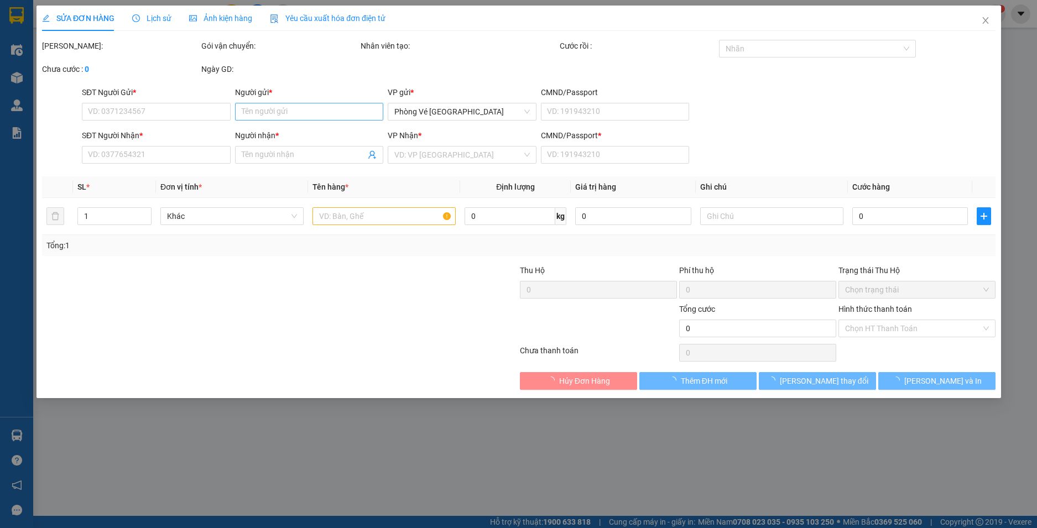
type input "450.000"
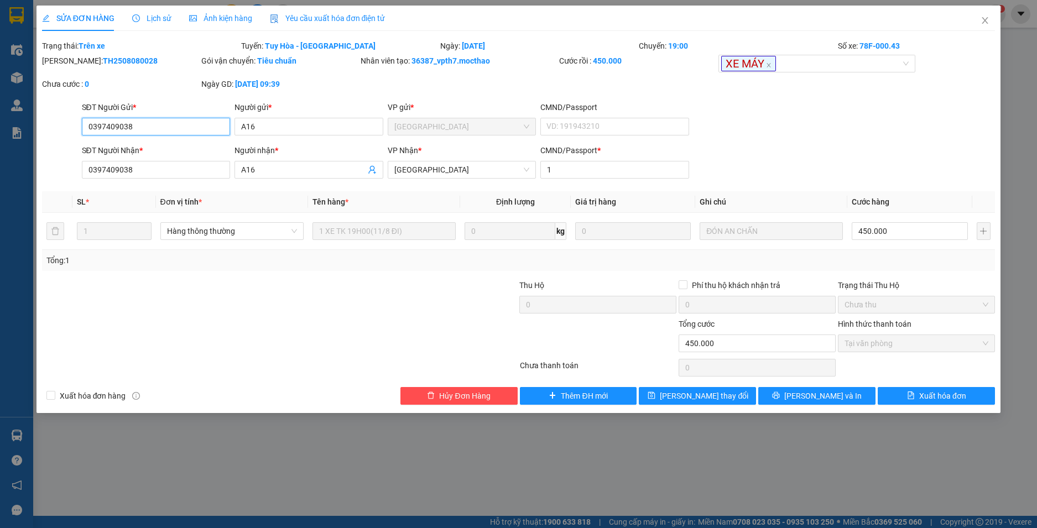
drag, startPoint x: 158, startPoint y: 133, endPoint x: 0, endPoint y: 118, distance: 158.2
click at [0, 118] on div "SỬA ĐƠN HÀNG Lịch sử Ảnh kiện hàng Yêu cầu xuất hóa đơn điện tử Total Paid Fee …" at bounding box center [518, 264] width 1037 height 528
click at [984, 21] on icon "close" at bounding box center [984, 20] width 9 height 9
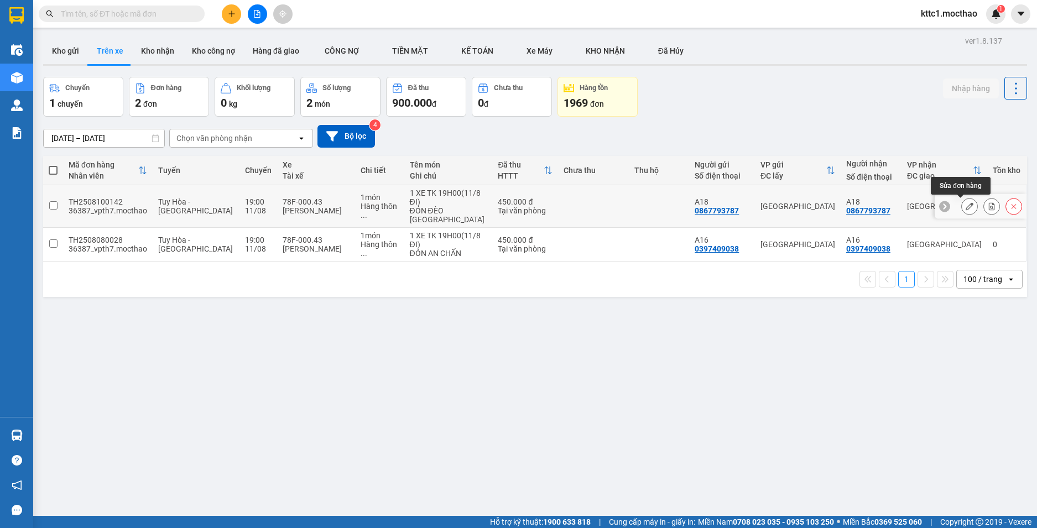
click at [965, 208] on icon at bounding box center [969, 206] width 8 height 8
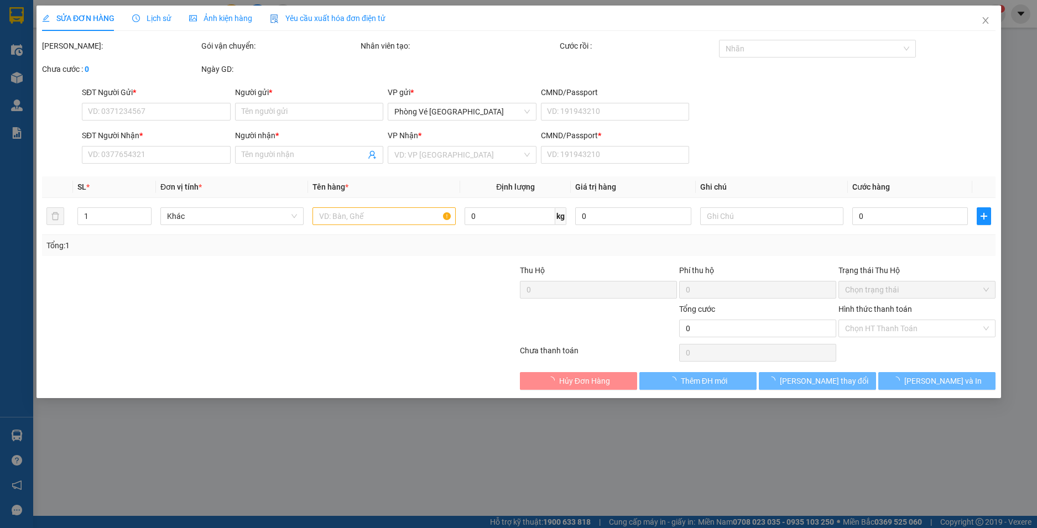
type input "0867793787"
type input "A18"
type input "0867793787"
type input "A18"
type input "1"
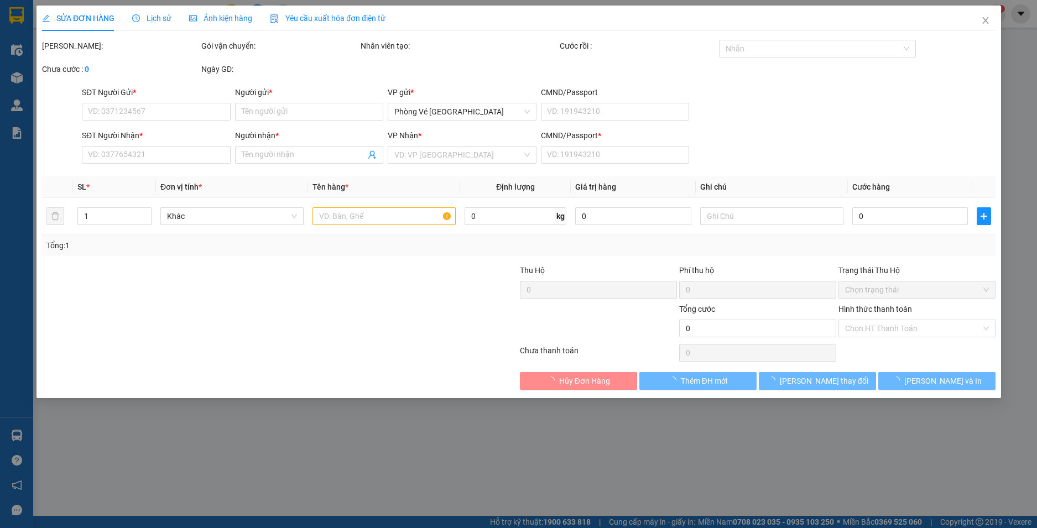
type input "450.000"
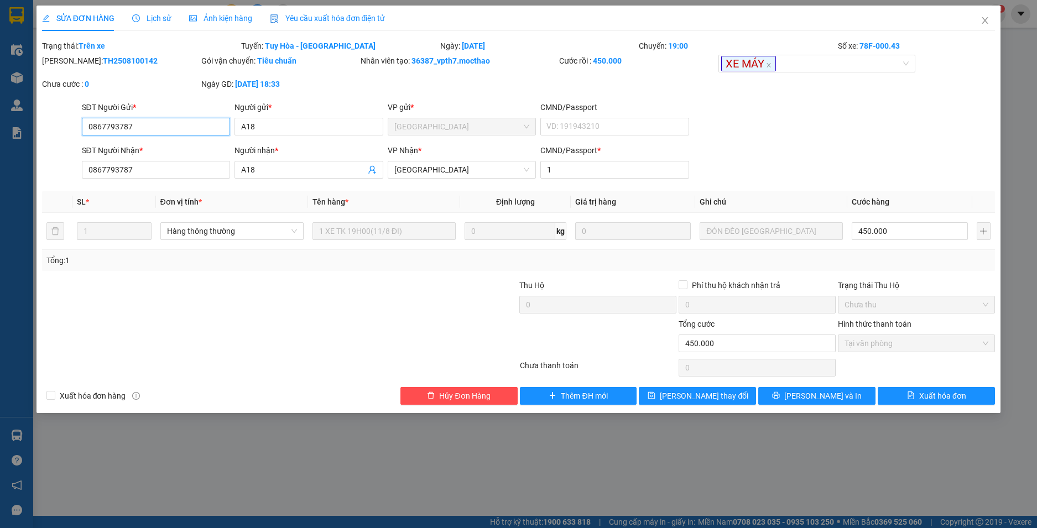
drag, startPoint x: 135, startPoint y: 126, endPoint x: 0, endPoint y: 114, distance: 135.9
click at [0, 114] on div "SỬA ĐƠN HÀNG Lịch sử Ảnh kiện hàng Yêu cầu xuất hóa đơn điện tử Total Paid Fee …" at bounding box center [518, 264] width 1037 height 528
click at [337, 22] on span "Yêu cầu xuất hóa đơn điện tử" at bounding box center [328, 18] width 116 height 9
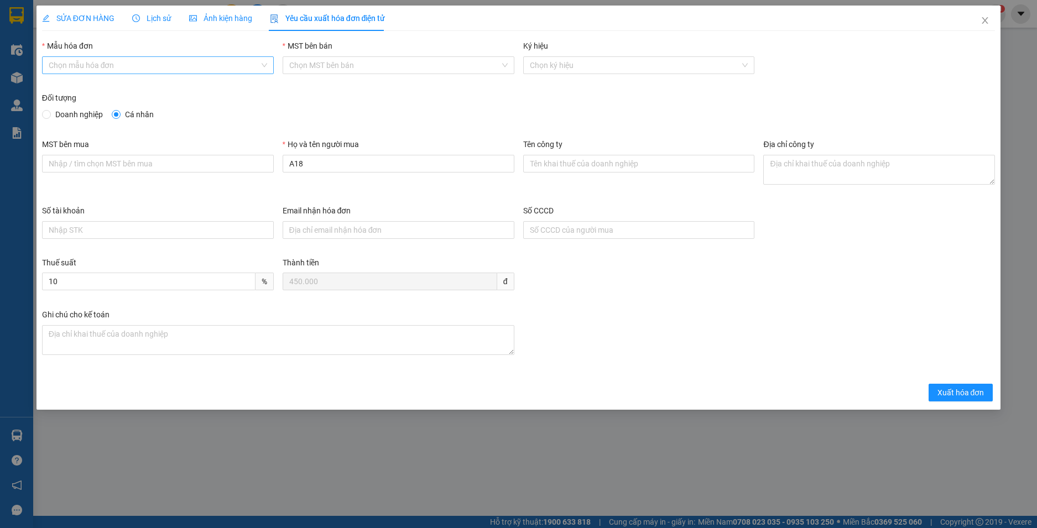
click at [116, 64] on input "Mẫu hóa đơn" at bounding box center [154, 65] width 211 height 17
click at [101, 85] on div "HĐH" at bounding box center [158, 87] width 218 height 12
type input "8"
drag, startPoint x: 347, startPoint y: 168, endPoint x: 248, endPoint y: 155, distance: 100.4
click at [249, 155] on div "MST bên mua Họ và tên người mua A18 Tên công ty Địa chỉ công ty" at bounding box center [519, 171] width 962 height 66
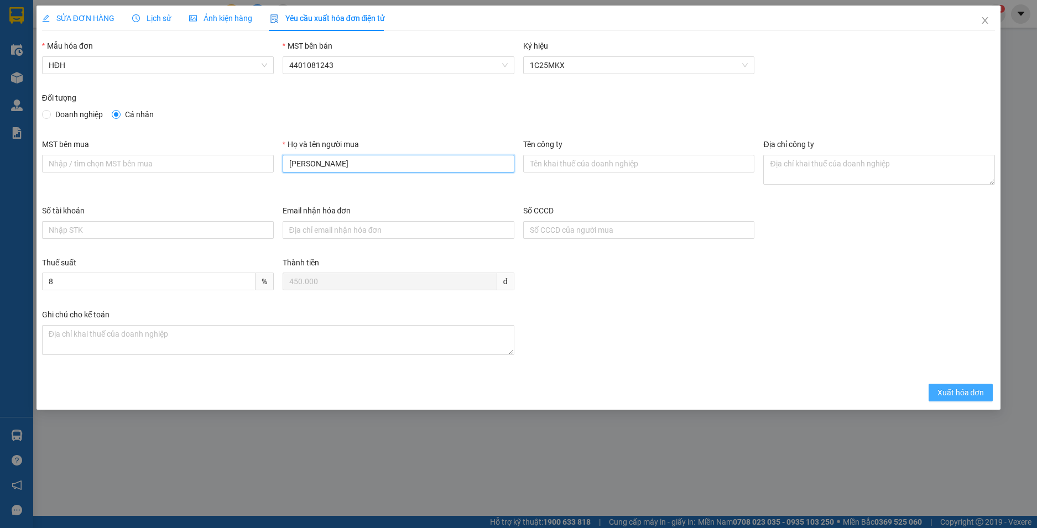
type input "LÊ THỊ HỒNG VÂN"
click at [975, 395] on span "Xuất hóa đơn" at bounding box center [960, 392] width 47 height 12
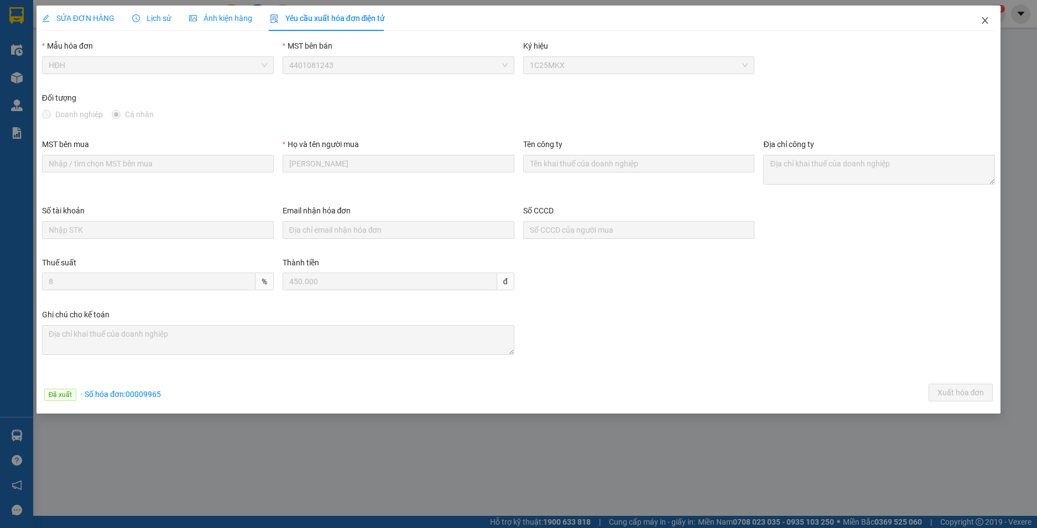
click at [987, 21] on icon "close" at bounding box center [984, 20] width 9 height 9
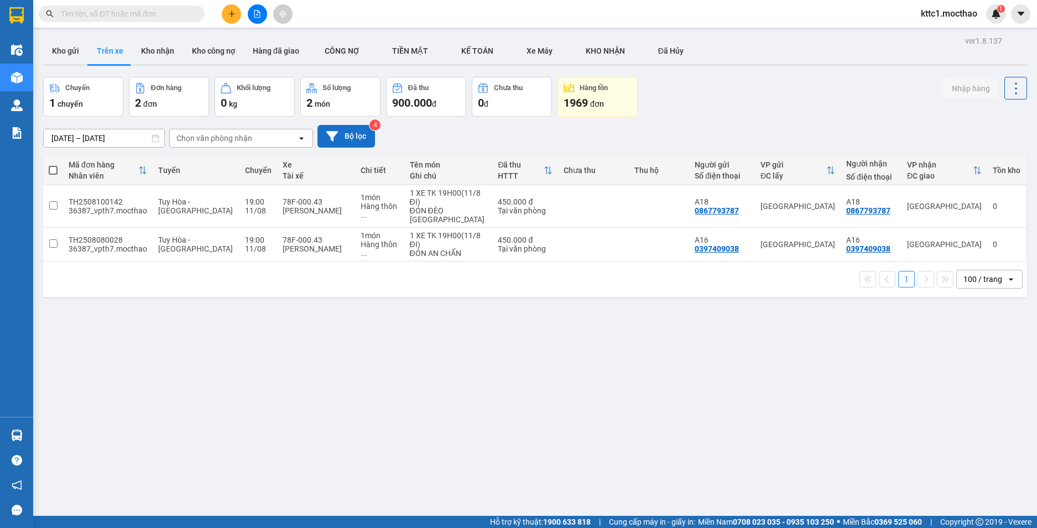
click at [356, 137] on button "Bộ lọc" at bounding box center [345, 136] width 57 height 23
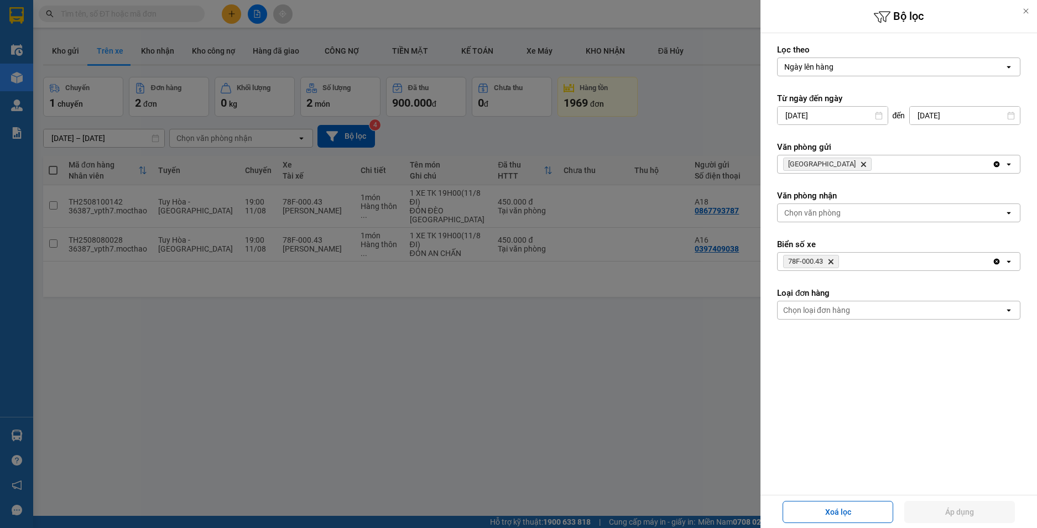
click at [830, 259] on icon "Delete" at bounding box center [830, 261] width 7 height 7
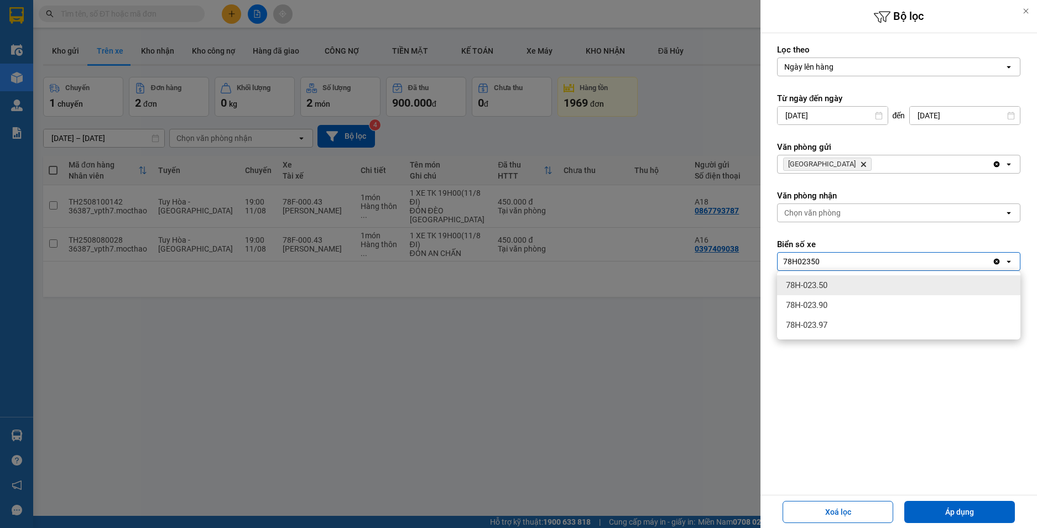
type input "78H02350"
click at [825, 286] on span "78H-023.50" at bounding box center [806, 285] width 41 height 11
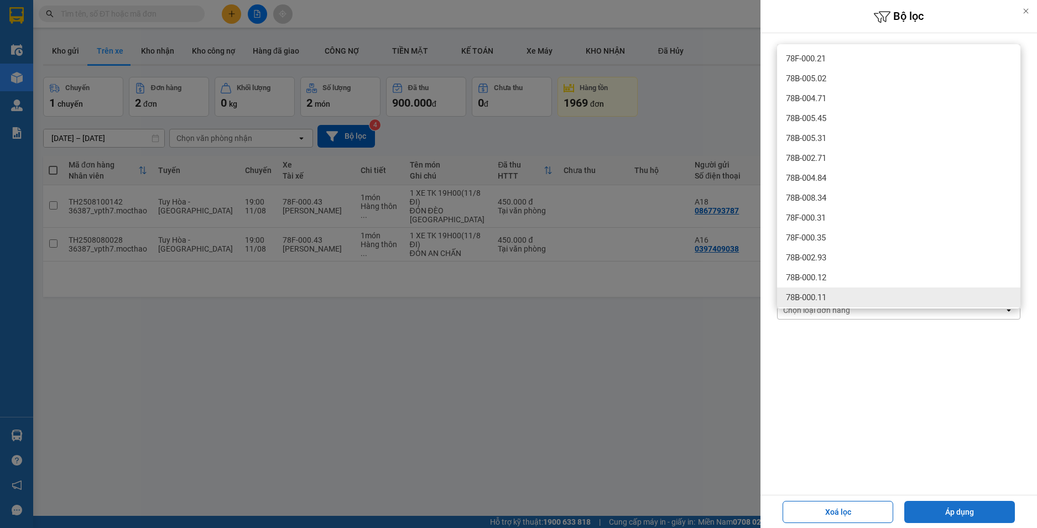
click at [960, 517] on button "Áp dụng" at bounding box center [959, 512] width 111 height 22
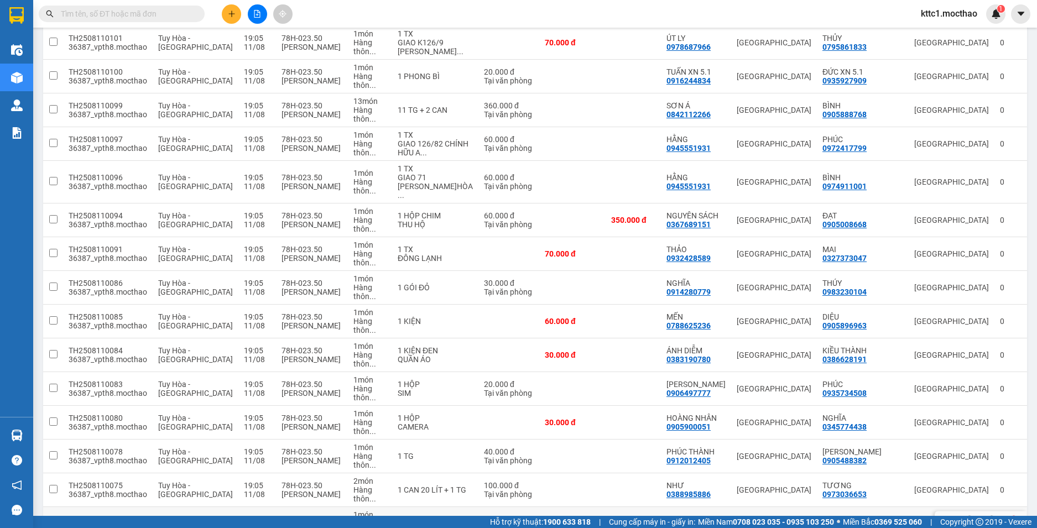
scroll to position [1164, 0]
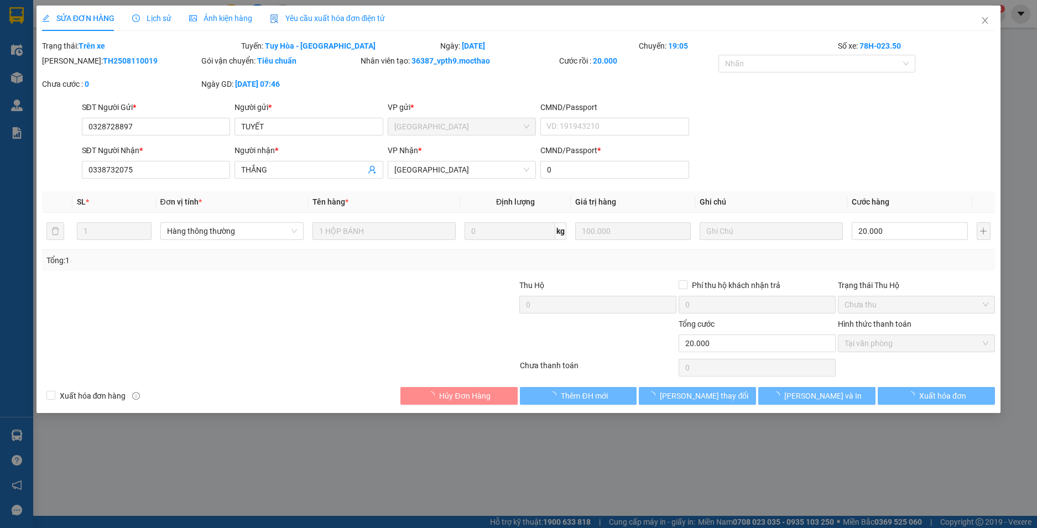
type input "0328728897"
type input "TUYẾT"
type input "0338732075"
type input "THẮNG"
type input "0"
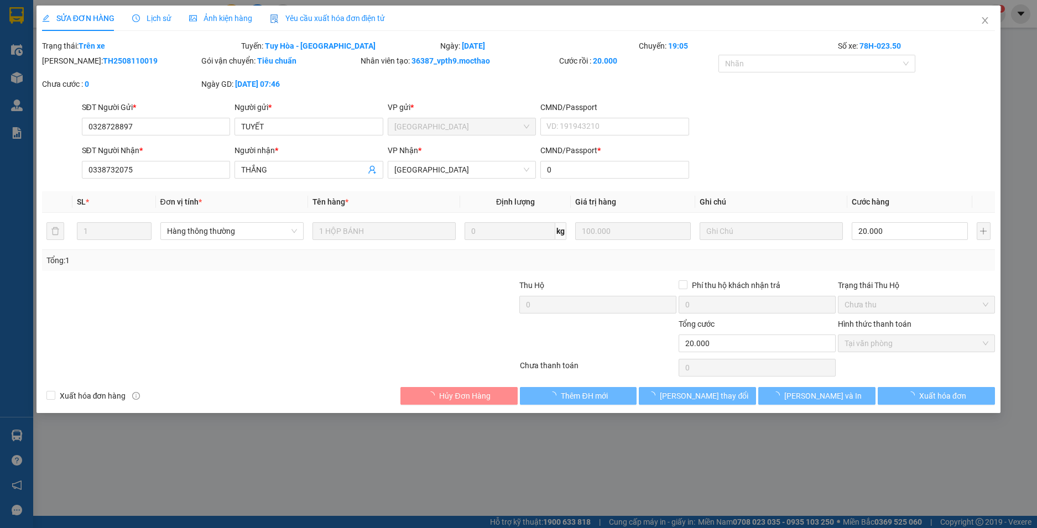
type input "20.000"
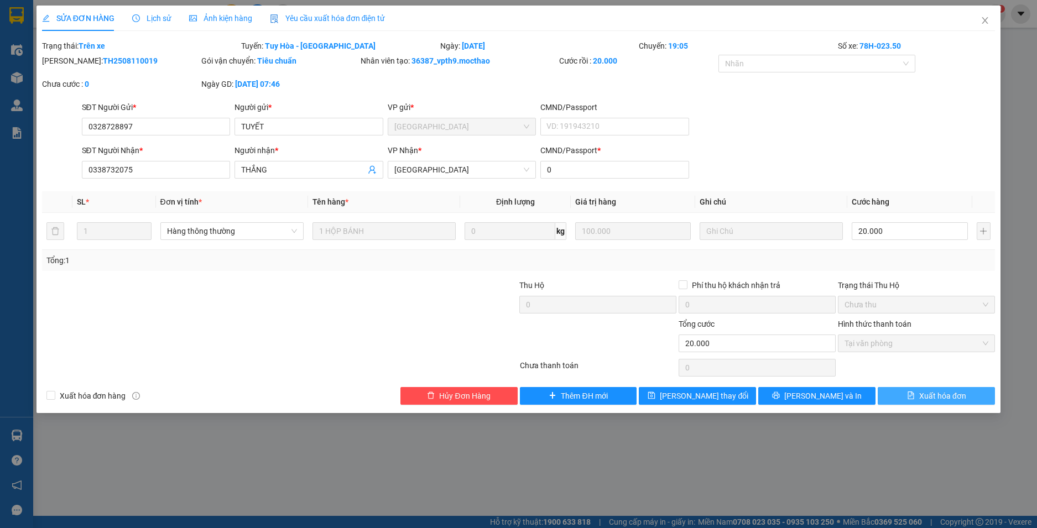
click at [937, 396] on span "Xuất hóa đơn" at bounding box center [942, 396] width 47 height 12
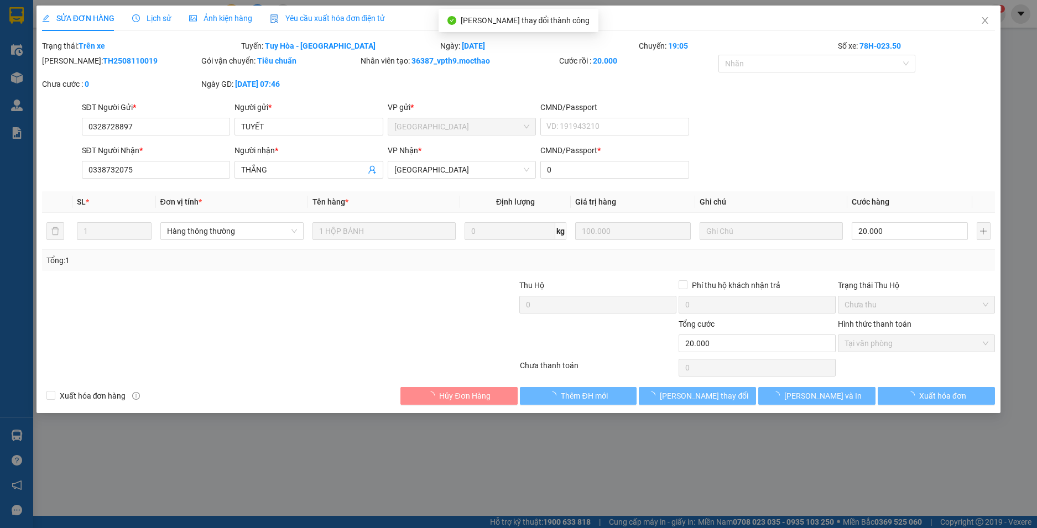
checkbox input "true"
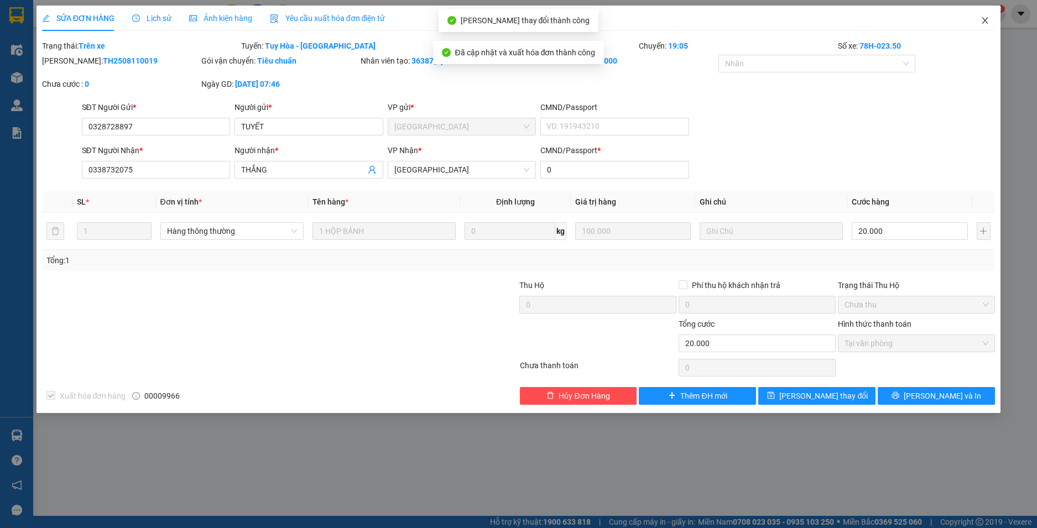
click at [986, 18] on icon "close" at bounding box center [984, 20] width 9 height 9
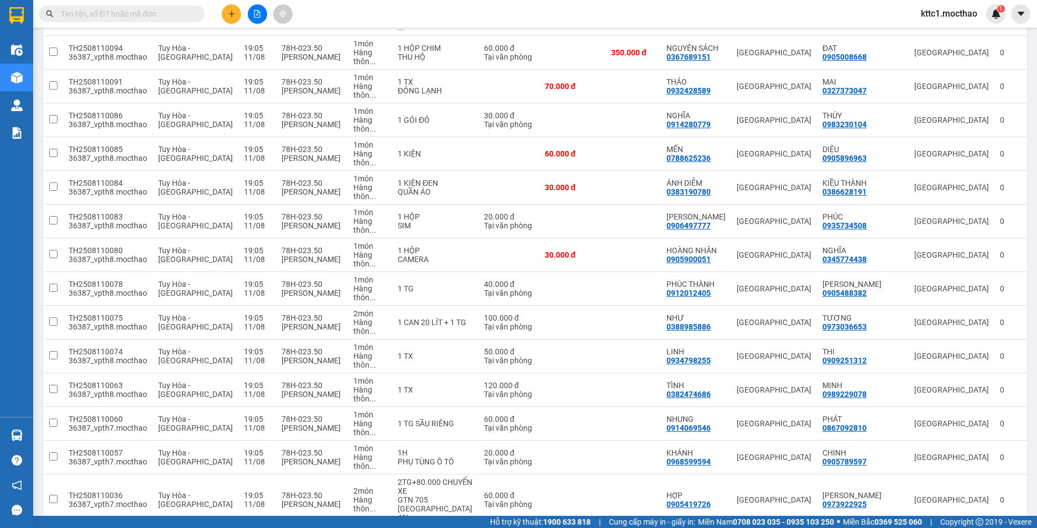
scroll to position [1164, 0]
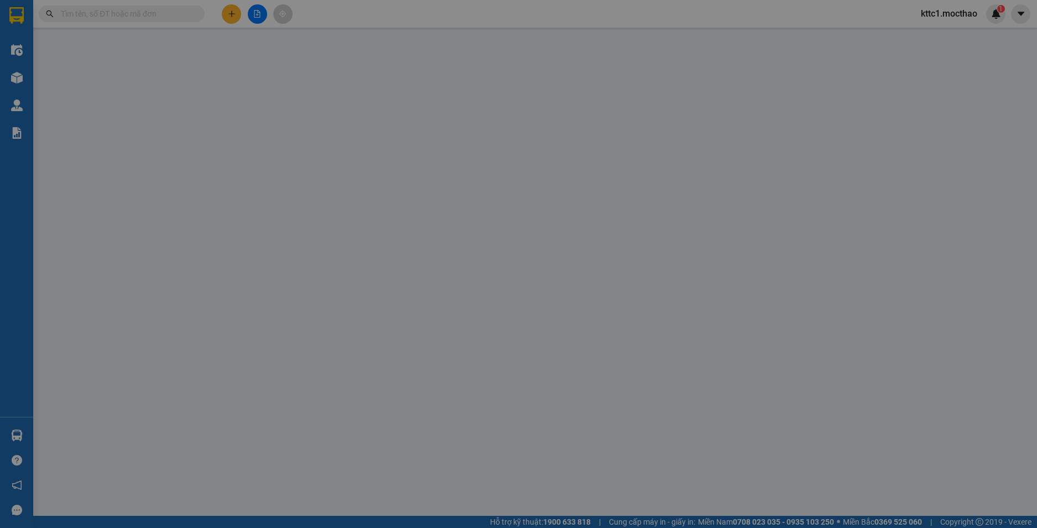
type input "0336705234"
type input "NHƯ"
type input "0914800081"
type input "XE DƯƠNG VŨ"
type input "1"
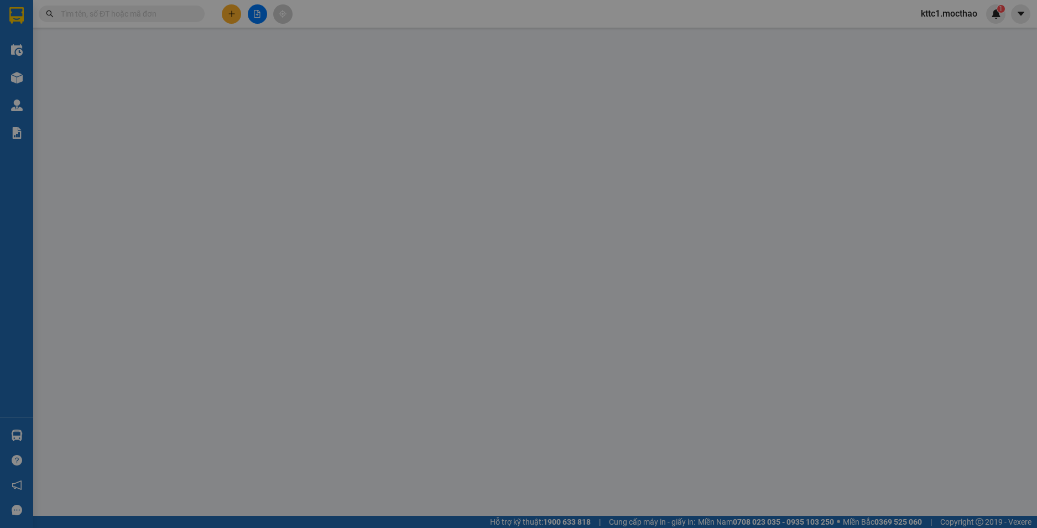
type input "80.000"
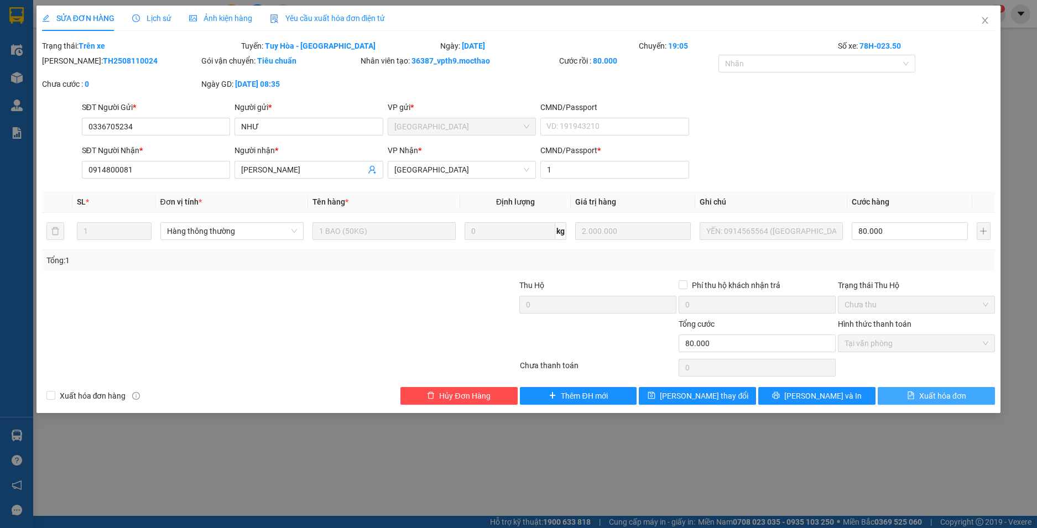
click at [944, 395] on span "Xuất hóa đơn" at bounding box center [942, 396] width 47 height 12
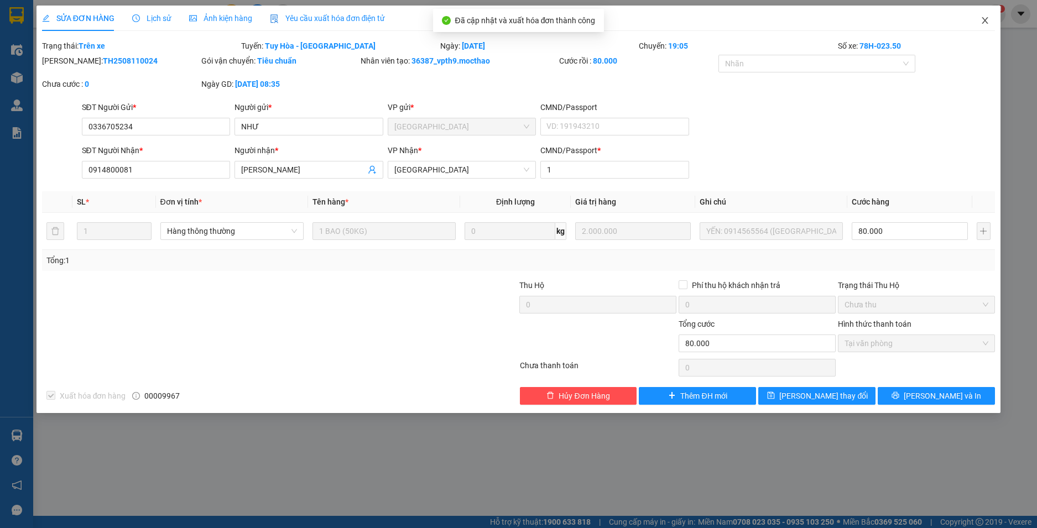
click at [986, 20] on icon "close" at bounding box center [985, 20] width 6 height 7
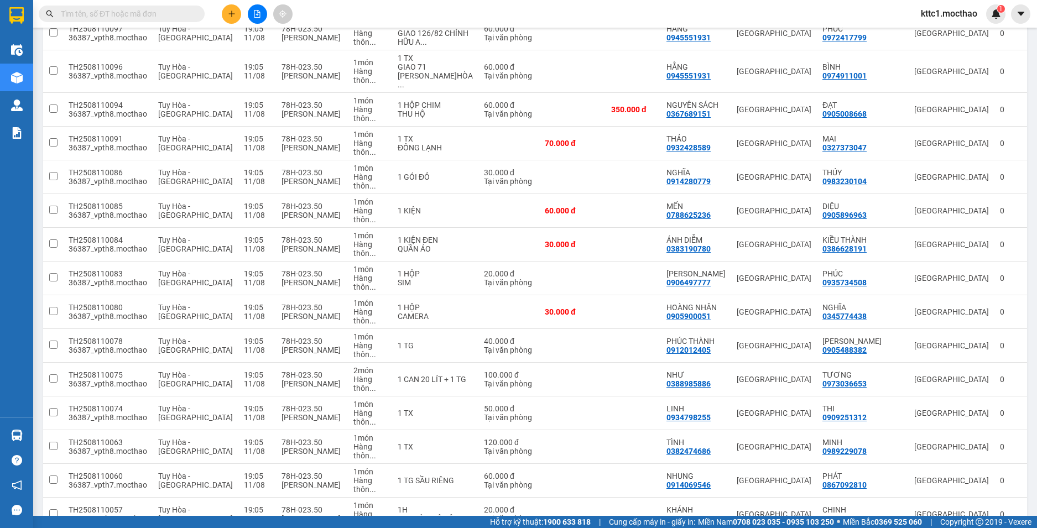
scroll to position [1164, 0]
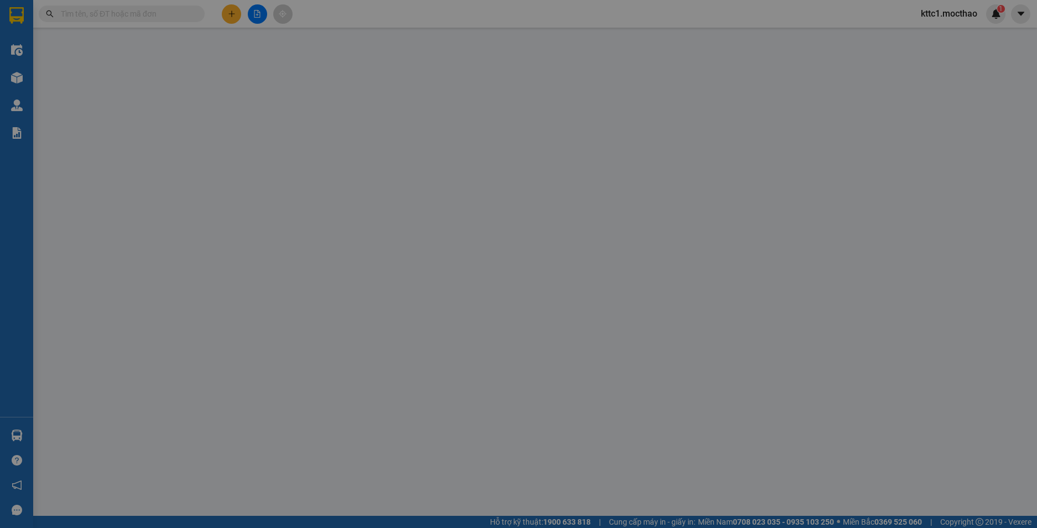
type input "0948427478"
type input "THỦY"
type input "0904266278"
type input "HẰNG NGA"
type input "1"
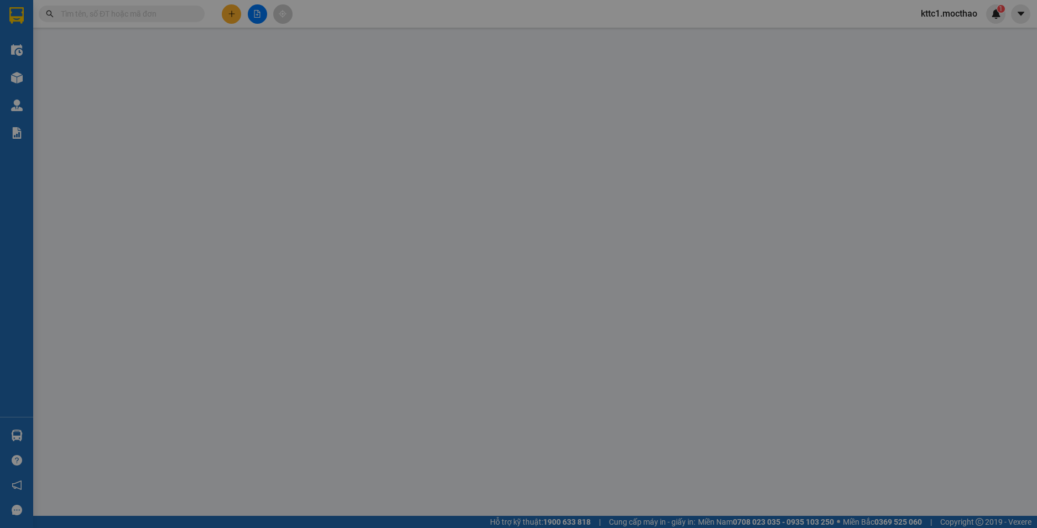
type input "40.000"
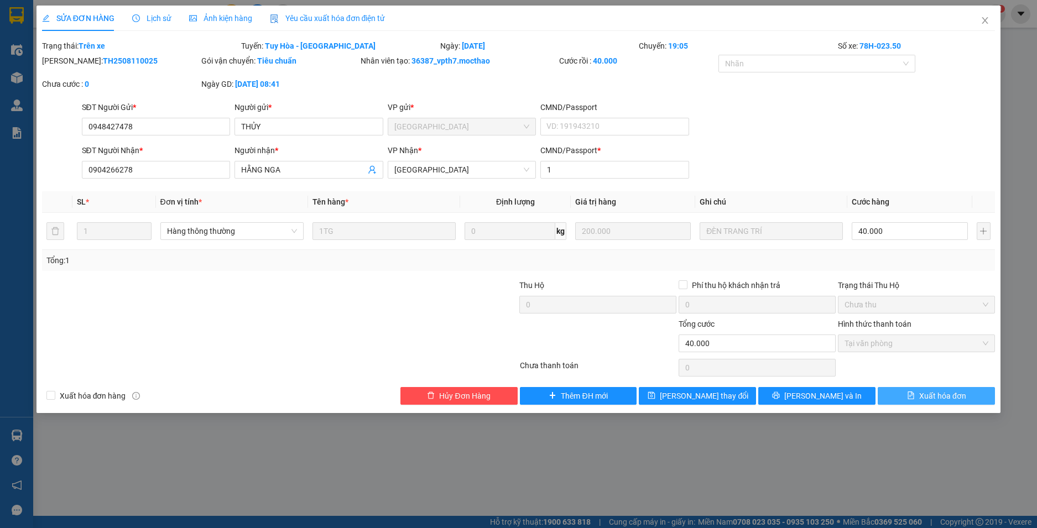
click at [958, 396] on span "Xuất hóa đơn" at bounding box center [942, 396] width 47 height 12
checkbox input "true"
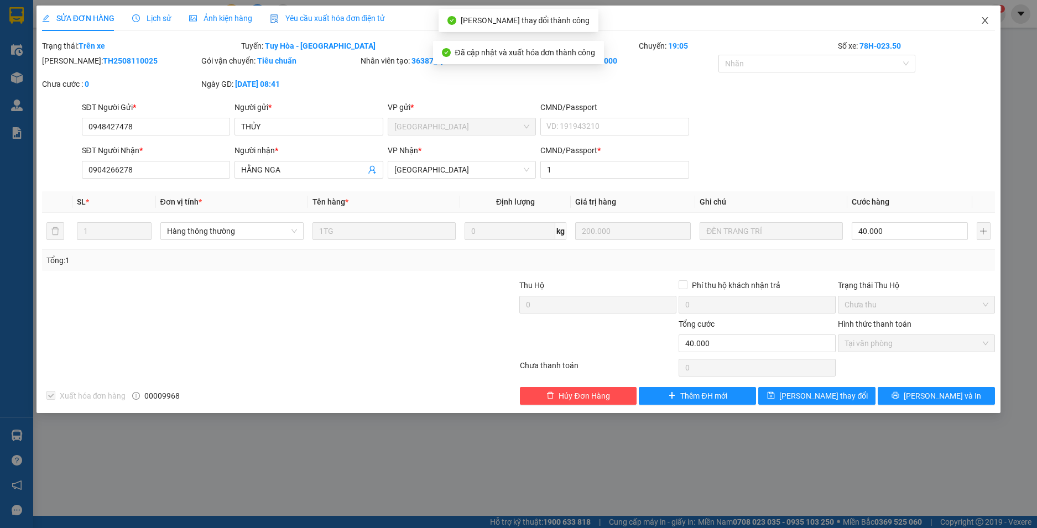
click at [989, 18] on icon "close" at bounding box center [984, 20] width 9 height 9
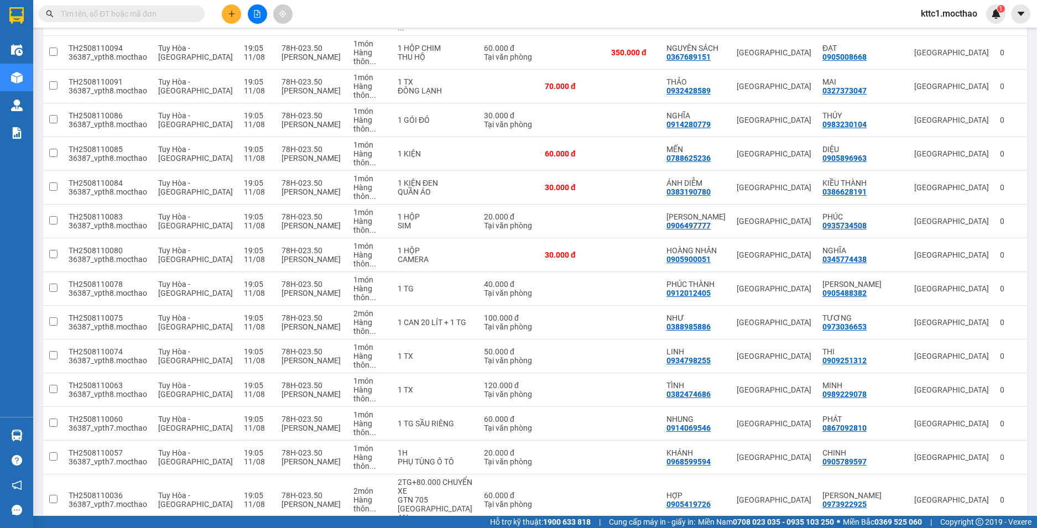
scroll to position [1164, 0]
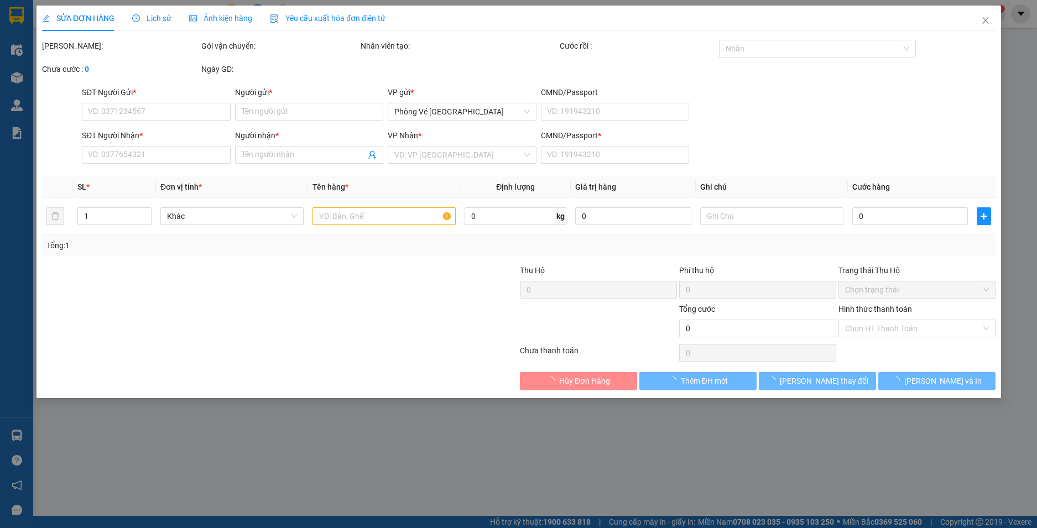
type input "0948427478"
type input "THỦY"
type input "0904266278"
type input "HẰNG NGA"
type input "1"
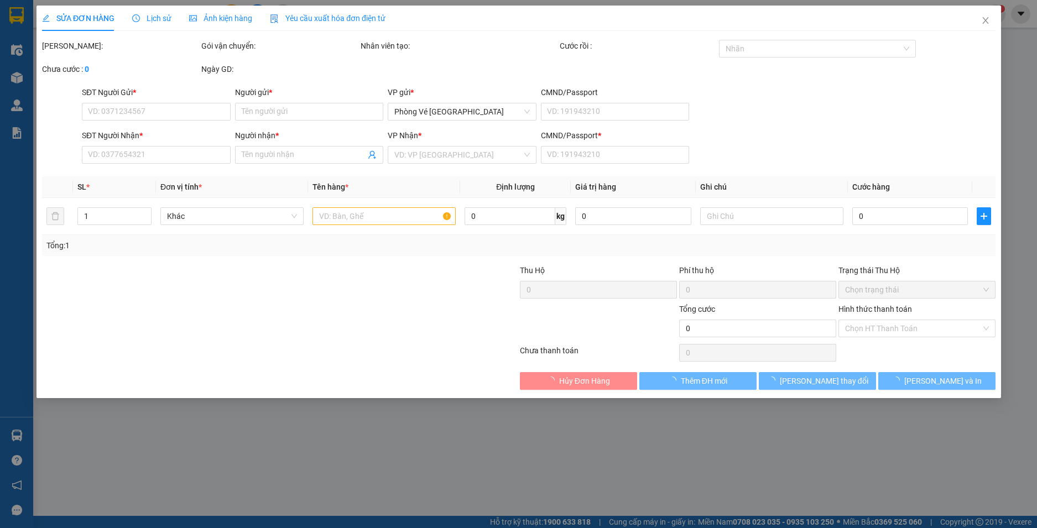
type input "40.000"
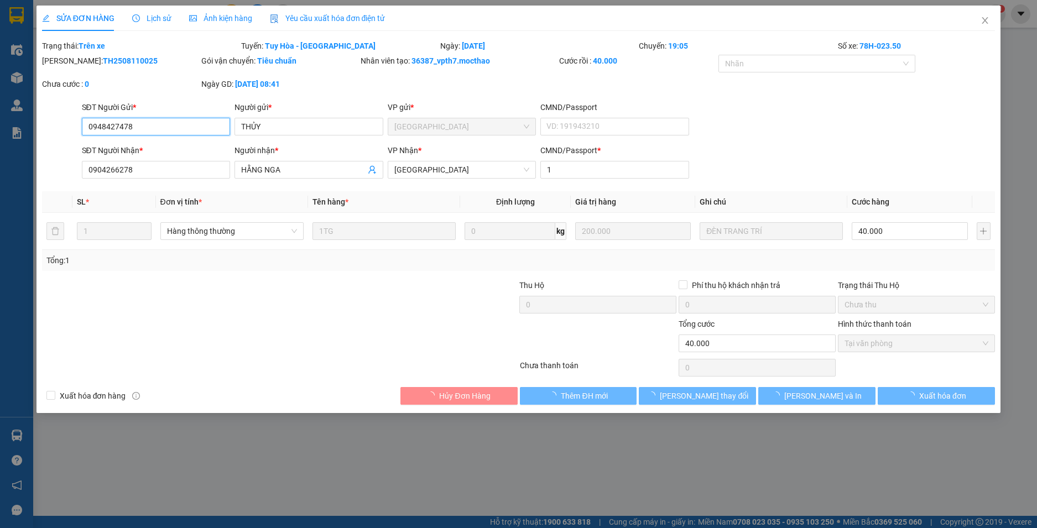
checkbox input "true"
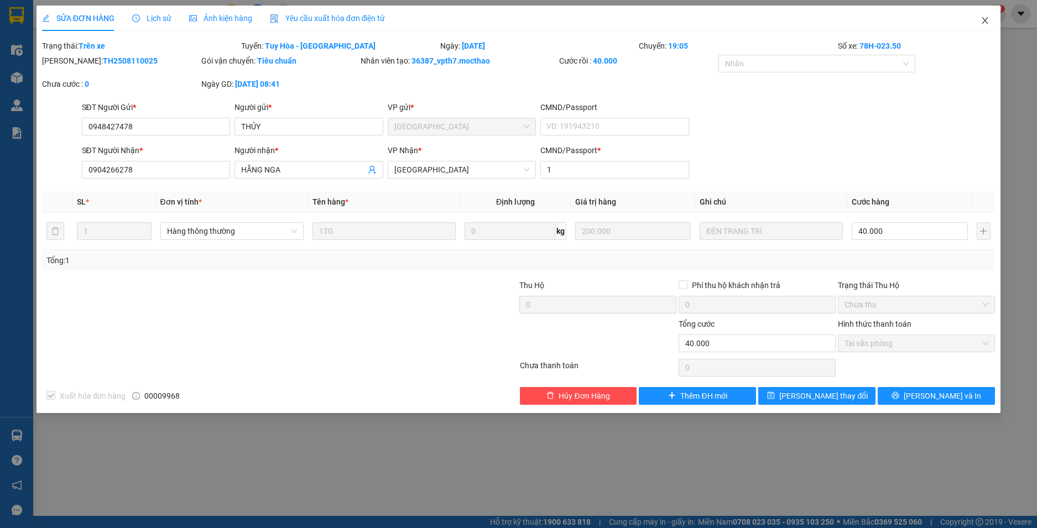
click at [985, 20] on icon "close" at bounding box center [984, 20] width 9 height 9
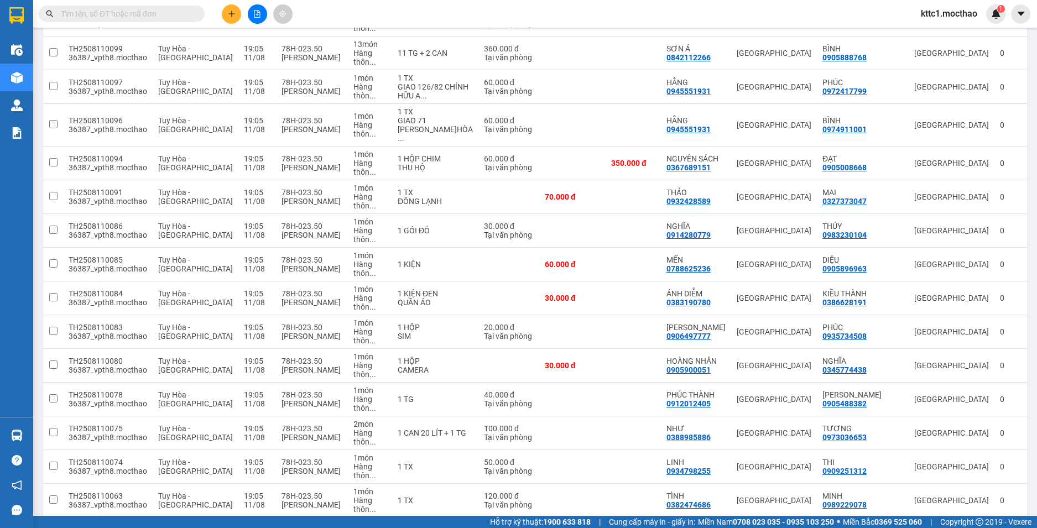
scroll to position [1164, 0]
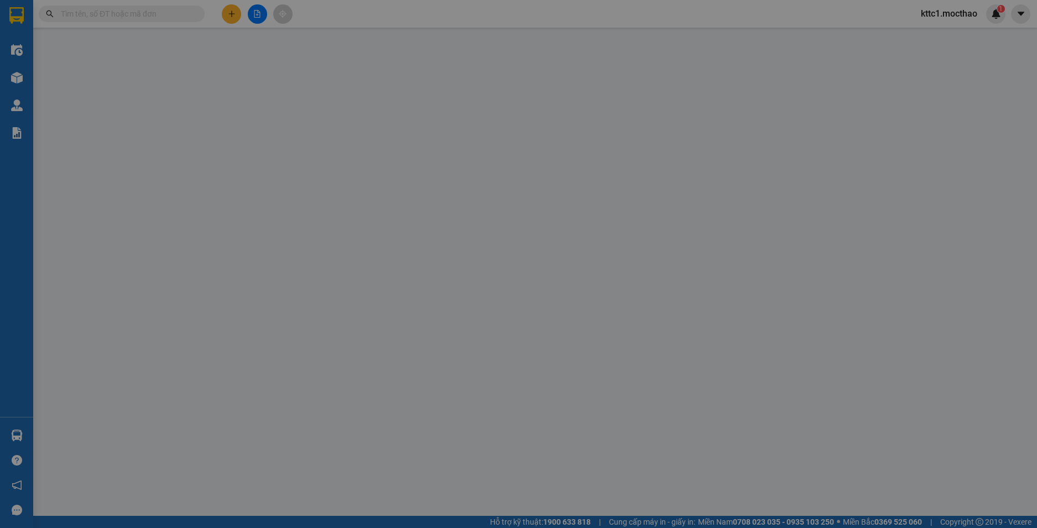
type input "0965678758"
type input "CÀI"
type input "0914800081"
type input "XE DƯƠNG VŨ"
type input "1"
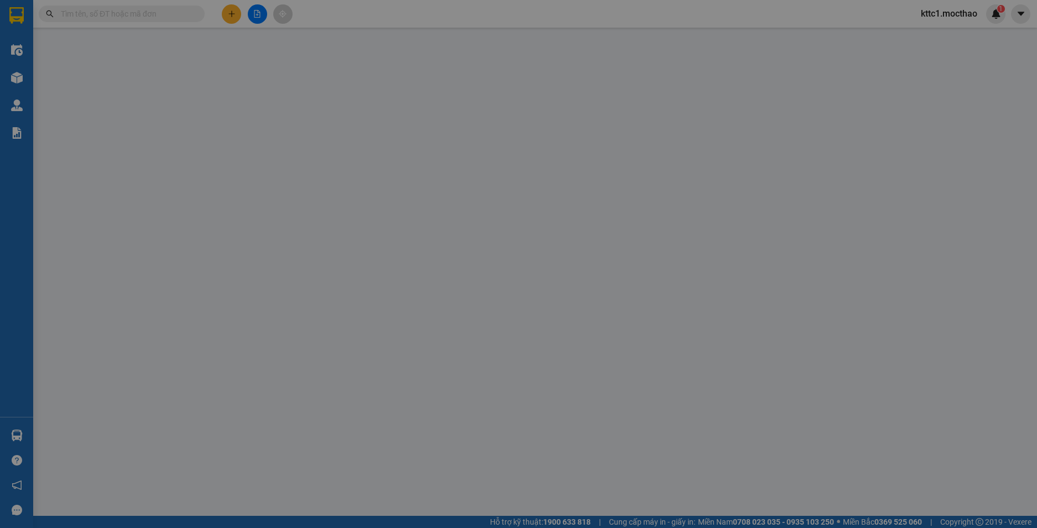
type input "140.000"
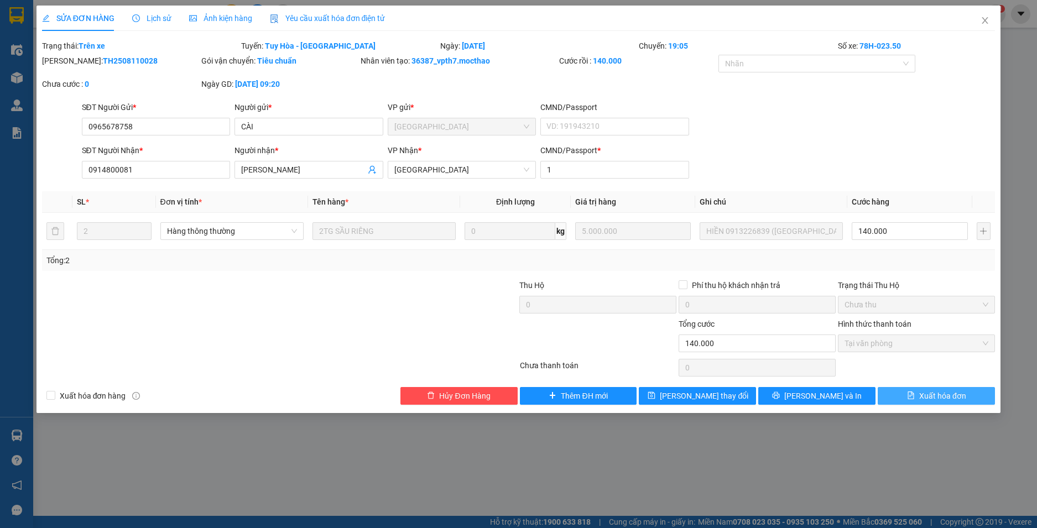
click at [943, 399] on span "Xuất hóa đơn" at bounding box center [942, 396] width 47 height 12
checkbox input "true"
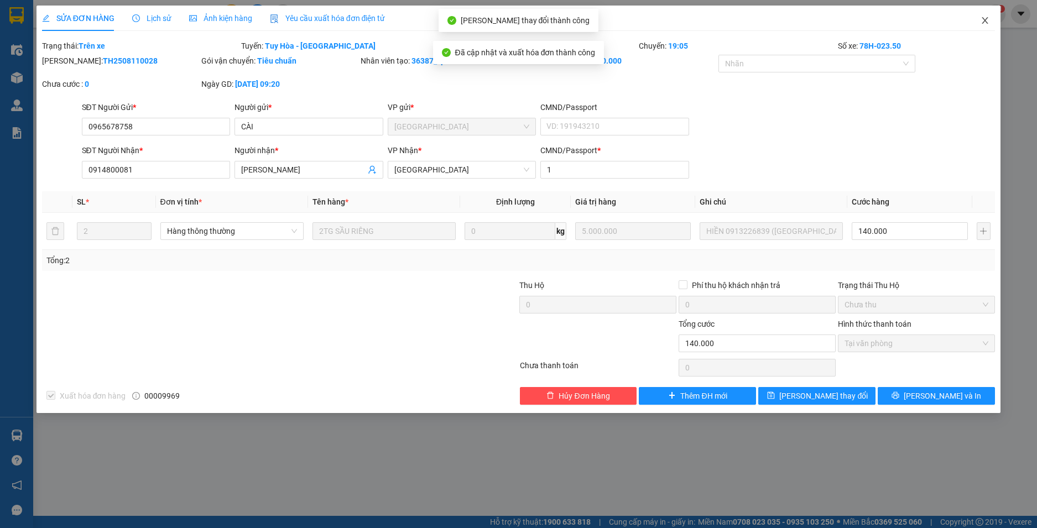
click at [985, 19] on icon "close" at bounding box center [984, 20] width 9 height 9
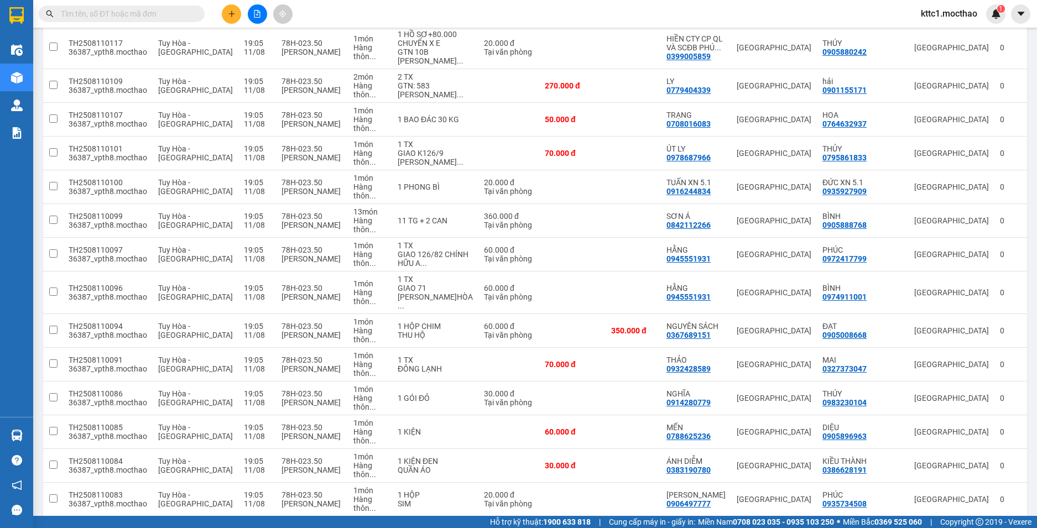
scroll to position [1161, 0]
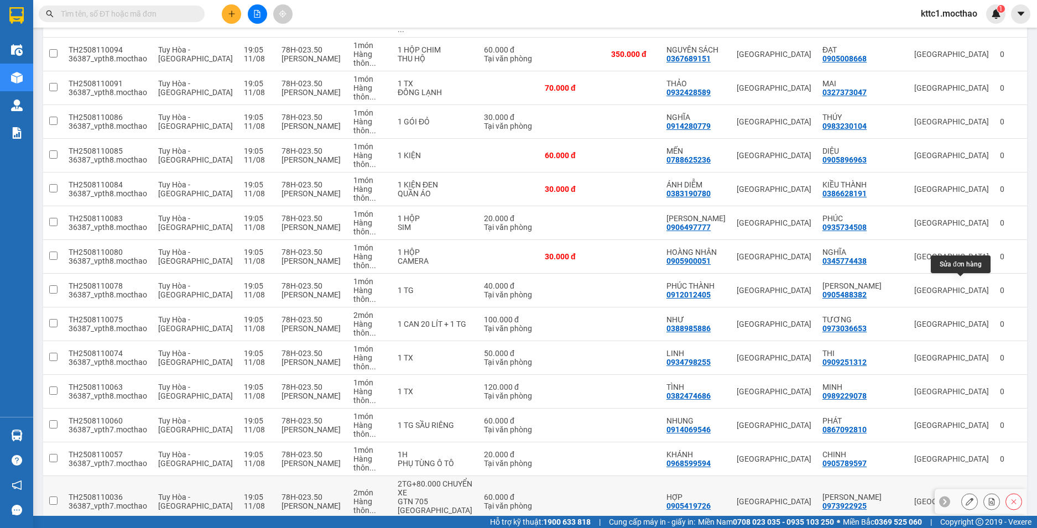
click at [961, 492] on button at bounding box center [968, 501] width 15 height 19
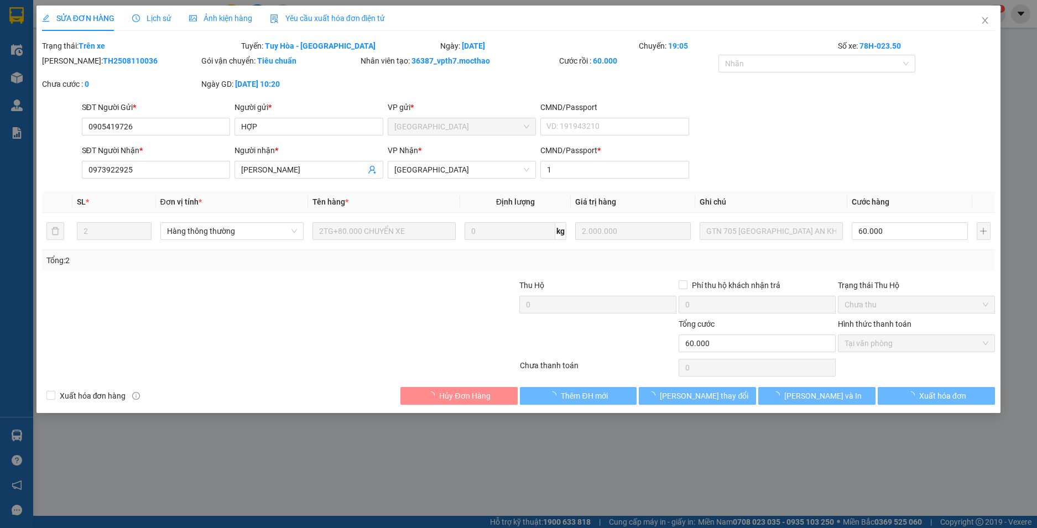
type input "0905419726"
type input "HỢP"
type input "0973922925"
type input "[PERSON_NAME]"
type input "1"
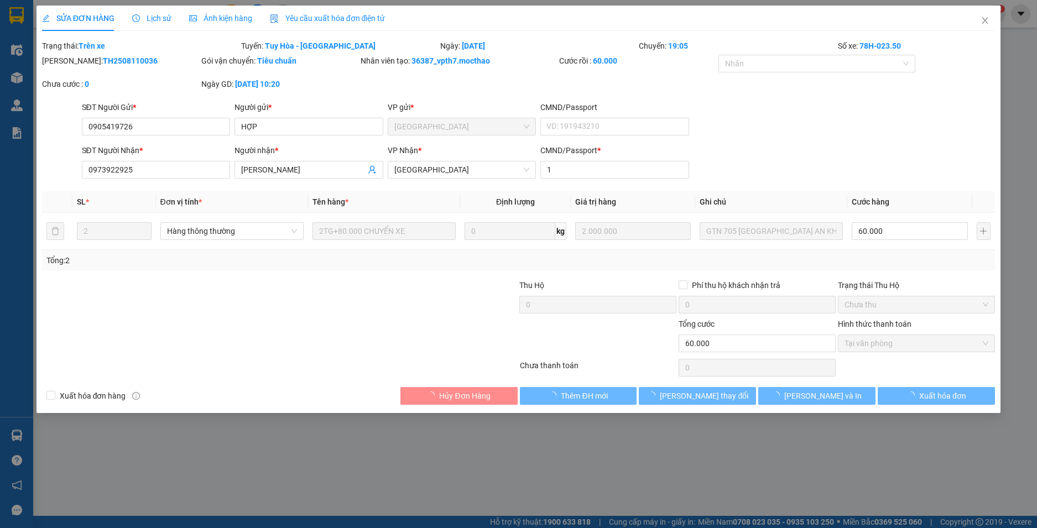
type input "60.000"
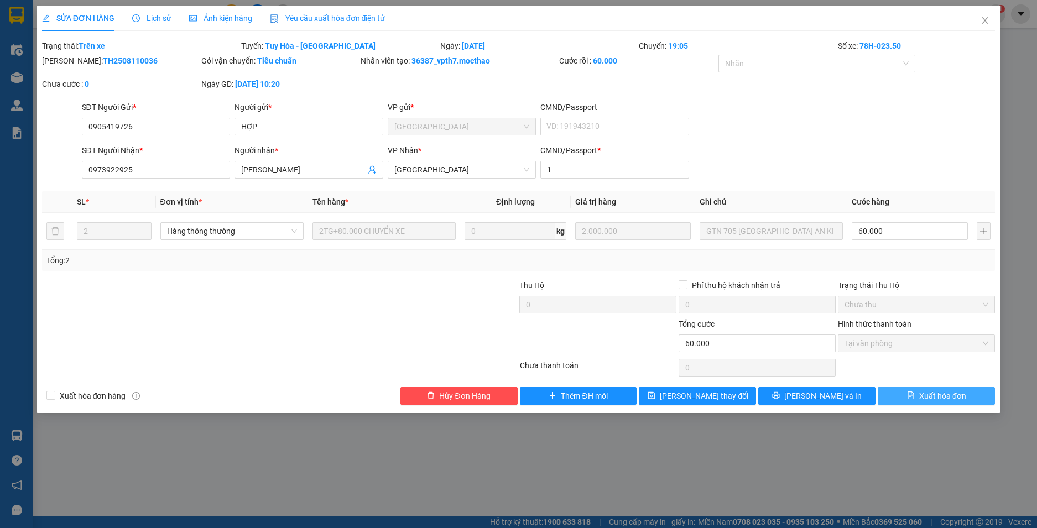
click at [939, 397] on span "Xuất hóa đơn" at bounding box center [942, 396] width 47 height 12
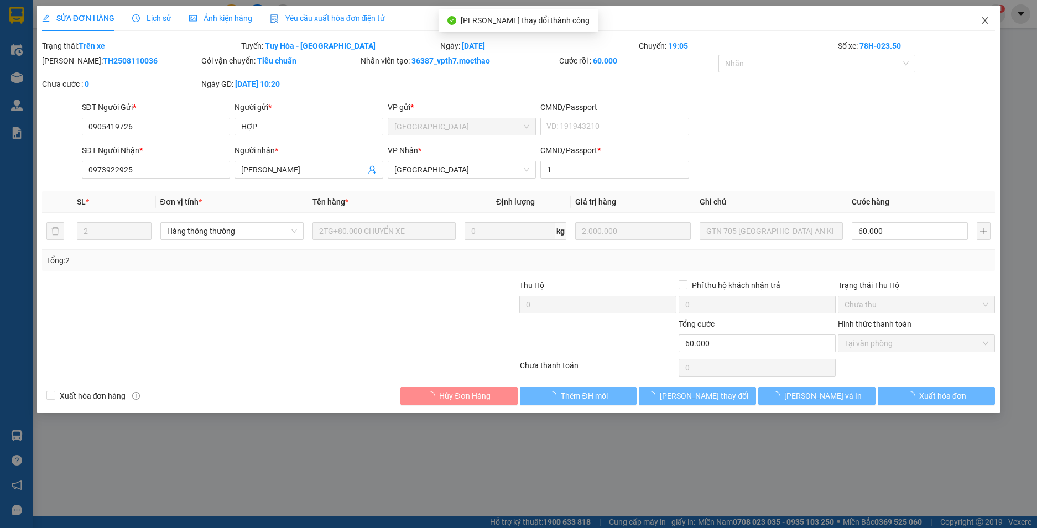
checkbox input "true"
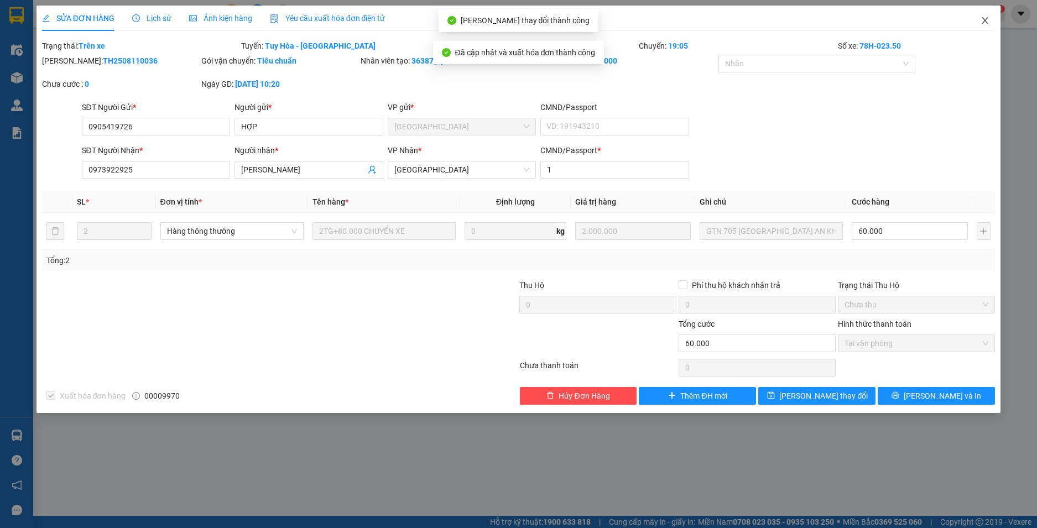
click at [986, 21] on icon "close" at bounding box center [984, 20] width 9 height 9
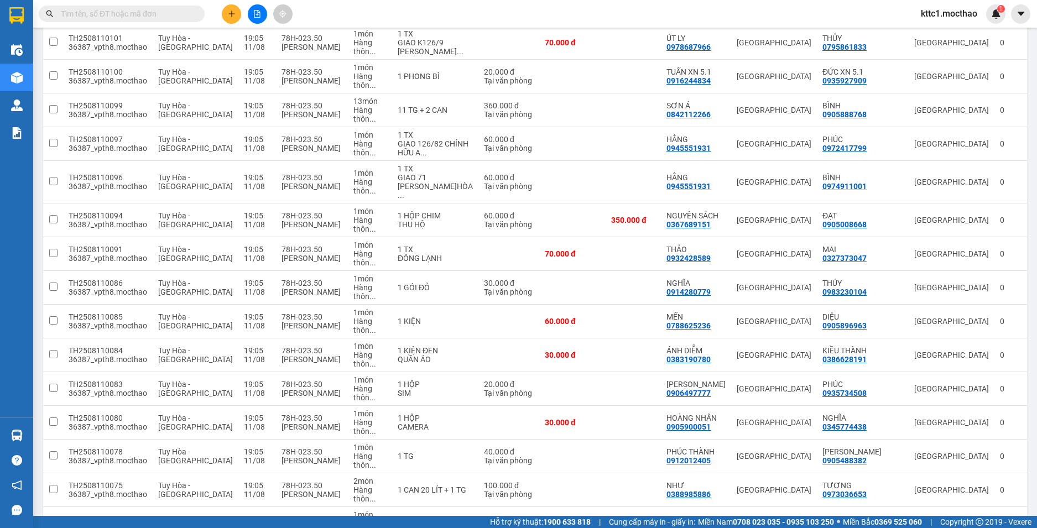
scroll to position [1164, 0]
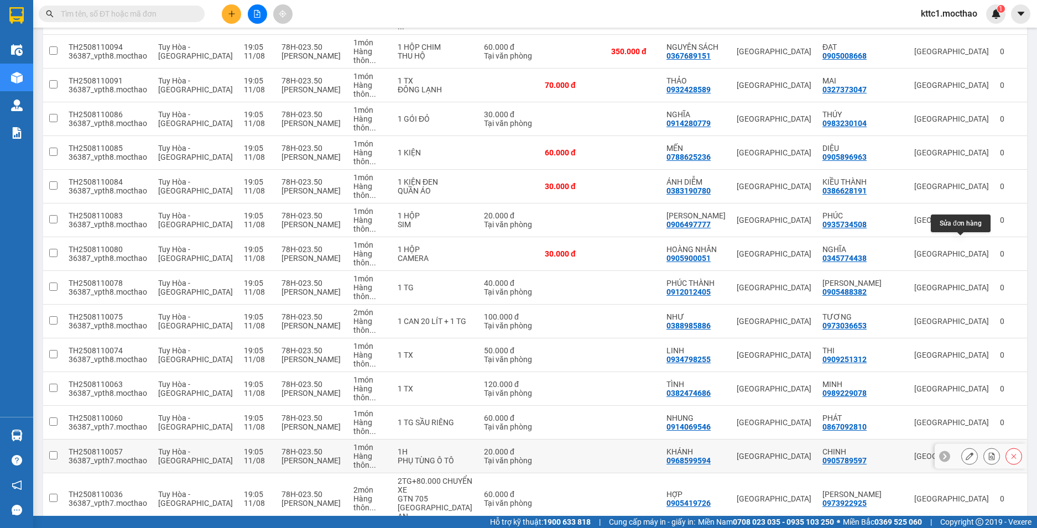
click at [965, 452] on icon at bounding box center [969, 456] width 8 height 8
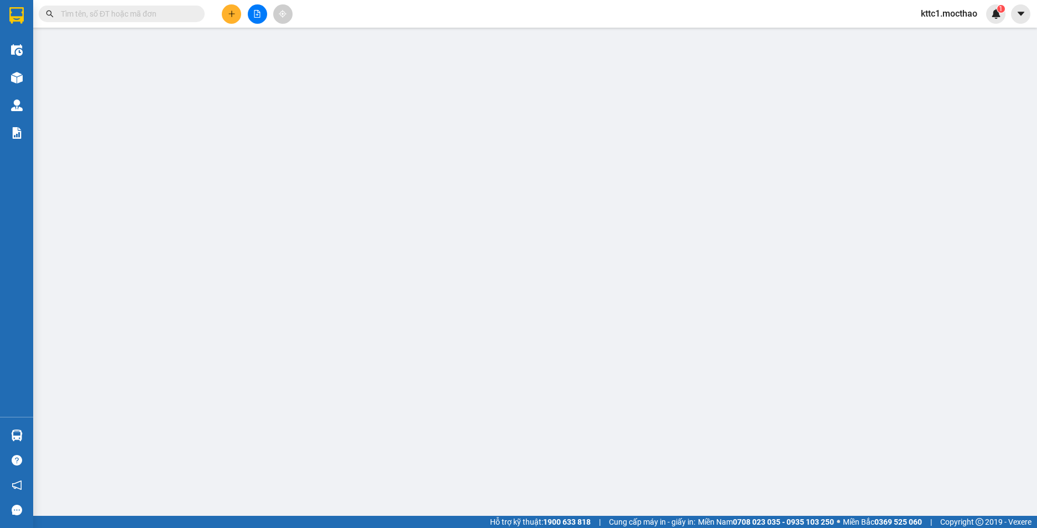
type input "0968599594"
type input "KHÁNH"
type input "0905789597"
type input "CHINH"
type input "1"
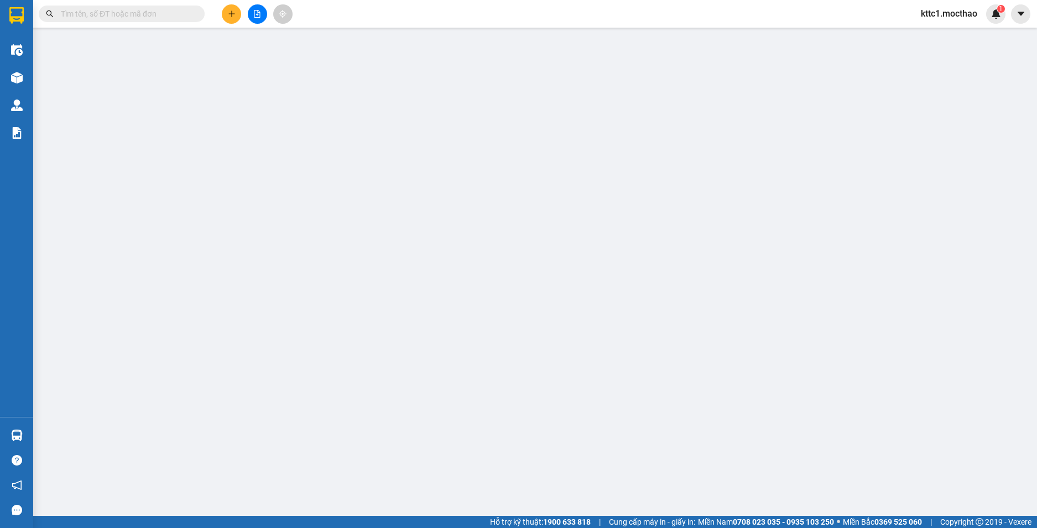
type input "20.000"
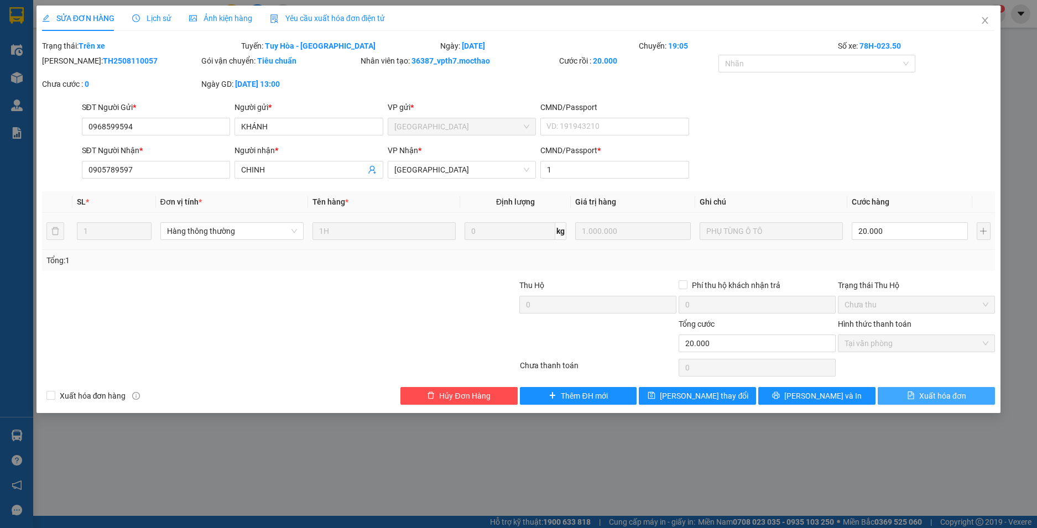
click at [930, 400] on span "Xuất hóa đơn" at bounding box center [942, 396] width 47 height 12
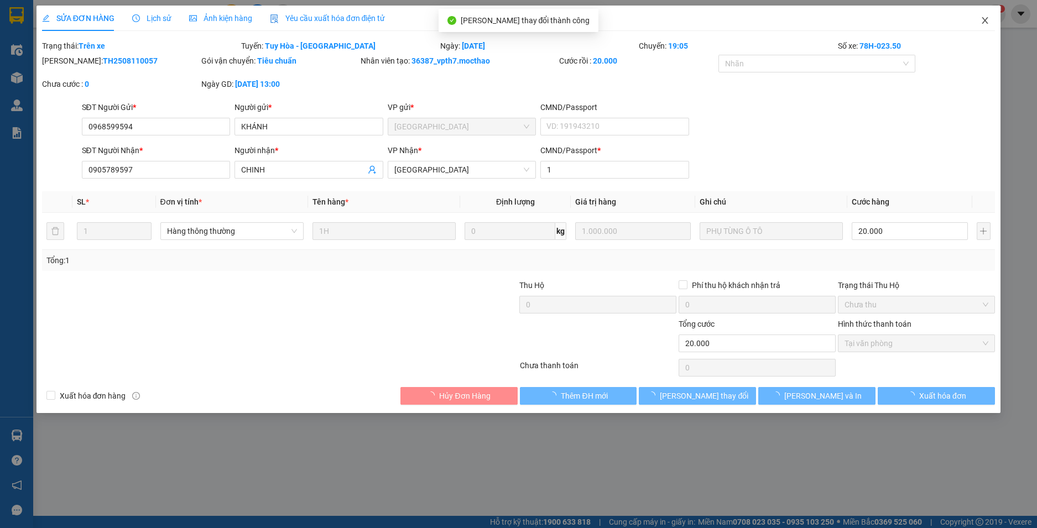
checkbox input "true"
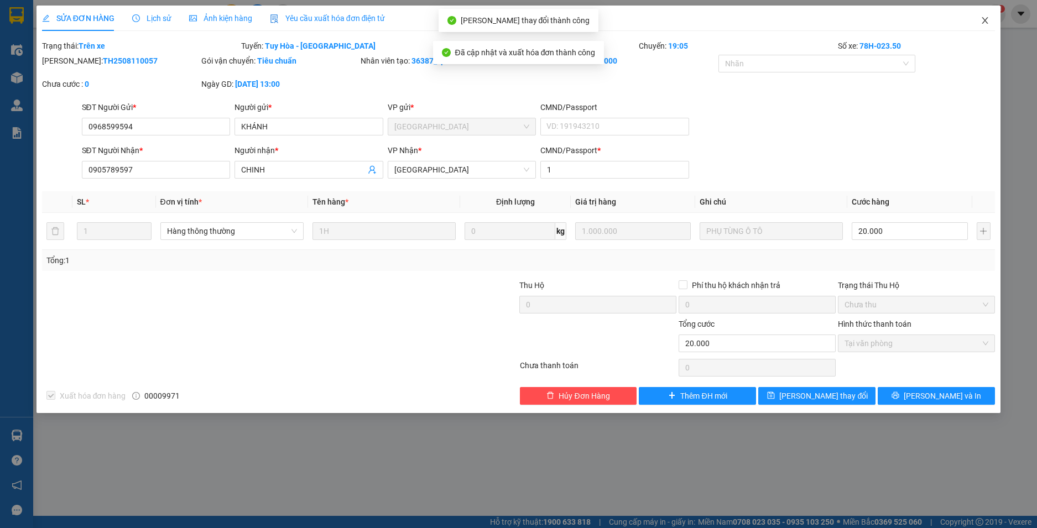
click at [985, 24] on icon "close" at bounding box center [984, 20] width 9 height 9
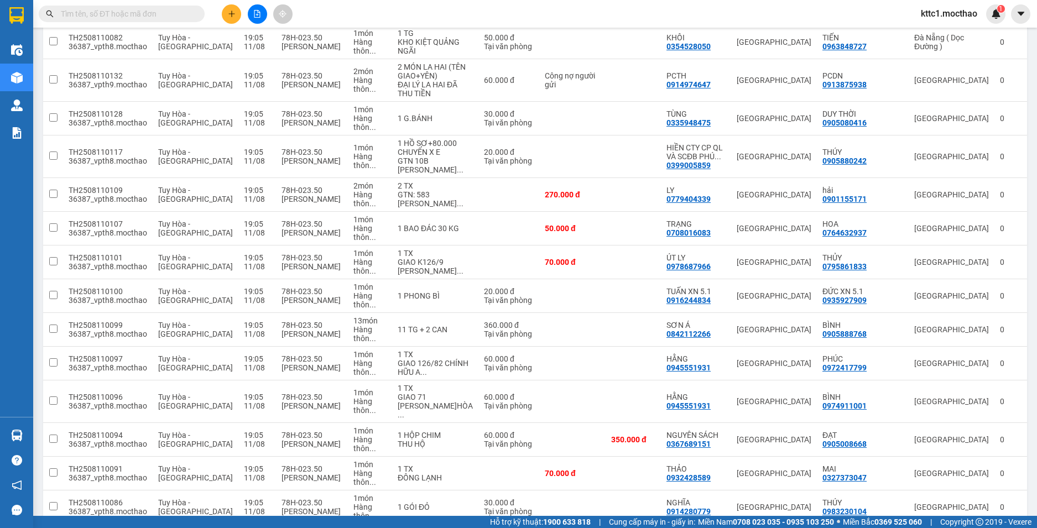
scroll to position [1164, 0]
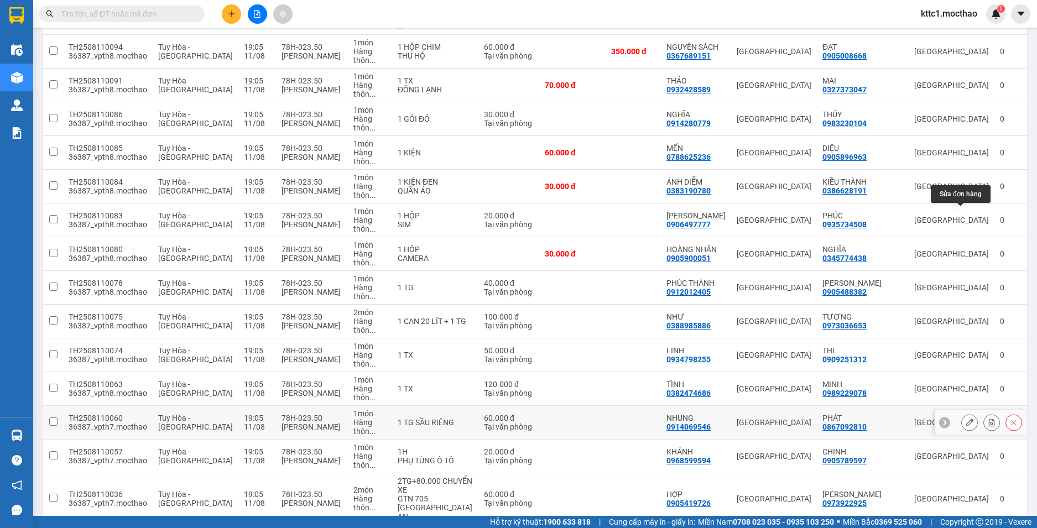
click at [965, 419] on icon at bounding box center [969, 423] width 8 height 8
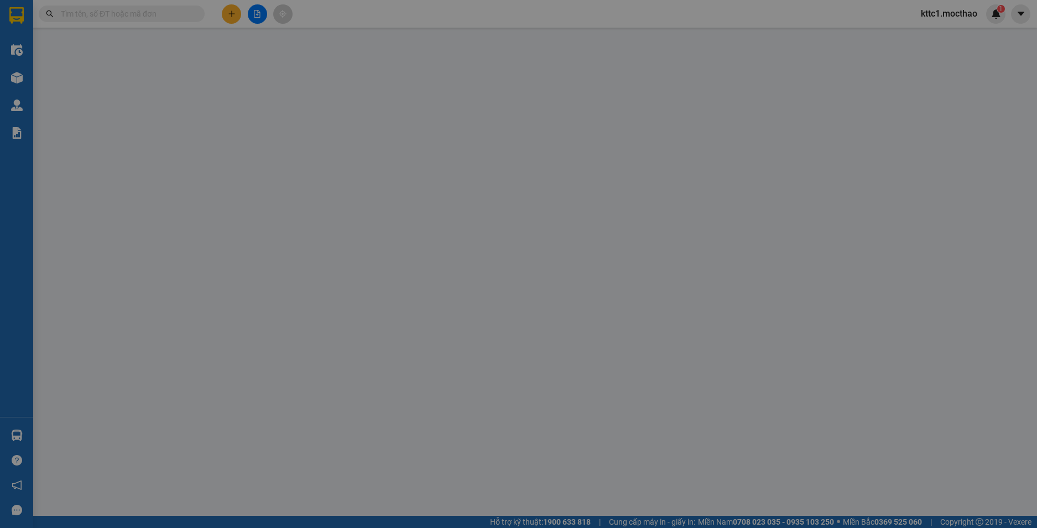
type input "0914069546"
type input "NHUNG"
type input "0867092810"
type input "PHÁT"
type input "1"
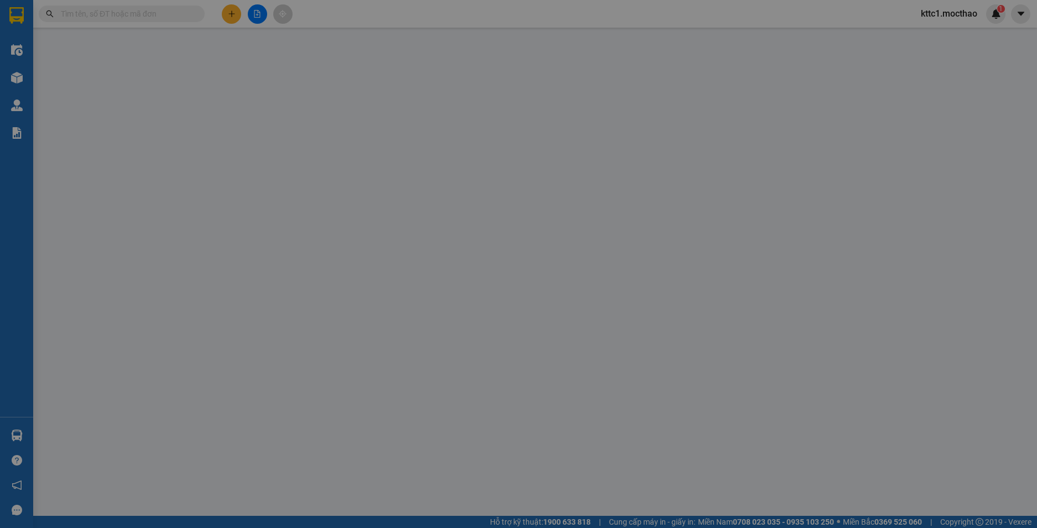
type input "60.000"
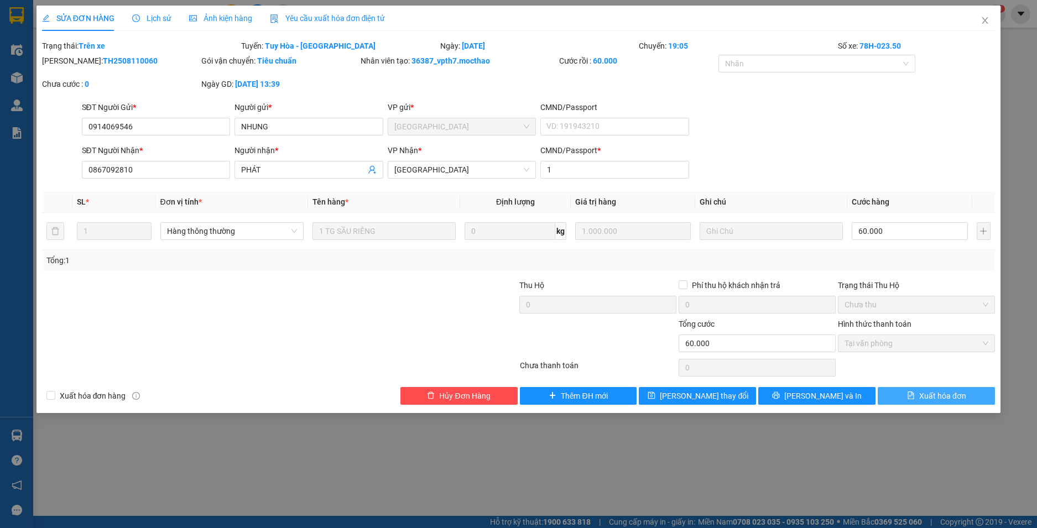
click at [928, 394] on span "Xuất hóa đơn" at bounding box center [942, 396] width 47 height 12
checkbox input "true"
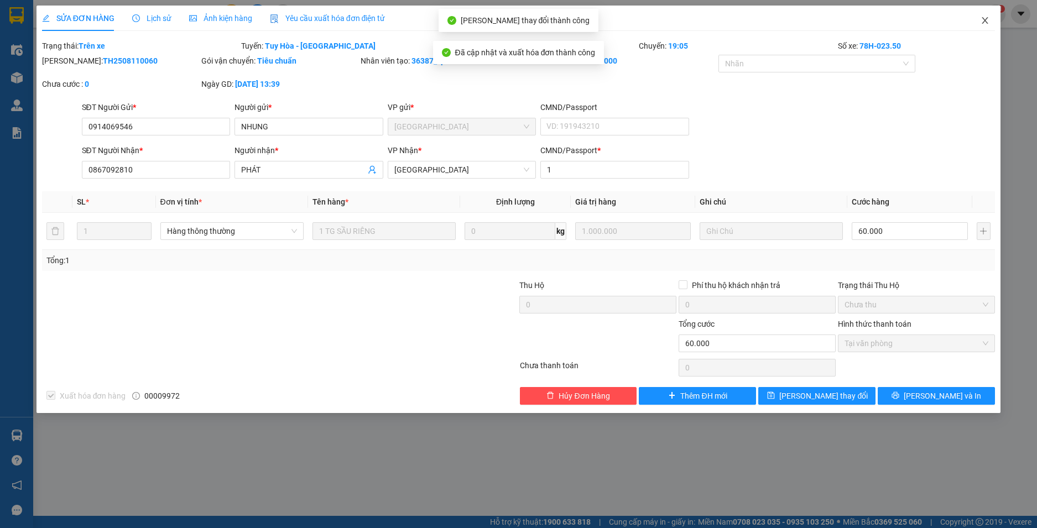
click at [986, 22] on icon "close" at bounding box center [985, 20] width 6 height 7
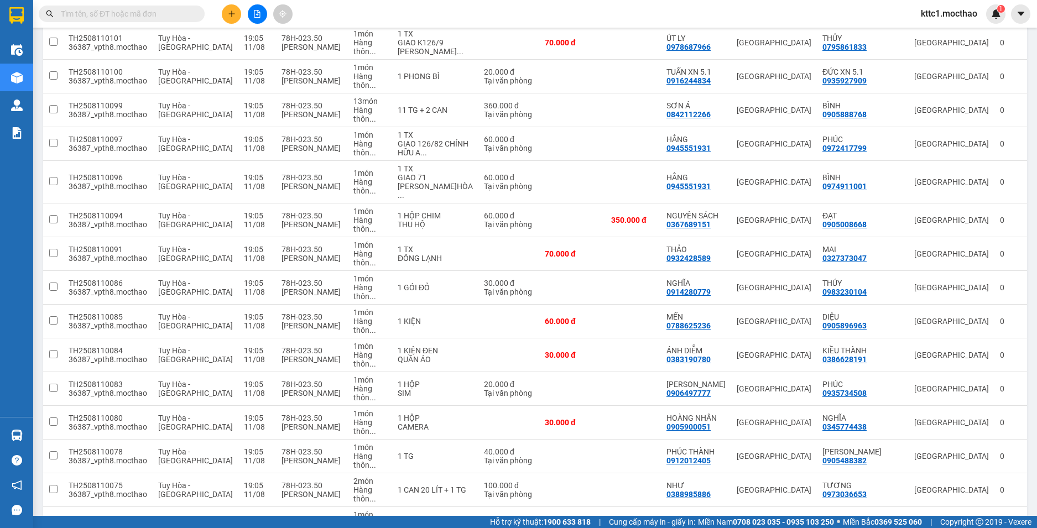
scroll to position [1164, 0]
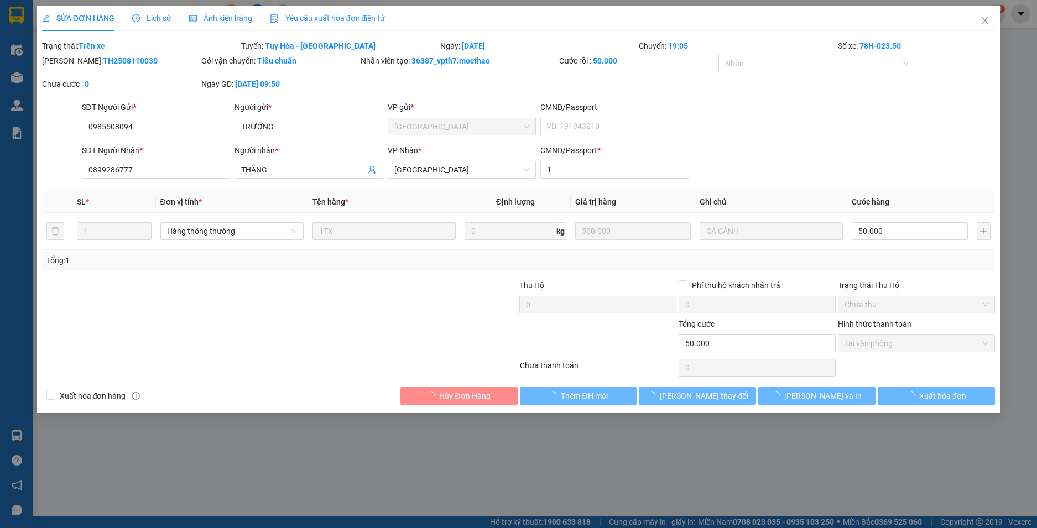
type input "0985508094"
type input "TRƯỞNG"
type input "0899286777"
type input "THẮNG"
type input "1"
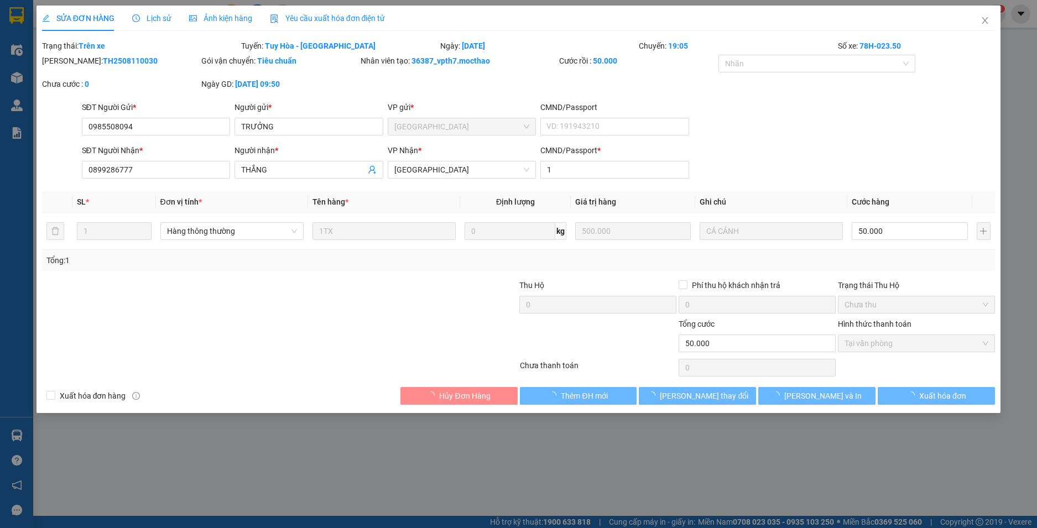
type input "50.000"
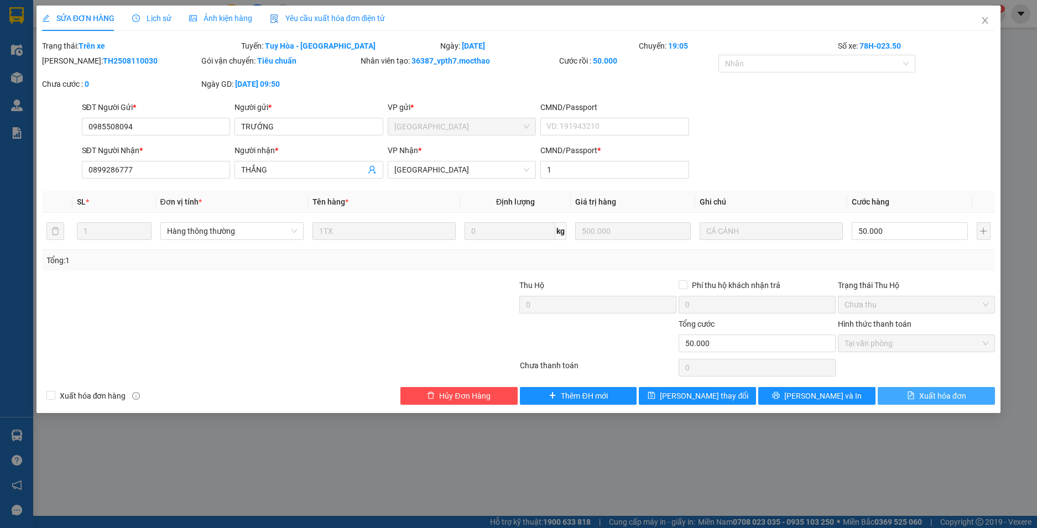
click at [940, 395] on span "Xuất hóa đơn" at bounding box center [942, 396] width 47 height 12
checkbox input "true"
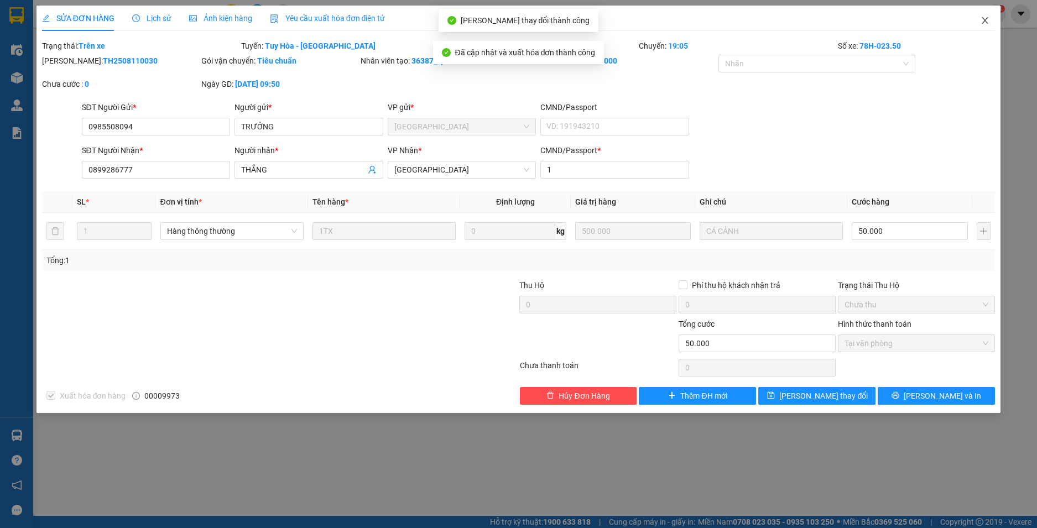
click at [987, 17] on icon "close" at bounding box center [984, 20] width 9 height 9
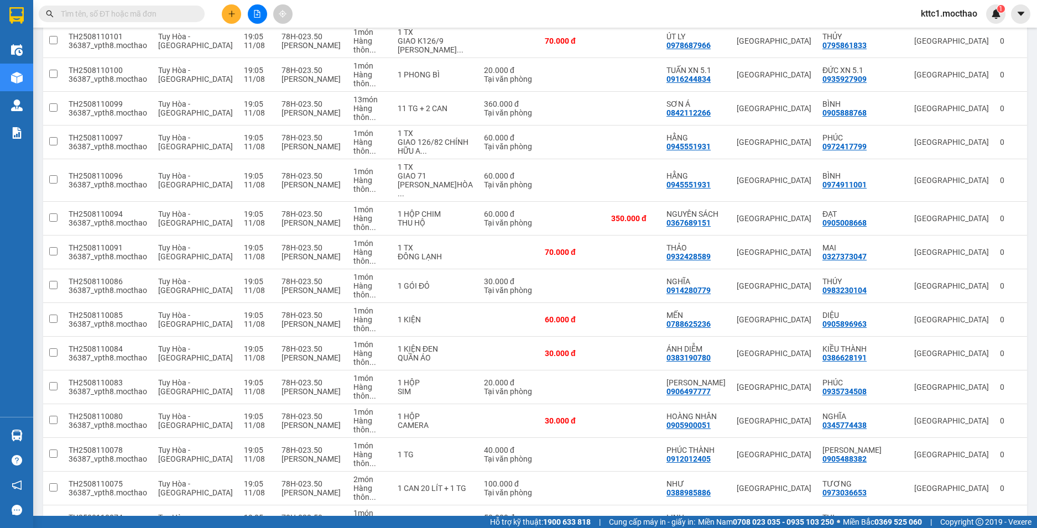
scroll to position [1164, 0]
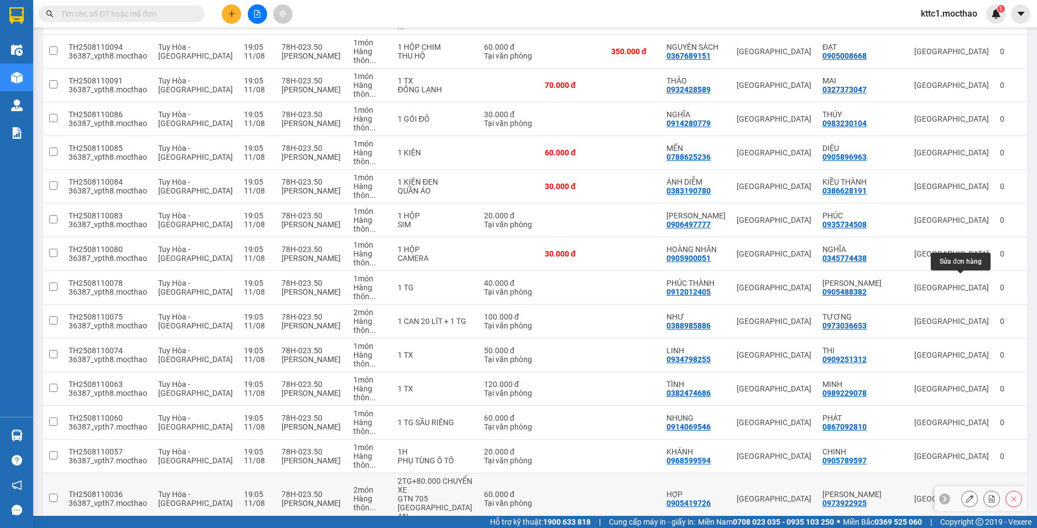
click at [965, 495] on icon at bounding box center [969, 499] width 8 height 8
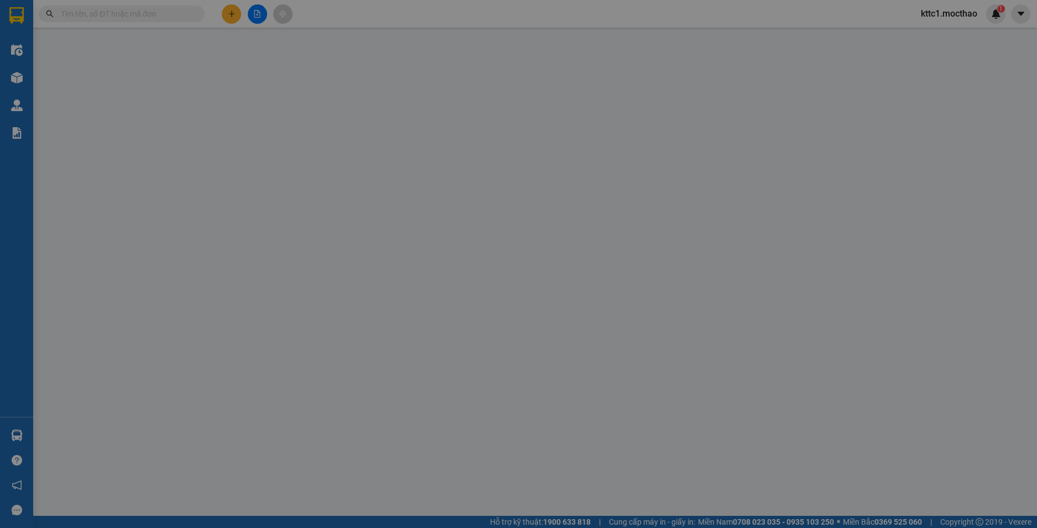
type input "0905419726"
type input "HỢP"
type input "0973922925"
type input "[PERSON_NAME]"
type input "1"
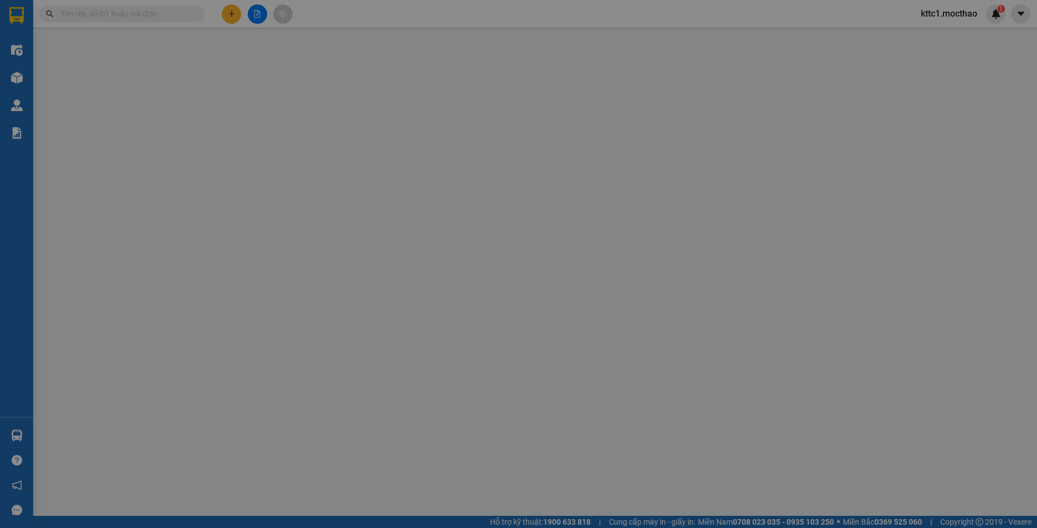
type input "60.000"
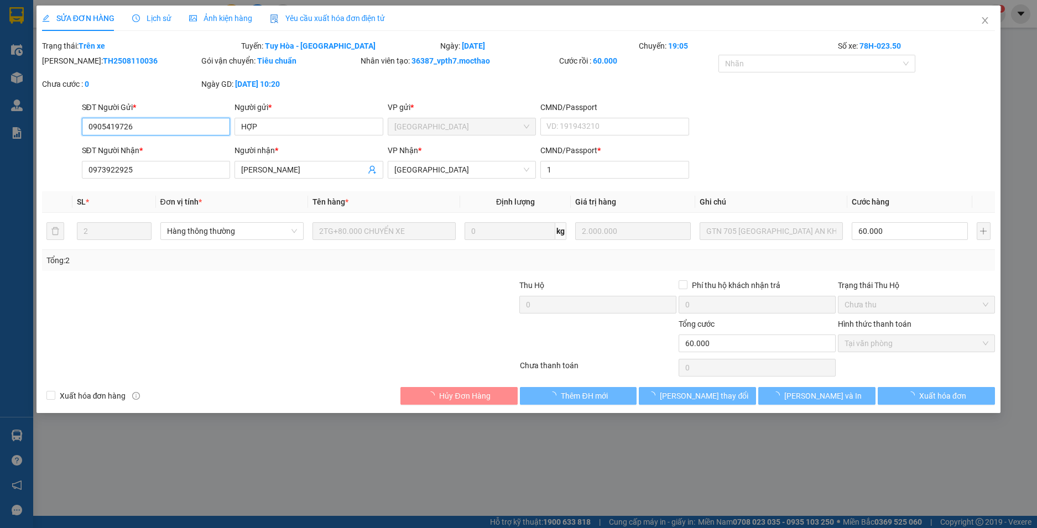
checkbox input "true"
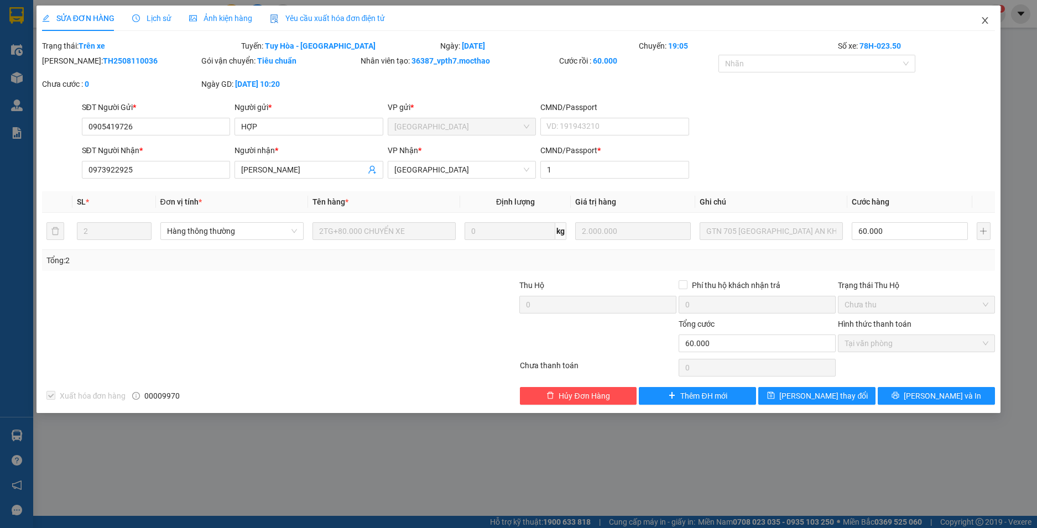
click at [983, 18] on icon "close" at bounding box center [984, 20] width 9 height 9
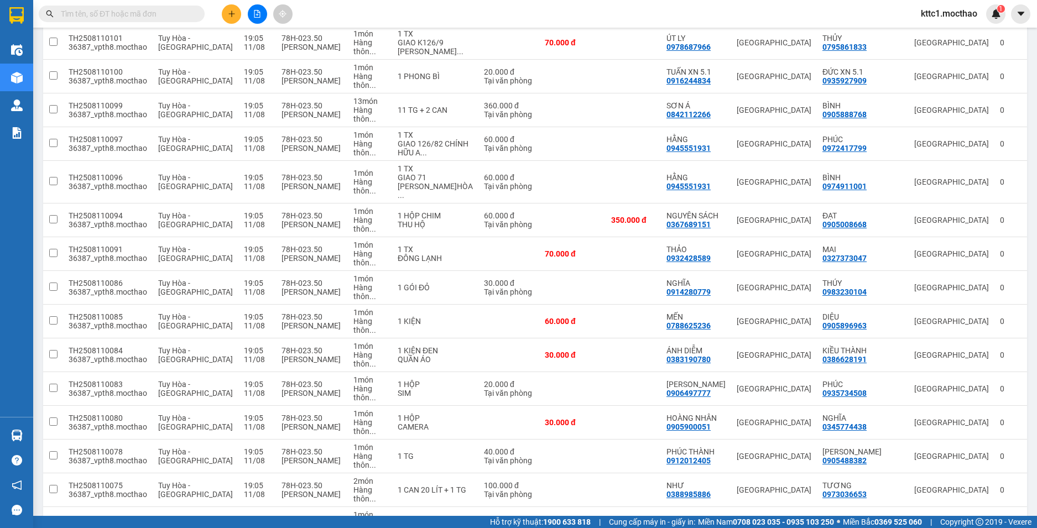
scroll to position [1164, 0]
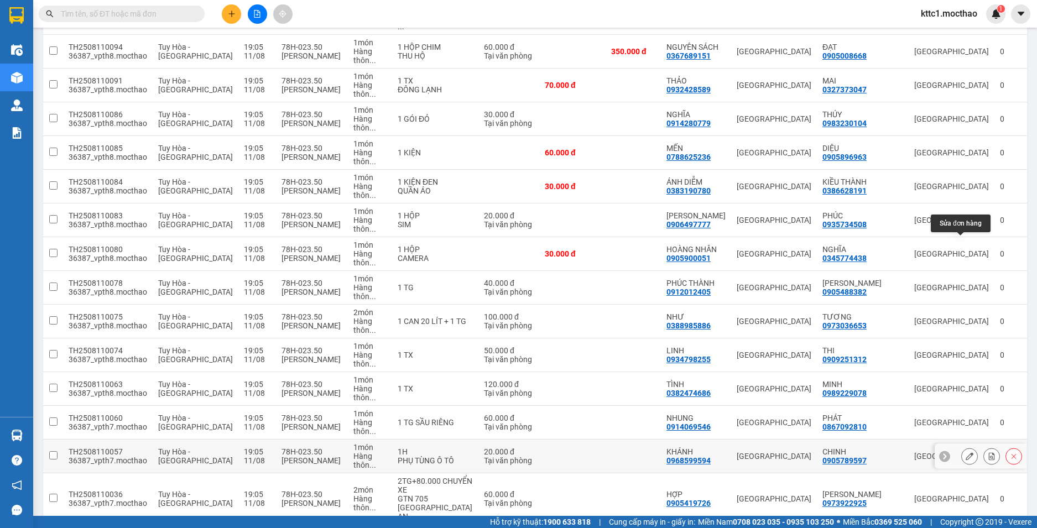
click at [965, 452] on icon at bounding box center [969, 456] width 8 height 8
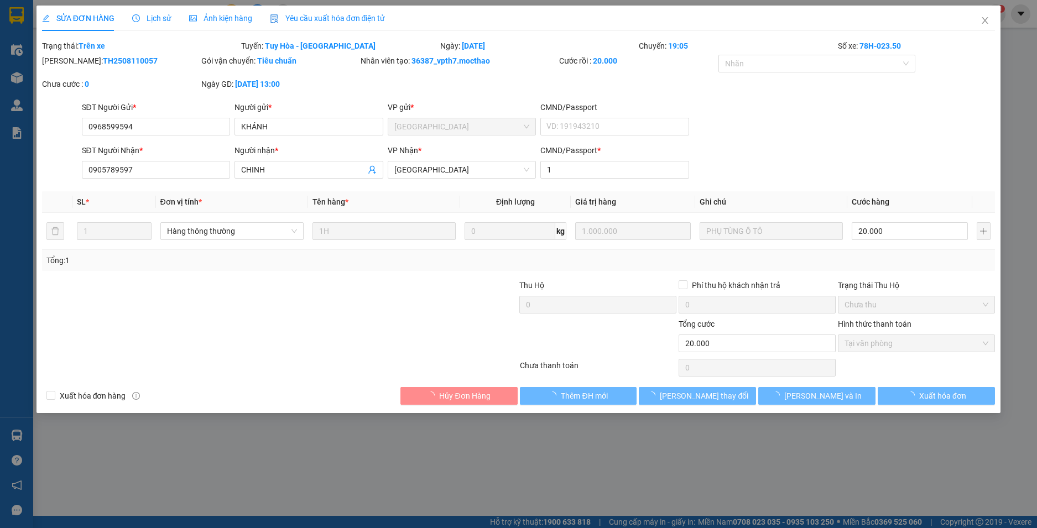
type input "0968599594"
type input "KHÁNH"
type input "0905789597"
type input "CHINH"
type input "1"
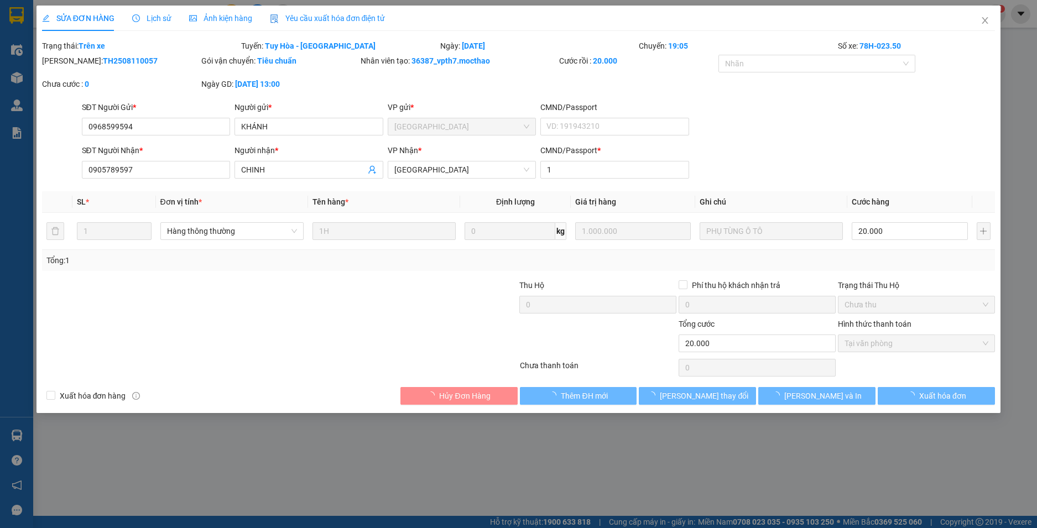
type input "20.000"
checkbox input "true"
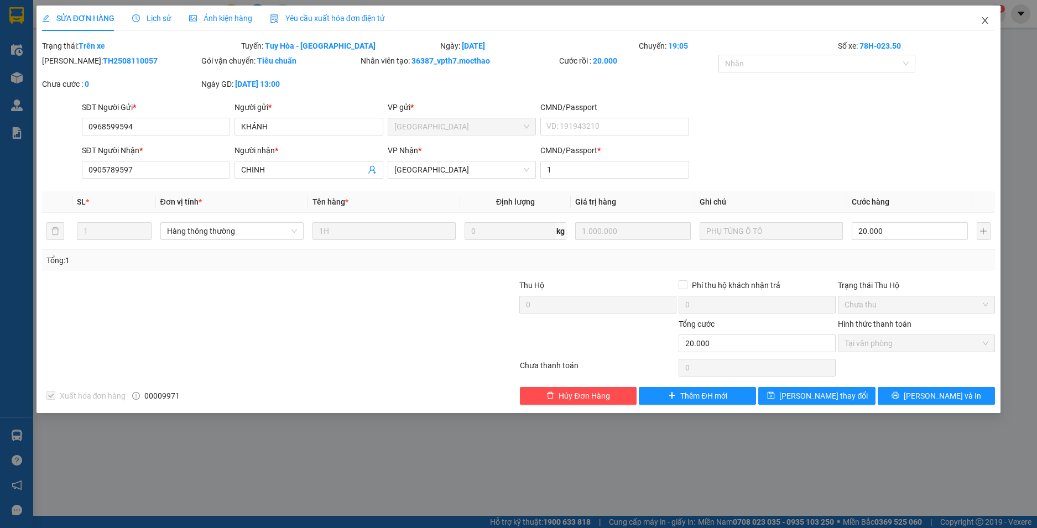
click at [983, 21] on icon "close" at bounding box center [984, 20] width 9 height 9
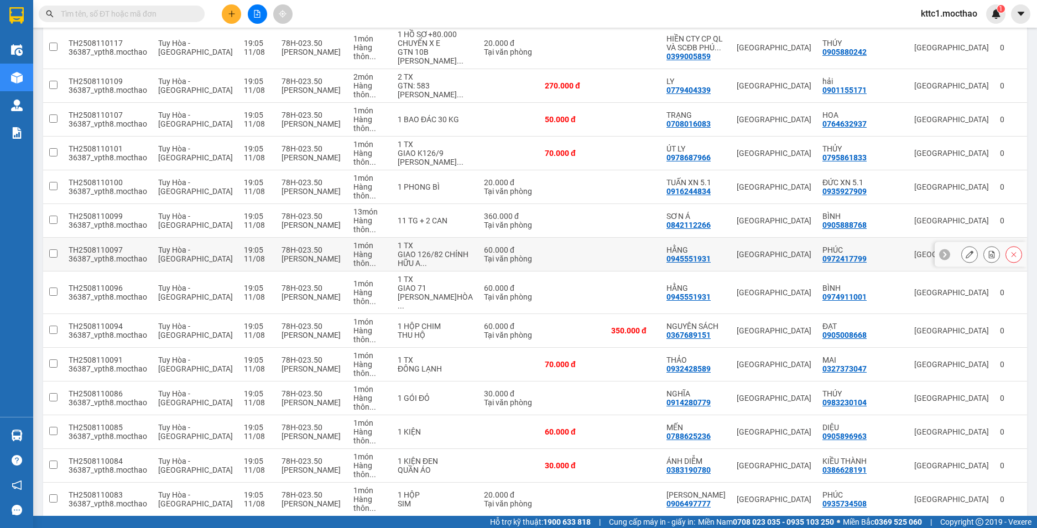
scroll to position [1050, 0]
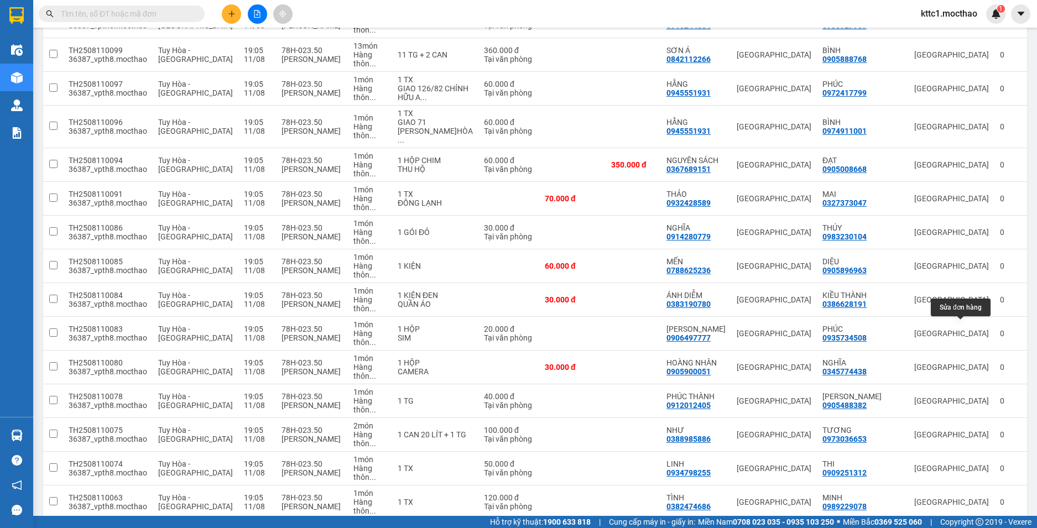
click at [961, 526] on button at bounding box center [968, 535] width 15 height 19
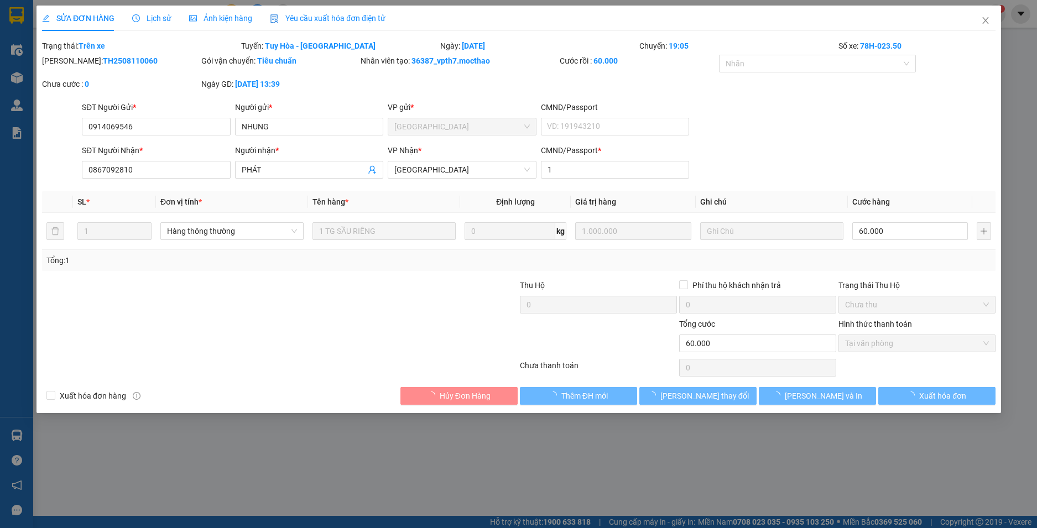
type input "0914069546"
type input "NHUNG"
type input "0867092810"
type input "PHÁT"
type input "1"
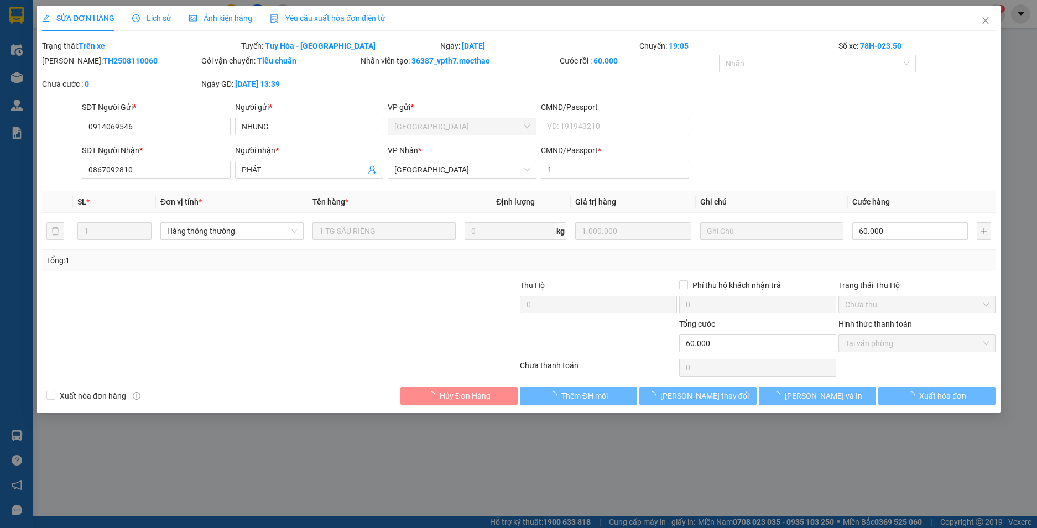
type input "60.000"
checkbox input "true"
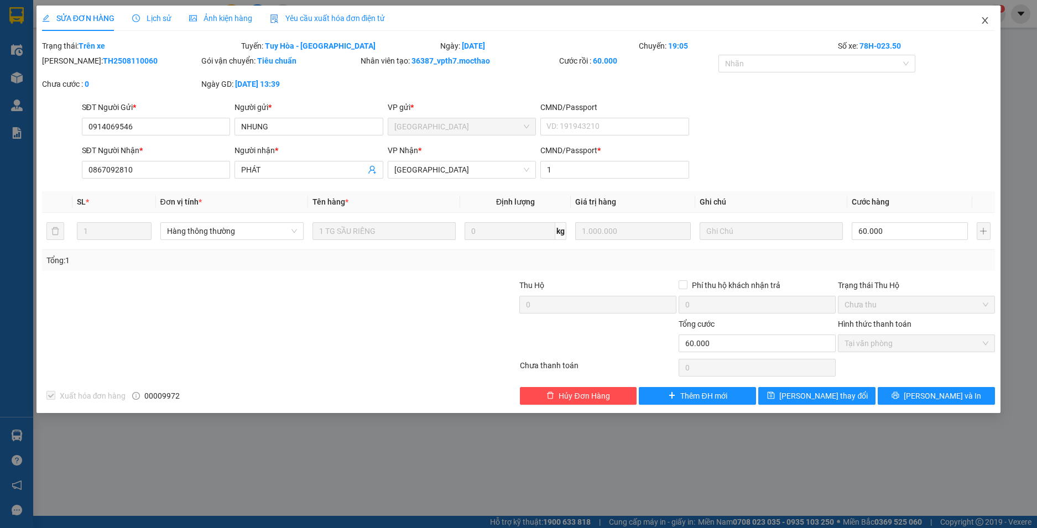
click at [986, 22] on icon "close" at bounding box center [985, 20] width 6 height 7
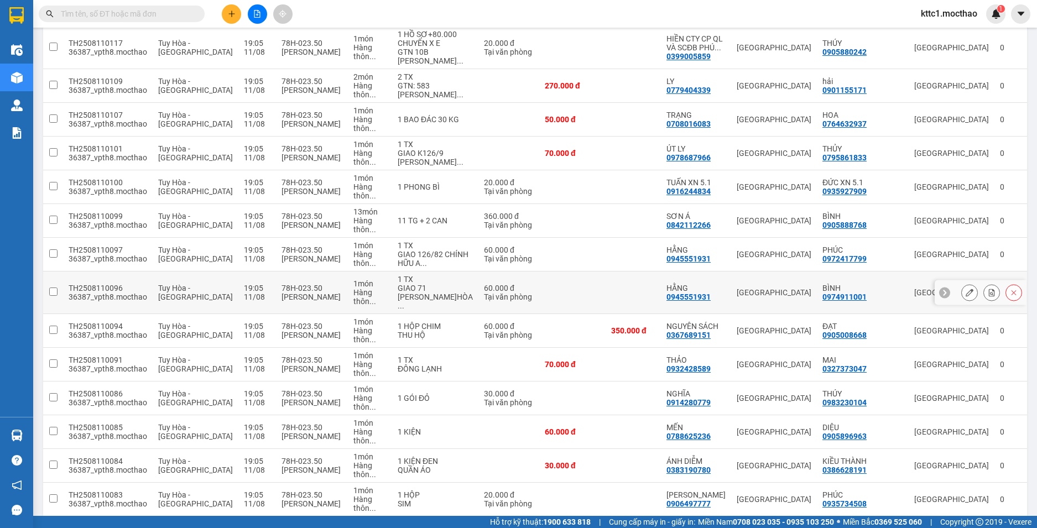
scroll to position [995, 0]
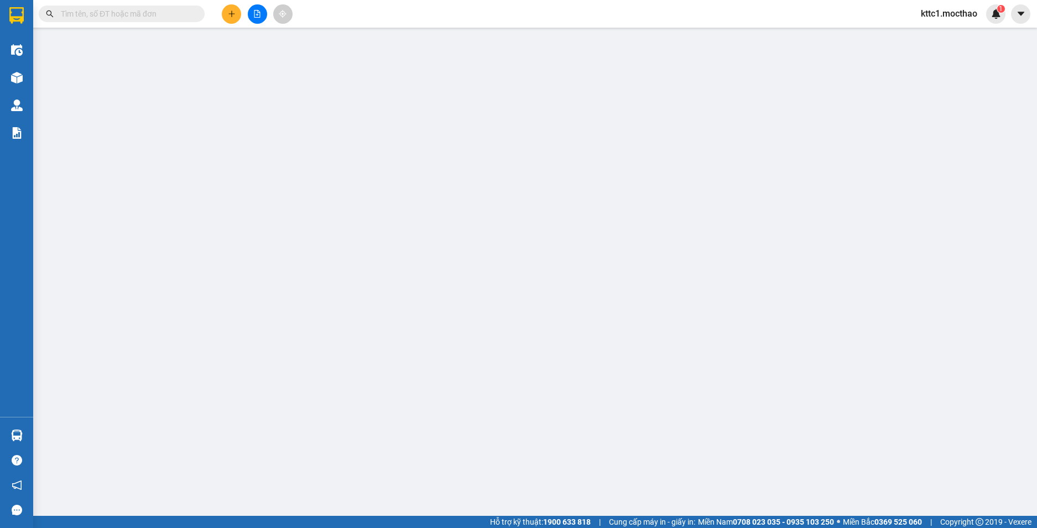
type input "0382474686"
type input "TÌNH"
type input "0989229078"
type input "MINH"
type input "1"
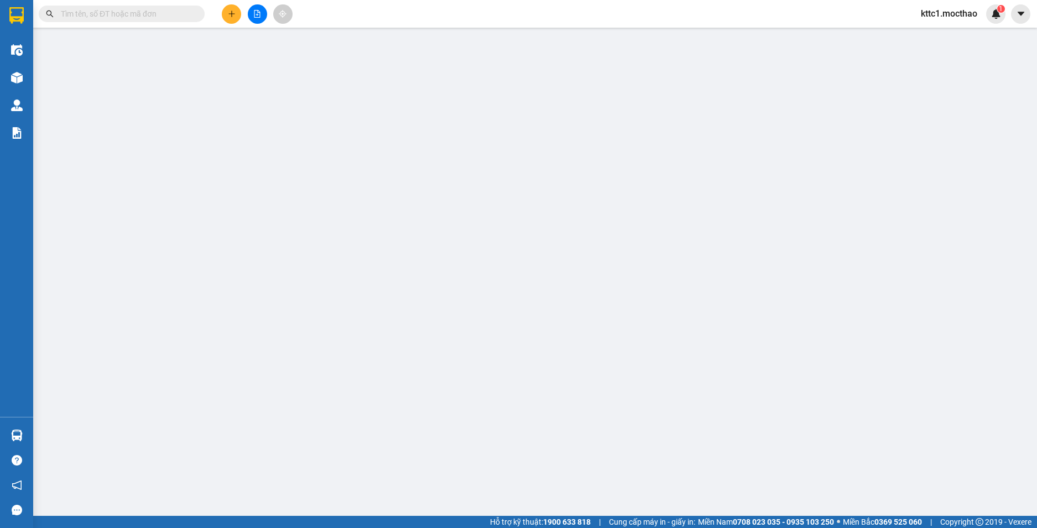
type input "120.000"
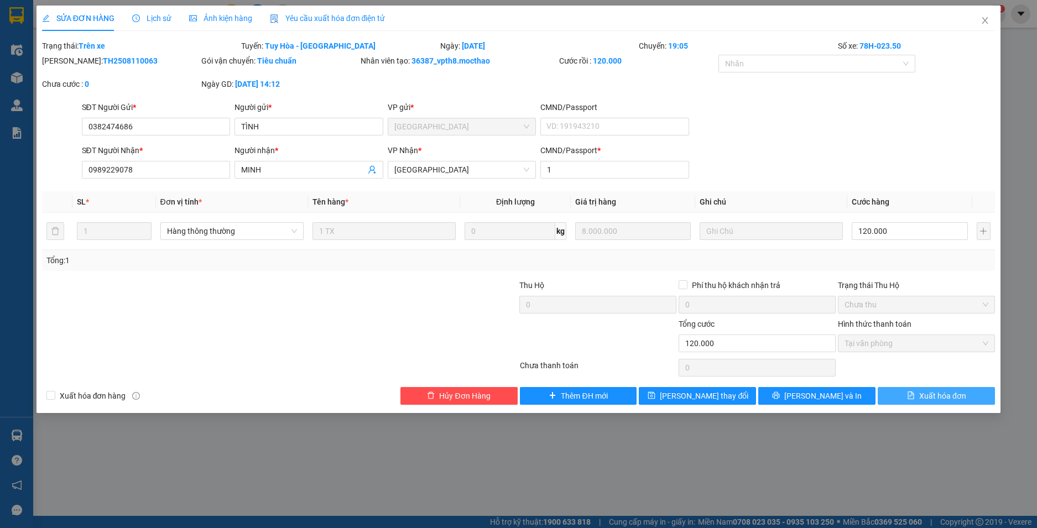
click at [943, 397] on span "Xuất hóa đơn" at bounding box center [942, 396] width 47 height 12
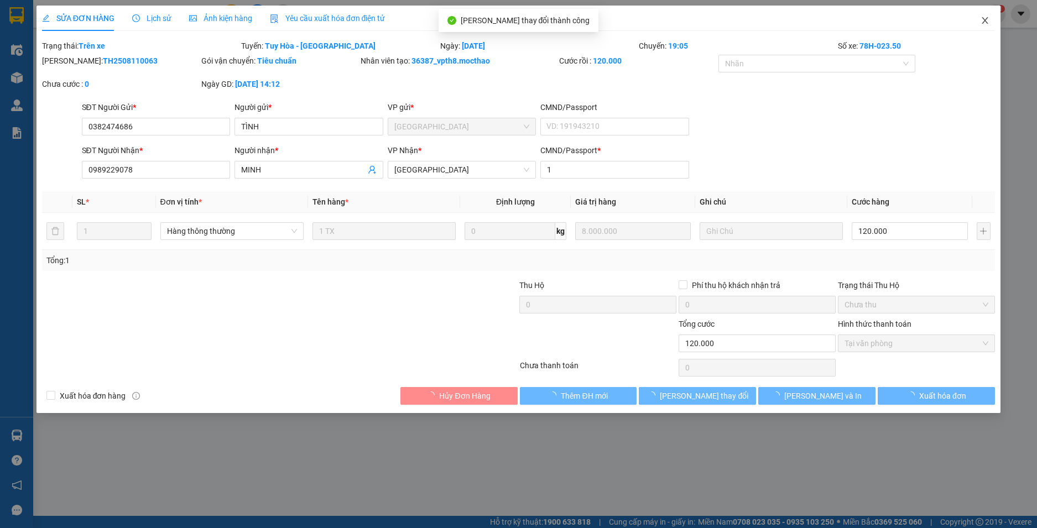
checkbox input "true"
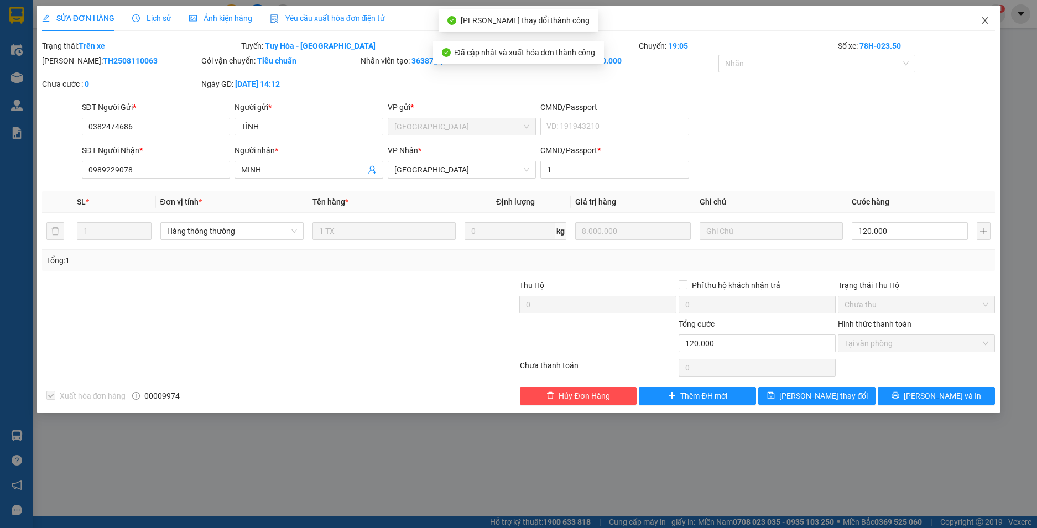
click at [985, 18] on icon "close" at bounding box center [984, 20] width 9 height 9
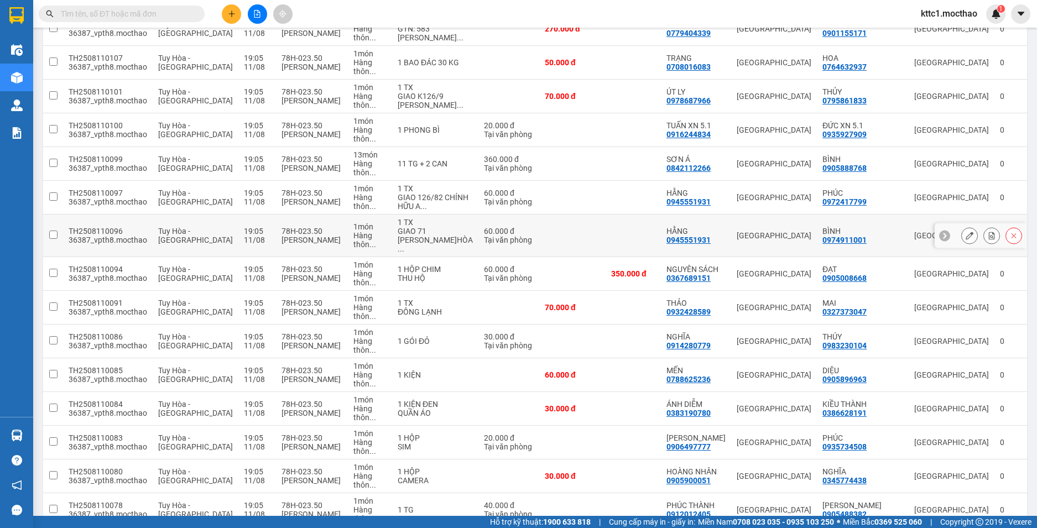
scroll to position [1163, 0]
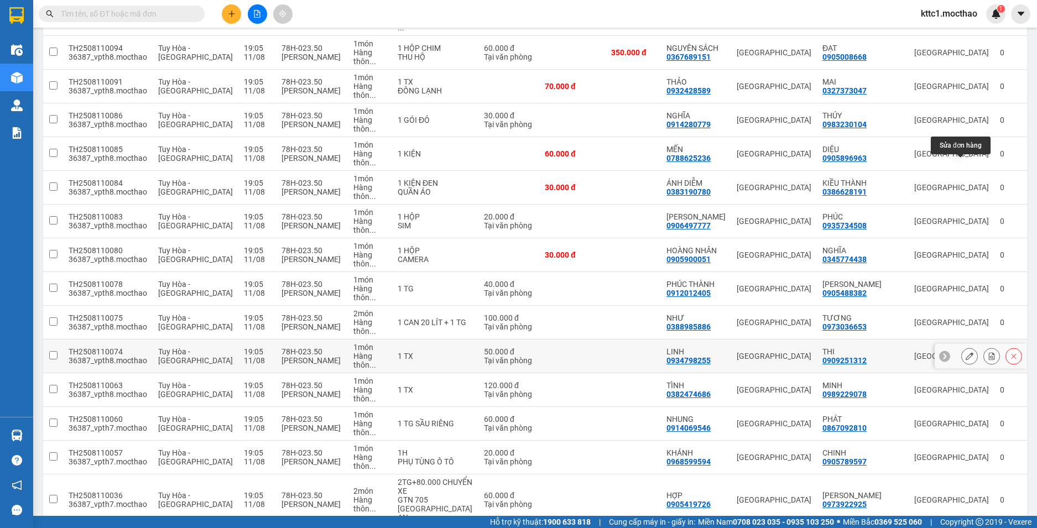
click at [966, 348] on div at bounding box center [969, 356] width 17 height 17
click at [961, 347] on button at bounding box center [968, 356] width 15 height 19
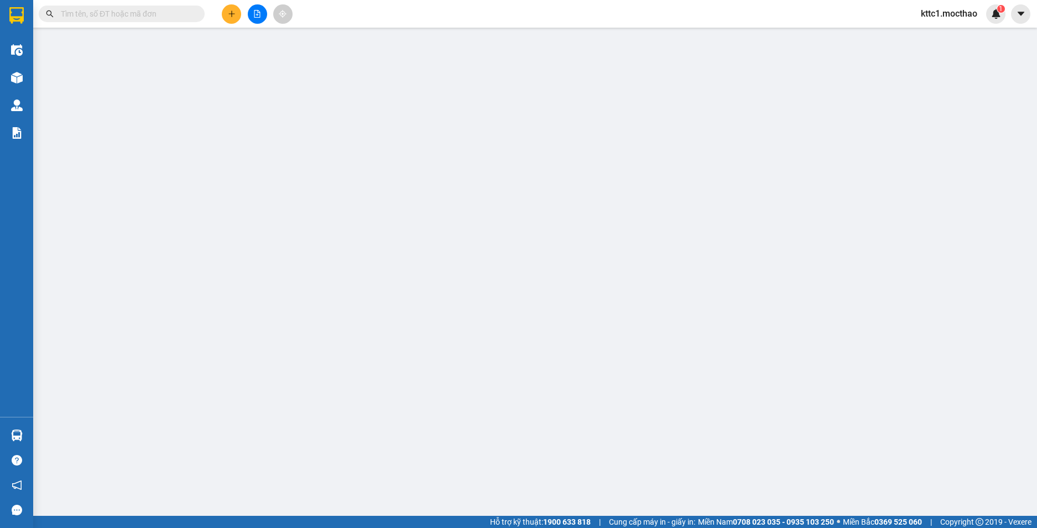
type input "0934798255"
type input "LINH"
type input "0909251312"
type input "THI"
type input "1"
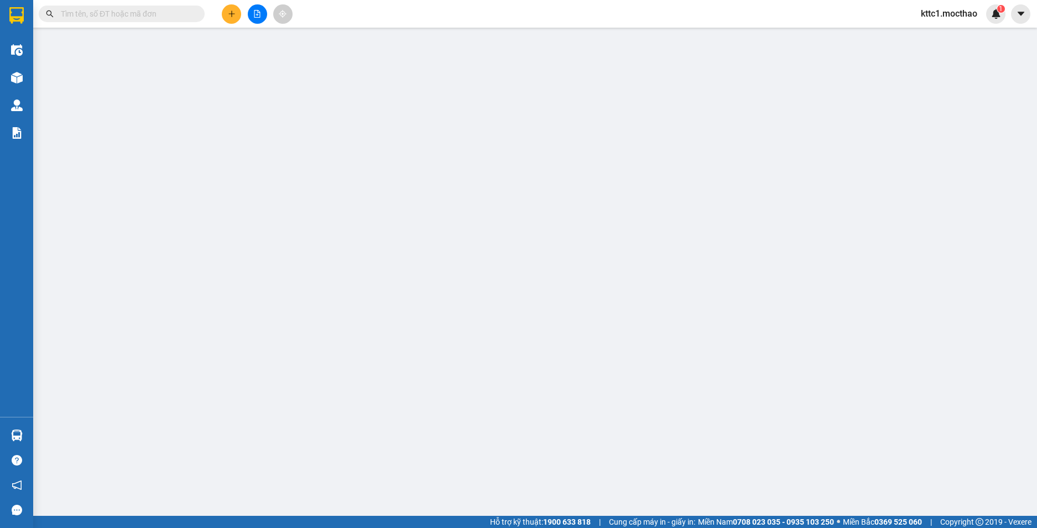
type input "50.000"
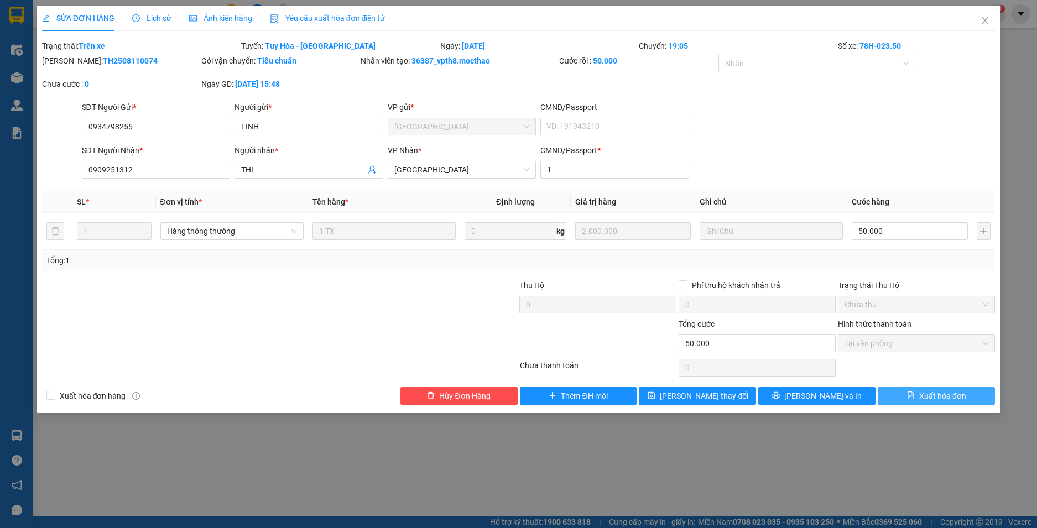
click at [932, 397] on span "Xuất hóa đơn" at bounding box center [942, 396] width 47 height 12
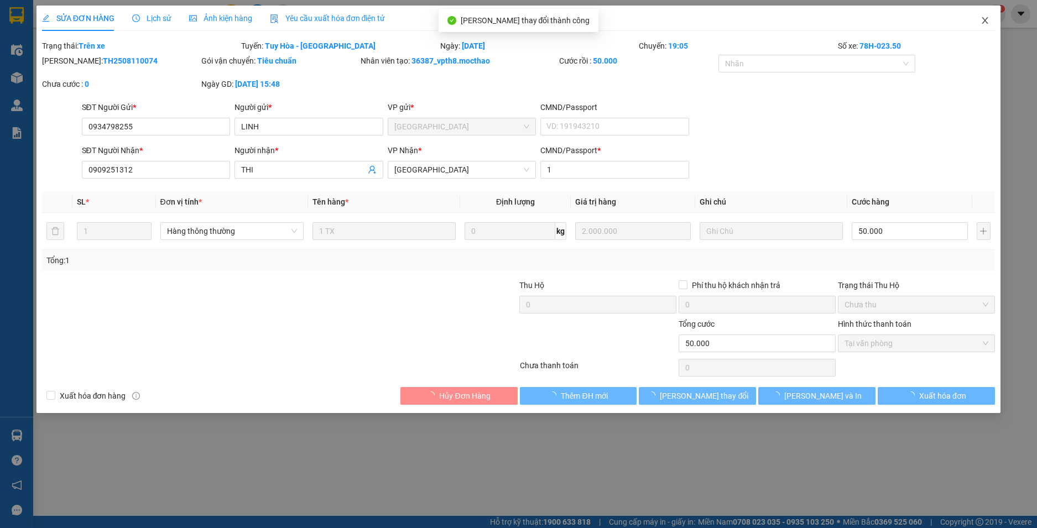
checkbox input "true"
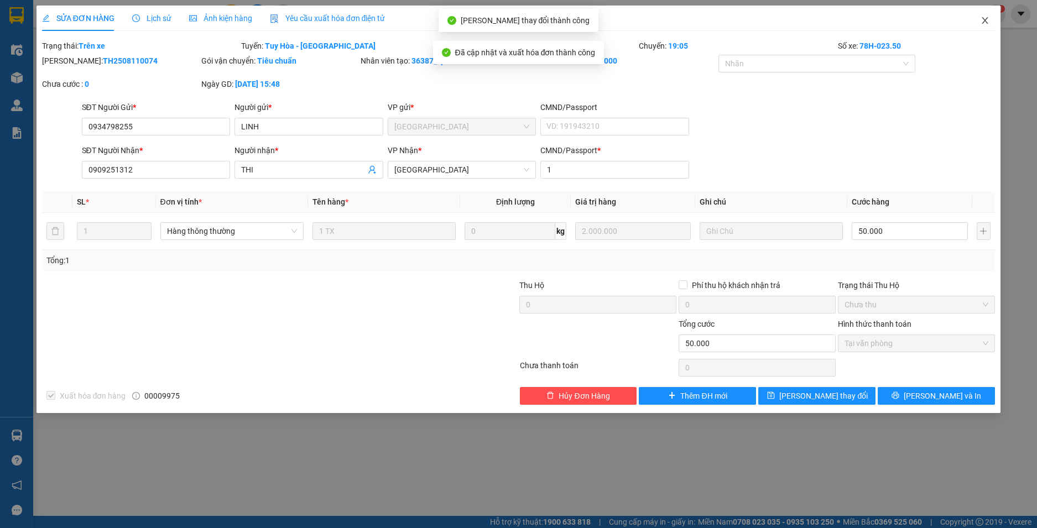
click at [986, 23] on icon "close" at bounding box center [984, 20] width 9 height 9
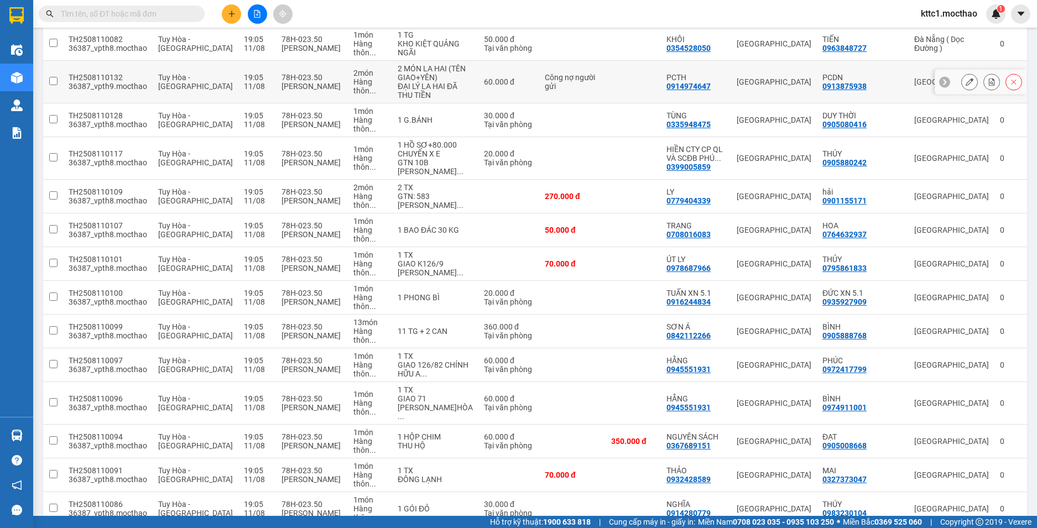
scroll to position [995, 0]
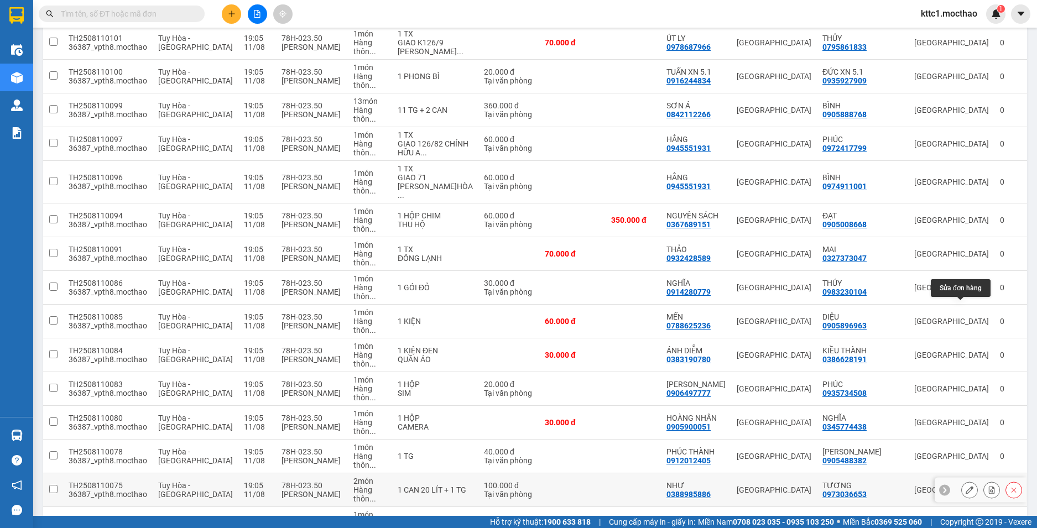
click at [965, 486] on icon at bounding box center [969, 490] width 8 height 8
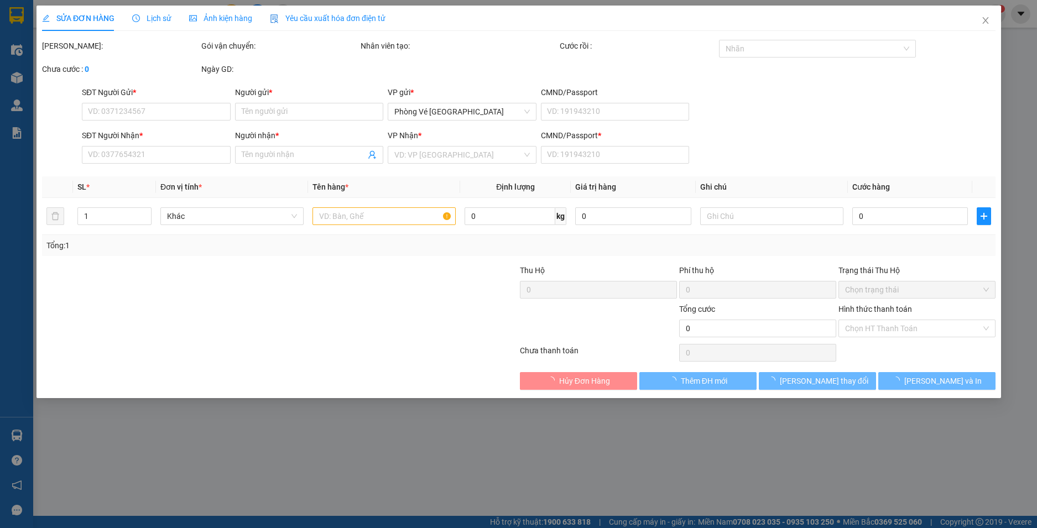
type input "0388985886"
type input "NHƯ"
type input "0973036653"
type input "TƯƠNG"
type input "1"
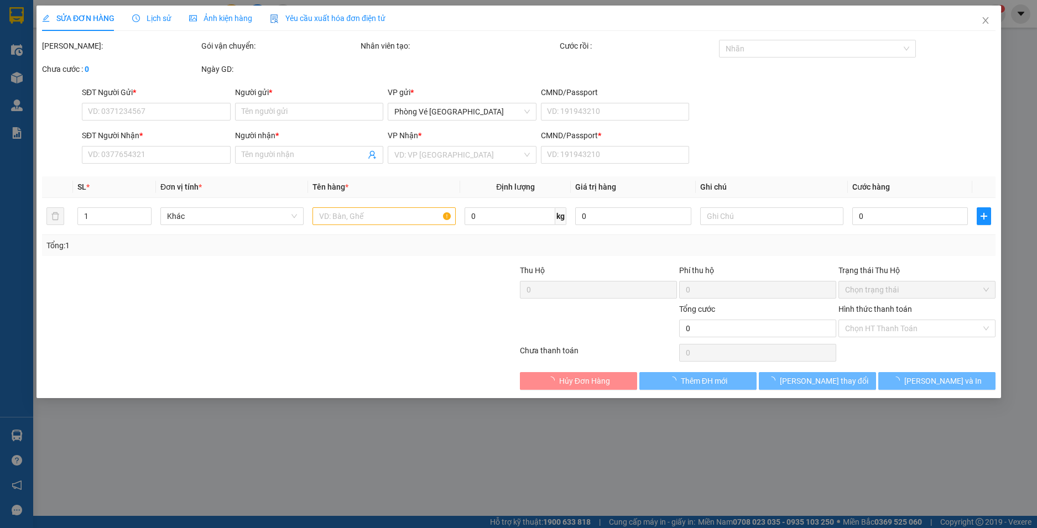
type input "100.000"
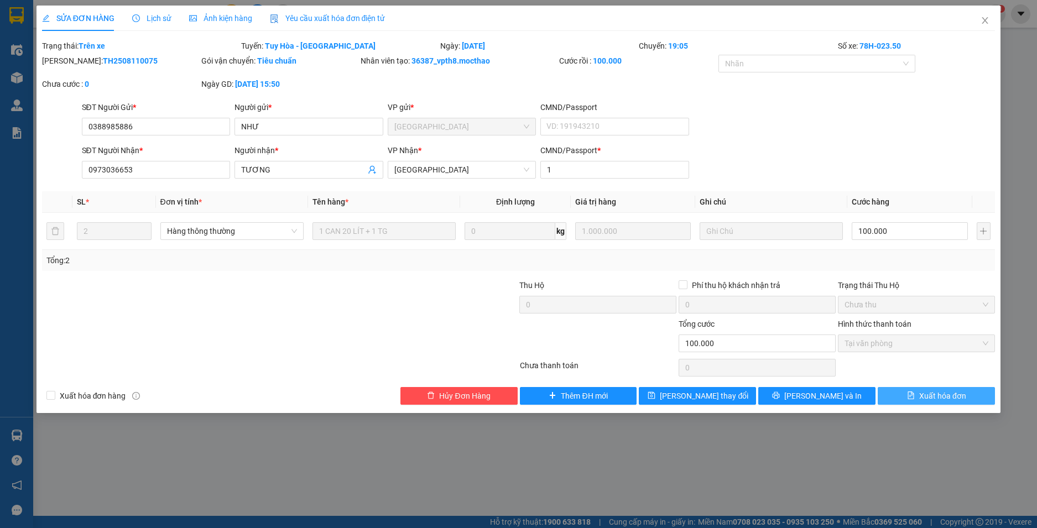
click at [948, 399] on span "Xuất hóa đơn" at bounding box center [942, 396] width 47 height 12
checkbox input "true"
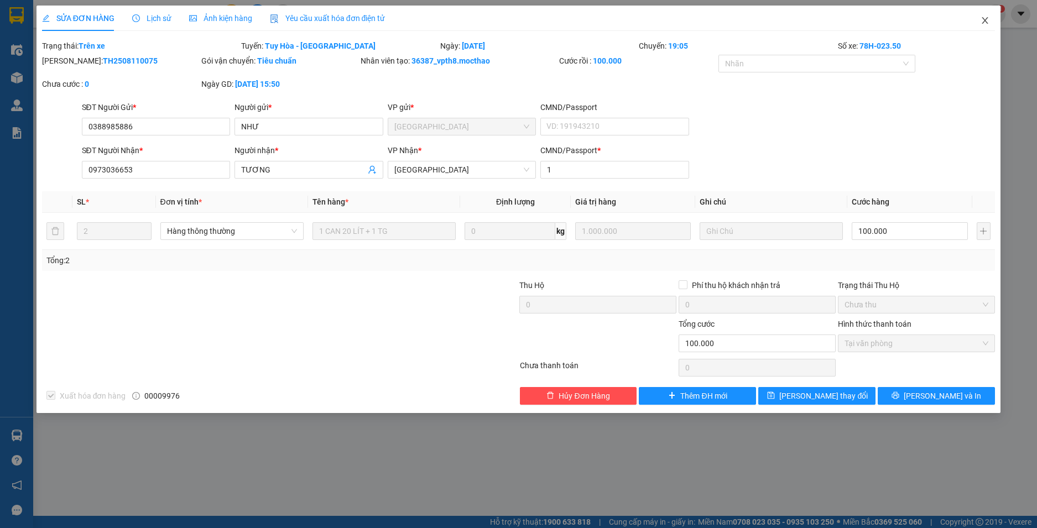
click at [988, 15] on span "Close" at bounding box center [984, 21] width 31 height 31
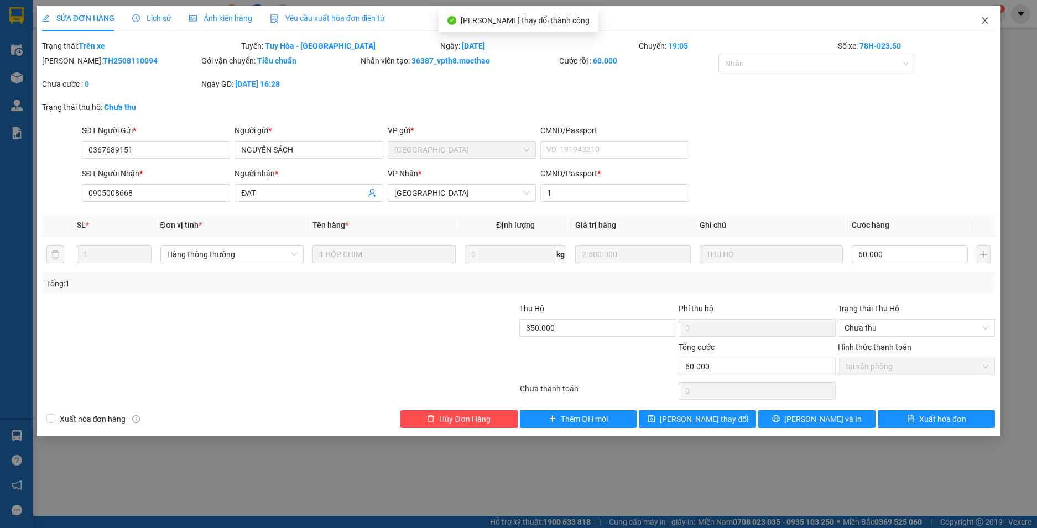
checkbox input "true"
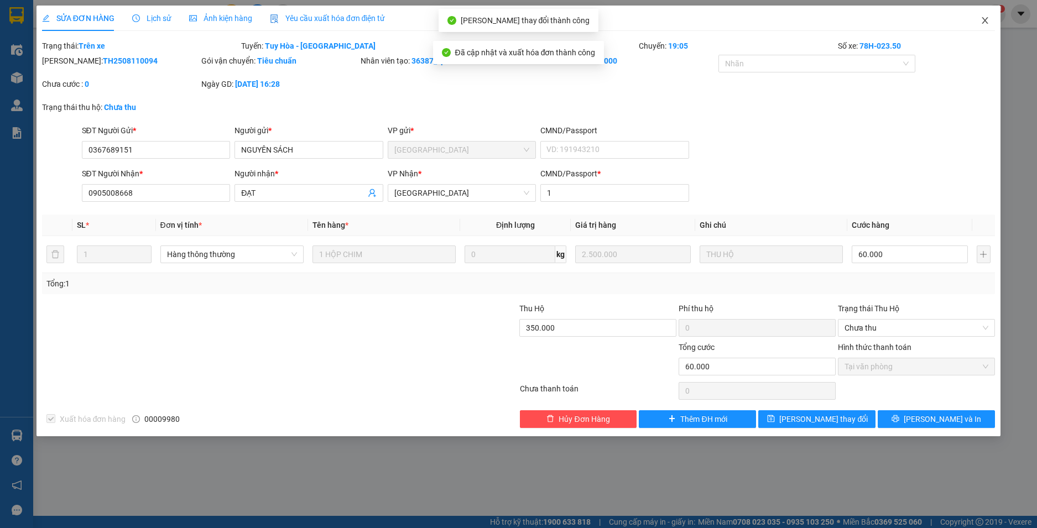
click at [988, 23] on icon "close" at bounding box center [984, 20] width 9 height 9
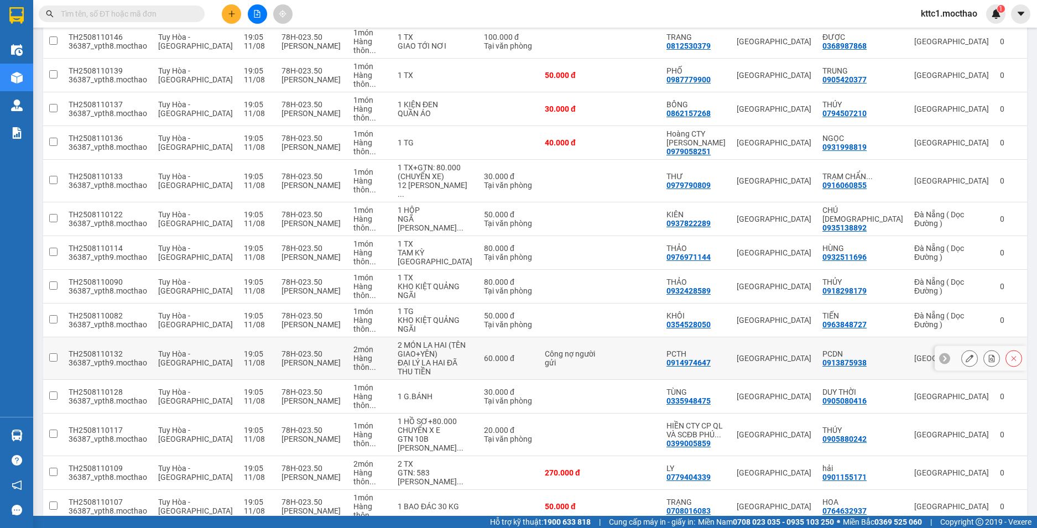
scroll to position [663, 0]
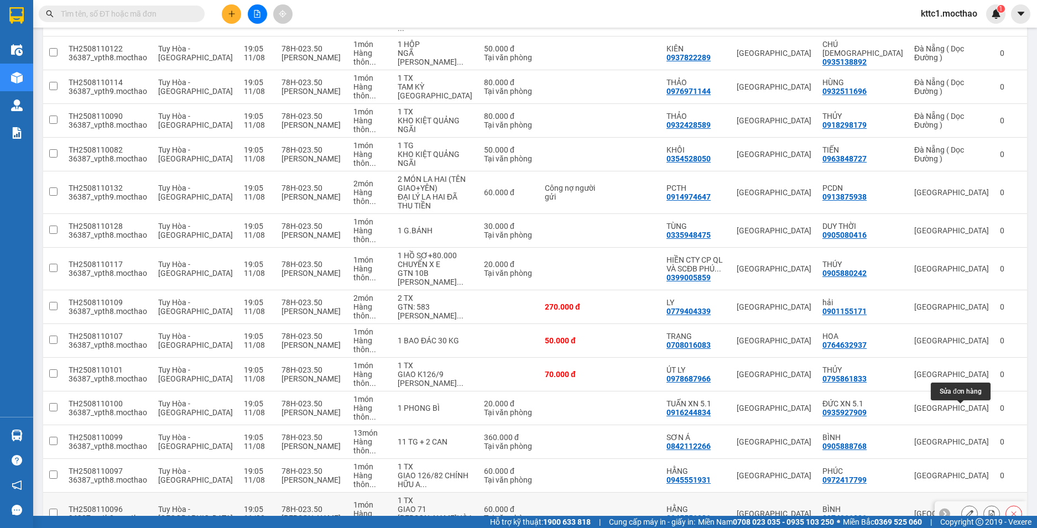
click at [964, 504] on button at bounding box center [968, 513] width 15 height 19
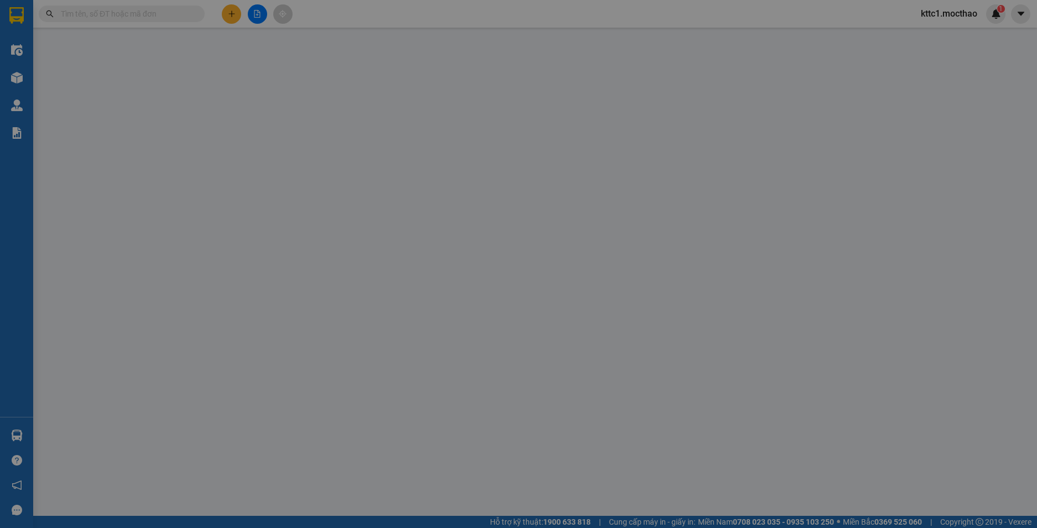
type input "0945551931"
type input "HẰNG"
type input "0974911001"
type input "BÌNH"
type input "1"
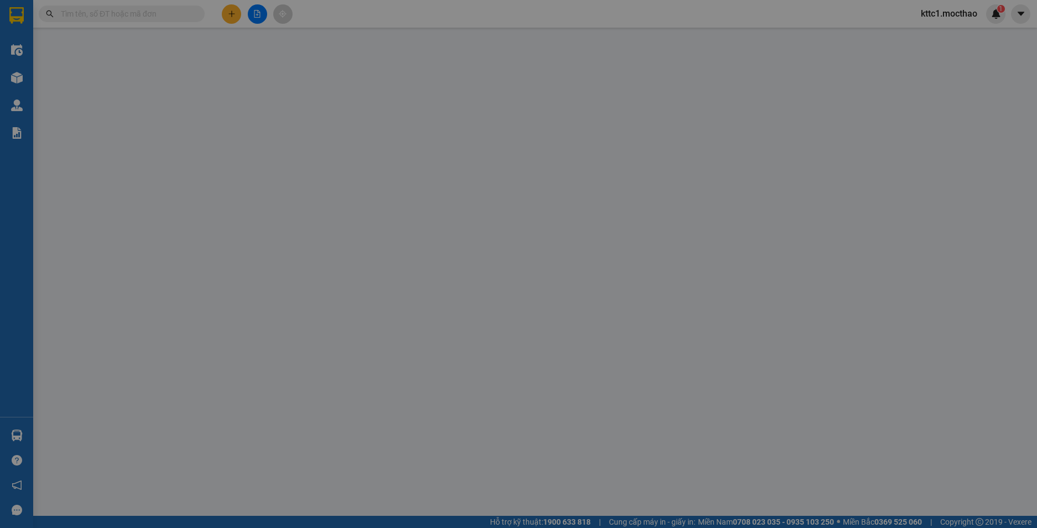
type input "60.000"
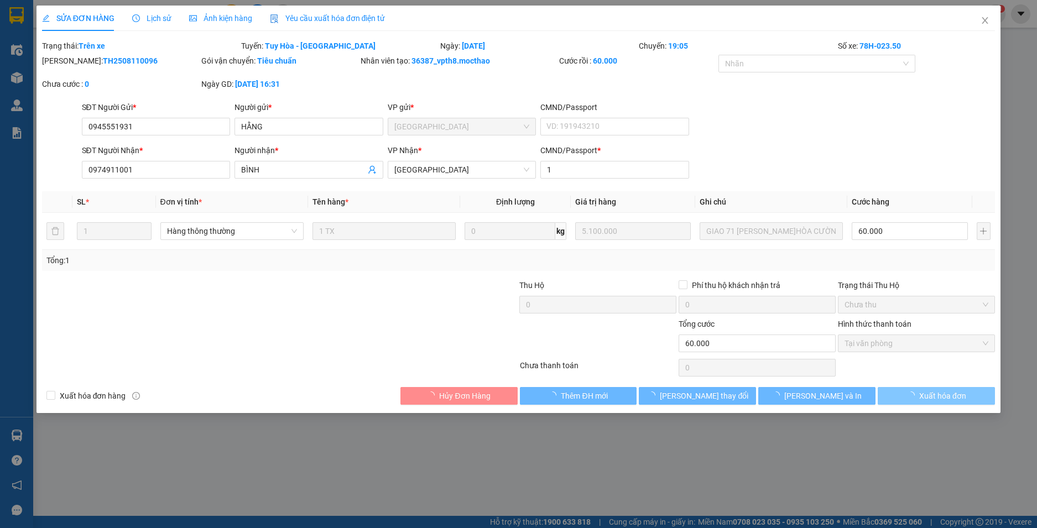
click at [950, 400] on span "Xuất hóa đơn" at bounding box center [942, 396] width 47 height 12
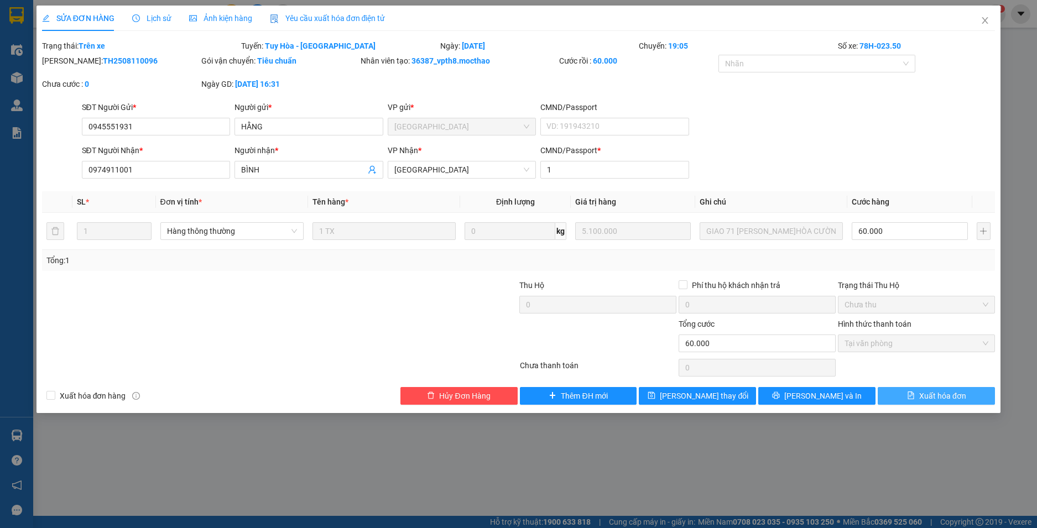
click at [941, 397] on span "Xuất hóa đơn" at bounding box center [942, 396] width 47 height 12
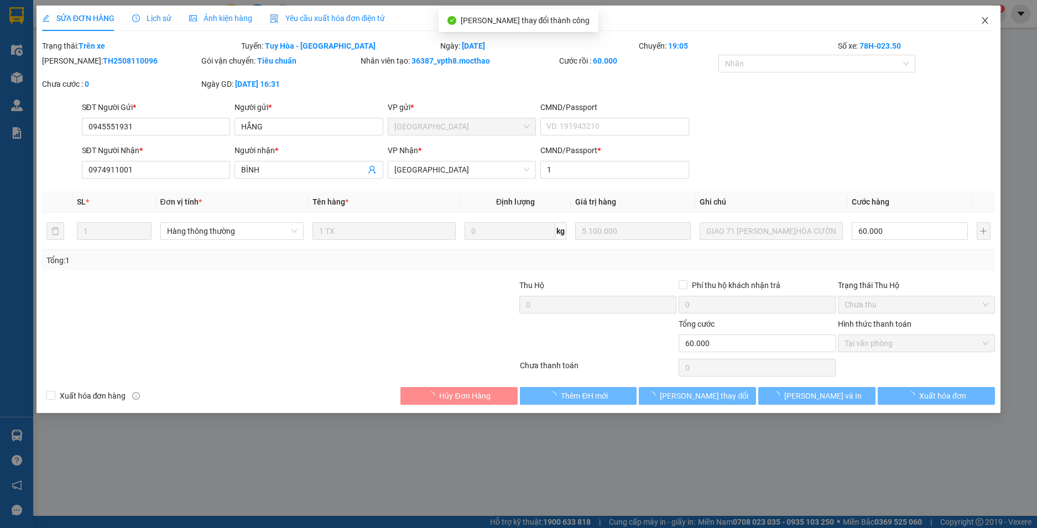
checkbox input "true"
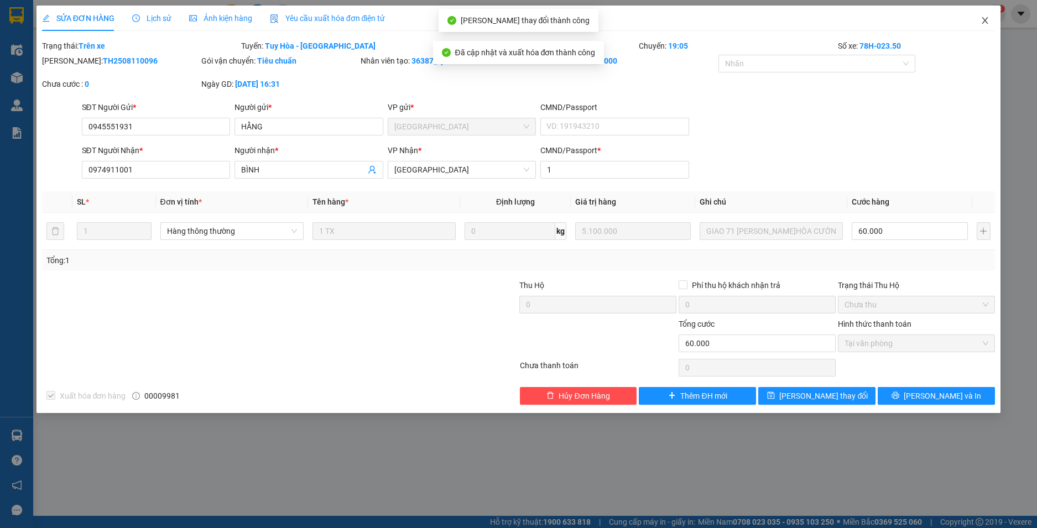
click at [986, 16] on span "Close" at bounding box center [984, 21] width 31 height 31
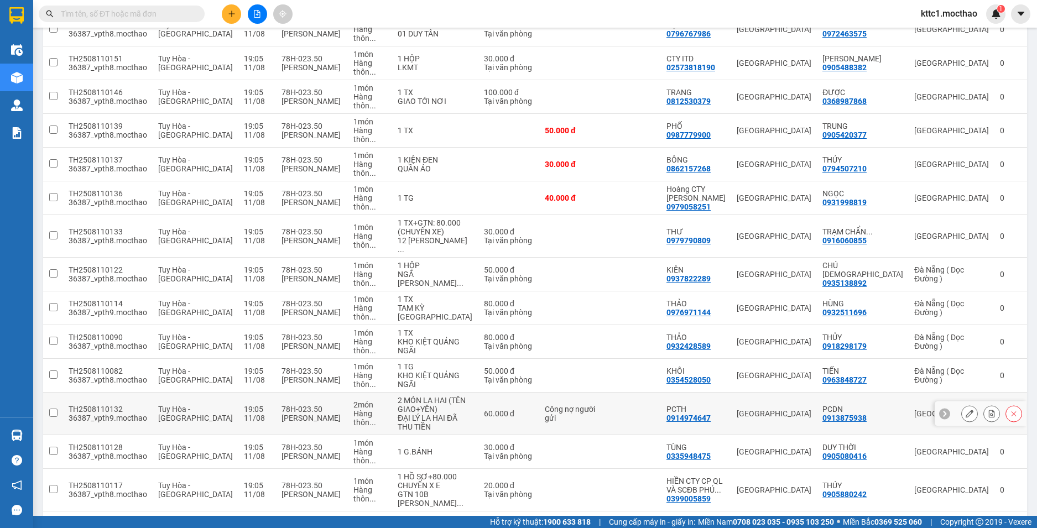
scroll to position [719, 0]
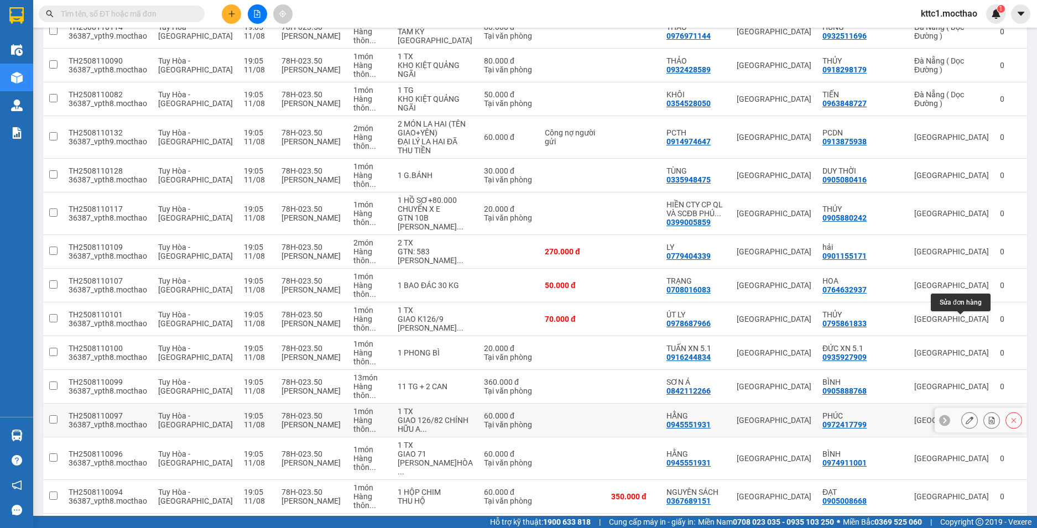
click at [965, 416] on icon at bounding box center [969, 420] width 8 height 8
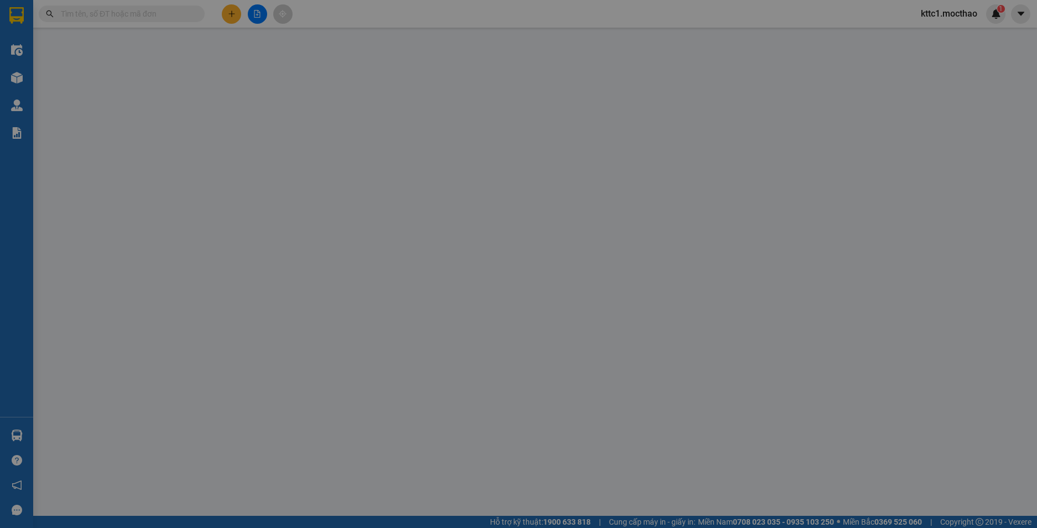
type input "0945551931"
type input "HẰNG"
type input "0972417799"
type input "PHÚC"
type input "1"
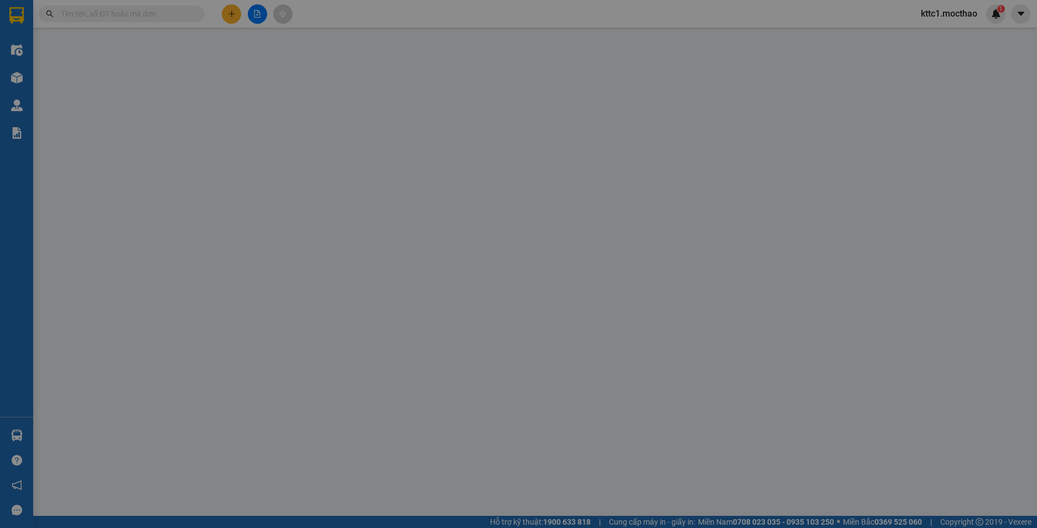
type input "60.000"
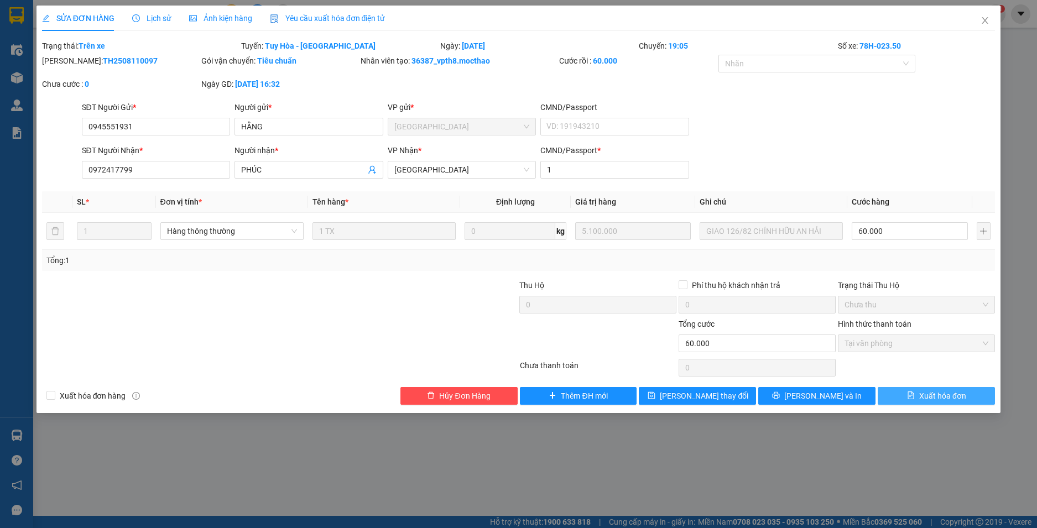
click at [936, 400] on span "Xuất hóa đơn" at bounding box center [942, 396] width 47 height 12
checkbox input "true"
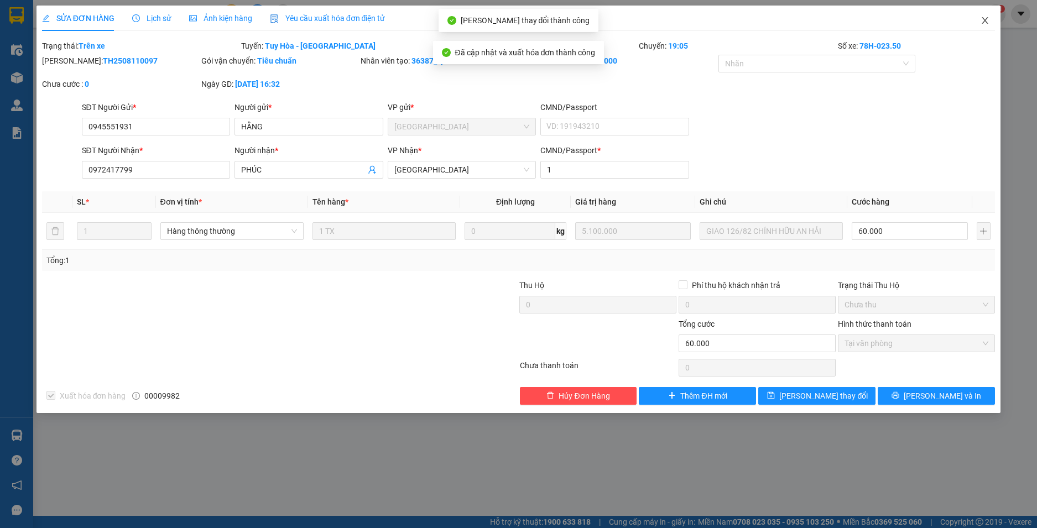
click at [985, 18] on icon "close" at bounding box center [984, 20] width 9 height 9
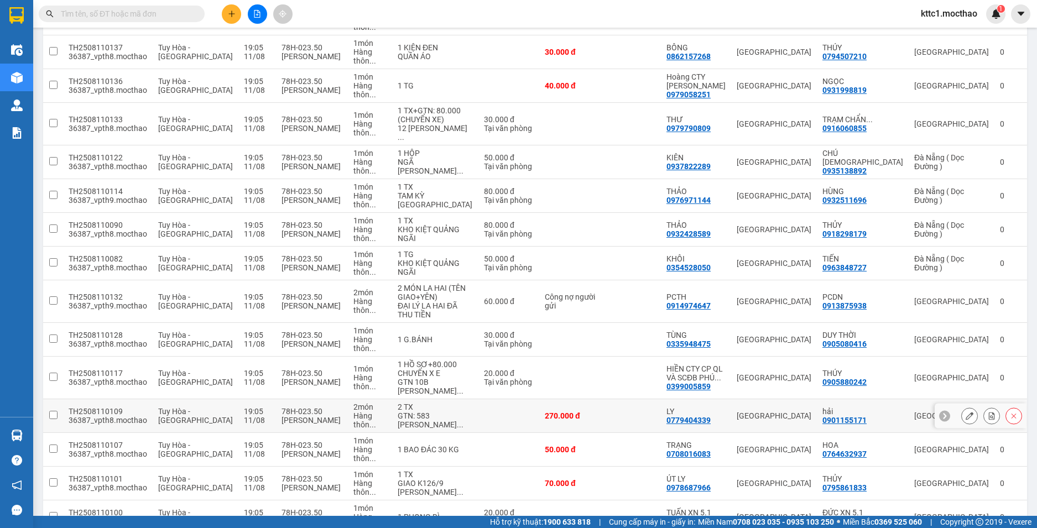
scroll to position [610, 0]
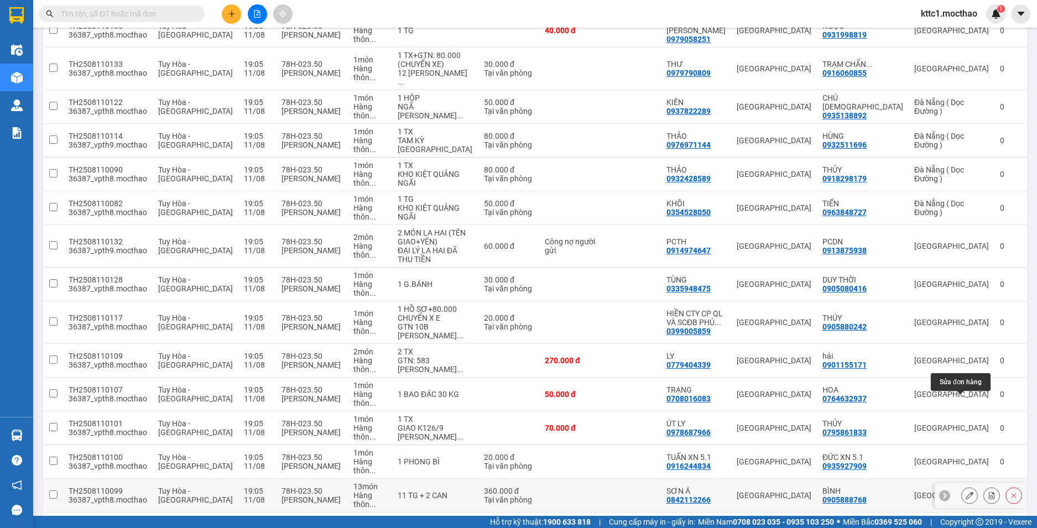
click at [965, 491] on icon at bounding box center [969, 495] width 8 height 8
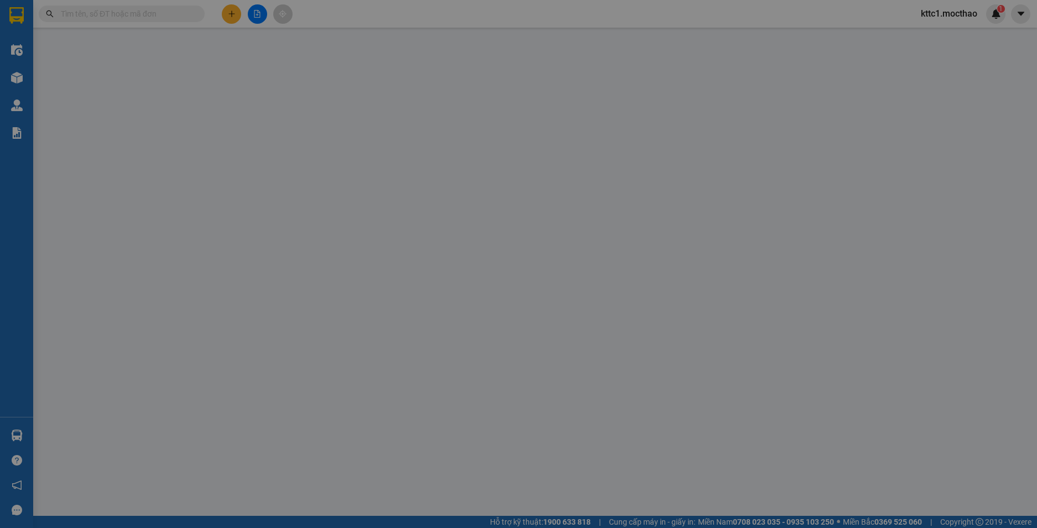
type input "0842112266"
type input "SƠN Á"
type input "0905888768"
type input "BÌNH"
type input "0"
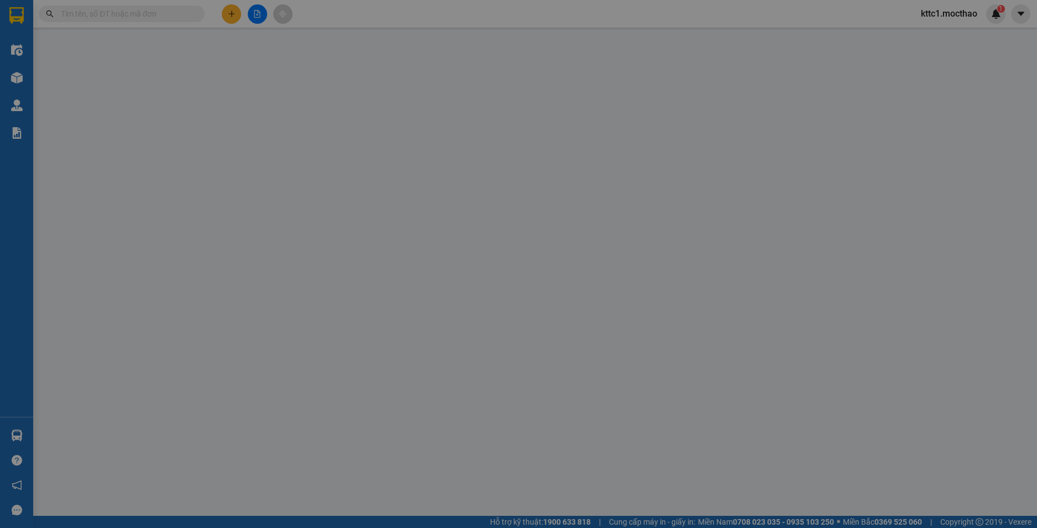
type input "360.000"
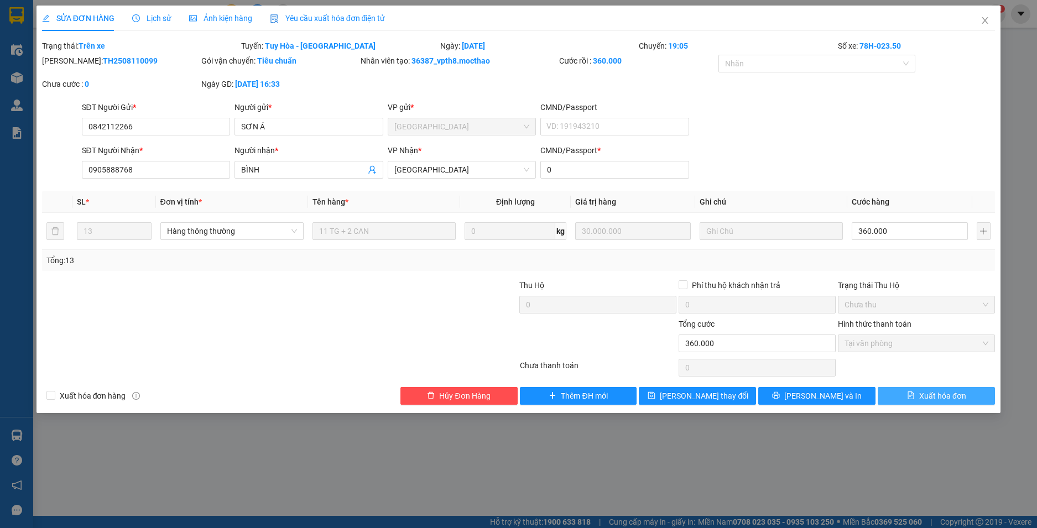
click at [958, 402] on button "Xuất hóa đơn" at bounding box center [935, 396] width 117 height 18
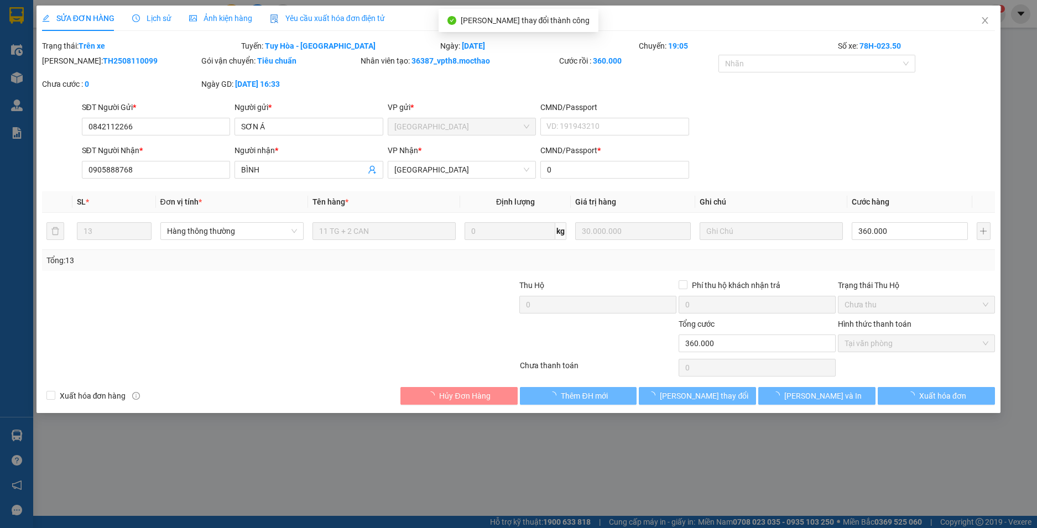
checkbox input "true"
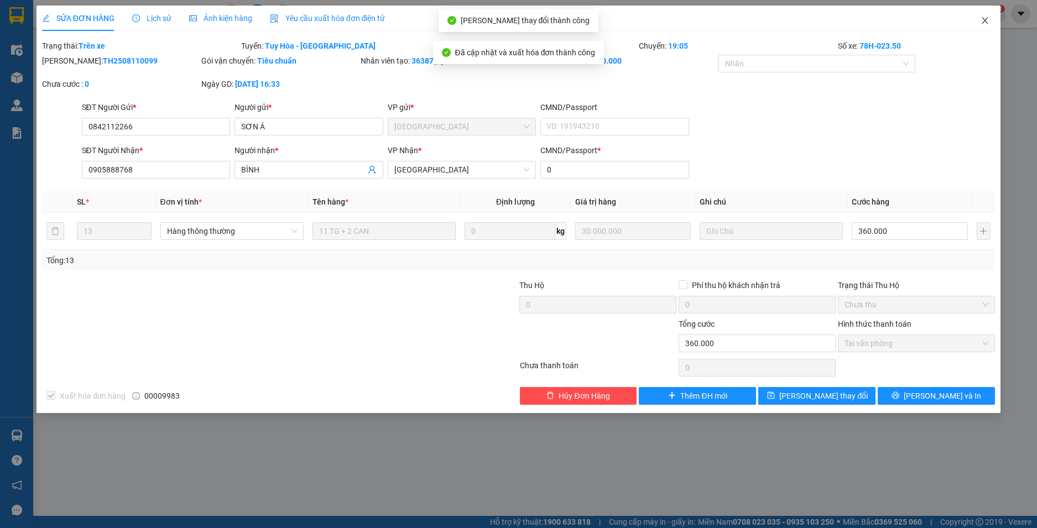
click at [987, 19] on icon "close" at bounding box center [984, 20] width 9 height 9
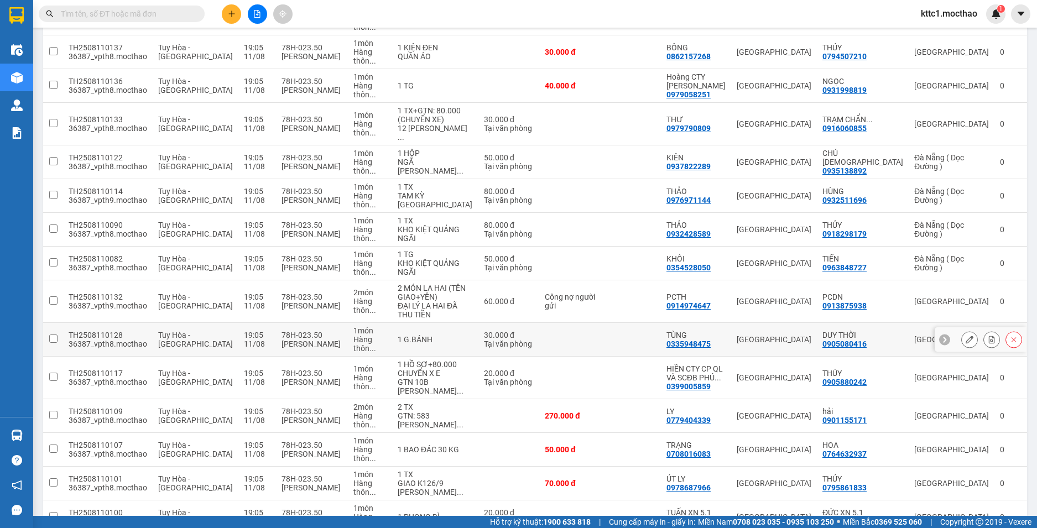
scroll to position [665, 0]
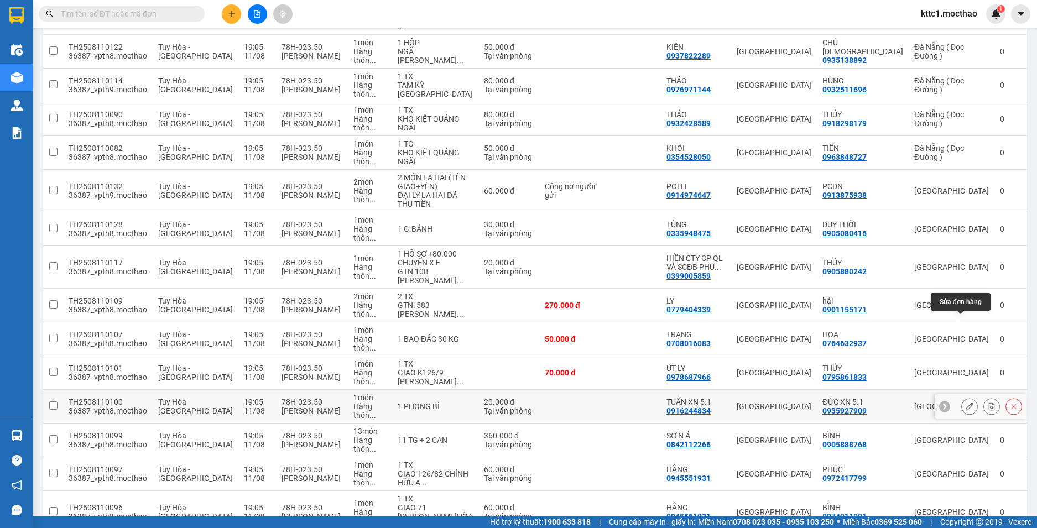
click at [965, 402] on icon at bounding box center [969, 406] width 8 height 8
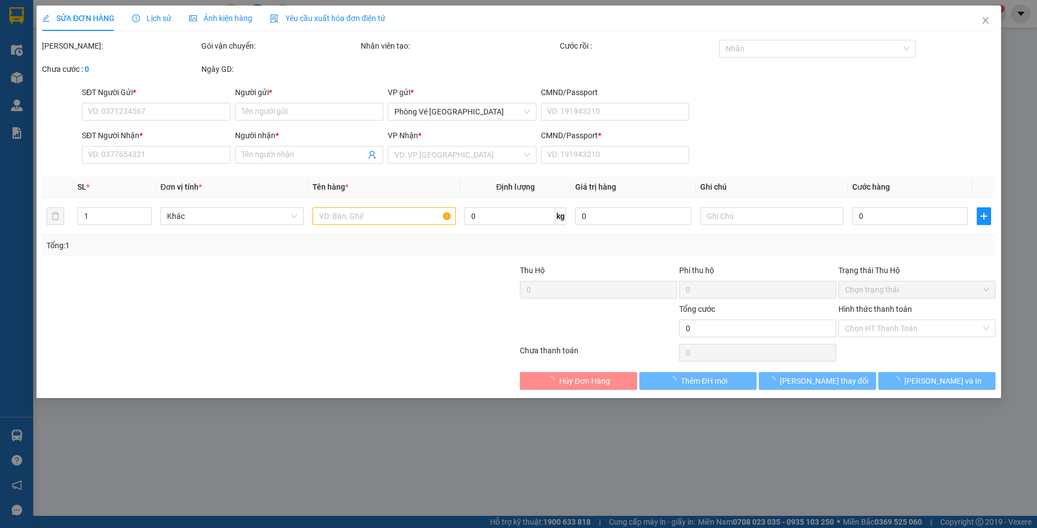
click at [293, 19] on span "Yêu cầu xuất hóa đơn điện tử" at bounding box center [328, 18] width 116 height 9
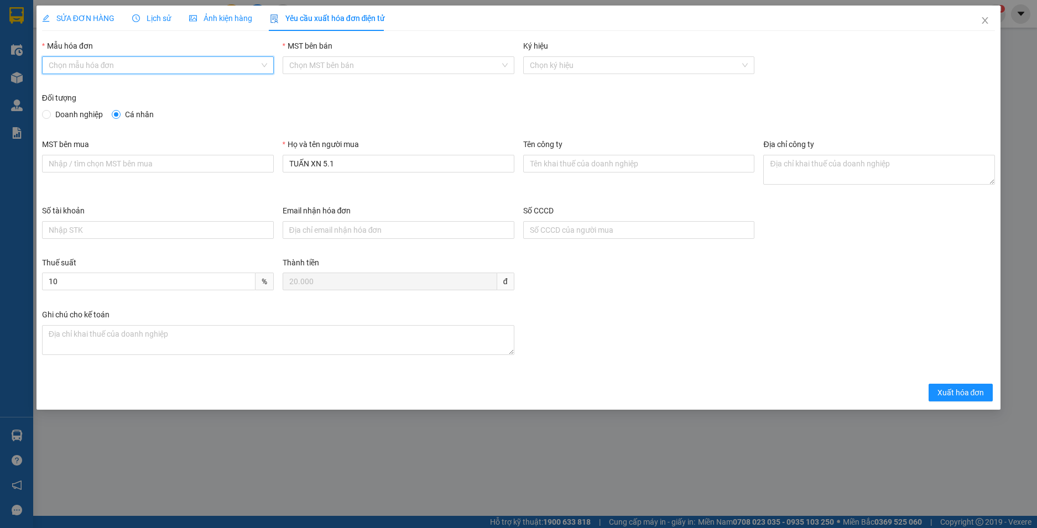
click at [115, 65] on input "Mẫu hóa đơn" at bounding box center [154, 65] width 211 height 17
click at [89, 89] on div "HĐH" at bounding box center [158, 87] width 218 height 12
type input "8"
click at [80, 115] on span "Doanh nghiệp" at bounding box center [79, 114] width 56 height 12
click at [50, 115] on input "Doanh nghiệp" at bounding box center [46, 114] width 8 height 8
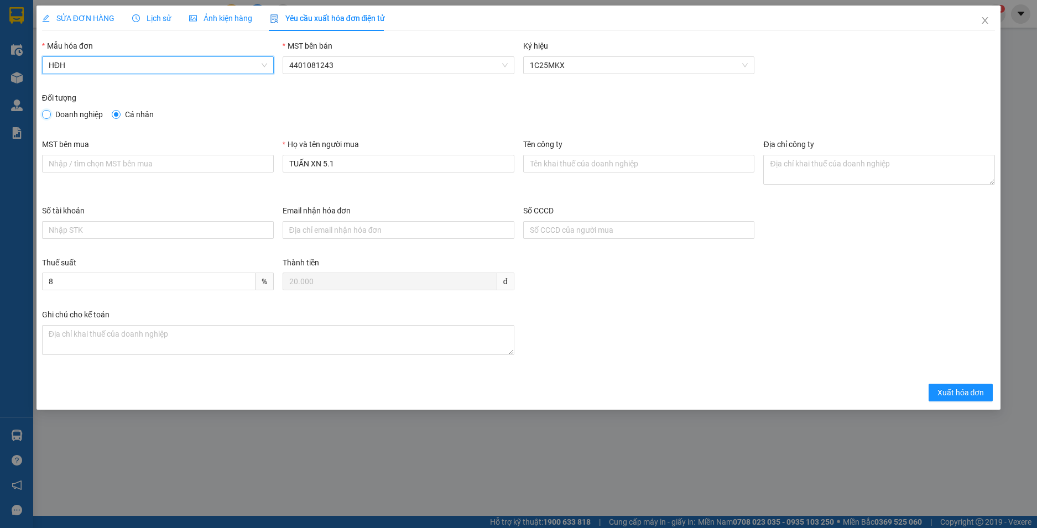
radio input "true"
radio input "false"
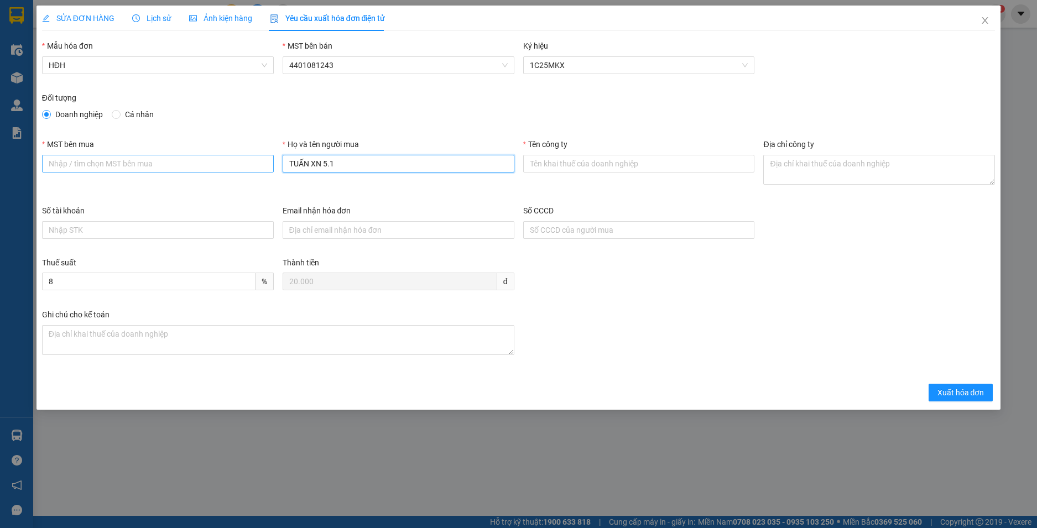
drag, startPoint x: 367, startPoint y: 164, endPoint x: 245, endPoint y: 170, distance: 121.8
click at [245, 170] on div "MST bên mua Họ và tên người mua TUẤN XN 5.1 Tên công ty Địa chỉ công ty" at bounding box center [519, 171] width 962 height 66
paste input "XÍ NGHIỆP TƯ VẤN XÂY DỰNG CÔNG TRÌNH GIAO THÔNG"
type input "XÍ NGHIỆP TƯ VẤN XÂY DỰNG CÔNG TRÌNH GIAO THÔNG 5.1"
click at [543, 165] on input "Tên công ty" at bounding box center [639, 164] width 232 height 18
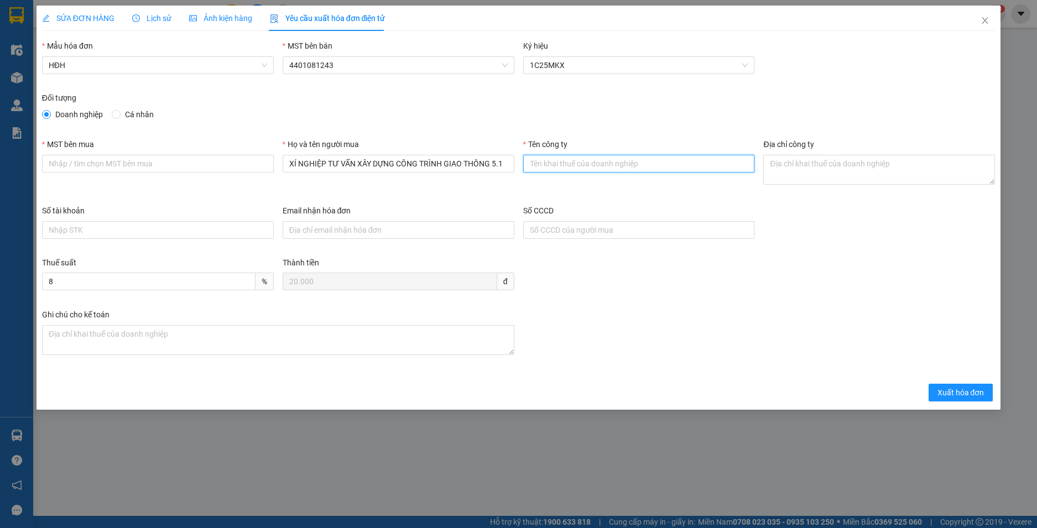
paste input "XÍ NGHIỆP TƯ VẤN XÂY DỰNG CÔNG TRÌNH GIAO THÔNG 5.1"
type input "XÍ NGHIỆP TƯ VẤN XÂY DỰNG CÔNG TRÌNH GIAO THÔNG 5.1"
click at [202, 159] on input "MST bên mua" at bounding box center [158, 164] width 232 height 18
paste input "0400101958-003"
type input "0400101958-003"
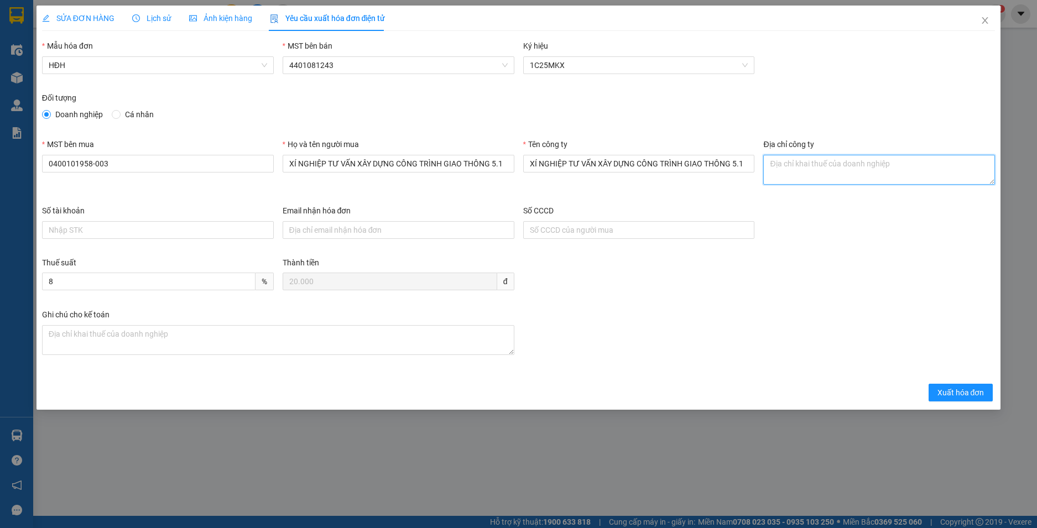
click at [791, 171] on textarea "Địa chỉ công ty" at bounding box center [879, 170] width 232 height 30
paste textarea "569 Nguyễn Tất Thành, Phường Bình Kiến, Tỉnh Đắk Lắk, Việt Nam"
type textarea "569 Nguyễn Tất Thành, Phường Bình Kiến, Tỉnh Đắk Lắk, Việt Nam"
click at [378, 221] on div "Email nhận hóa đơn" at bounding box center [399, 213] width 232 height 17
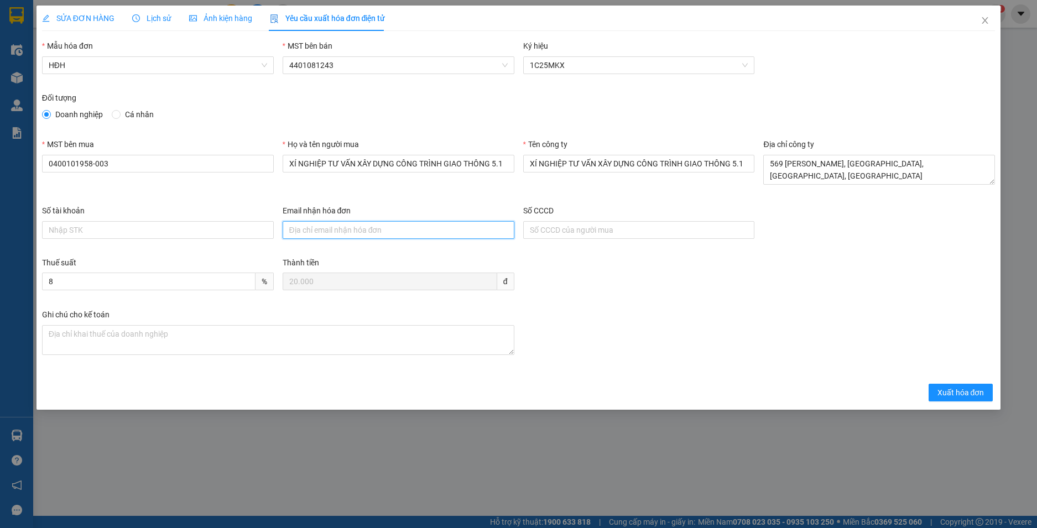
click at [370, 231] on input "Email nhận hóa đơn" at bounding box center [399, 230] width 232 height 18
paste input "ketoanxn5.1@gmail.com"
type input "ketoanxn5.1@gmail.com"
click at [948, 396] on span "Xuất hóa đơn" at bounding box center [960, 392] width 47 height 12
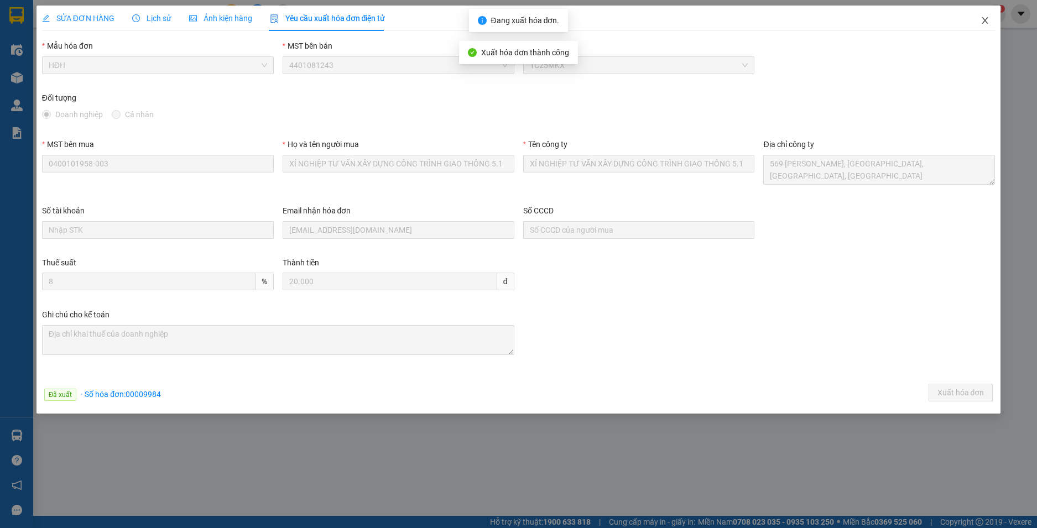
click at [984, 20] on icon "close" at bounding box center [985, 20] width 6 height 7
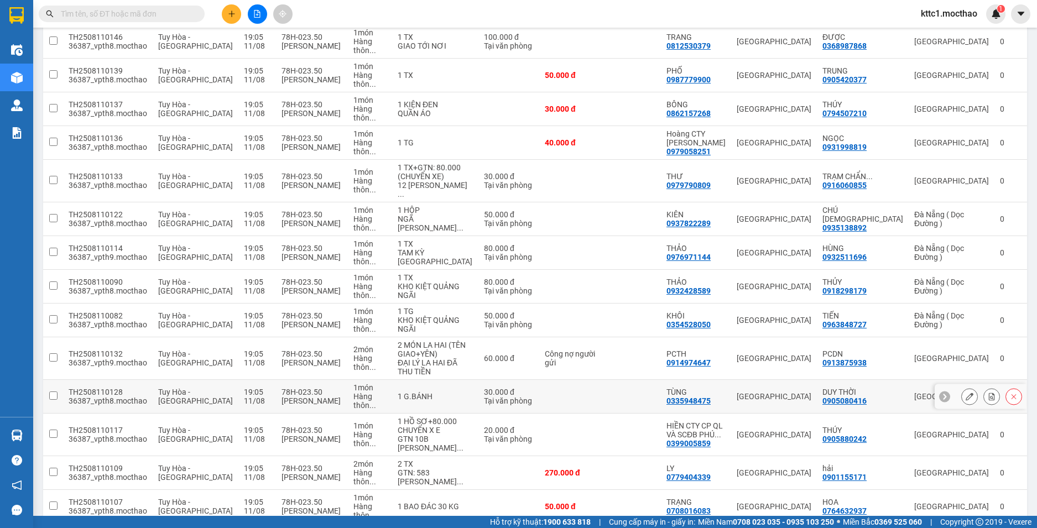
scroll to position [608, 0]
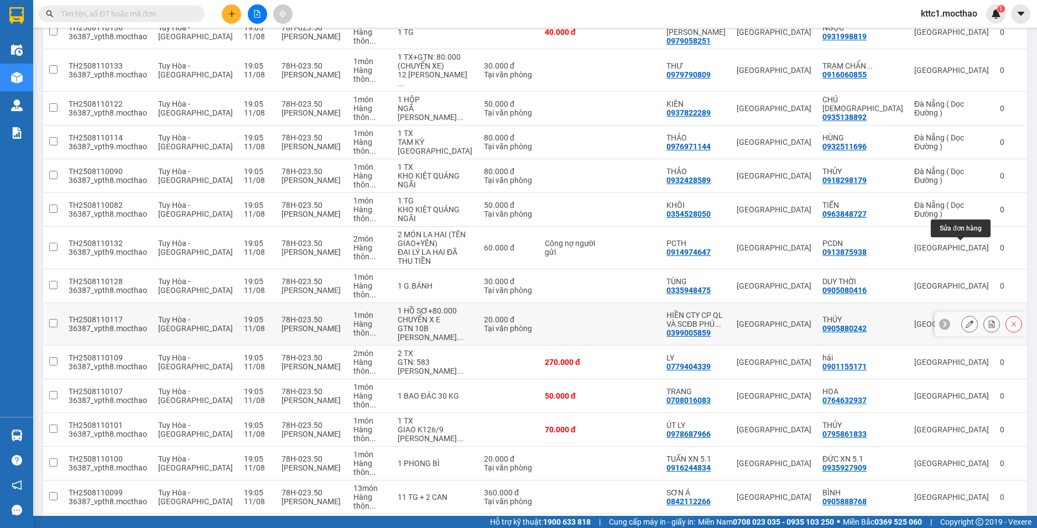
click at [965, 320] on icon at bounding box center [969, 324] width 8 height 8
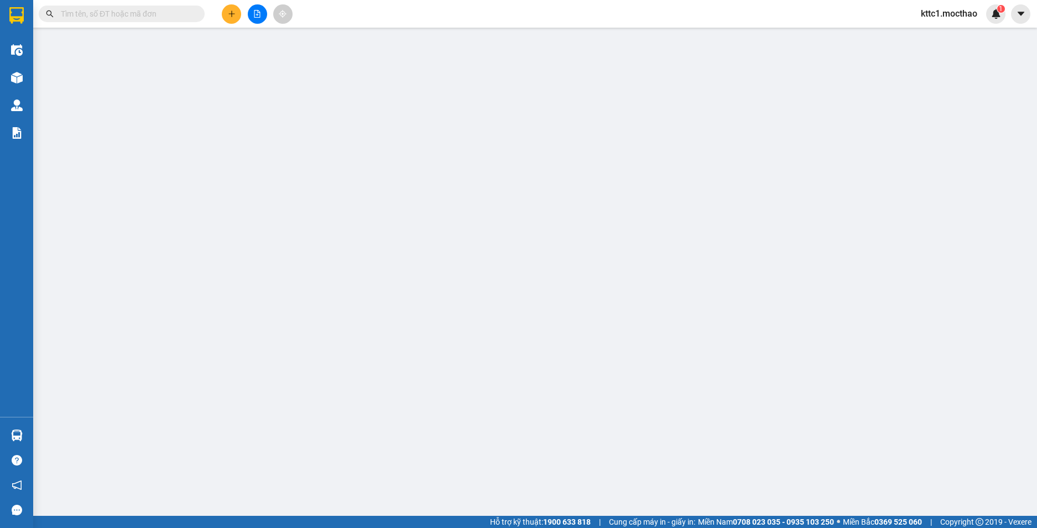
type input "0399005859"
type input "HIỀN CTY CP QL VÀ SCĐB PHÚ YÊN"
type input "0905880242"
type input "THÚY"
type input "1"
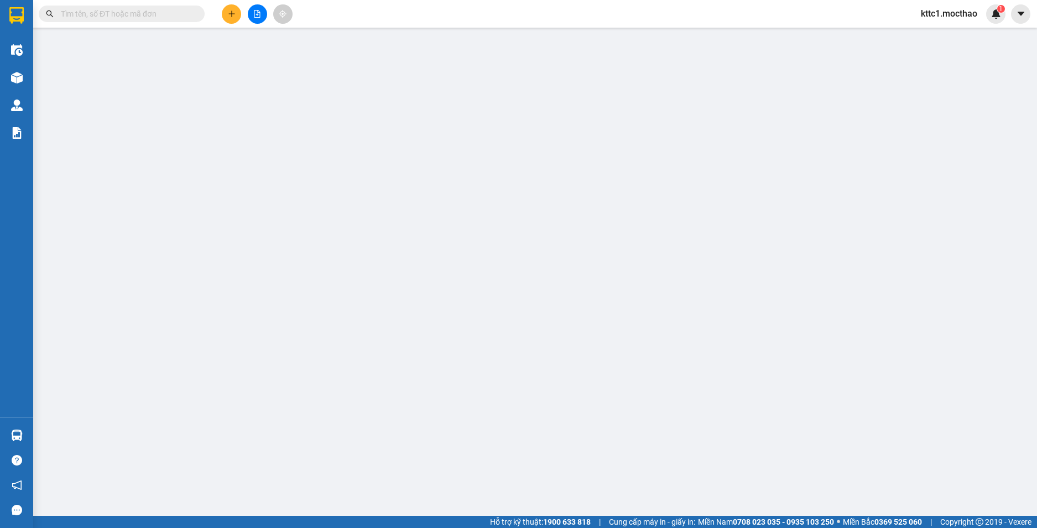
type input "20.000"
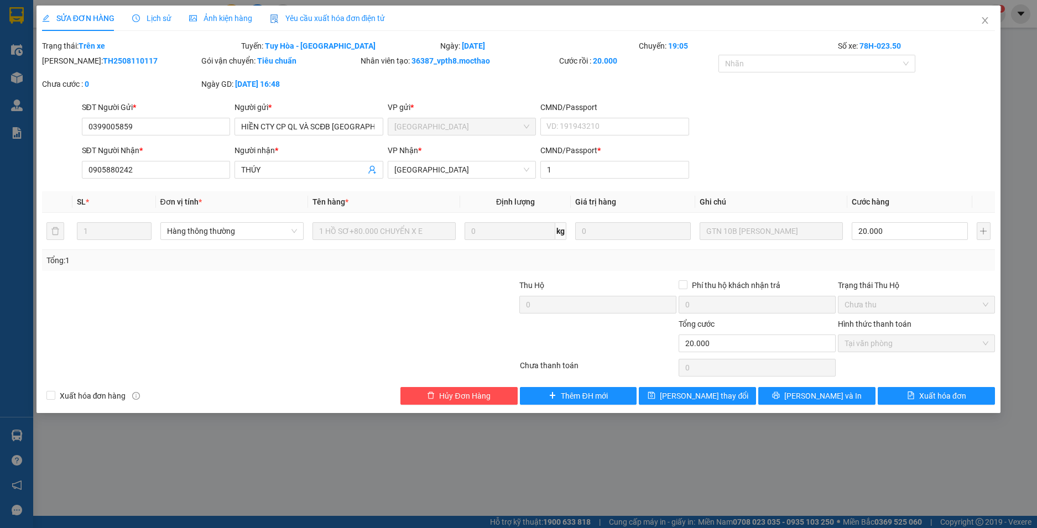
click at [307, 12] on div "Yêu cầu xuất hóa đơn điện tử" at bounding box center [328, 18] width 116 height 12
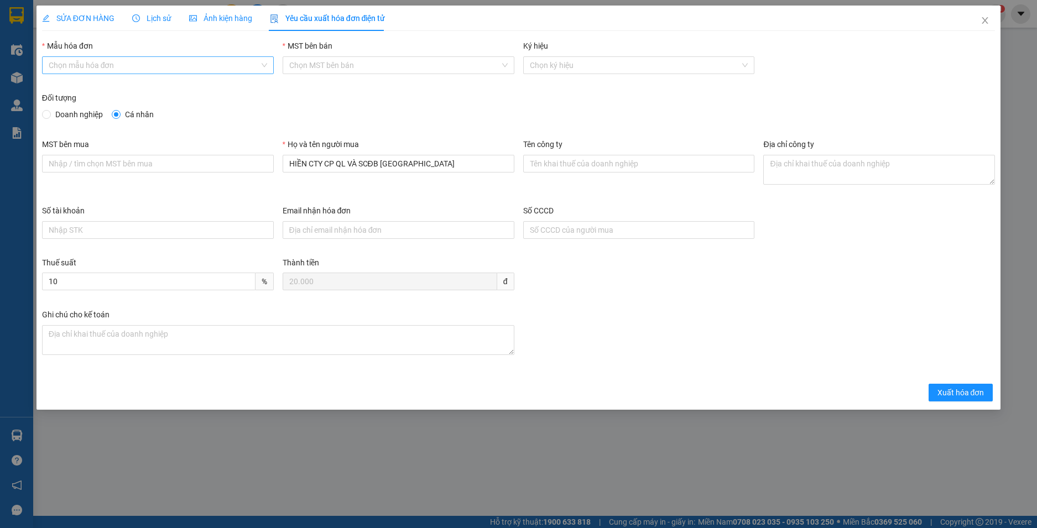
click at [163, 66] on input "Mẫu hóa đơn" at bounding box center [154, 65] width 211 height 17
click at [74, 88] on div "HĐH" at bounding box center [158, 87] width 218 height 12
type input "8"
click at [67, 108] on div "Đối tượng" at bounding box center [518, 100] width 953 height 17
click at [67, 114] on span "Doanh nghiệp" at bounding box center [79, 114] width 56 height 12
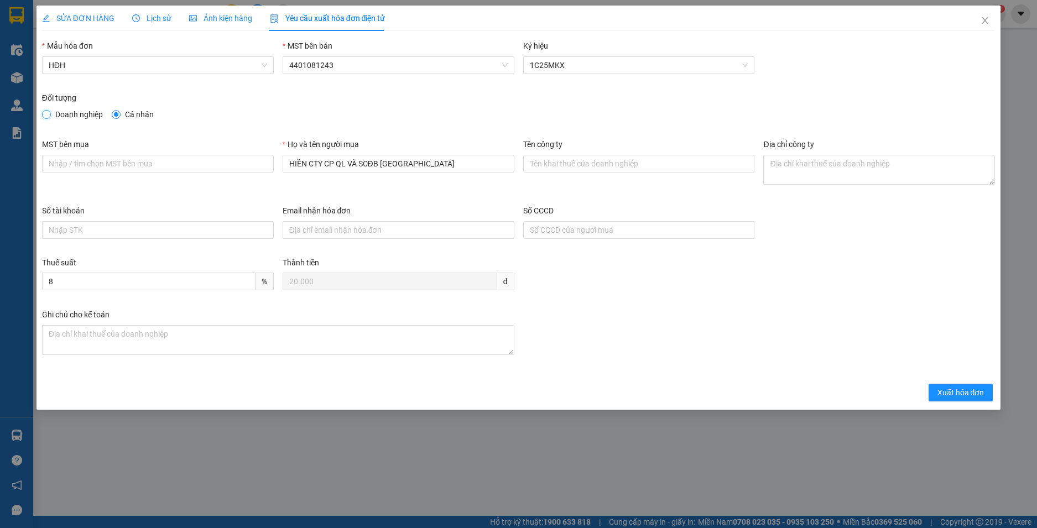
click at [50, 114] on input "Doanh nghiệp" at bounding box center [46, 114] width 8 height 8
radio input "true"
radio input "false"
drag, startPoint x: 438, startPoint y: 164, endPoint x: 266, endPoint y: 179, distance: 172.0
click at [266, 179] on div "MST bên mua Họ và tên người mua HIỀN CTY CP QL VÀ SCĐB PHÚ YÊN Tên công ty Địa …" at bounding box center [519, 171] width 962 height 66
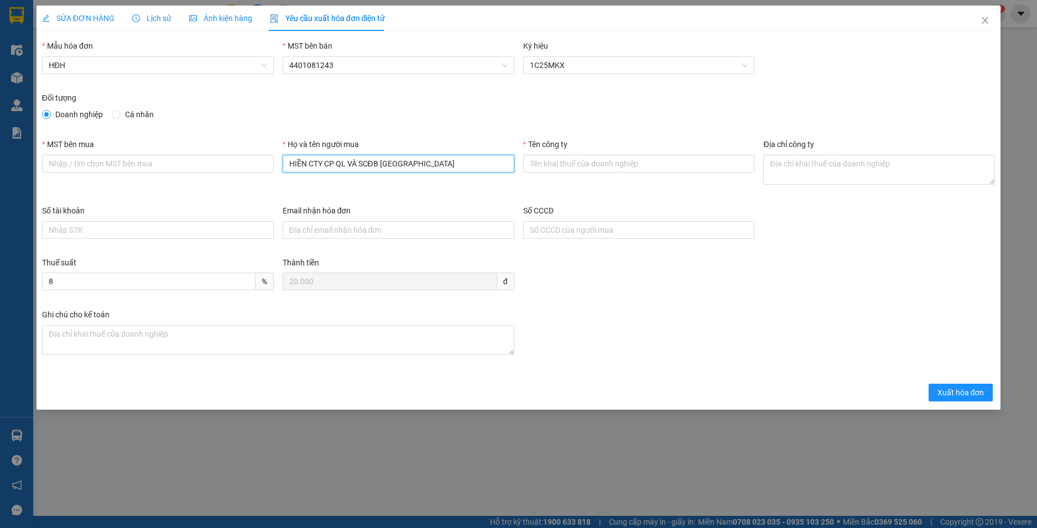
paste input "CÔNG TY CỔ PHẦN QUẢN LÝ VÀ SỬA CHỮA ĐƯỜNG BỘ"
type input "CÔNG TY CỔ PHẦN QUẢN LÝ VÀ SỬA CHỮA ĐƯỜNG BỘ PHÚ YÊN"
click at [574, 164] on input "Tên công ty" at bounding box center [639, 164] width 232 height 18
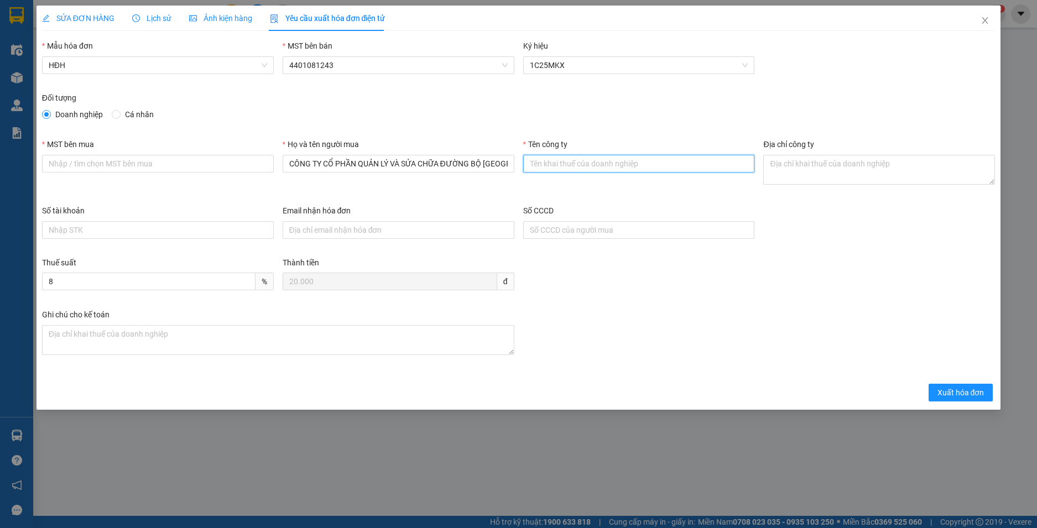
paste input "CÔNG TY CỔ PHẦN QUẢN LÝ VÀ SỬA CHỮA ĐƯỜNG BỘ PHÚ YÊN"
type input "CÔNG TY CỔ PHẦN QUẢN LÝ VÀ SỬA CHỮA ĐƯỜNG BỘ PHÚ YÊN"
click at [233, 160] on input "MST bên mua" at bounding box center [158, 164] width 232 height 18
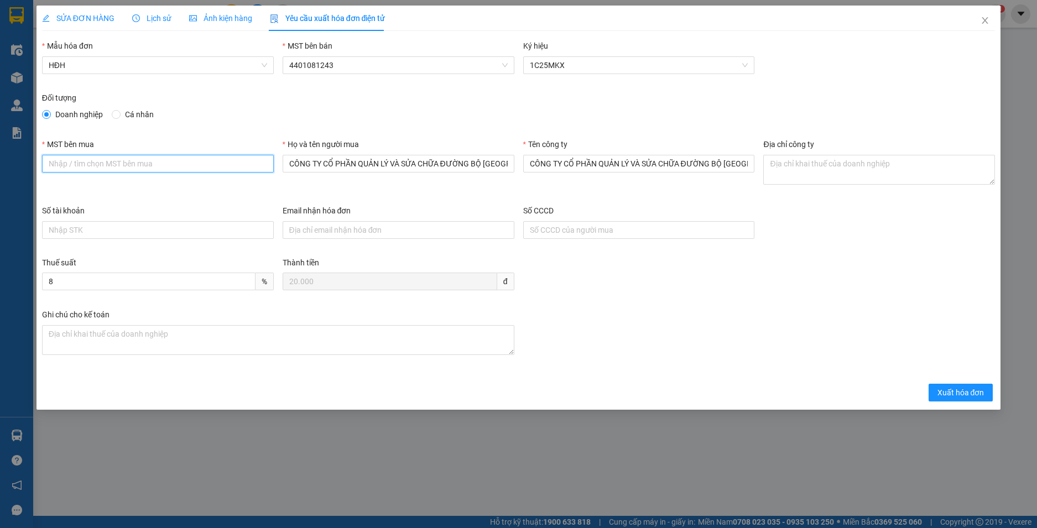
paste input "4400118162"
type input "4400118162"
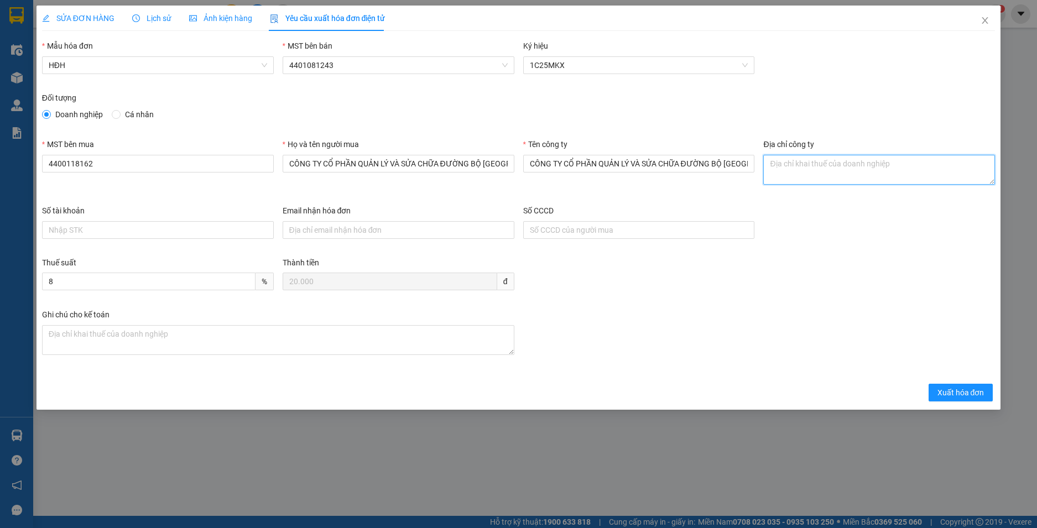
click at [779, 170] on textarea "Địa chỉ công ty" at bounding box center [879, 170] width 232 height 30
paste textarea "Số 83 Lê Trung Kiên, Phường Tuy Hòa, Tỉnh Đắk Lắk, Việt Nam"
type textarea "Số 83 Lê Trung Kiên, Phường Tuy Hòa, Tỉnh Đắk Lắk, Việt Nam"
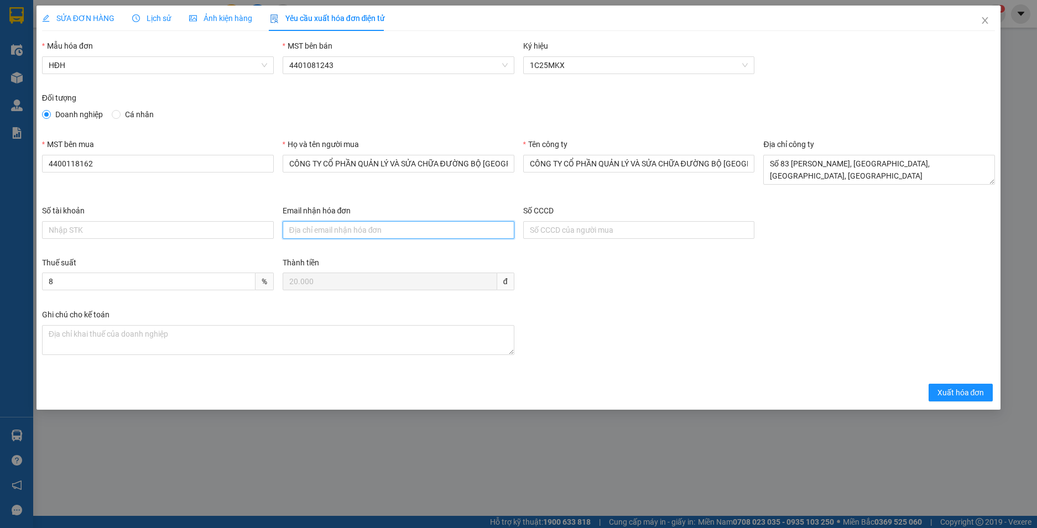
click at [330, 231] on input "Email nhận hóa đơn" at bounding box center [399, 230] width 232 height 18
paste input "tochuc83@gmail.com"
type input "tochuc83@gmail.com"
click at [949, 391] on span "Xuất hóa đơn" at bounding box center [960, 392] width 47 height 12
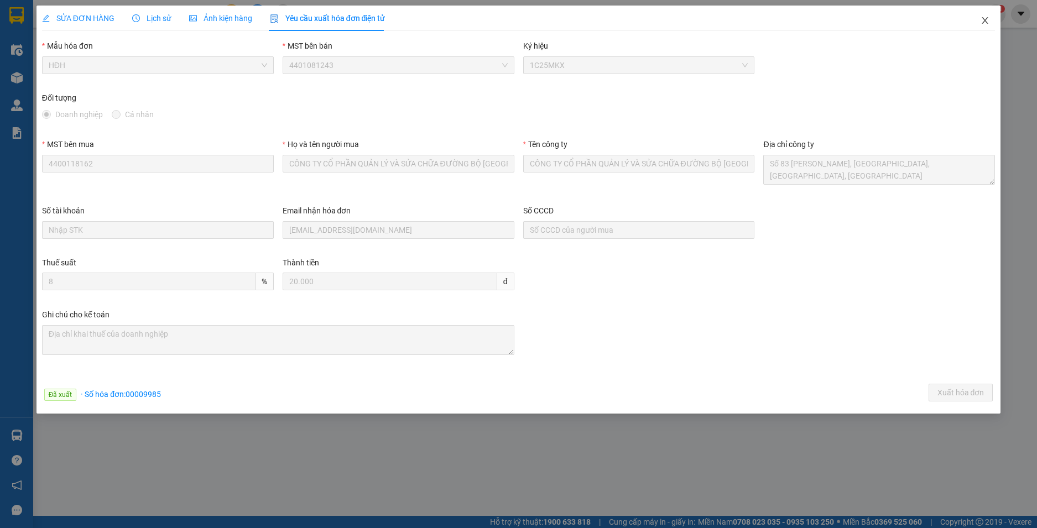
click at [982, 18] on icon "close" at bounding box center [985, 20] width 6 height 7
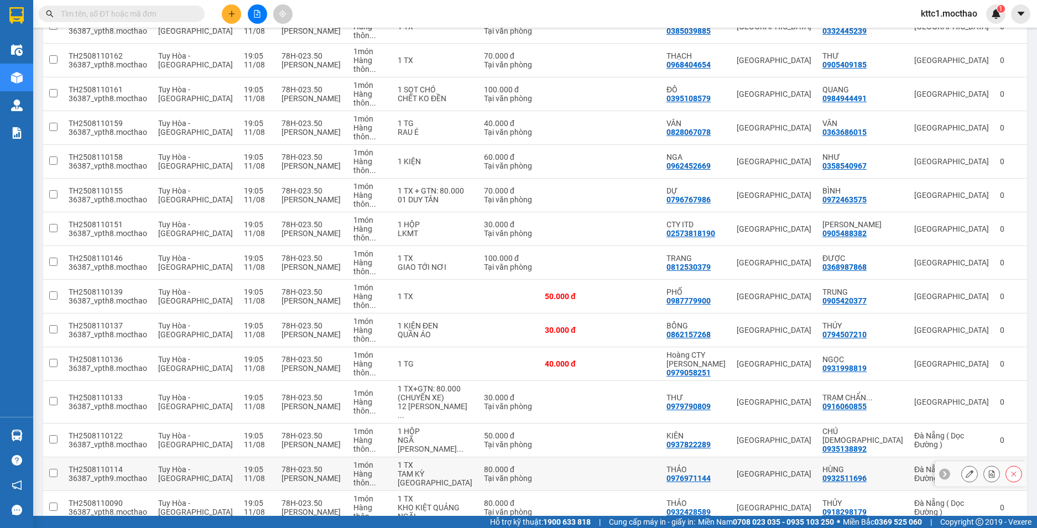
scroll to position [442, 0]
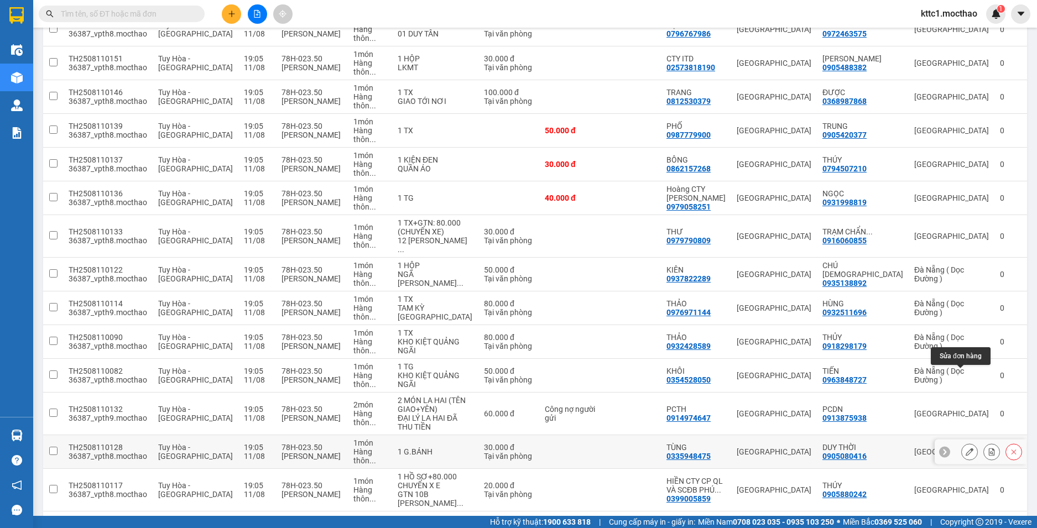
click at [965, 448] on icon at bounding box center [969, 452] width 8 height 8
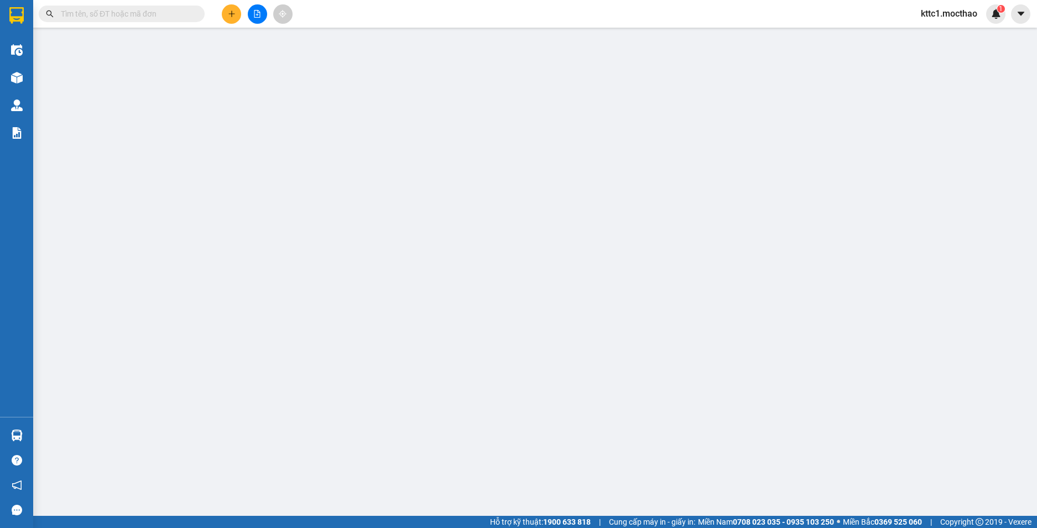
type input "0335948475"
type input "TÙNG"
type input "0905080416"
type input "DUY THỜI"
type input "1"
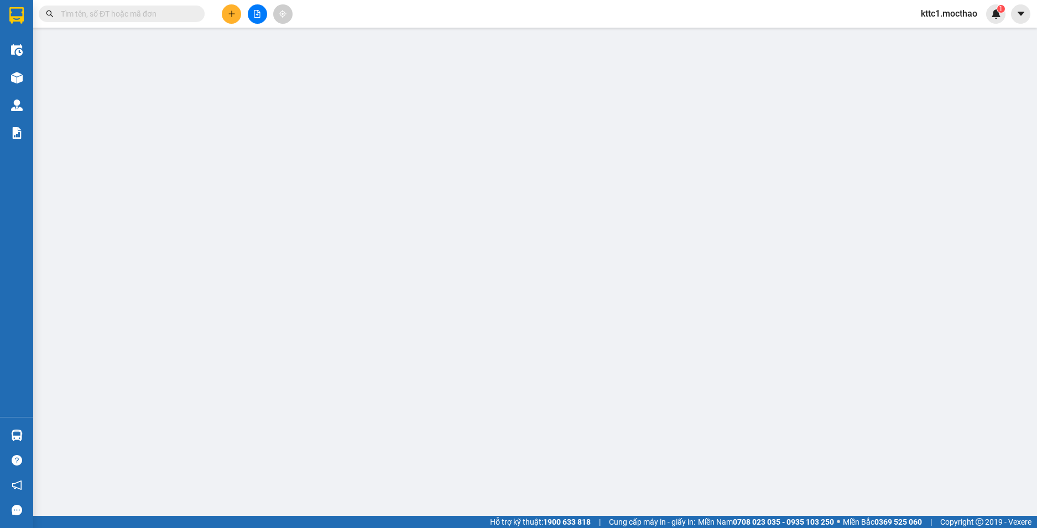
type input "30.000"
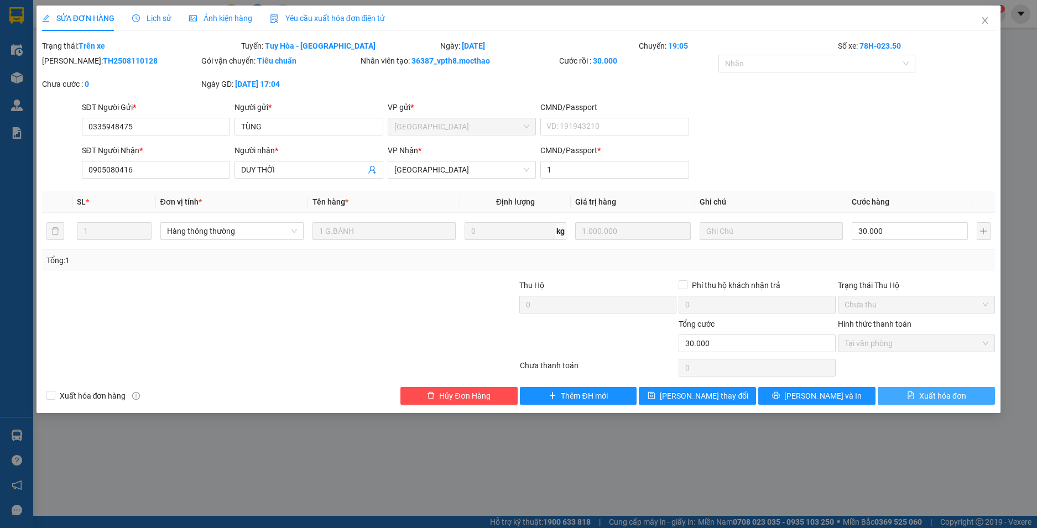
click at [960, 398] on span "Xuất hóa đơn" at bounding box center [942, 396] width 47 height 12
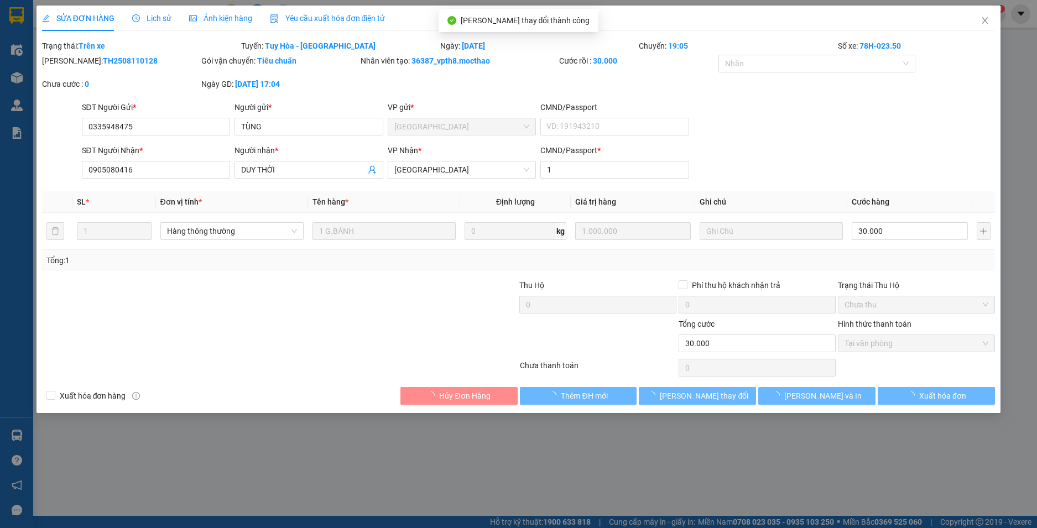
checkbox input "true"
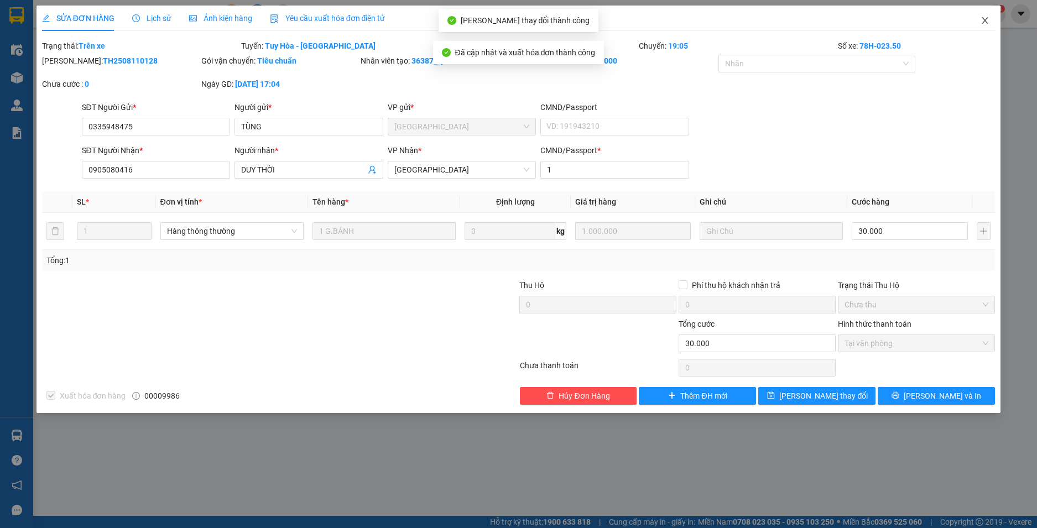
click at [985, 21] on icon "close" at bounding box center [985, 20] width 6 height 7
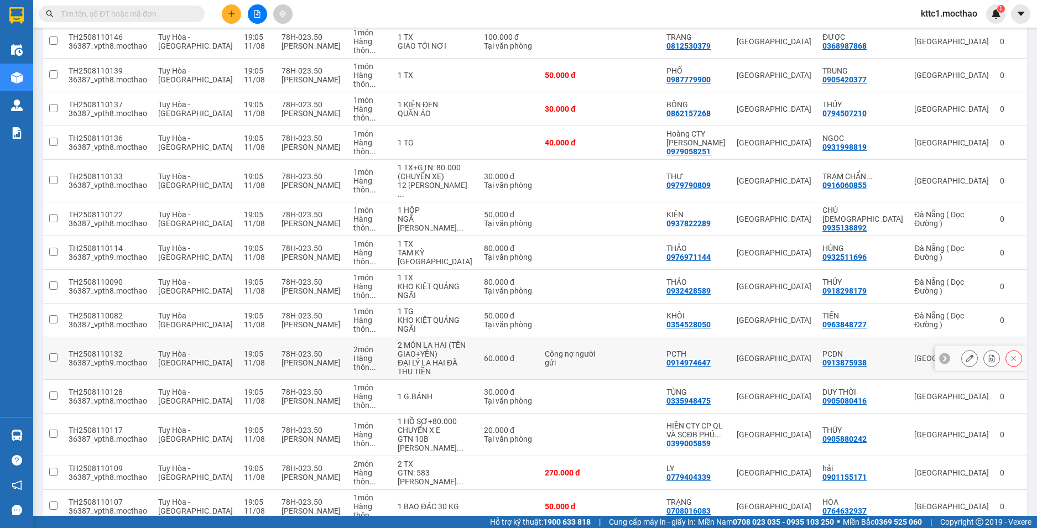
scroll to position [442, 0]
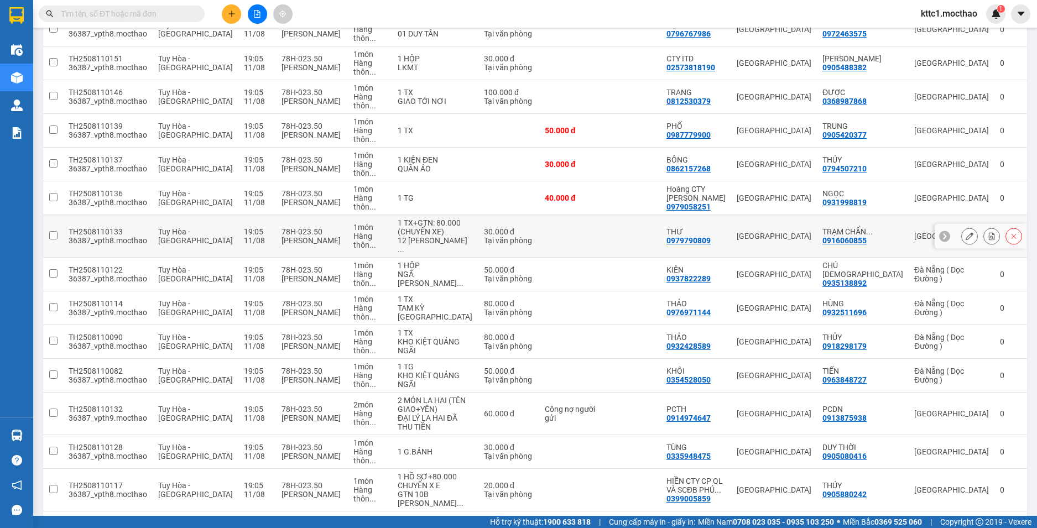
click at [965, 232] on icon at bounding box center [969, 236] width 8 height 8
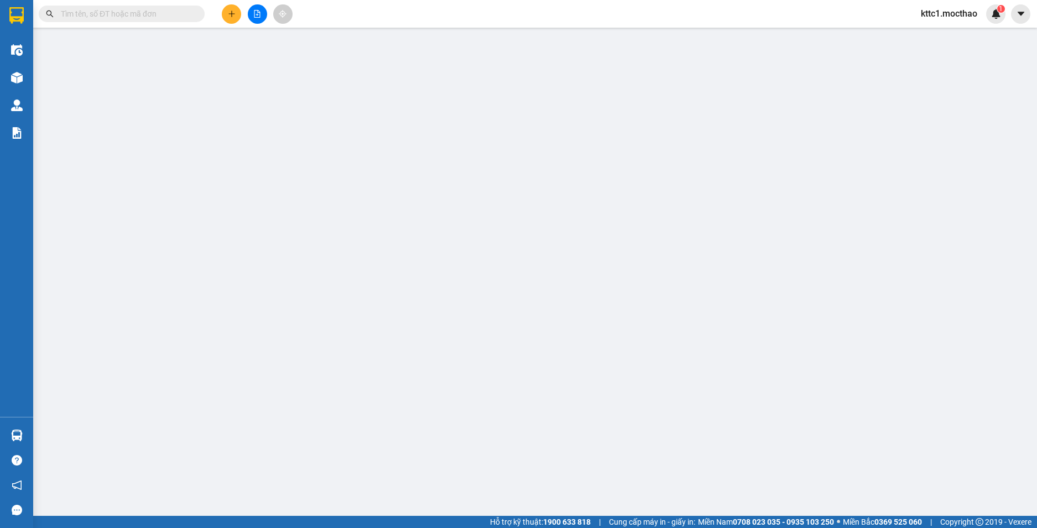
type input "0979790809"
type input "THƯ"
type input "0916060855"
type input "TRẠM CHẨN ĐOÁN VÀ XÉT NGHIỆM 1"
type input "0"
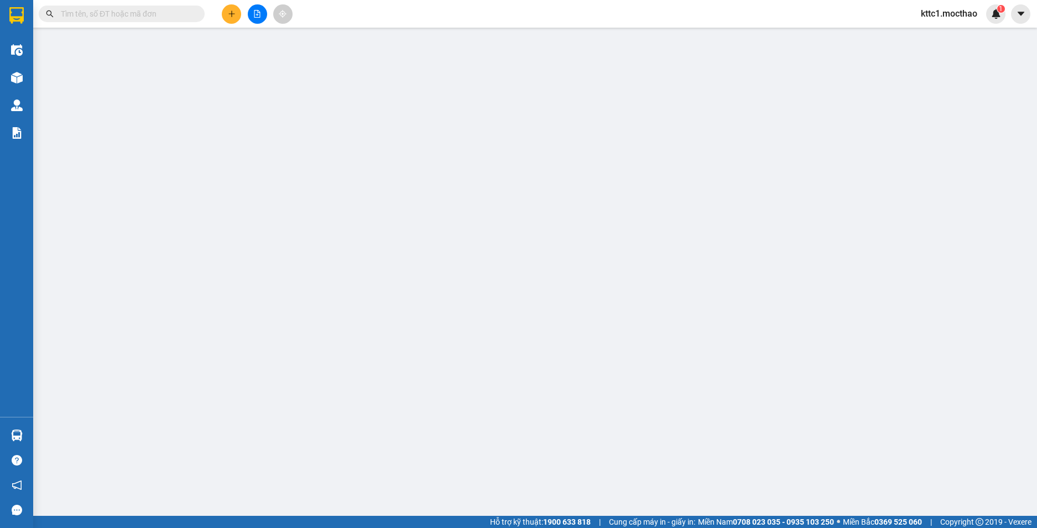
type input "30.000"
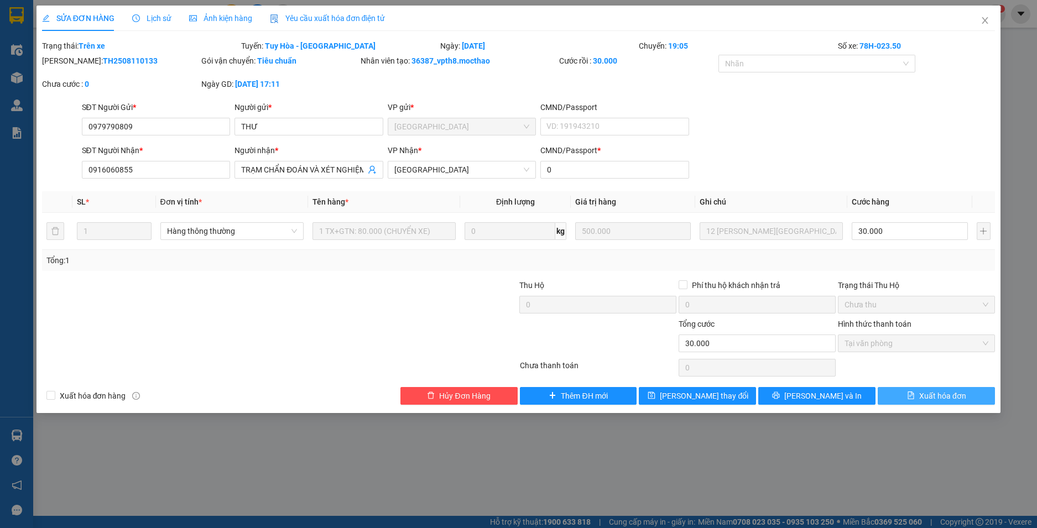
click at [954, 393] on span "Xuất hóa đơn" at bounding box center [942, 396] width 47 height 12
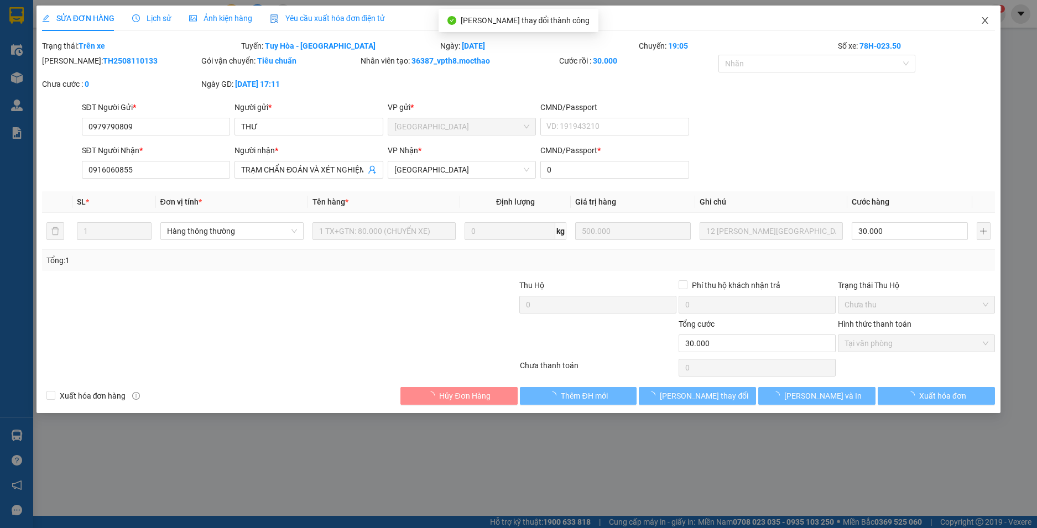
checkbox input "true"
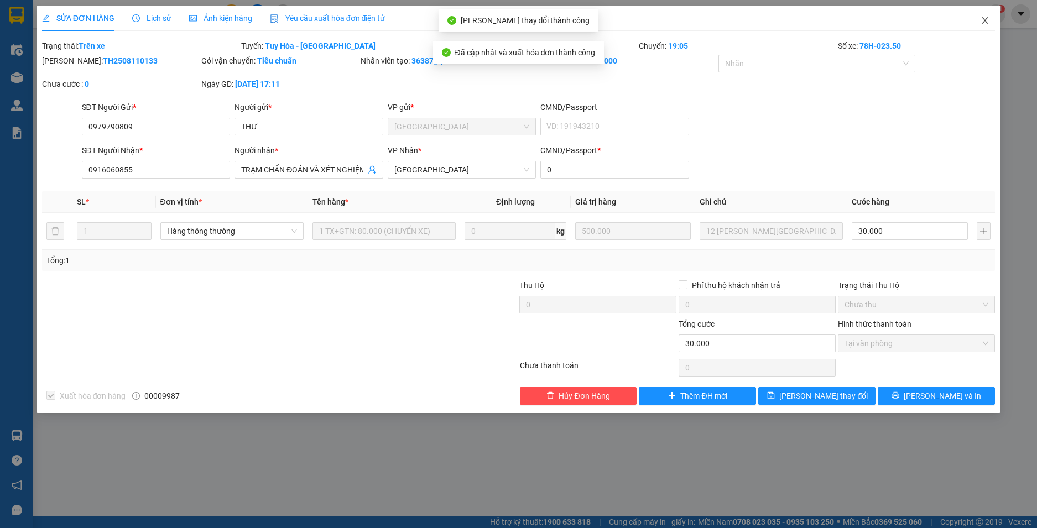
click at [987, 20] on icon "close" at bounding box center [984, 20] width 9 height 9
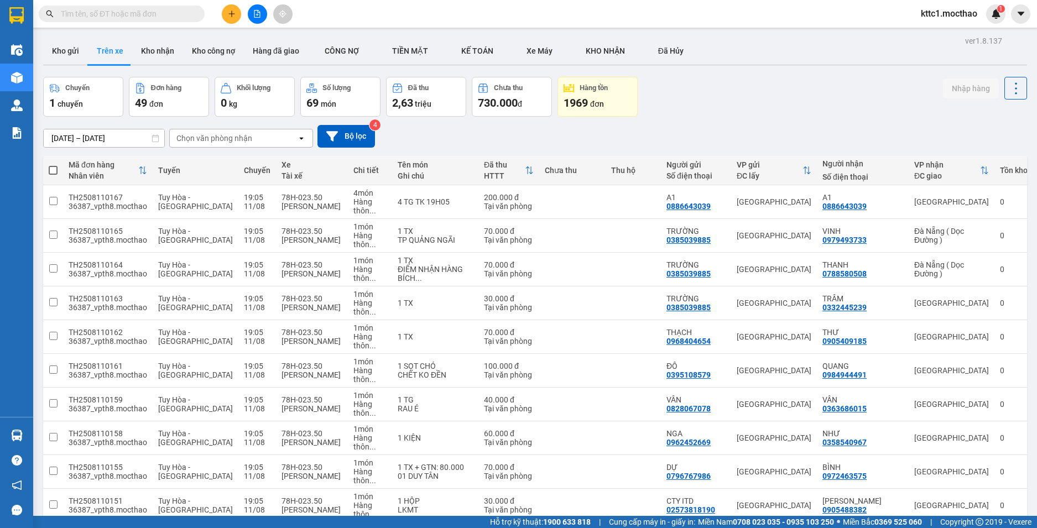
scroll to position [389, 0]
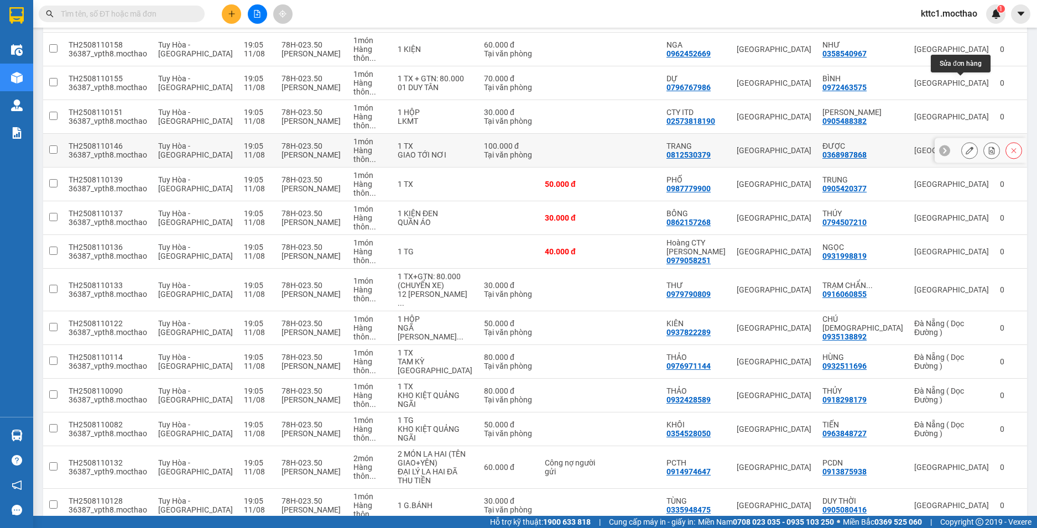
click at [965, 147] on icon at bounding box center [969, 151] width 8 height 8
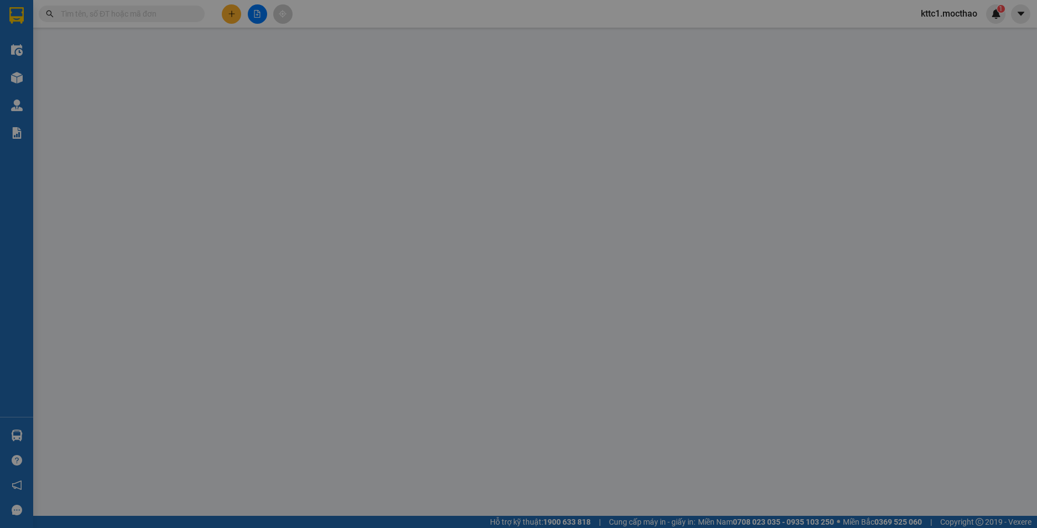
type input "0812530379"
type input "TRANG"
type input "0368987868"
type input "ĐƯỢC"
type input "1"
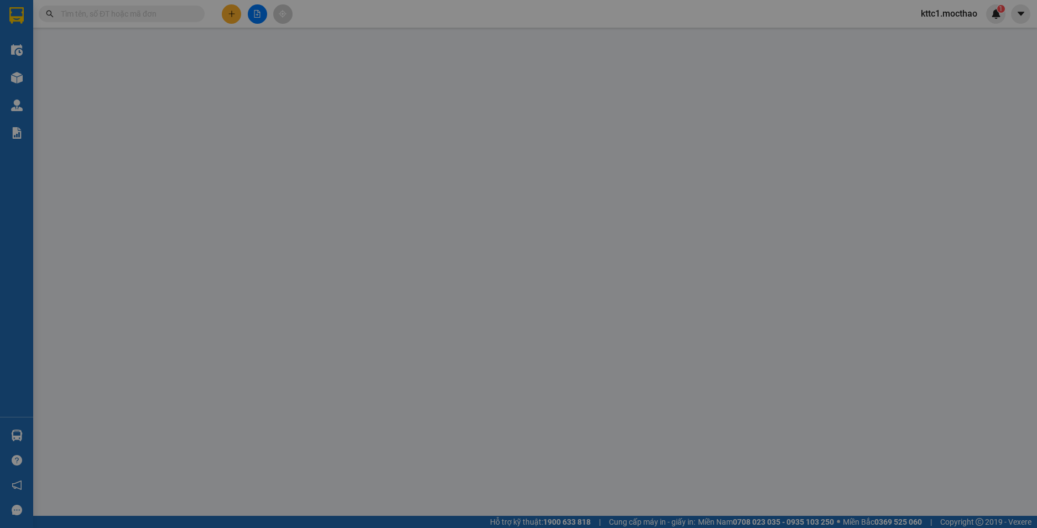
type input "100.000"
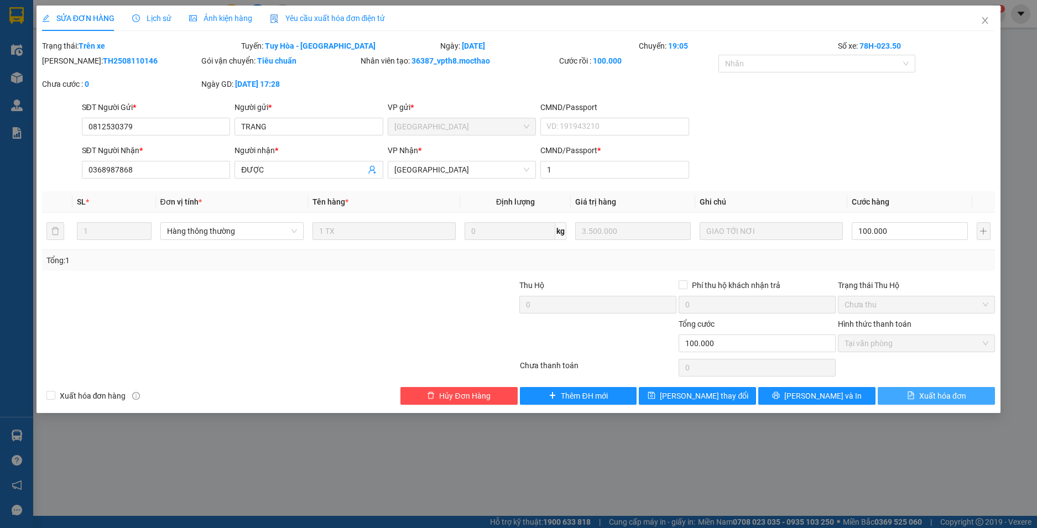
click at [933, 399] on span "Xuất hóa đơn" at bounding box center [942, 396] width 47 height 12
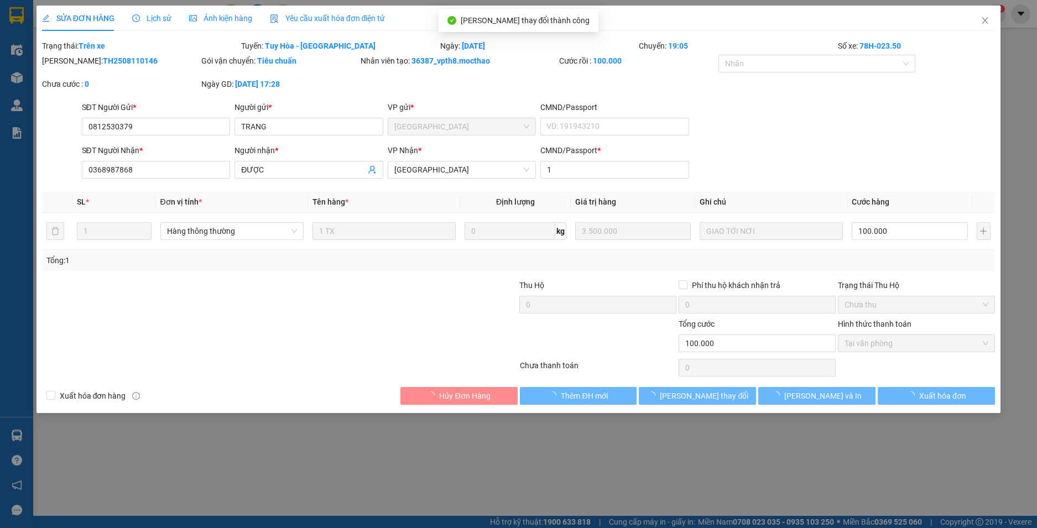
checkbox input "true"
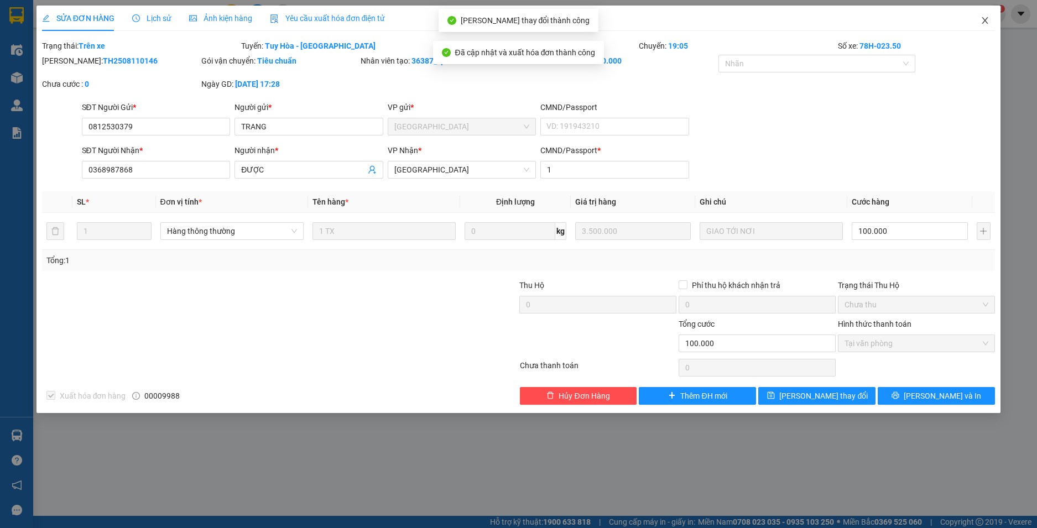
click at [985, 20] on icon "close" at bounding box center [985, 20] width 6 height 7
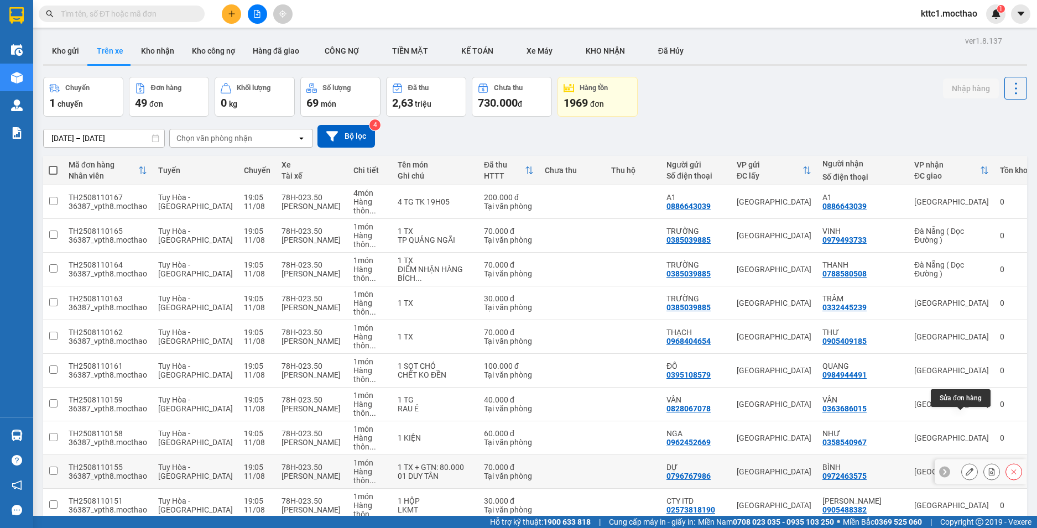
click at [965, 462] on button at bounding box center [968, 471] width 15 height 19
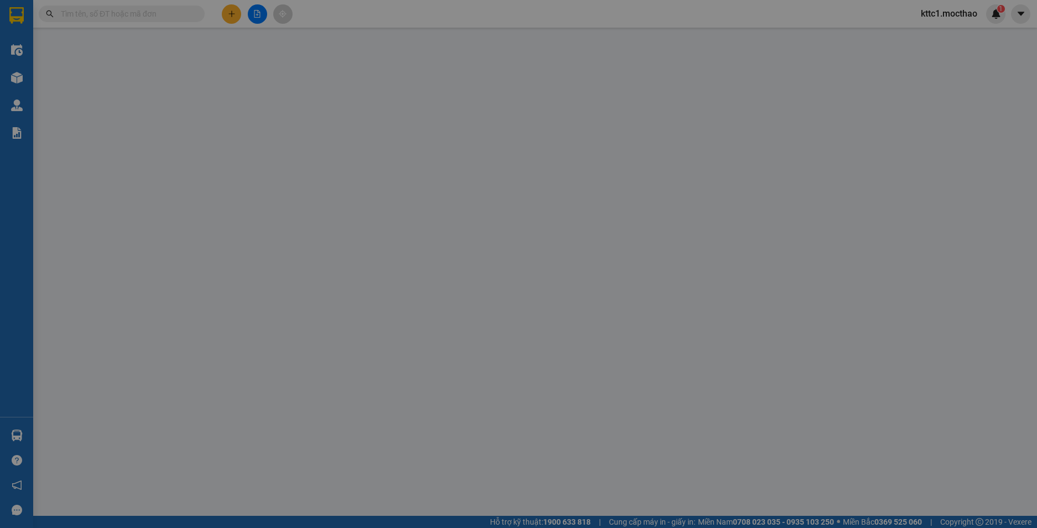
type input "0796767986"
type input "DỰ"
type input "0972463575"
type input "BÌNH"
type input "1"
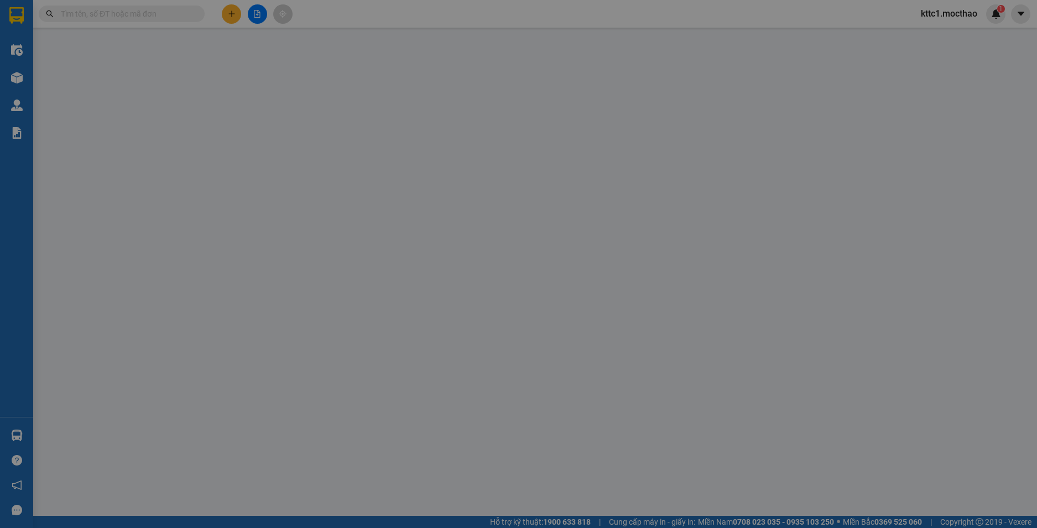
type input "70.000"
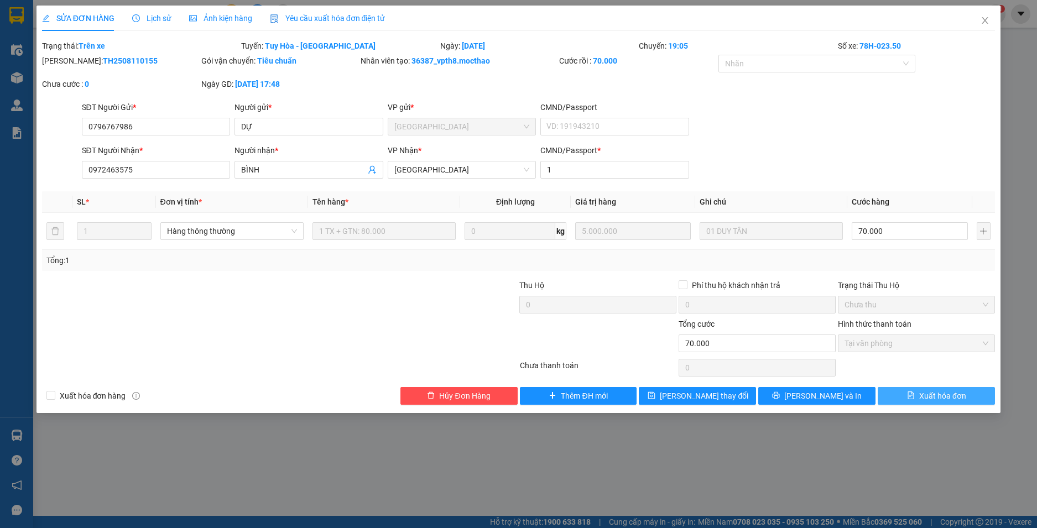
click at [937, 396] on span "Xuất hóa đơn" at bounding box center [942, 396] width 47 height 12
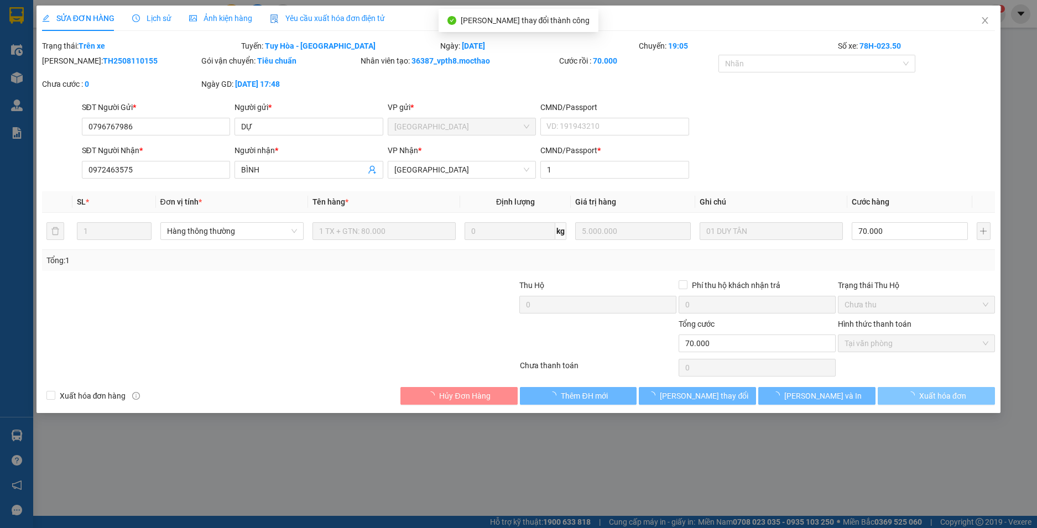
checkbox input "true"
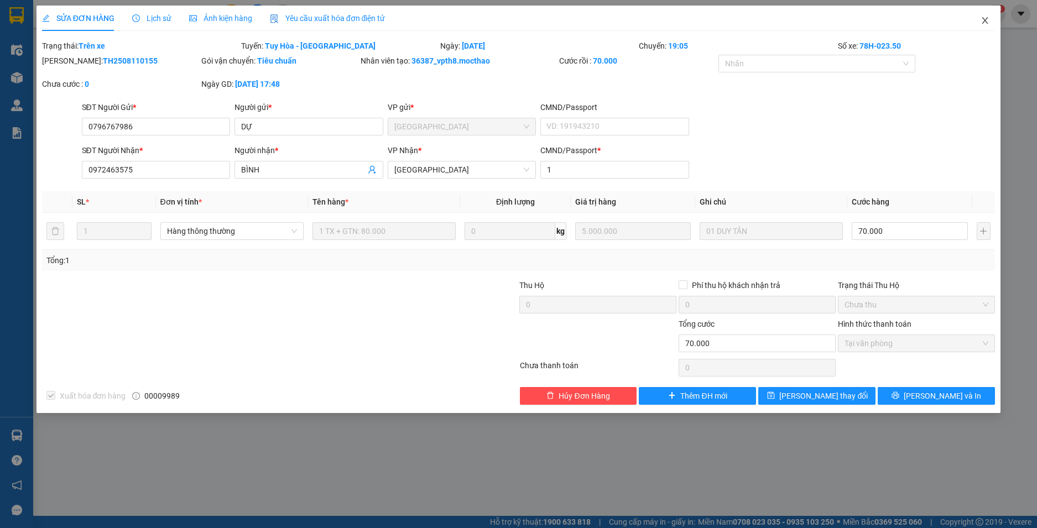
click at [987, 18] on icon "close" at bounding box center [984, 20] width 9 height 9
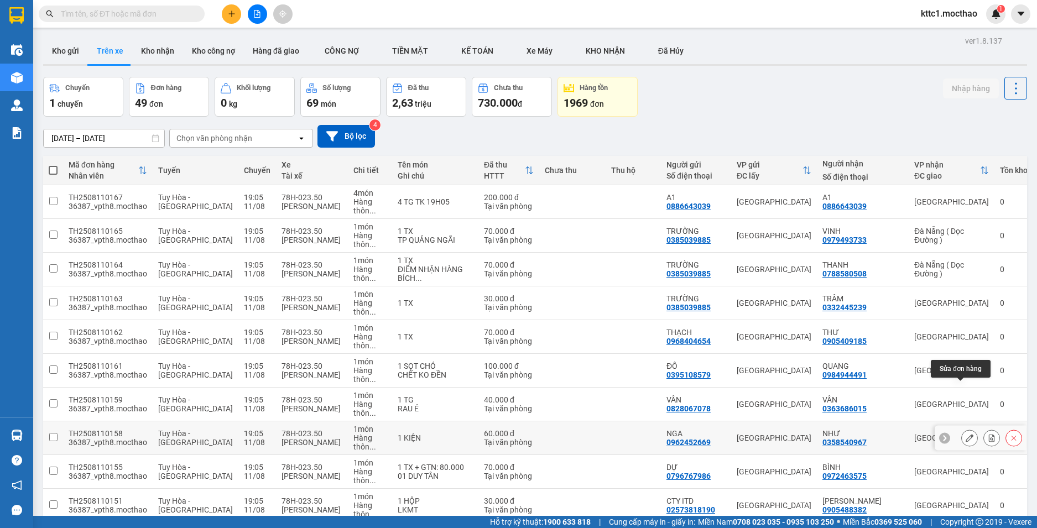
click at [965, 434] on icon at bounding box center [969, 438] width 8 height 8
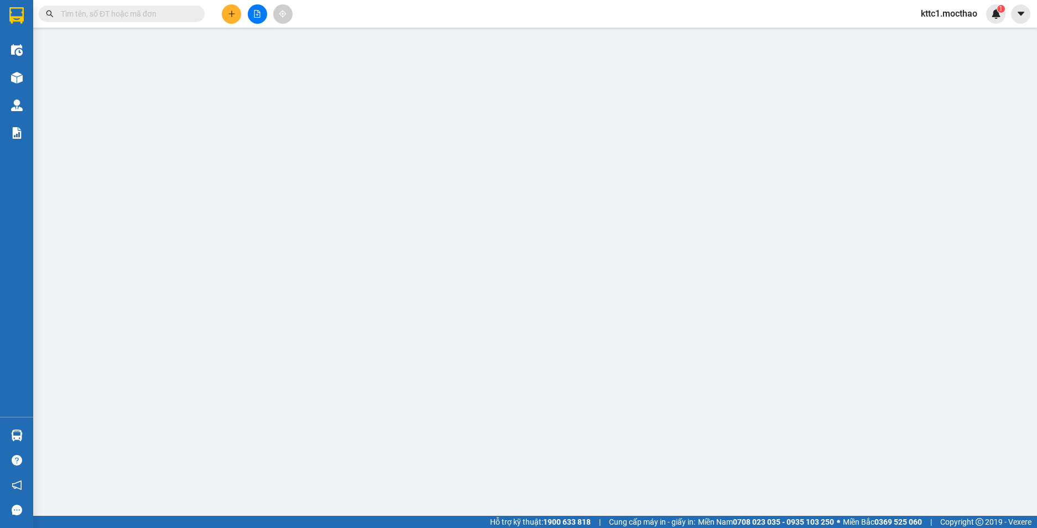
type input "0962452669"
type input "NGA"
type input "0358540967"
type input "NHƯ"
type input "1"
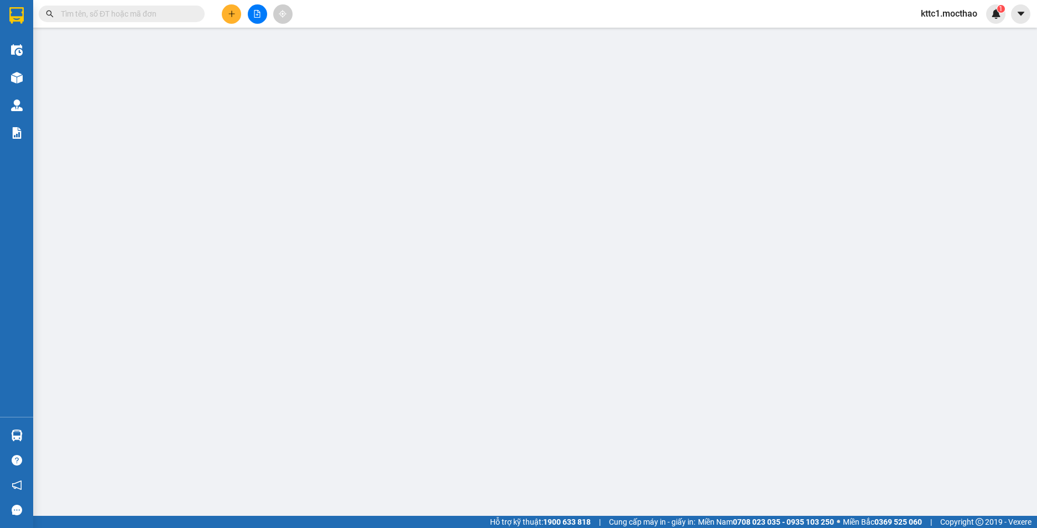
type input "60.000"
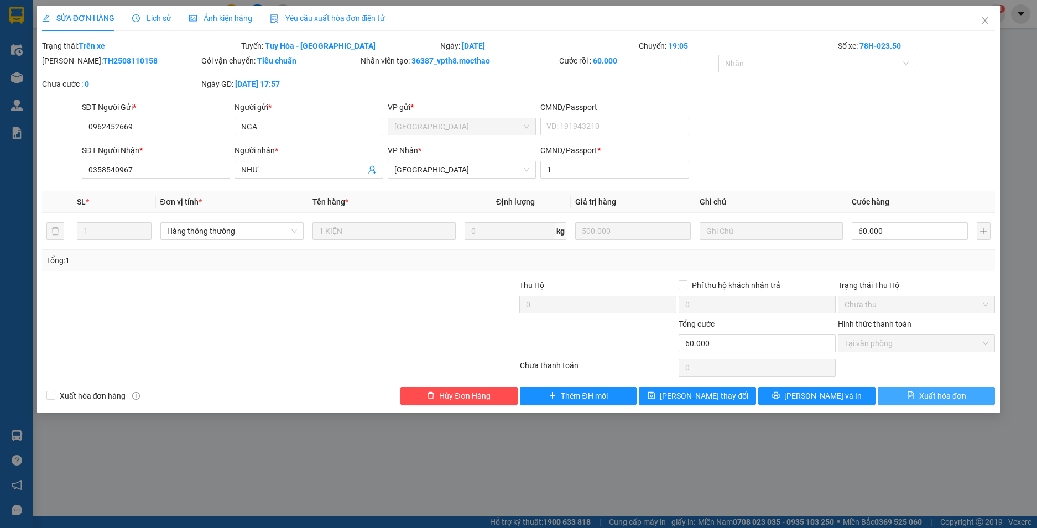
click at [958, 399] on span "Xuất hóa đơn" at bounding box center [942, 396] width 47 height 12
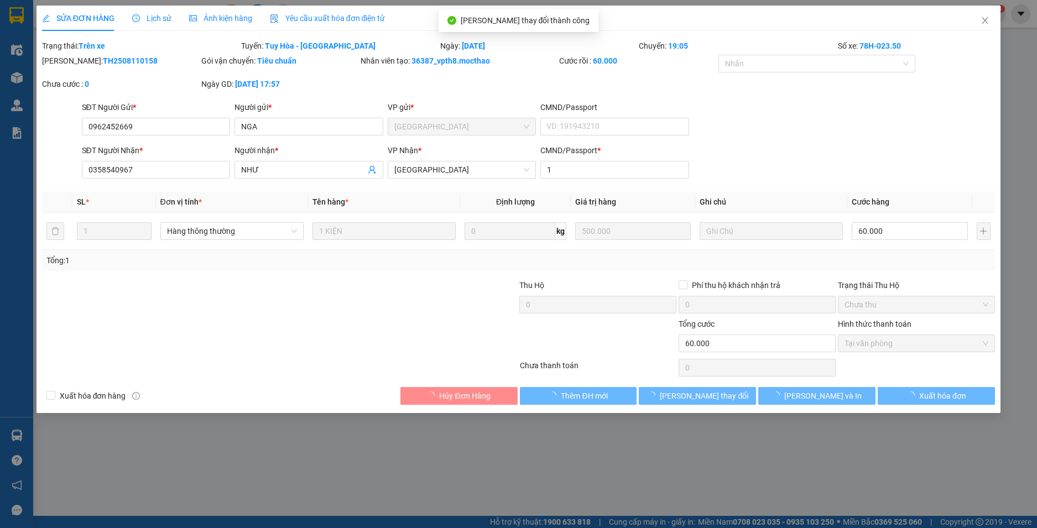
checkbox input "true"
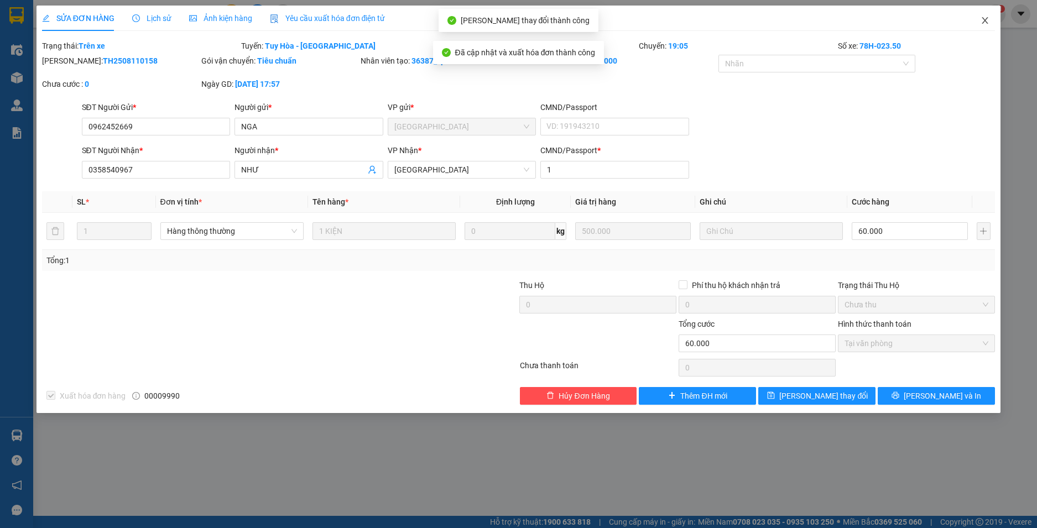
click at [986, 18] on icon "close" at bounding box center [984, 20] width 9 height 9
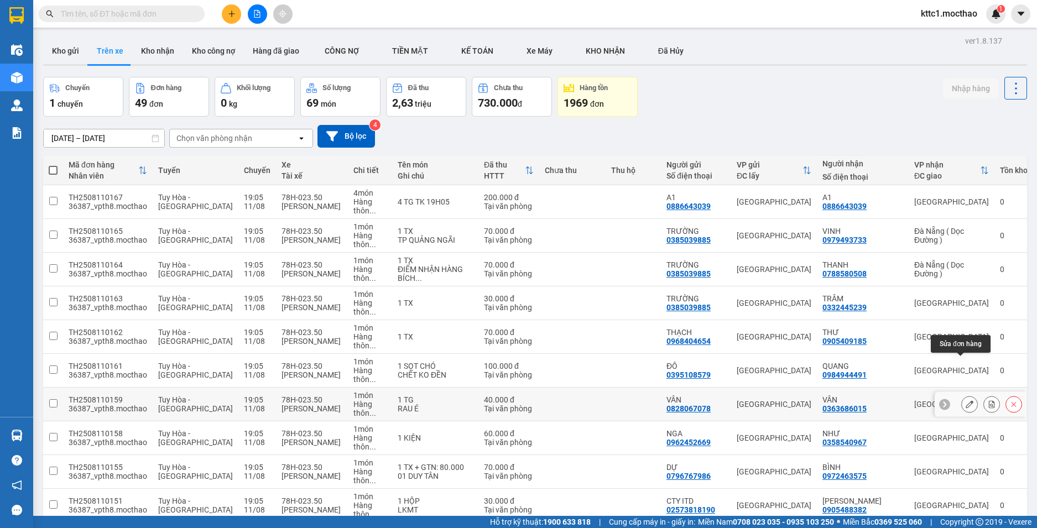
click at [965, 400] on icon at bounding box center [969, 404] width 8 height 8
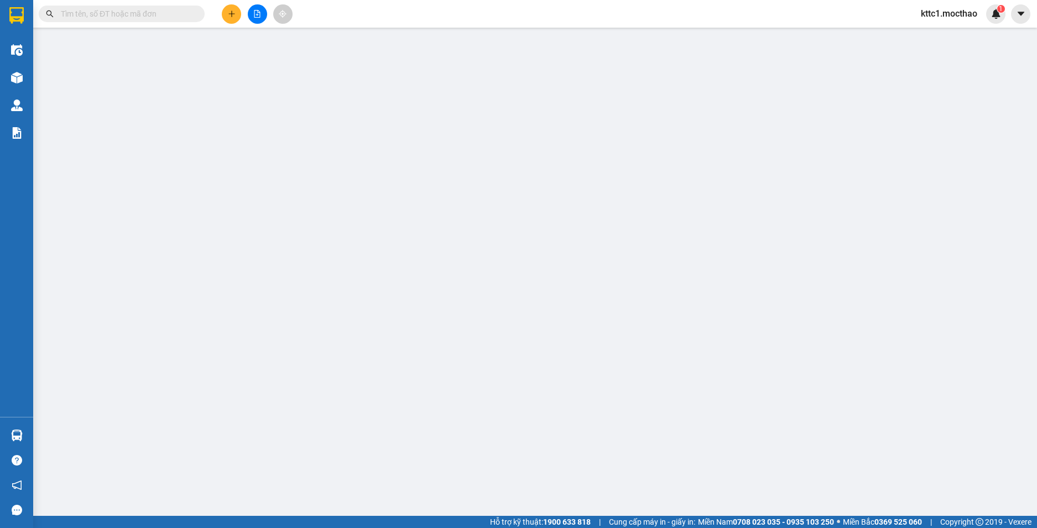
type input "0828067078"
type input "VÂN"
type input "0363686015"
type input "VÂN"
type input "1"
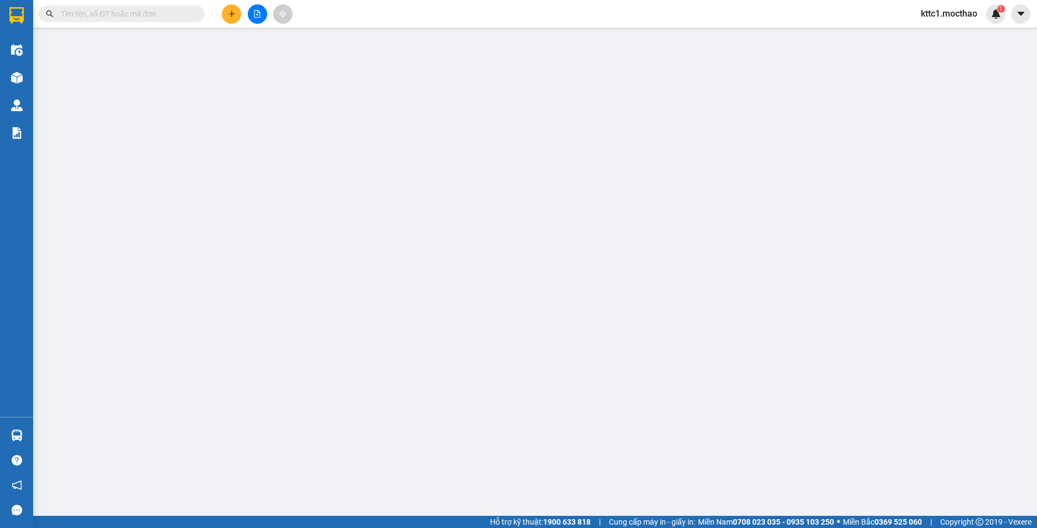
type input "40.000"
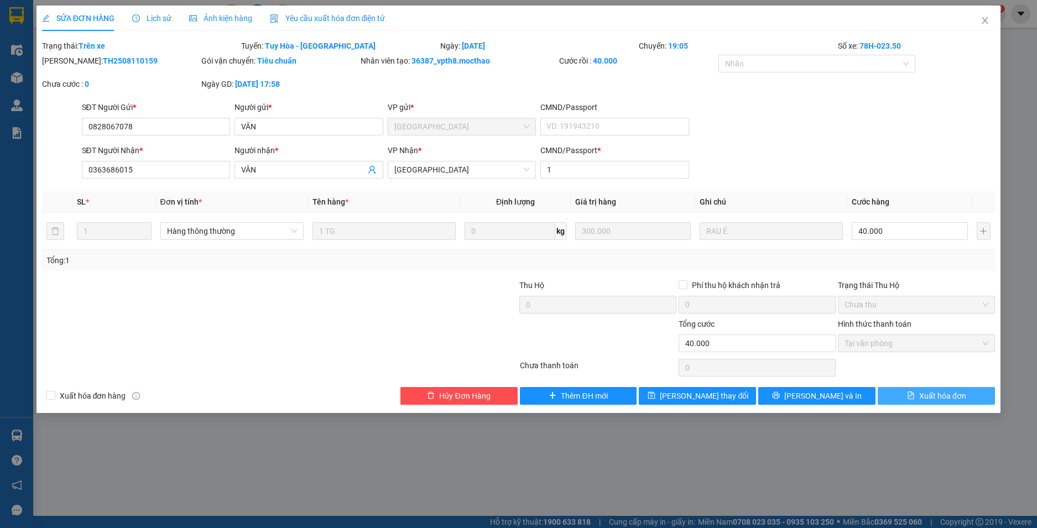
click at [913, 394] on icon "file-text" at bounding box center [910, 395] width 6 height 8
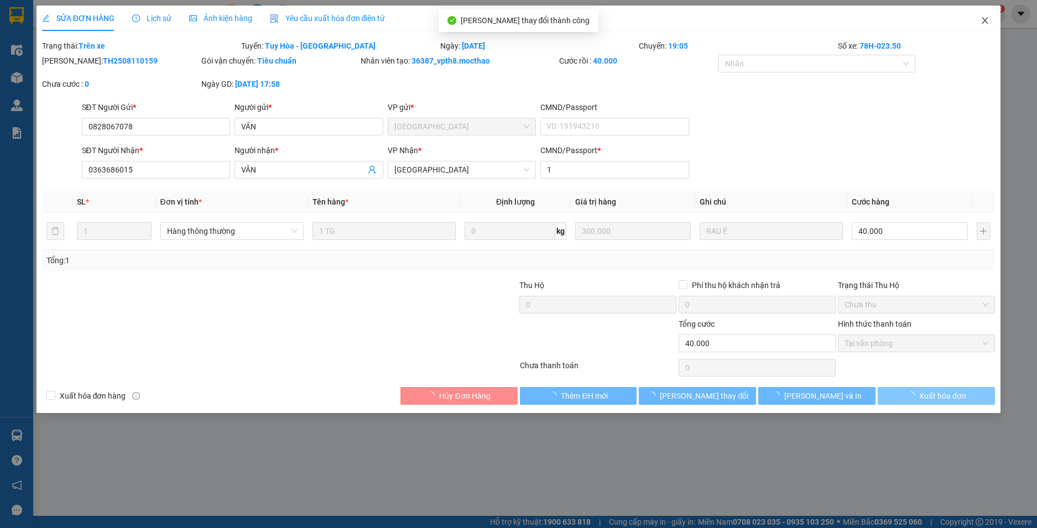
checkbox input "true"
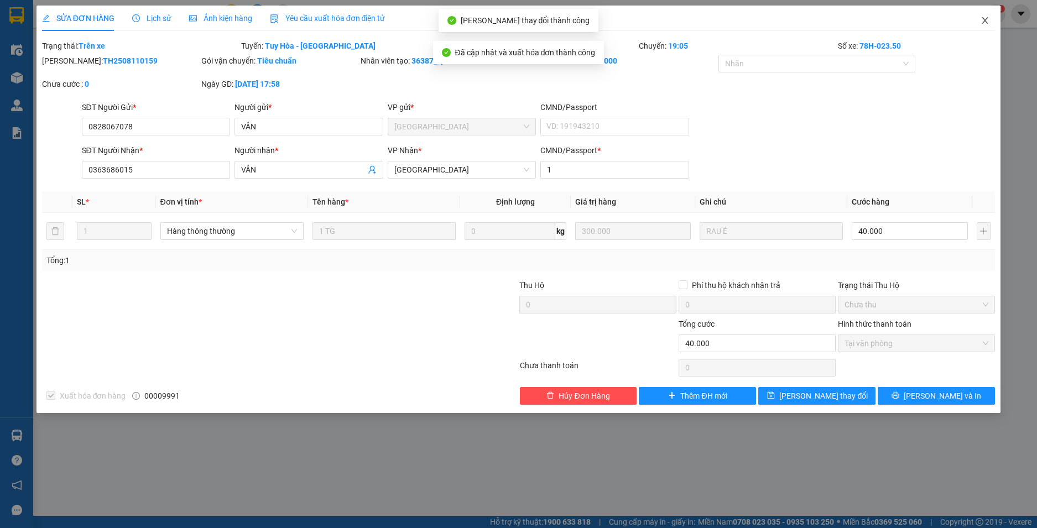
click at [984, 21] on icon "close" at bounding box center [984, 20] width 9 height 9
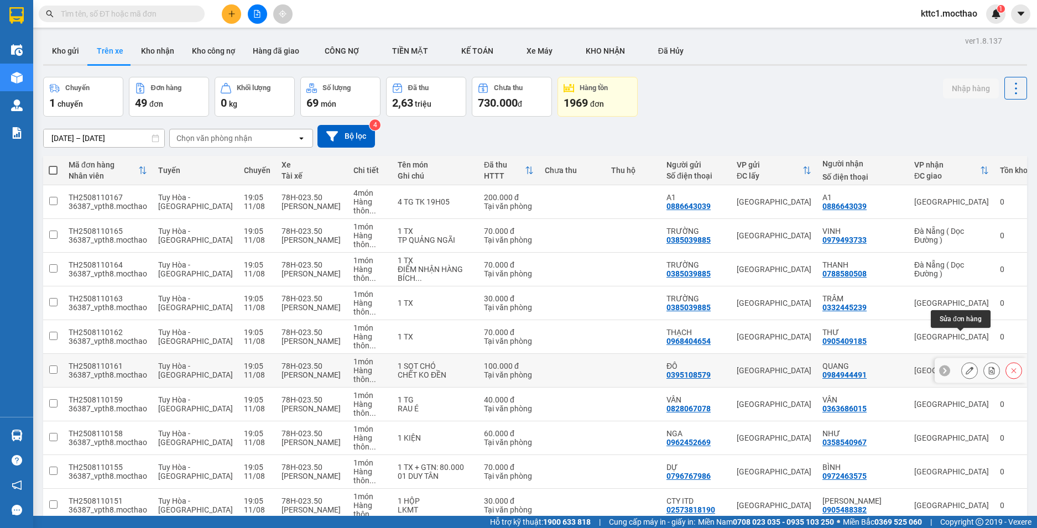
click at [965, 367] on icon at bounding box center [969, 371] width 8 height 8
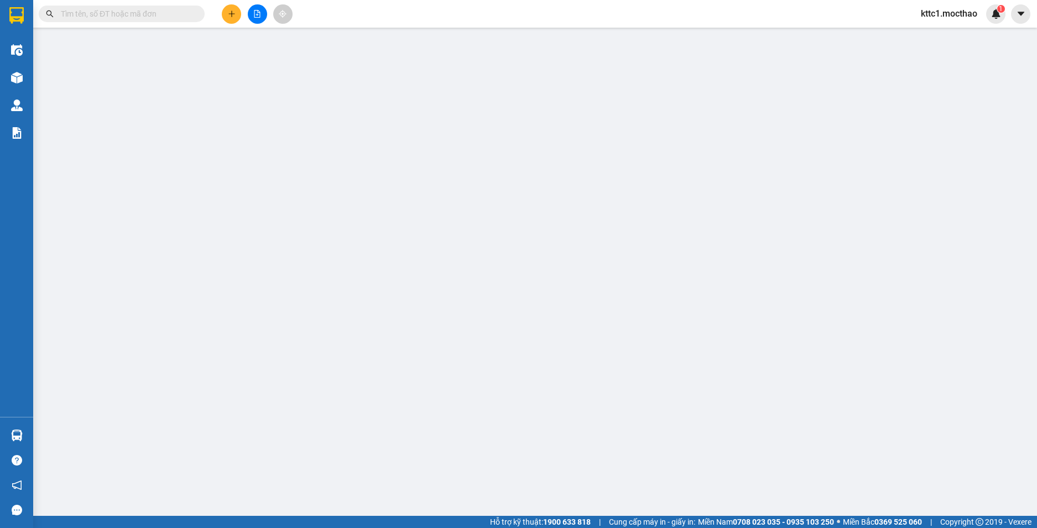
type input "0395108579"
type input "ĐÔ"
type input "0984944491"
type input "QUANG"
type input "1"
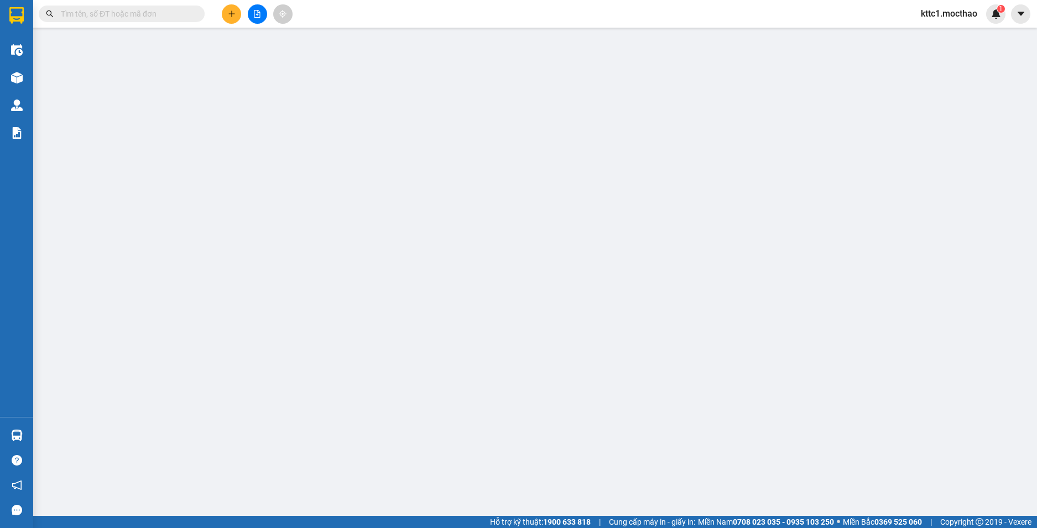
type input "100.000"
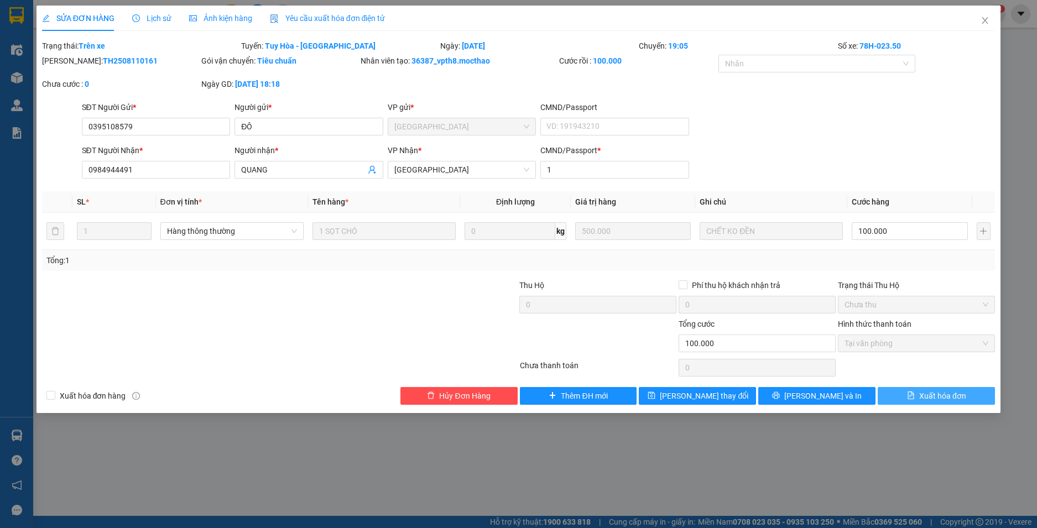
click at [940, 400] on span "Xuất hóa đơn" at bounding box center [942, 396] width 47 height 12
checkbox input "true"
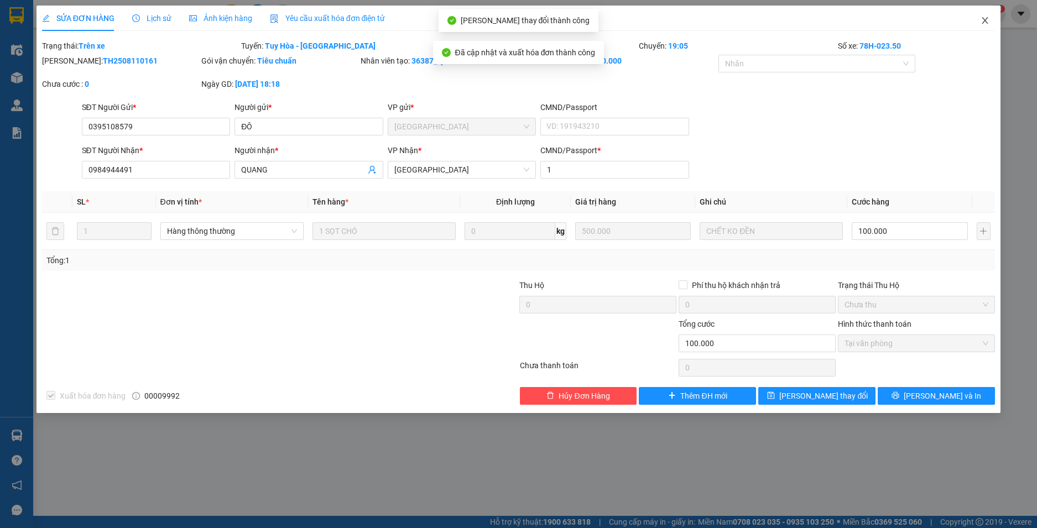
click at [985, 17] on icon "close" at bounding box center [984, 20] width 9 height 9
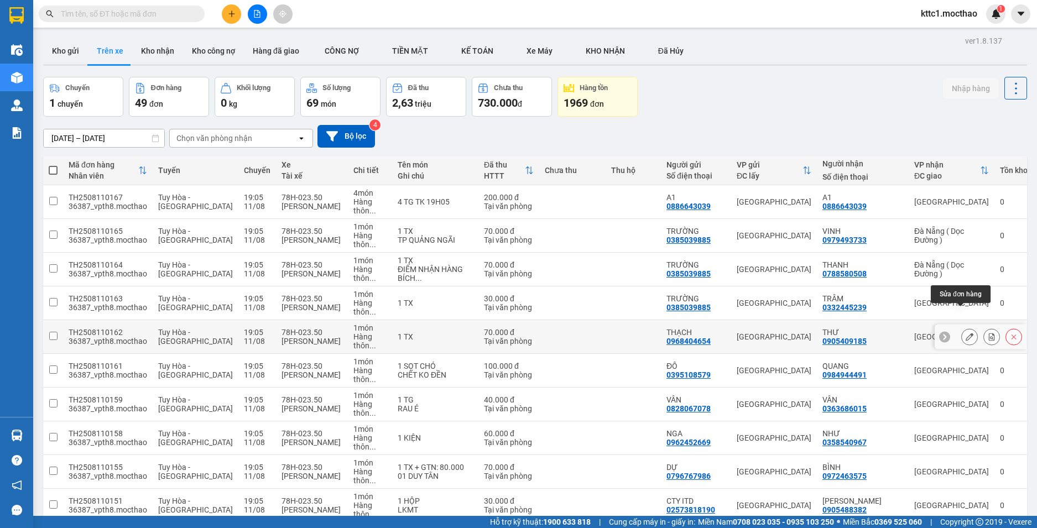
click at [965, 333] on icon at bounding box center [969, 337] width 8 height 8
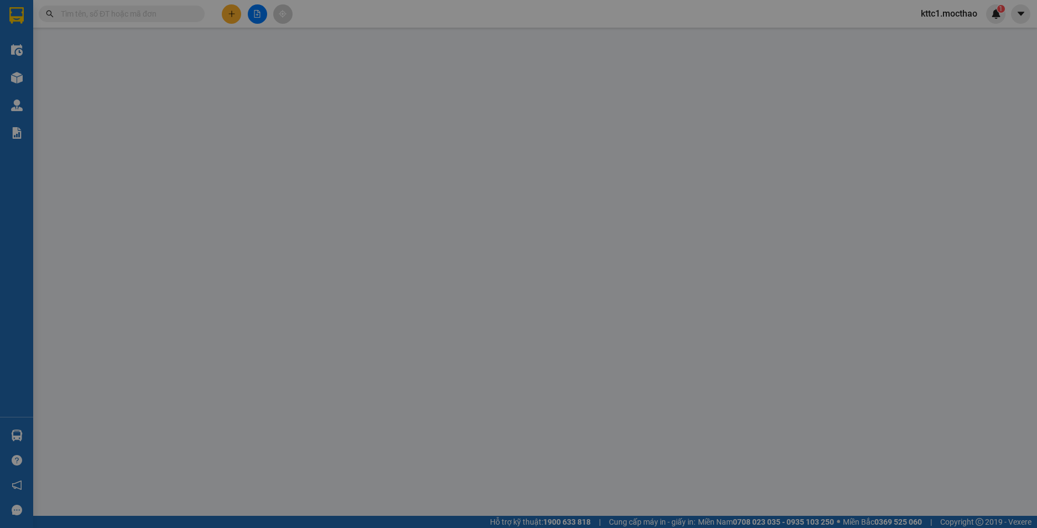
type input "0968404654"
type input "THẠCH"
type input "0905409185"
type input "THƯ"
type input "1"
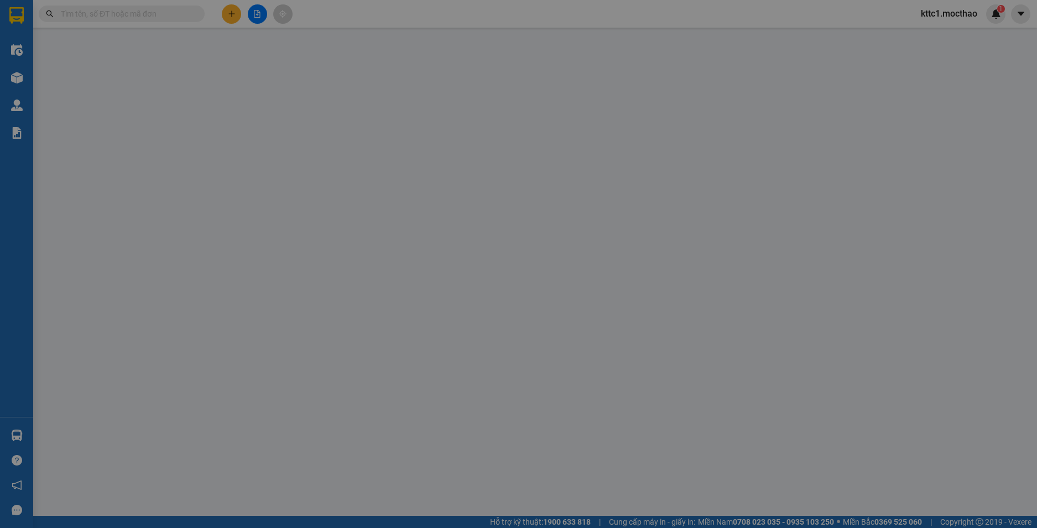
type input "70.000"
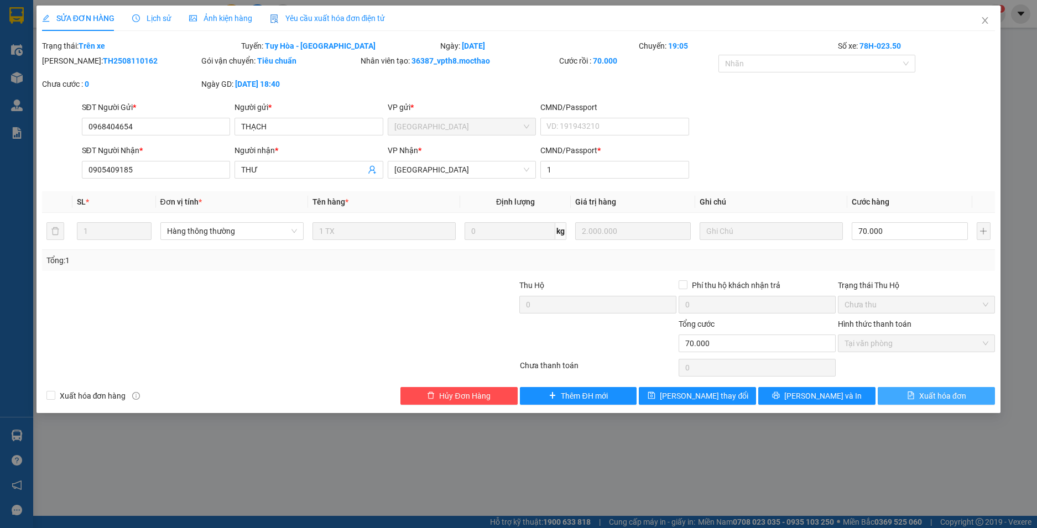
click at [928, 397] on span "Xuất hóa đơn" at bounding box center [942, 396] width 47 height 12
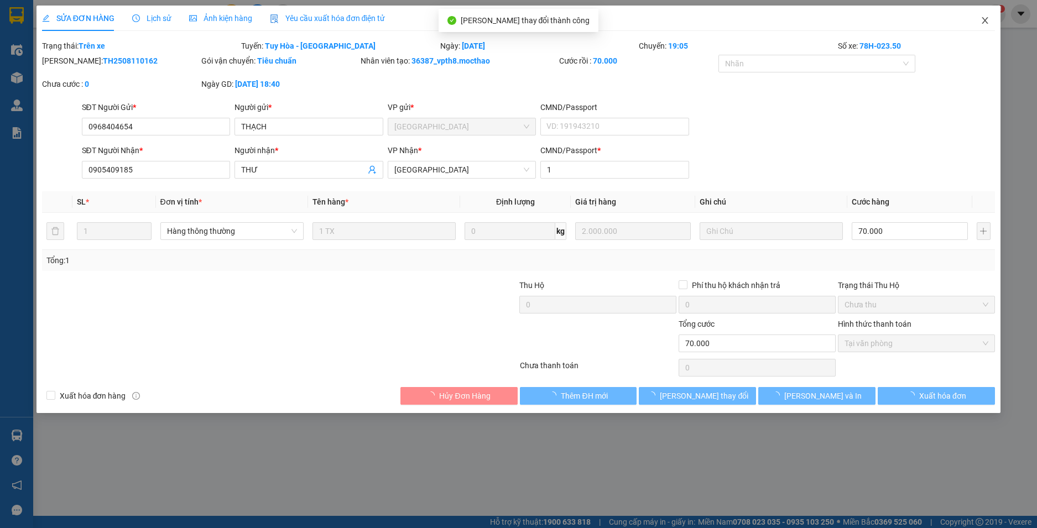
checkbox input "true"
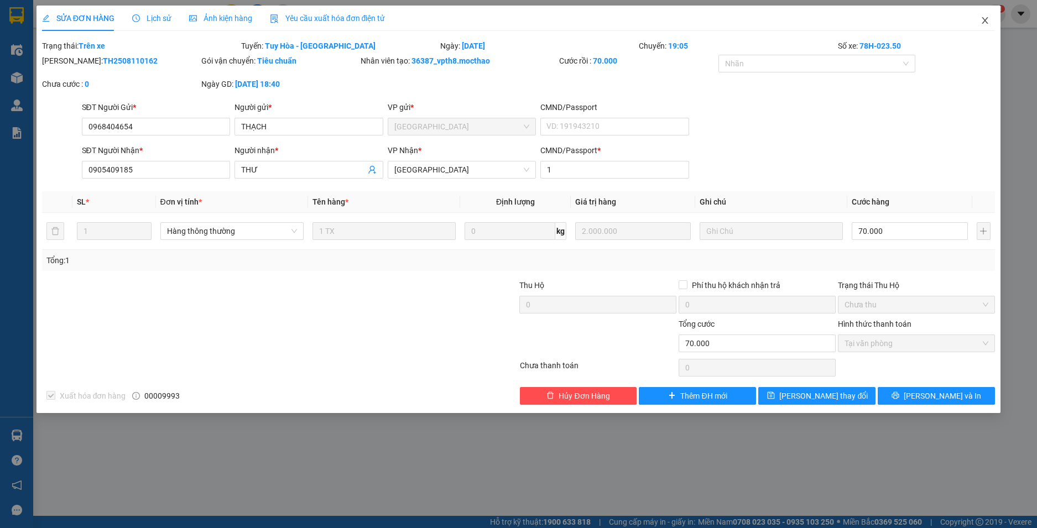
click at [985, 23] on icon "close" at bounding box center [984, 20] width 9 height 9
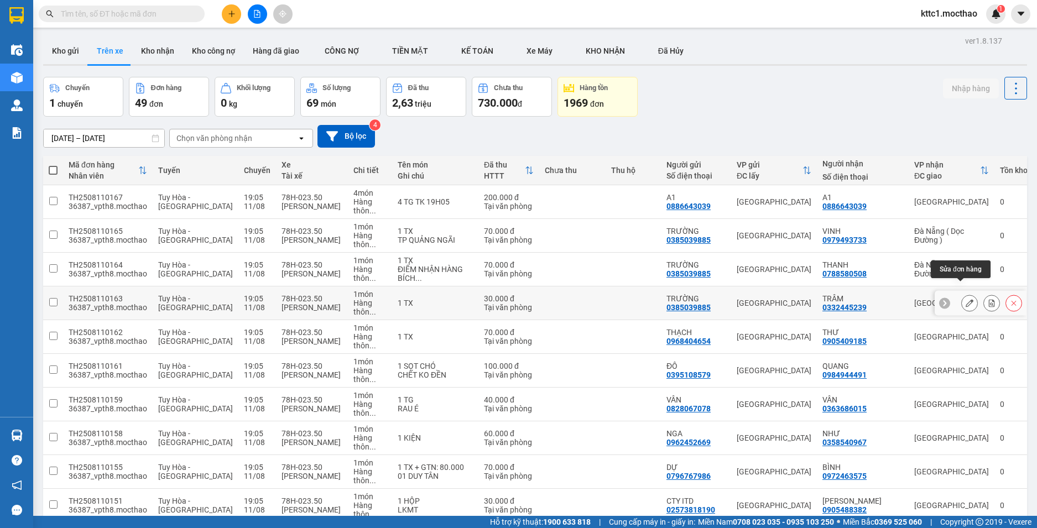
click at [961, 294] on button at bounding box center [968, 303] width 15 height 19
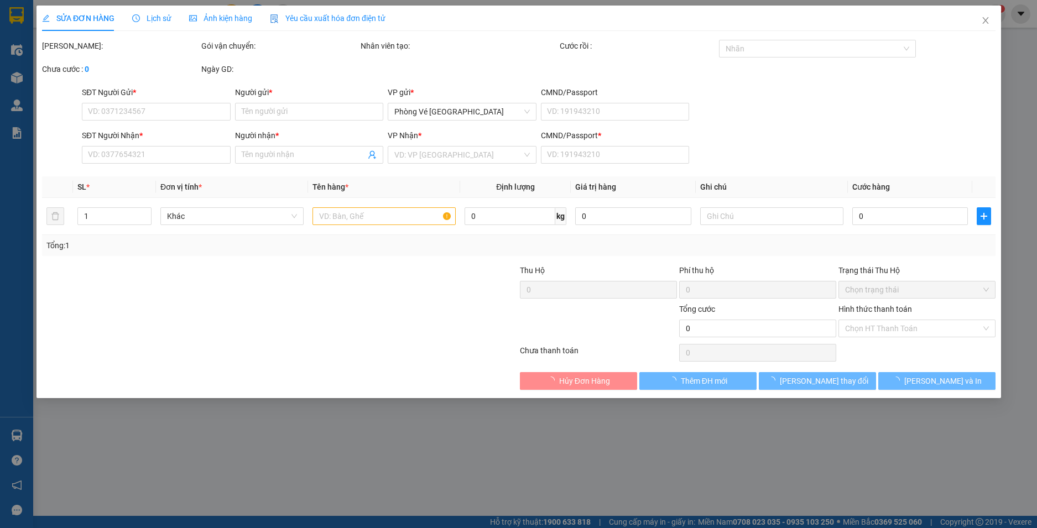
type input "0385039885"
type input "TRƯỜNG"
type input "0332445239"
type input "TRÂM"
type input "1"
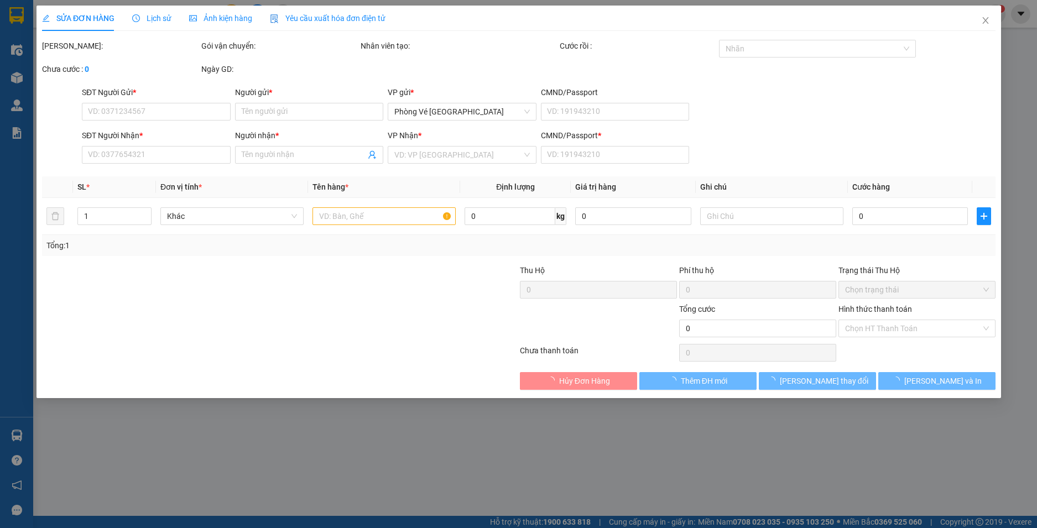
type input "30.000"
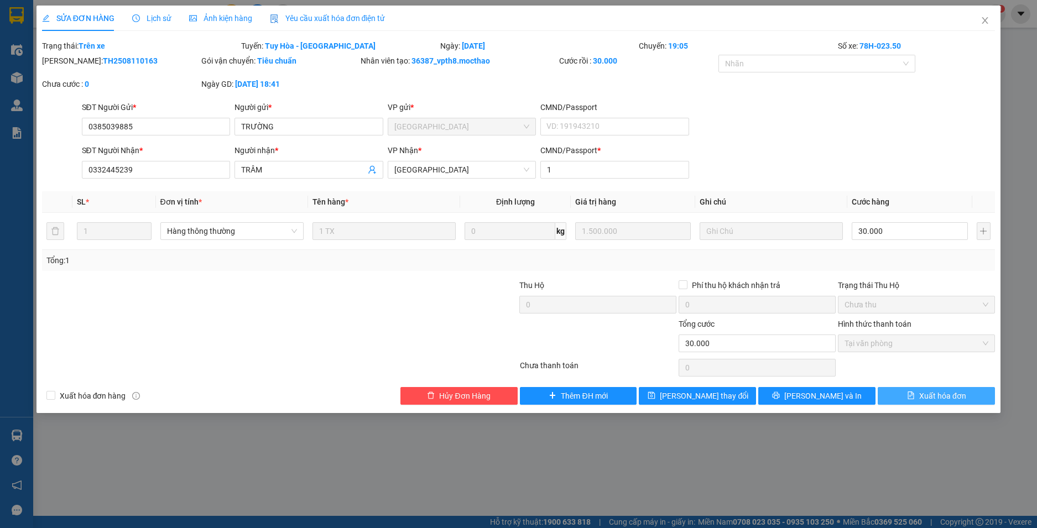
click at [947, 391] on span "Xuất hóa đơn" at bounding box center [942, 396] width 47 height 12
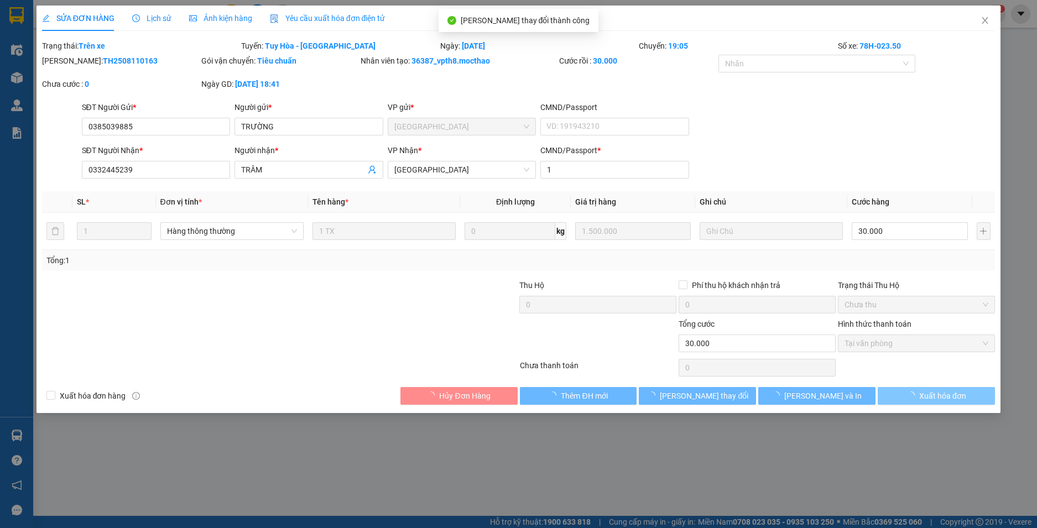
checkbox input "true"
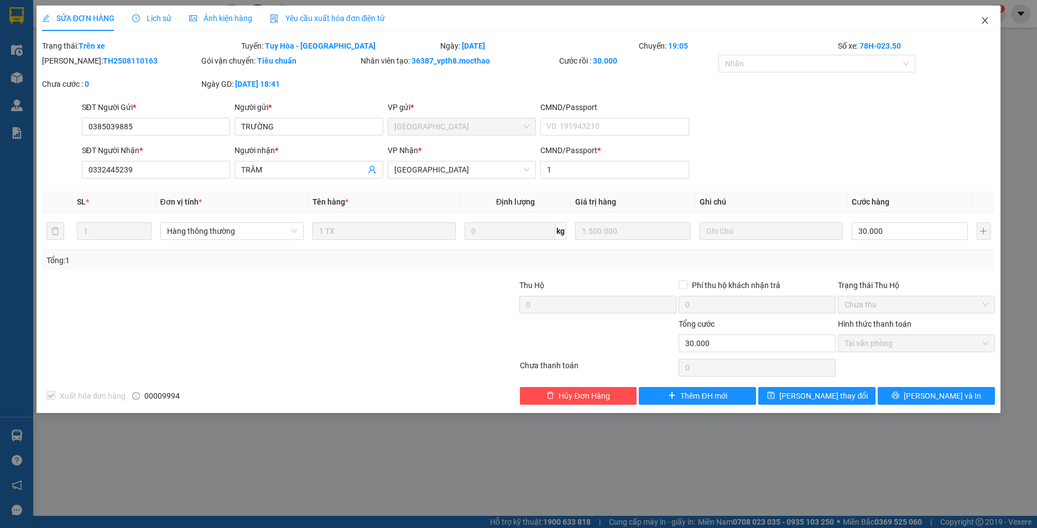
click at [986, 19] on icon "close" at bounding box center [985, 20] width 6 height 7
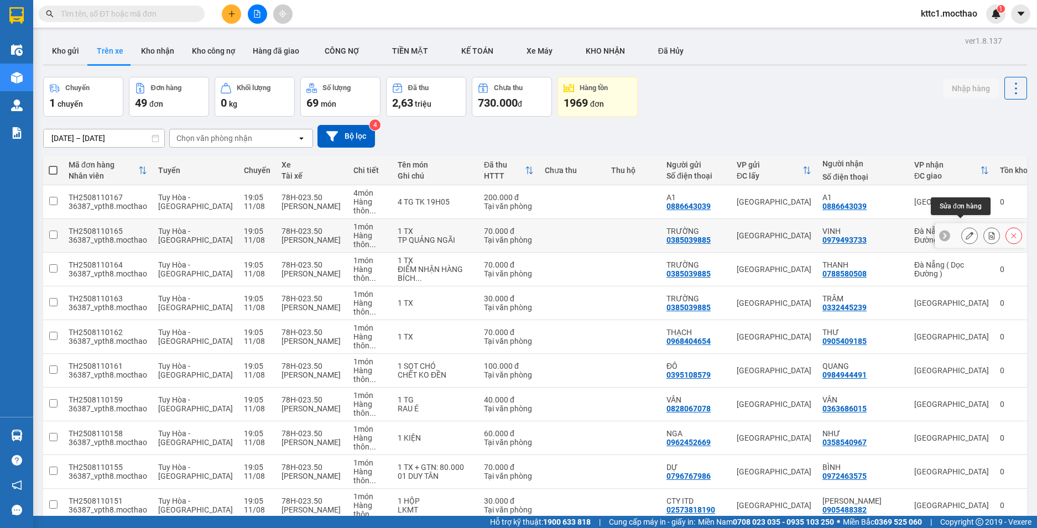
click at [965, 232] on icon at bounding box center [969, 236] width 8 height 8
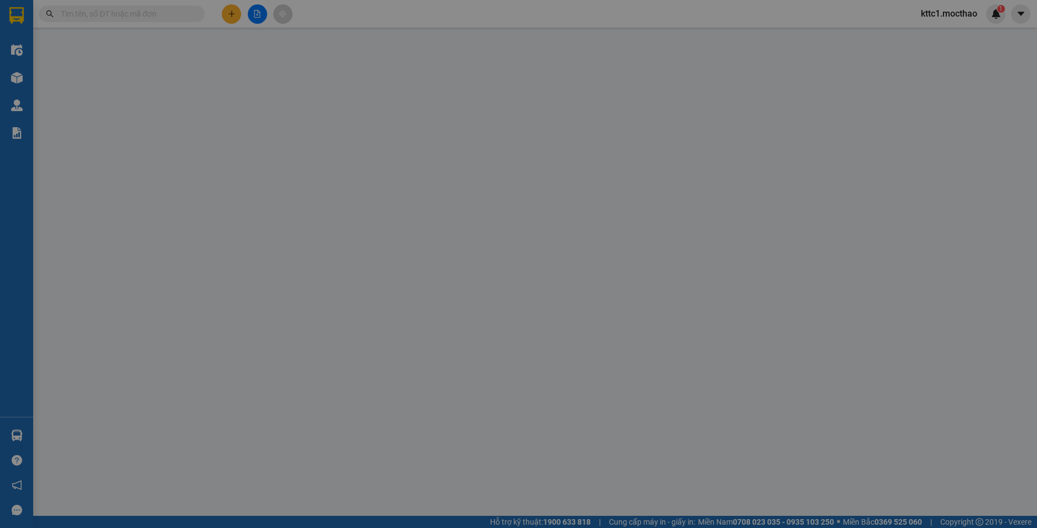
type input "0385039885"
type input "TRƯỜNG"
type input "0979493733"
type input "VINH"
type input "1"
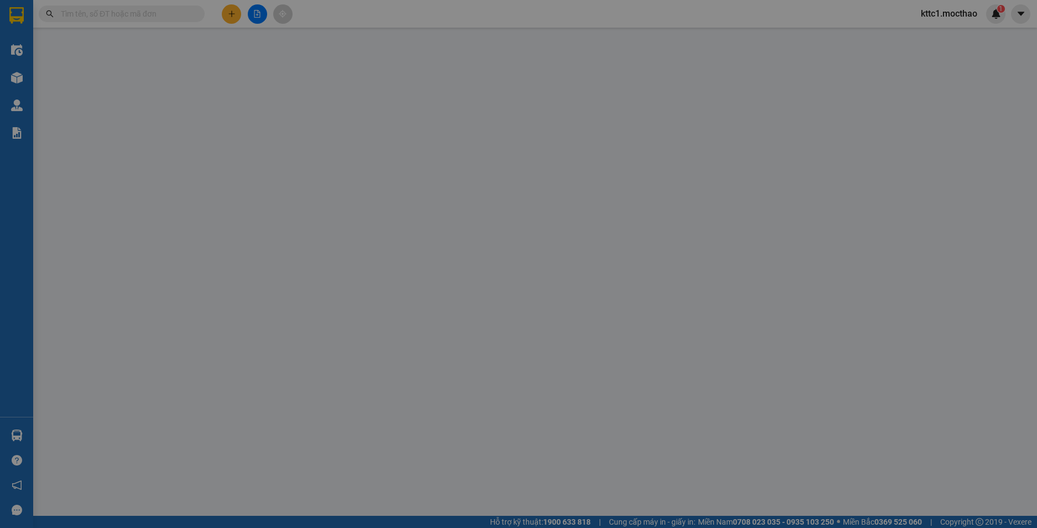
type input "70.000"
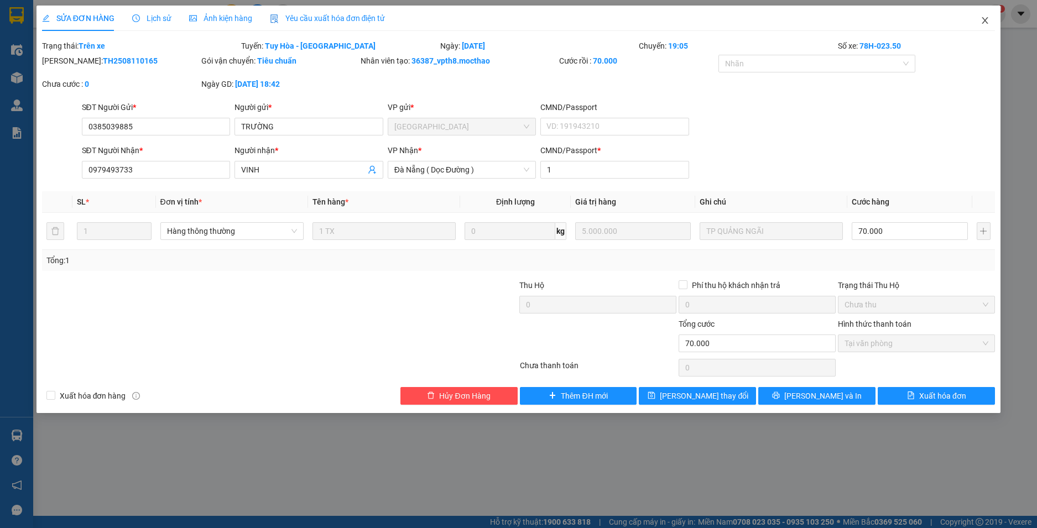
click at [982, 18] on icon "close" at bounding box center [985, 20] width 6 height 7
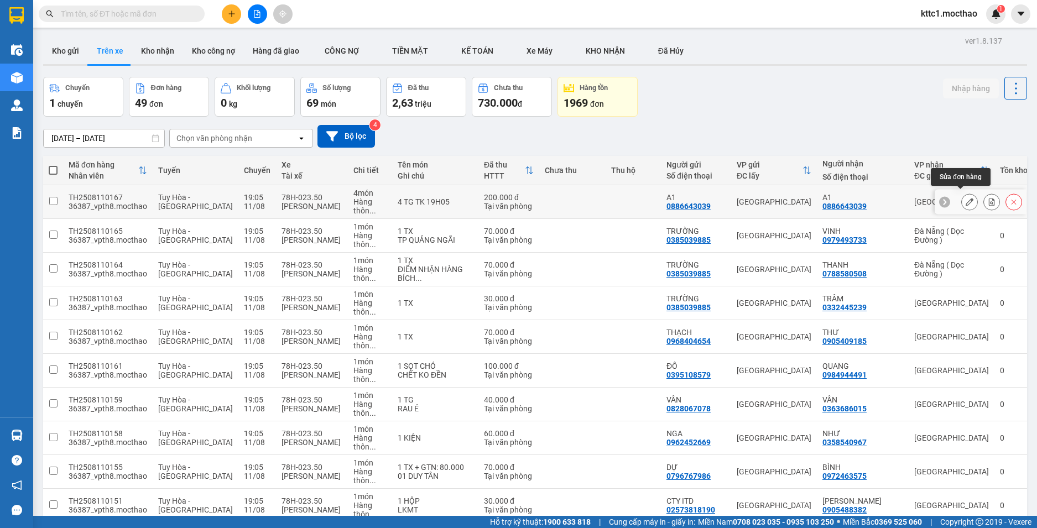
click at [965, 198] on icon at bounding box center [969, 202] width 8 height 8
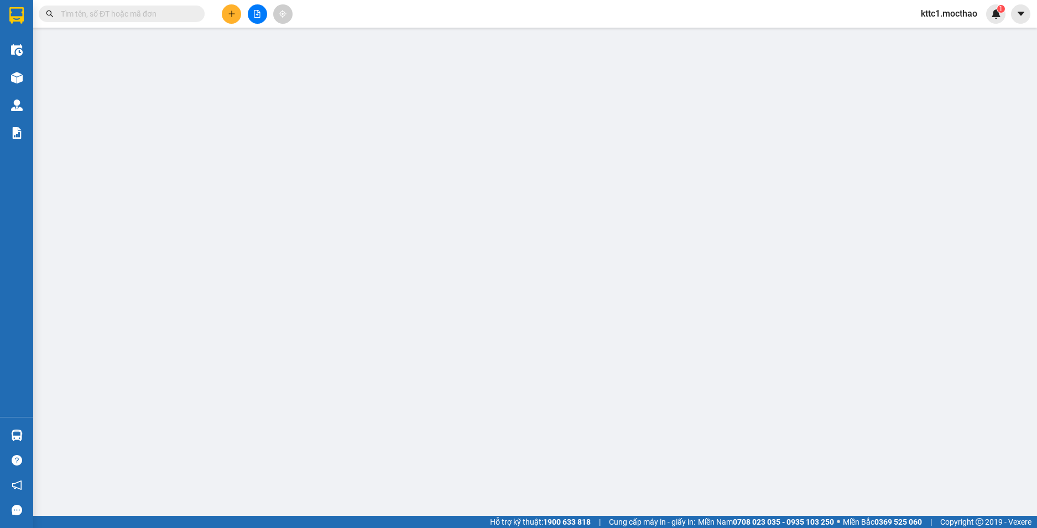
type input "0886643039"
type input "A1"
type input "0886643039"
type input "A1"
type input "1"
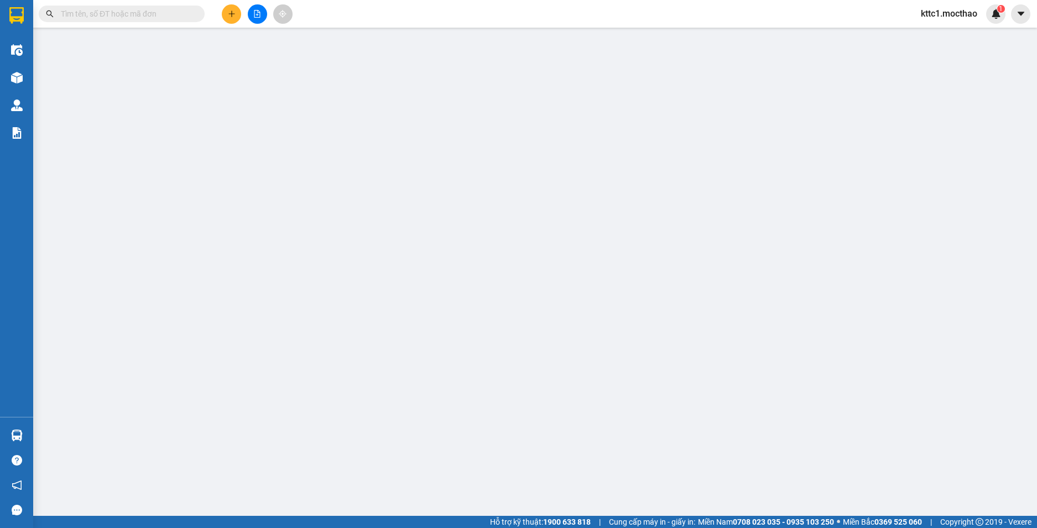
type input "200.000"
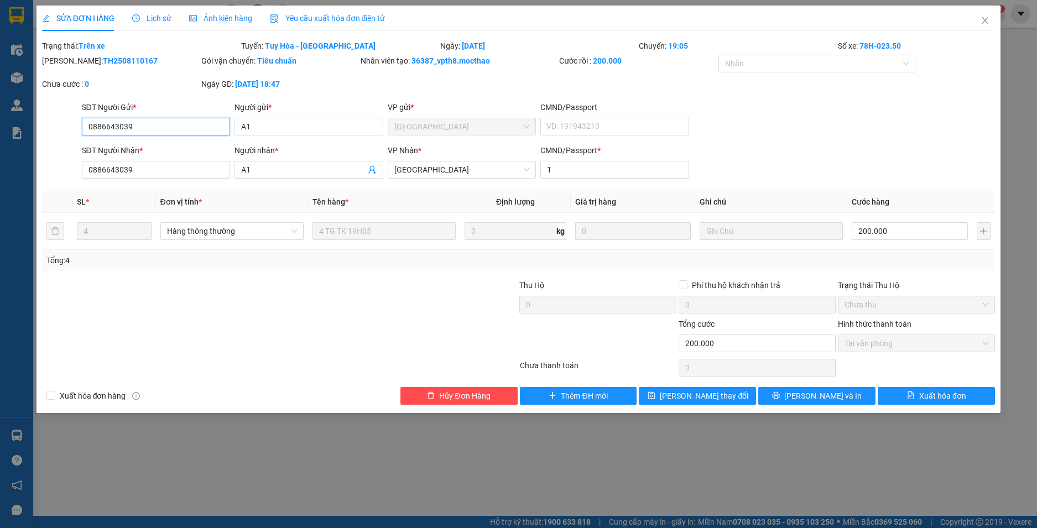
drag, startPoint x: 162, startPoint y: 126, endPoint x: 0, endPoint y: 121, distance: 162.1
click at [0, 121] on div "SỬA ĐƠN HÀNG Lịch sử Ảnh kiện hàng Yêu cầu xuất hóa đơn điện tử Total Paid Fee …" at bounding box center [518, 264] width 1037 height 528
drag, startPoint x: 202, startPoint y: 104, endPoint x: 132, endPoint y: 91, distance: 72.1
click at [133, 91] on div "Total Paid Fee 200.000 Total UnPaid Fee 0 Cash Collection Total Fee Trạng thái:…" at bounding box center [518, 222] width 953 height 365
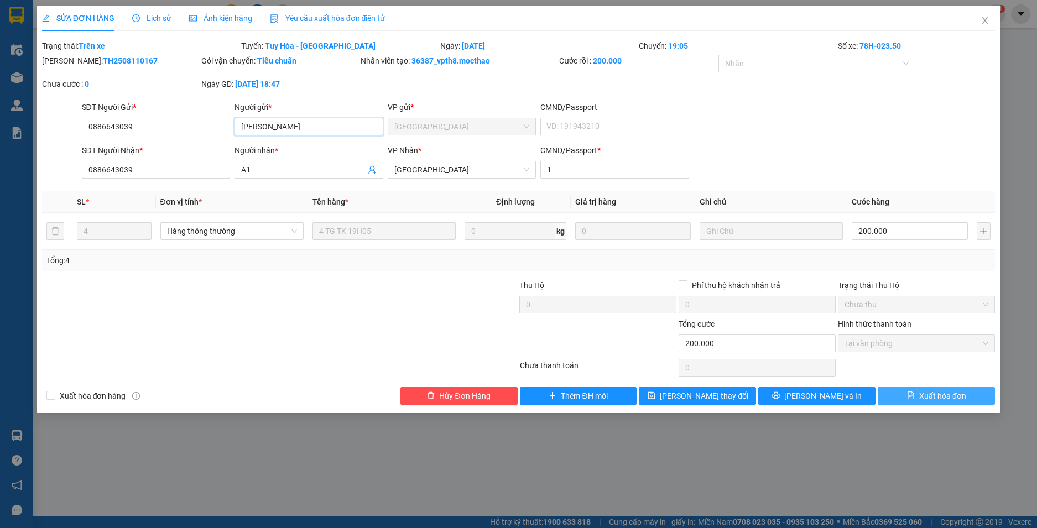
type input "[PERSON_NAME]"
click at [964, 401] on span "Xuất hóa đơn" at bounding box center [942, 396] width 47 height 12
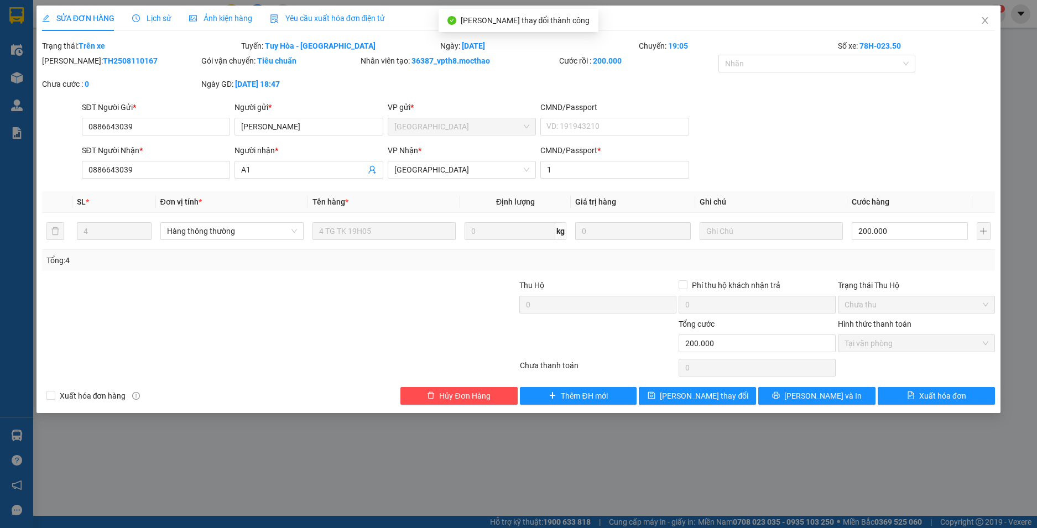
checkbox input "true"
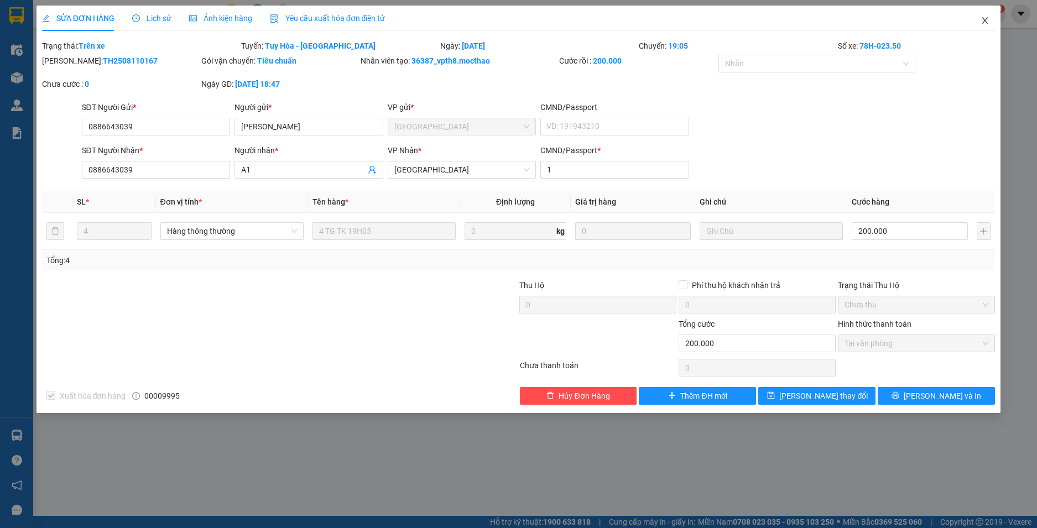
click at [986, 18] on icon "close" at bounding box center [984, 20] width 9 height 9
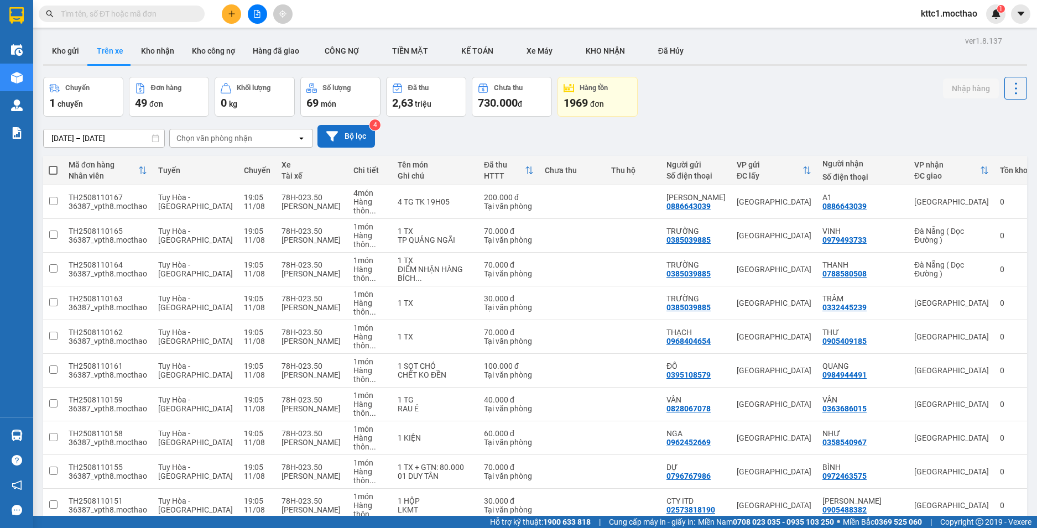
click at [342, 142] on button "Bộ lọc" at bounding box center [345, 136] width 57 height 23
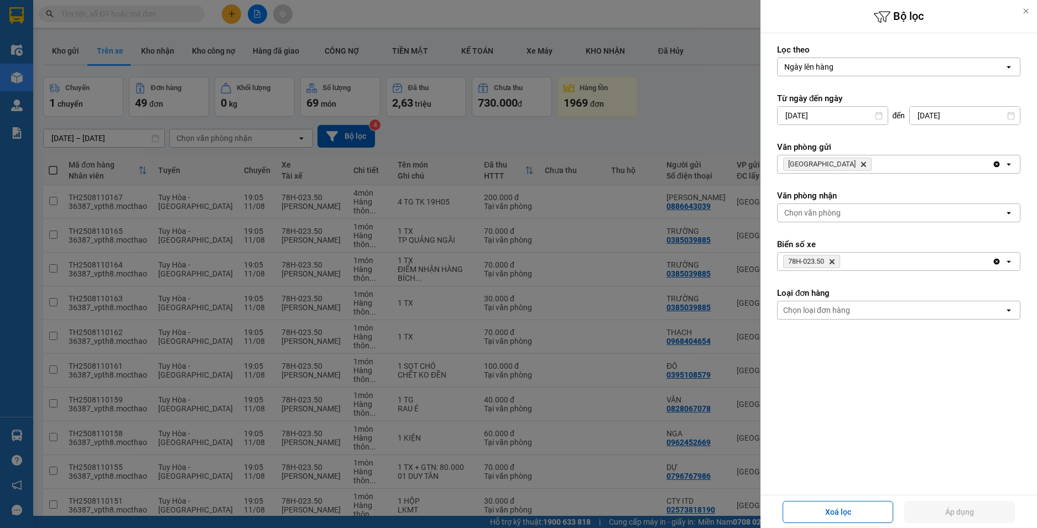
click at [832, 259] on icon "Delete" at bounding box center [831, 261] width 7 height 7
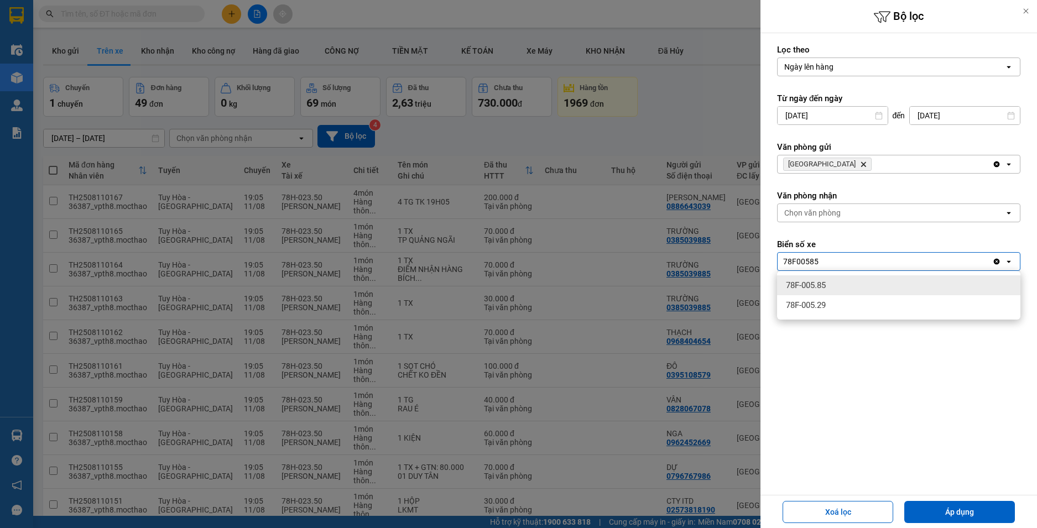
type input "78F00585"
click at [850, 284] on div "78F-005.85" at bounding box center [898, 285] width 243 height 20
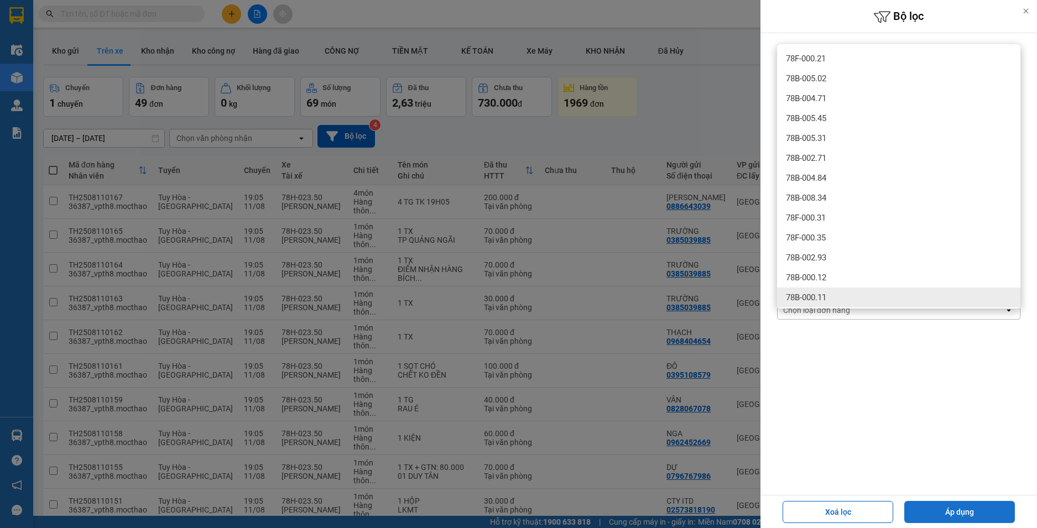
click at [953, 517] on button "Áp dụng" at bounding box center [959, 512] width 111 height 22
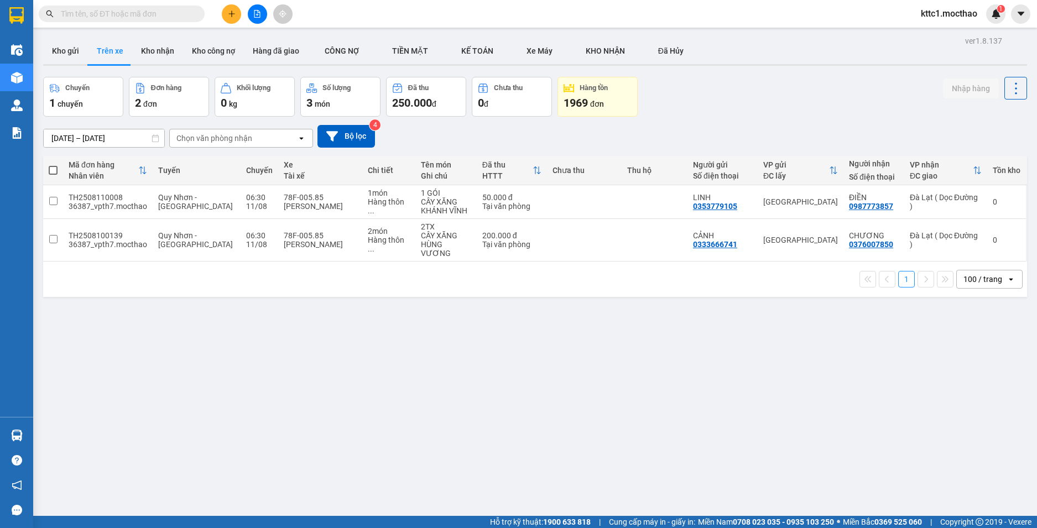
click at [456, 136] on div "[DATE] – [DATE] Press the down arrow key to interact with the calendar and sele…" at bounding box center [535, 136] width 984 height 23
click at [364, 137] on button "Bộ lọc" at bounding box center [345, 136] width 57 height 23
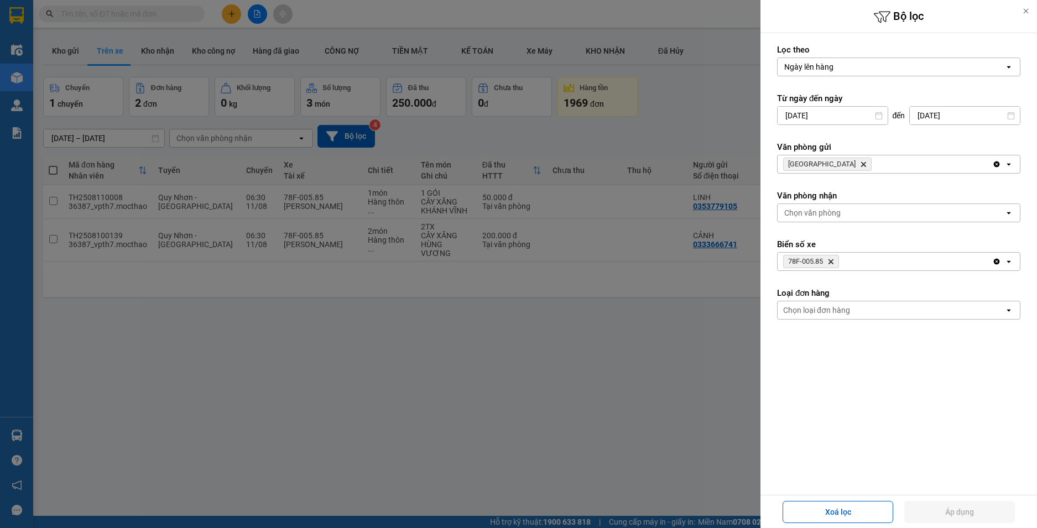
click at [833, 258] on icon "Delete" at bounding box center [830, 261] width 7 height 7
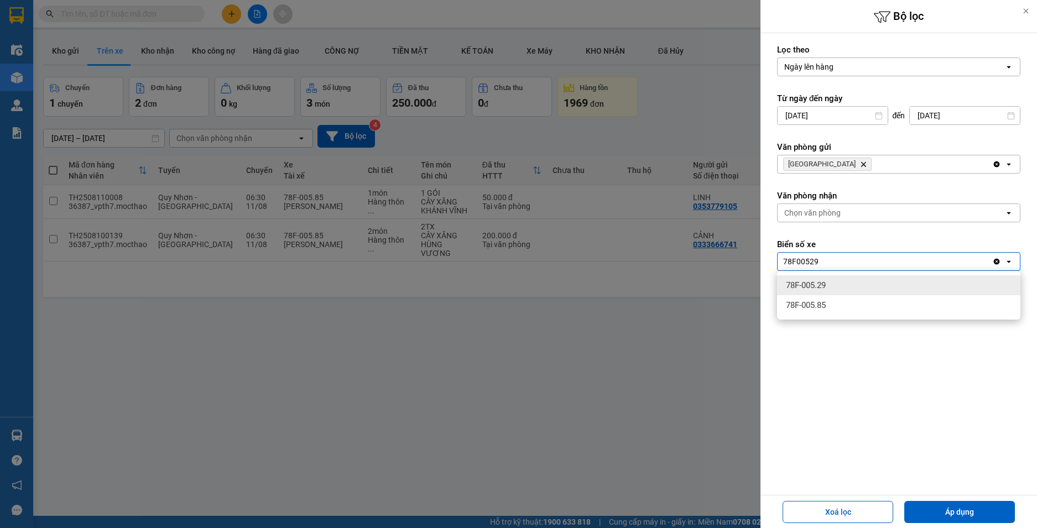
type input "78F00529"
click at [835, 287] on div "78F-005.29" at bounding box center [898, 285] width 243 height 20
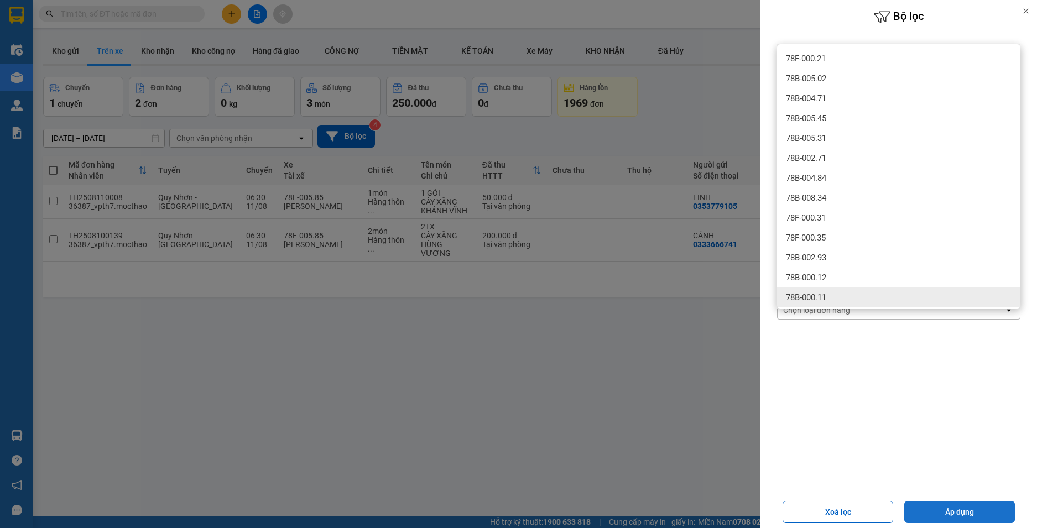
click at [961, 507] on button "Áp dụng" at bounding box center [959, 512] width 111 height 22
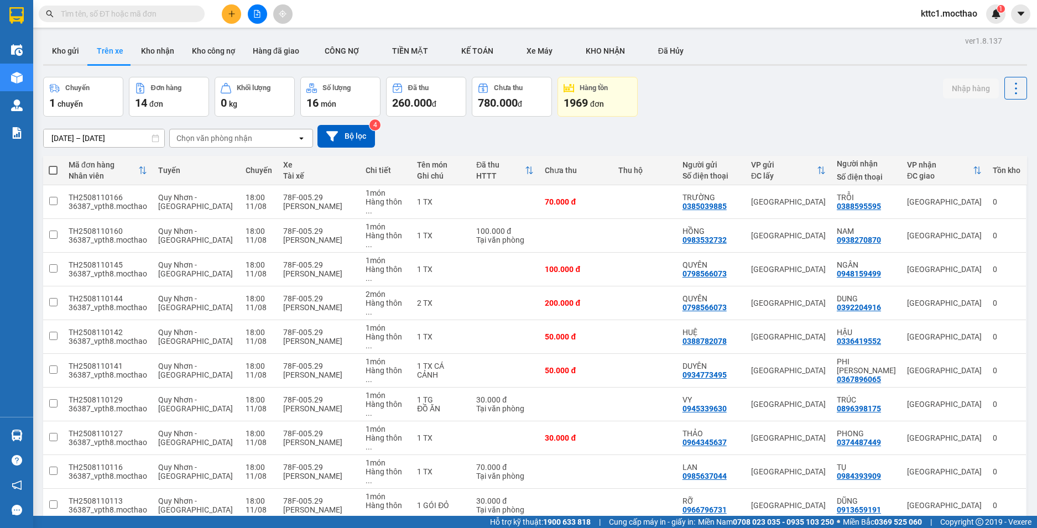
scroll to position [63, 0]
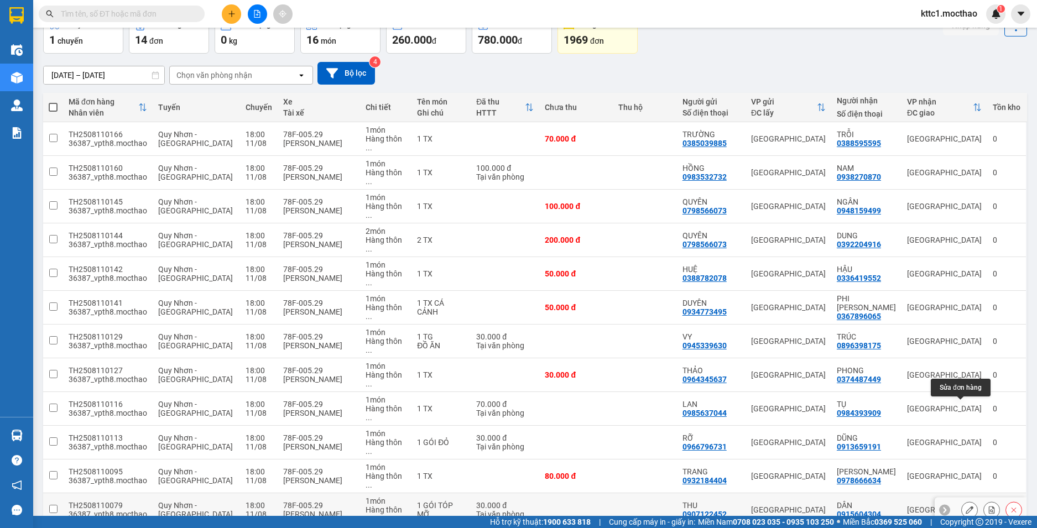
click at [965, 506] on icon at bounding box center [969, 510] width 8 height 8
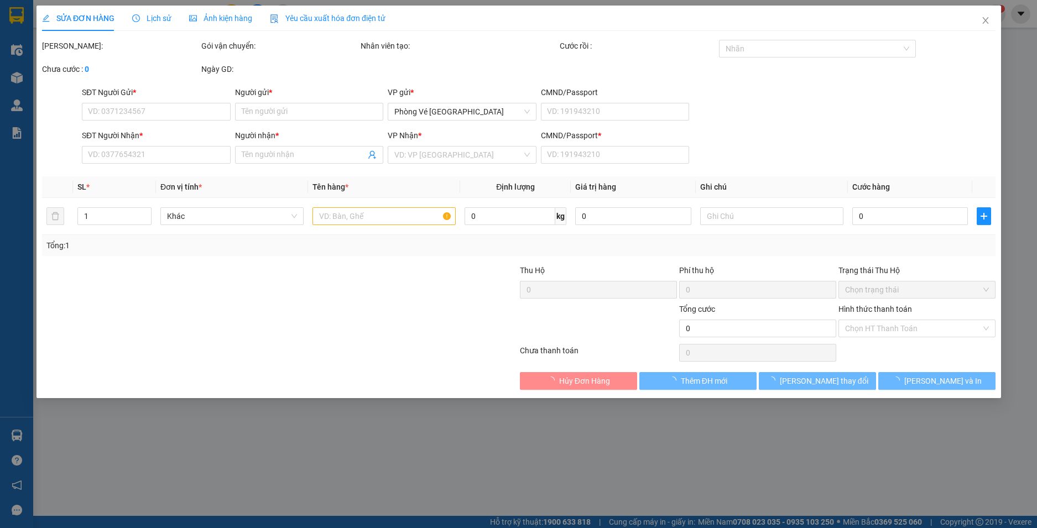
type input "0907122452"
type input "THU"
type input "0915604304"
type input "DÂN"
type input "1"
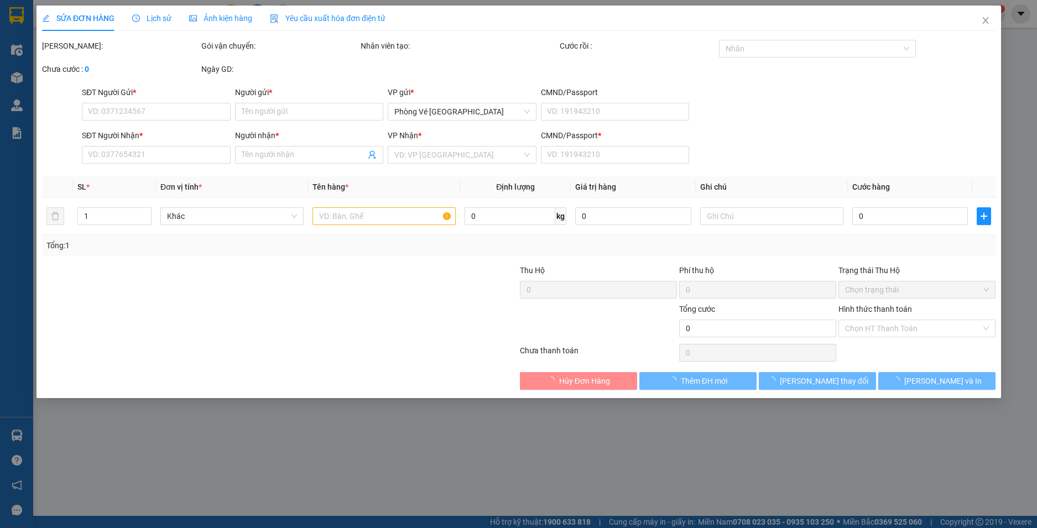
type input "30.000"
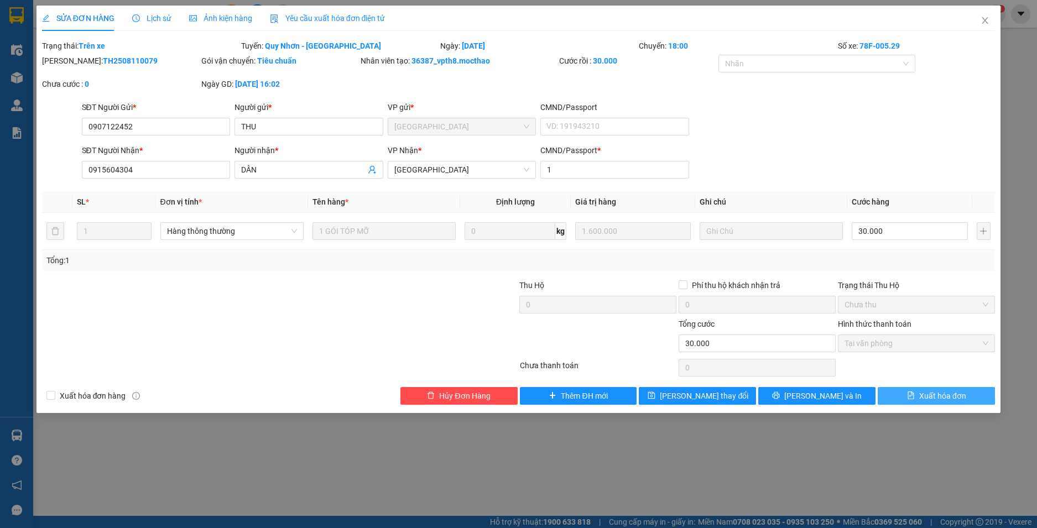
click at [954, 399] on span "Xuất hóa đơn" at bounding box center [942, 396] width 47 height 12
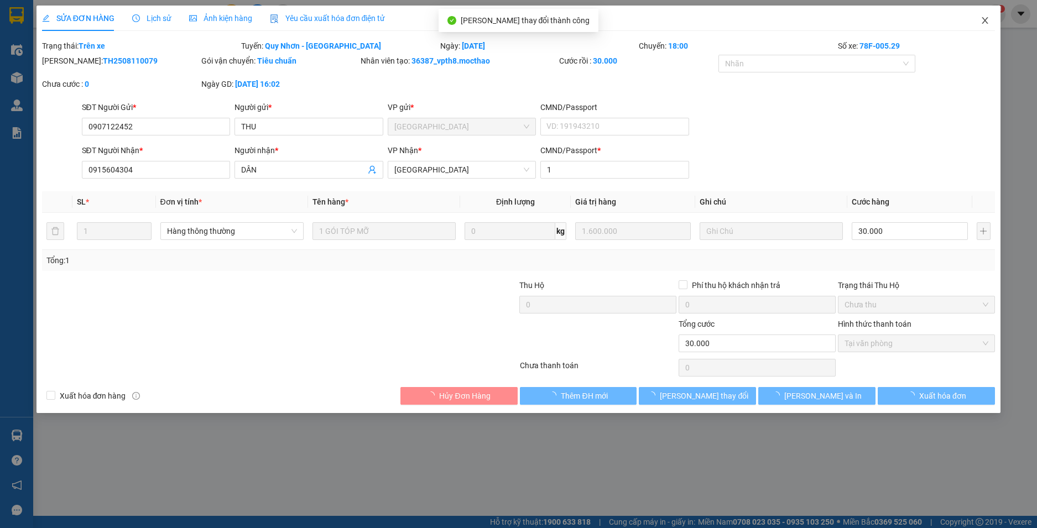
checkbox input "true"
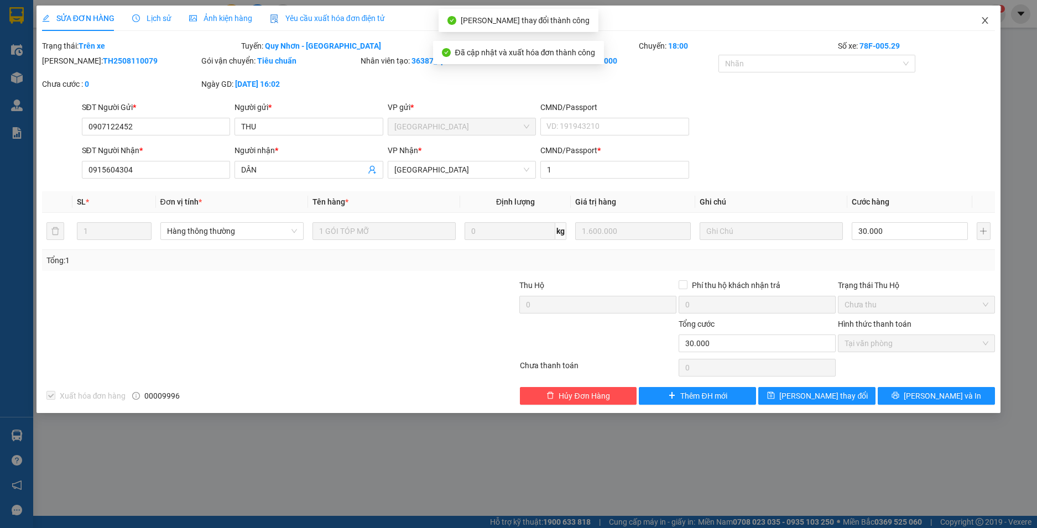
click at [985, 19] on icon "close" at bounding box center [984, 20] width 9 height 9
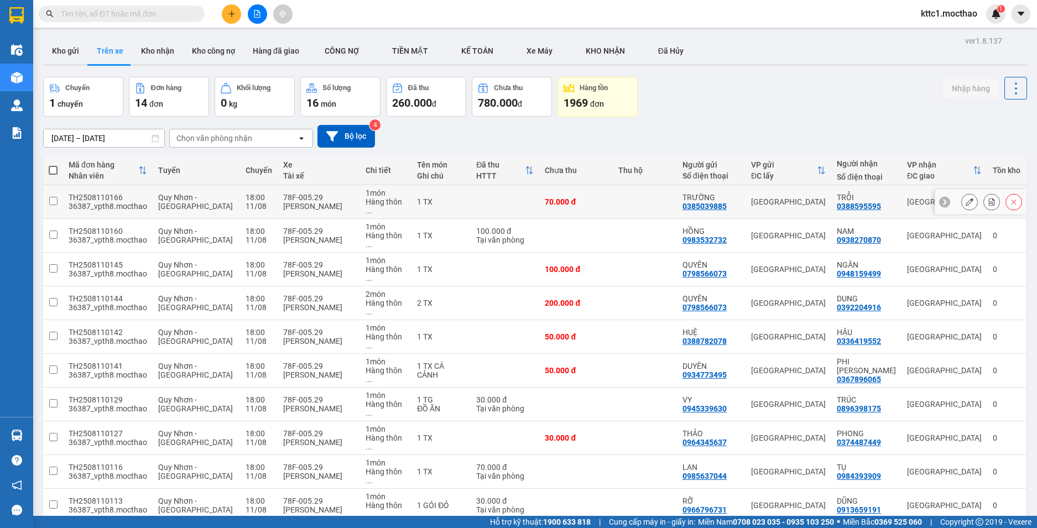
scroll to position [63, 0]
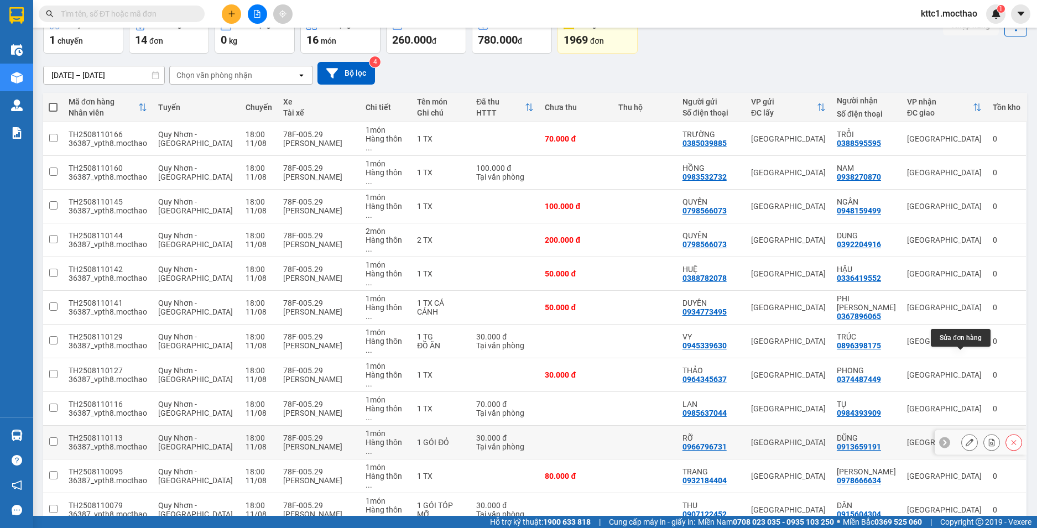
click at [965, 438] on icon at bounding box center [969, 442] width 8 height 8
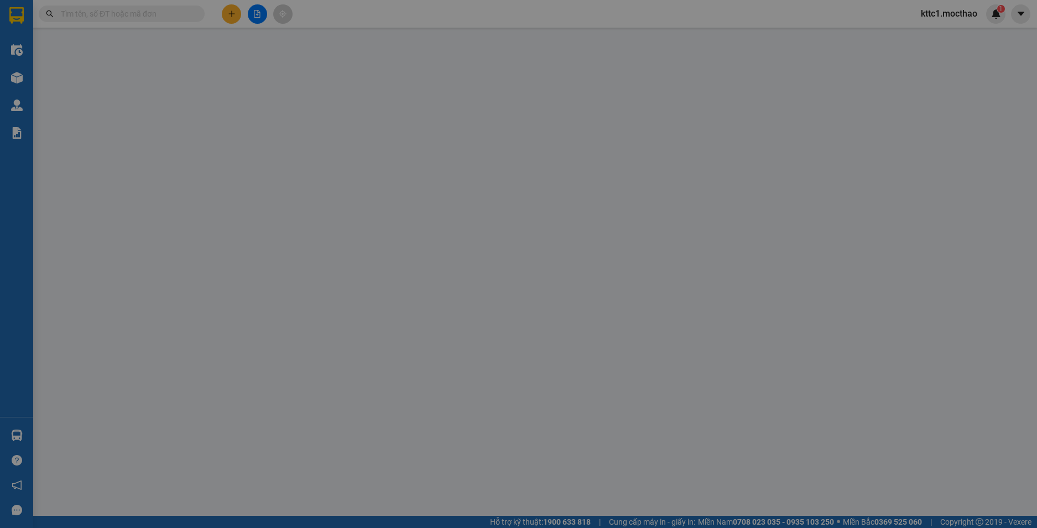
type input "0966796731"
type input "RỠ"
type input "0913659191"
type input "DŨNG"
type input "1"
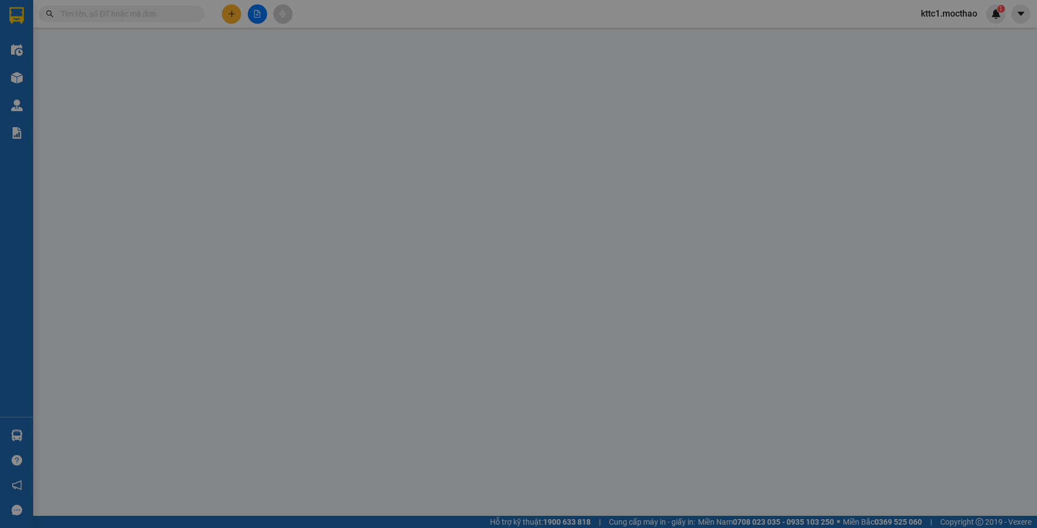
type input "30.000"
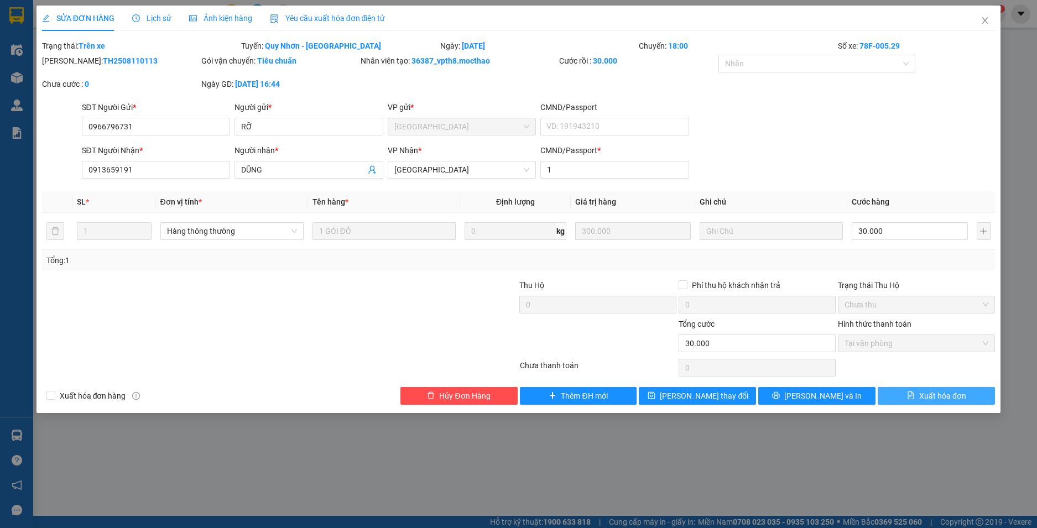
click at [945, 393] on span "Xuất hóa đơn" at bounding box center [942, 396] width 47 height 12
checkbox input "true"
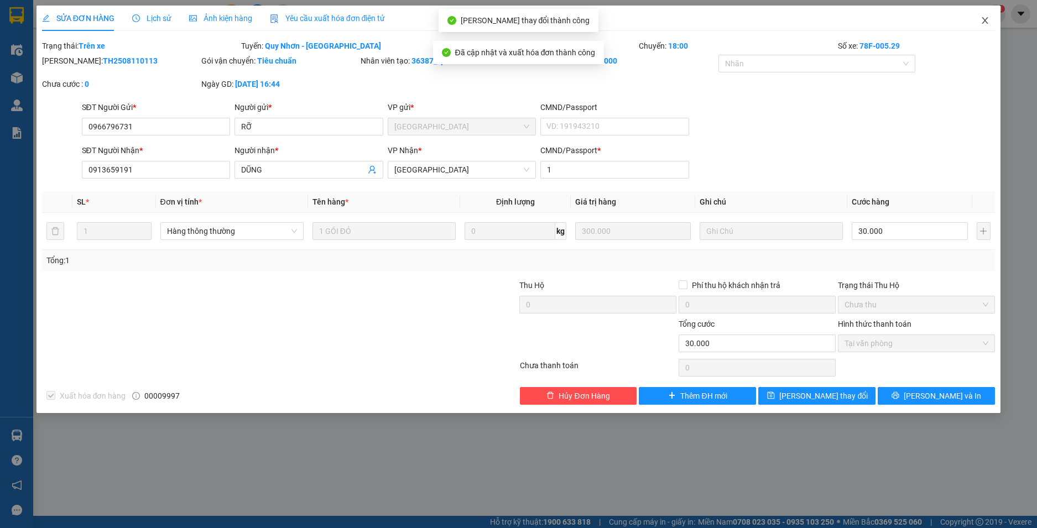
click at [985, 18] on icon "close" at bounding box center [984, 20] width 9 height 9
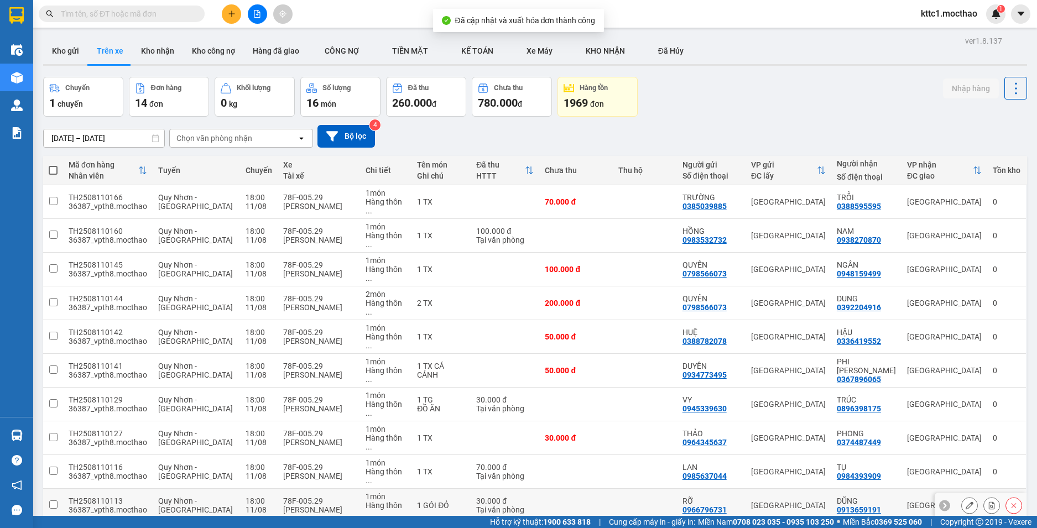
scroll to position [63, 0]
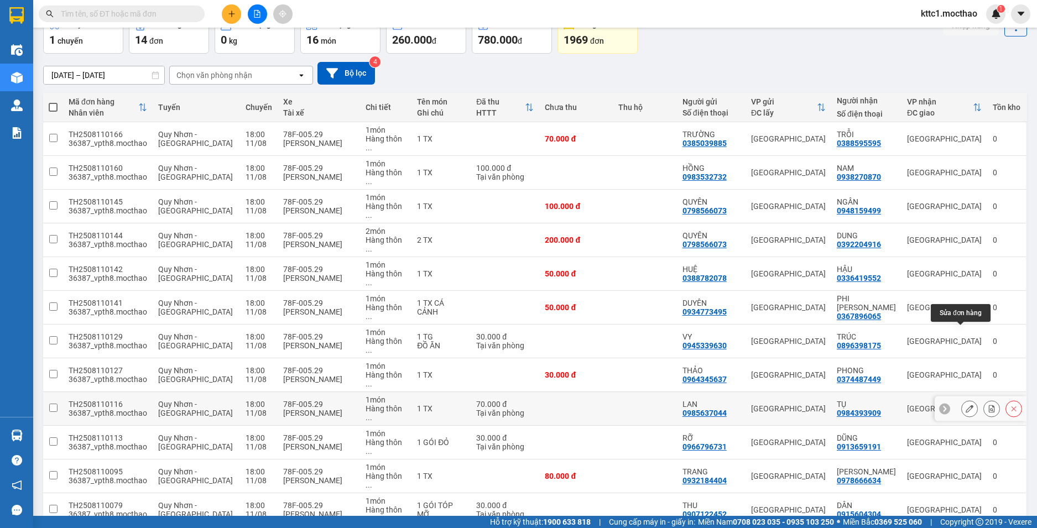
click at [965, 405] on icon at bounding box center [969, 409] width 8 height 8
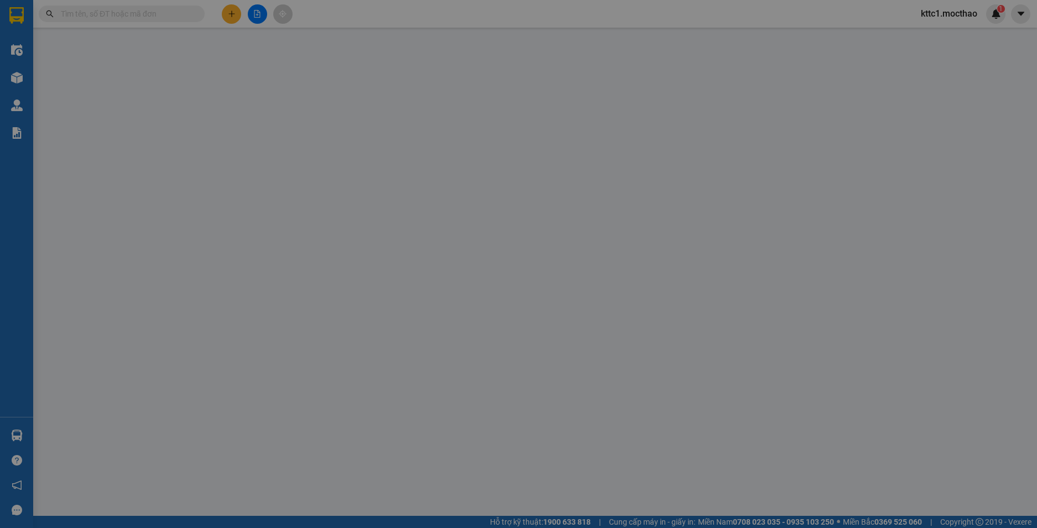
type input "0985637044"
type input "LAN"
type input "0984393909"
type input "TỤ"
type input "1"
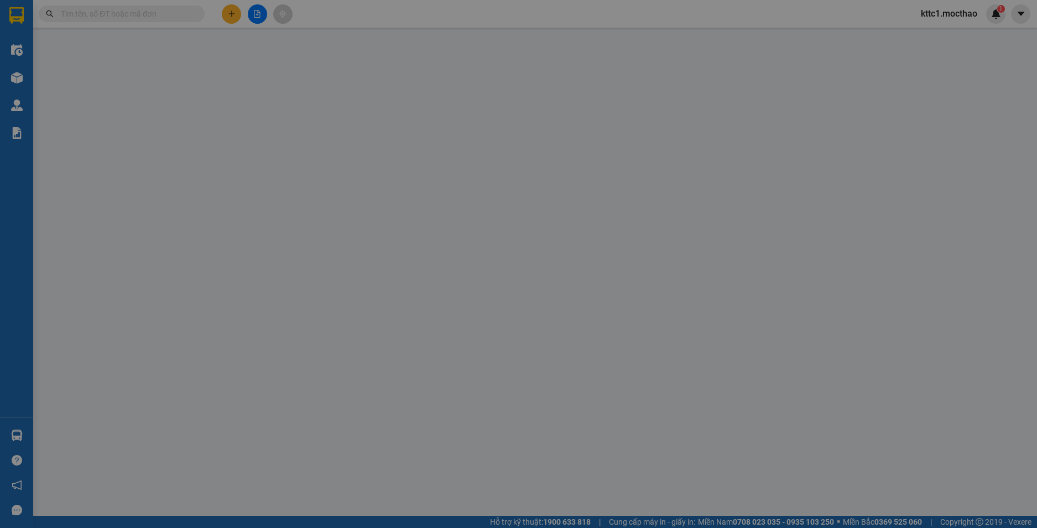
type input "70.000"
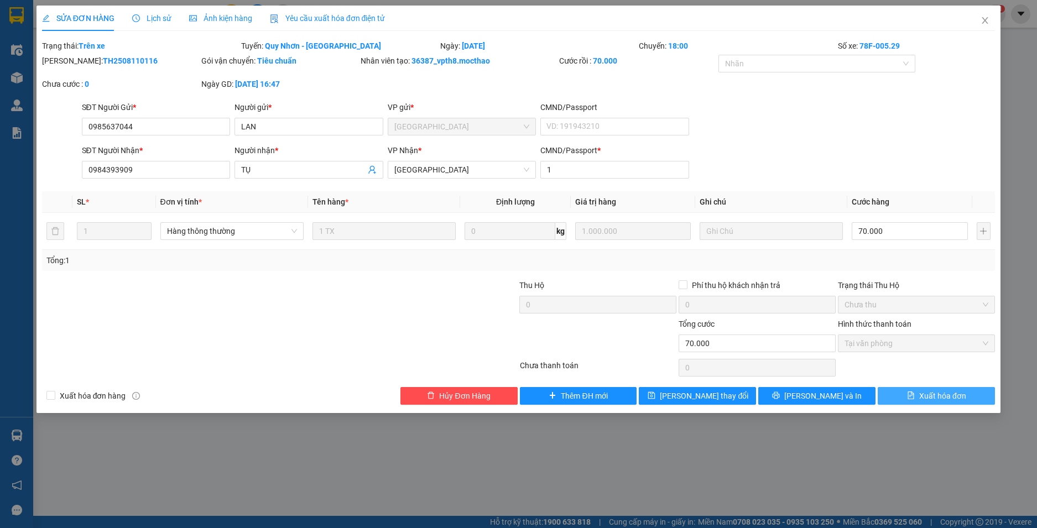
click at [940, 396] on span "Xuất hóa đơn" at bounding box center [942, 396] width 47 height 12
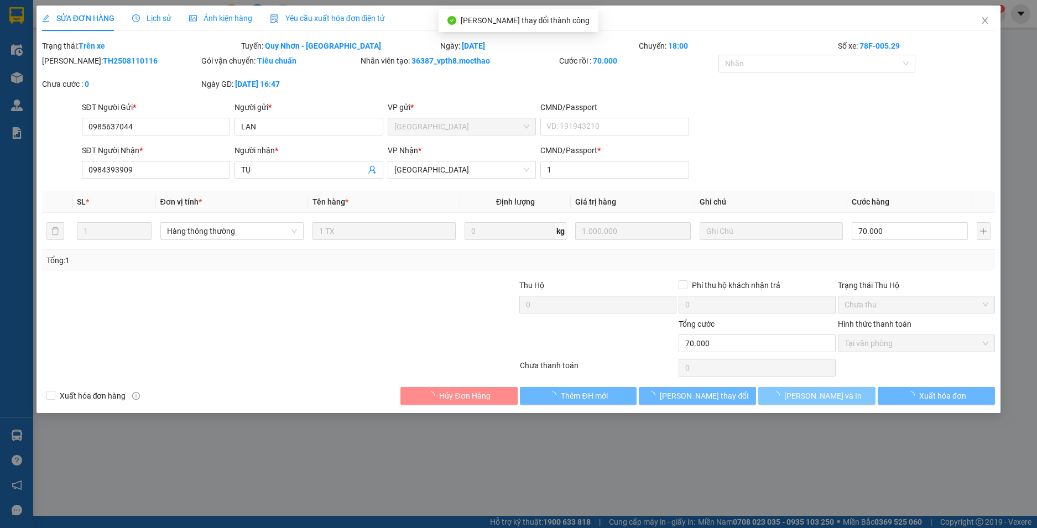
checkbox input "true"
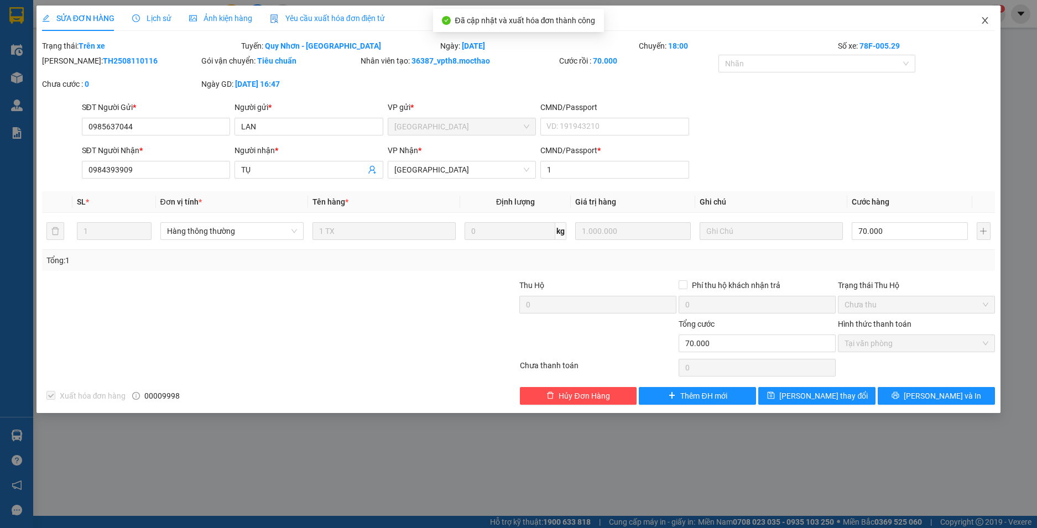
click at [984, 23] on icon "close" at bounding box center [985, 20] width 6 height 7
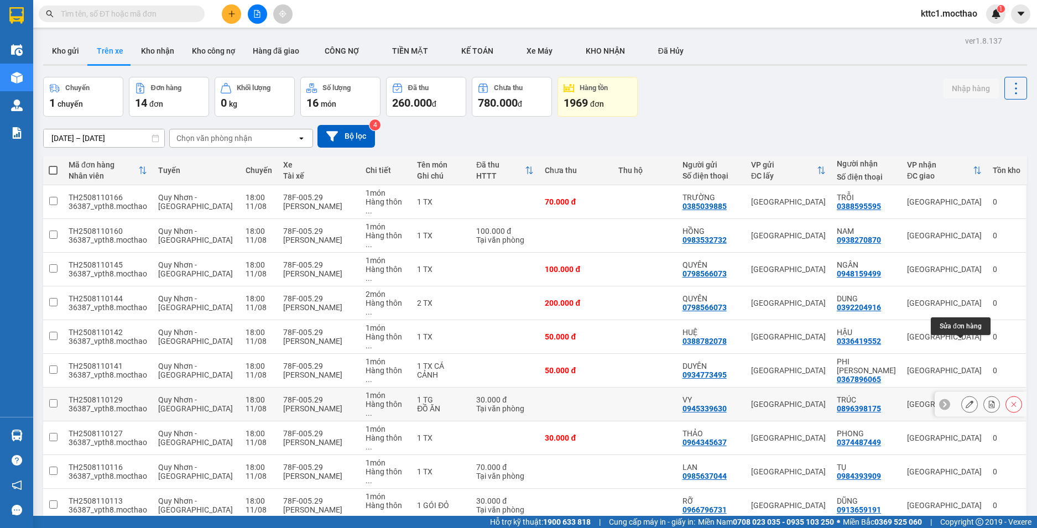
click at [965, 400] on icon at bounding box center [969, 404] width 8 height 8
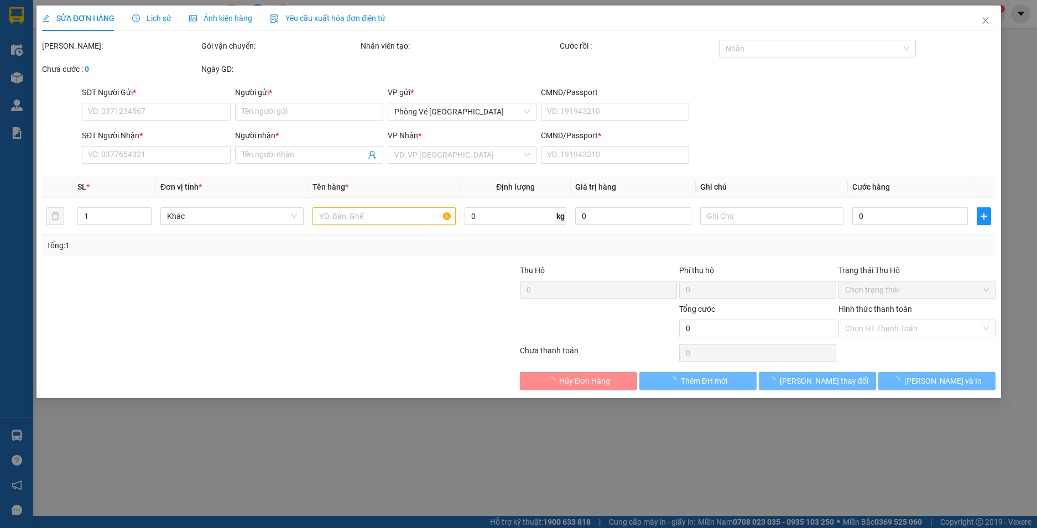
type input "0945339630"
type input "VY"
type input "0896398175"
type input "TRÚC"
type input "1"
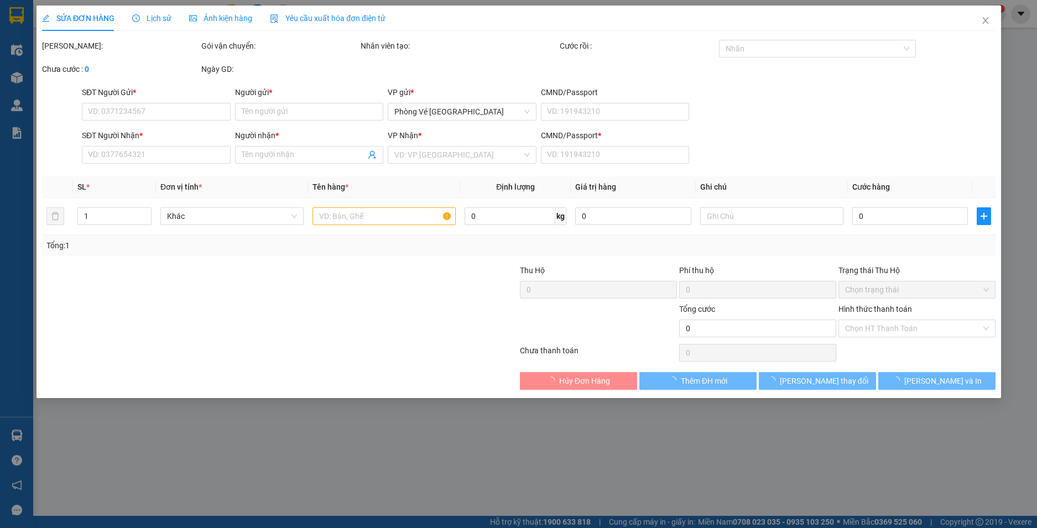
type input "30.000"
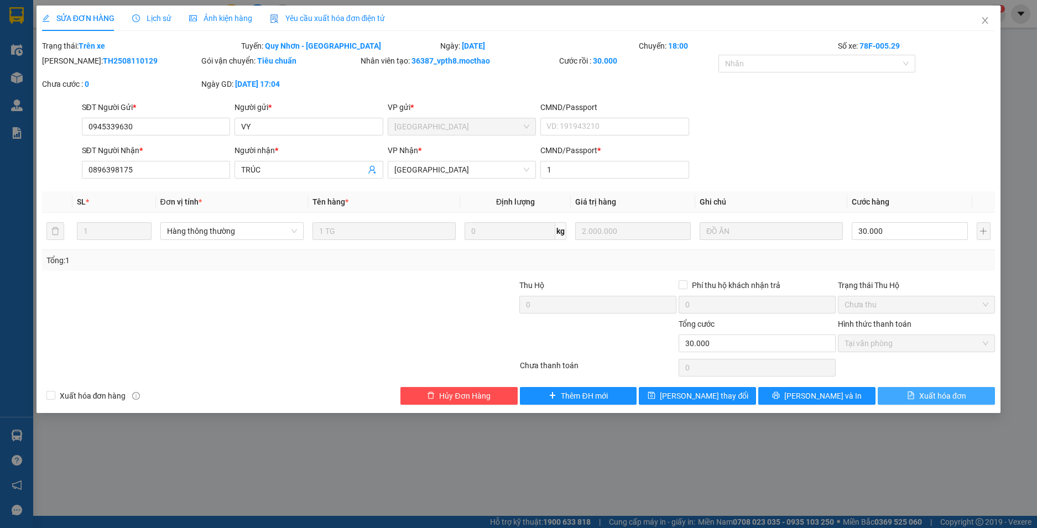
click at [925, 399] on span "Xuất hóa đơn" at bounding box center [942, 396] width 47 height 12
checkbox input "true"
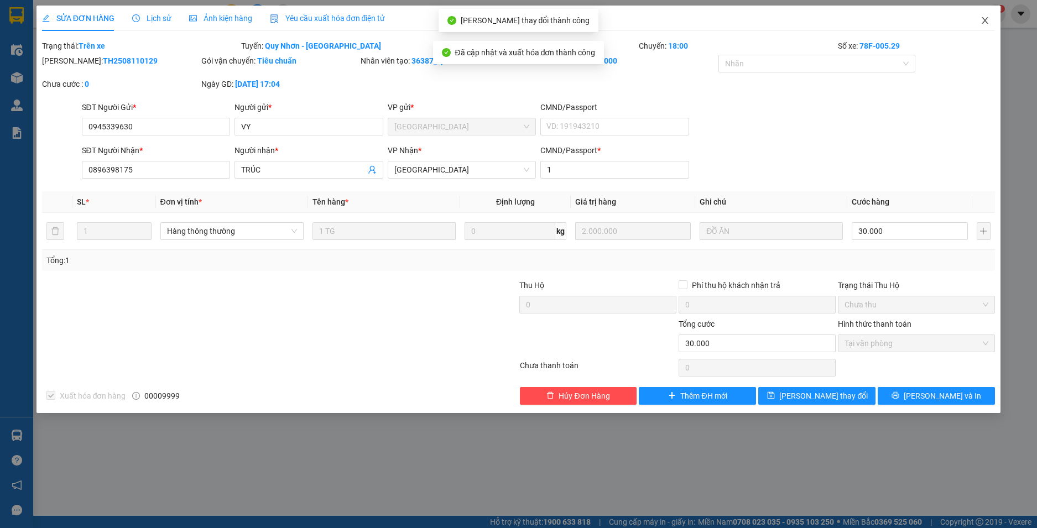
click at [986, 21] on icon "close" at bounding box center [984, 20] width 9 height 9
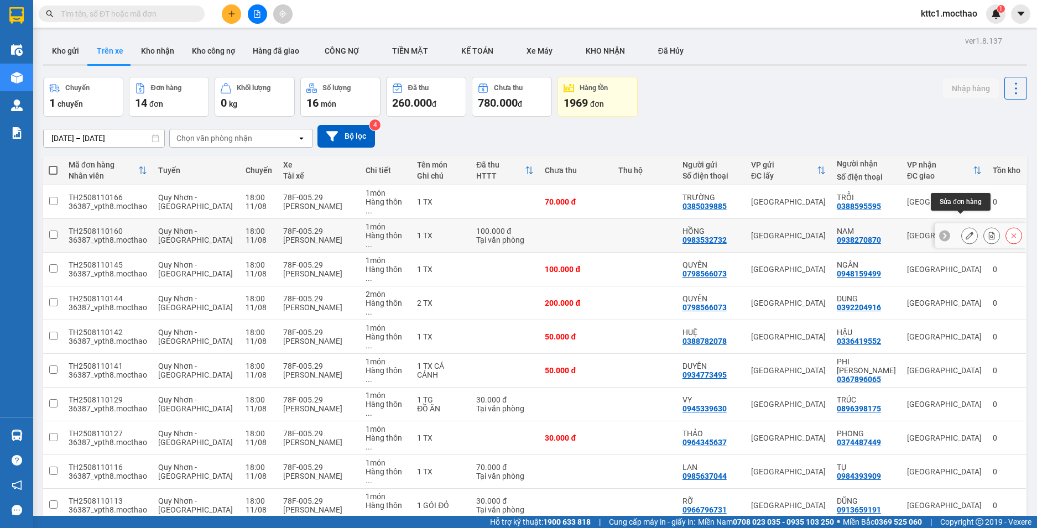
click at [965, 232] on icon at bounding box center [969, 236] width 8 height 8
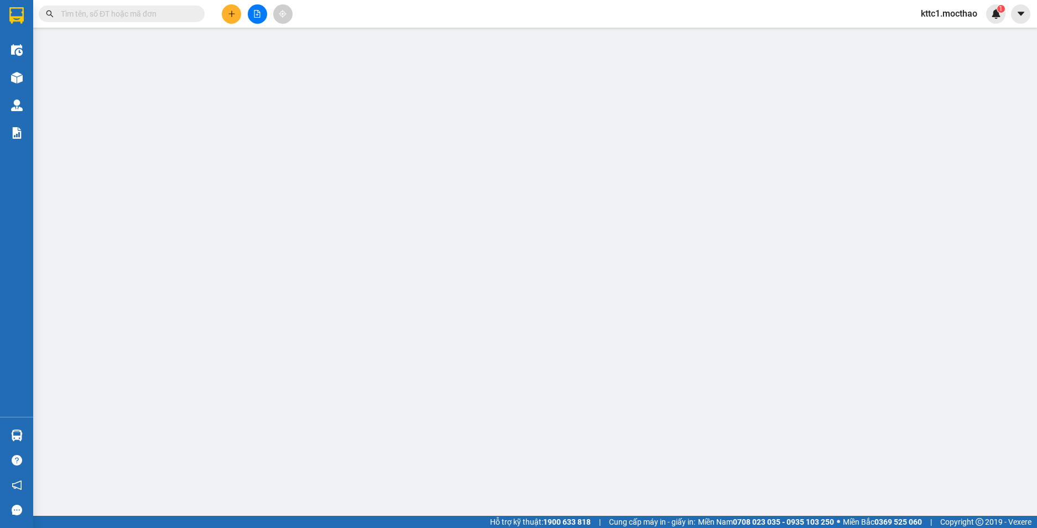
type input "0983532732"
type input "HỒNG"
type input "0938270870"
type input "NAM"
type input "1"
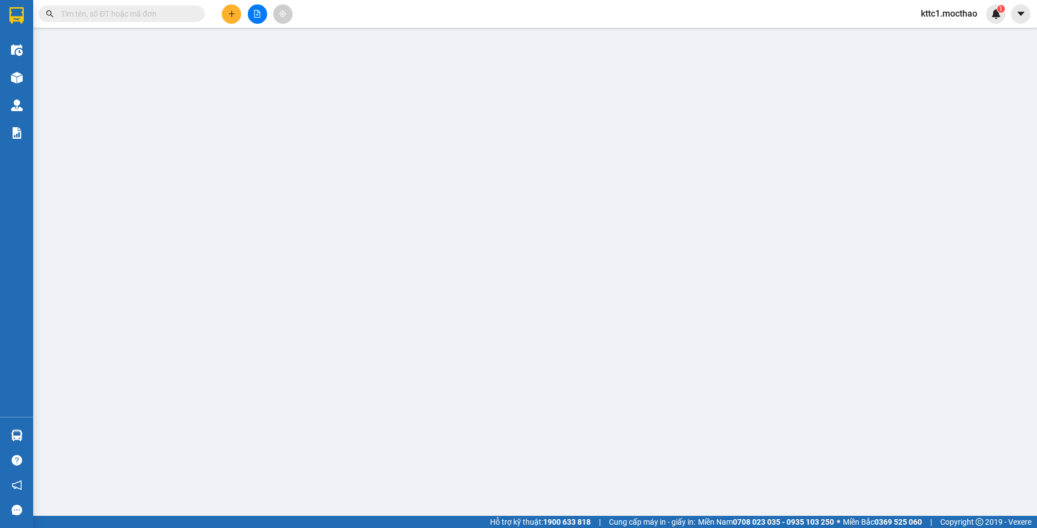
type input "100.000"
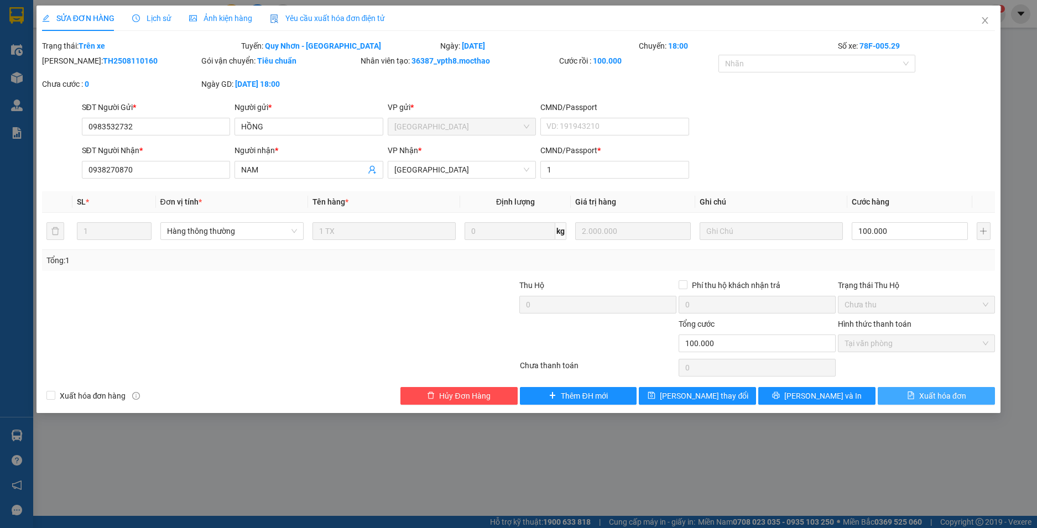
click at [934, 393] on span "Xuất hóa đơn" at bounding box center [942, 396] width 47 height 12
checkbox input "true"
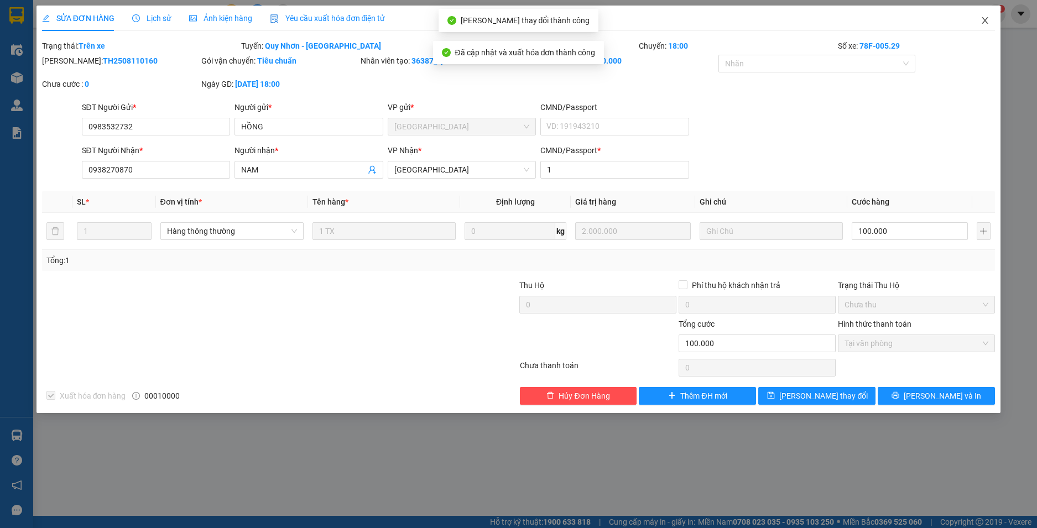
click at [985, 18] on icon "close" at bounding box center [984, 20] width 9 height 9
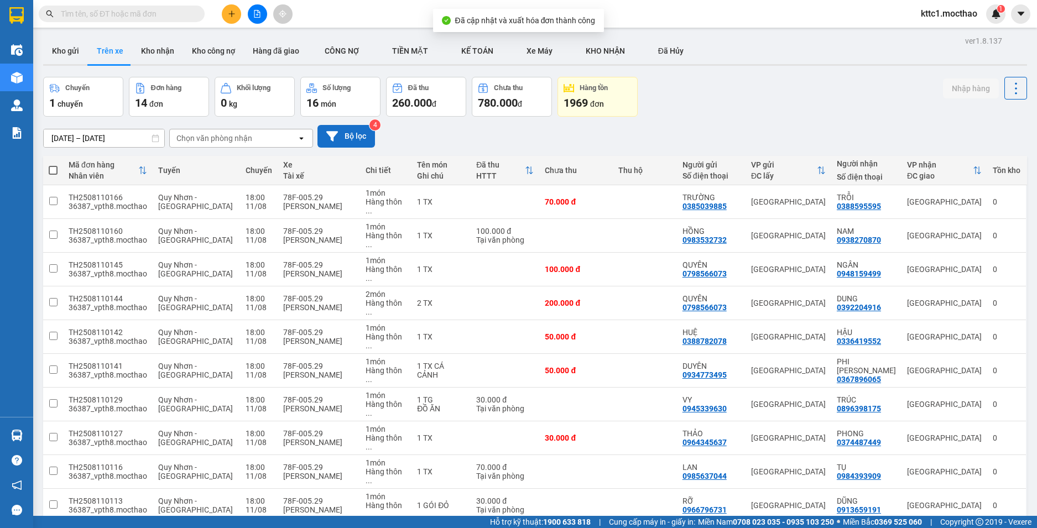
click at [361, 134] on button "Bộ lọc" at bounding box center [345, 136] width 57 height 23
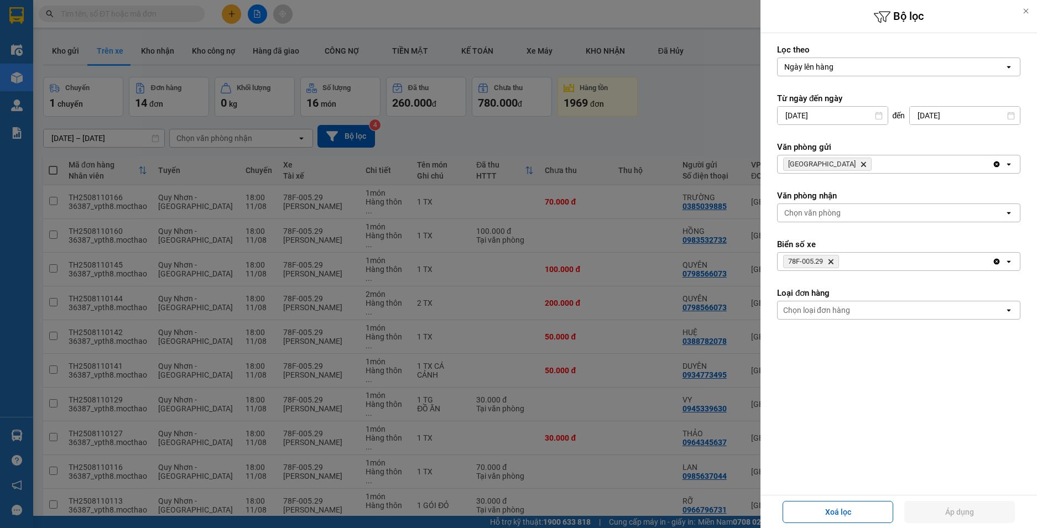
click at [833, 263] on icon "78F-005.29, close by backspace" at bounding box center [830, 261] width 5 height 5
click at [942, 511] on button "Áp dụng" at bounding box center [959, 512] width 111 height 22
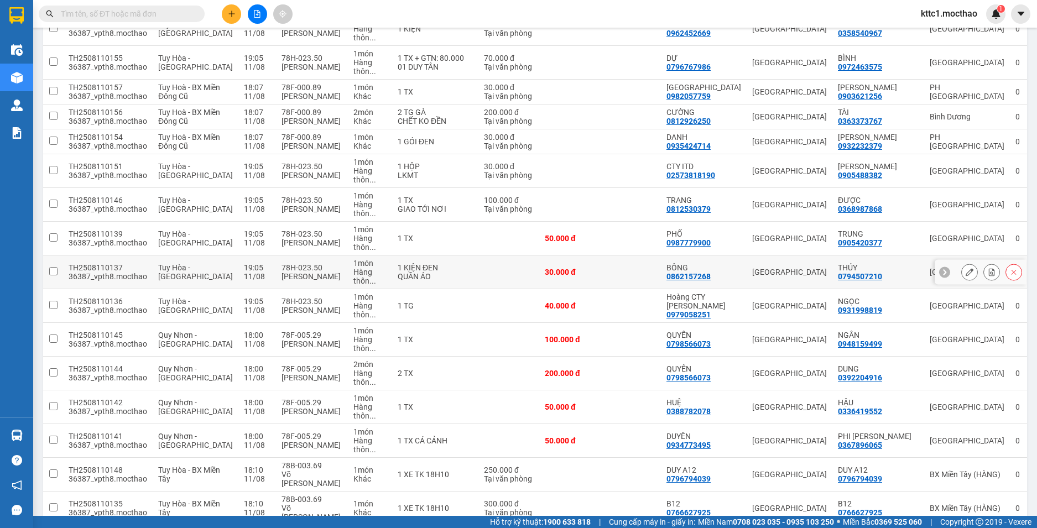
scroll to position [608, 0]
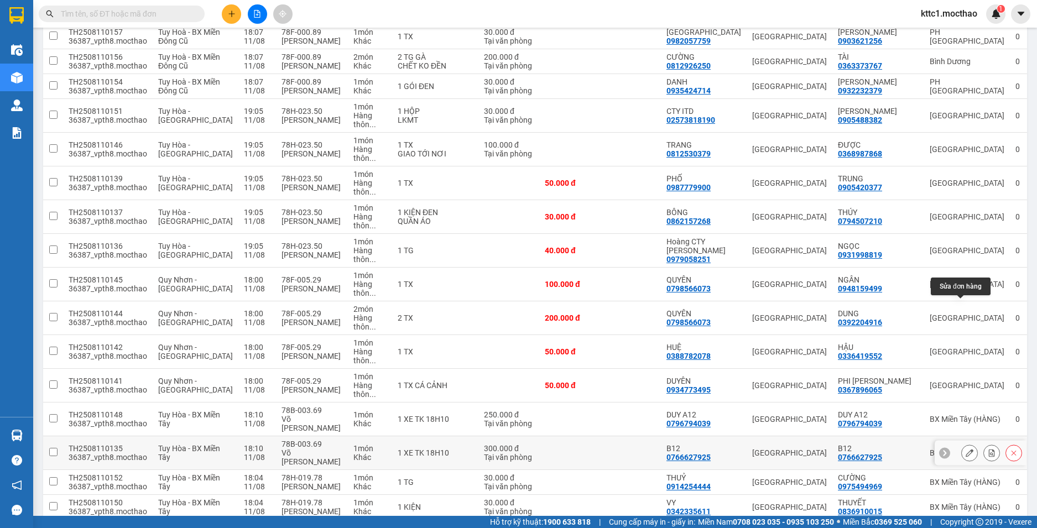
click at [963, 443] on button at bounding box center [968, 452] width 15 height 19
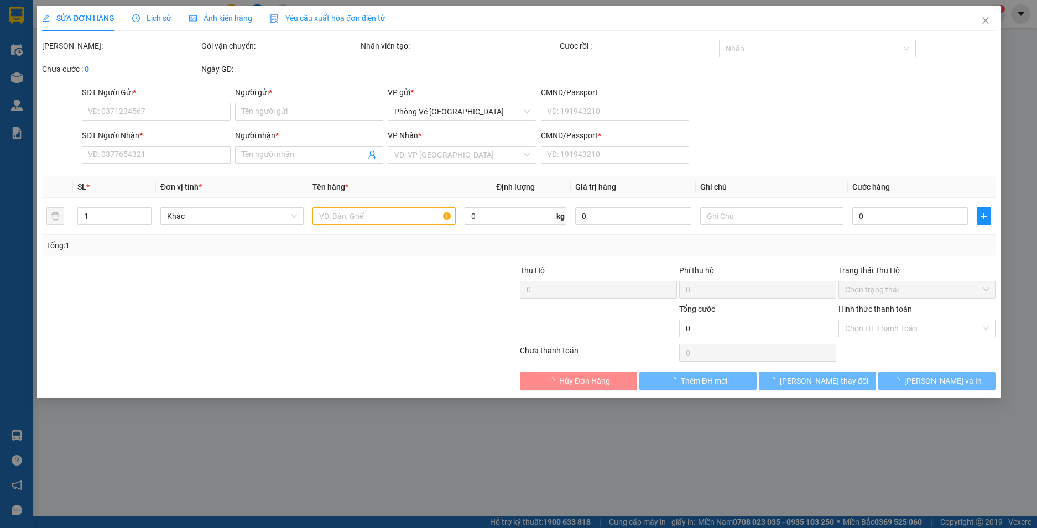
type input "0766627925"
type input "B12"
type input "0766627925"
type input "B12"
type input "1"
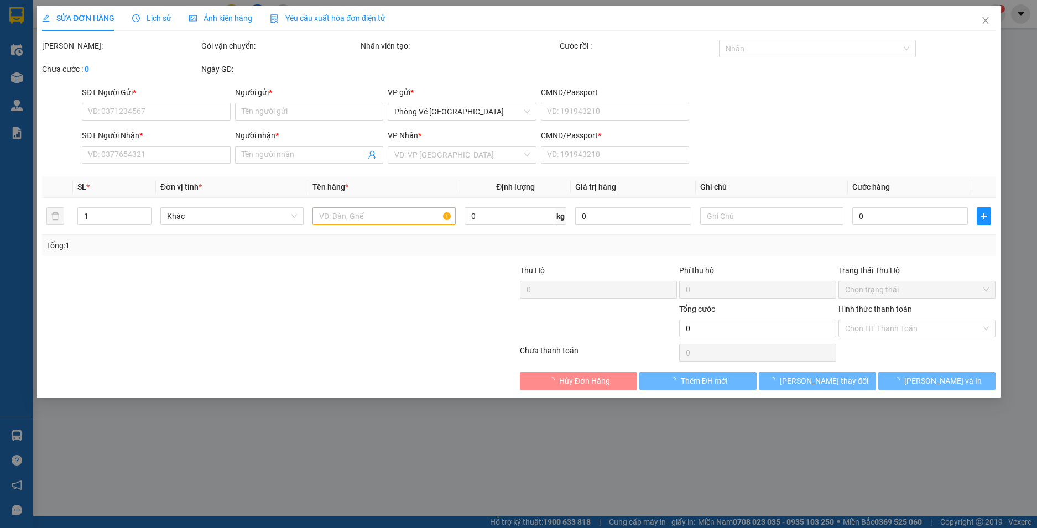
type input "300.000"
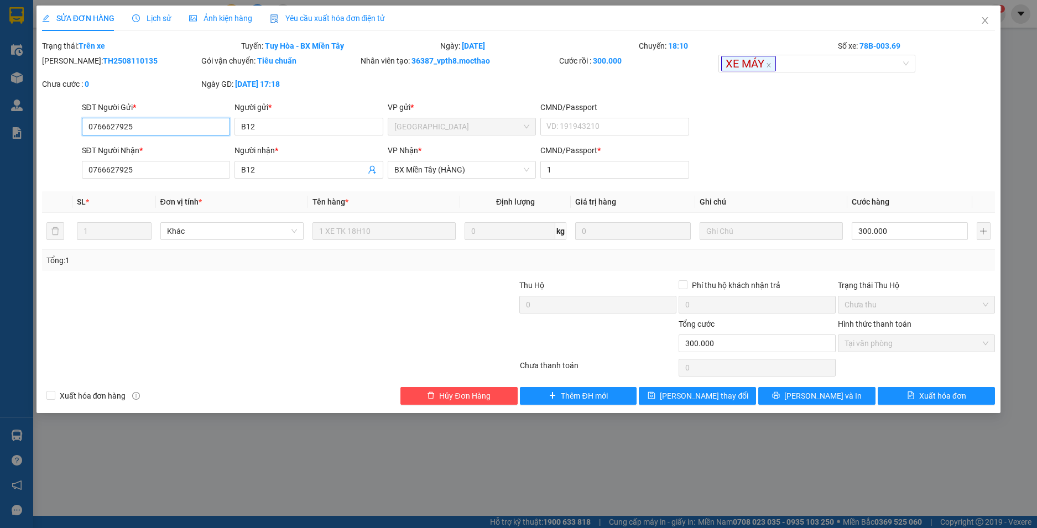
drag, startPoint x: 155, startPoint y: 123, endPoint x: 9, endPoint y: 127, distance: 145.4
click at [9, 127] on div "SỬA ĐƠN HÀNG Lịch sử Ảnh kiện hàng Yêu cầu xuất hóa đơn điện tử Total Paid Fee …" at bounding box center [518, 264] width 1037 height 528
click at [291, 24] on div "Yêu cầu xuất hóa đơn điện tử" at bounding box center [328, 18] width 116 height 25
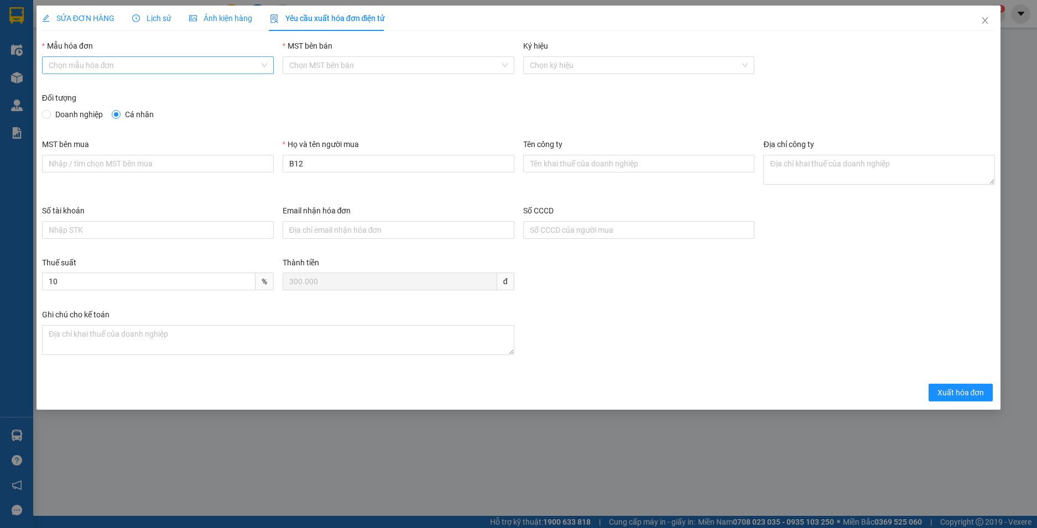
click at [108, 62] on input "Mẫu hóa đơn" at bounding box center [154, 65] width 211 height 17
click at [104, 93] on div "HĐH" at bounding box center [158, 87] width 218 height 12
type input "8"
drag, startPoint x: 313, startPoint y: 158, endPoint x: 224, endPoint y: 144, distance: 89.6
click at [227, 145] on div "MST bên mua Họ và tên người mua B12 Tên công ty Địa chỉ công ty" at bounding box center [519, 171] width 962 height 66
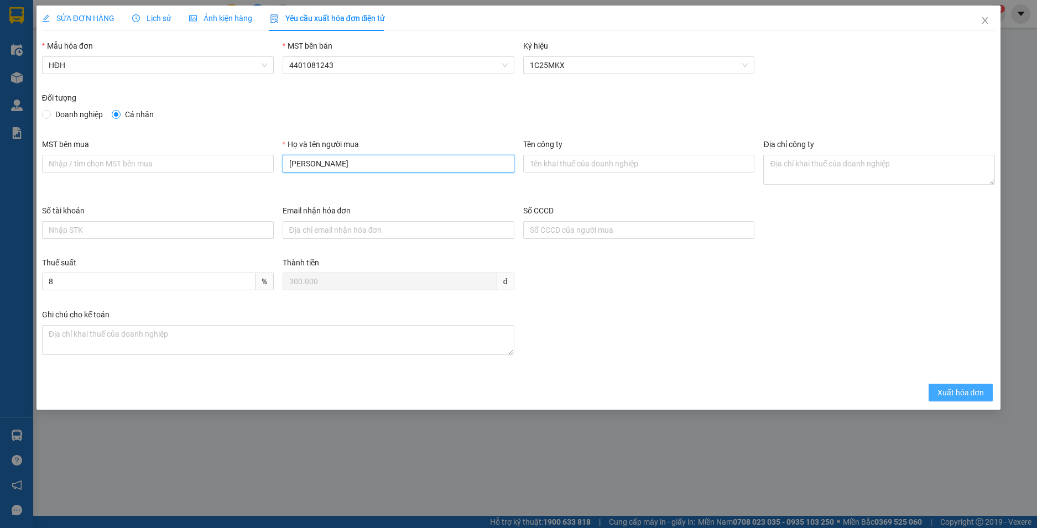
type input "[PERSON_NAME]"
click at [961, 389] on span "Xuất hóa đơn" at bounding box center [960, 392] width 47 height 12
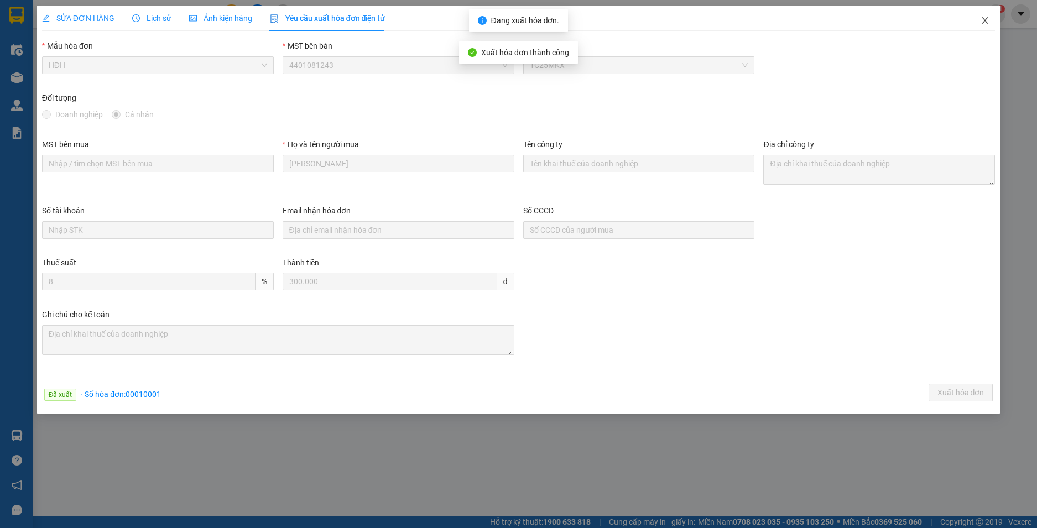
click at [983, 21] on icon "close" at bounding box center [984, 20] width 9 height 9
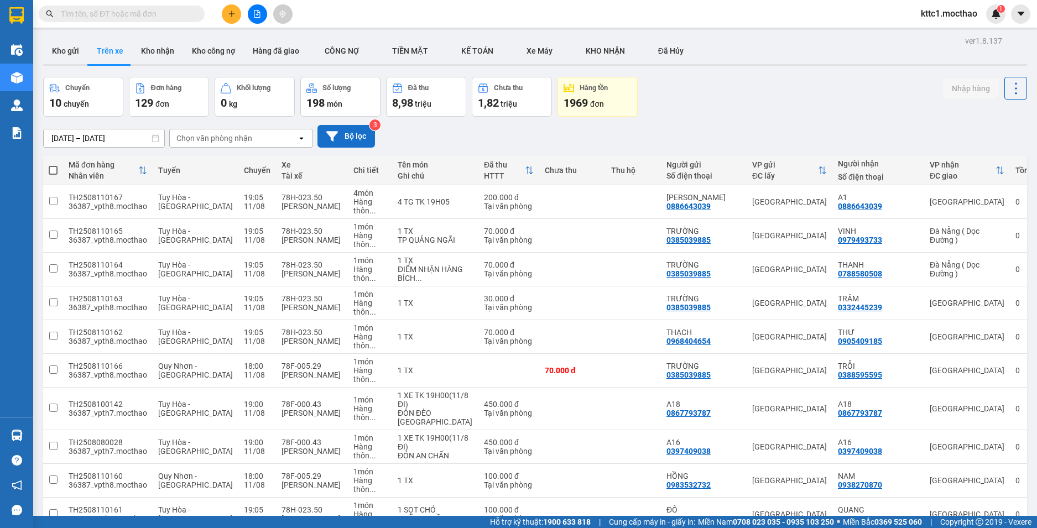
click at [352, 143] on button "Bộ lọc" at bounding box center [345, 136] width 57 height 23
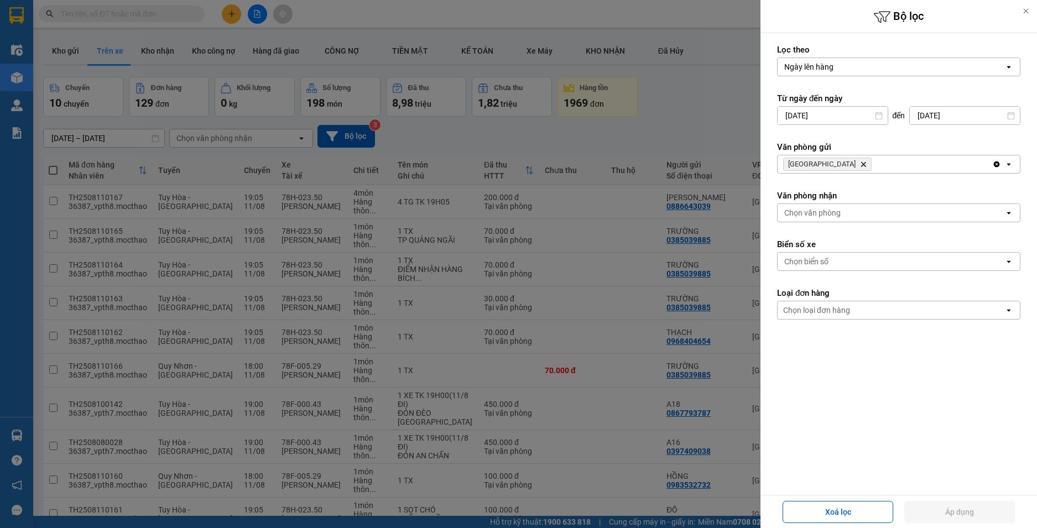
click at [860, 162] on icon "Delete" at bounding box center [863, 164] width 7 height 7
click at [822, 164] on div "Chọn văn phòng" at bounding box center [812, 164] width 56 height 11
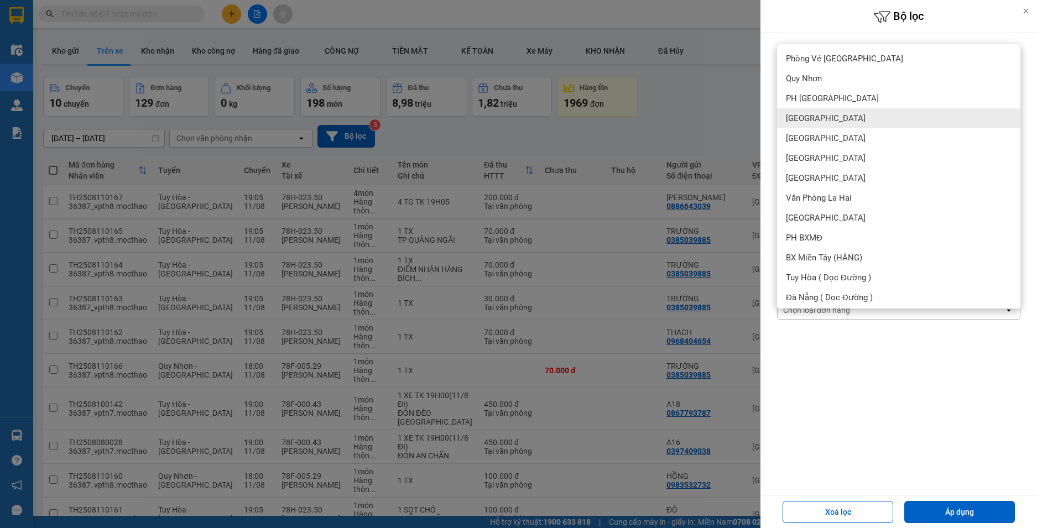
click at [825, 122] on div "[GEOGRAPHIC_DATA]" at bounding box center [898, 118] width 243 height 20
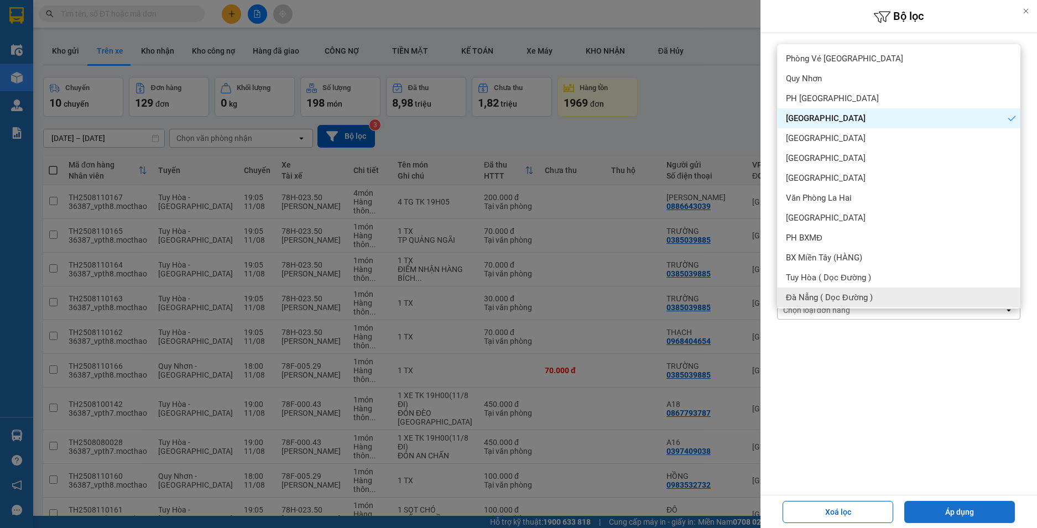
click at [946, 514] on button "Áp dụng" at bounding box center [959, 512] width 111 height 22
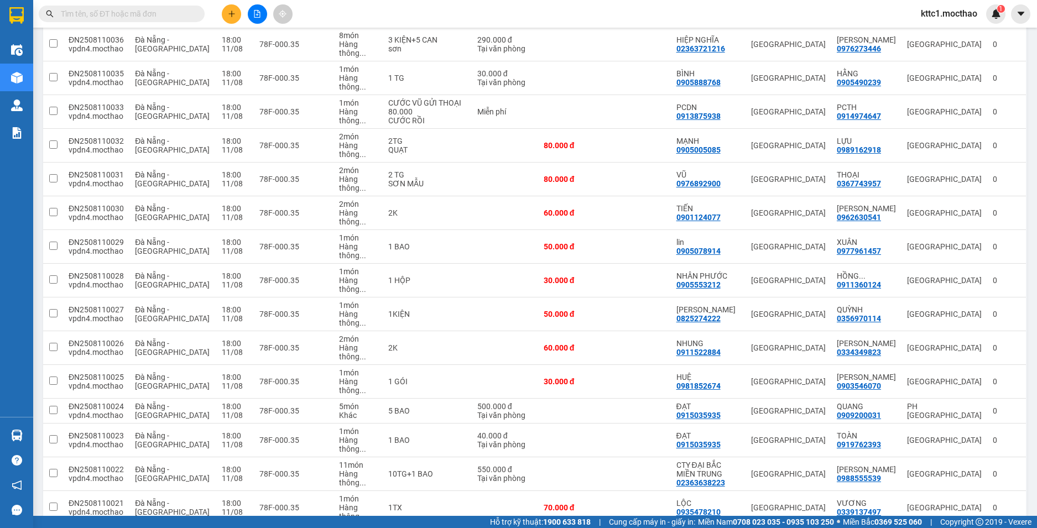
scroll to position [829, 0]
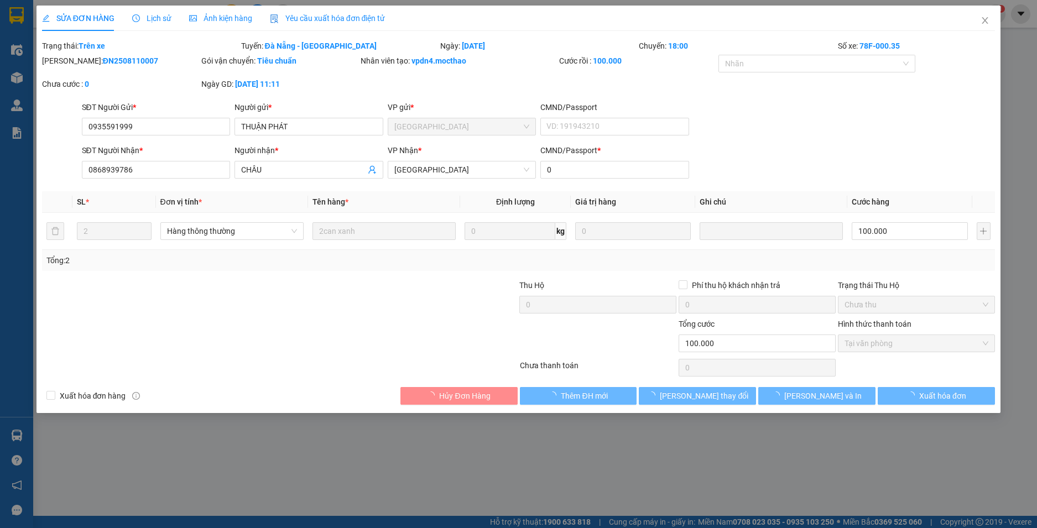
type input "0935591999"
type input "THUẬN PHÁT"
type input "0868939786"
type input "CHÂU"
type input "0"
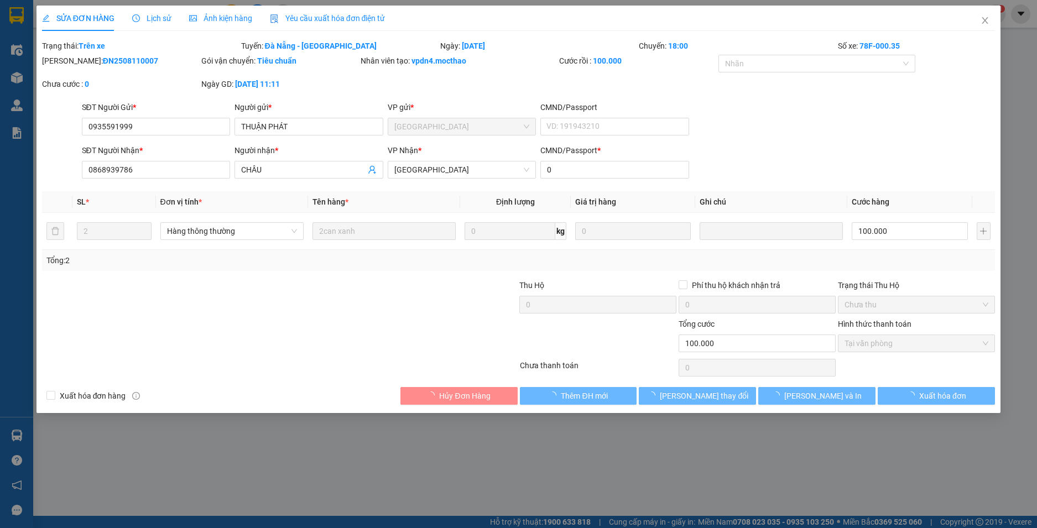
type input "100.000"
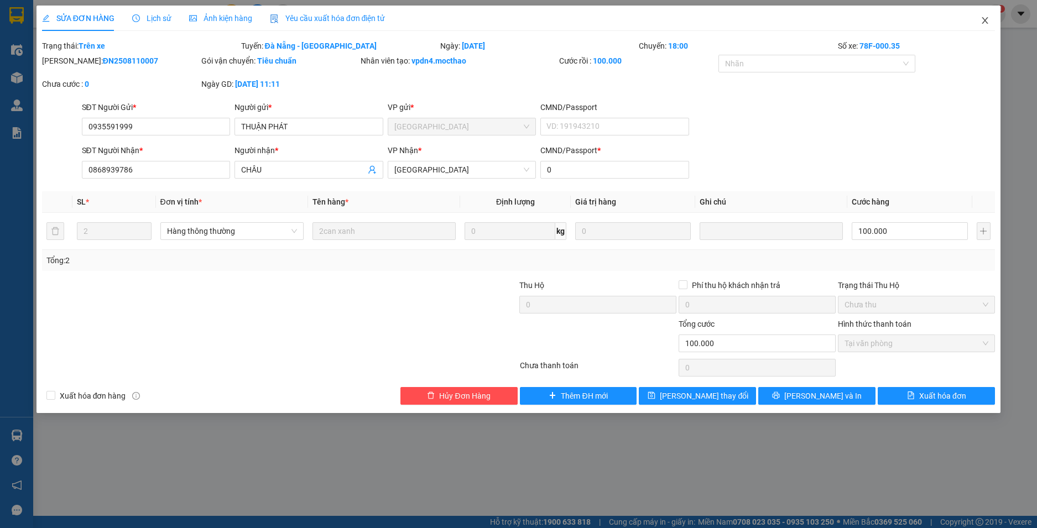
click at [983, 21] on icon "close" at bounding box center [984, 20] width 9 height 9
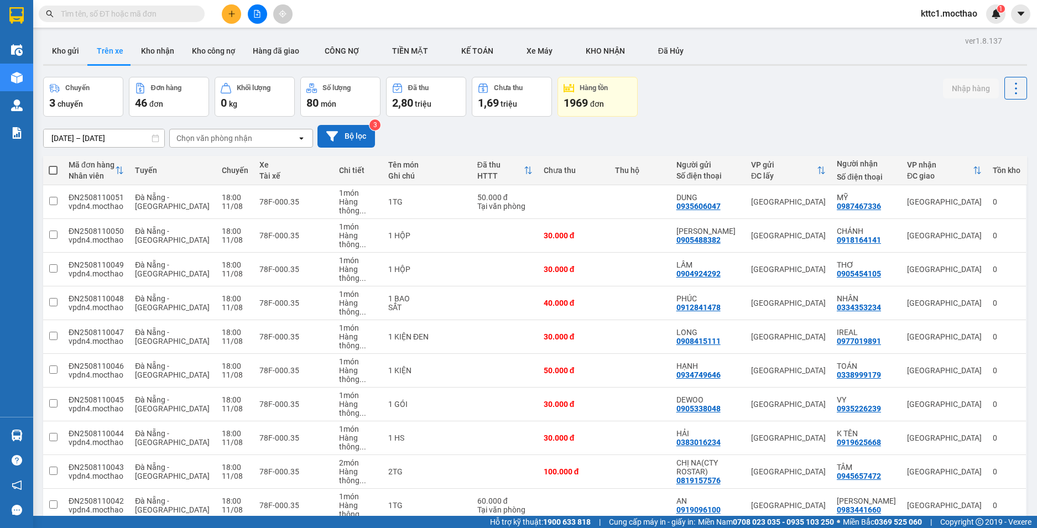
click at [353, 138] on button "Bộ lọc" at bounding box center [345, 136] width 57 height 23
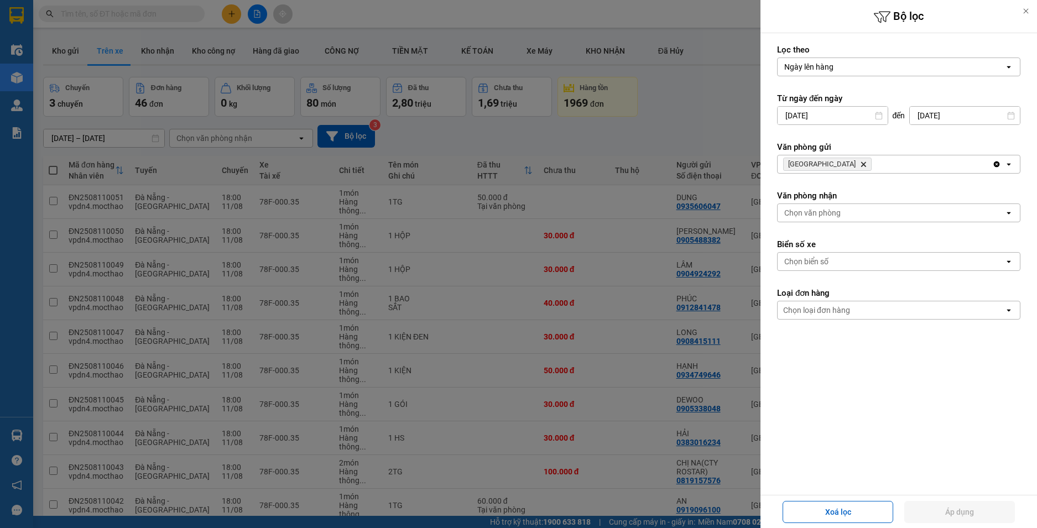
click at [861, 165] on icon "Đà Nẵng, close by backspace" at bounding box center [863, 164] width 5 height 5
click at [825, 165] on div "Chọn văn phòng" at bounding box center [812, 164] width 56 height 11
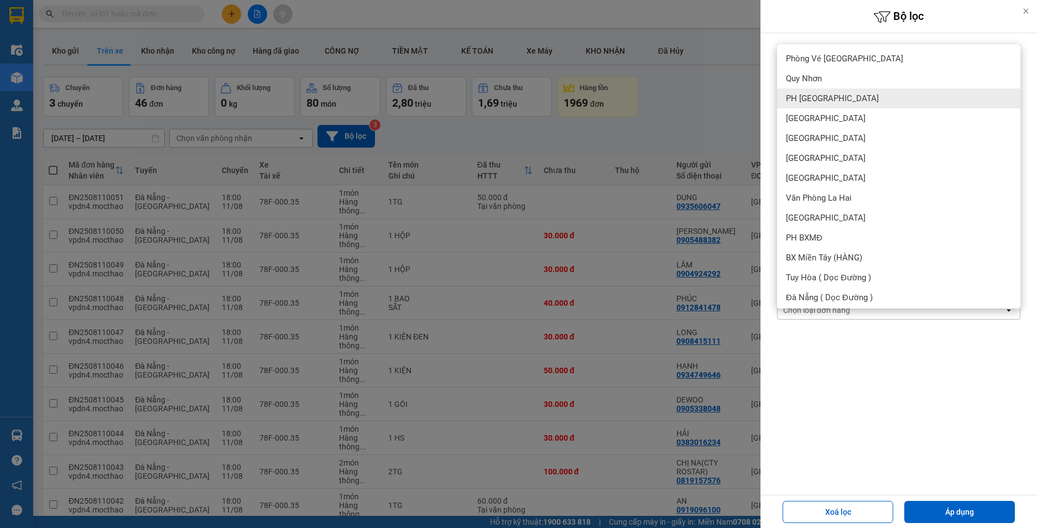
click at [823, 98] on span "PH [GEOGRAPHIC_DATA]" at bounding box center [832, 98] width 93 height 11
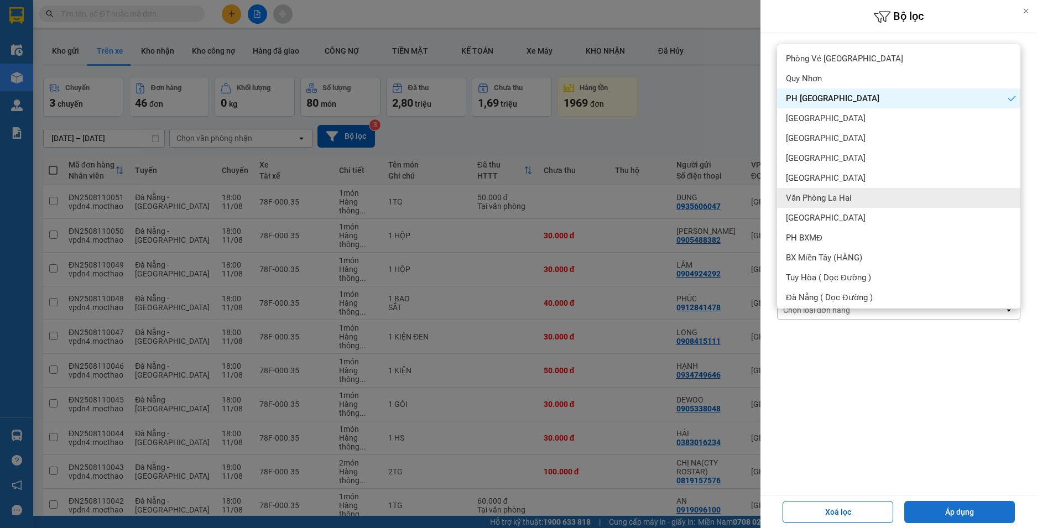
click at [961, 514] on button "Áp dụng" at bounding box center [959, 512] width 111 height 22
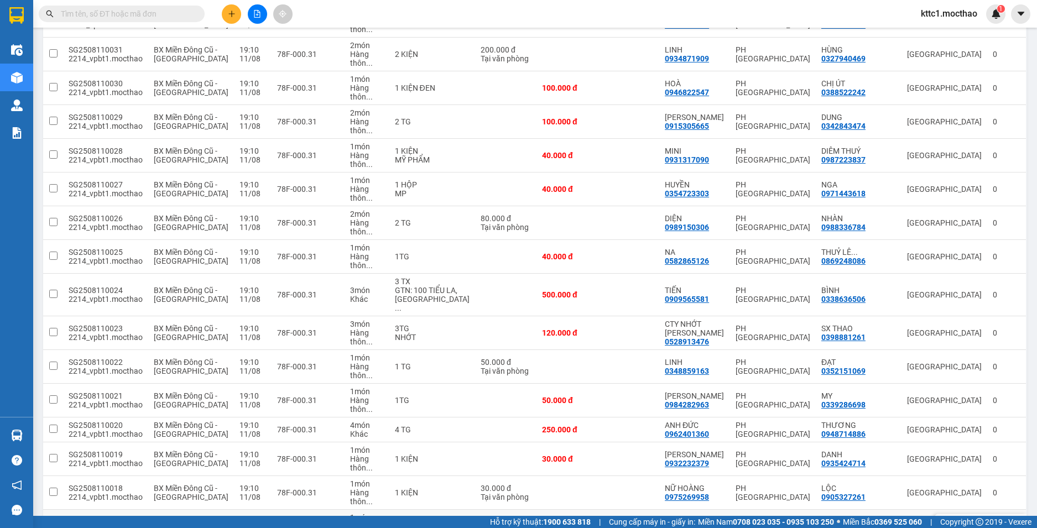
scroll to position [1157, 0]
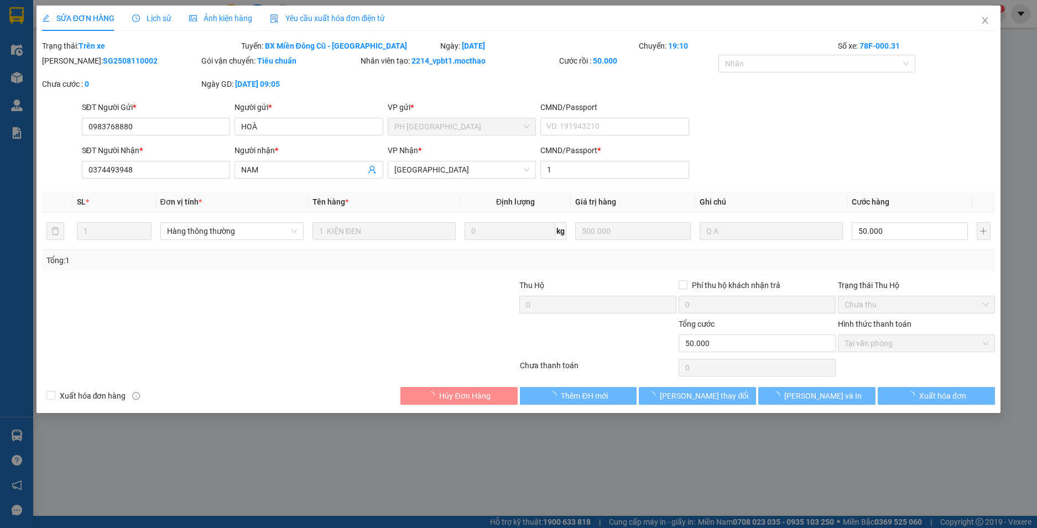
type input "0983768880"
type input "HOÀ"
type input "0374493948"
type input "NAM"
type input "1"
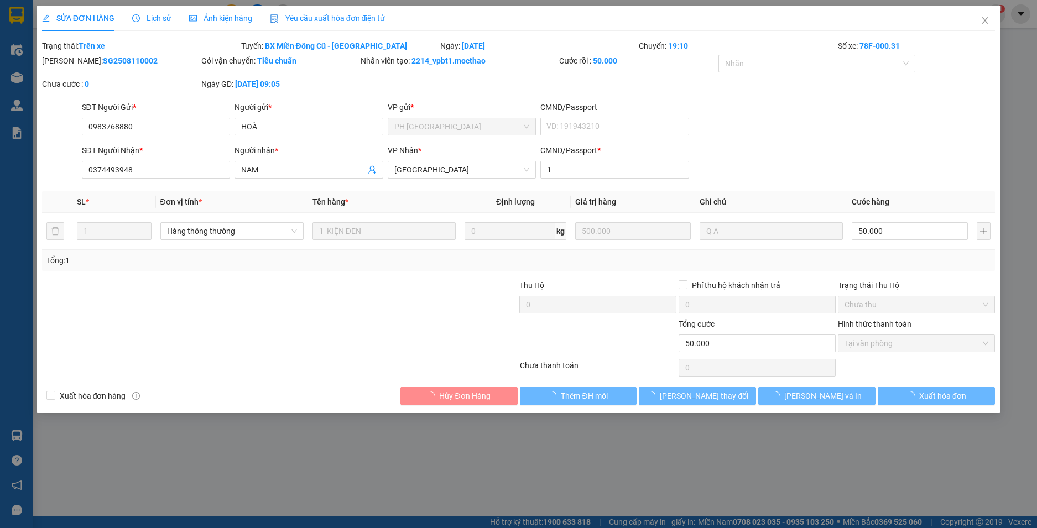
type input "50.000"
checkbox input "true"
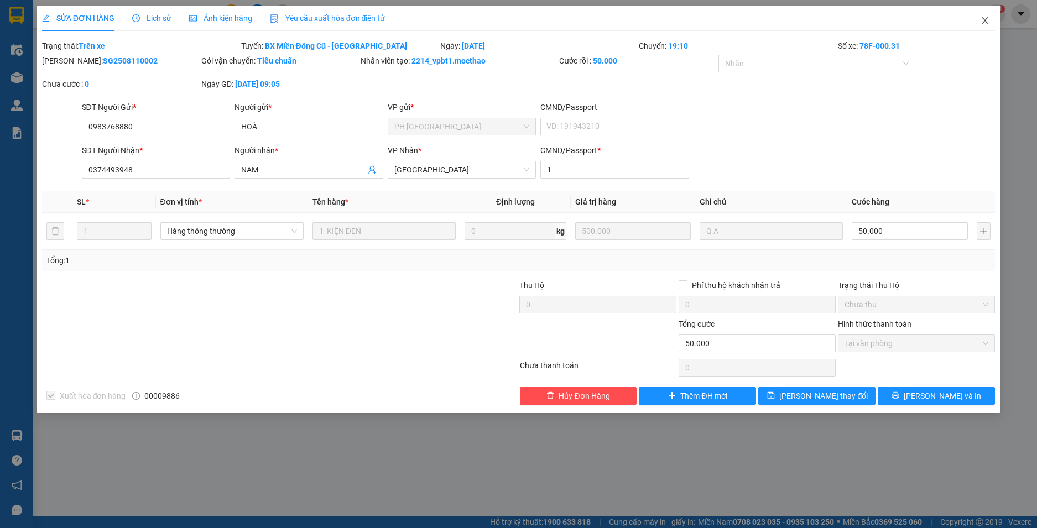
click at [983, 19] on icon "close" at bounding box center [985, 20] width 6 height 7
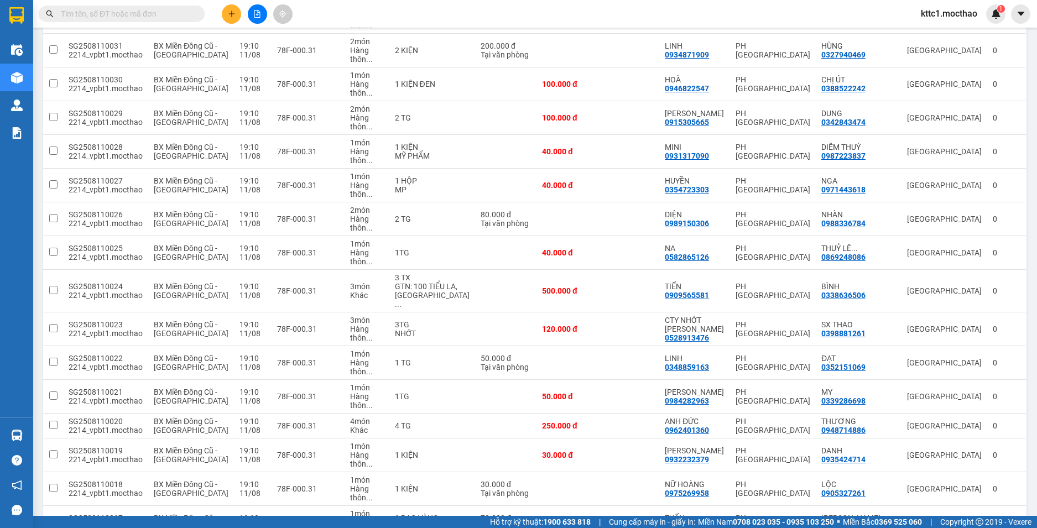
scroll to position [1157, 0]
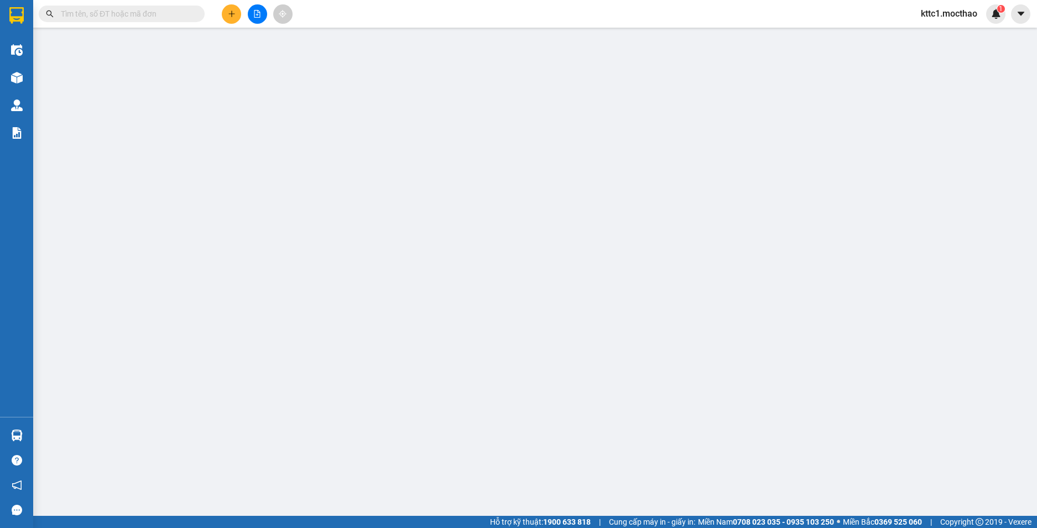
type input "0896408946"
type input "SƠN"
type input "0784470123"
type input "DÂN"
type input "1"
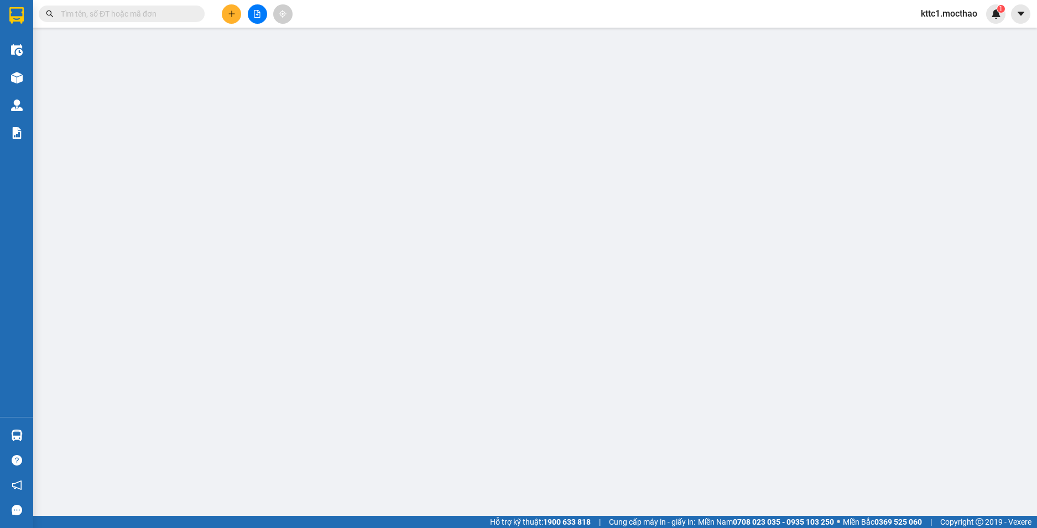
type input "50.000"
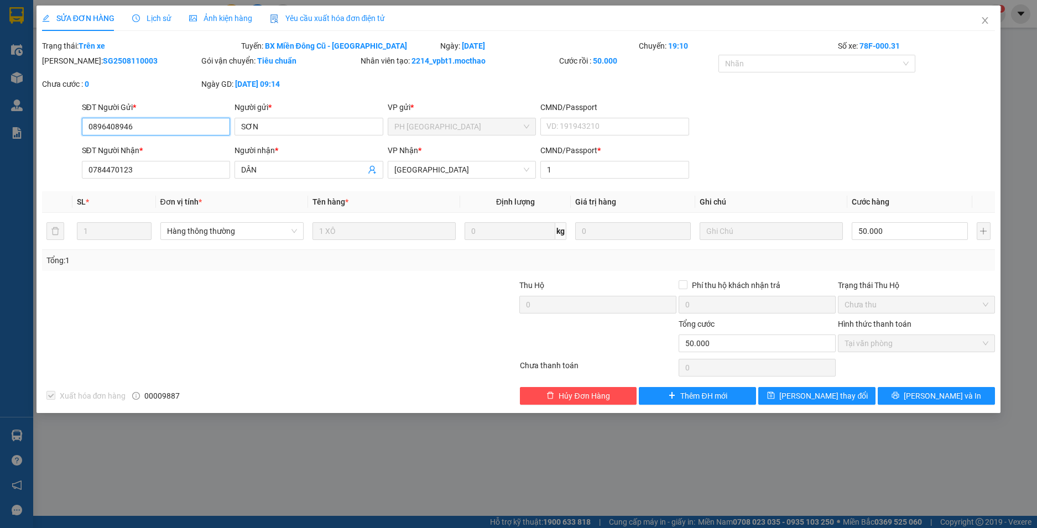
checkbox input "true"
click at [985, 23] on icon "close" at bounding box center [984, 20] width 9 height 9
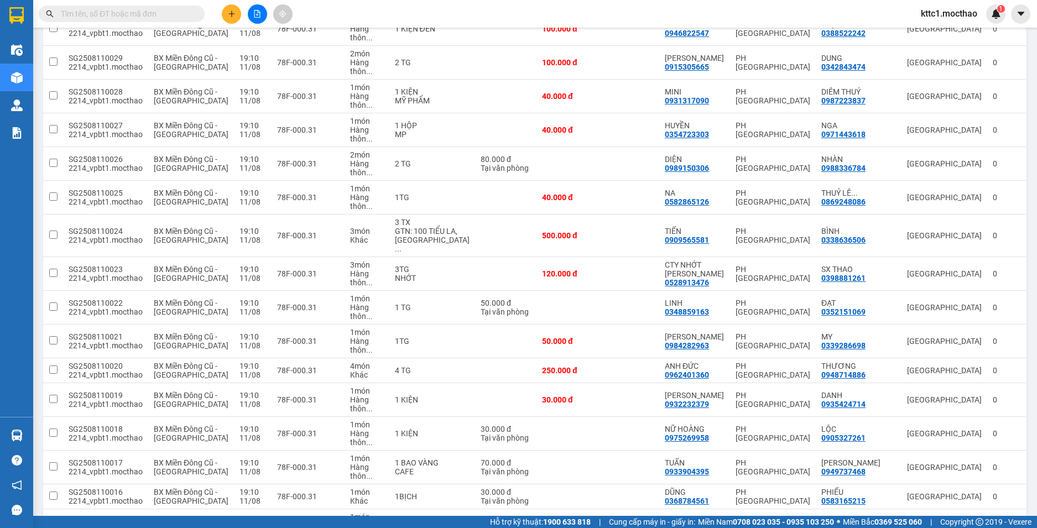
scroll to position [1157, 0]
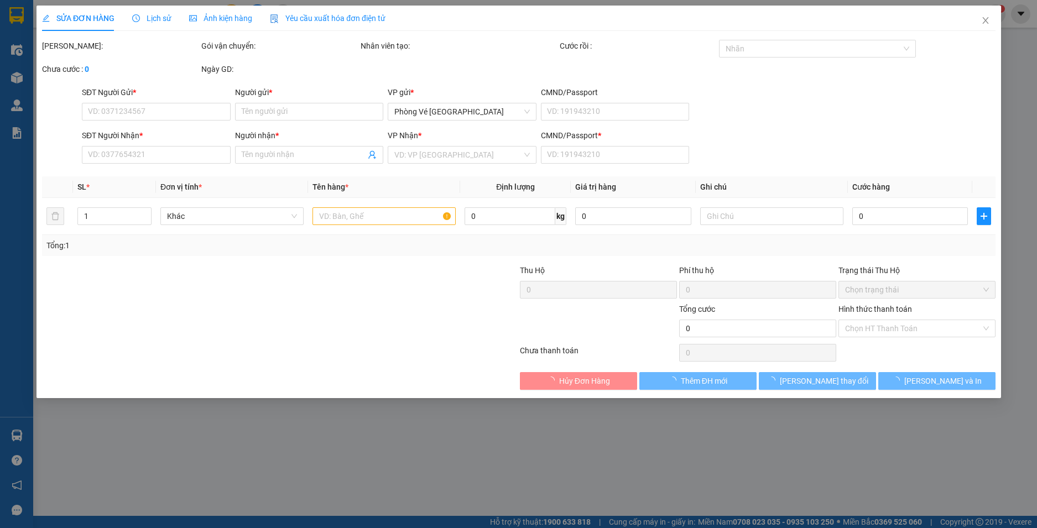
type input "0939136776"
type input "TRƯỜNG AN"
type input "0366470894"
type input "NK [GEOGRAPHIC_DATA] [GEOGRAPHIC_DATA]"
type input "1"
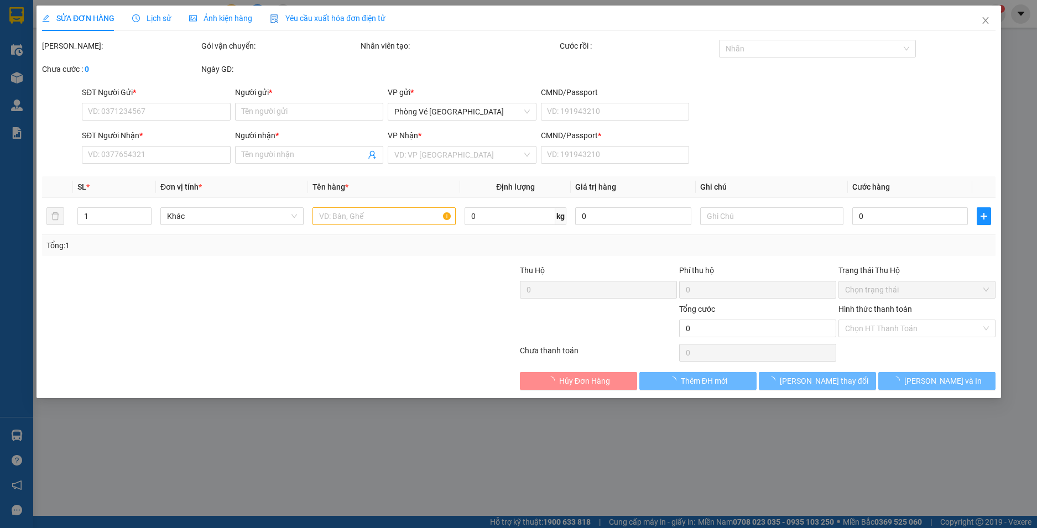
type input "30.000"
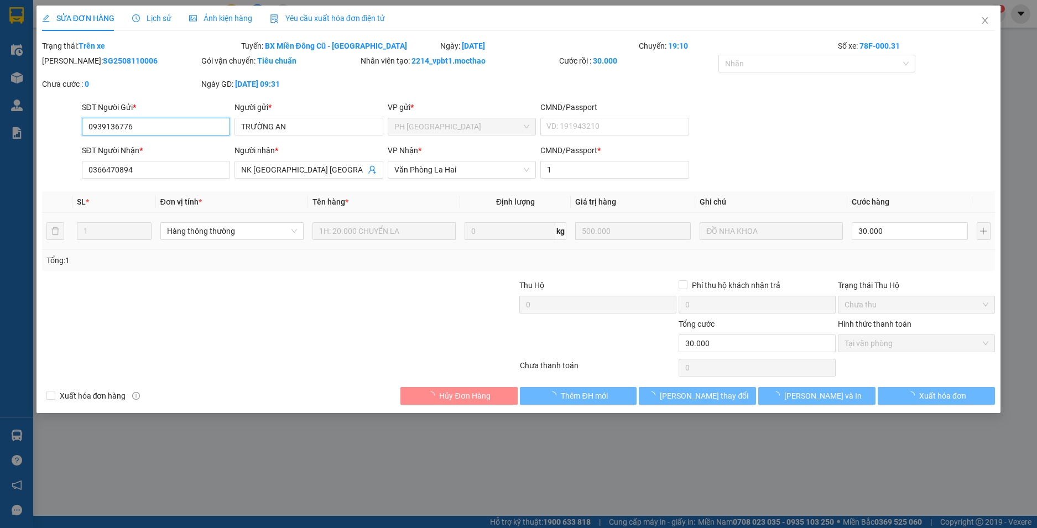
checkbox input "true"
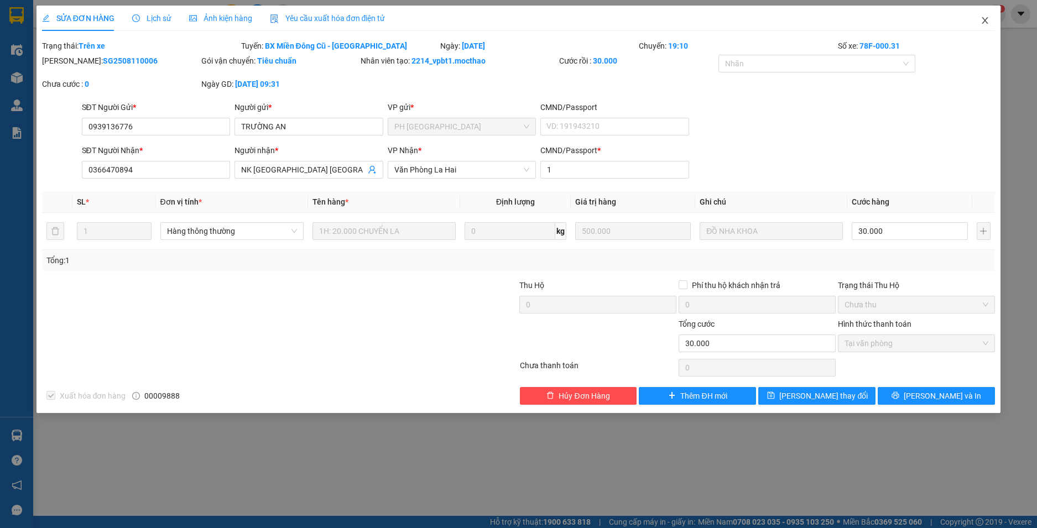
click at [986, 18] on icon "close" at bounding box center [984, 20] width 9 height 9
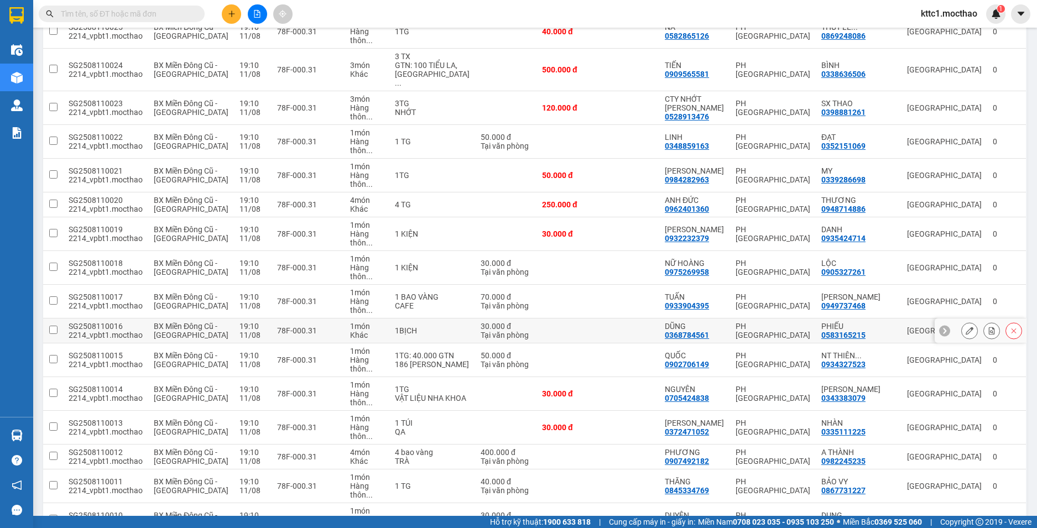
scroll to position [1157, 0]
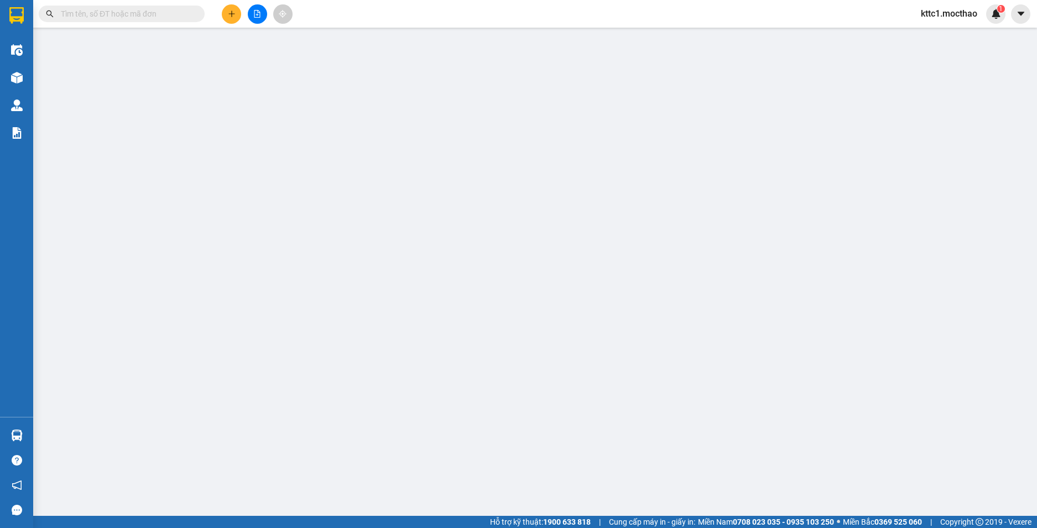
type input "0386655691"
type input "ĐOÀN THỊ LỘC"
type input "0986771757"
type input "HẢI"
type input "1"
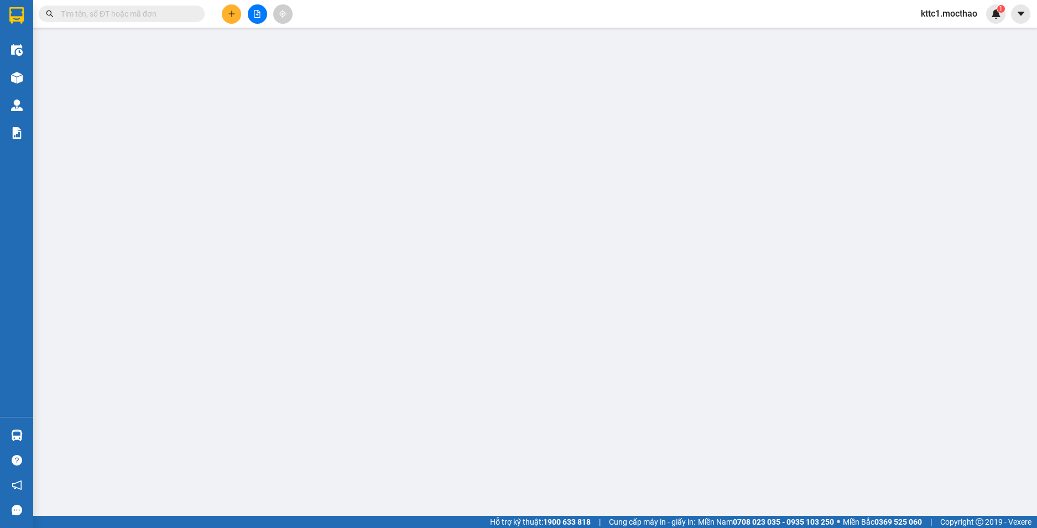
type input "300.000"
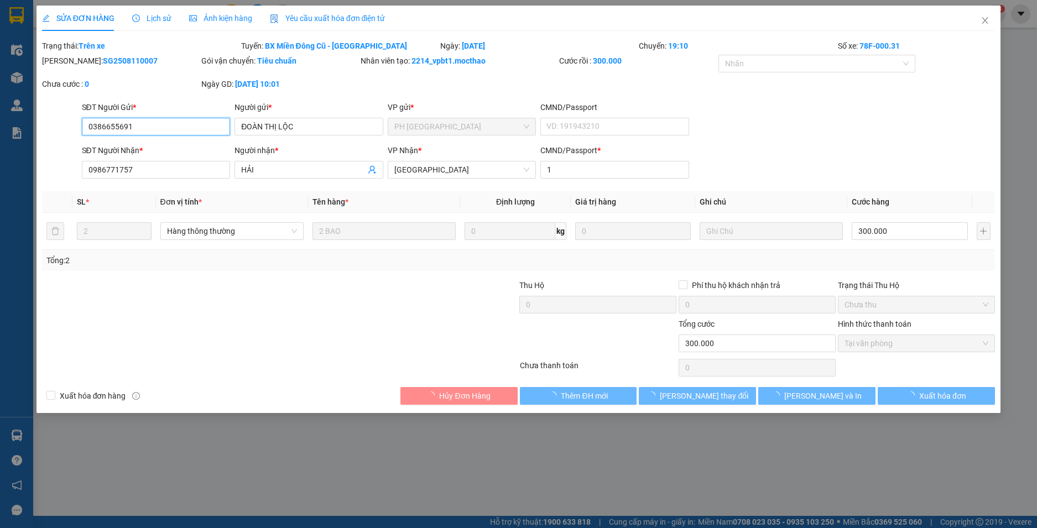
checkbox input "true"
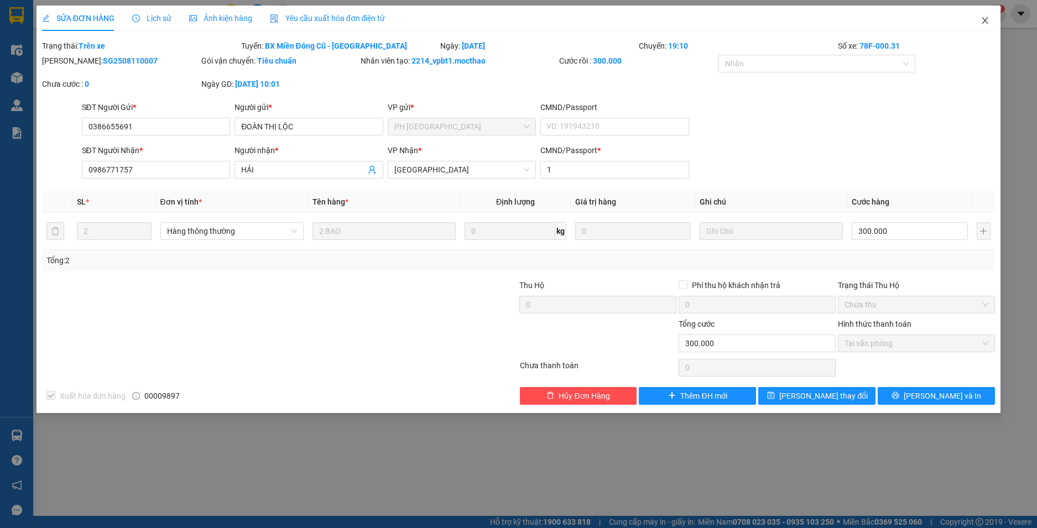
click at [985, 19] on icon "close" at bounding box center [984, 20] width 9 height 9
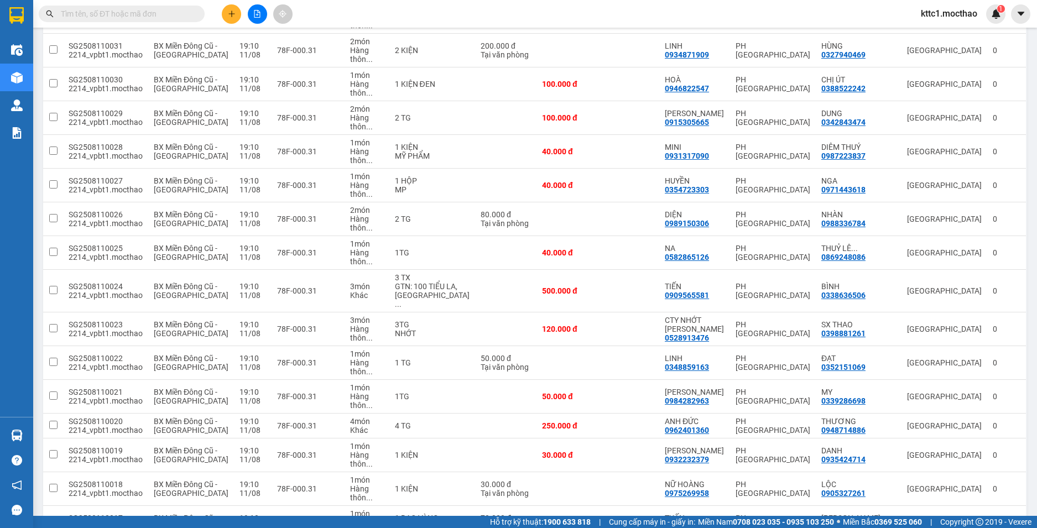
scroll to position [1157, 0]
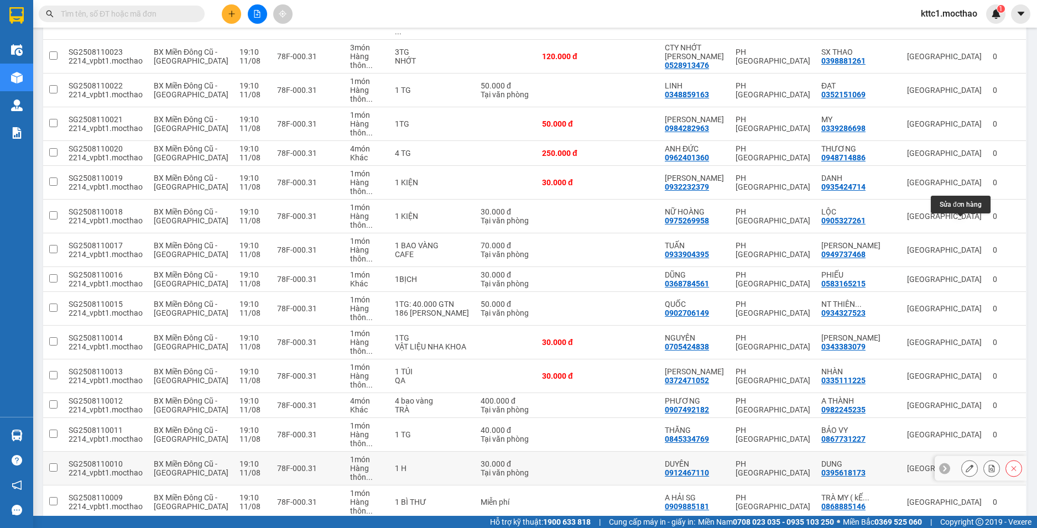
click at [965, 464] on icon at bounding box center [969, 468] width 8 height 8
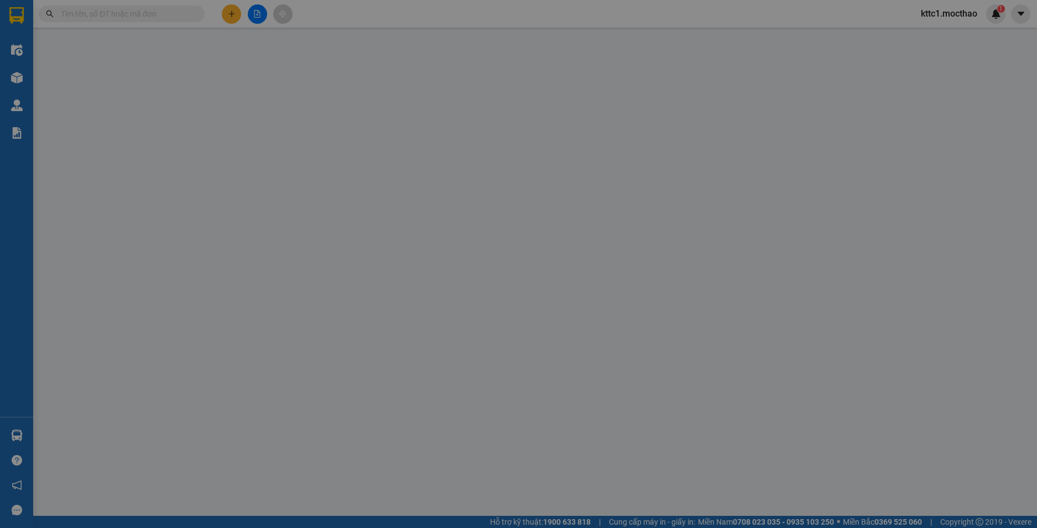
type input "0912467110"
type input "DUYÊN"
type input "0395618173"
type input "DUNG"
type input "1"
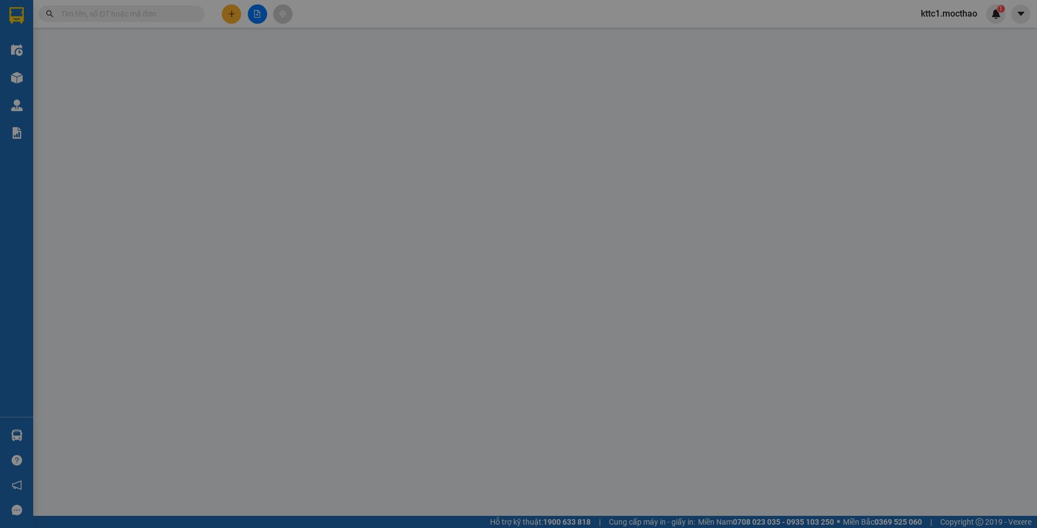
type input "30.000"
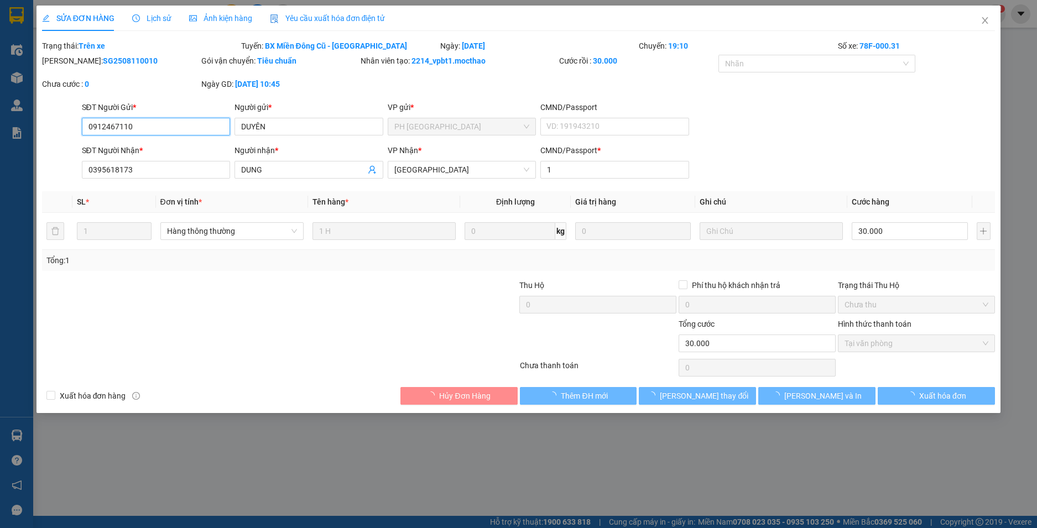
checkbox input "true"
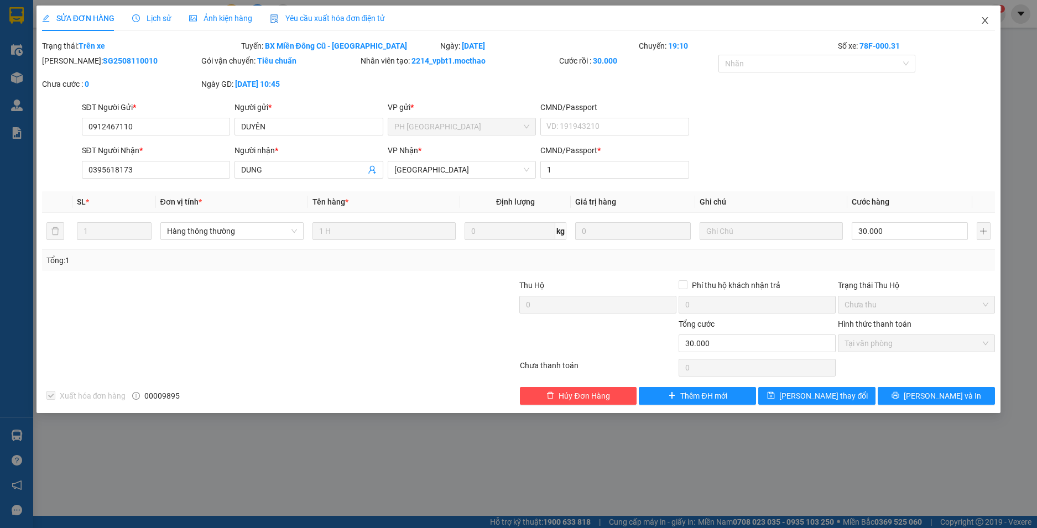
click at [985, 21] on icon "close" at bounding box center [985, 20] width 6 height 7
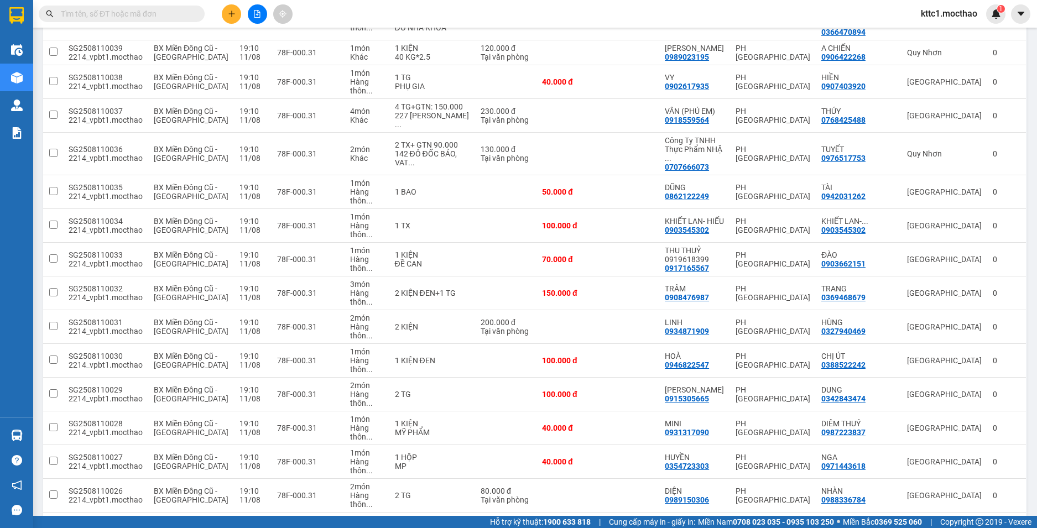
scroll to position [829, 0]
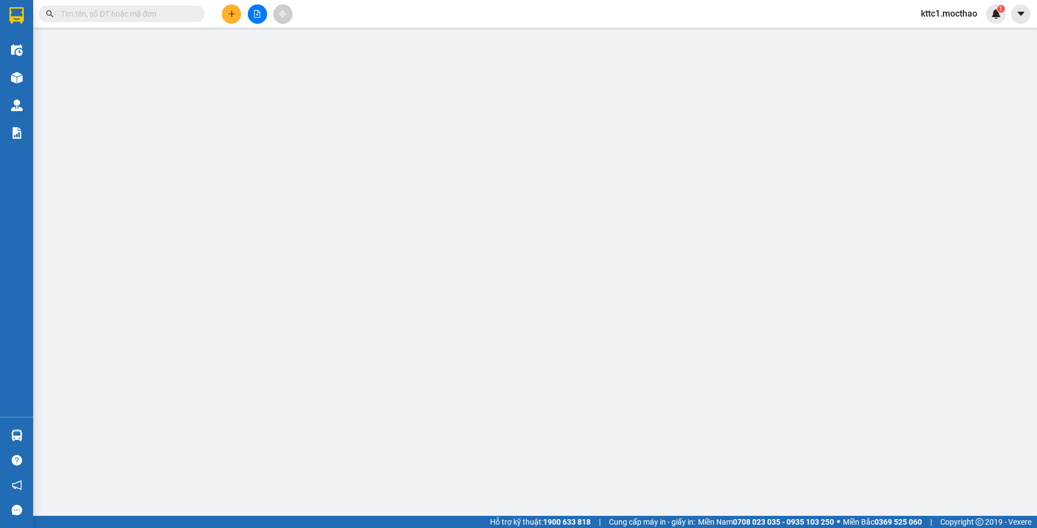
type input "0368784561"
type input "DŨNG"
type input "0583165215"
type input "PHIẾU"
type input "1"
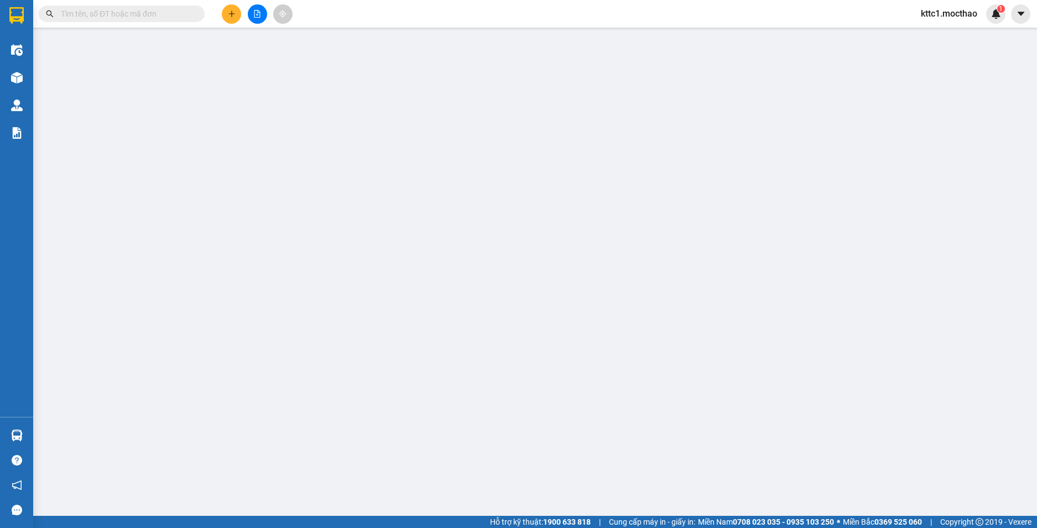
type input "30.000"
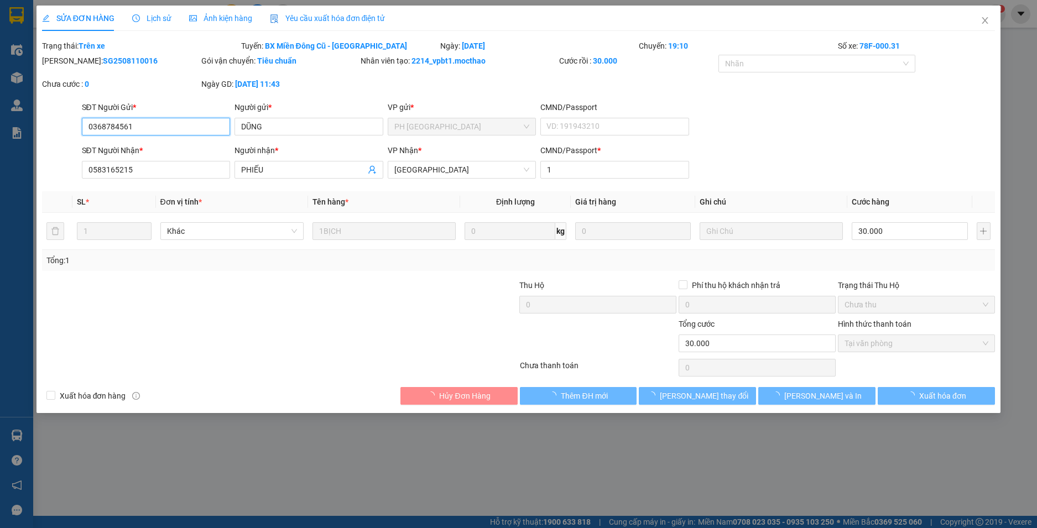
checkbox input "true"
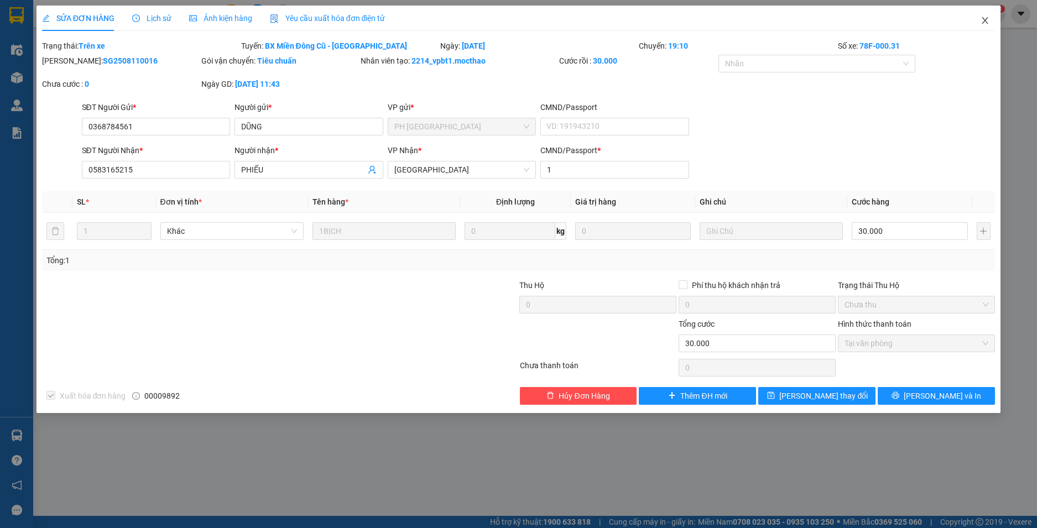
click at [987, 22] on icon "close" at bounding box center [984, 20] width 9 height 9
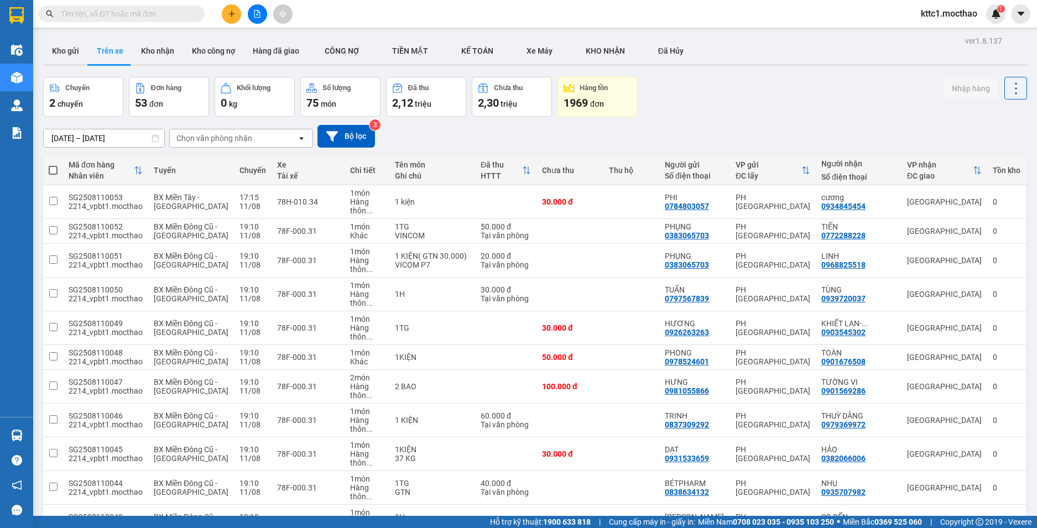
scroll to position [1157, 0]
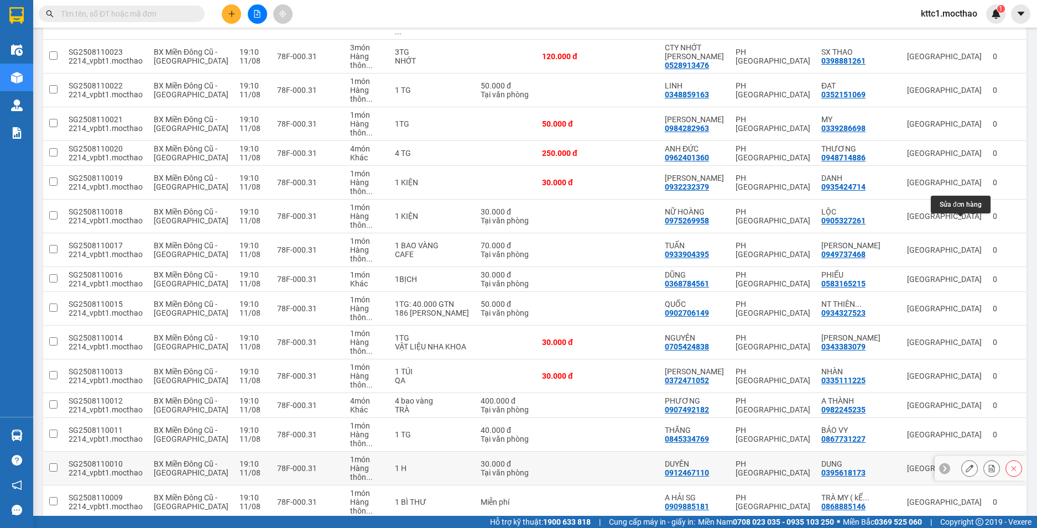
click at [965, 464] on icon at bounding box center [969, 468] width 8 height 8
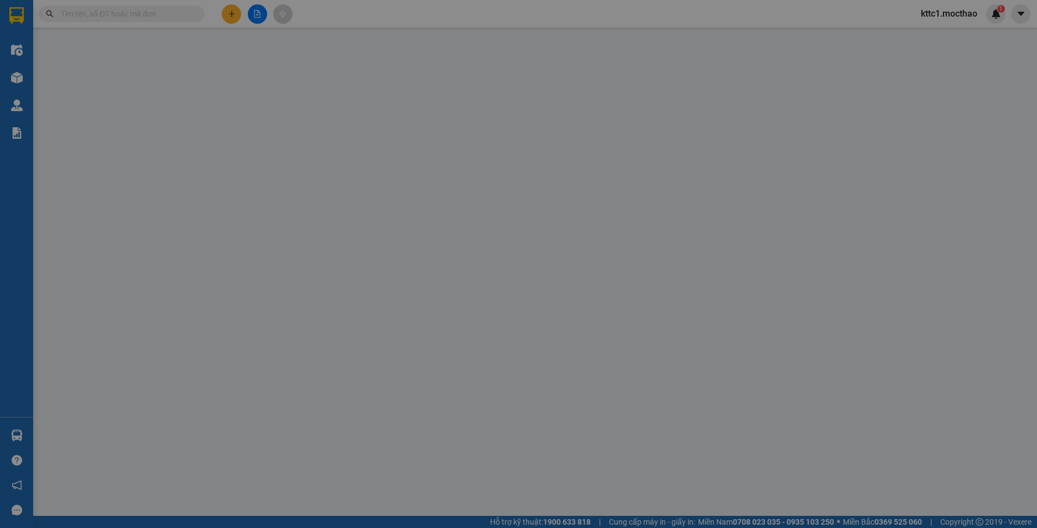
type input "0912467110"
type input "DUYÊN"
type input "0395618173"
type input "DUNG"
type input "1"
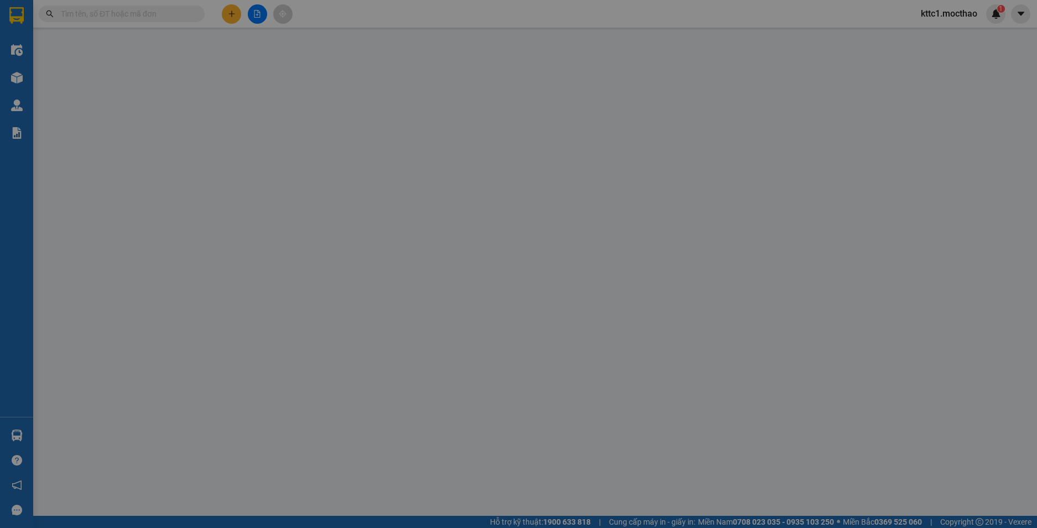
type input "30.000"
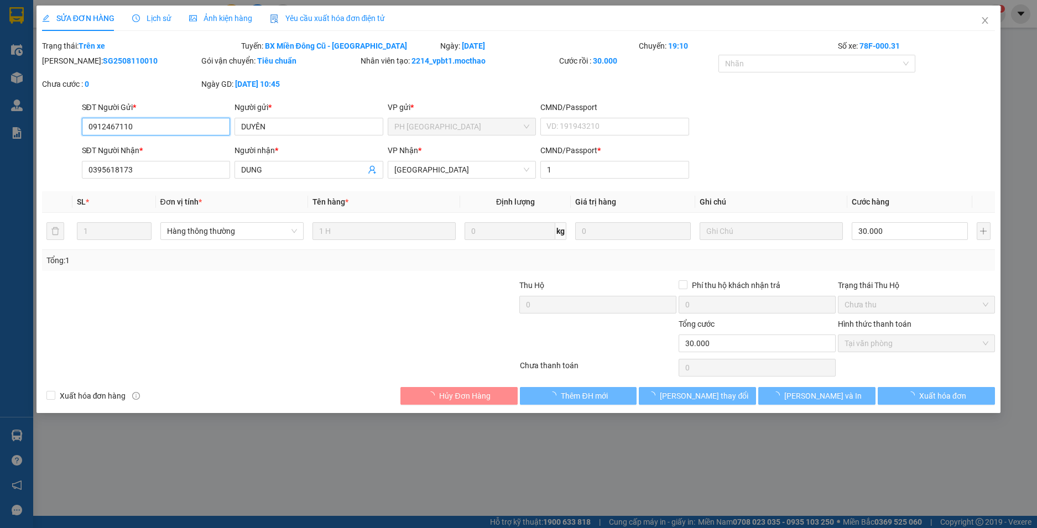
checkbox input "true"
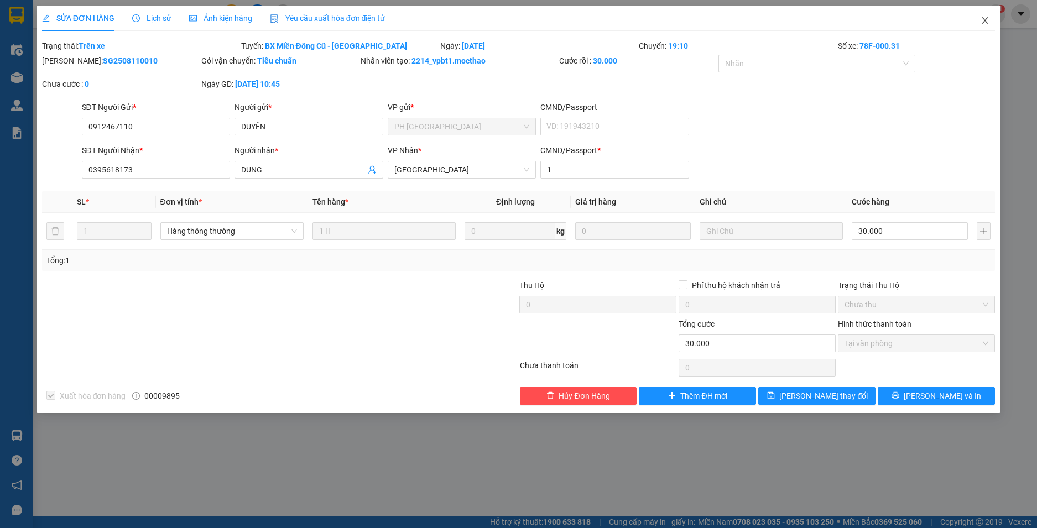
click at [988, 20] on icon "close" at bounding box center [984, 20] width 9 height 9
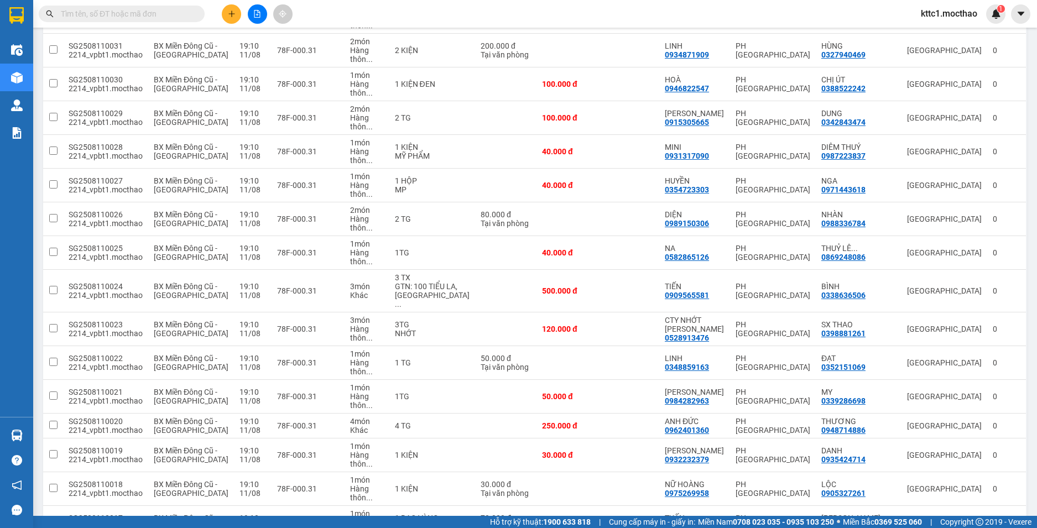
scroll to position [1157, 0]
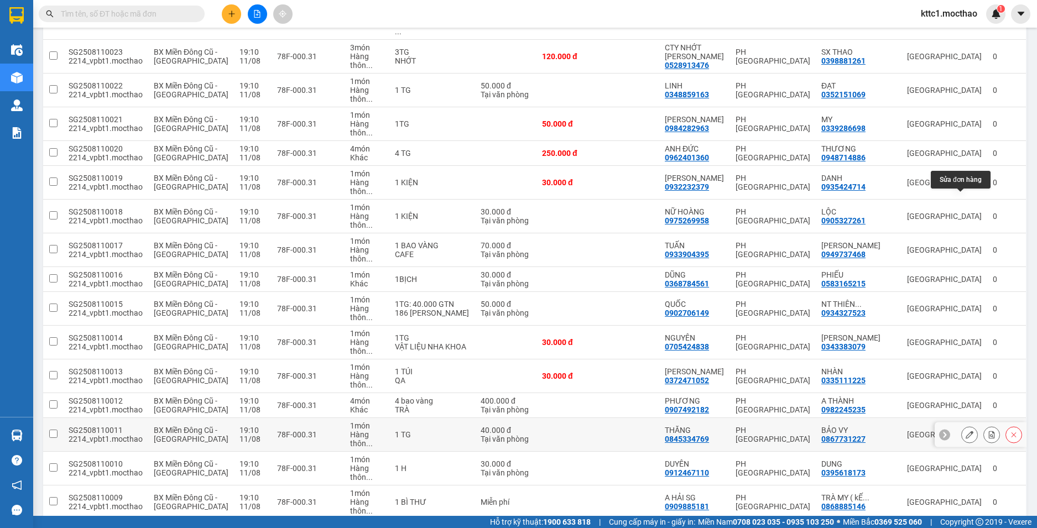
click at [965, 431] on icon at bounding box center [969, 435] width 8 height 8
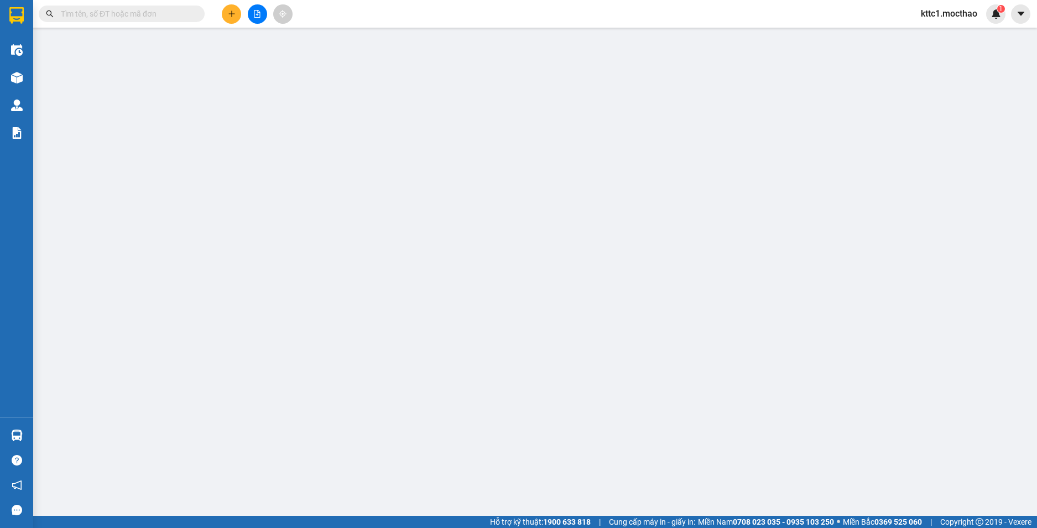
type input "0845334769"
type input "THĂNG"
type input "0867731227"
type input "BẢO VY"
type input "1"
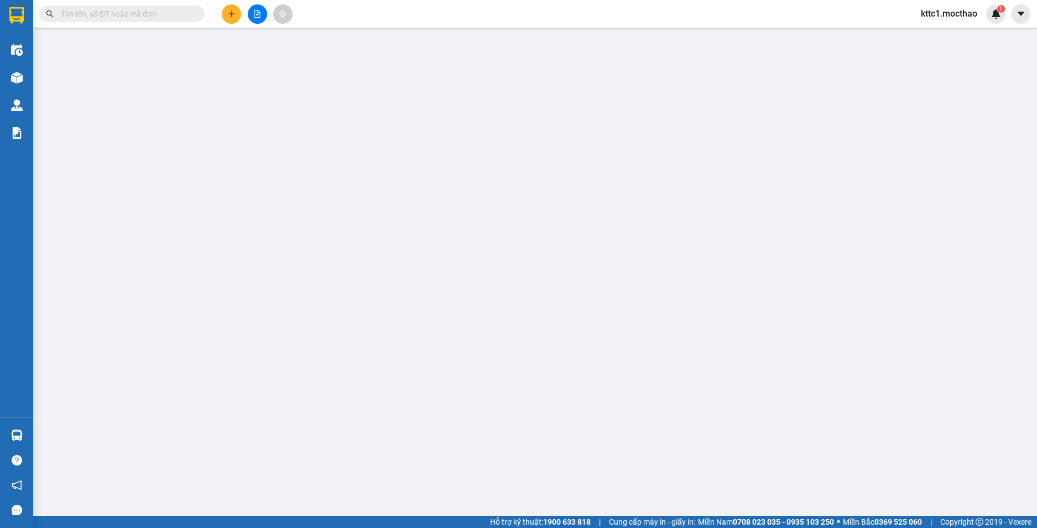
type input "40.000"
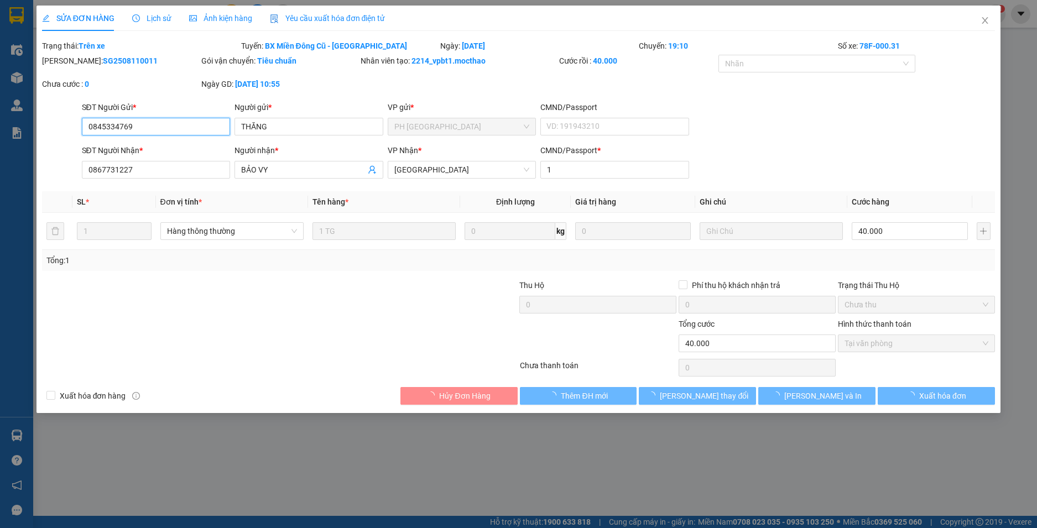
checkbox input "true"
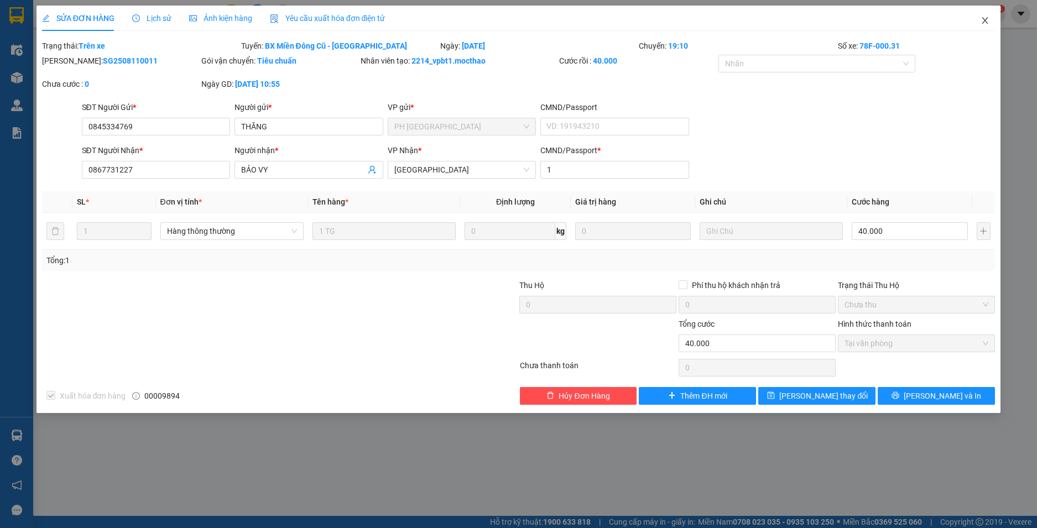
click at [986, 19] on icon "close" at bounding box center [985, 20] width 6 height 7
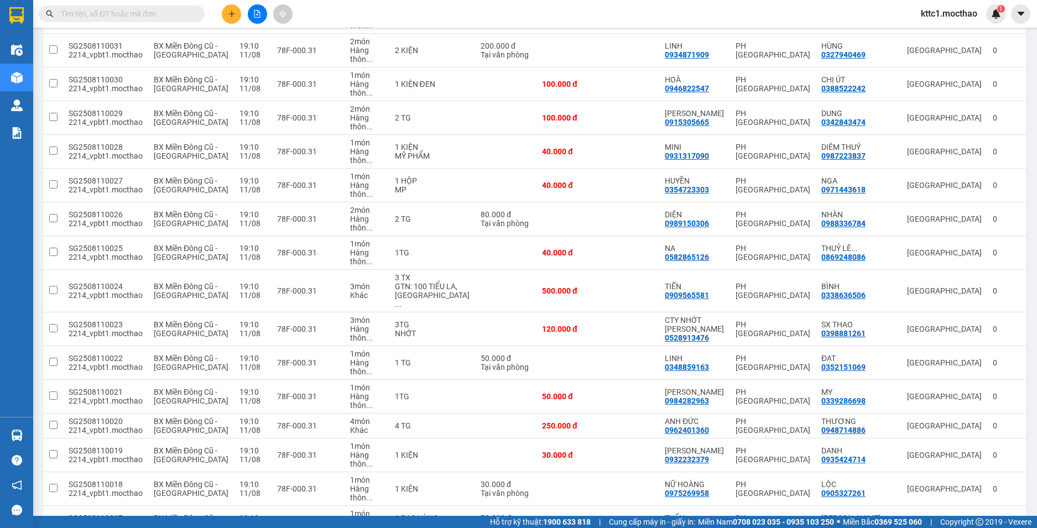
scroll to position [1157, 0]
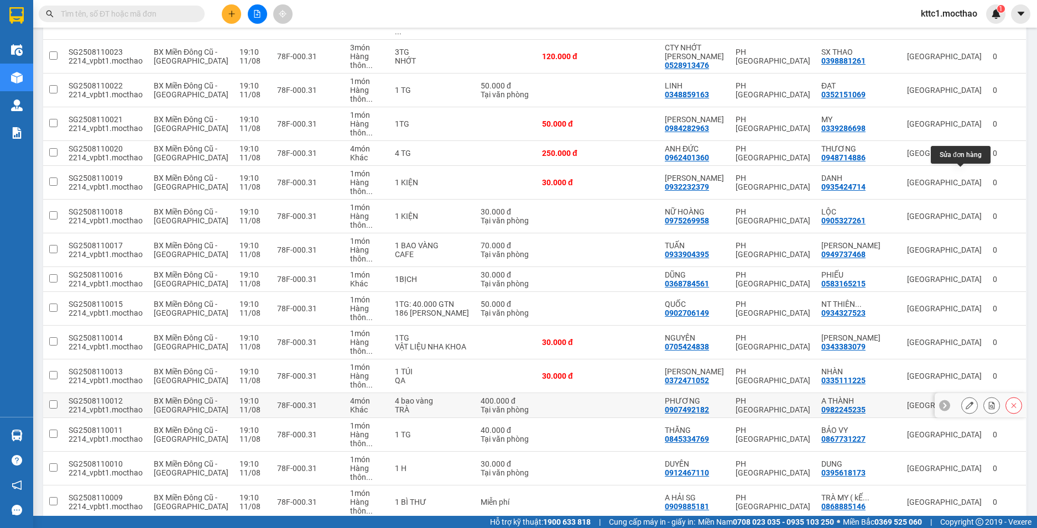
click at [965, 401] on icon at bounding box center [969, 405] width 8 height 8
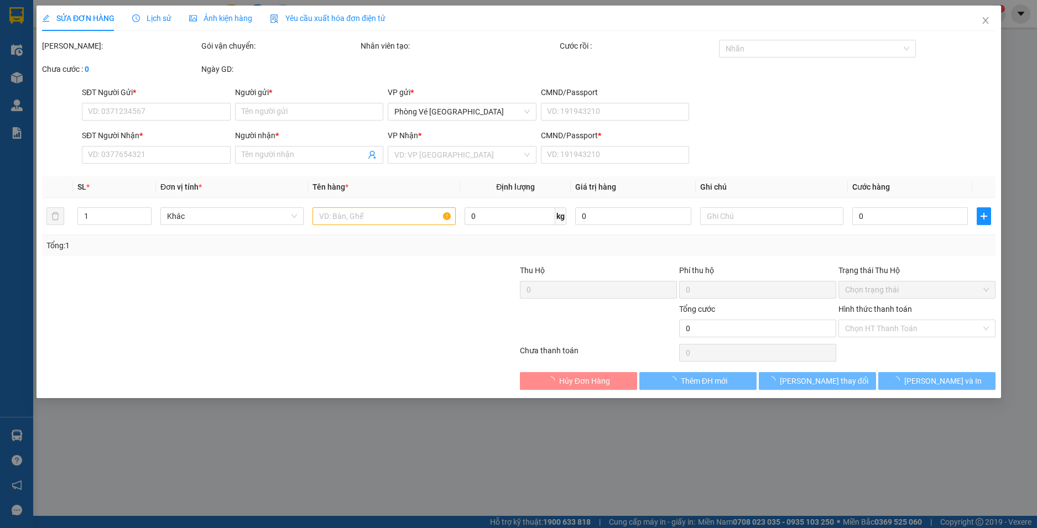
type input "0907492182"
type input "PHƯƠNG"
type input "0982245235"
type input "A THÀNH"
type input "1"
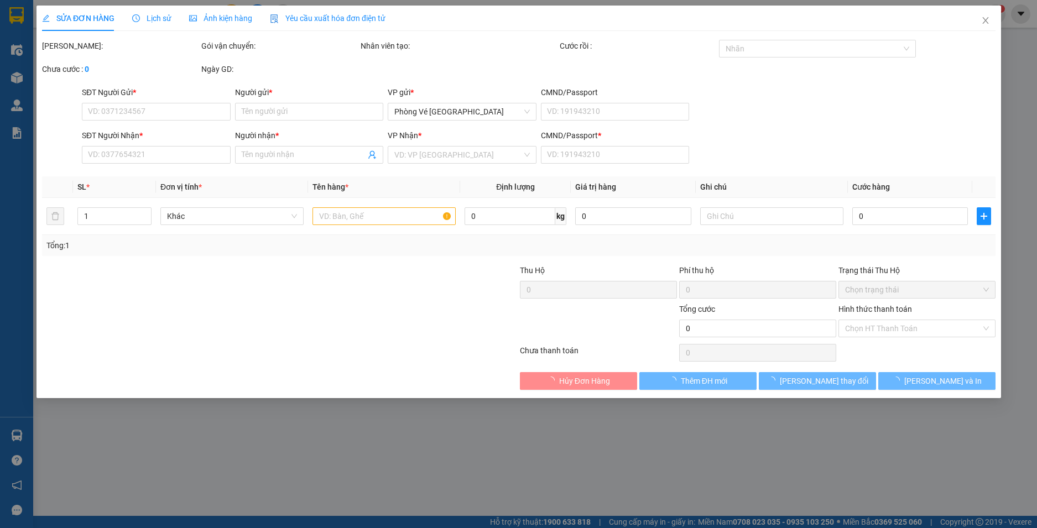
type input "400.000"
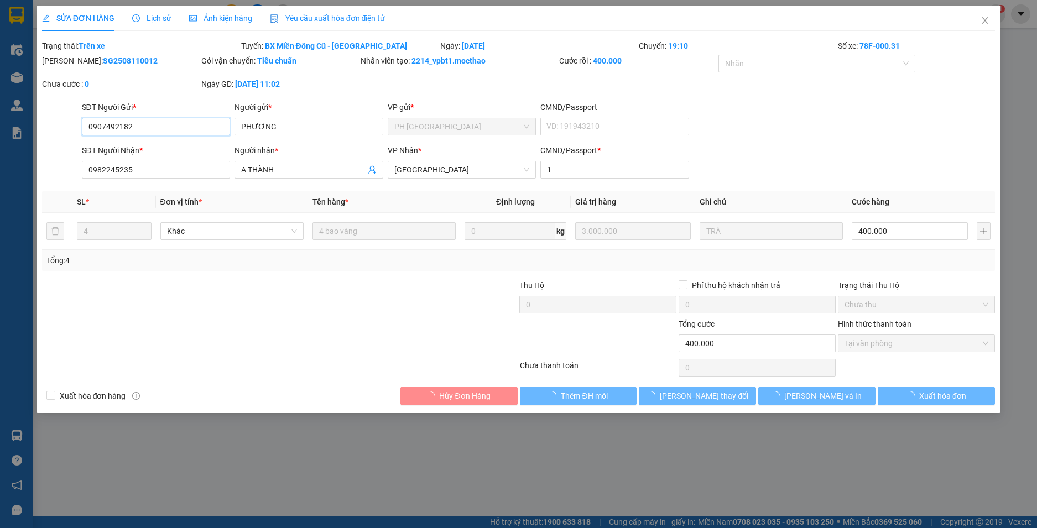
checkbox input "true"
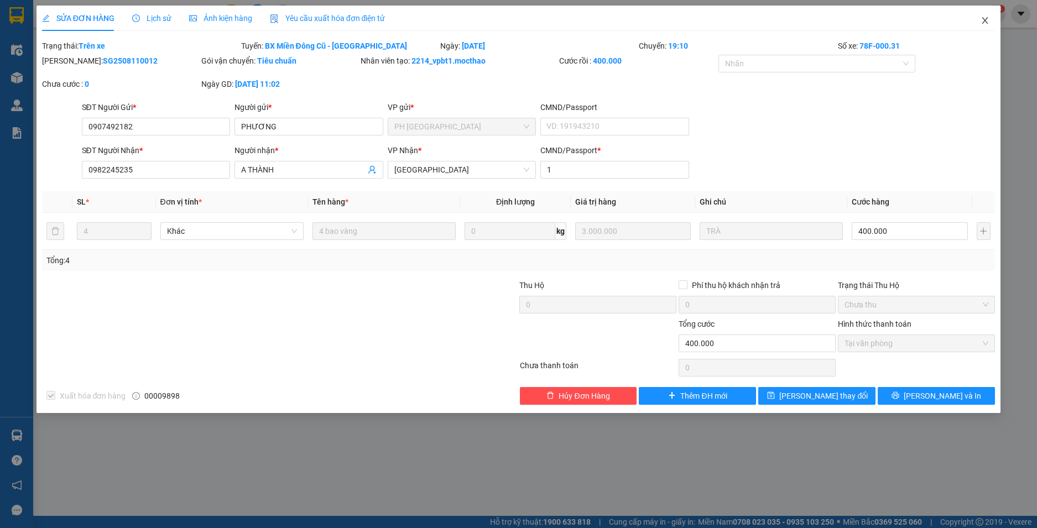
click at [987, 19] on icon "close" at bounding box center [984, 20] width 9 height 9
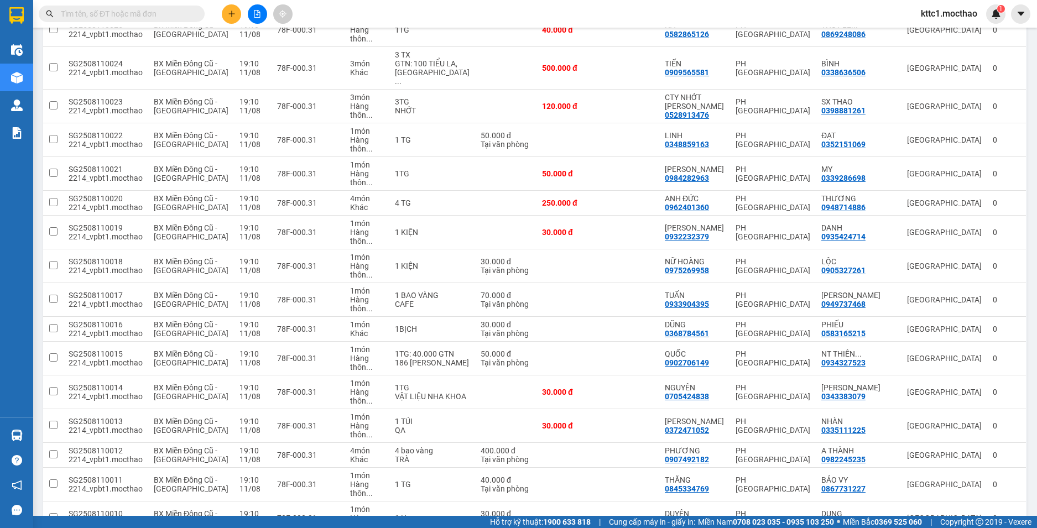
scroll to position [1157, 0]
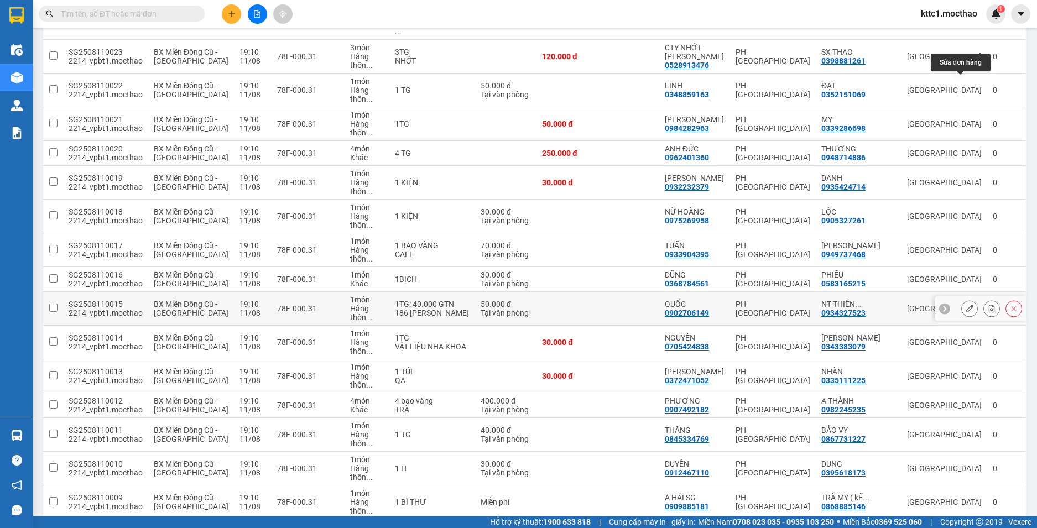
click at [961, 299] on button at bounding box center [968, 308] width 15 height 19
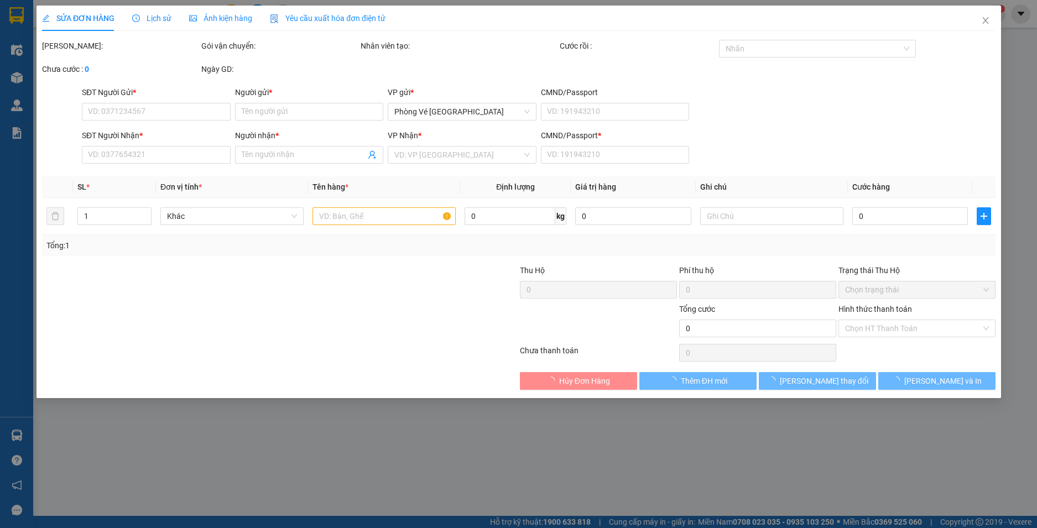
type input "0902706149"
type input "QUỐC"
type input "0934327523"
type input "NT THIÊN ANH"
type input "1"
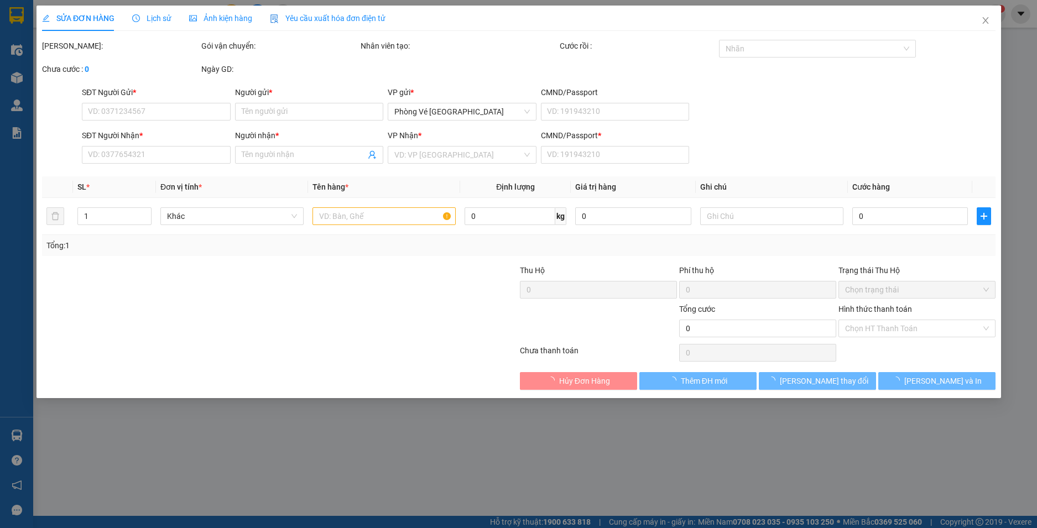
type input "50.000"
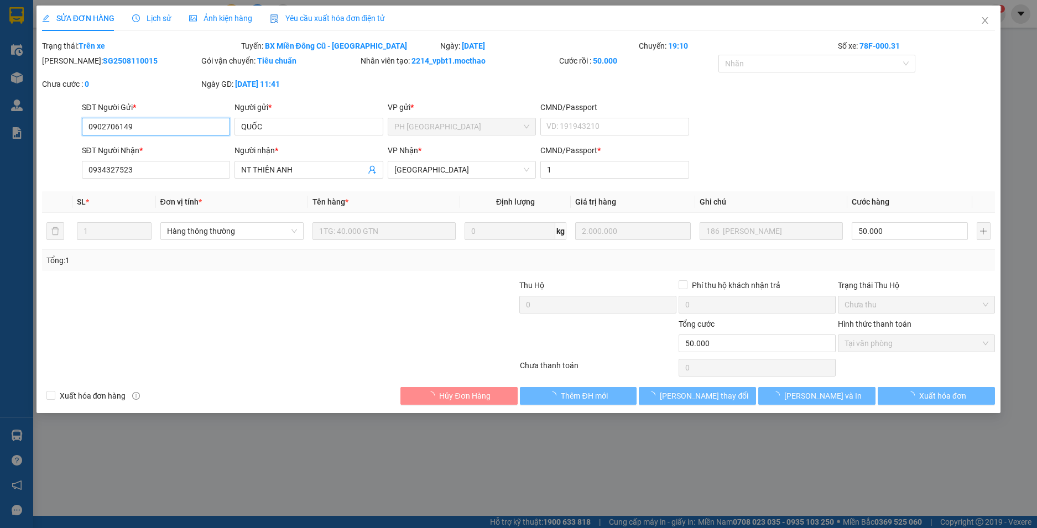
checkbox input "true"
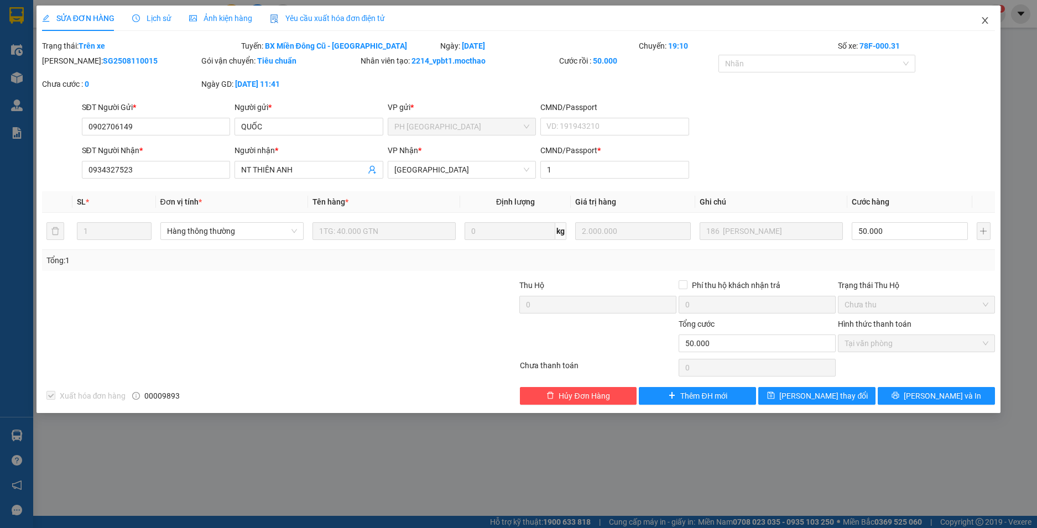
click at [986, 20] on icon "close" at bounding box center [985, 20] width 6 height 7
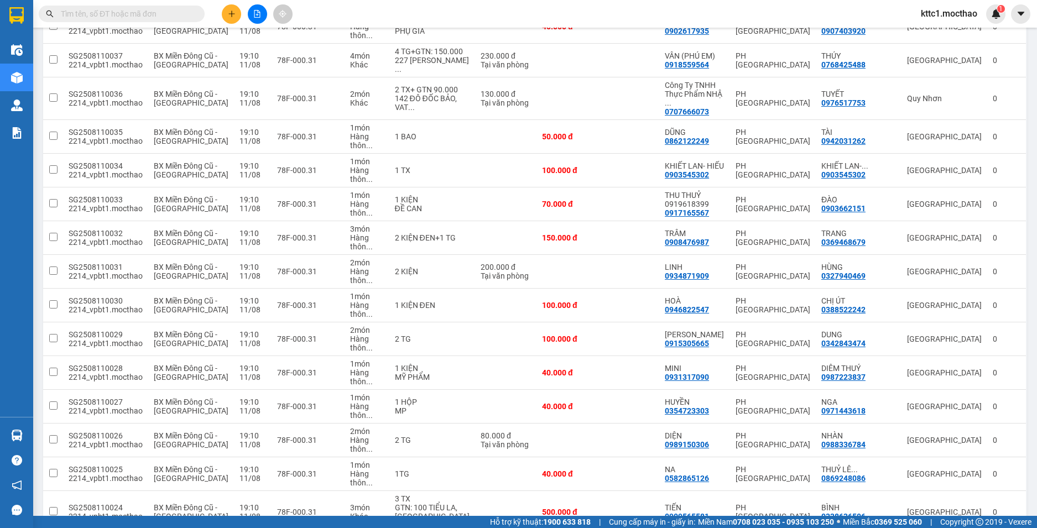
scroll to position [995, 0]
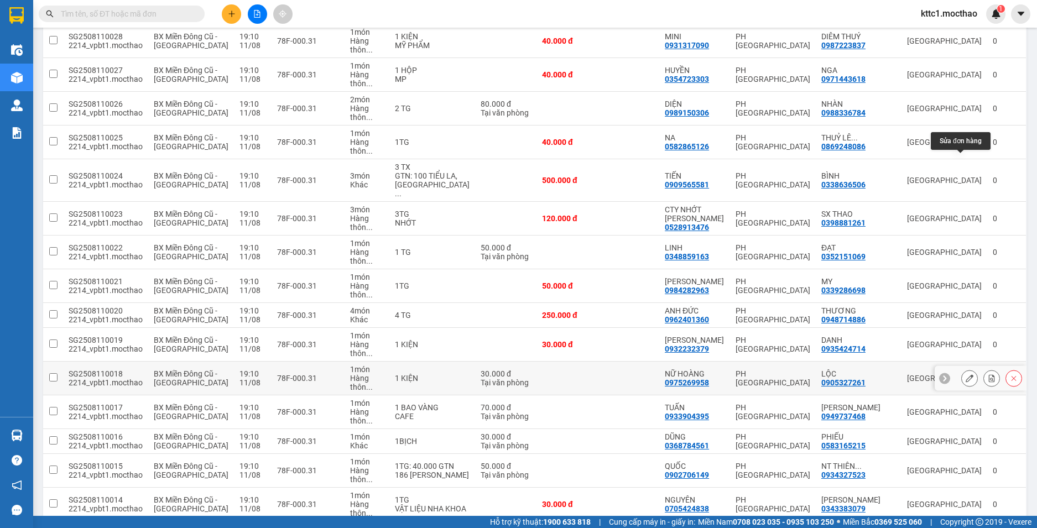
click at [961, 369] on button at bounding box center [968, 378] width 15 height 19
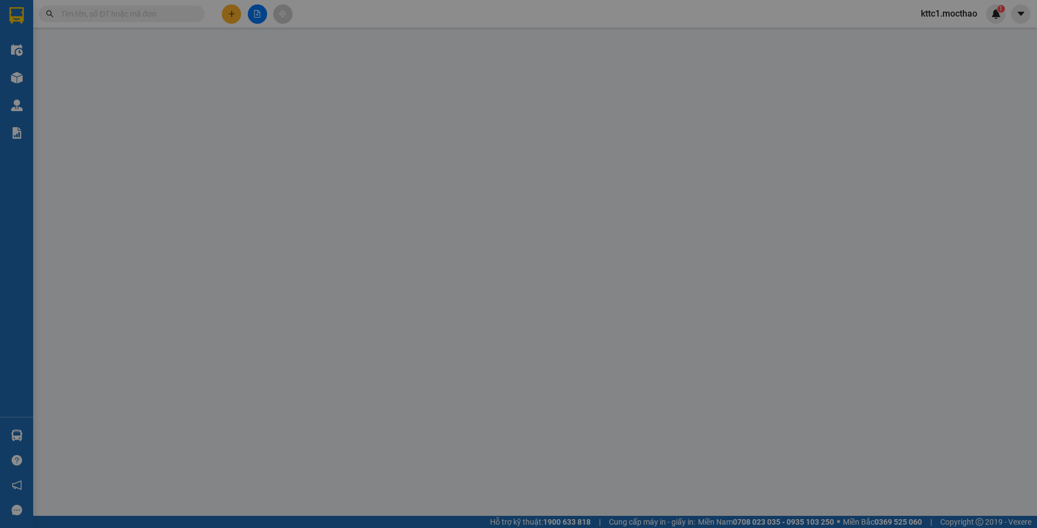
type input "0975269958"
type input "NỮ HOÀNG"
type input "0905327261"
type input "LỘC"
type input "1"
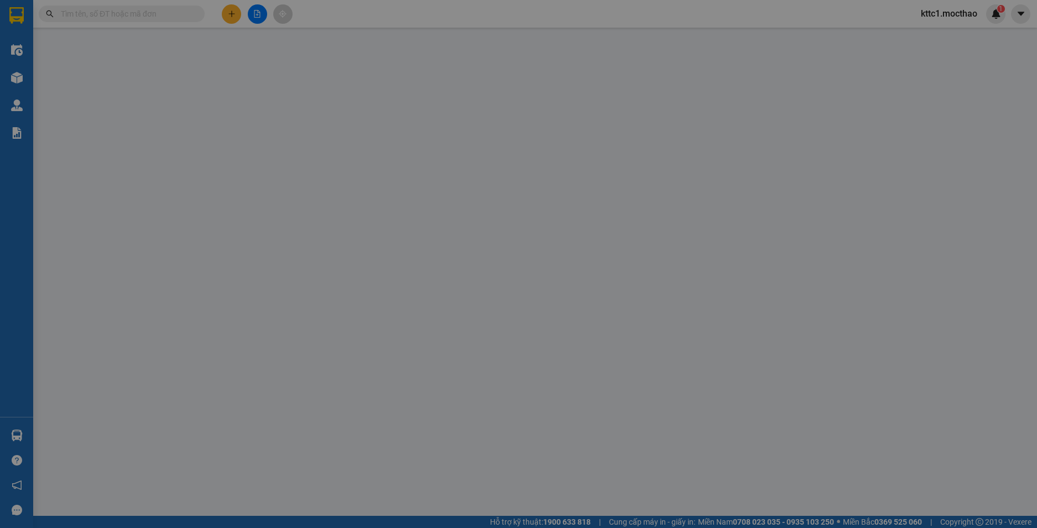
type input "30.000"
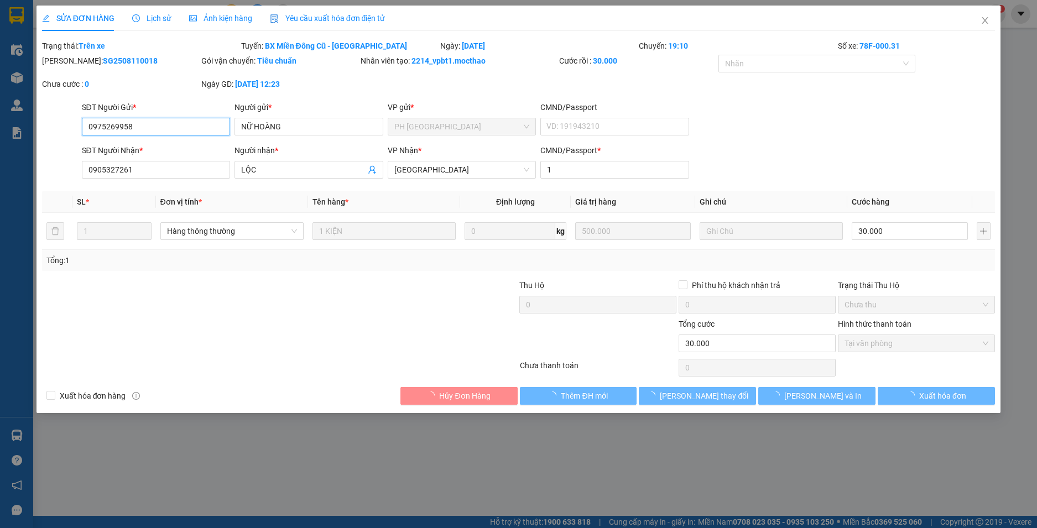
checkbox input "true"
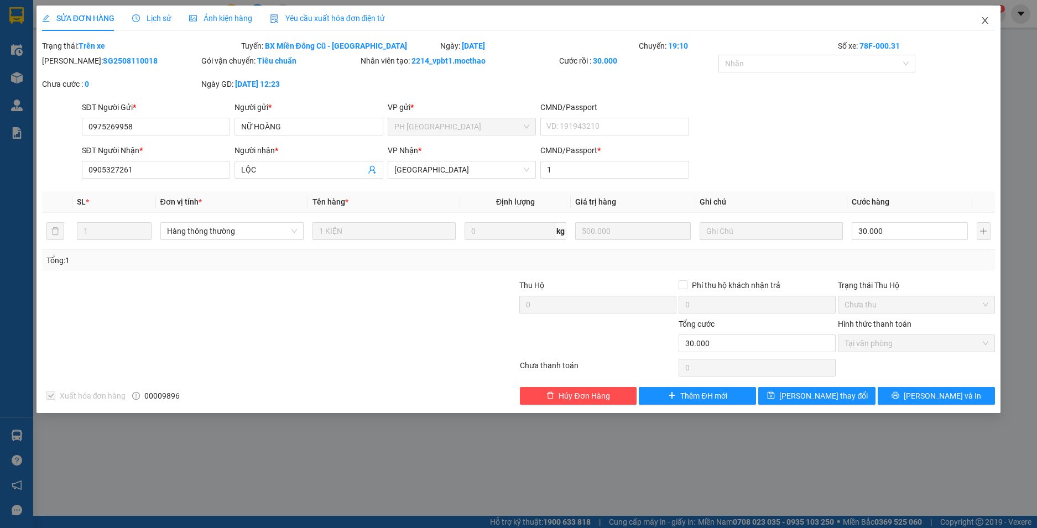
click at [985, 17] on icon "close" at bounding box center [984, 20] width 9 height 9
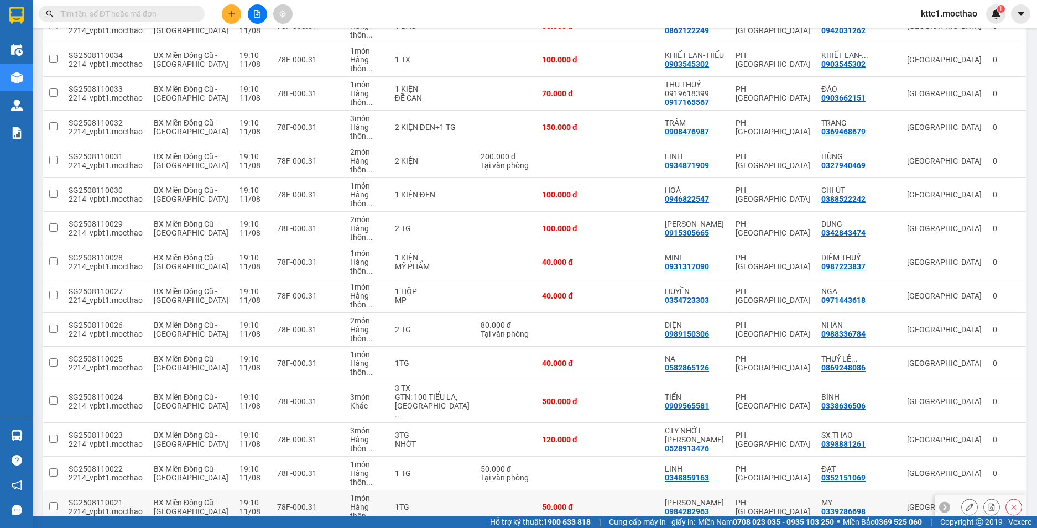
scroll to position [829, 0]
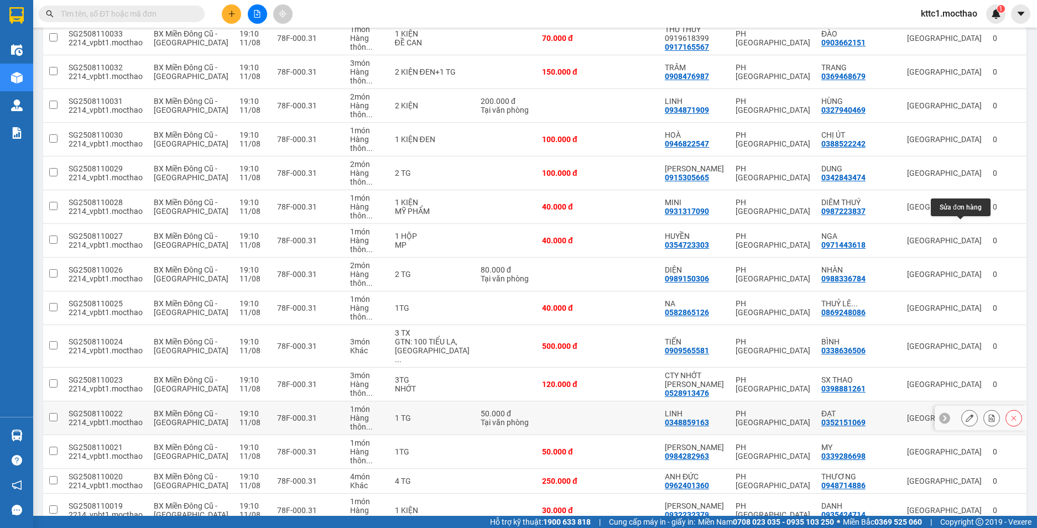
click at [965, 414] on icon at bounding box center [969, 418] width 8 height 8
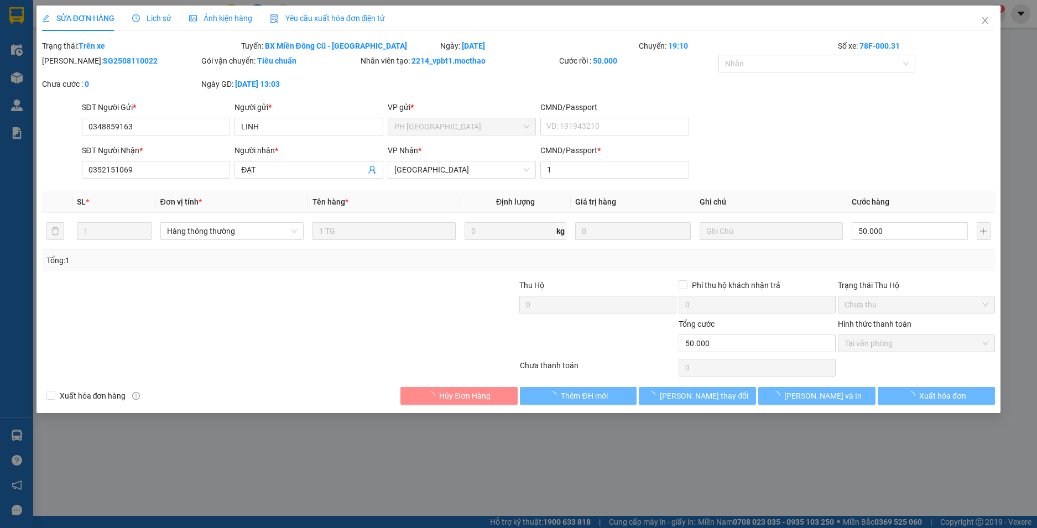
type input "0348859163"
type input "LINH"
type input "0352151069"
type input "ĐẠT"
type input "1"
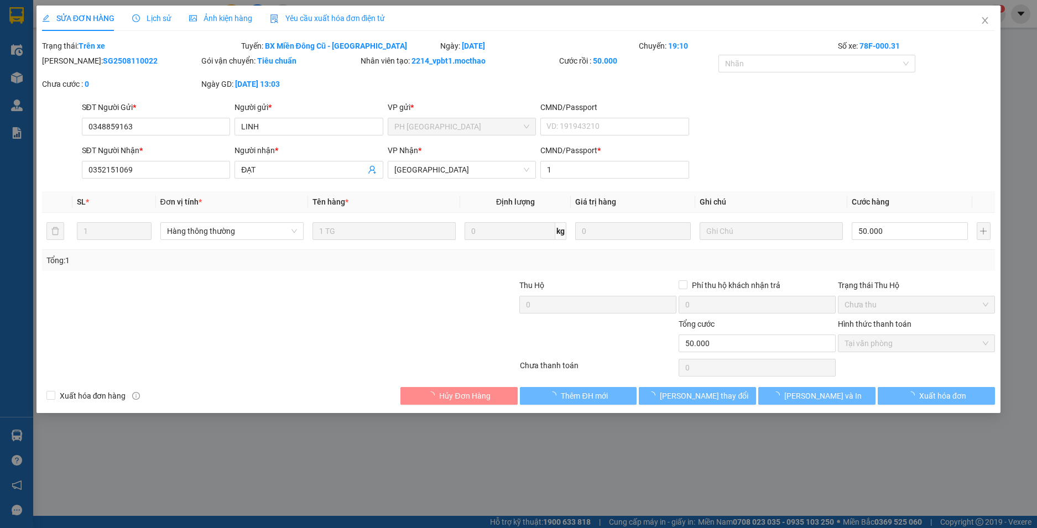
type input "50.000"
checkbox input "true"
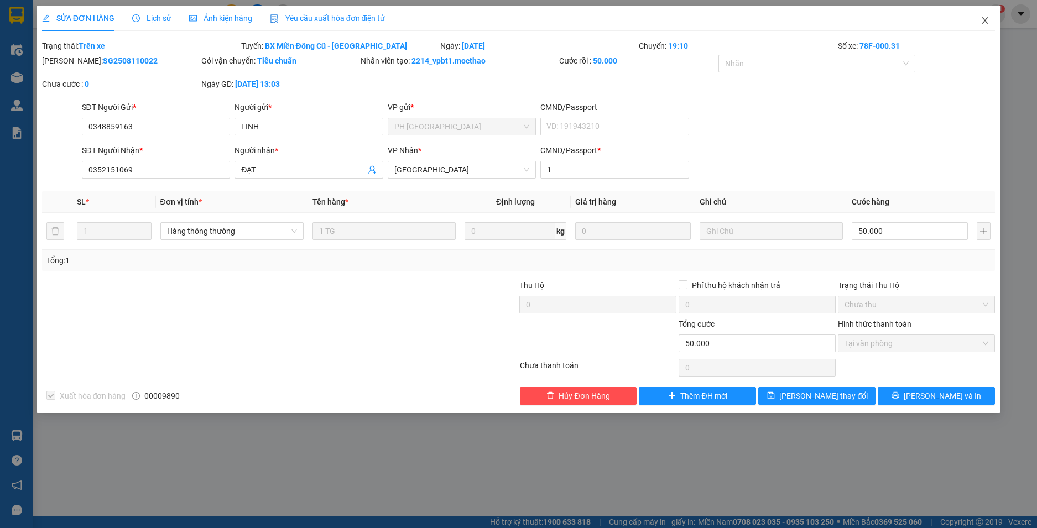
click at [980, 19] on span "Close" at bounding box center [984, 21] width 31 height 31
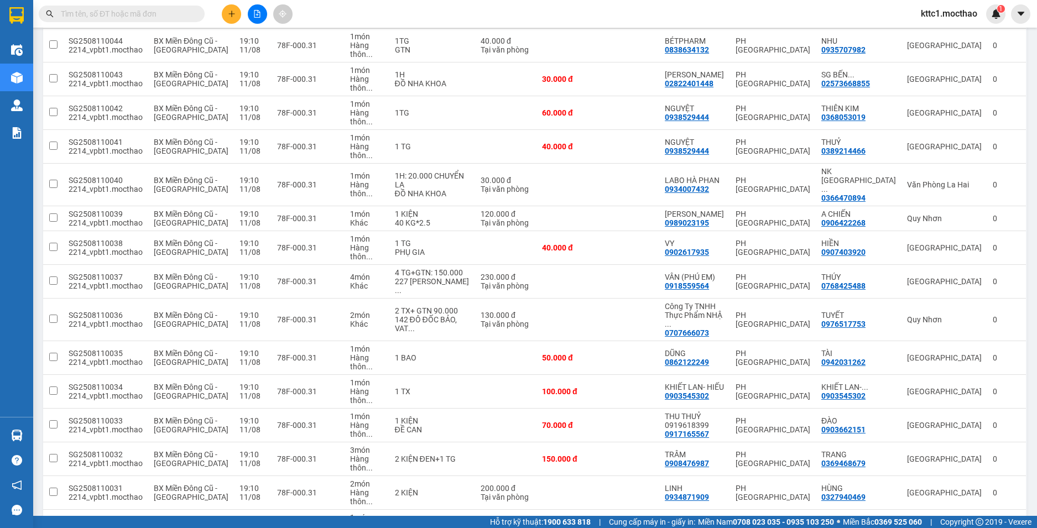
scroll to position [663, 0]
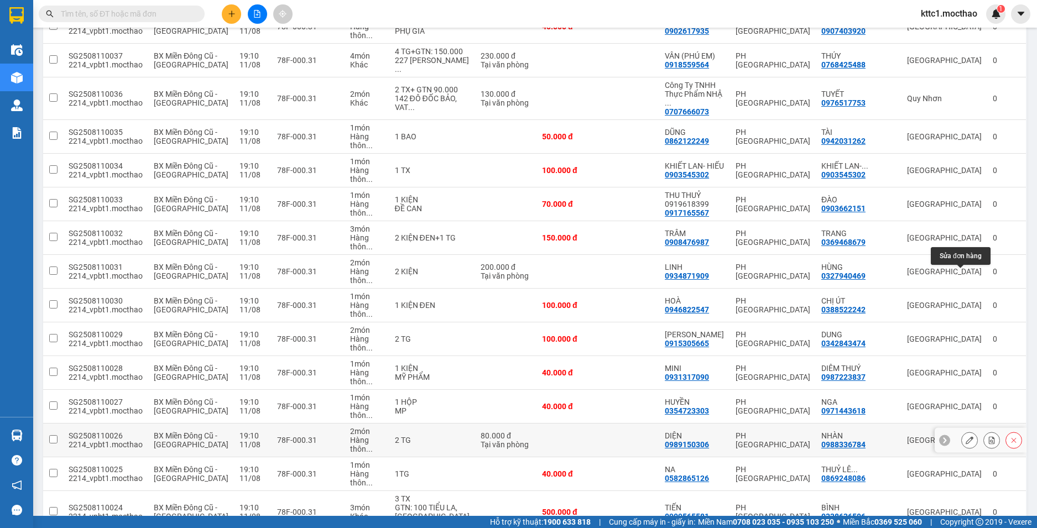
click at [965, 436] on icon at bounding box center [969, 440] width 8 height 8
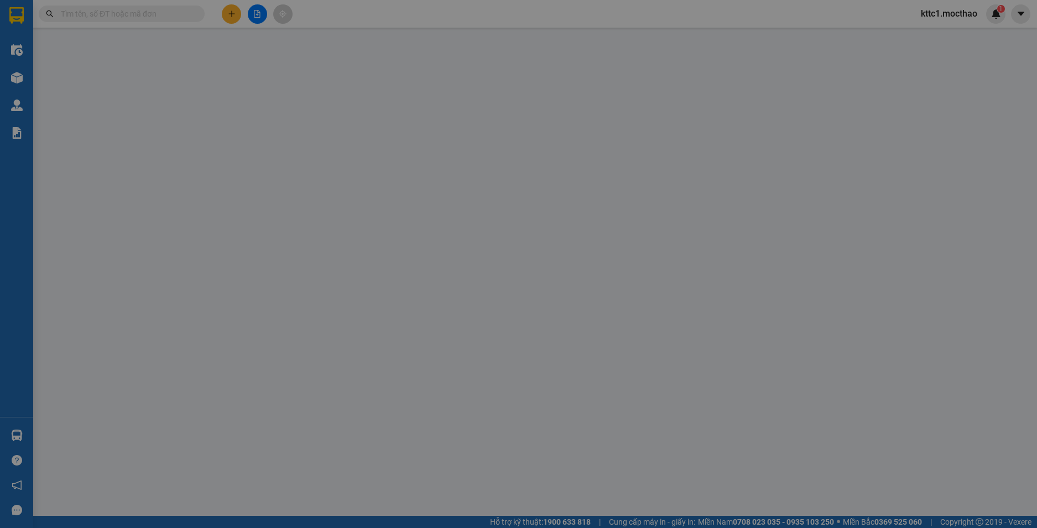
type input "0989150306"
type input "DIỆN"
type input "0988336784"
type input "NHÀN"
type input "1"
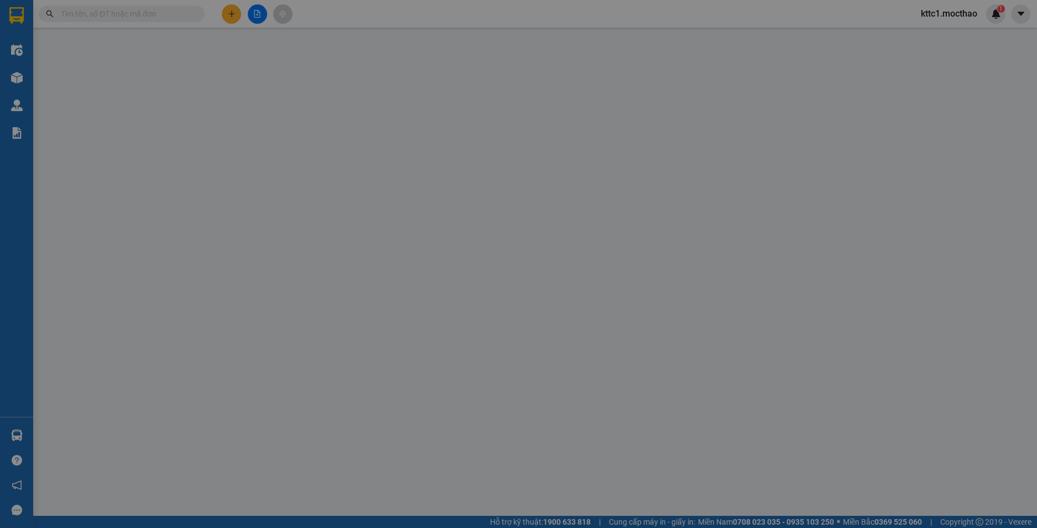
type input "80.000"
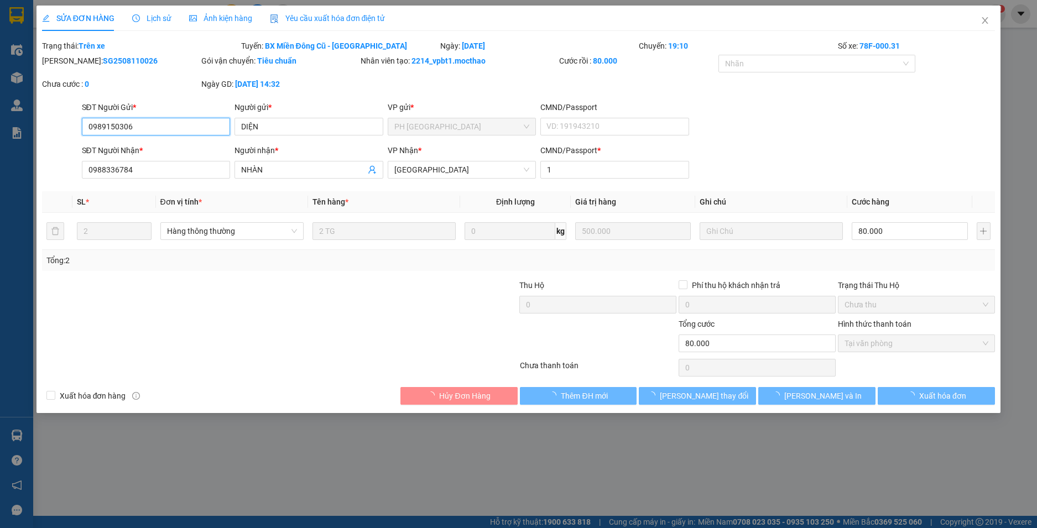
checkbox input "true"
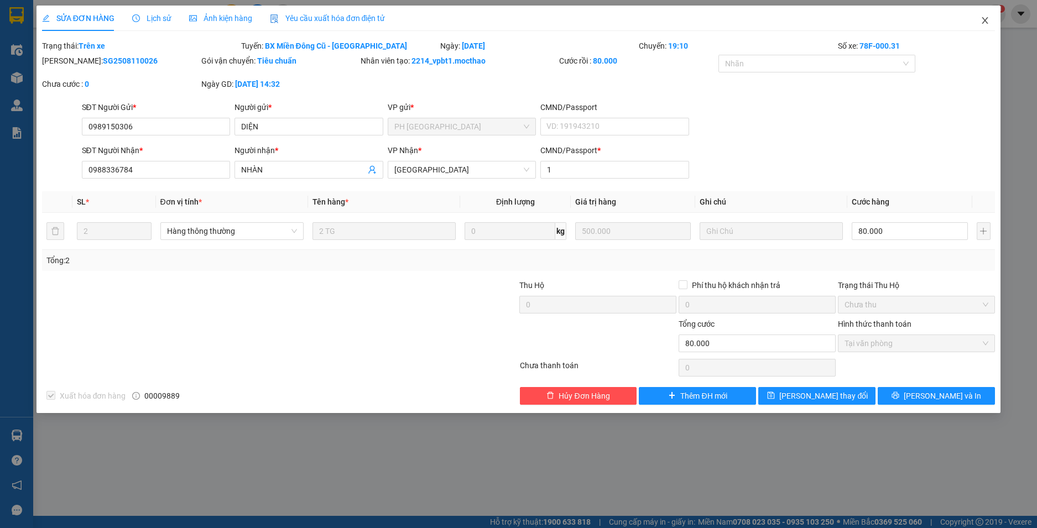
click at [985, 20] on icon "close" at bounding box center [984, 20] width 9 height 9
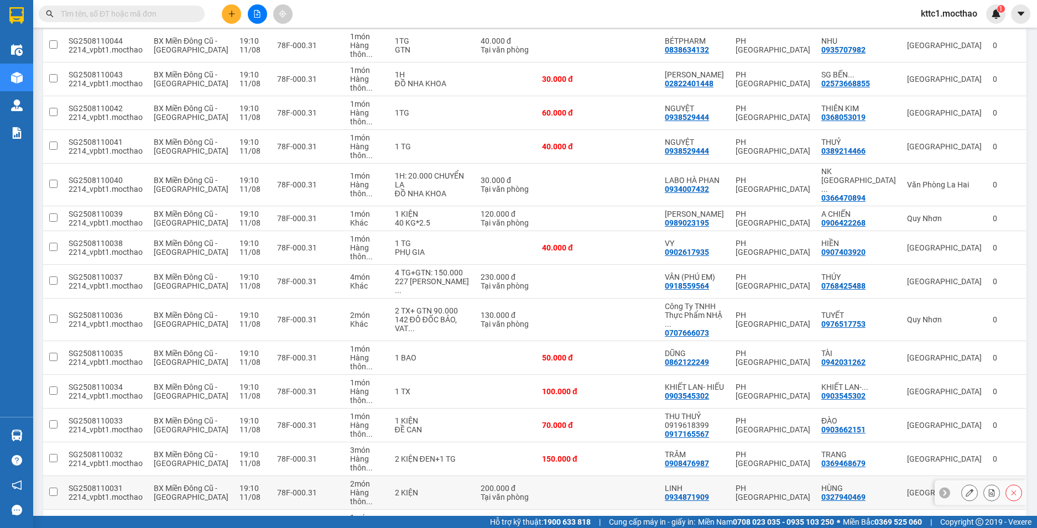
scroll to position [553, 0]
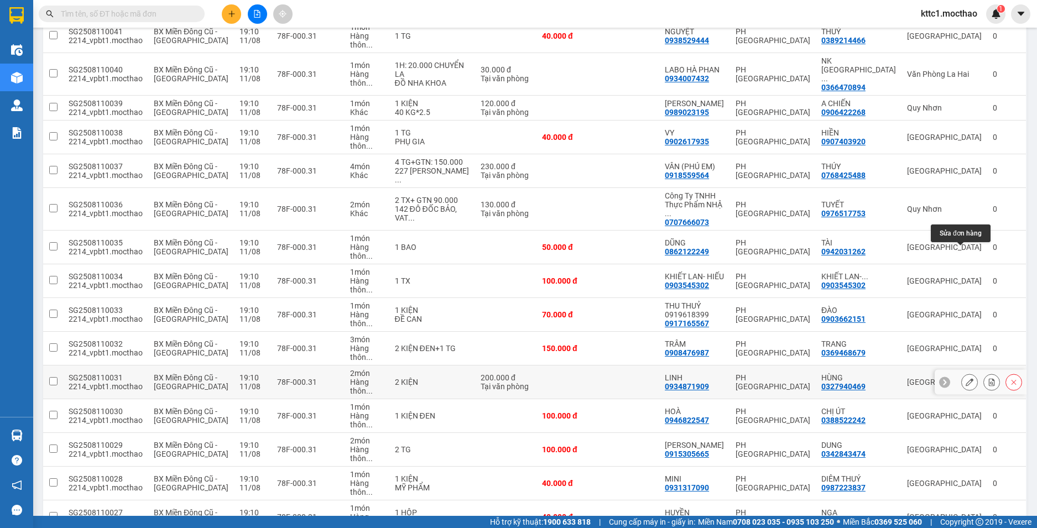
click at [965, 378] on icon at bounding box center [969, 382] width 8 height 8
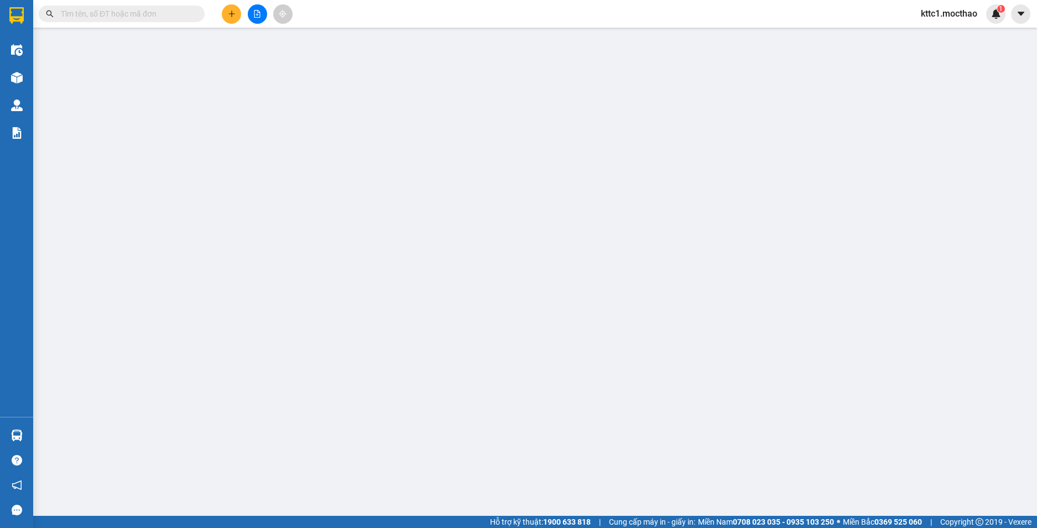
type input "0934871909"
type input "LINH"
type input "0327940469"
type input "HÙNG"
type input "1"
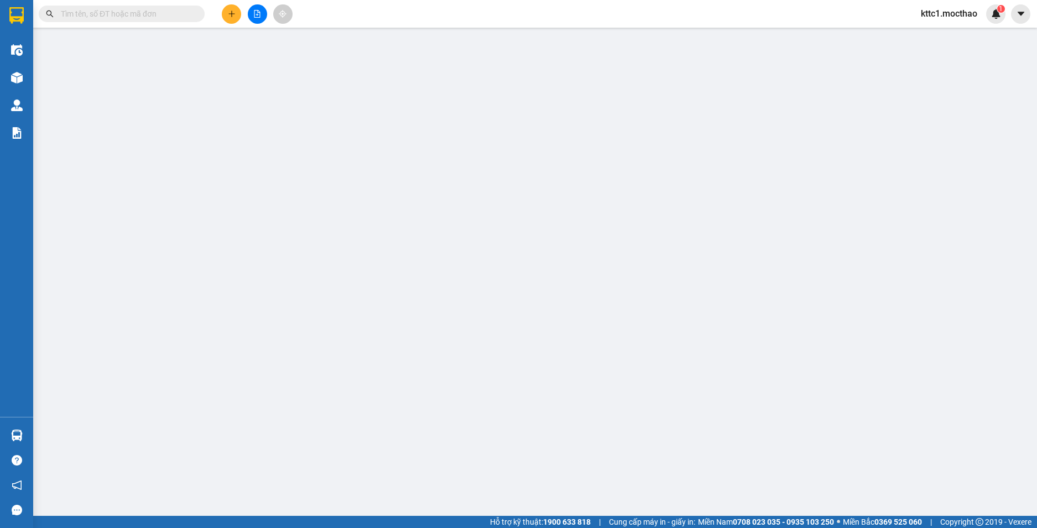
type input "200.000"
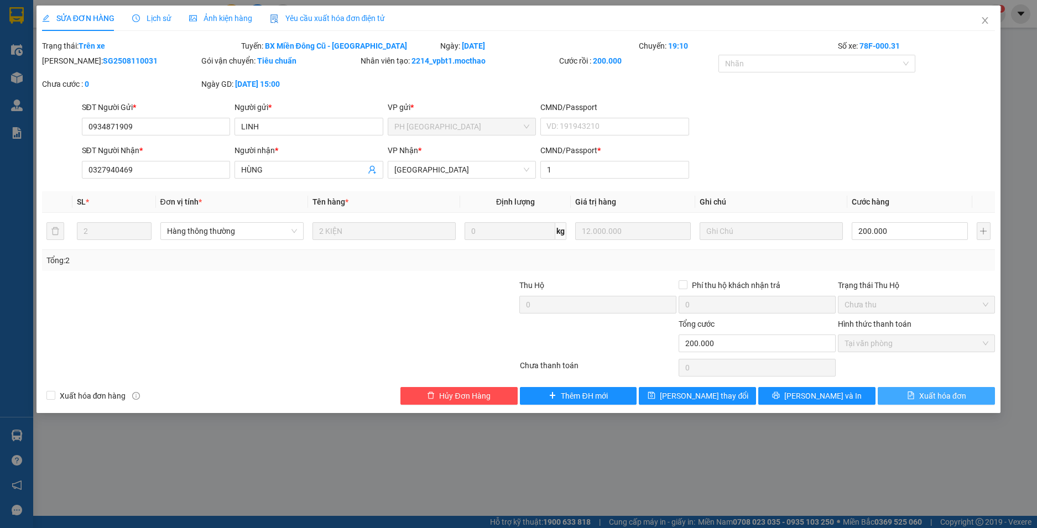
click at [928, 398] on span "Xuất hóa đơn" at bounding box center [942, 396] width 47 height 12
checkbox input "true"
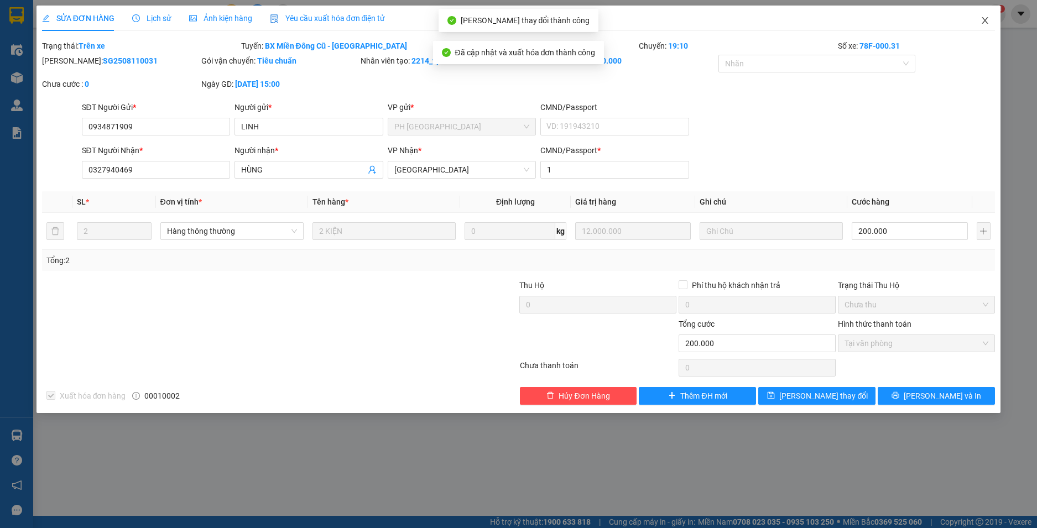
click at [983, 20] on icon "close" at bounding box center [984, 20] width 9 height 9
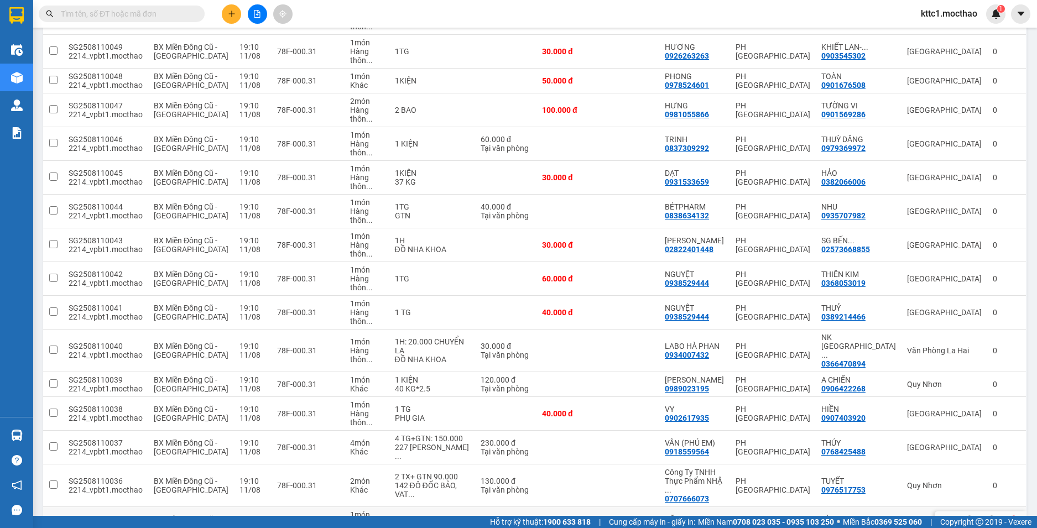
scroll to position [332, 0]
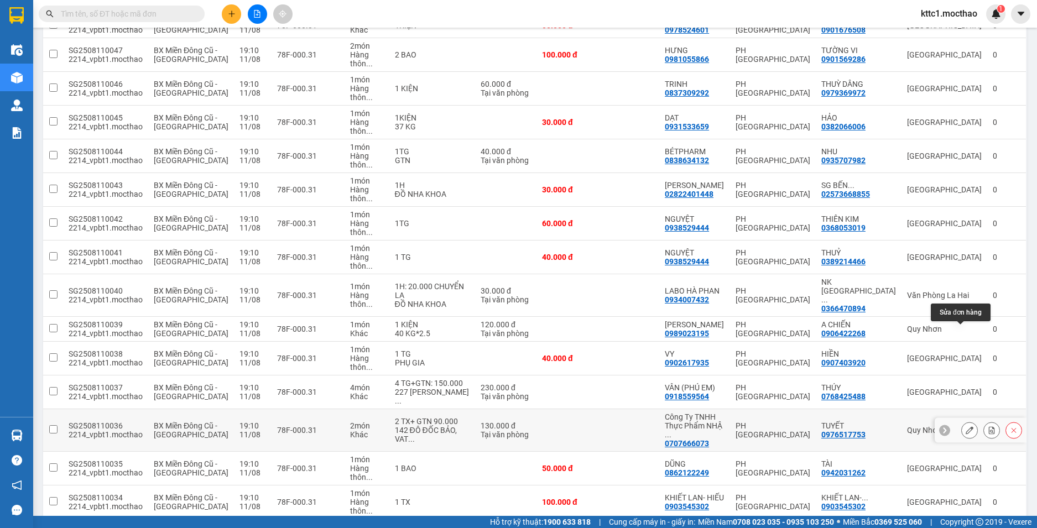
click at [965, 421] on button at bounding box center [968, 430] width 15 height 19
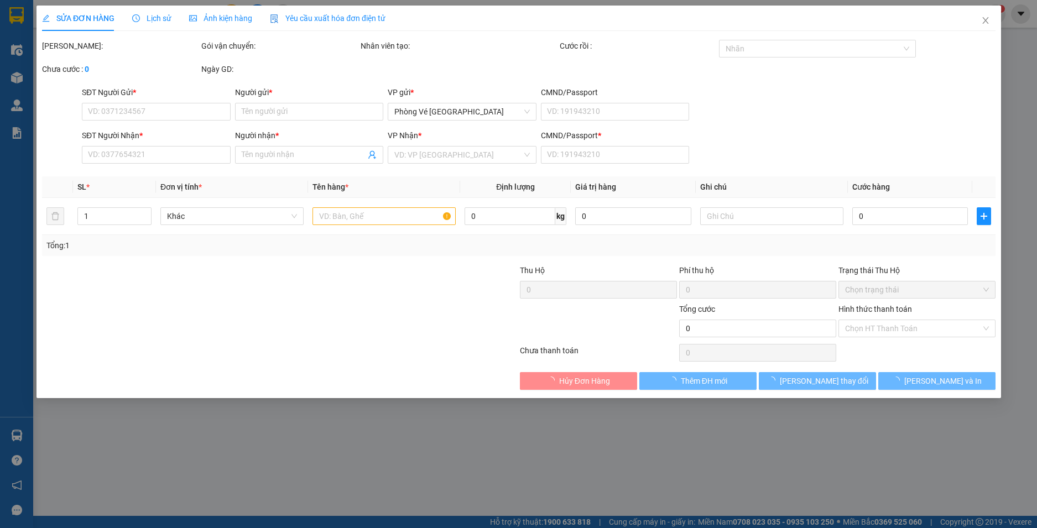
type input "0707666073"
type input "Công Ty TNHH Thực Phẩm NHẬT KIM THÀNH"
type input "0976517753"
type input "TUYẾT"
type input "1"
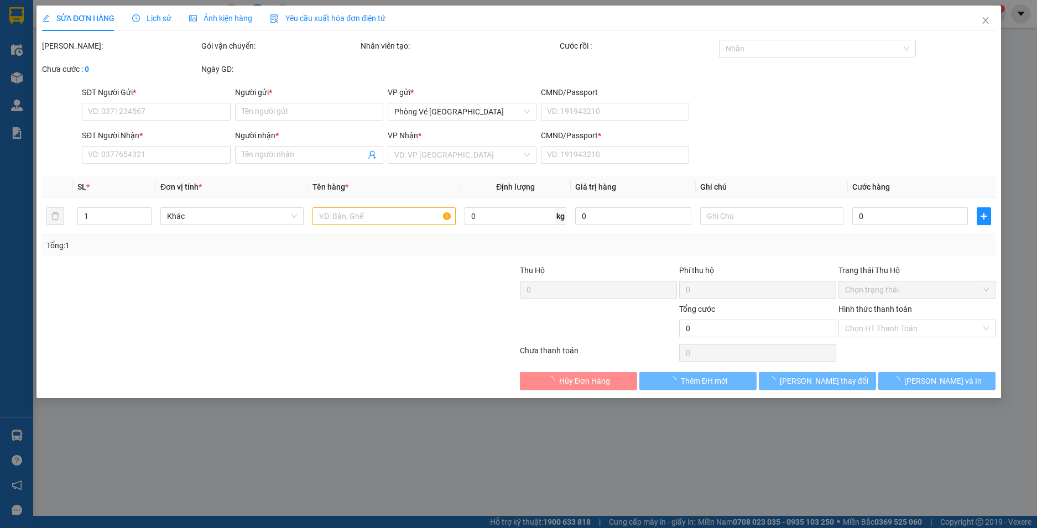
type input "130.000"
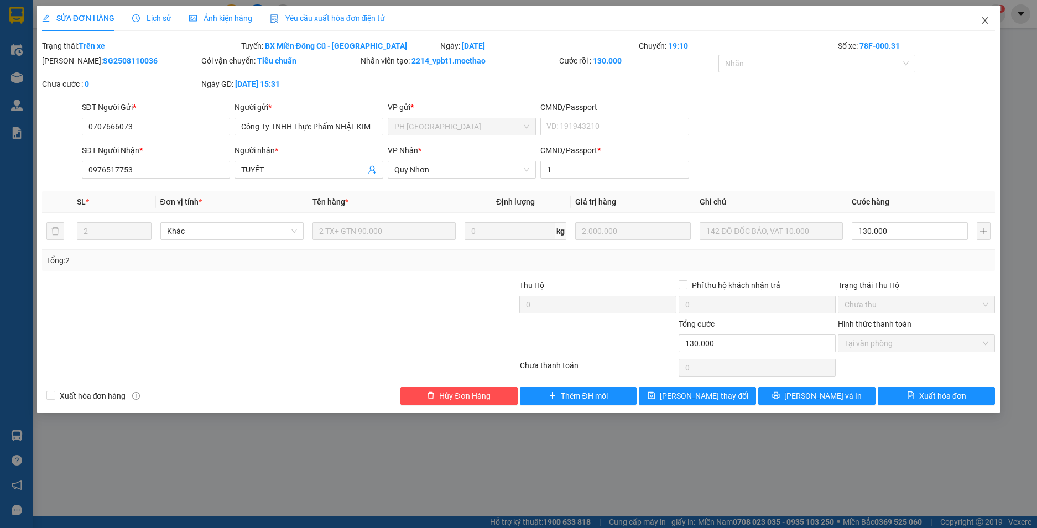
click at [987, 21] on icon "close" at bounding box center [984, 20] width 9 height 9
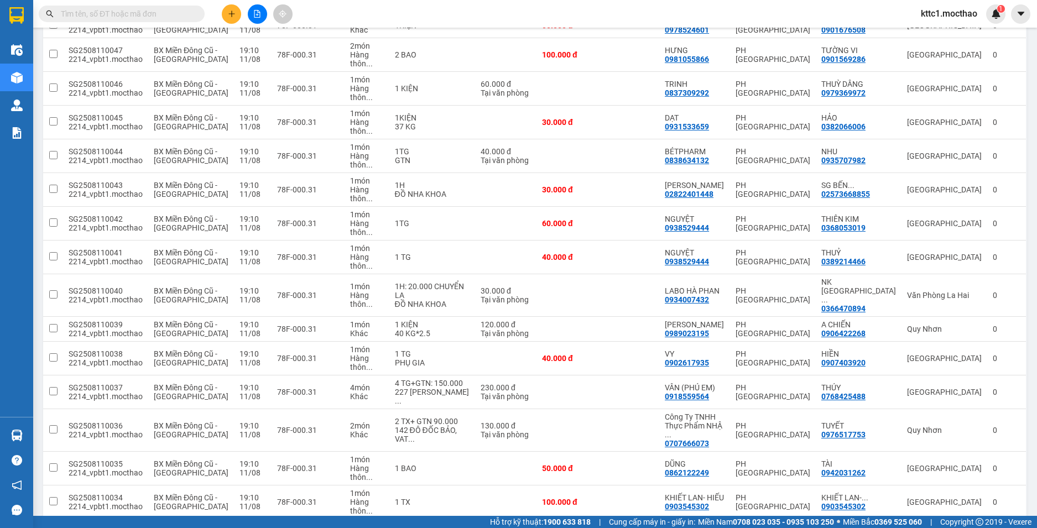
scroll to position [442, 0]
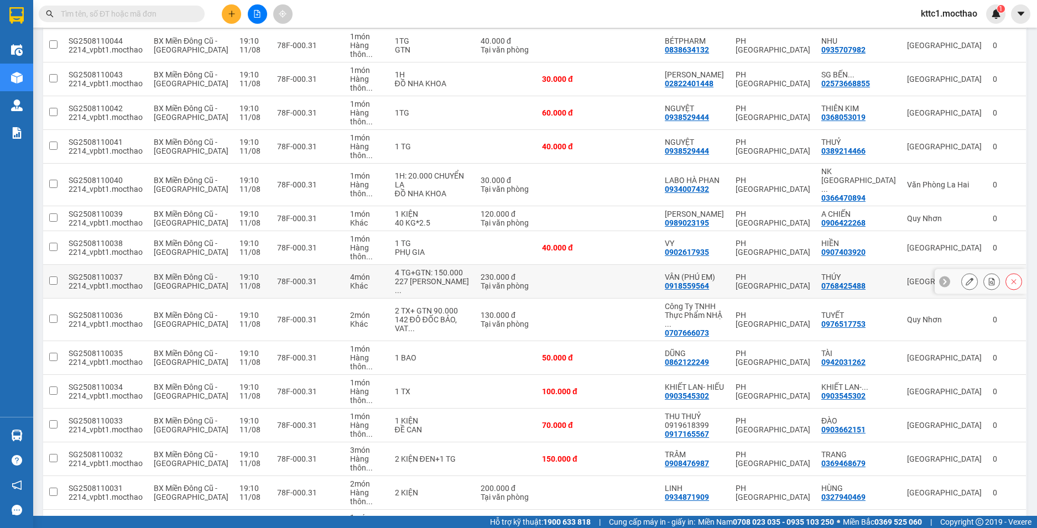
click at [965, 278] on icon at bounding box center [969, 282] width 8 height 8
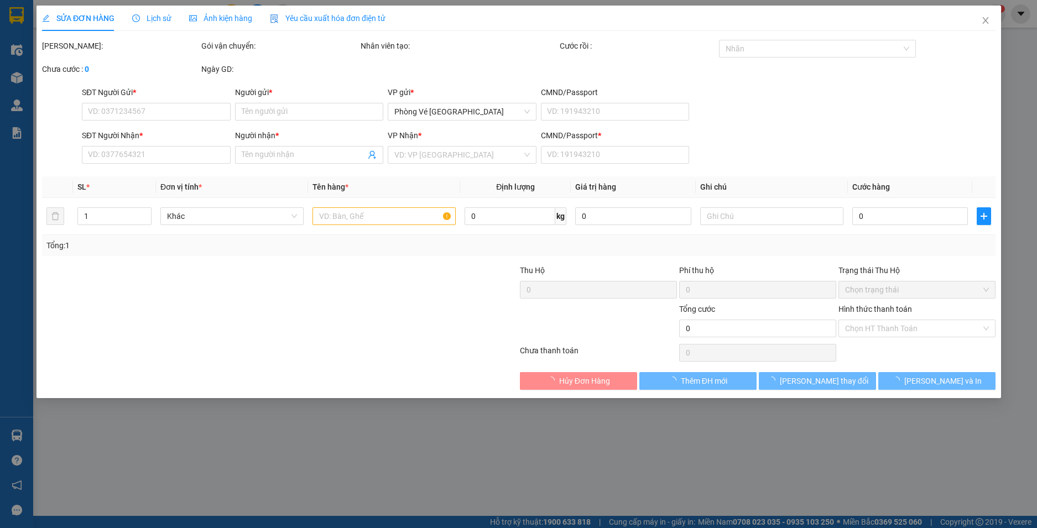
type input "0918559564"
type input "VÂN (PHÚ EM)"
type input "0768425488"
type input "THÚY"
type input "1"
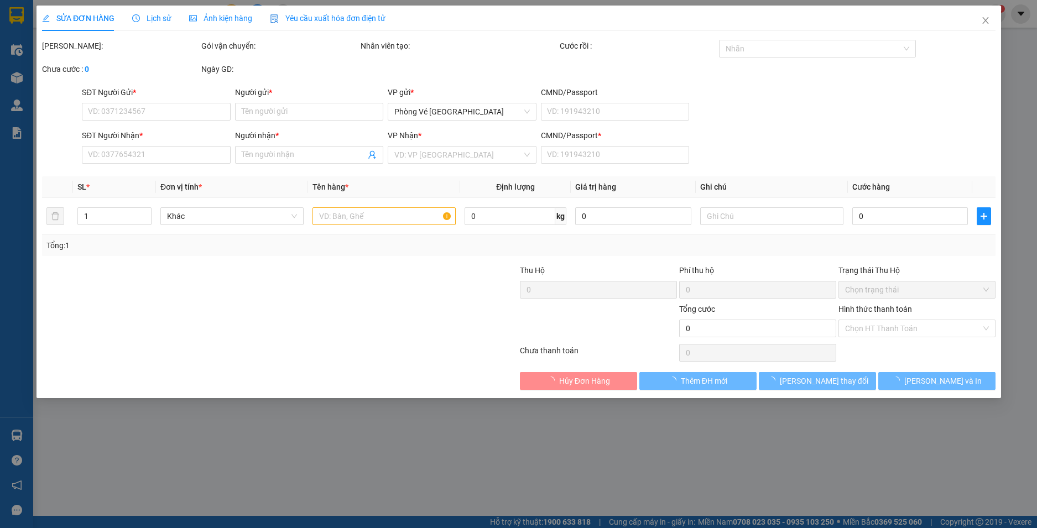
type input "230.000"
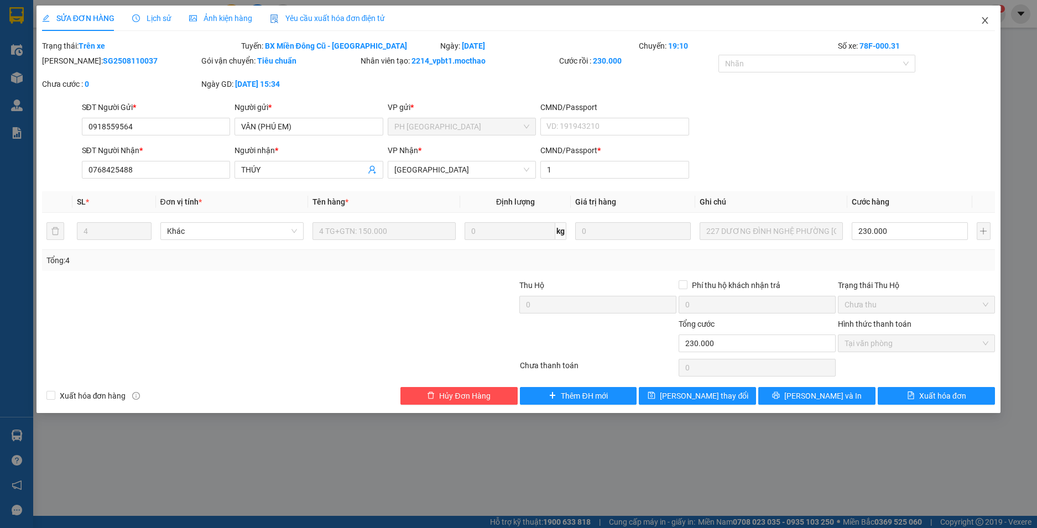
click at [983, 17] on icon "close" at bounding box center [984, 20] width 9 height 9
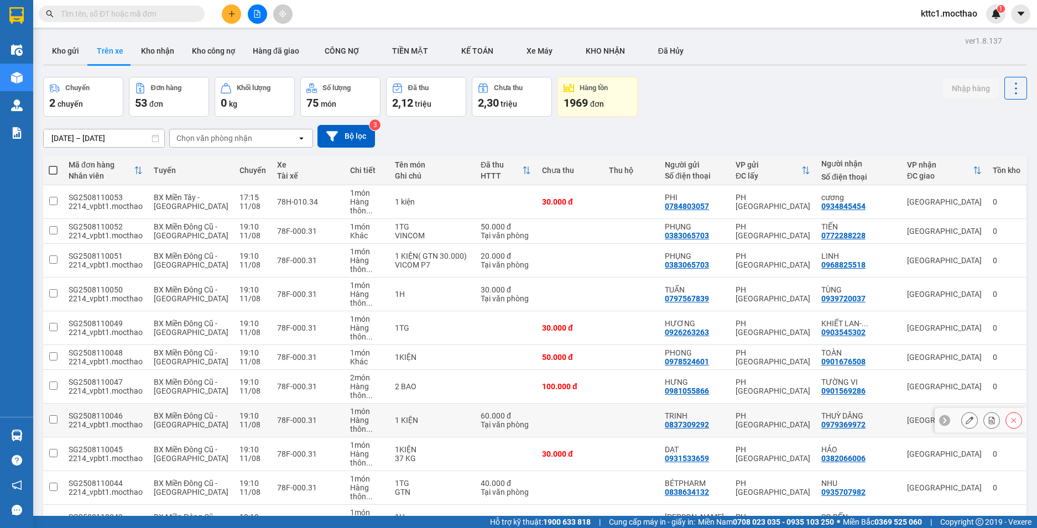
scroll to position [276, 0]
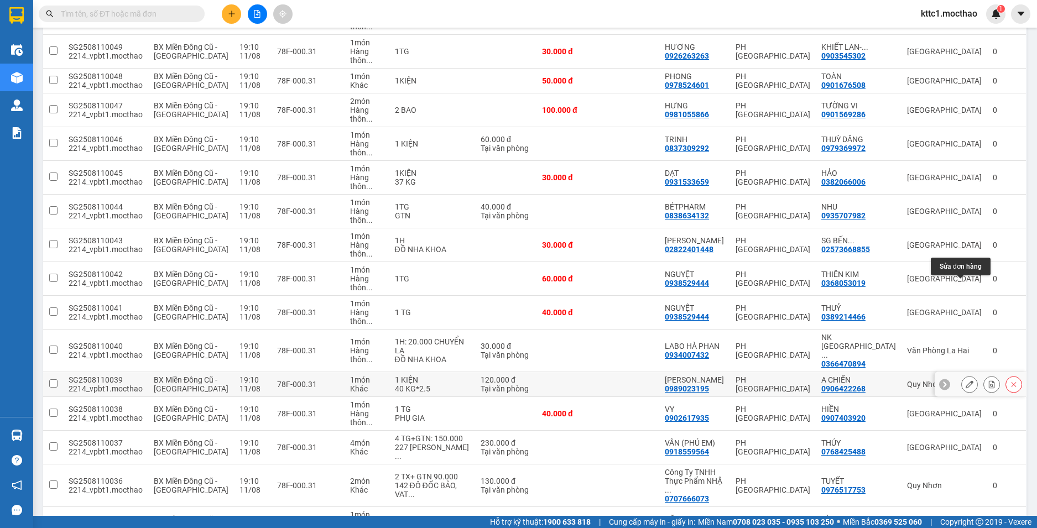
click at [965, 380] on icon at bounding box center [969, 384] width 8 height 8
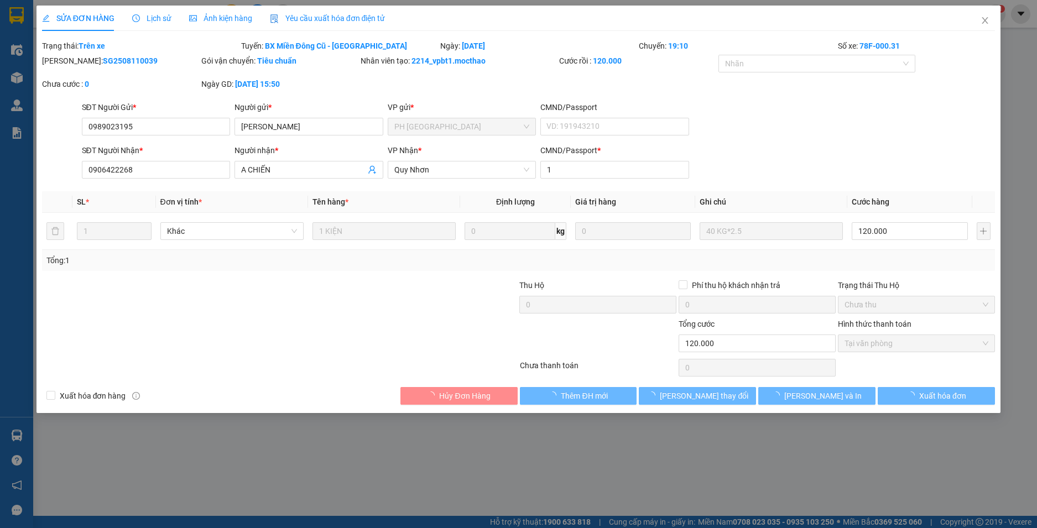
type input "0989023195"
type input "[PERSON_NAME]"
type input "0906422268"
type input "A CHIẾN"
type input "1"
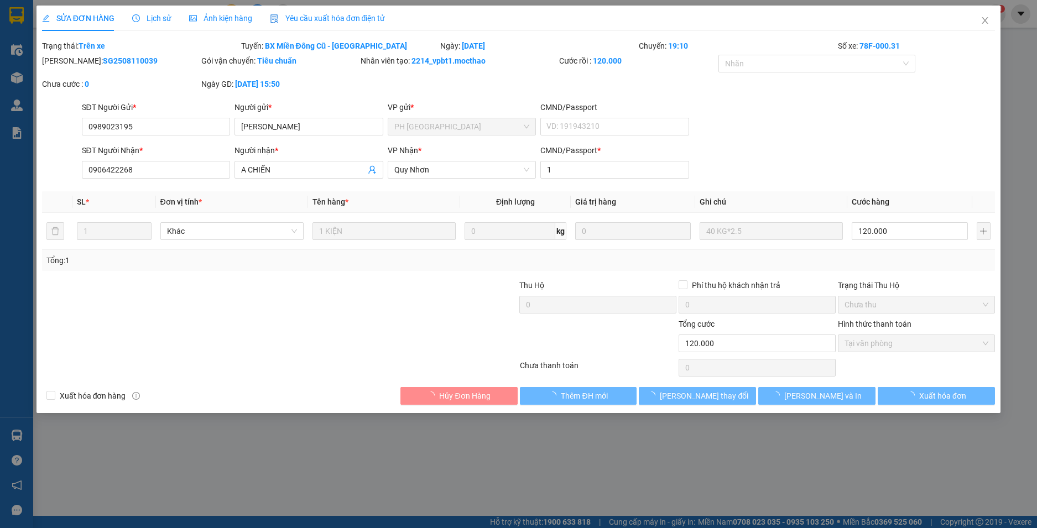
type input "120.000"
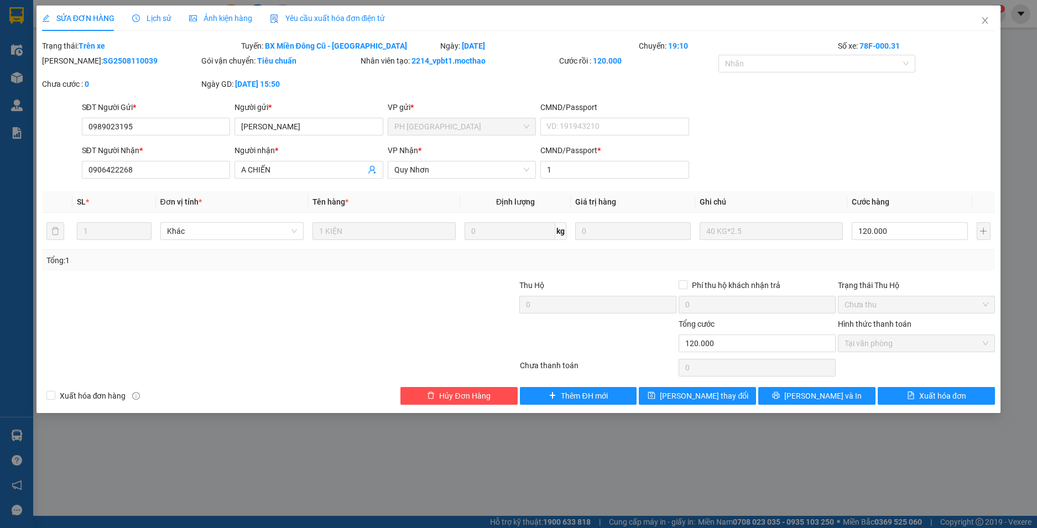
click at [319, 19] on span "Yêu cầu xuất hóa đơn điện tử" at bounding box center [328, 18] width 116 height 9
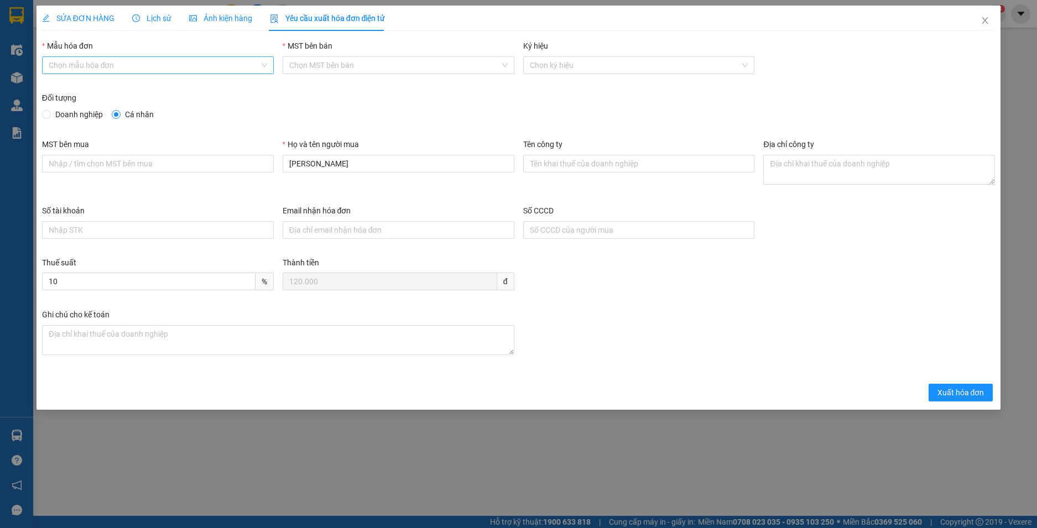
drag, startPoint x: 134, startPoint y: 62, endPoint x: 124, endPoint y: 71, distance: 13.7
click at [133, 64] on input "Mẫu hóa đơn" at bounding box center [154, 65] width 211 height 17
click at [102, 86] on div "HĐH" at bounding box center [158, 87] width 218 height 12
type input "8"
drag, startPoint x: 221, startPoint y: 189, endPoint x: 175, endPoint y: 195, distance: 46.3
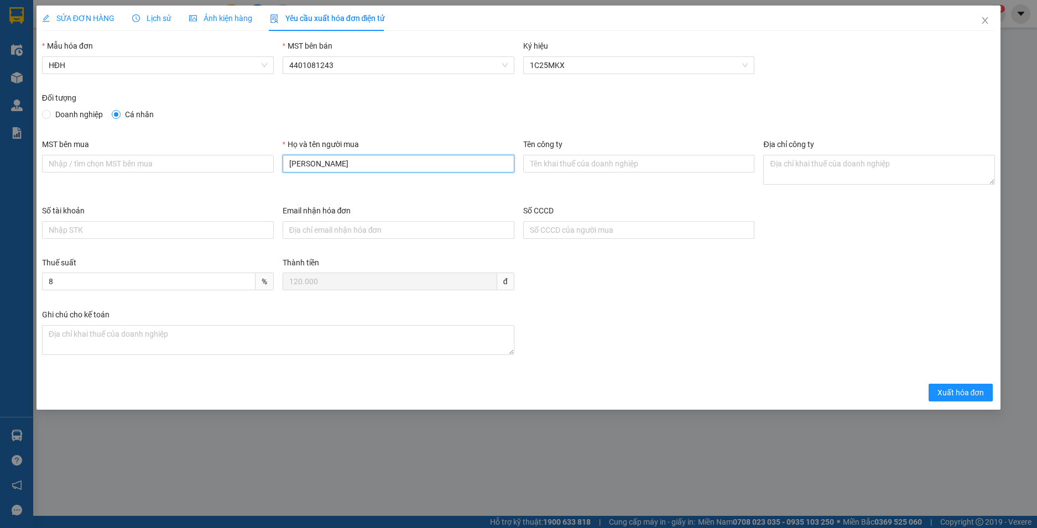
click at [175, 195] on div "MST bên mua Họ và tên người mua THẢO TÍN VŨ Tên công ty Địa chỉ công ty" at bounding box center [519, 171] width 962 height 66
type input "Người mua không cung cấp thông tin"
click at [946, 388] on span "Xuất hóa đơn" at bounding box center [960, 392] width 47 height 12
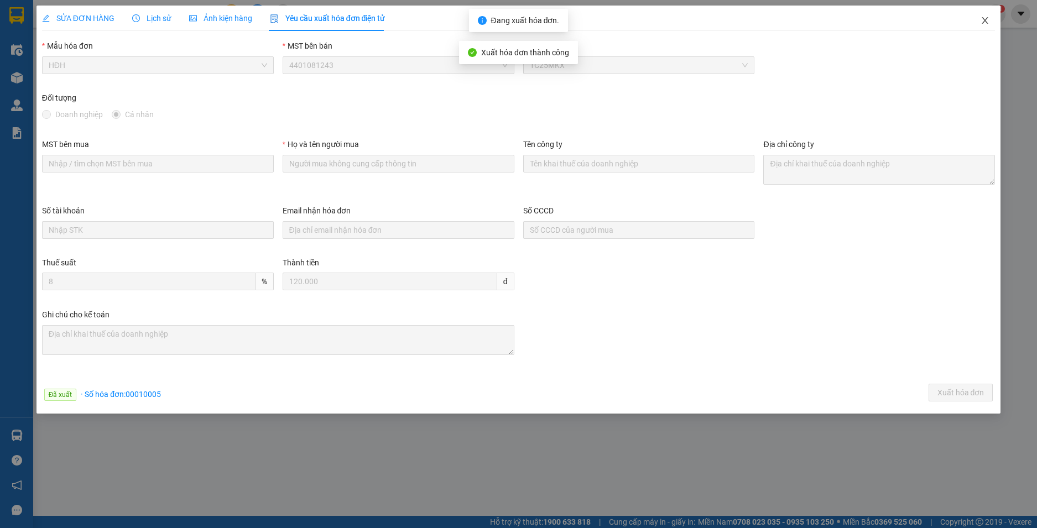
click at [981, 22] on icon "close" at bounding box center [984, 20] width 9 height 9
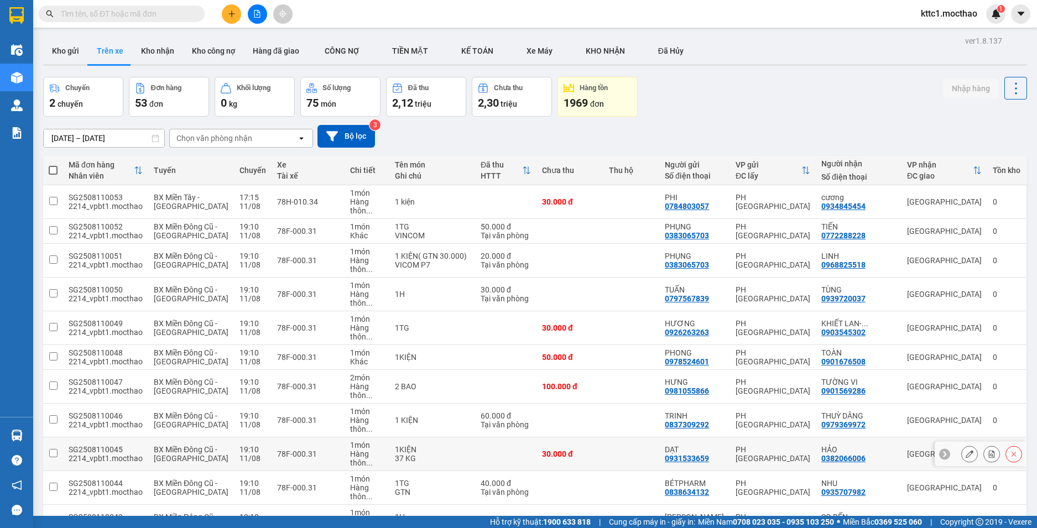
scroll to position [221, 0]
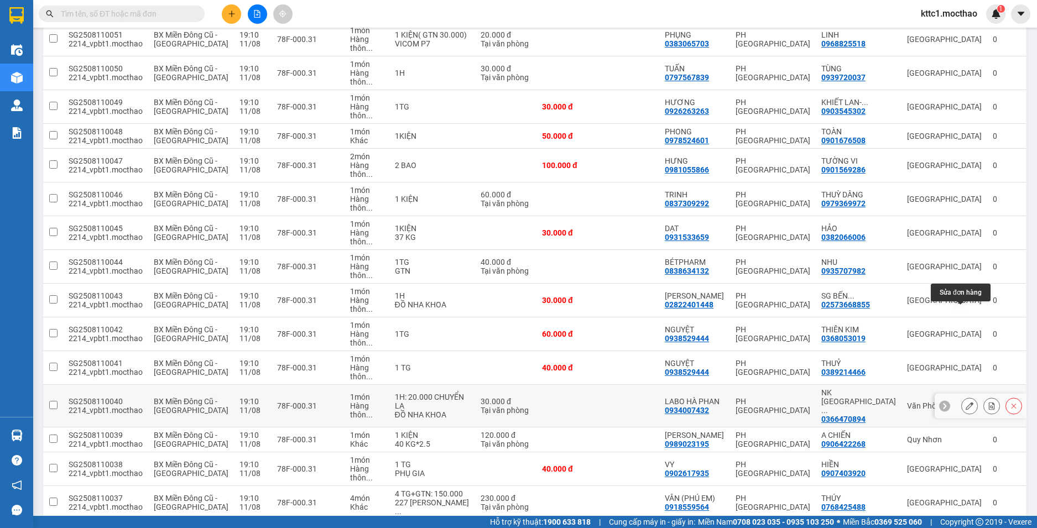
click at [965, 402] on icon at bounding box center [969, 406] width 8 height 8
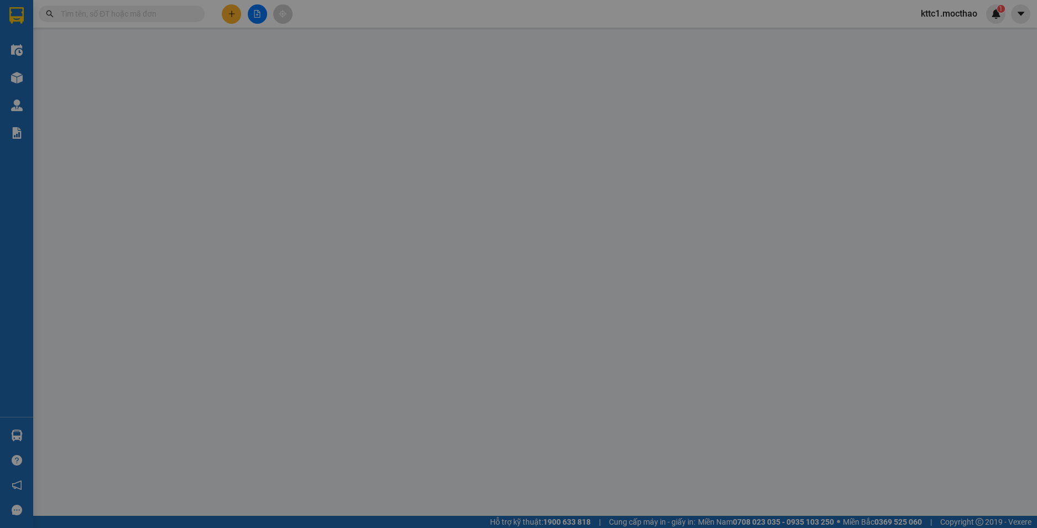
type input "0934007432"
type input "LABO HÀ PHAN"
type input "0366470894"
type input "NK [GEOGRAPHIC_DATA] [GEOGRAPHIC_DATA]"
type input "1"
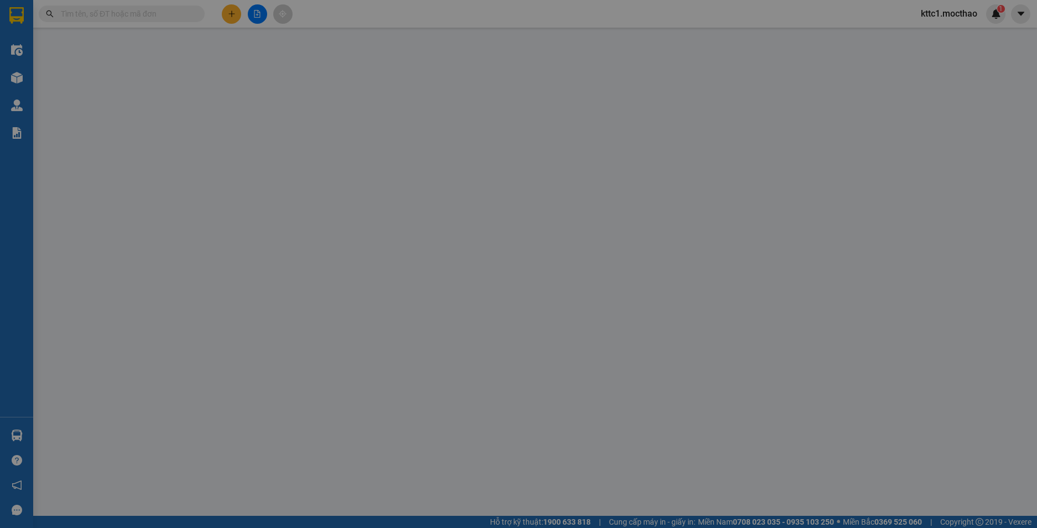
type input "30.000"
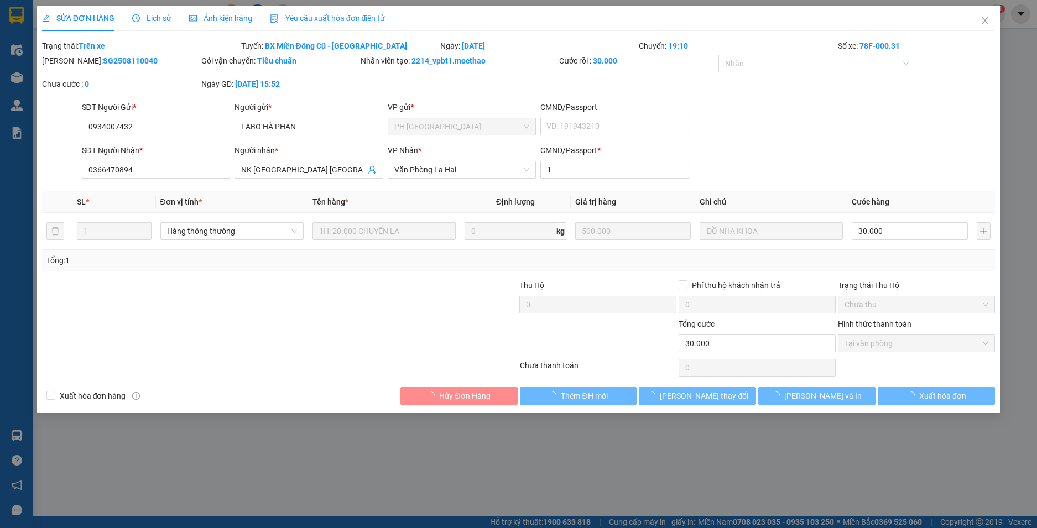
click at [337, 14] on span "Yêu cầu xuất hóa đơn điện tử" at bounding box center [328, 18] width 116 height 9
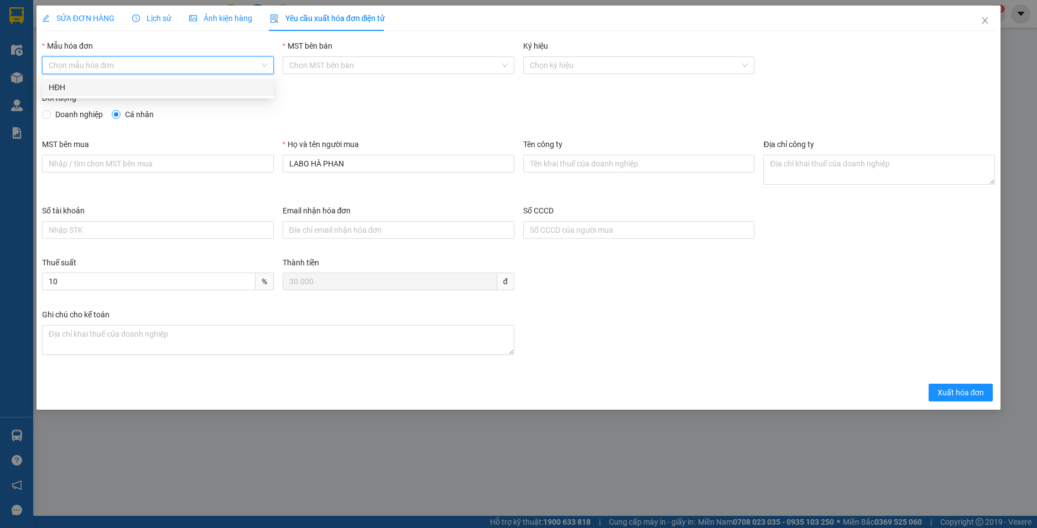
click at [165, 68] on input "Mẫu hóa đơn" at bounding box center [154, 65] width 211 height 17
click at [144, 88] on div "HĐH" at bounding box center [158, 87] width 218 height 12
type input "8"
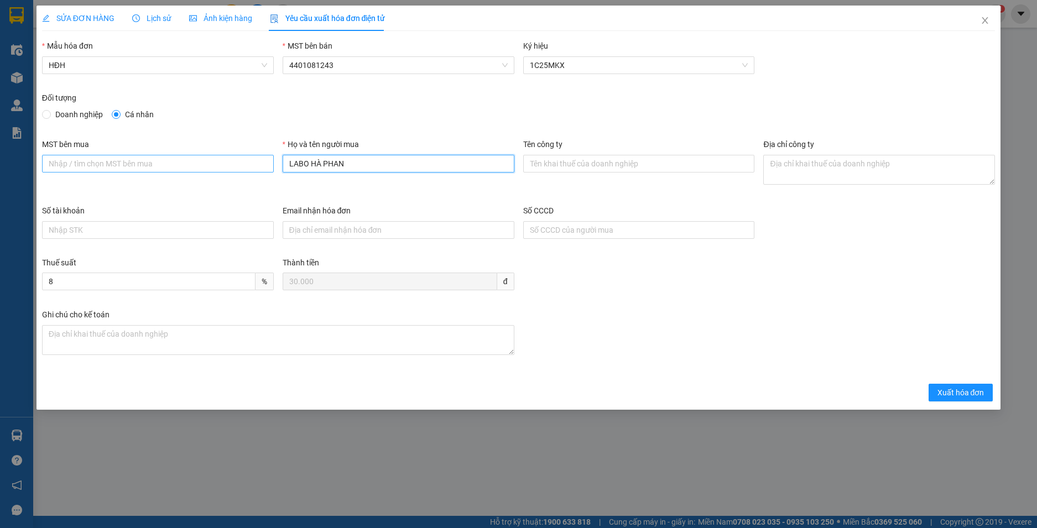
drag, startPoint x: 354, startPoint y: 161, endPoint x: 184, endPoint y: 166, distance: 170.4
click at [184, 166] on div "MST bên mua Họ và tên người mua LABO HÀ PHAN Tên công ty Địa chỉ công ty" at bounding box center [519, 171] width 962 height 66
type input "Người mua không cung cấp thông tin"
click at [946, 396] on span "Xuất hóa đơn" at bounding box center [960, 392] width 47 height 12
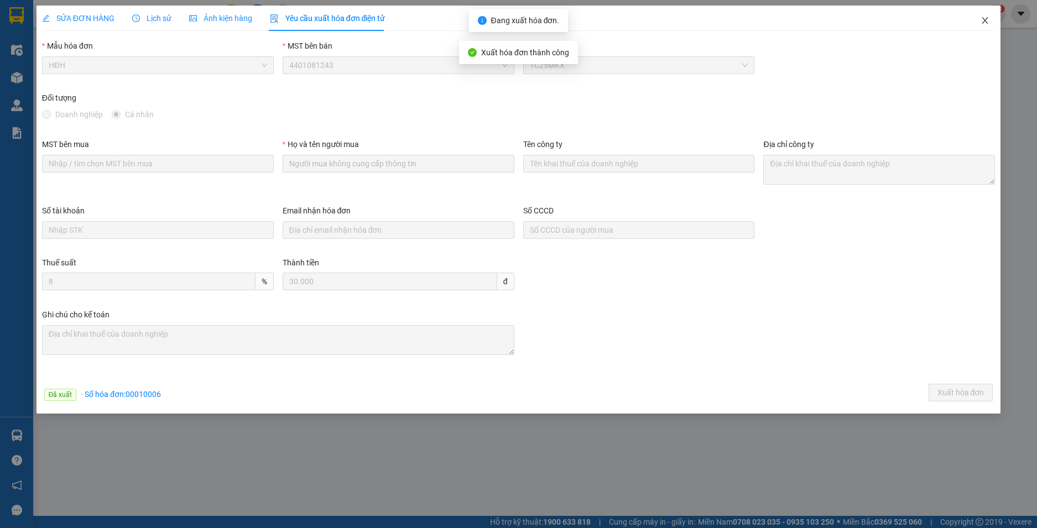
click at [985, 21] on icon "close" at bounding box center [985, 20] width 6 height 7
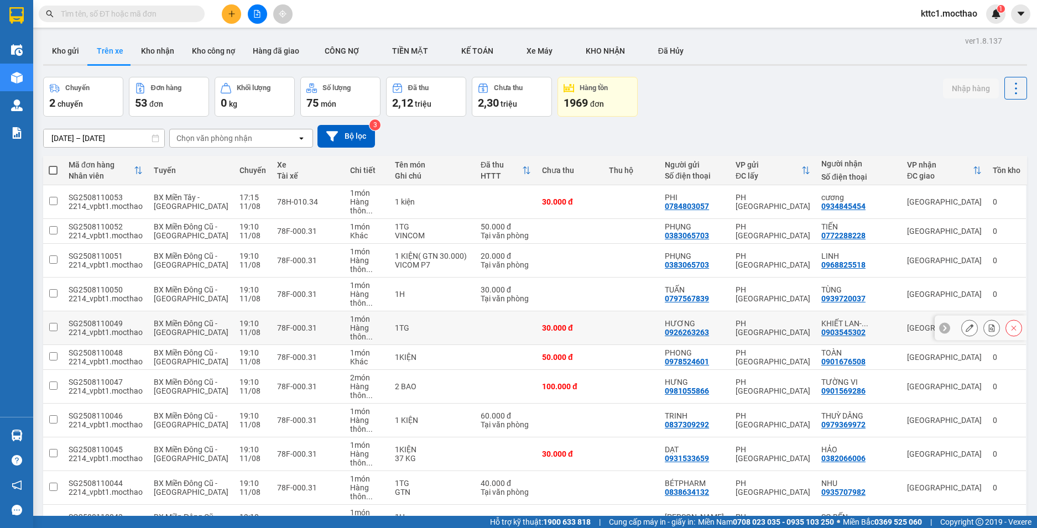
scroll to position [166, 0]
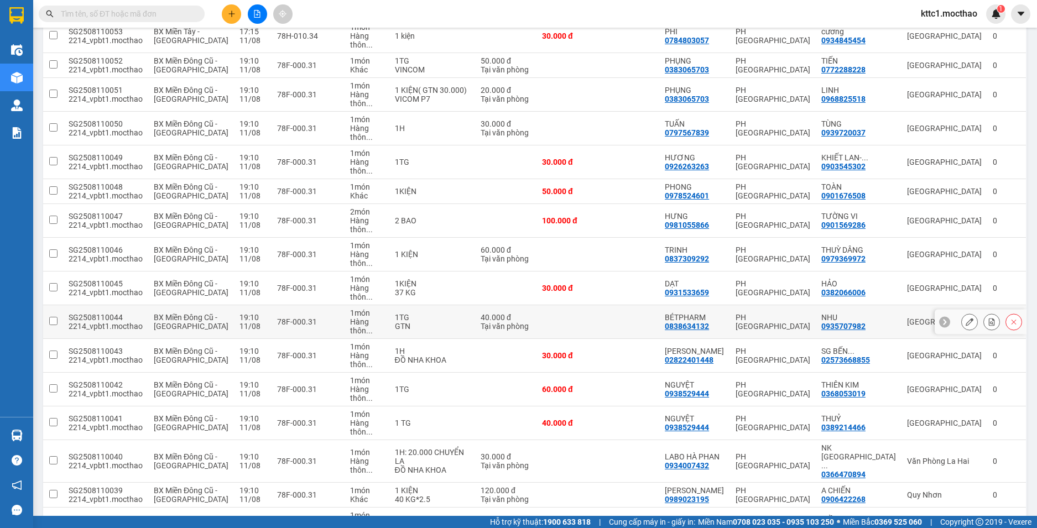
click at [961, 312] on button at bounding box center [968, 321] width 15 height 19
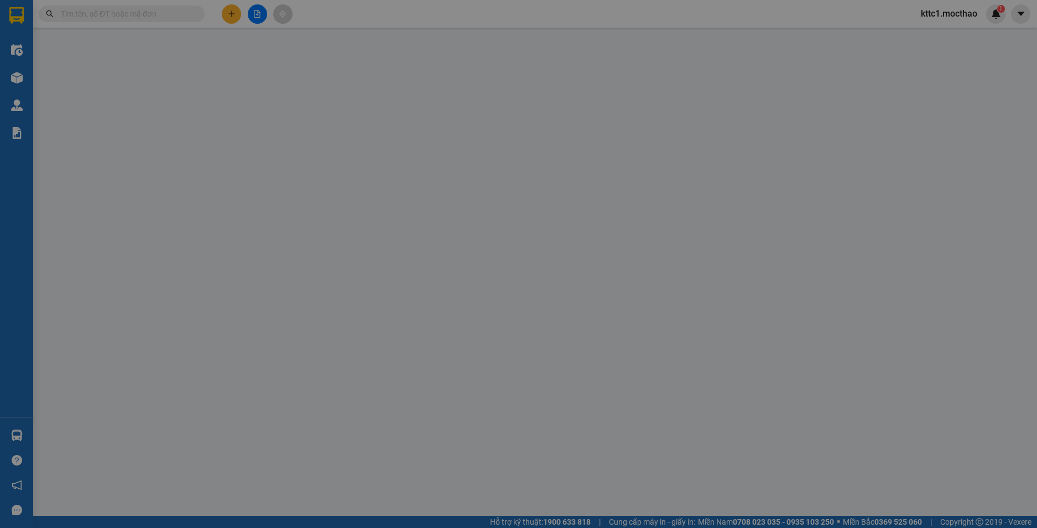
type input "0838634132"
type input "BÉTPHARM"
type input "0935707982"
type input "NHU"
type input "1"
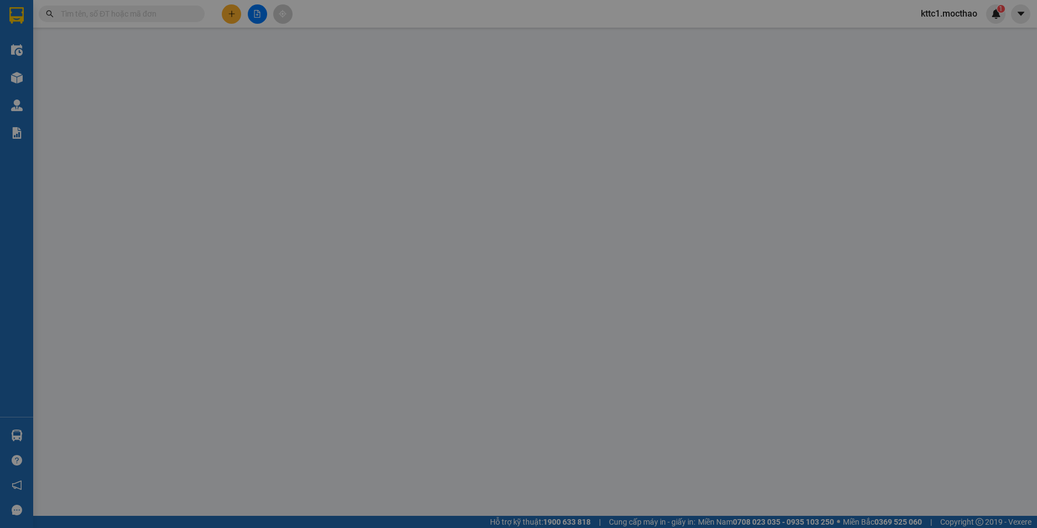
type input "40.000"
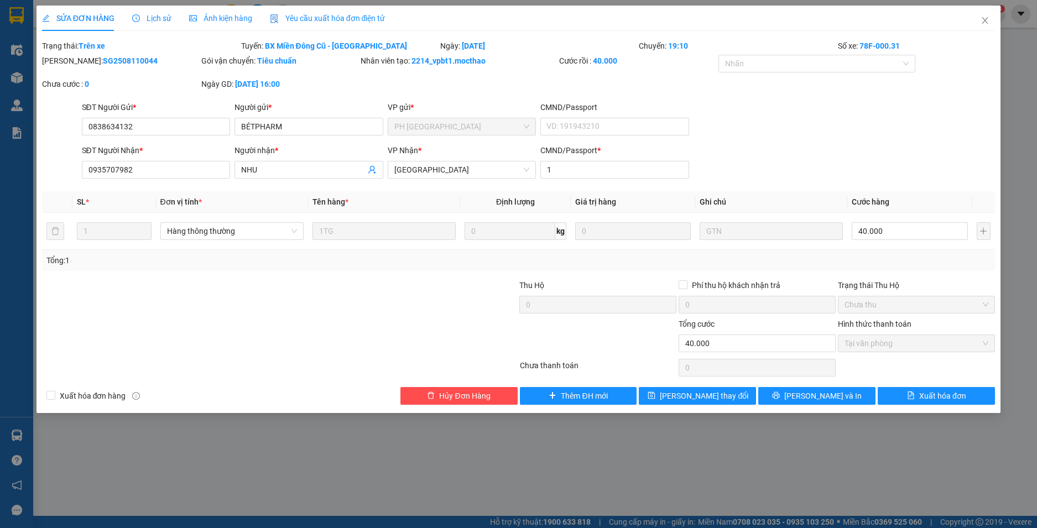
click at [336, 25] on div "Yêu cầu xuất hóa đơn điện tử" at bounding box center [328, 18] width 116 height 25
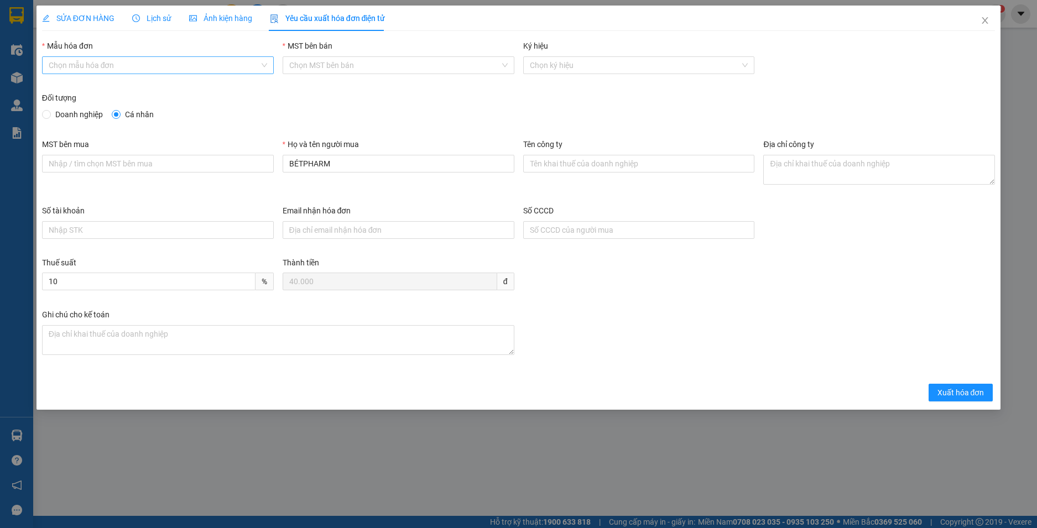
click at [111, 57] on div "Mẫu hóa đơn Chọn mẫu hóa đơn" at bounding box center [158, 59] width 232 height 39
click at [108, 64] on input "Mẫu hóa đơn" at bounding box center [154, 65] width 211 height 17
click at [87, 84] on div "HĐH" at bounding box center [158, 87] width 218 height 12
type input "8"
drag, startPoint x: 349, startPoint y: 165, endPoint x: 219, endPoint y: 171, distance: 129.5
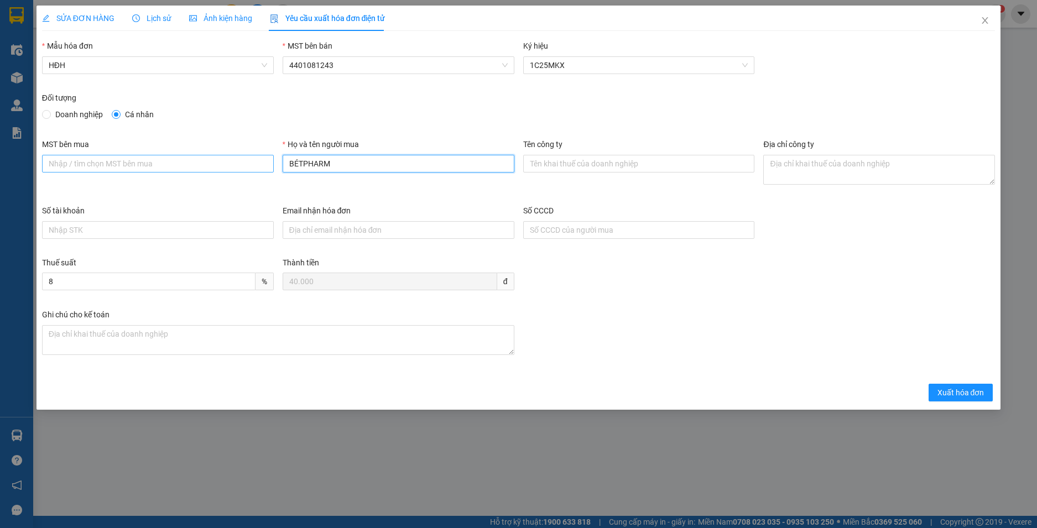
click at [224, 171] on div "MST bên mua Họ và tên người mua BÉTPHARM Tên công ty Địa chỉ công ty" at bounding box center [519, 171] width 962 height 66
type input "Người mua không cung cấp thông tin"
drag, startPoint x: 946, startPoint y: 394, endPoint x: 969, endPoint y: 369, distance: 33.7
click at [948, 394] on span "Xuất hóa đơn" at bounding box center [960, 392] width 47 height 12
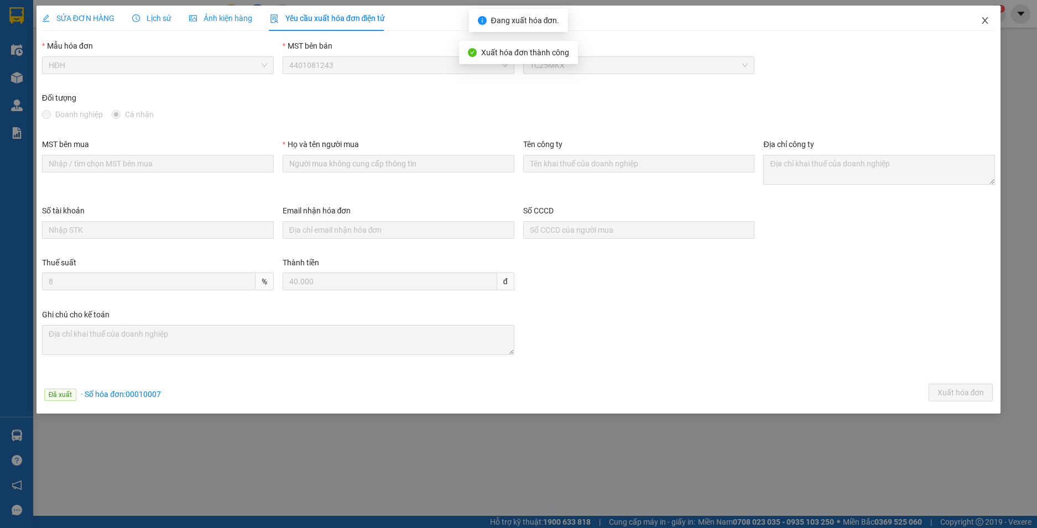
click at [985, 19] on icon "close" at bounding box center [984, 20] width 9 height 9
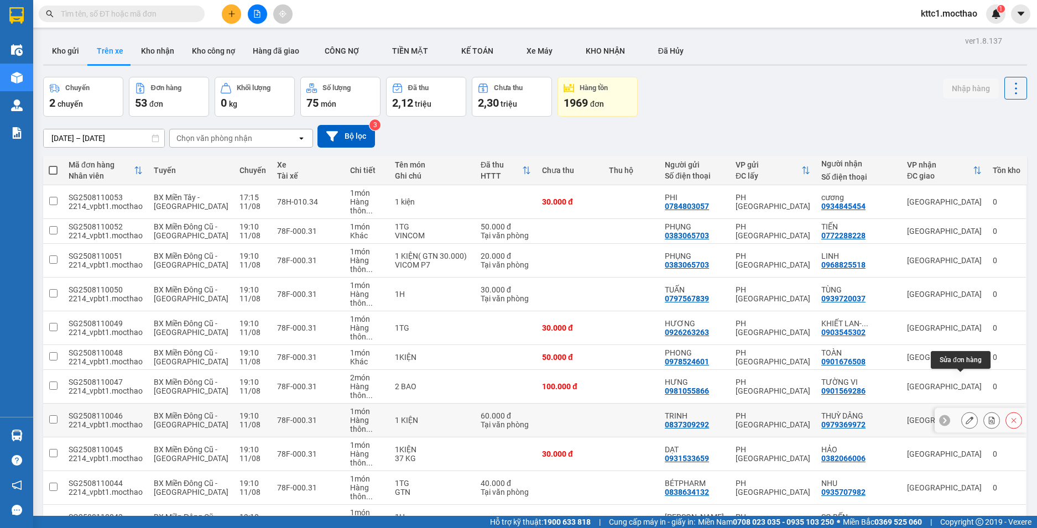
click at [961, 411] on button at bounding box center [968, 420] width 15 height 19
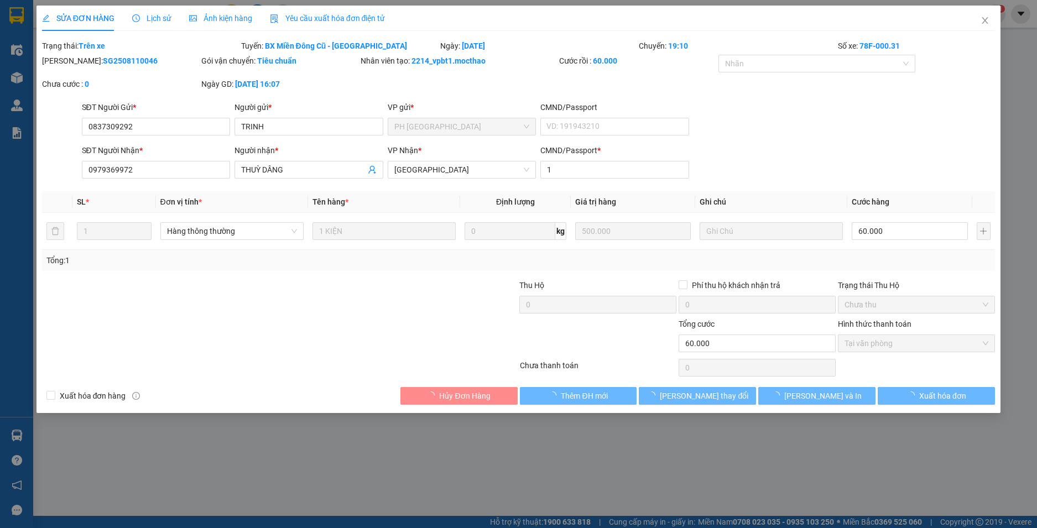
type input "0837309292"
type input "TRINH"
type input "0979369972"
type input "THUỲ DÂNG"
type input "1"
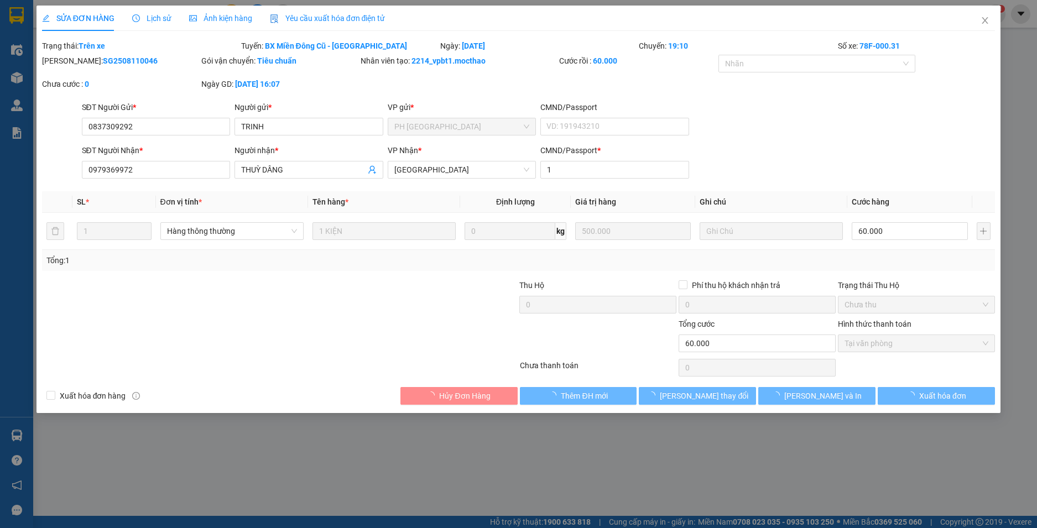
type input "60.000"
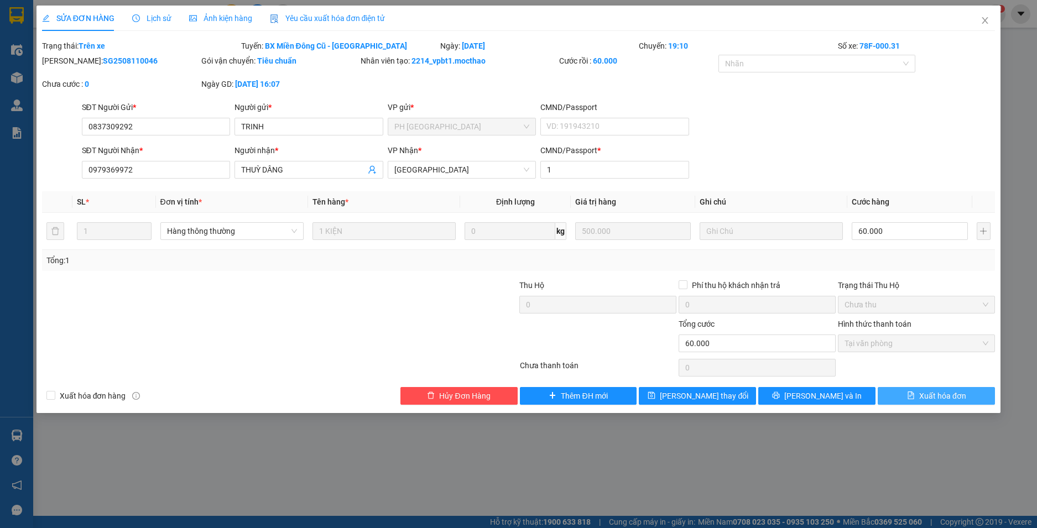
click at [948, 393] on span "Xuất hóa đơn" at bounding box center [942, 396] width 47 height 12
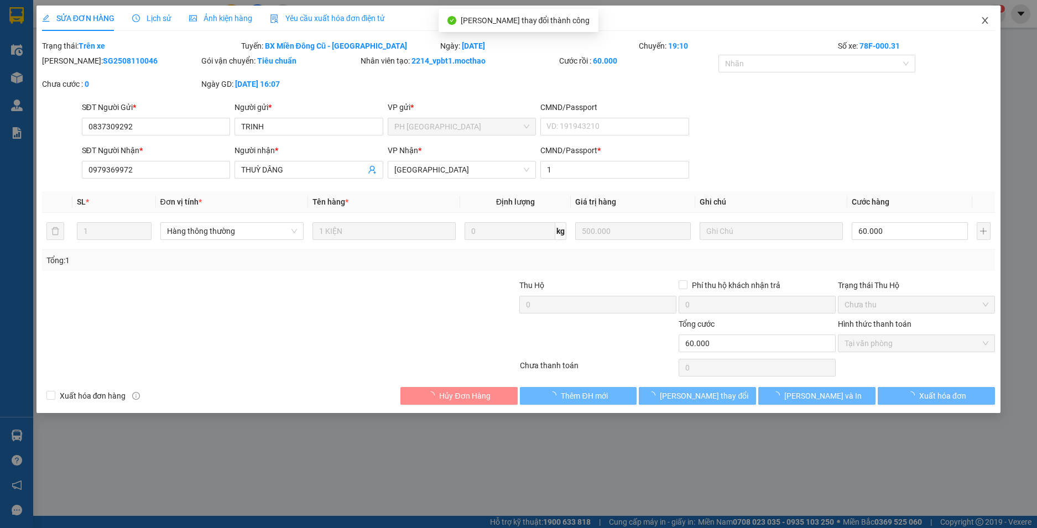
checkbox input "true"
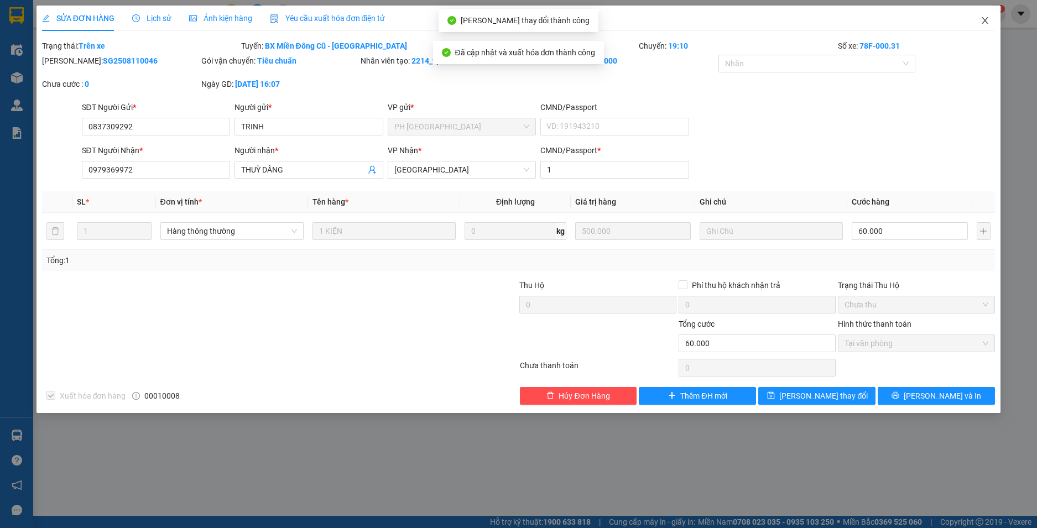
click at [983, 18] on icon "close" at bounding box center [985, 20] width 6 height 7
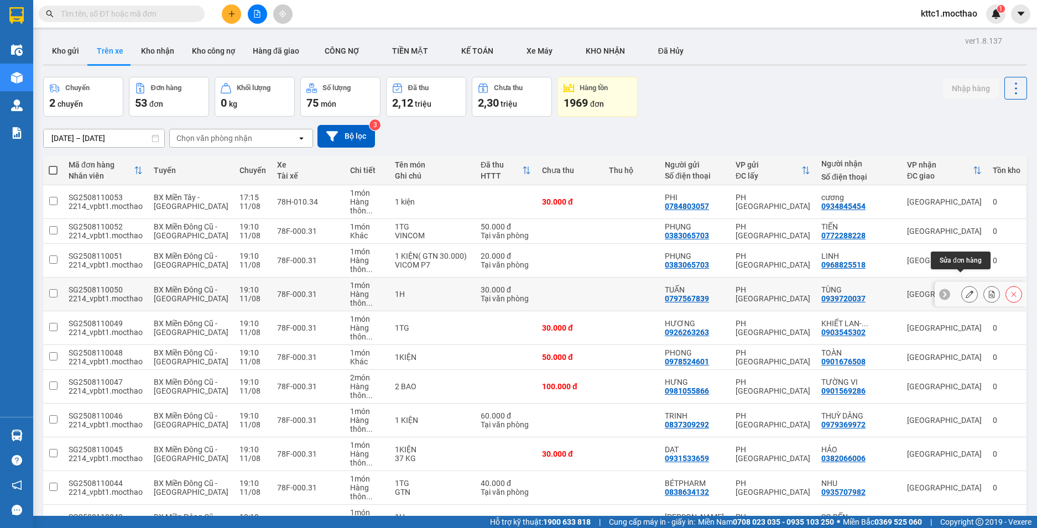
click at [965, 290] on icon at bounding box center [969, 294] width 8 height 8
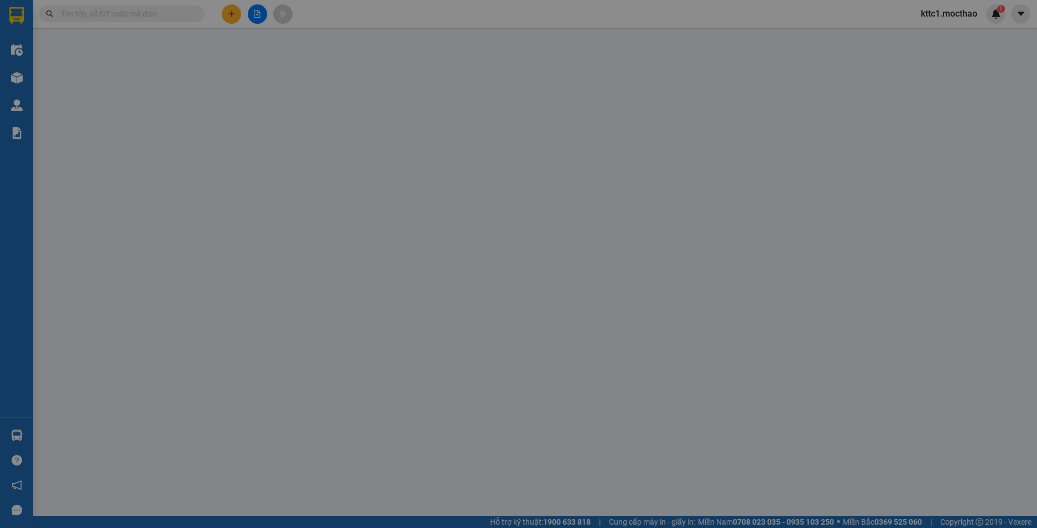
type input "0797567839"
type input "TUẤN"
type input "0939720037"
type input "TÙNG"
type input "1"
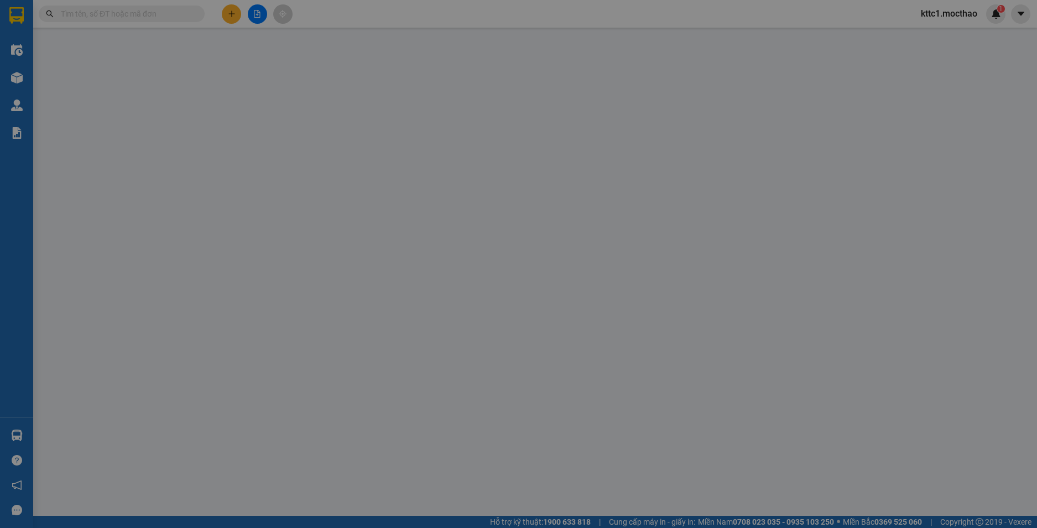
type input "30.000"
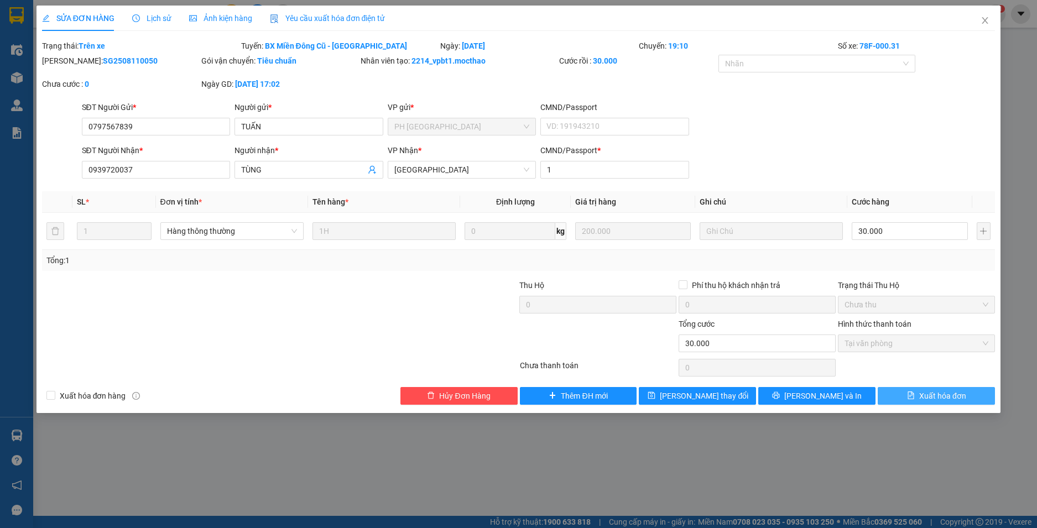
click at [914, 400] on span "file-text" at bounding box center [911, 395] width 8 height 9
checkbox input "true"
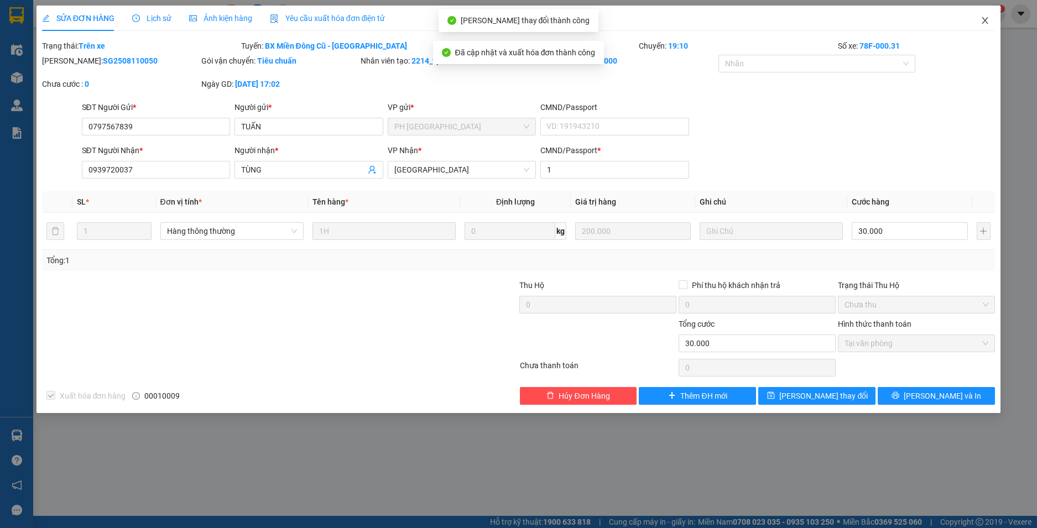
click at [984, 18] on icon "close" at bounding box center [984, 20] width 9 height 9
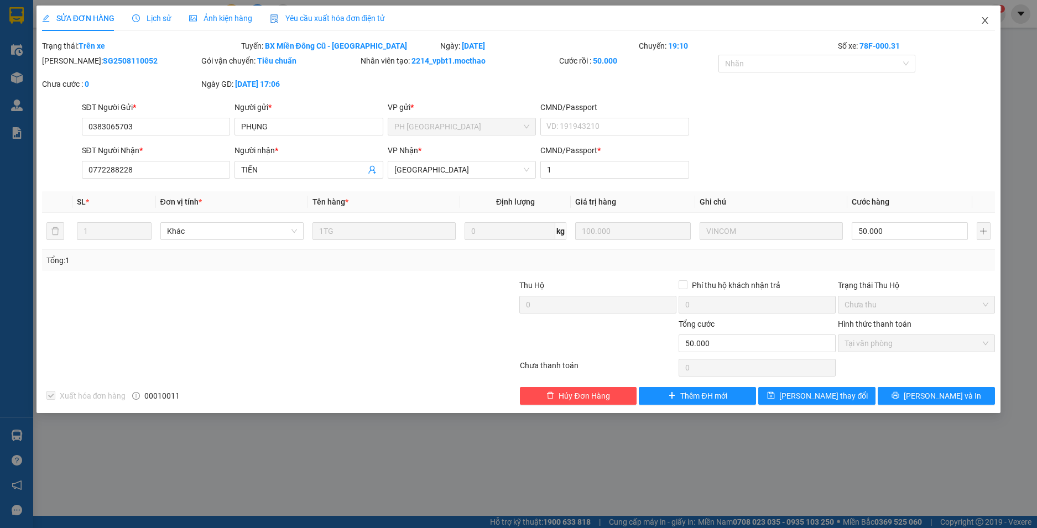
click at [983, 19] on icon "close" at bounding box center [985, 20] width 6 height 7
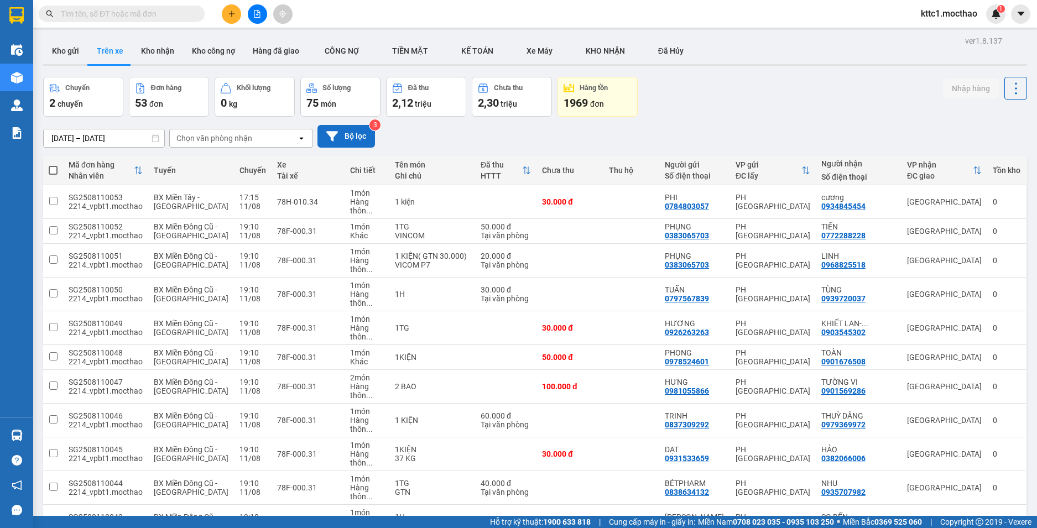
click at [349, 142] on button "Bộ lọc" at bounding box center [345, 136] width 57 height 23
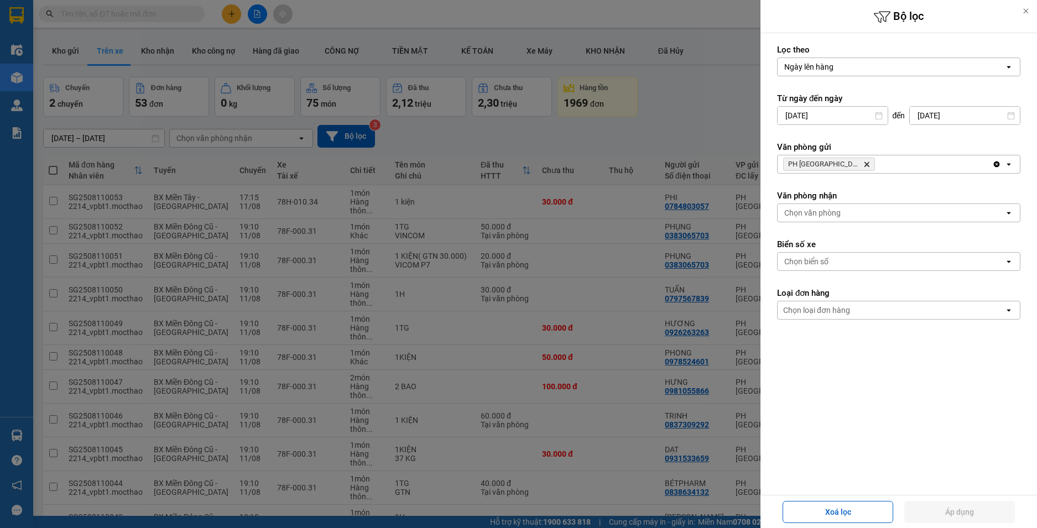
click at [864, 165] on icon "PH Sài Gòn, close by backspace" at bounding box center [866, 164] width 5 height 5
click at [833, 165] on div "Chọn văn phòng" at bounding box center [812, 164] width 56 height 11
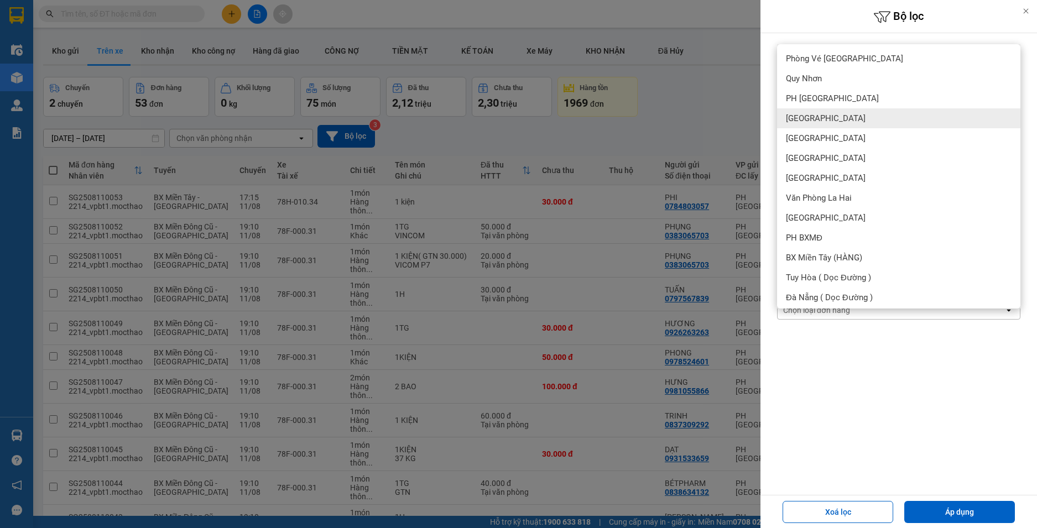
click at [819, 113] on div "[GEOGRAPHIC_DATA]" at bounding box center [898, 118] width 243 height 20
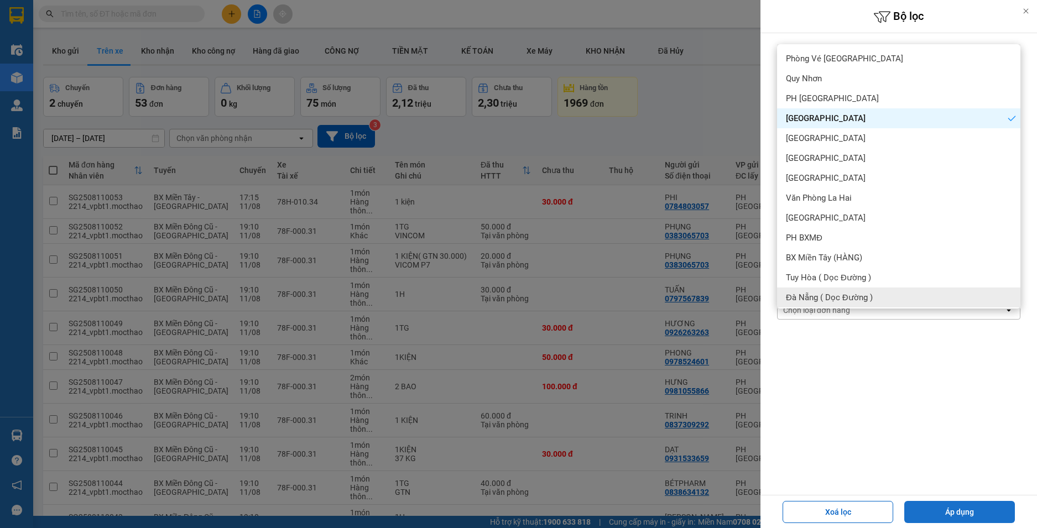
click at [961, 509] on button "Áp dụng" at bounding box center [959, 512] width 111 height 22
